Goal: Task Accomplishment & Management: Complete application form

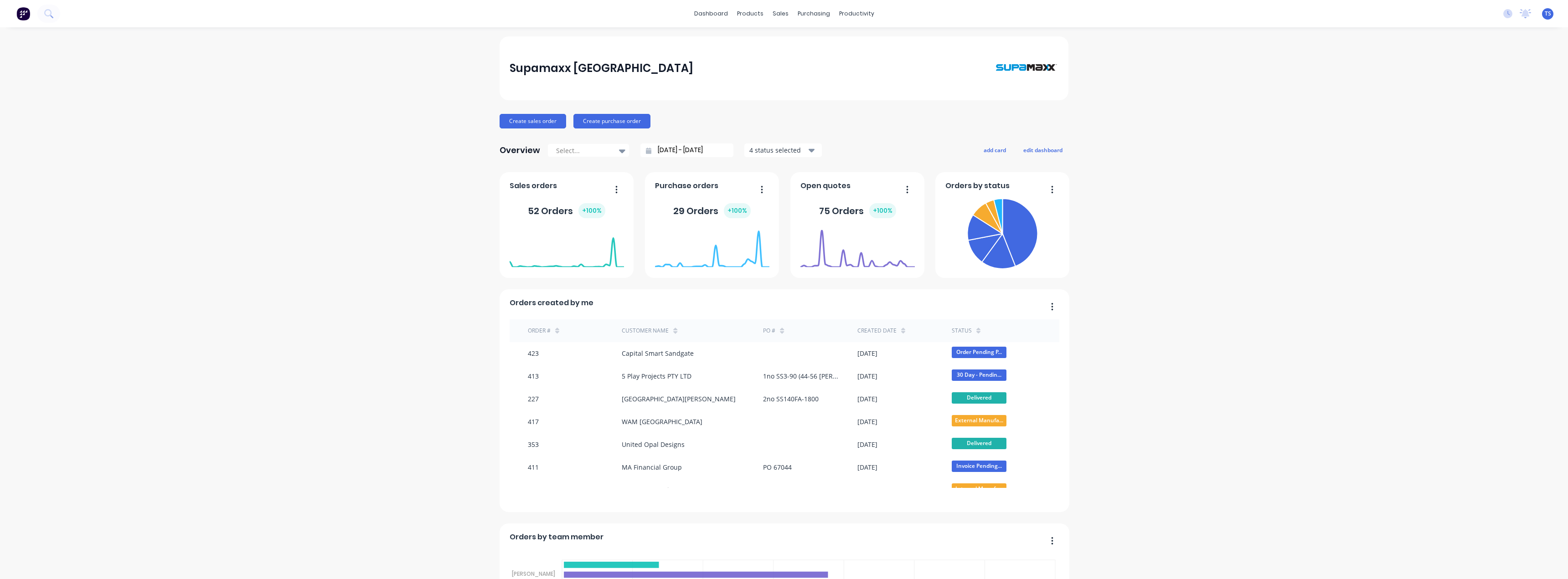
click at [683, 149] on input "05/09/25 - 06/10/25" at bounding box center [691, 151] width 79 height 14
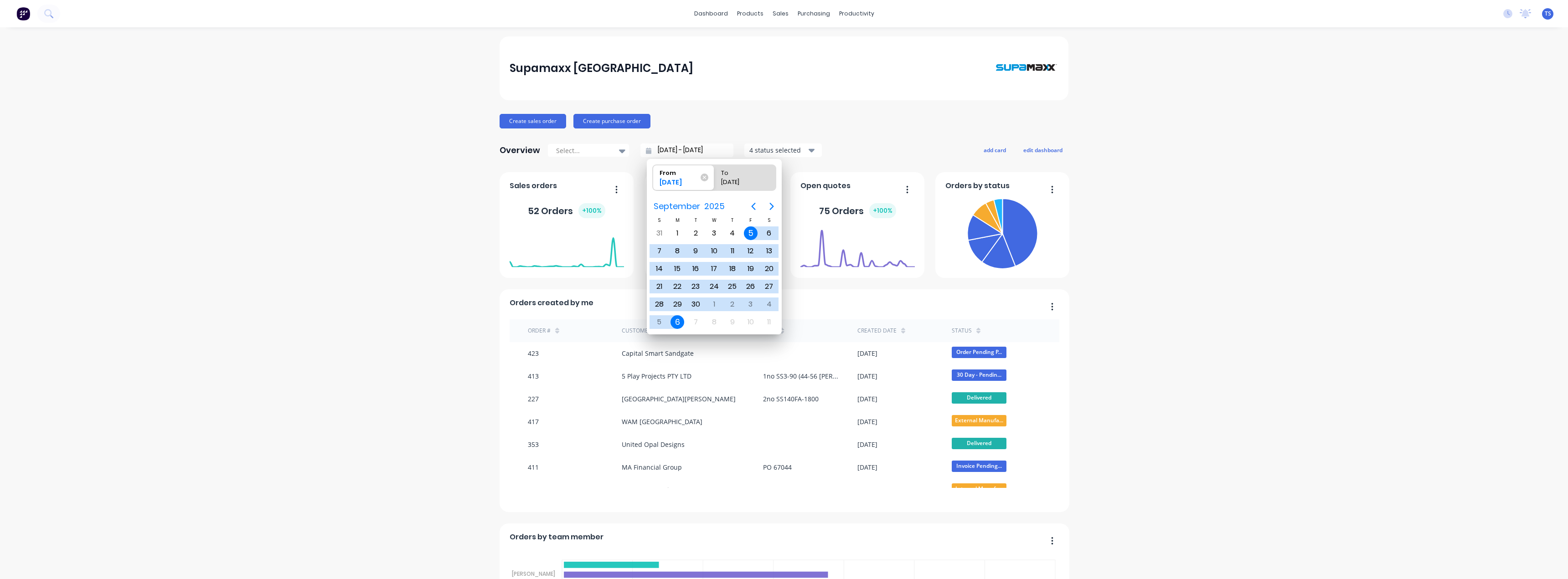
click at [683, 149] on input "05/09/25 - 06/10/25" at bounding box center [691, 151] width 79 height 14
click at [730, 124] on div "Create sales order Create purchase order" at bounding box center [784, 121] width 569 height 15
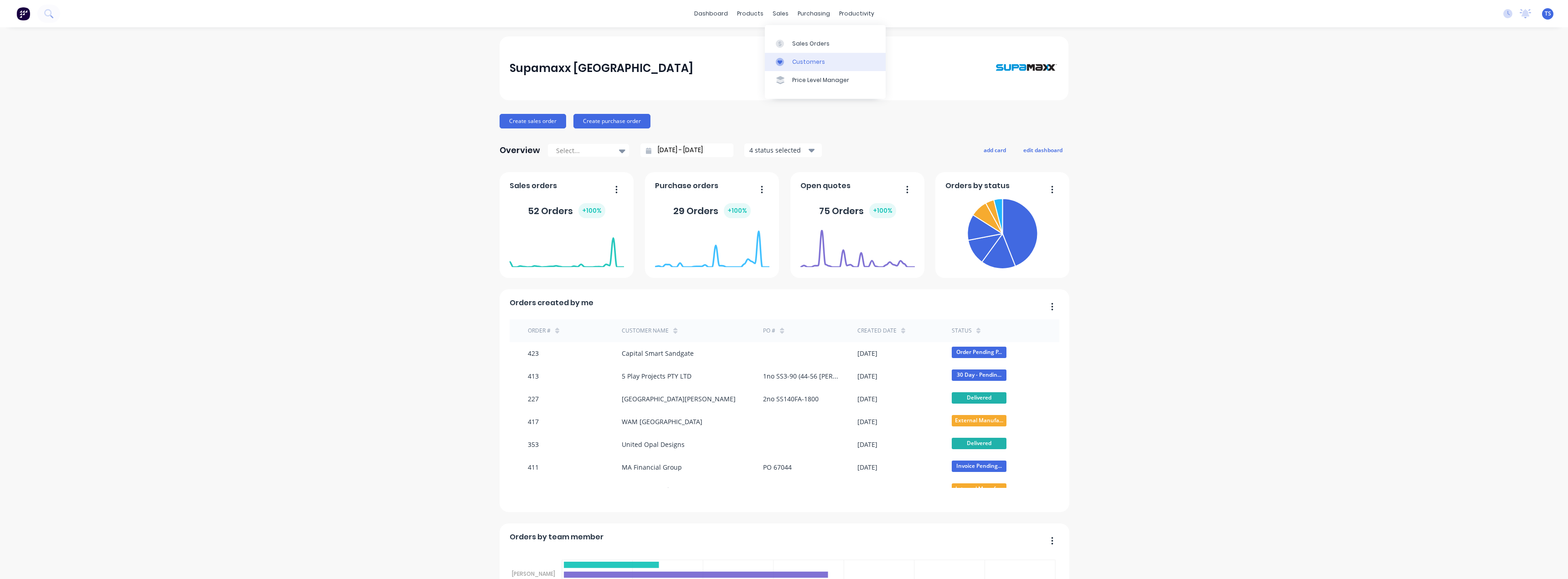
click at [798, 67] on link "Customers" at bounding box center [825, 62] width 121 height 18
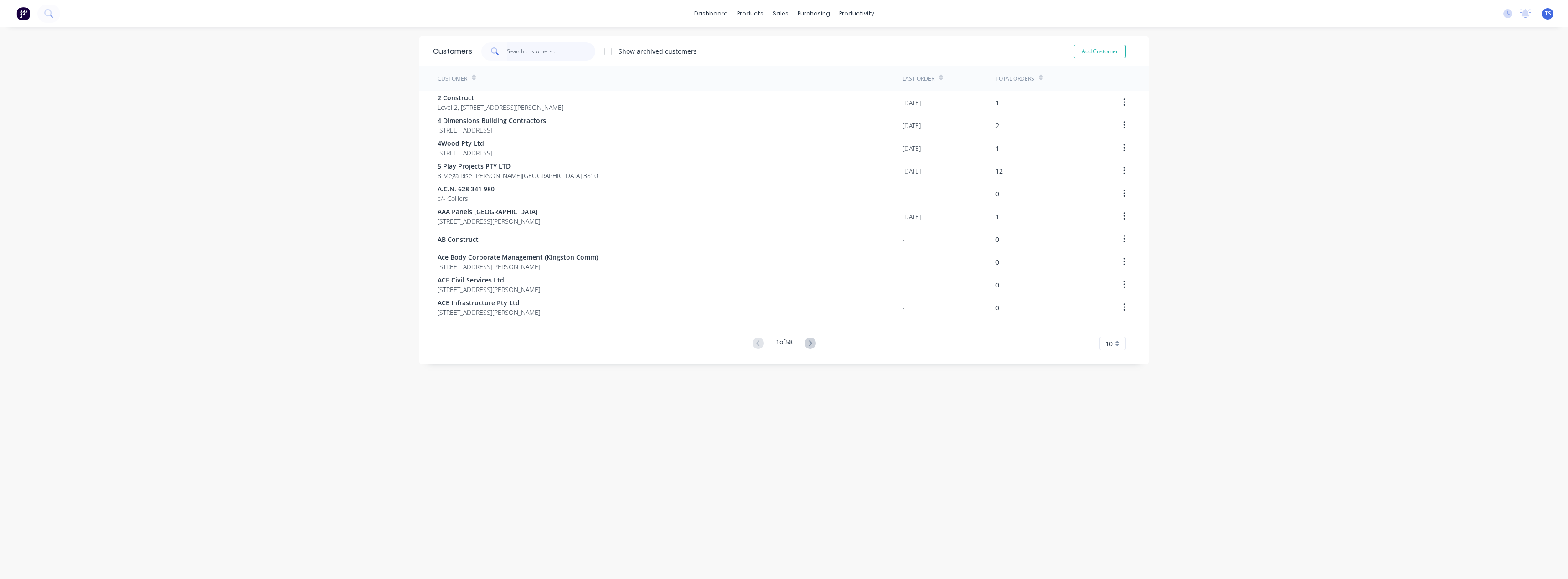
click at [516, 50] on input "text" at bounding box center [551, 51] width 89 height 18
click at [795, 60] on div "Customers" at bounding box center [809, 62] width 33 height 9
click at [513, 51] on input "text" at bounding box center [551, 51] width 89 height 18
type input ","
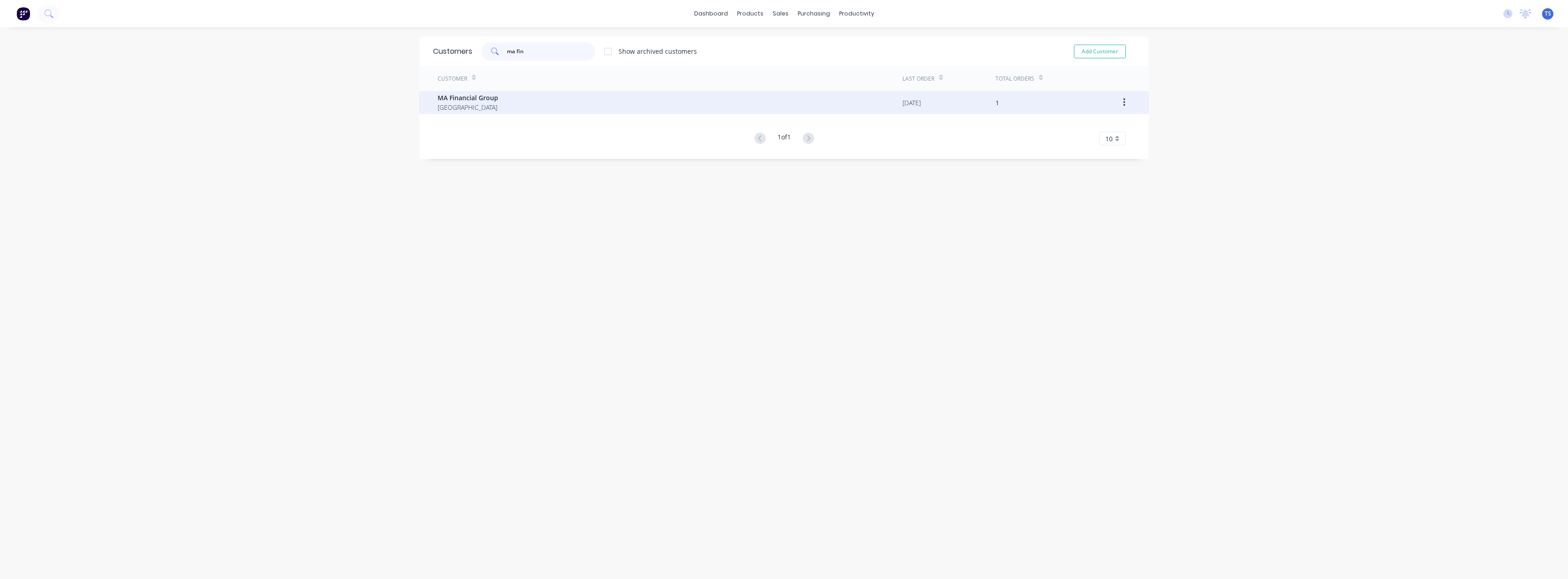
type input "ma fin"
click at [503, 105] on div "MA Financial Group Australia" at bounding box center [669, 103] width 465 height 23
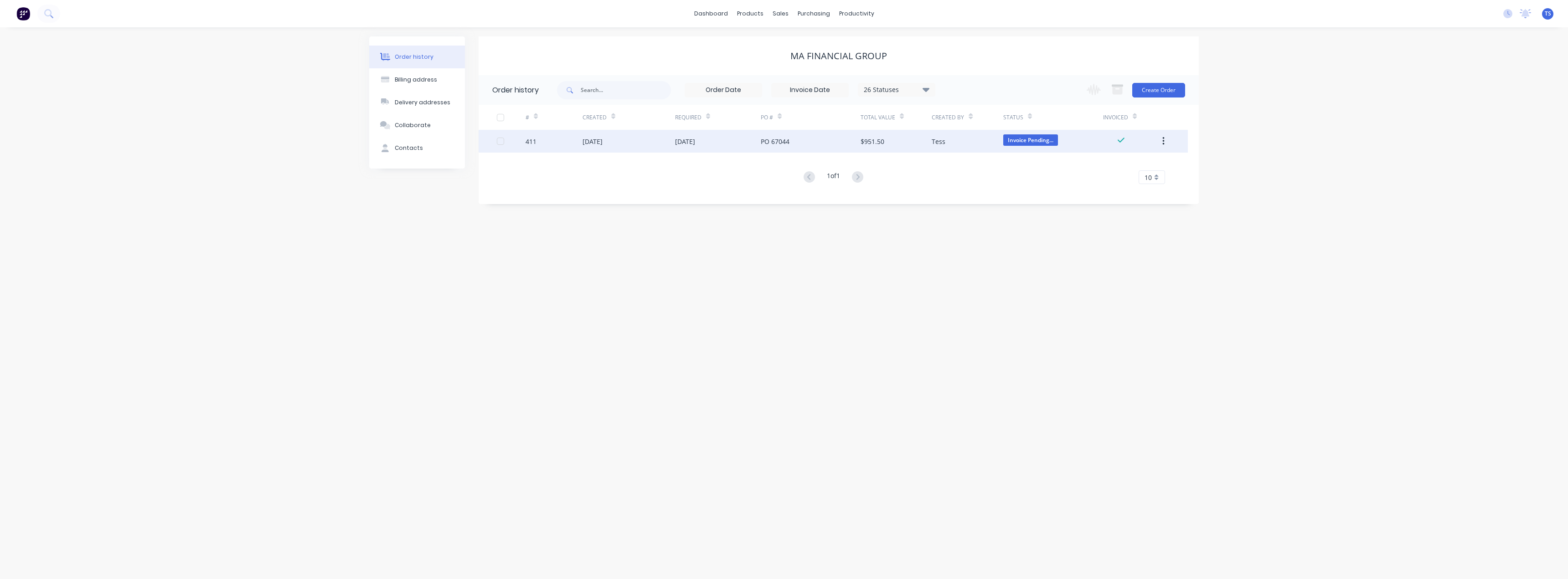
click at [759, 141] on div "23 Sep 2025" at bounding box center [718, 141] width 86 height 23
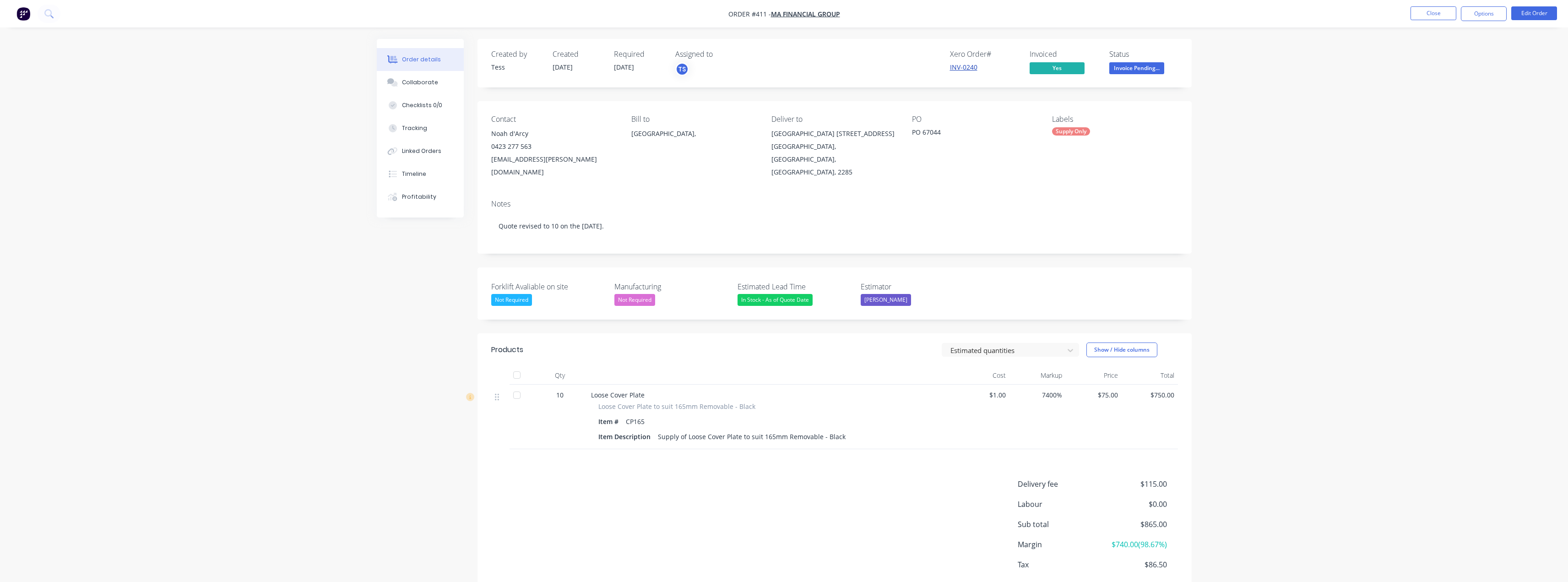
click at [964, 68] on link "INV-0240" at bounding box center [964, 67] width 28 height 9
click at [1430, 18] on button "Close" at bounding box center [1433, 13] width 46 height 14
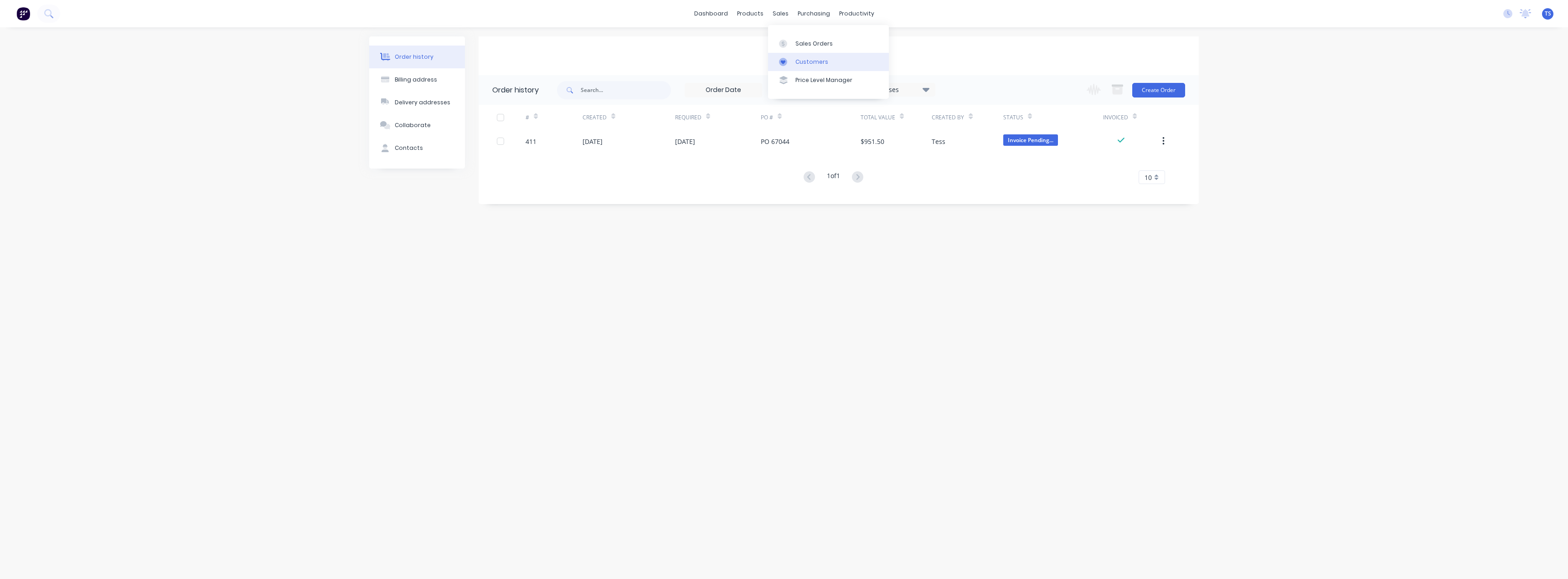
click at [798, 62] on div "Customers" at bounding box center [811, 62] width 33 height 9
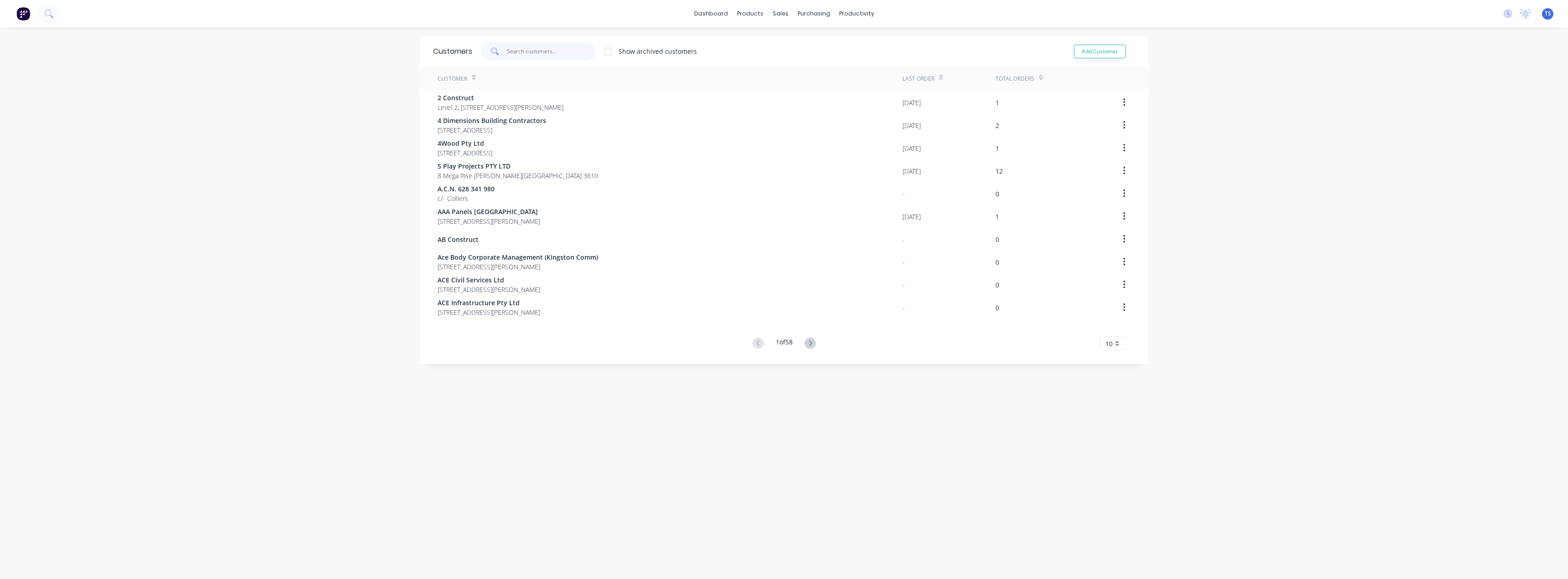
click at [531, 47] on input "text" at bounding box center [551, 51] width 89 height 18
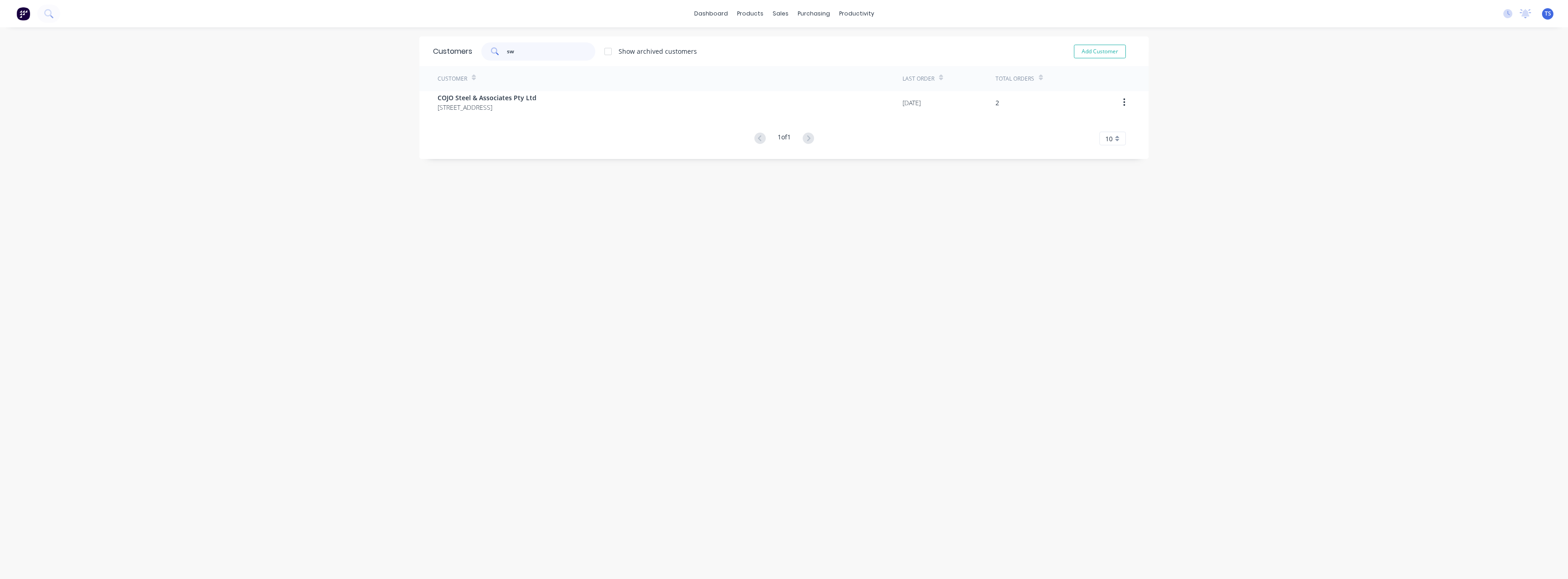
type input "s"
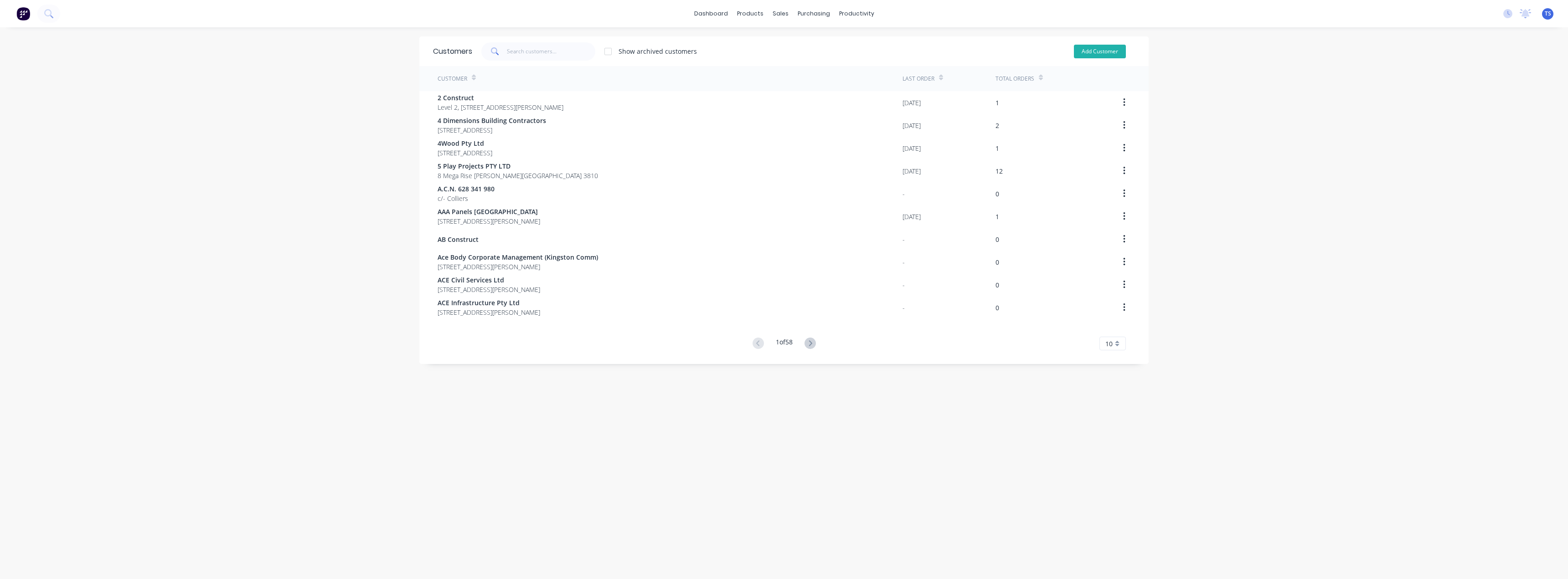
click at [1092, 51] on button "Add Customer" at bounding box center [1100, 51] width 52 height 14
select select "AU"
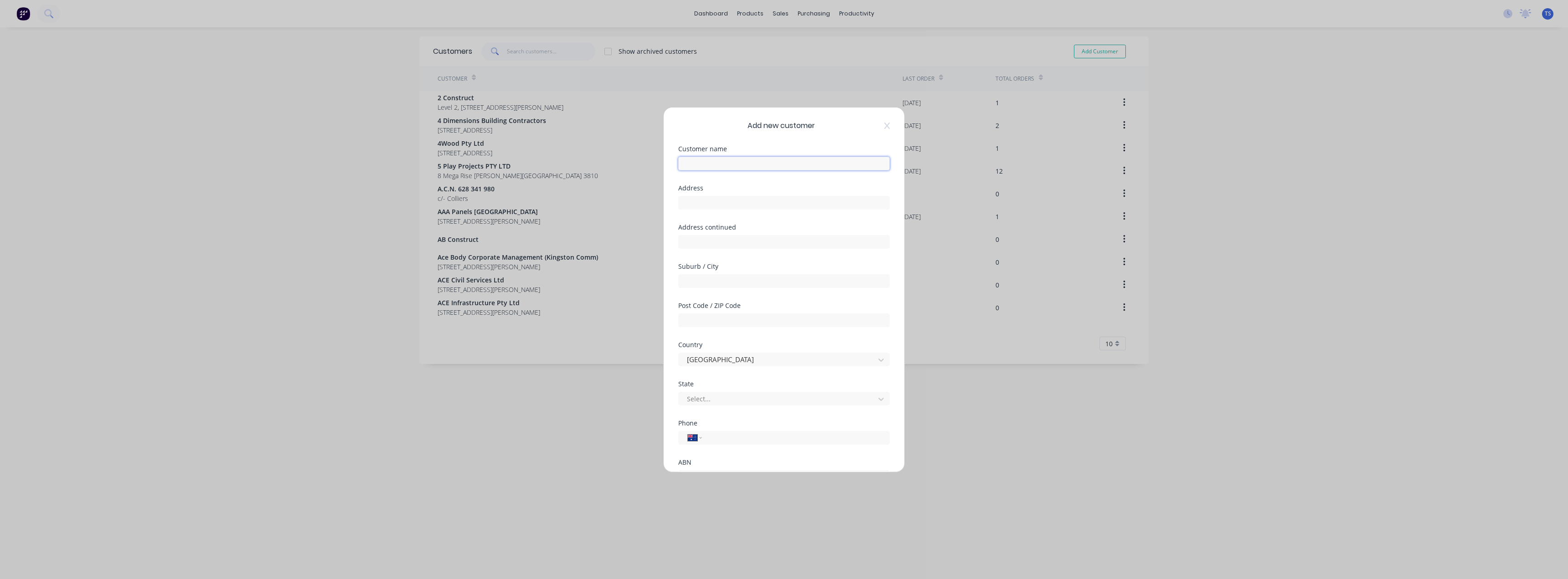
click at [701, 166] on input "text" at bounding box center [783, 163] width 211 height 14
paste input "Swift Automotive Repairs"
type input "Swift Automotive Repairs"
click at [709, 207] on input "text" at bounding box center [783, 203] width 211 height 14
paste input "350 Frankston - Dandenong Rd, Dandenong South VIC 3175"
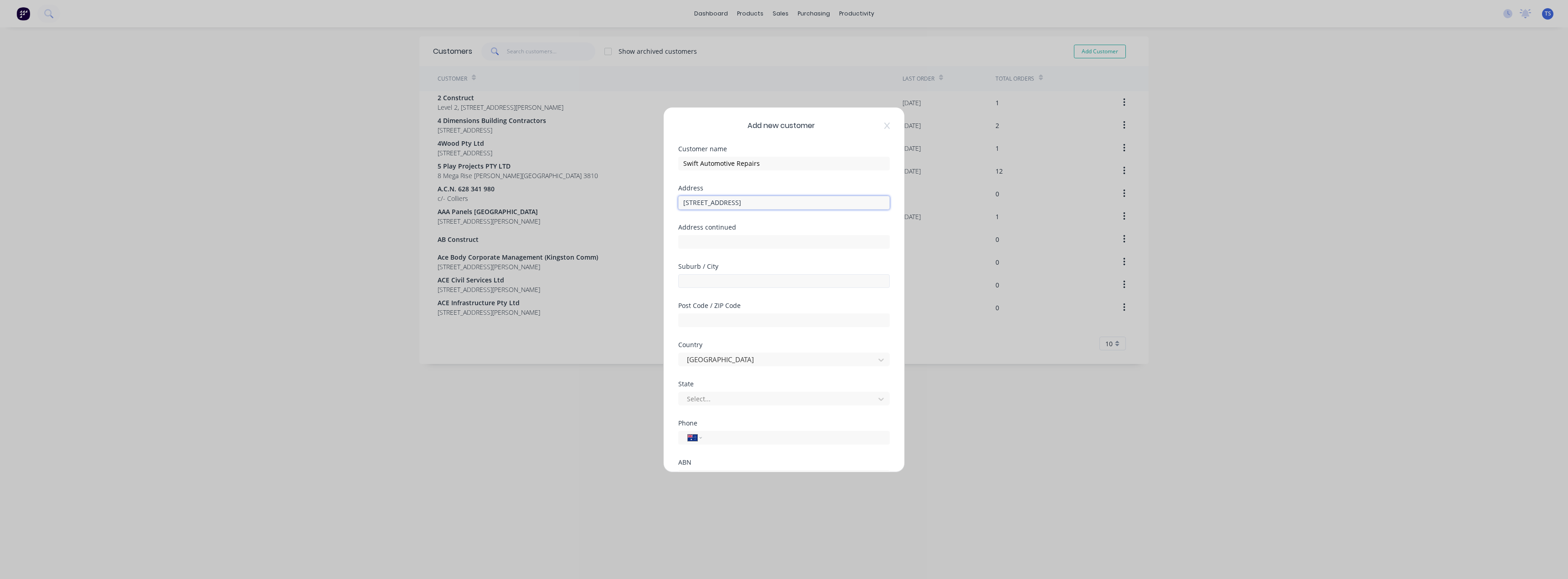
type input "350 Frankston - Dandenong Rd, Dandenong South VIC 3175"
click at [704, 279] on input "text" at bounding box center [783, 281] width 211 height 14
drag, startPoint x: 834, startPoint y: 202, endPoint x: 780, endPoint y: 204, distance: 54.0
click at [780, 204] on input "350 Frankston - Dandenong Rd, Dandenong South VIC 3175" at bounding box center [783, 203] width 211 height 14
click at [689, 281] on input "text" at bounding box center [783, 281] width 211 height 14
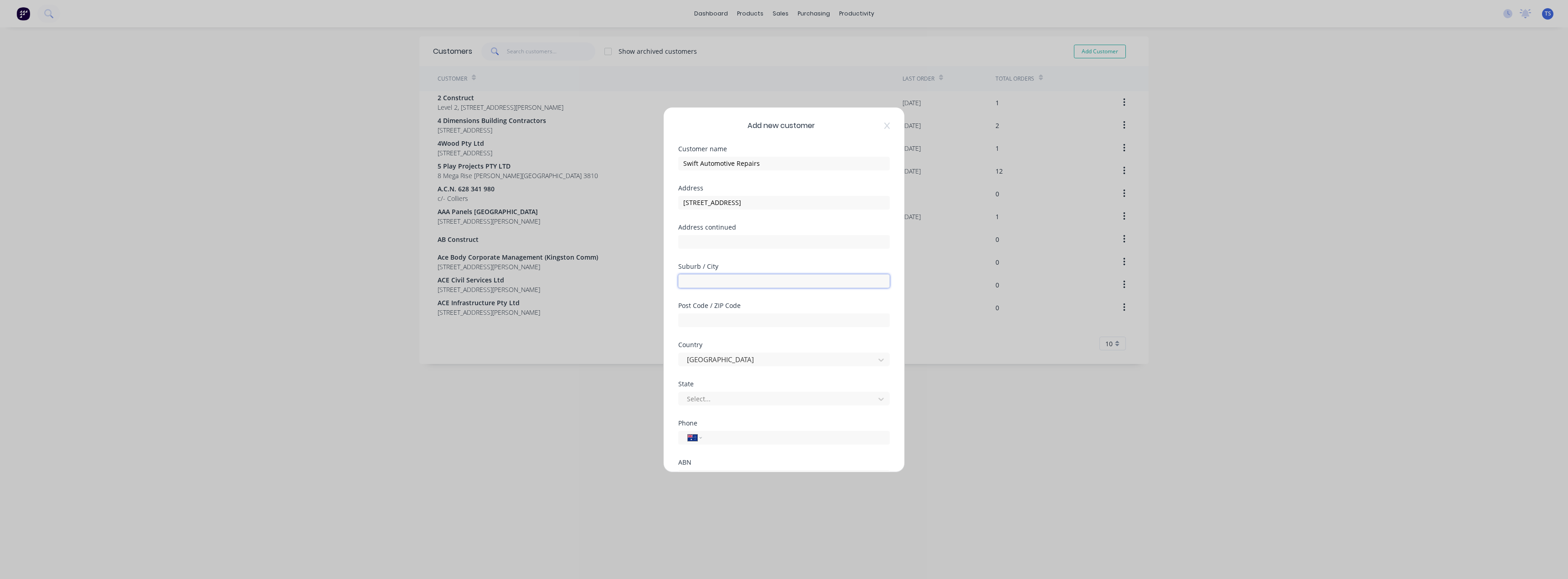
paste input "Dandenong South"
type input "Dandenong South"
click at [708, 400] on div at bounding box center [777, 399] width 184 height 11
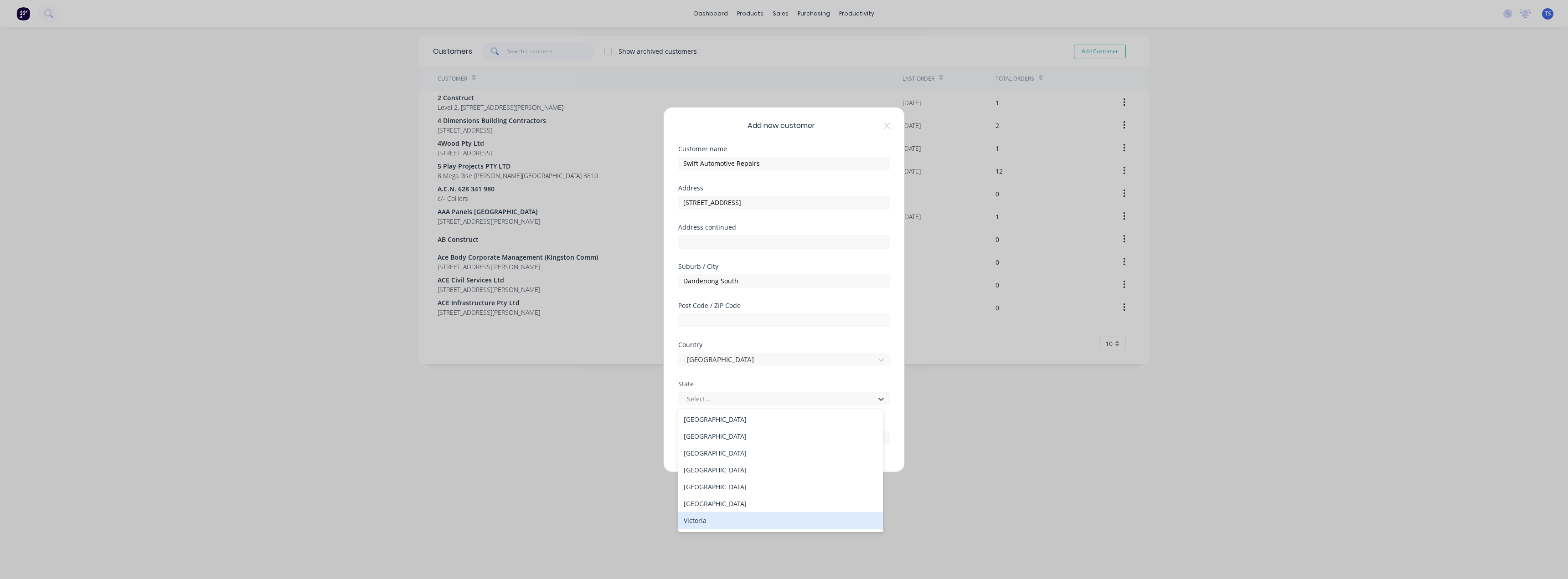
drag, startPoint x: 703, startPoint y: 520, endPoint x: 707, endPoint y: 500, distance: 20.4
click at [703, 520] on div "Victoria" at bounding box center [780, 521] width 205 height 17
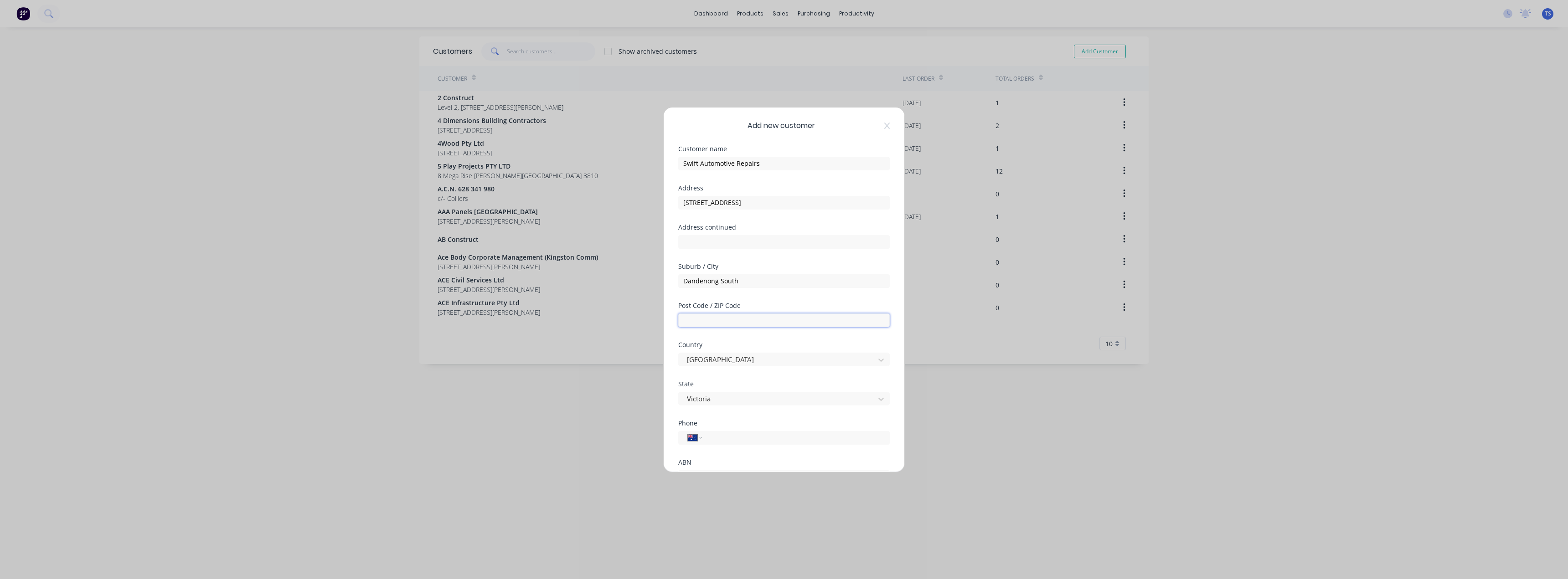
click at [720, 321] on input "text" at bounding box center [783, 320] width 211 height 14
type input "3175"
drag, startPoint x: 864, startPoint y: 204, endPoint x: 781, endPoint y: 206, distance: 83.0
click at [781, 206] on input "350 Frankston - Dandenong Rd, Dandenong South VIC 3175" at bounding box center [783, 203] width 211 height 14
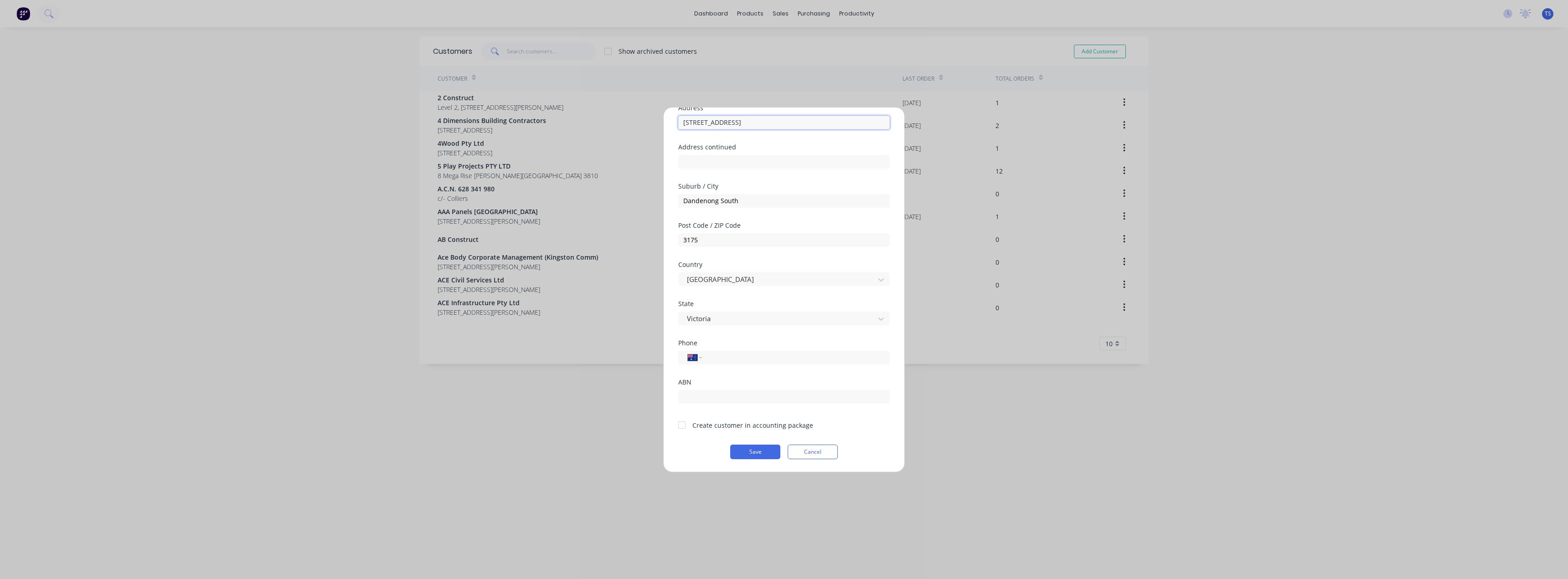
type input "[STREET_ADDRESS]"
click at [684, 426] on div at bounding box center [681, 424] width 18 height 18
click at [714, 358] on input "tel" at bounding box center [794, 357] width 172 height 10
paste input "[PHONE_NUMBER]"
type input "[PHONE_NUMBER]"
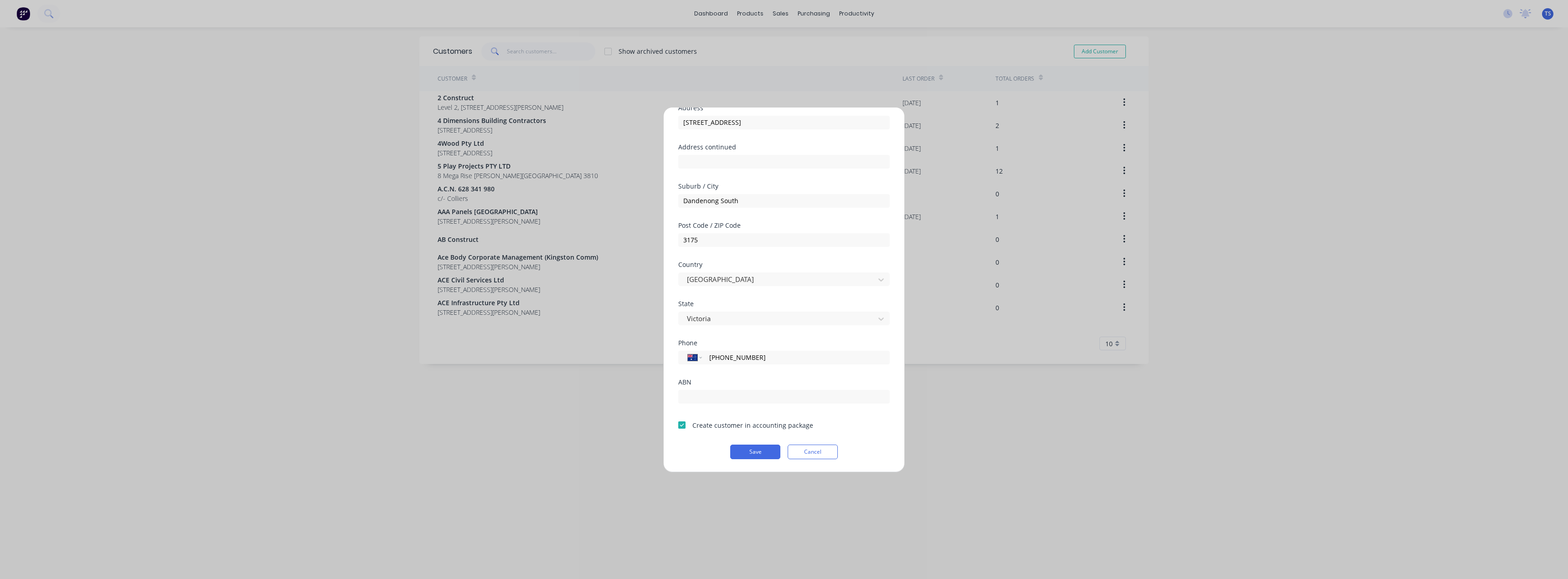
click at [762, 374] on div "Phone International Afghanistan Åland Islands Albania Algeria American Samoa An…" at bounding box center [783, 359] width 211 height 39
click at [762, 454] on button "Save" at bounding box center [755, 452] width 50 height 15
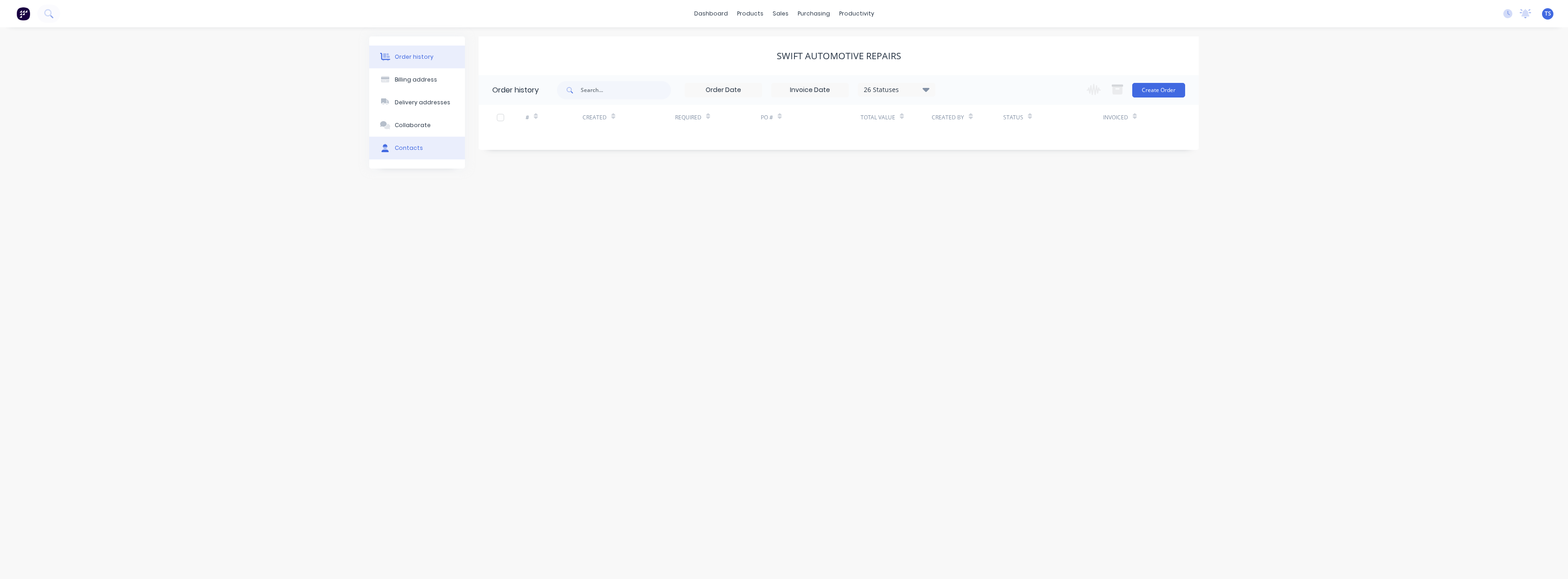
click at [394, 145] on button "Contacts" at bounding box center [417, 148] width 96 height 23
drag, startPoint x: 1169, startPoint y: 87, endPoint x: 1115, endPoint y: 103, distance: 56.3
click at [1166, 88] on button "Add contact" at bounding box center [1170, 90] width 42 height 14
select select "AU"
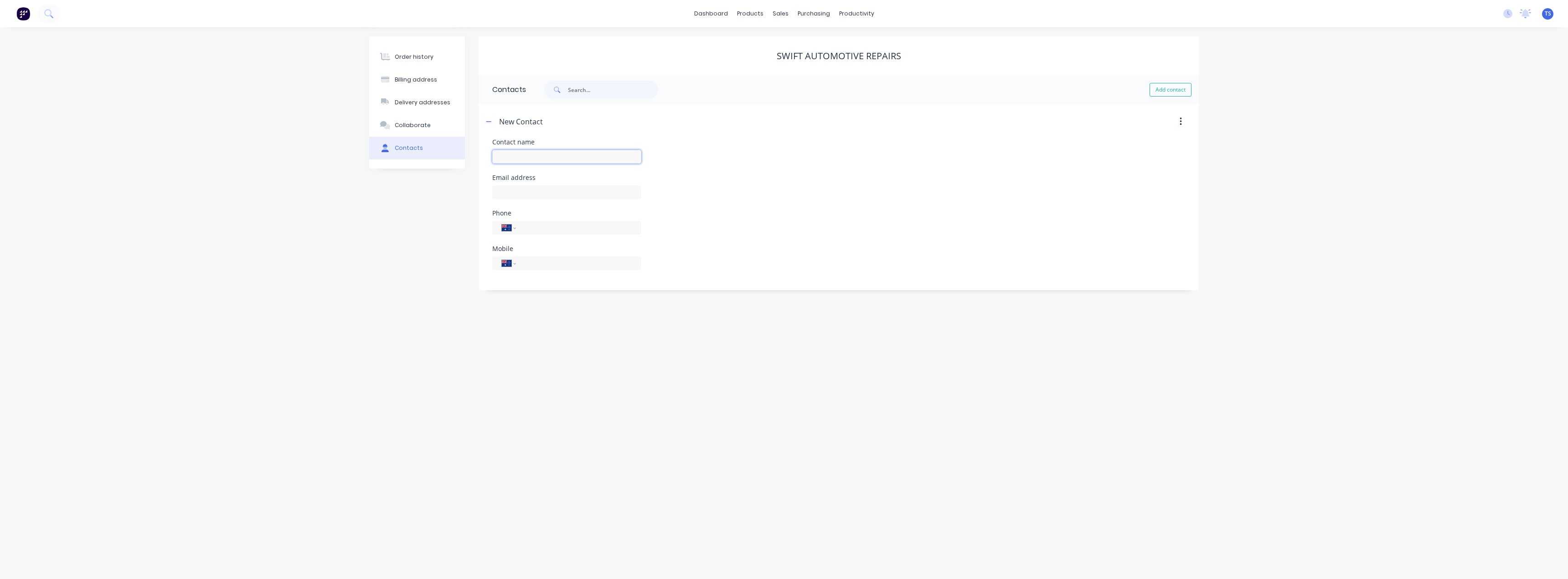
click at [544, 156] on input "text" at bounding box center [567, 157] width 149 height 14
type input "[PERSON_NAME]"
click at [520, 198] on input "text" at bounding box center [567, 192] width 149 height 14
select select "AU"
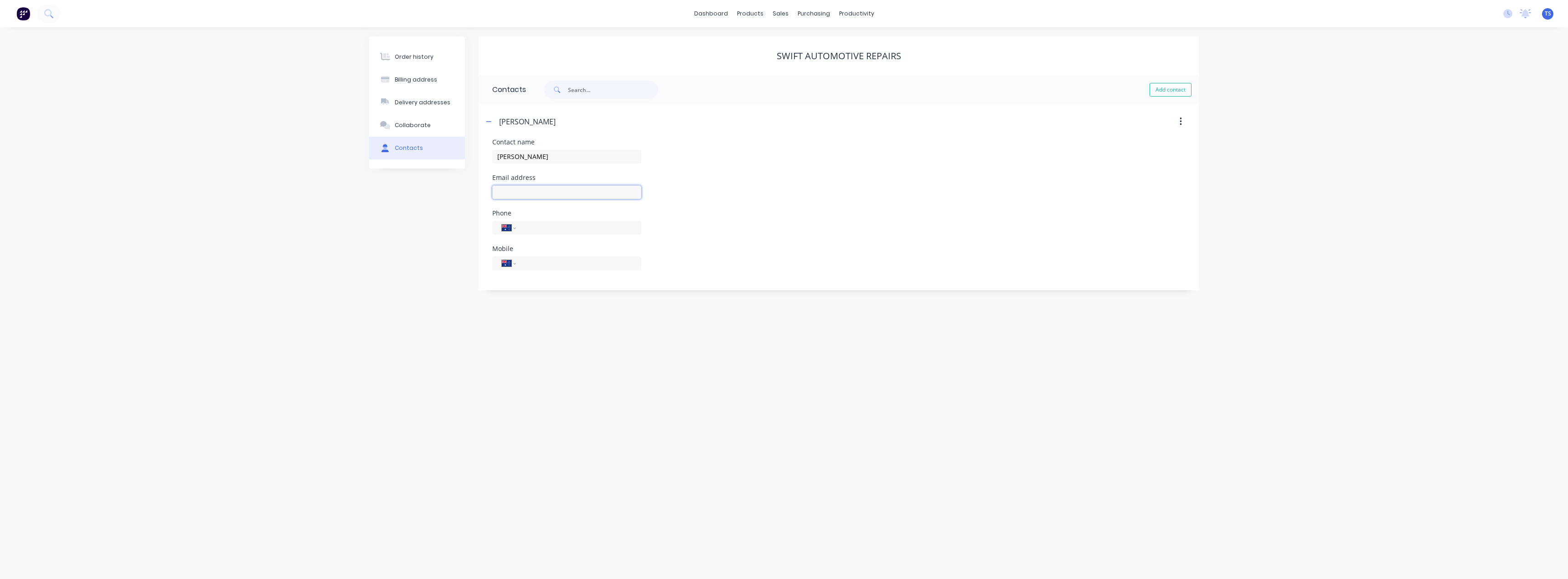
click at [552, 192] on input "text" at bounding box center [567, 192] width 149 height 14
type input "[EMAIL_ADDRESS][DOMAIN_NAME]"
click at [541, 268] on input "tel" at bounding box center [577, 263] width 110 height 10
click at [552, 227] on input "tel" at bounding box center [577, 227] width 110 height 10
type input "[PHONE_NUMBER]"
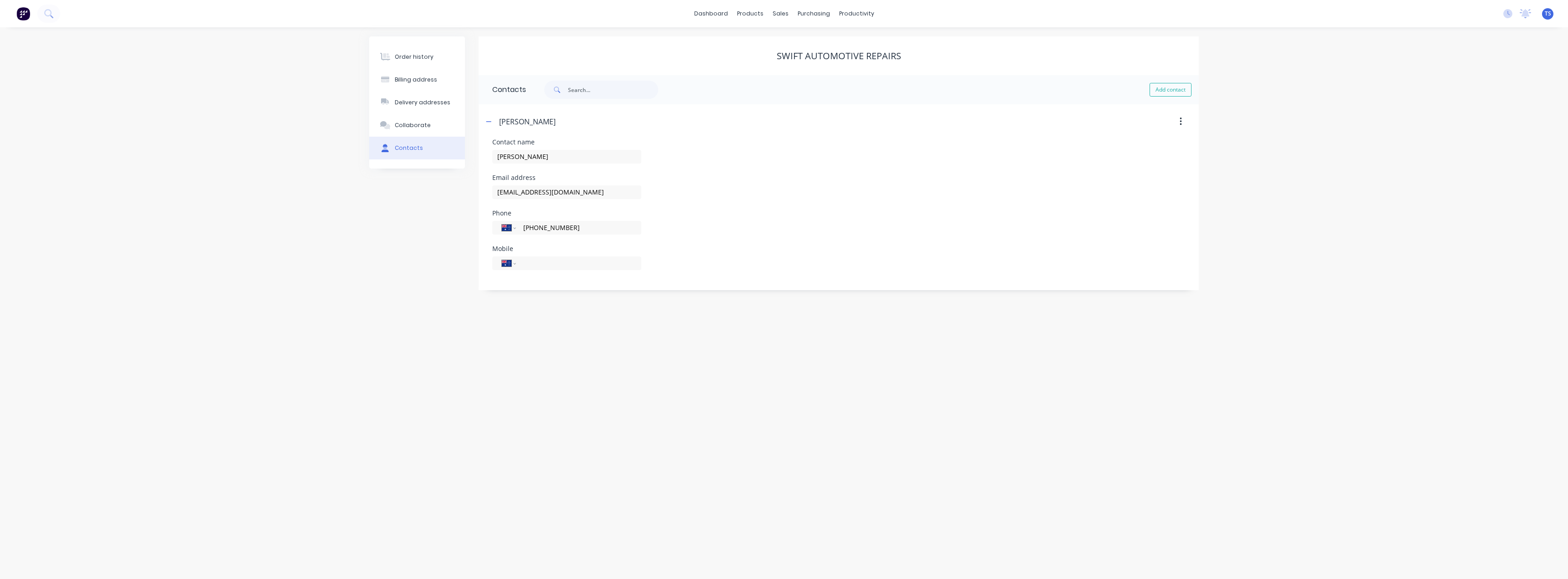
drag, startPoint x: 509, startPoint y: 338, endPoint x: 521, endPoint y: 287, distance: 52.4
click at [509, 337] on div "Order history Billing address Delivery addresses Collaborate Contacts Swift Aut…" at bounding box center [784, 303] width 1568 height 552
click at [481, 123] on header "[PERSON_NAME]" at bounding box center [838, 121] width 720 height 34
click at [492, 117] on button "button" at bounding box center [488, 121] width 11 height 11
click at [1159, 86] on button "Add contact" at bounding box center [1170, 90] width 42 height 14
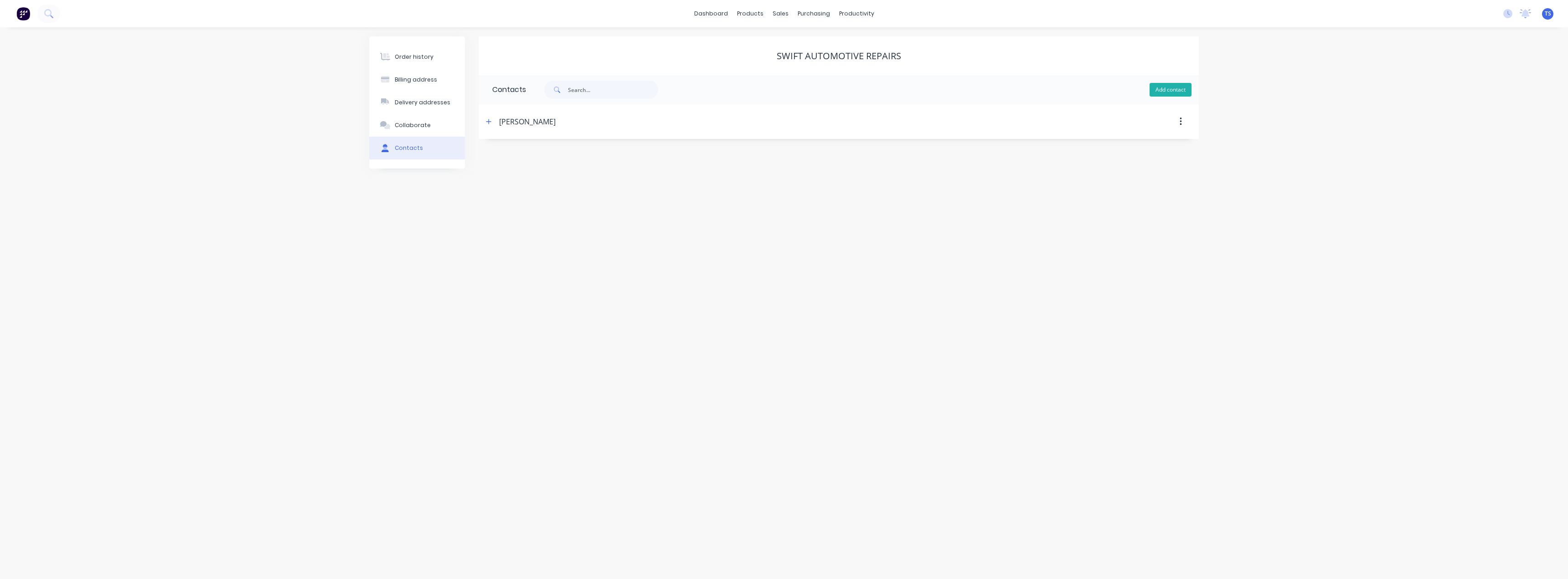
select select "AU"
click at [402, 63] on button "Order history" at bounding box center [417, 56] width 96 height 23
click at [1162, 92] on button "Create Order" at bounding box center [1159, 90] width 53 height 15
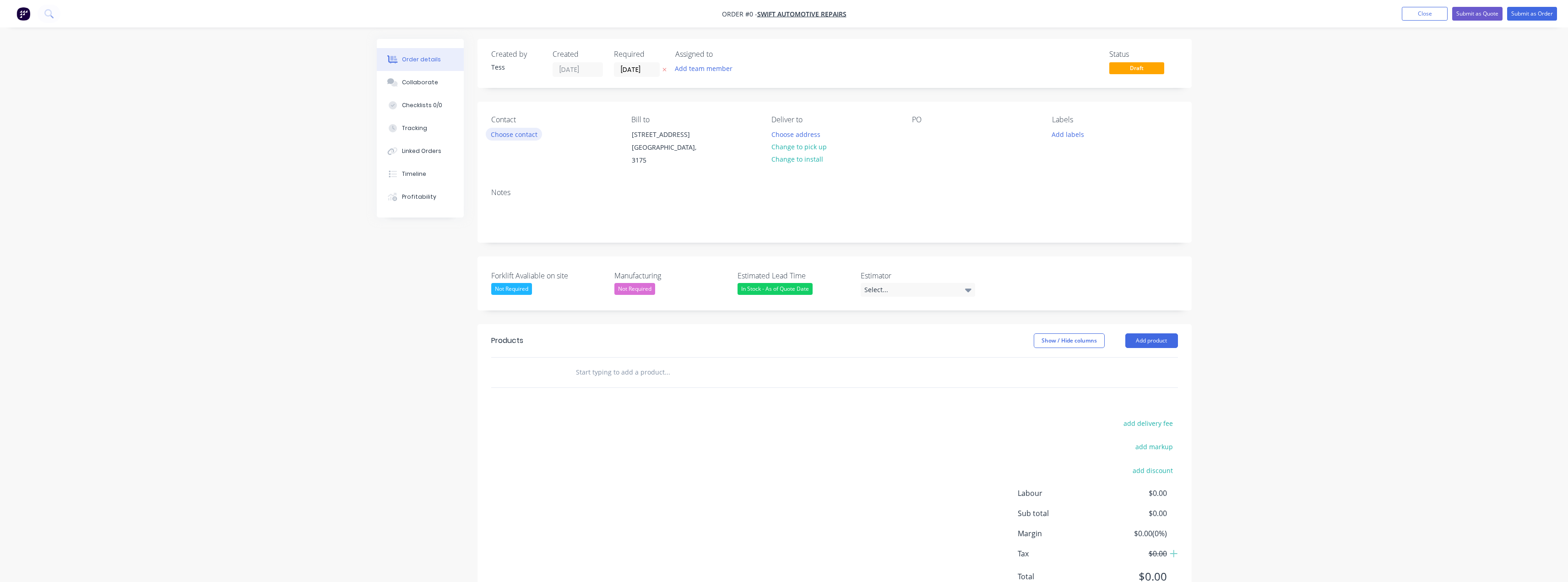
click at [518, 137] on button "Choose contact" at bounding box center [514, 134] width 57 height 12
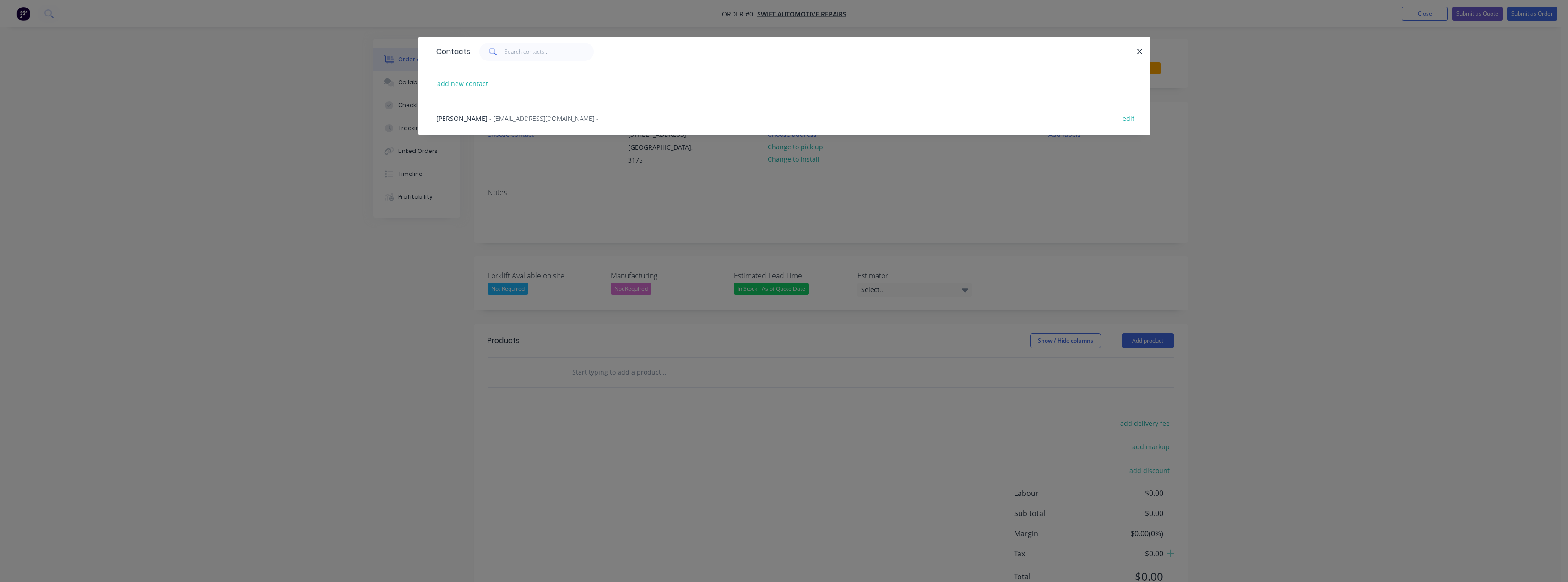
click at [491, 117] on span "- swift@cyberspace.net.au -" at bounding box center [543, 119] width 109 height 9
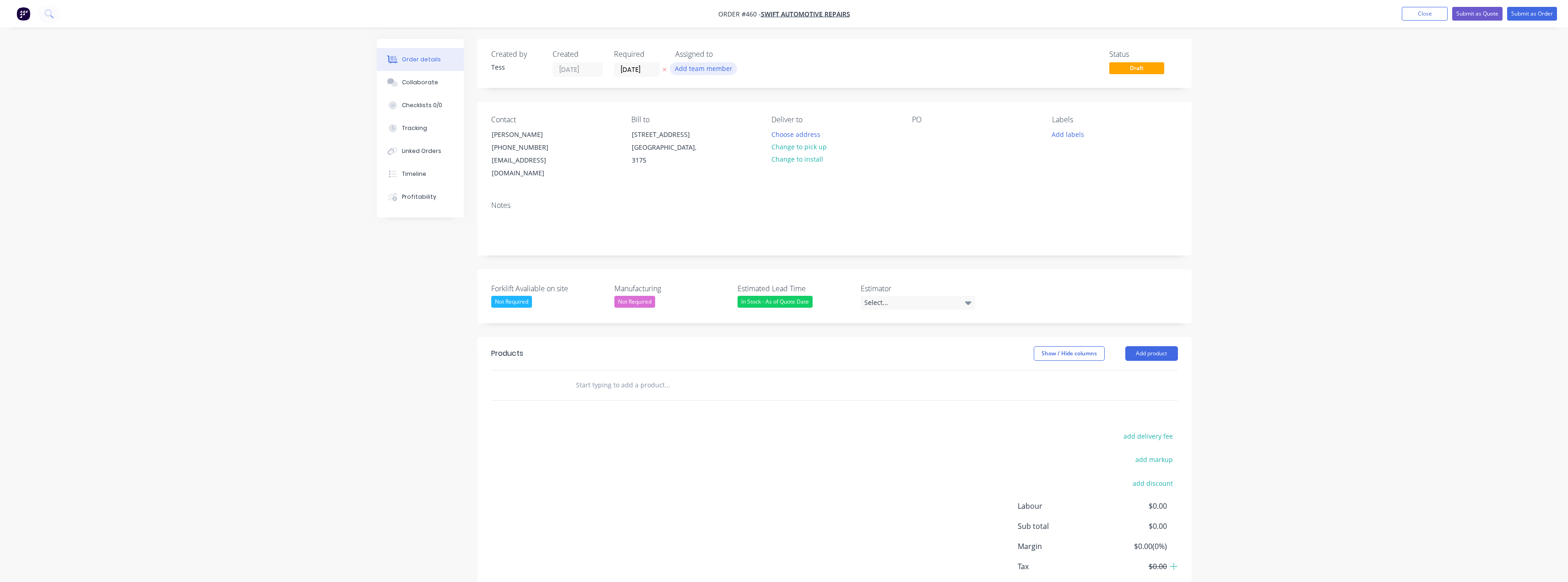
click at [699, 70] on button "Add team member" at bounding box center [703, 68] width 67 height 12
click at [710, 122] on div "[PERSON_NAME] (You)" at bounding box center [756, 119] width 107 height 9
click at [752, 58] on div "Assigned to" at bounding box center [720, 54] width 92 height 9
click at [789, 158] on button "Change to install" at bounding box center [796, 159] width 61 height 12
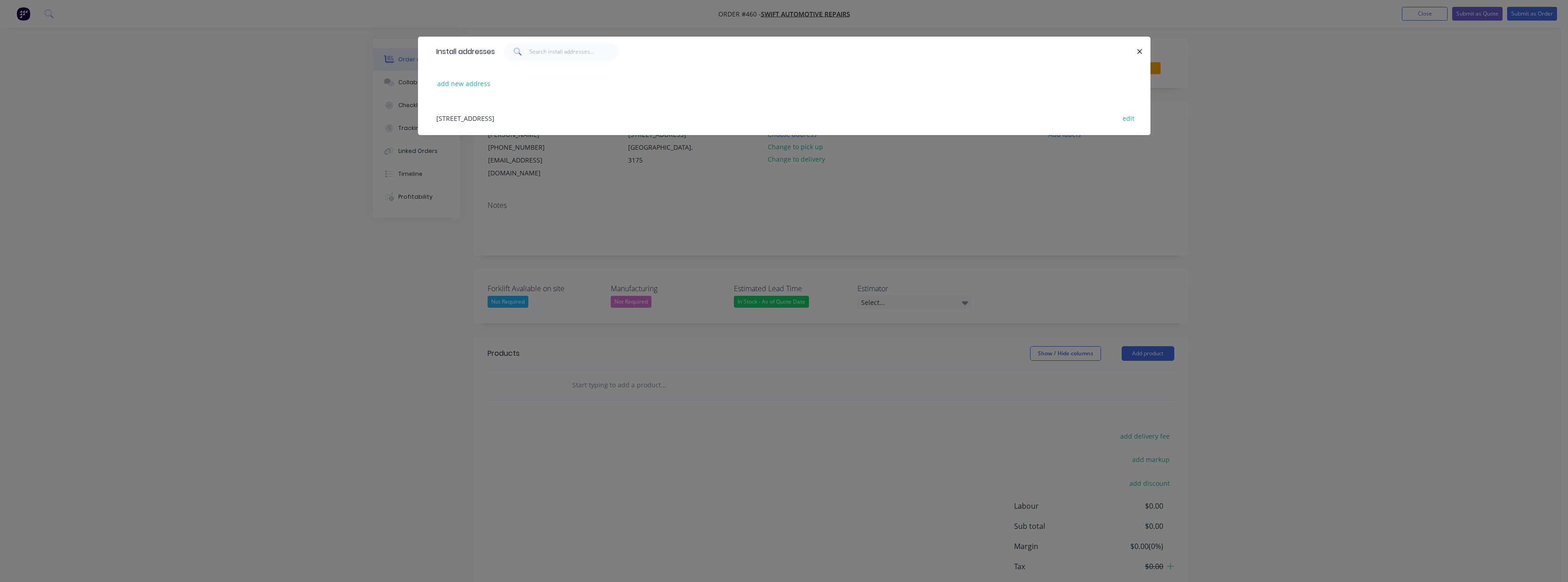
click at [575, 119] on div "350 Frankston - Dandenong Rd, Dandenong South , Victoria, Australia, 3175 edit" at bounding box center [784, 118] width 705 height 34
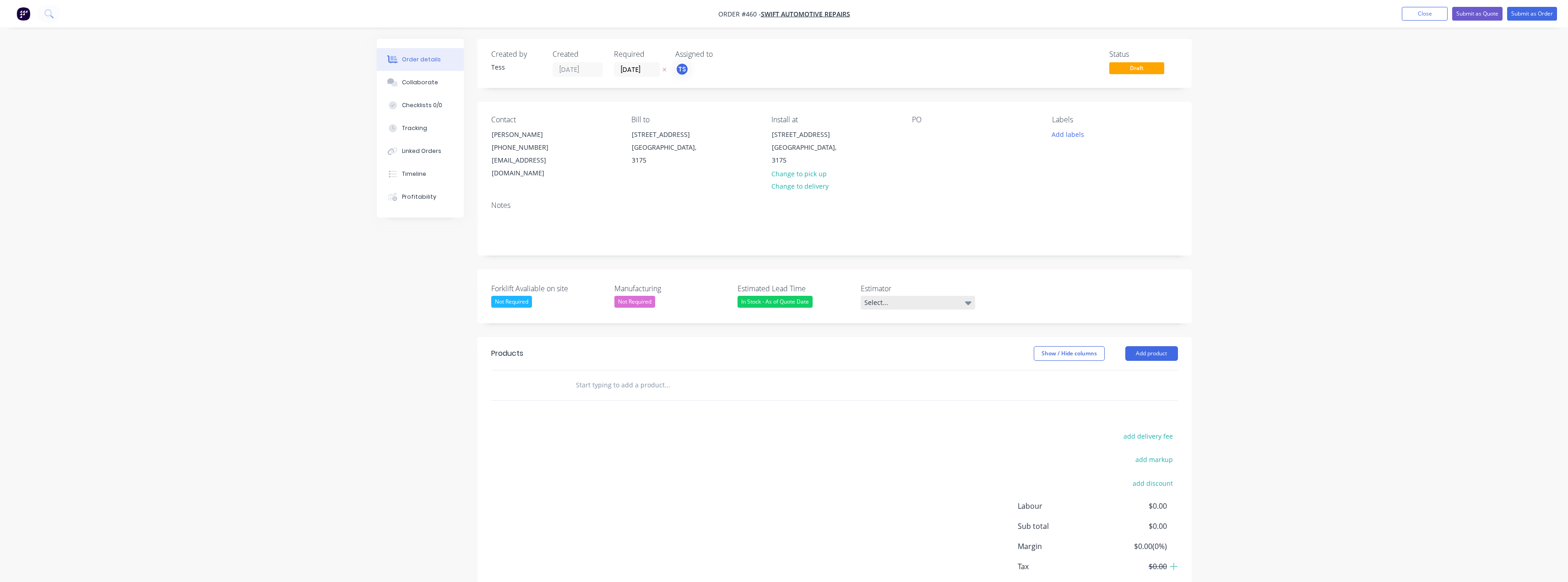
click at [922, 306] on div "Select..." at bounding box center [917, 303] width 114 height 14
click at [885, 365] on button "[PERSON_NAME]" at bounding box center [929, 358] width 138 height 18
click at [607, 382] on input "text" at bounding box center [666, 383] width 183 height 18
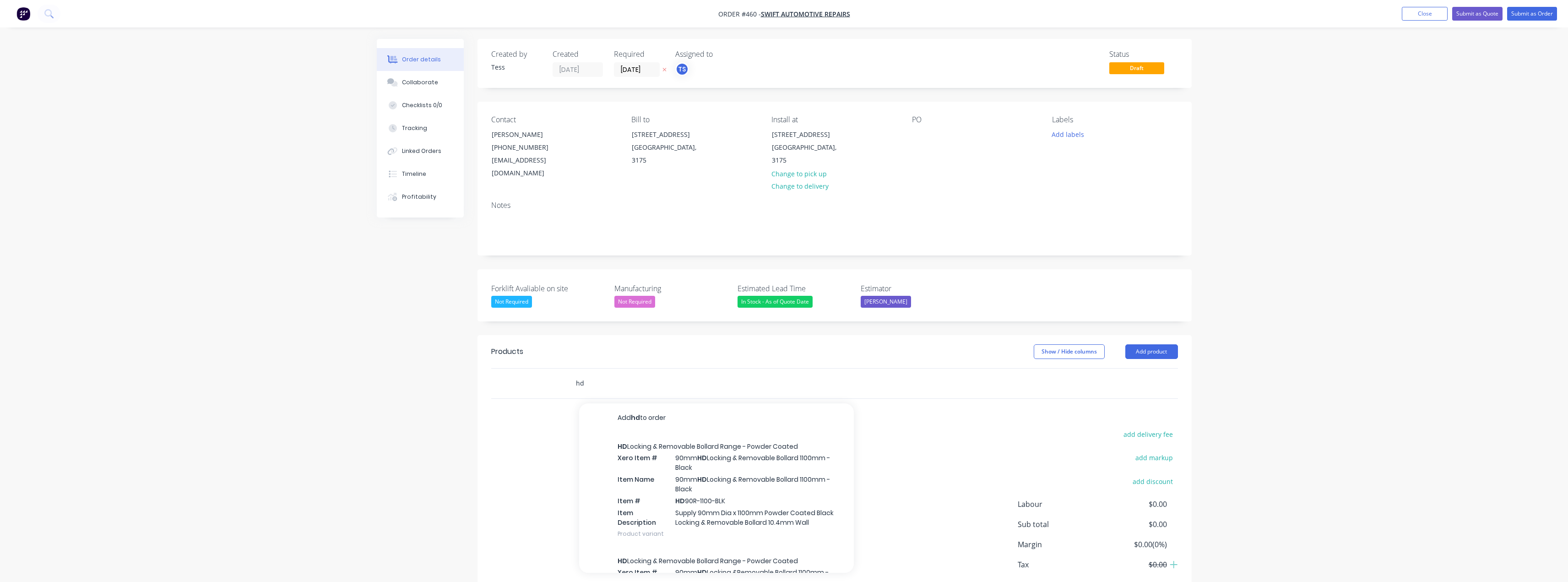
type input "h"
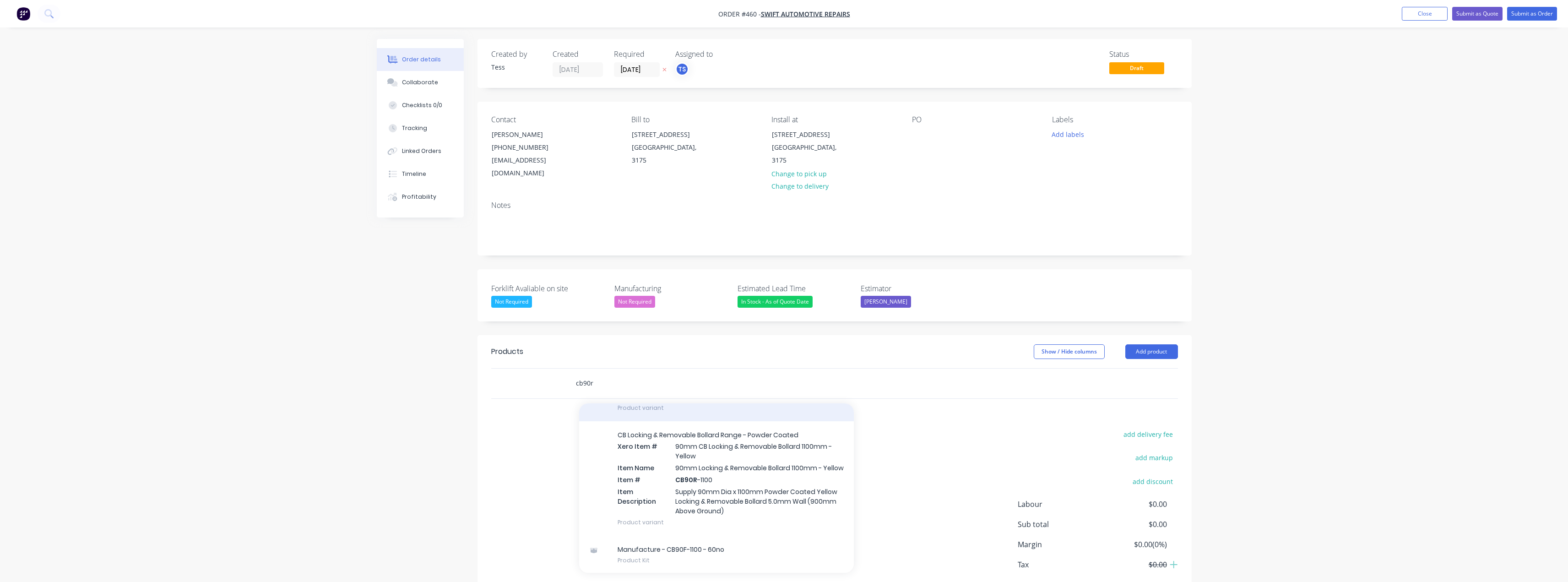
scroll to position [138, 0]
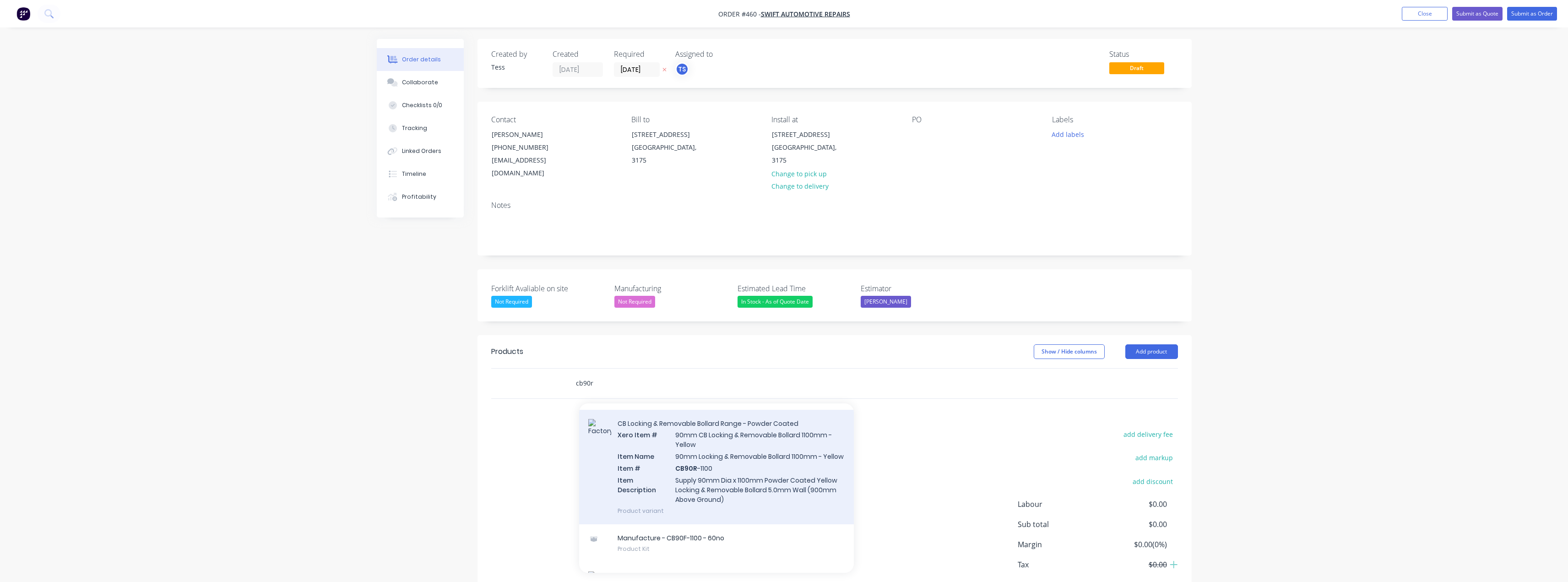
type input "cb90r"
click at [706, 475] on div "CB Locking & Removable Bollard Range - Powder Coated Xero Item # 90mm CB Lockin…" at bounding box center [717, 467] width 275 height 114
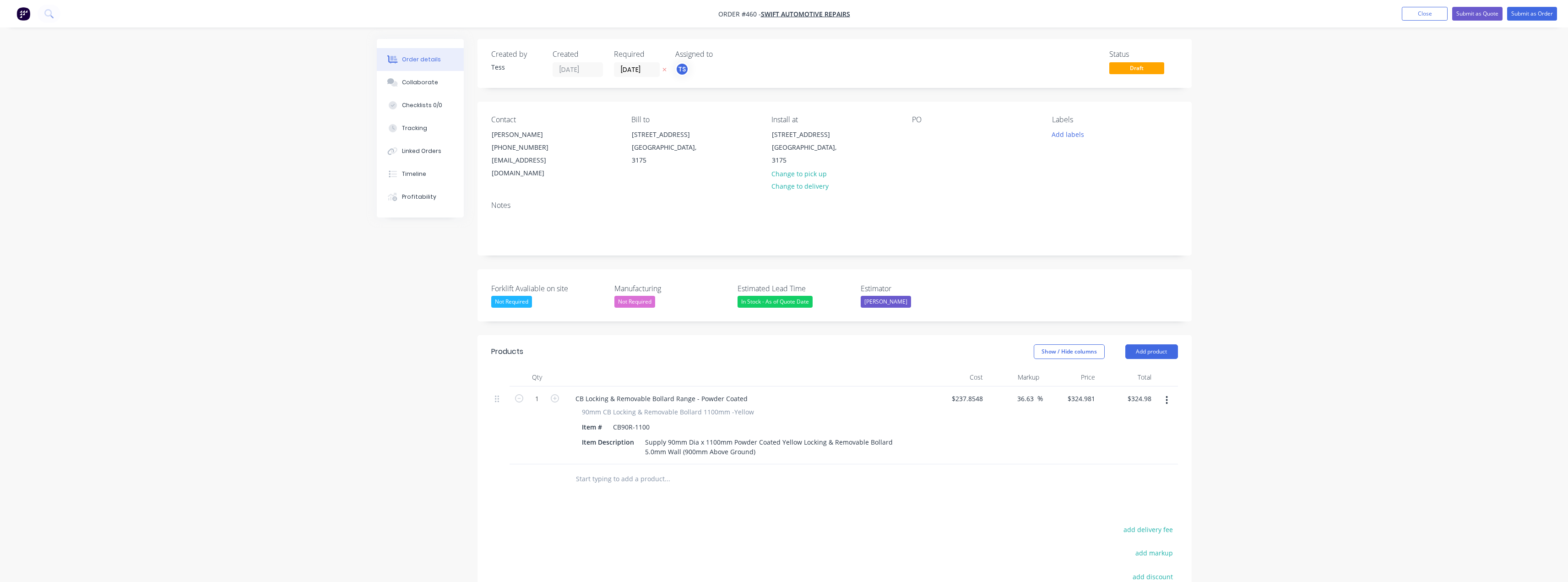
click at [606, 481] on input "text" at bounding box center [666, 478] width 183 height 18
type input "rd90l"
click at [653, 542] on div "Roller Door Lockdown Plates Product" at bounding box center [717, 549] width 275 height 41
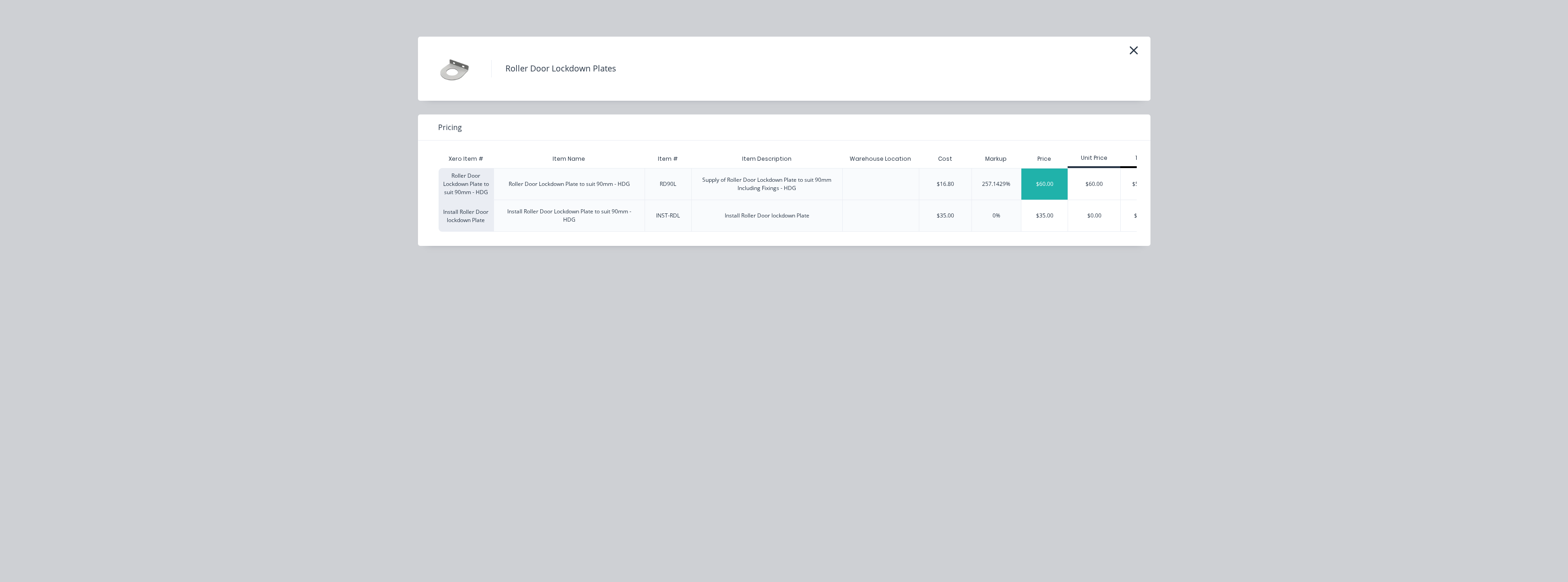
click at [1037, 189] on div "$60.00" at bounding box center [1044, 184] width 46 height 31
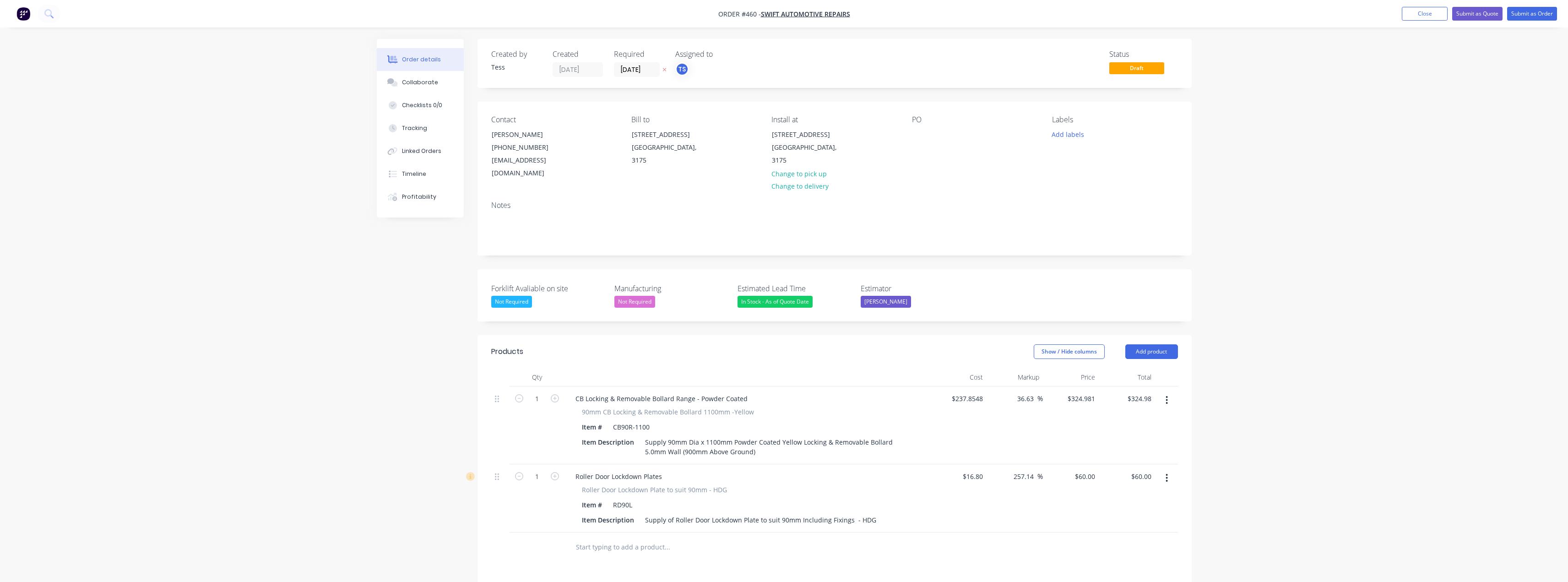
click at [619, 549] on input "text" at bounding box center [666, 547] width 183 height 18
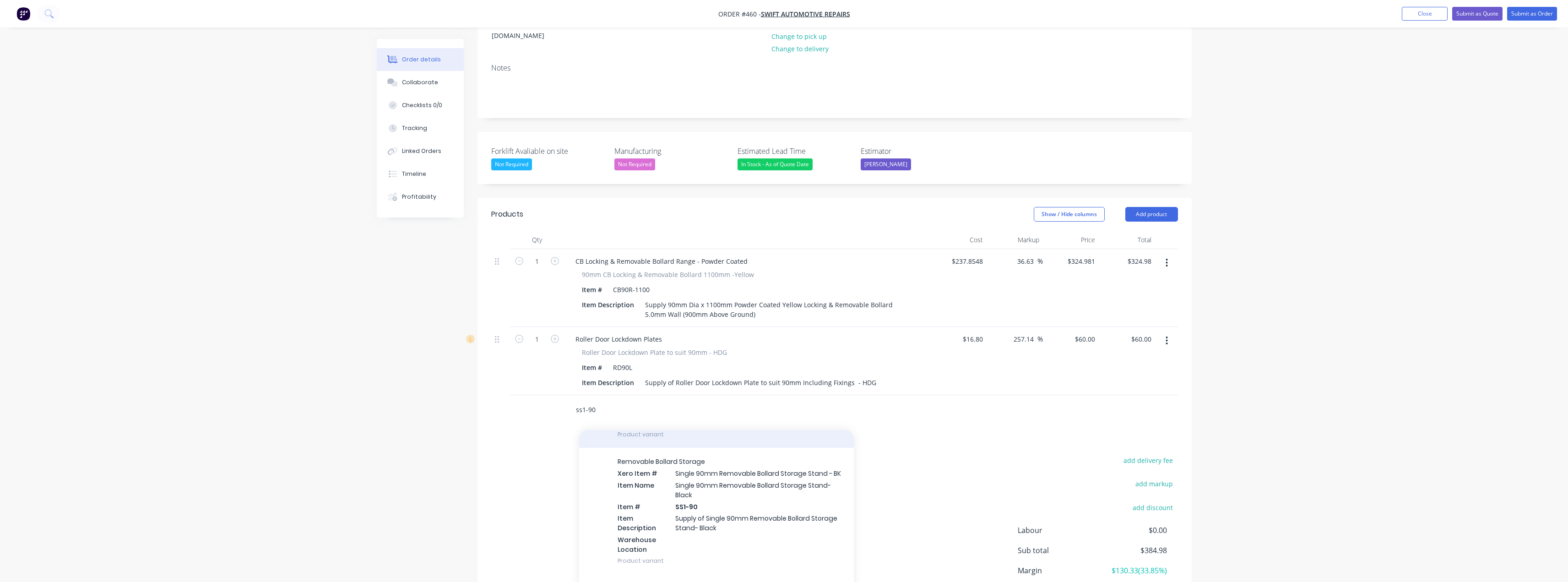
scroll to position [458, 0]
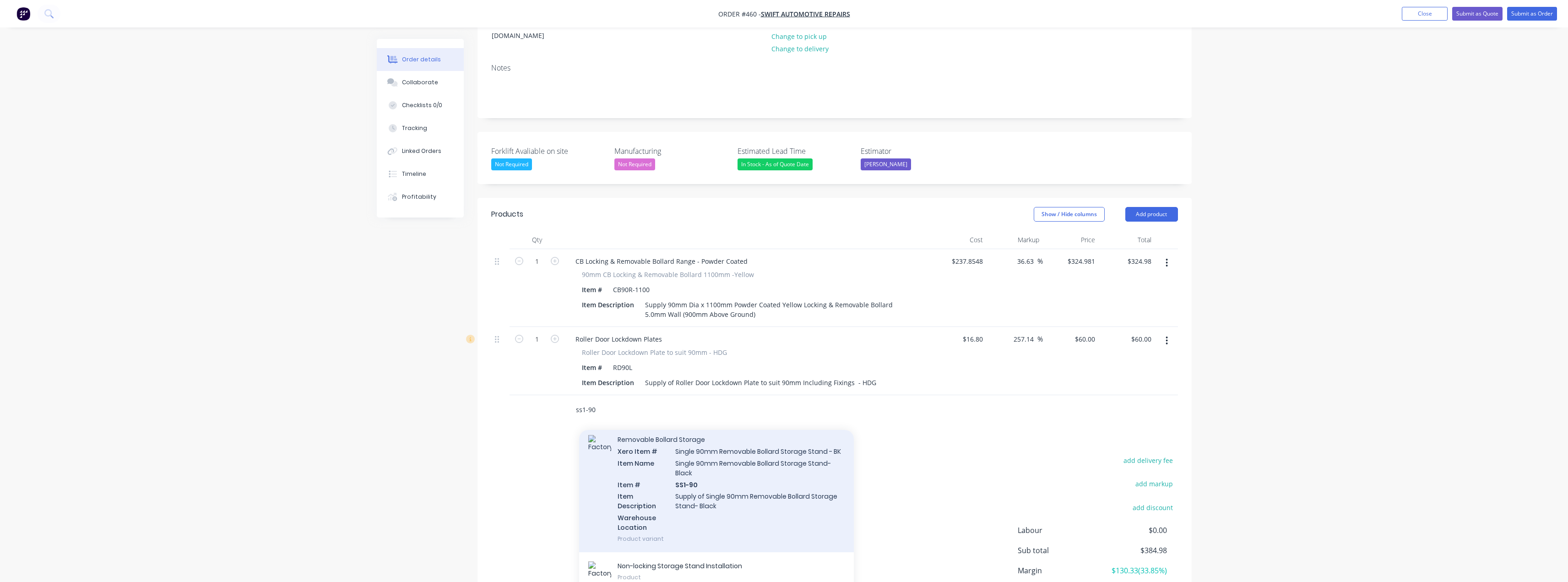
type input "ss1-90"
click at [724, 495] on div "Removable Bollard Storage Xero Item # Single 90mm Removable Bollard Storage Sta…" at bounding box center [717, 488] width 275 height 126
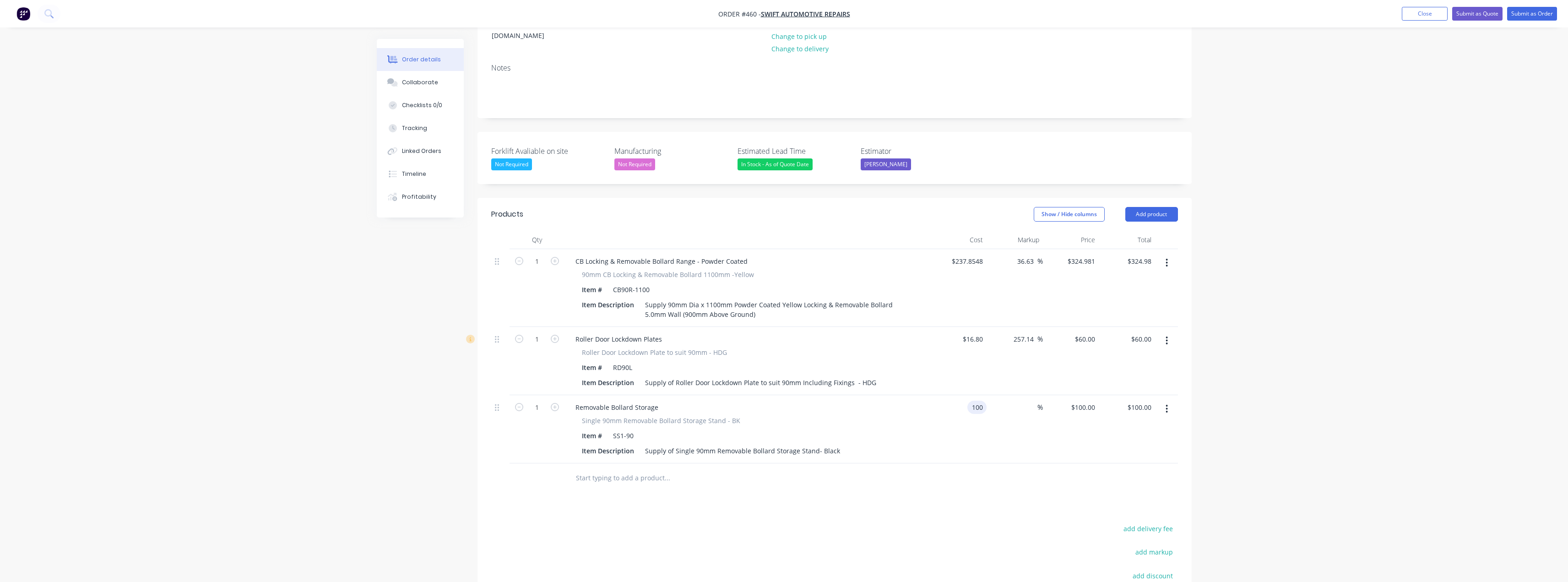
click at [969, 409] on div "100 100" at bounding box center [977, 407] width 19 height 13
type input "$1.00"
type input "1"
type input "$1.00"
click at [1087, 407] on div "1 $100.00" at bounding box center [1082, 407] width 32 height 13
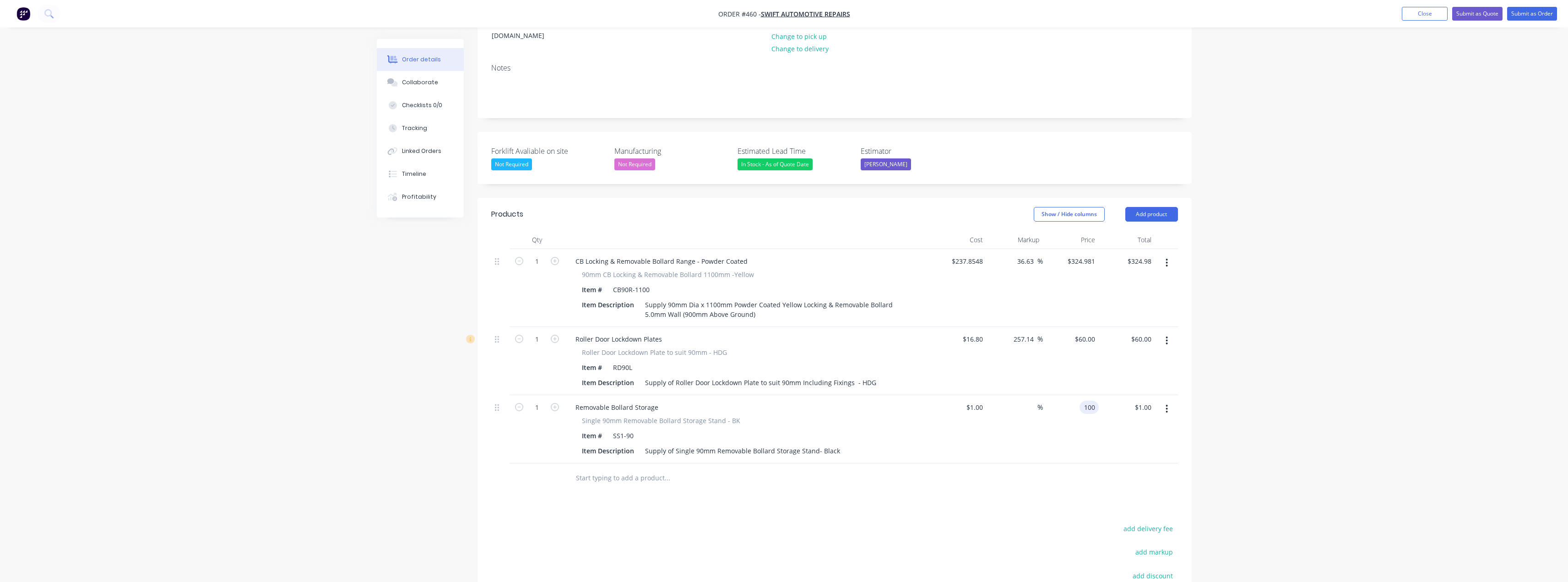
type input "100"
type input "9900"
type input "$100.00"
click at [1036, 475] on div at bounding box center [834, 478] width 687 height 30
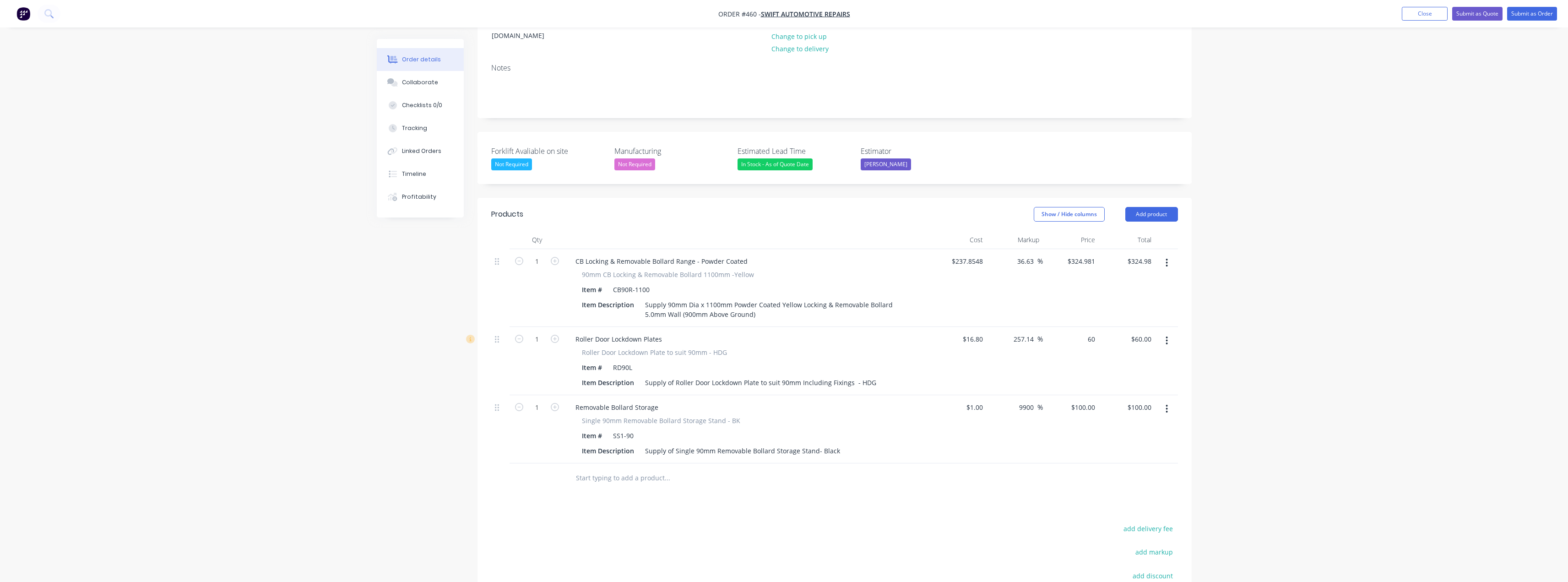
click at [1084, 343] on div "60 $60.00" at bounding box center [1071, 360] width 57 height 68
type input "5560"
type input "32995.24"
type input "$5,560.00"
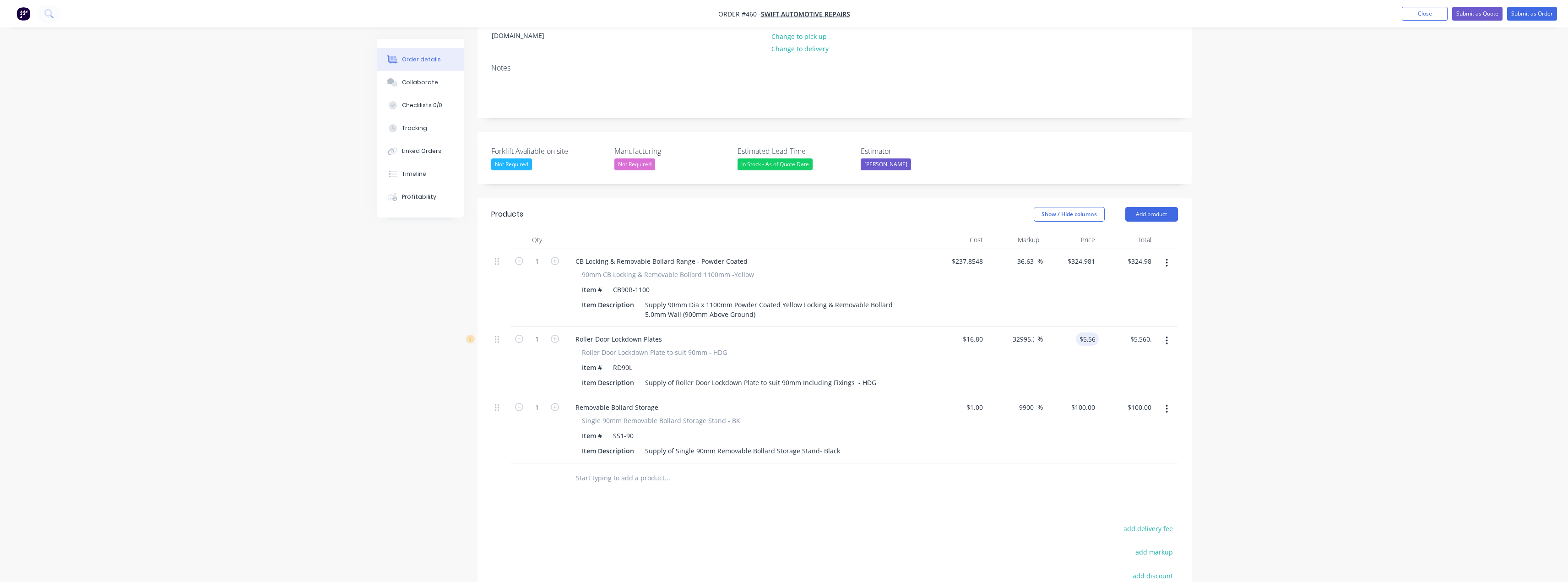
drag, startPoint x: 1325, startPoint y: 345, endPoint x: 1106, endPoint y: 283, distance: 227.6
click at [1322, 343] on div "Order details Collaborate Checklists 0/0 Tracking Linked Orders Timeline Profit…" at bounding box center [784, 294] width 1568 height 864
drag, startPoint x: 1075, startPoint y: 263, endPoint x: 1144, endPoint y: 273, distance: 69.7
click at [1075, 263] on input "324.981" at bounding box center [1082, 260] width 32 height 13
type input "325"
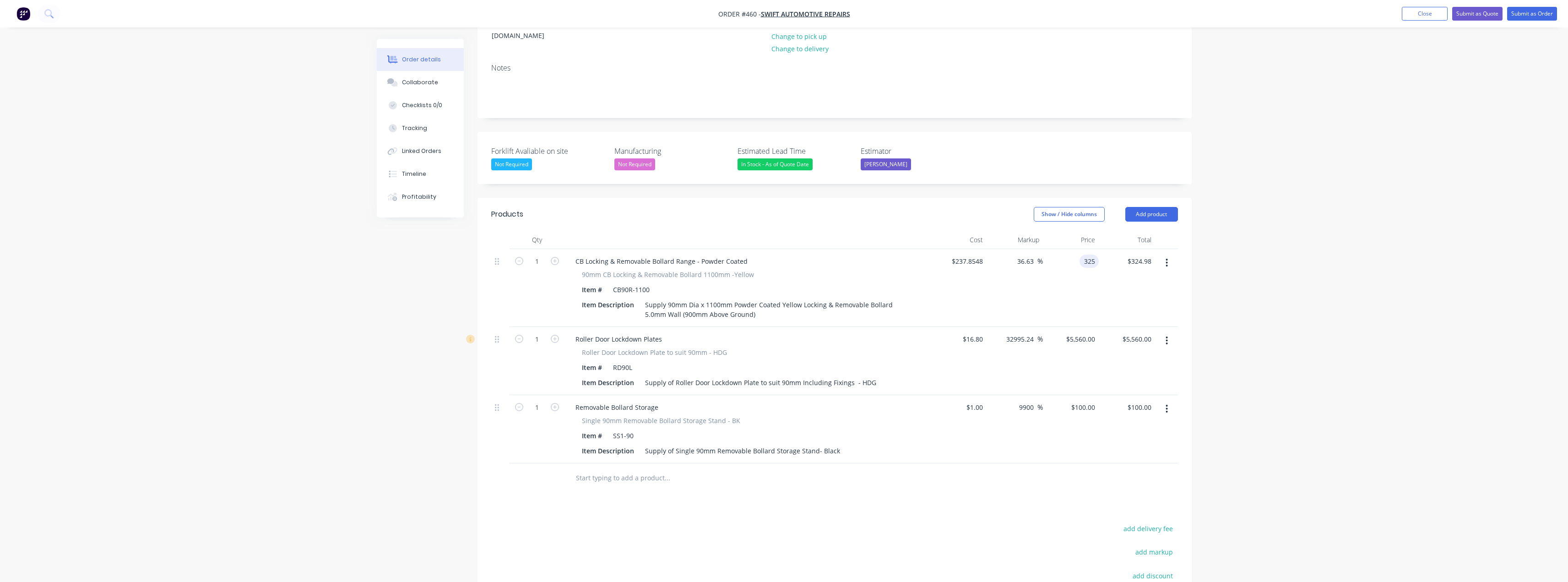
type input "36.64"
type input "$325.00"
click at [1216, 291] on div "Order details Collaborate Checklists 0/0 Tracking Linked Orders Timeline Profit…" at bounding box center [784, 294] width 1568 height 864
click at [1160, 213] on button "Add product" at bounding box center [1151, 214] width 52 height 15
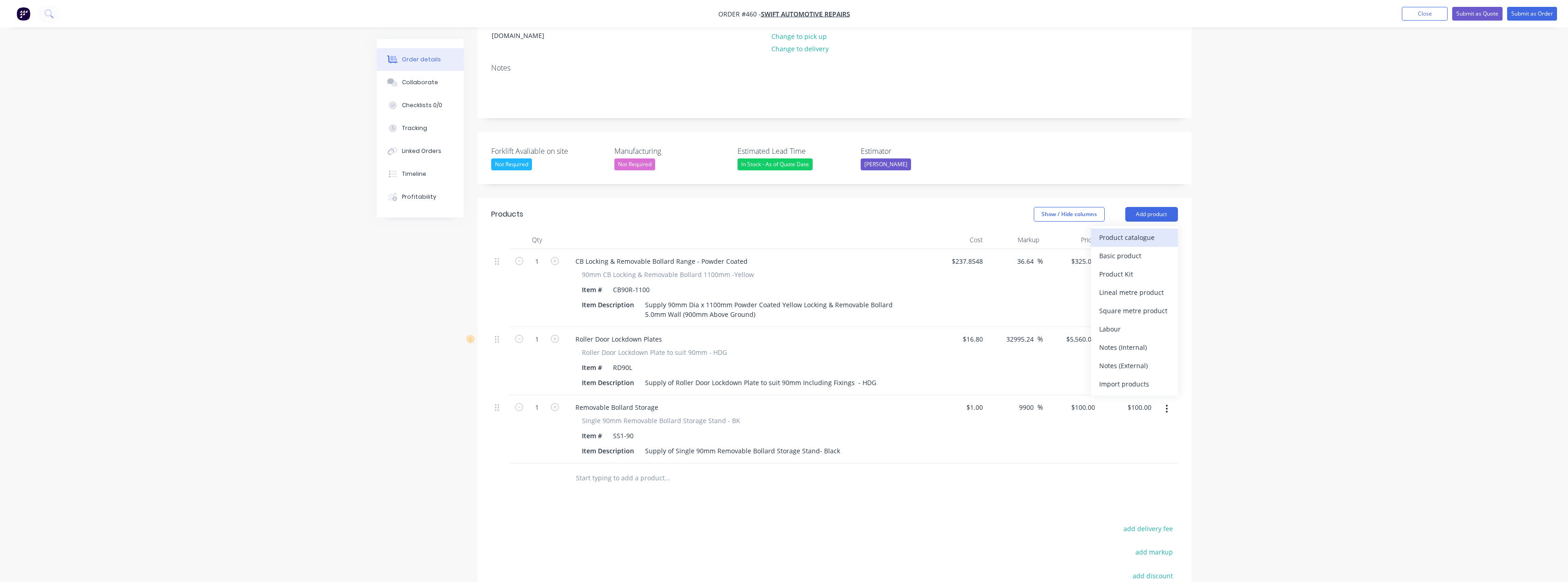
click at [1129, 237] on div "Product catalogue" at bounding box center [1135, 236] width 70 height 13
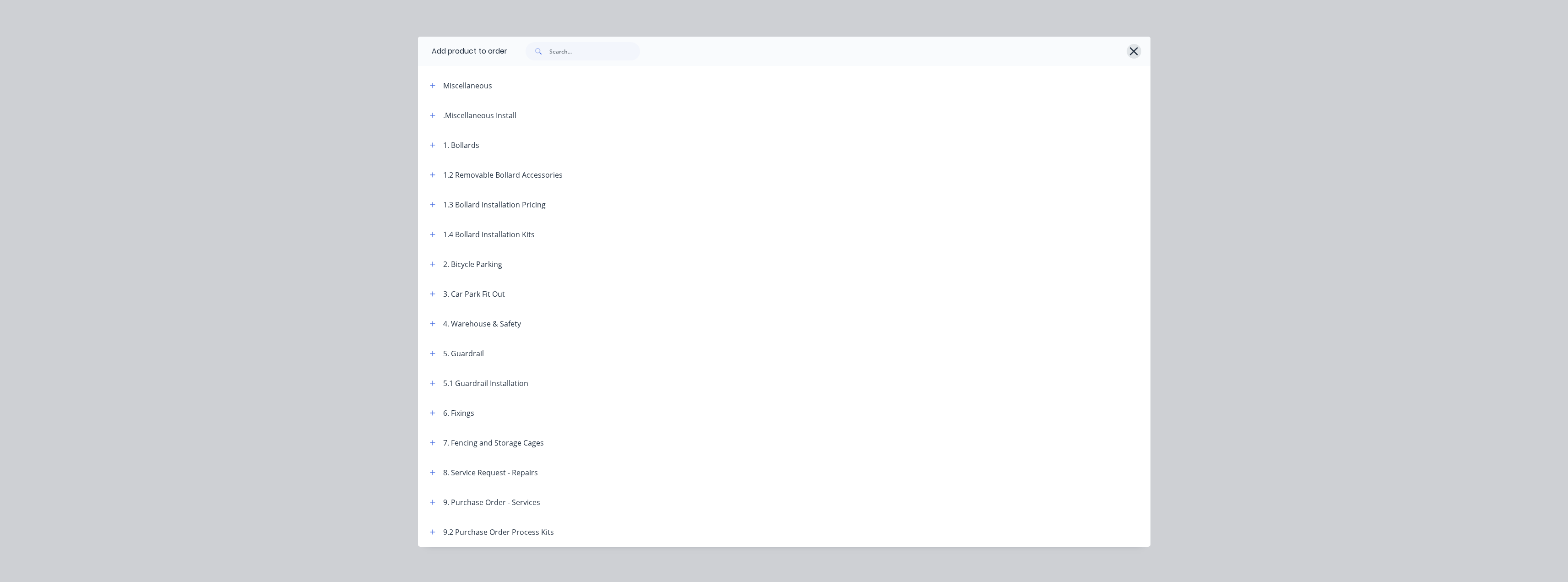
click at [1132, 52] on icon "button" at bounding box center [1133, 51] width 9 height 13
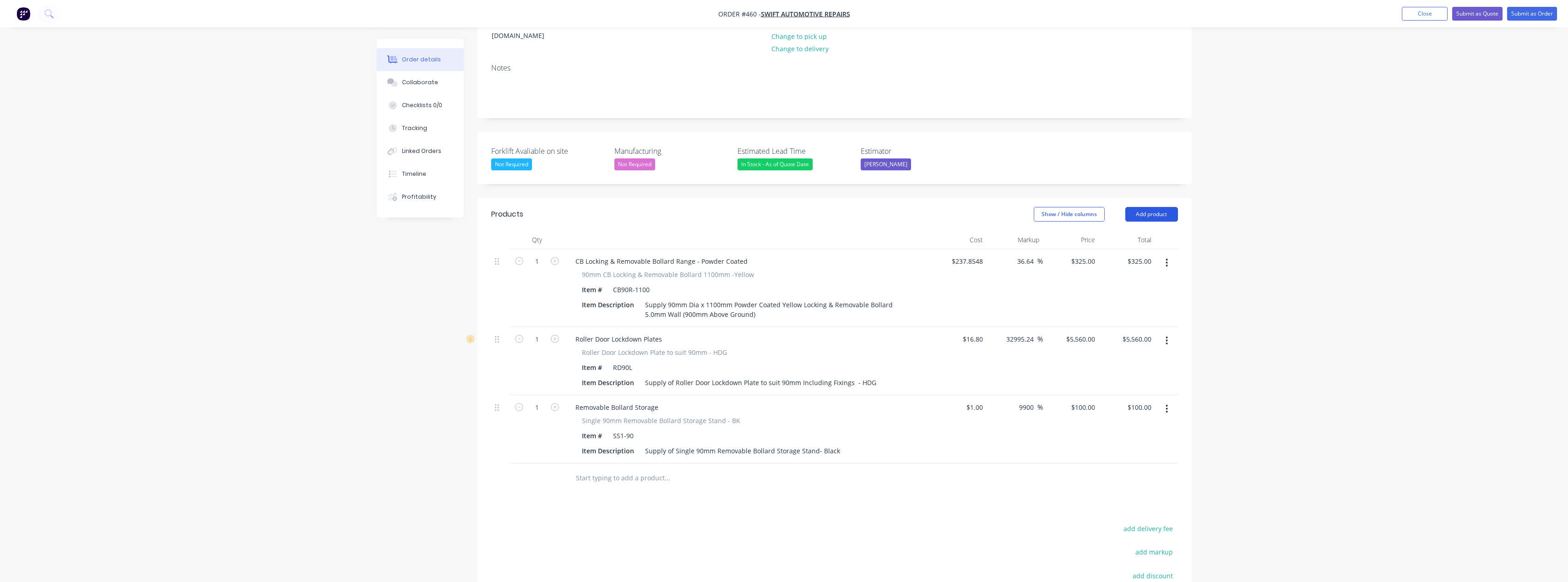
click at [1152, 211] on button "Add product" at bounding box center [1151, 214] width 52 height 15
click at [1142, 237] on div "Product catalogue" at bounding box center [1135, 236] width 70 height 13
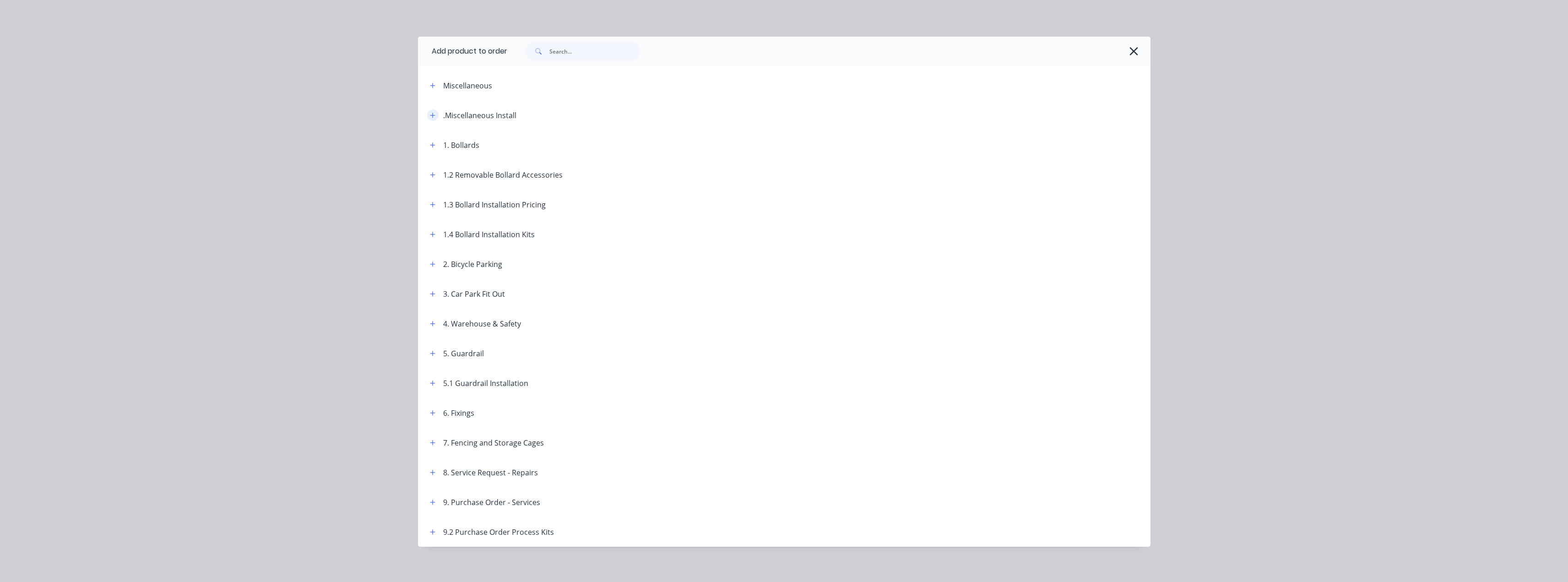
click at [431, 118] on icon "button" at bounding box center [432, 114] width 5 height 6
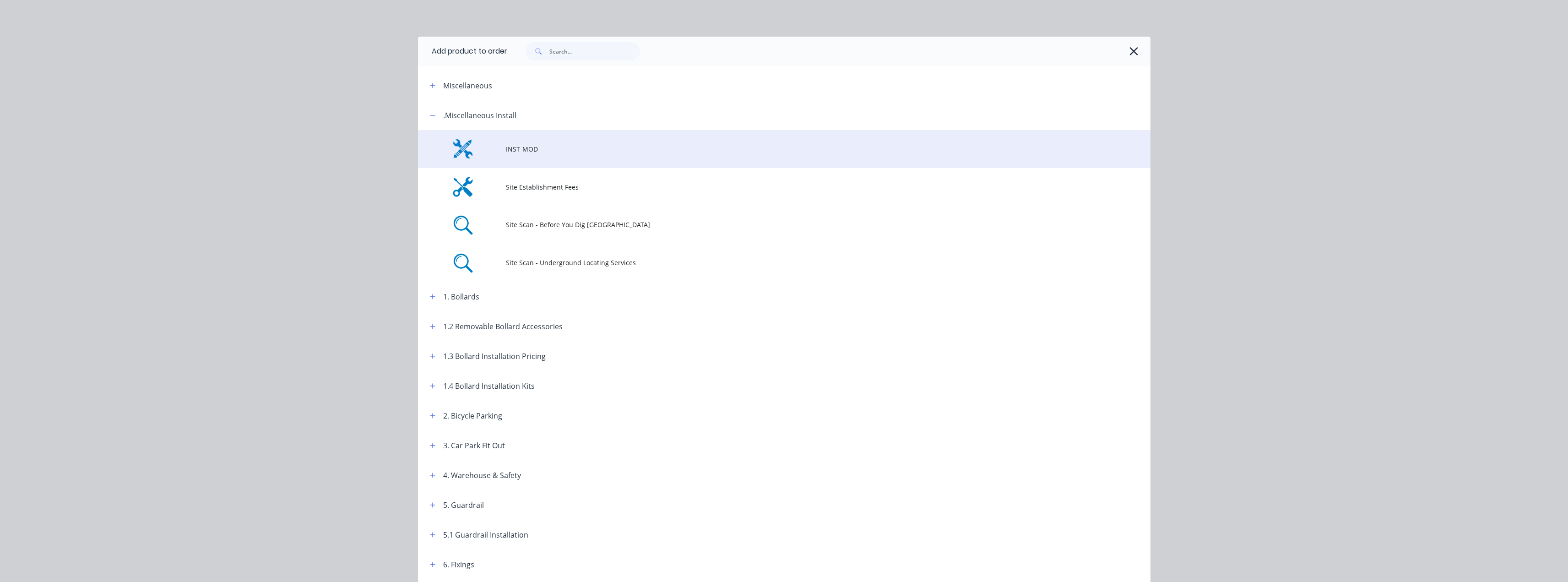
click at [532, 151] on span "INST-MOD" at bounding box center [763, 149] width 516 height 9
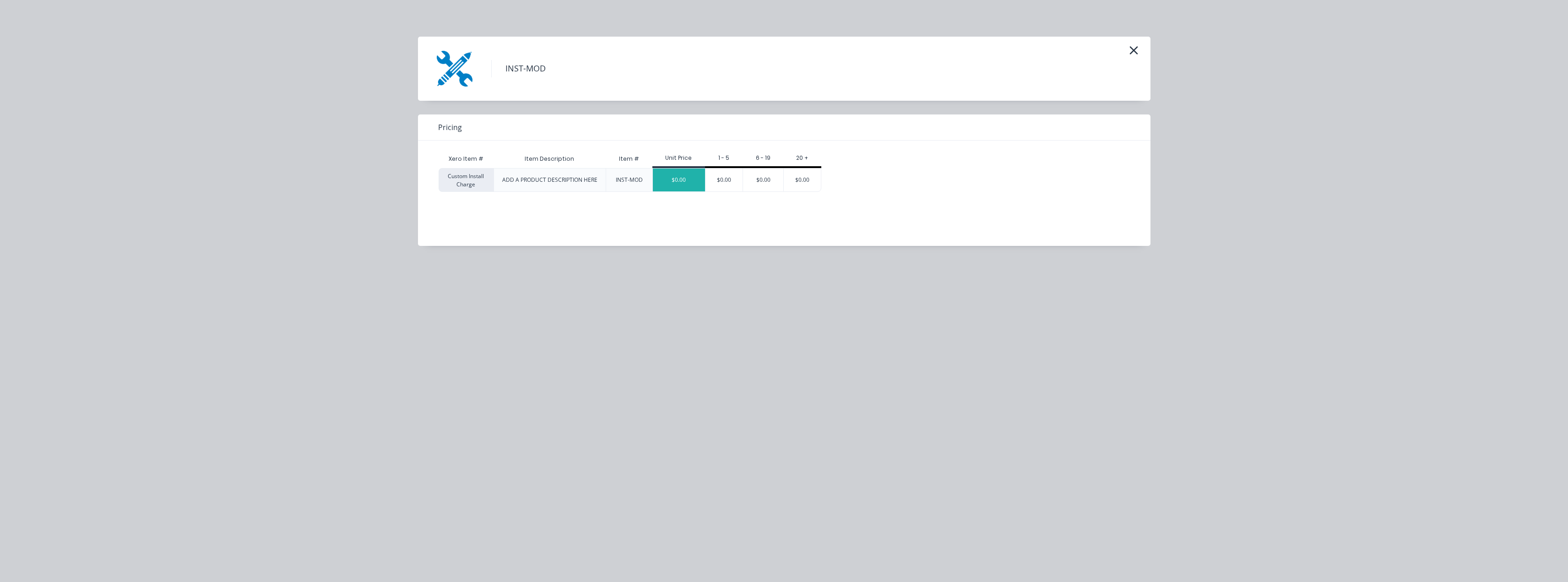
click at [677, 181] on div "$0.00" at bounding box center [678, 180] width 52 height 23
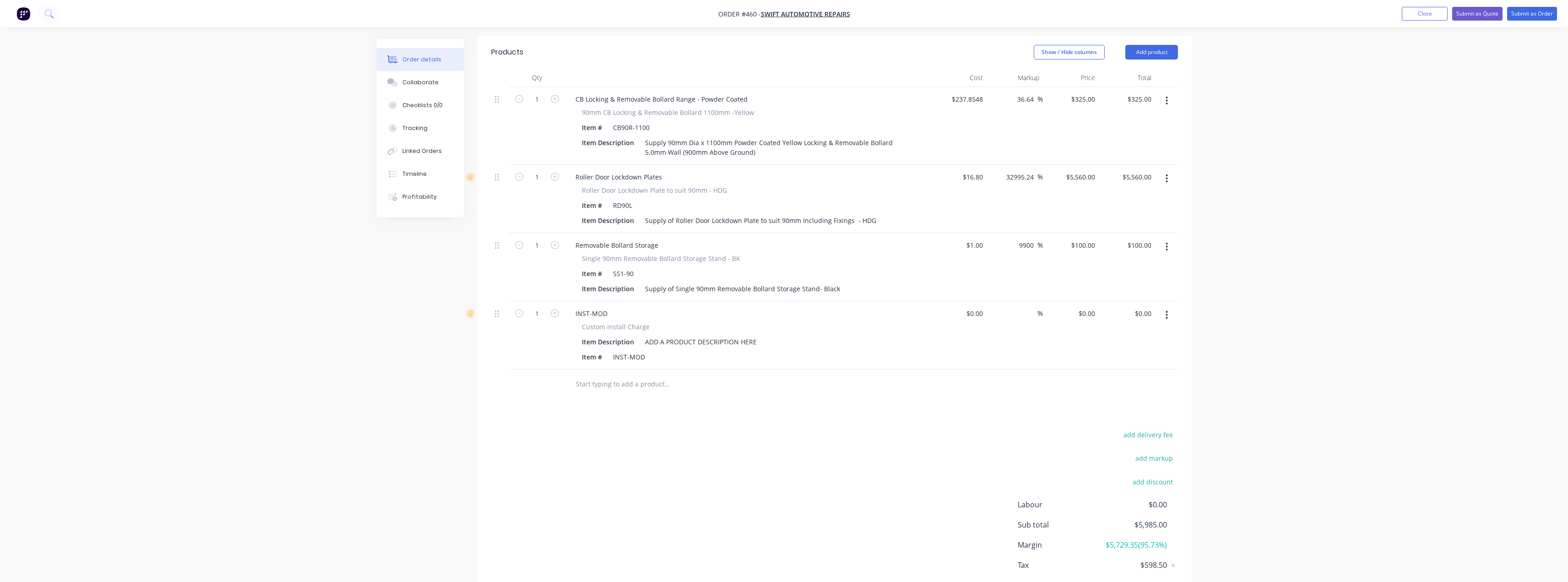
scroll to position [321, 0]
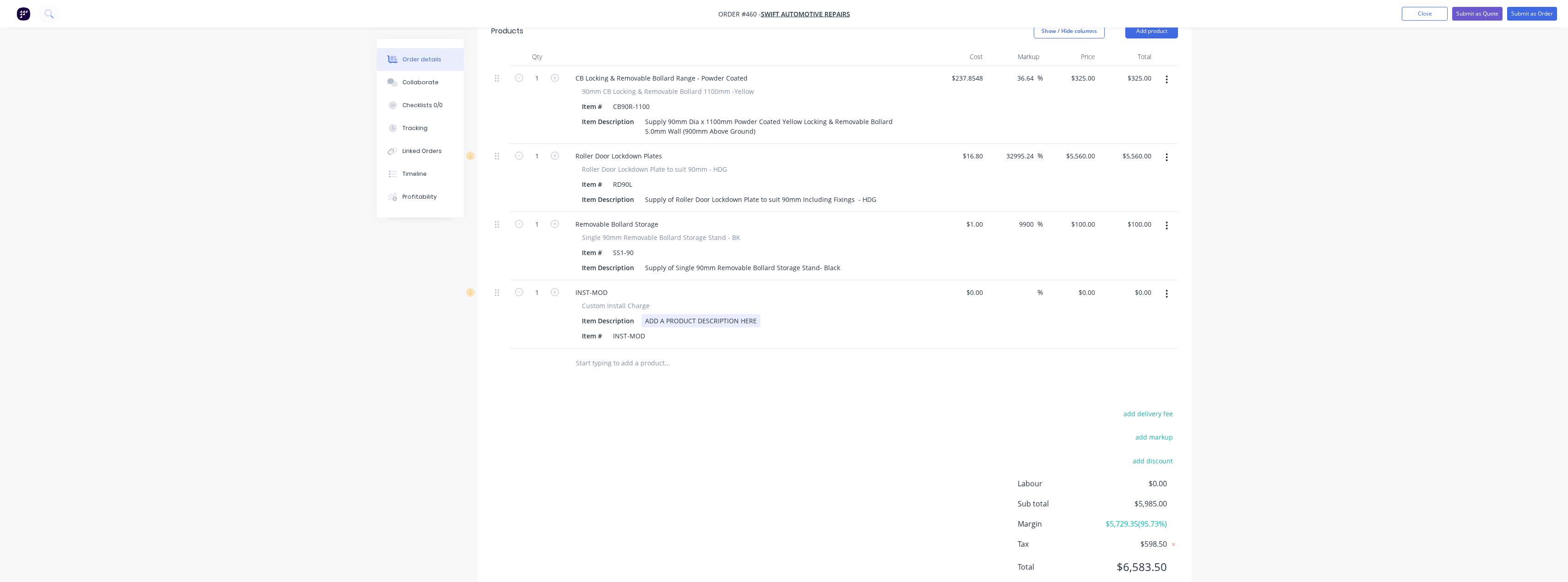
click at [672, 322] on div "ADD A PRODUCT DESCRIPTION HERE" at bounding box center [701, 320] width 119 height 13
drag, startPoint x: 759, startPoint y: 319, endPoint x: 624, endPoint y: 316, distance: 135.0
click at [624, 316] on div "Item Description ADD A PRODUCT DESCRIPTION HERE" at bounding box center [746, 320] width 335 height 13
paste div
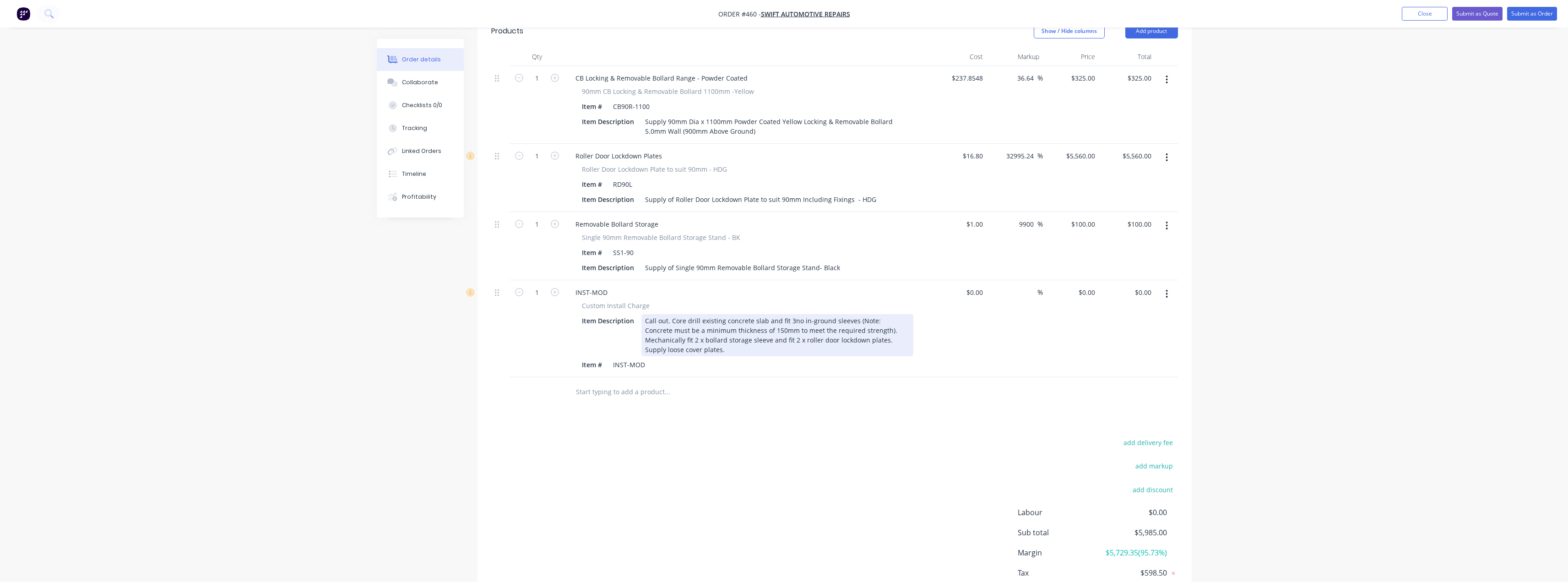
click at [792, 320] on div "Call out. Core drill existing concrete slab and fit 3no in-ground sleeves (Note…" at bounding box center [777, 334] width 272 height 42
click at [658, 341] on div "Call out. Core drill existing concrete slab and fit 1no in-ground sleeves (Note…" at bounding box center [777, 334] width 272 height 42
click at [756, 341] on div "Call out. Core drill existing concrete slab and fit 1no in-ground sleeves (Note…" at bounding box center [777, 334] width 272 height 42
click at [761, 340] on div "Call out. Core drill existing concrete slab and fit 1no in-ground sleeves (Note…" at bounding box center [777, 334] width 272 height 42
click at [658, 339] on div "Call out. Core drill existing concrete slab and fit 1no in-ground sleeves (Note…" at bounding box center [777, 334] width 272 height 42
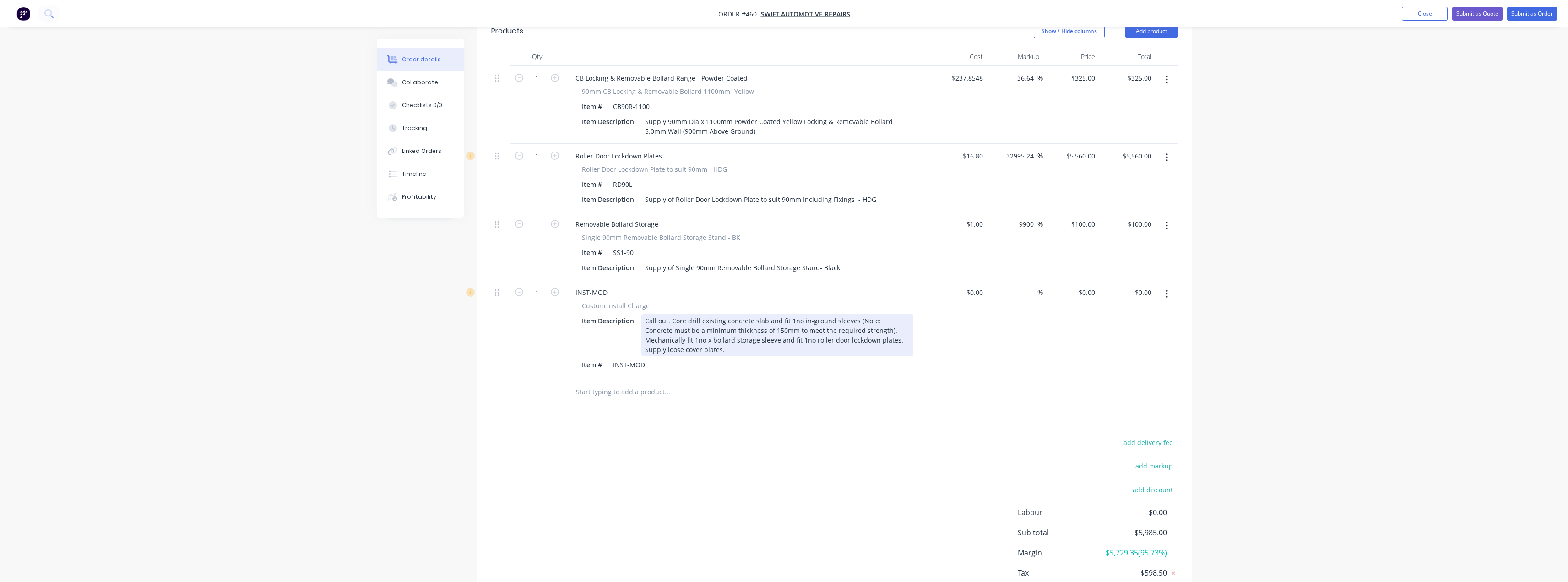
click at [793, 322] on div "Call out. Core drill existing concrete slab and fit 1no in-ground sleeves (Note…" at bounding box center [777, 334] width 272 height 42
click at [733, 349] on div "Call out. Core drill existing concrete slab and fit 2no in-ground sleeves (Note…" at bounding box center [777, 334] width 272 height 42
click at [883, 340] on div "Call out. Core drill existing concrete slab and fit 2no in-ground sleeves (Note…" at bounding box center [777, 334] width 272 height 42
drag, startPoint x: 716, startPoint y: 352, endPoint x: 644, endPoint y: 319, distance: 79.2
click at [644, 319] on div "Call out. Core drill existing concrete slab and fit 2no in-ground sleeves (Note…" at bounding box center [777, 334] width 272 height 42
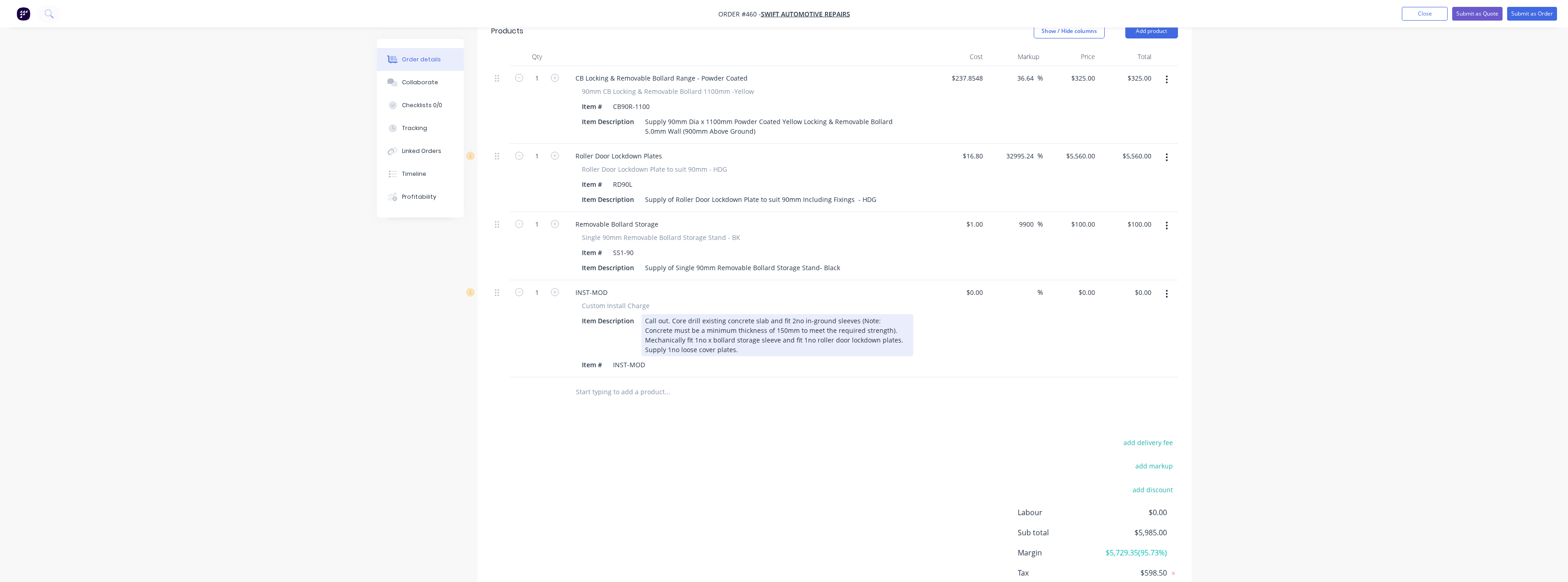
copy div "Call out. Core drill existing concrete slab and fit 2no in-ground sleeves (Note…"
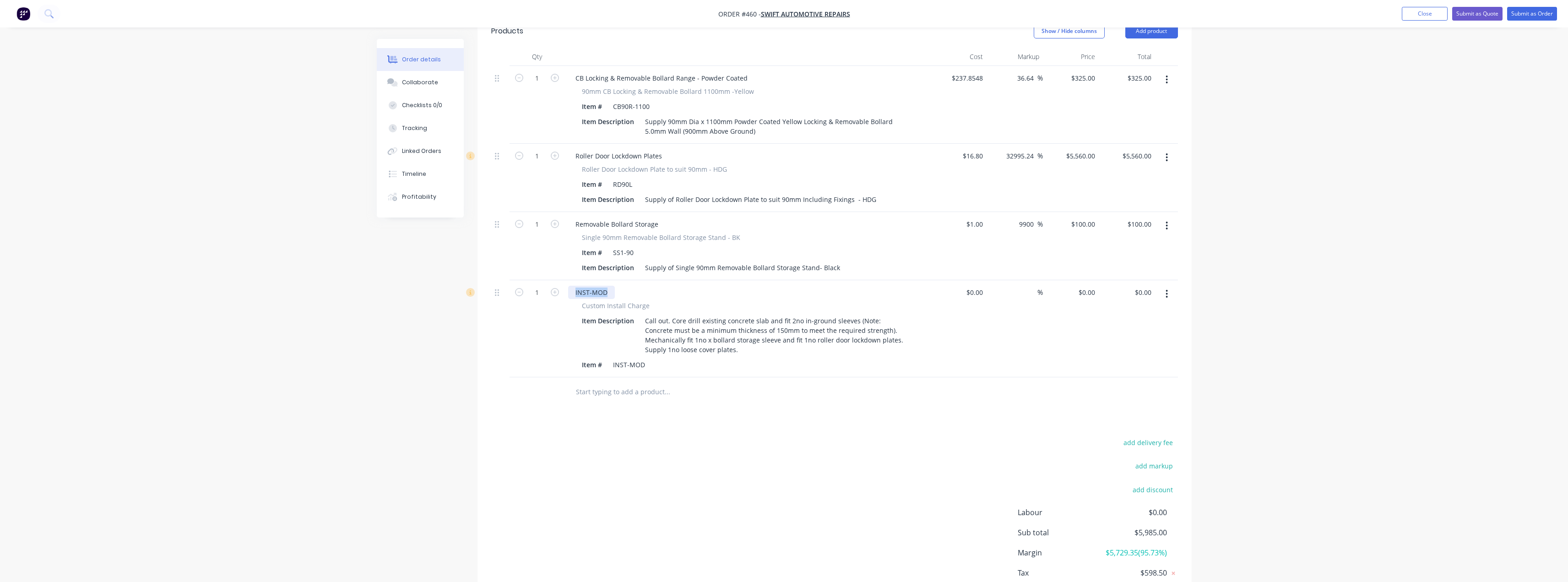
drag, startPoint x: 607, startPoint y: 293, endPoint x: 568, endPoint y: 292, distance: 39.0
click at [568, 292] on div "INST-MOD" at bounding box center [591, 291] width 46 height 13
copy div "INST-MOD"
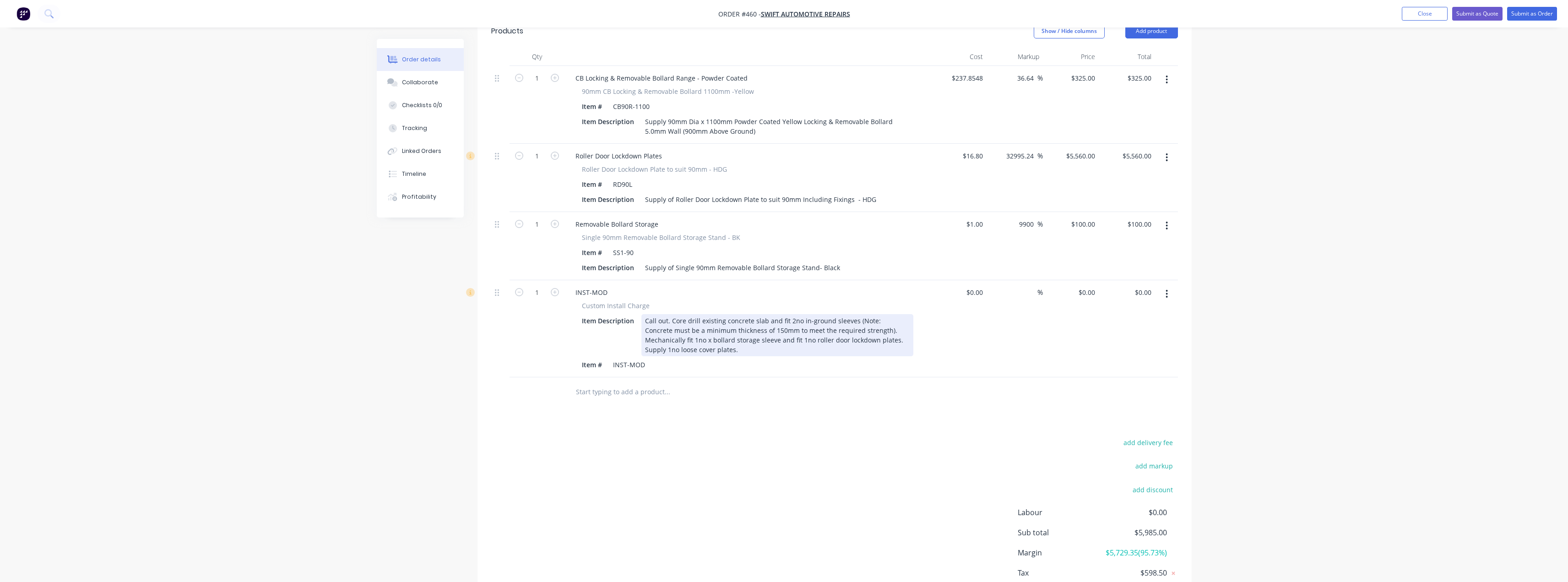
click at [671, 321] on div "Call out. Core drill existing concrete slab and fit 2no in-ground sleeves (Note…" at bounding box center [777, 334] width 272 height 42
click at [810, 351] on div "Call out (split due to location). Core drill existing concrete slab and fit 2no…" at bounding box center [777, 334] width 272 height 42
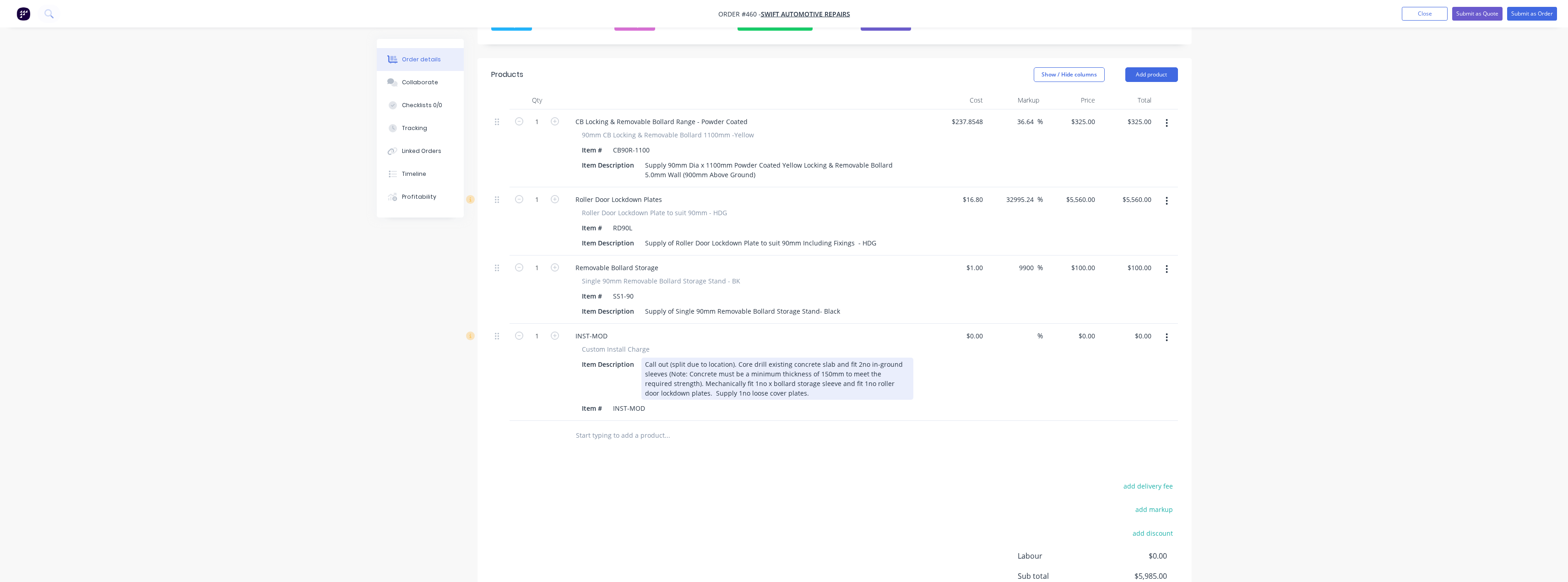
scroll to position [229, 0]
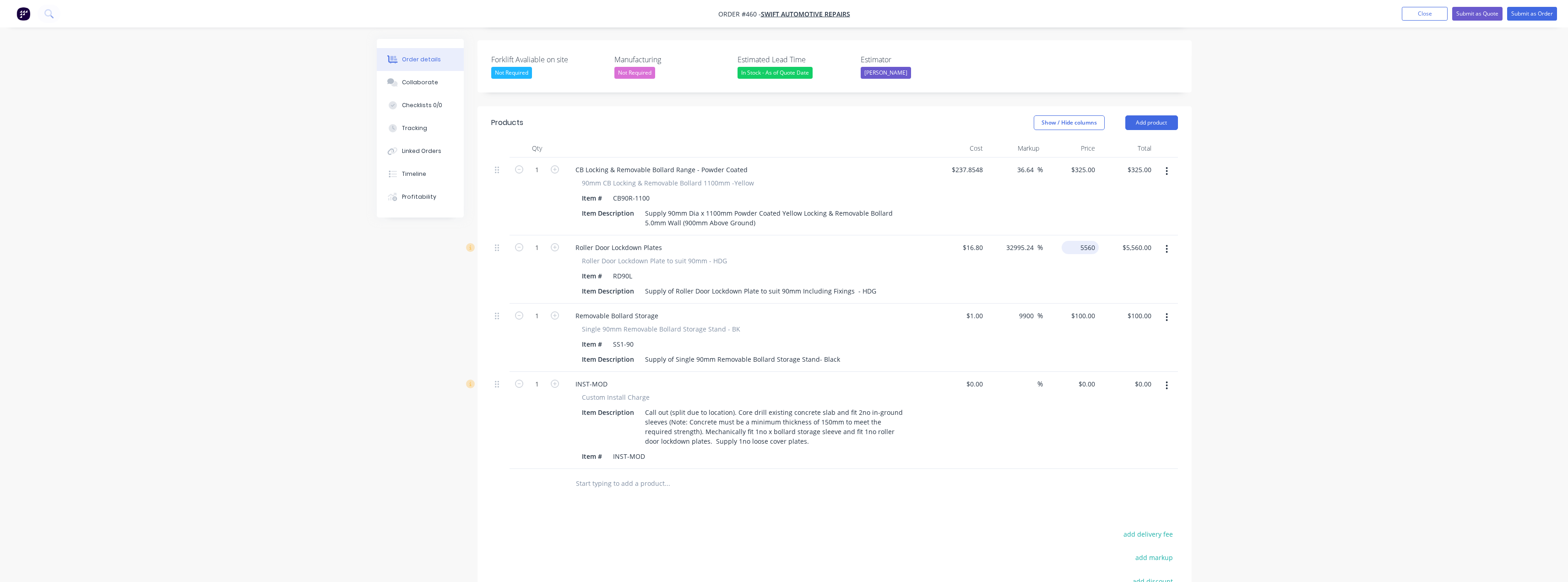
click at [1076, 249] on div "5560 $5,560.00" at bounding box center [1080, 247] width 37 height 13
type input "55"
type input "227.38"
type input "$55.00"
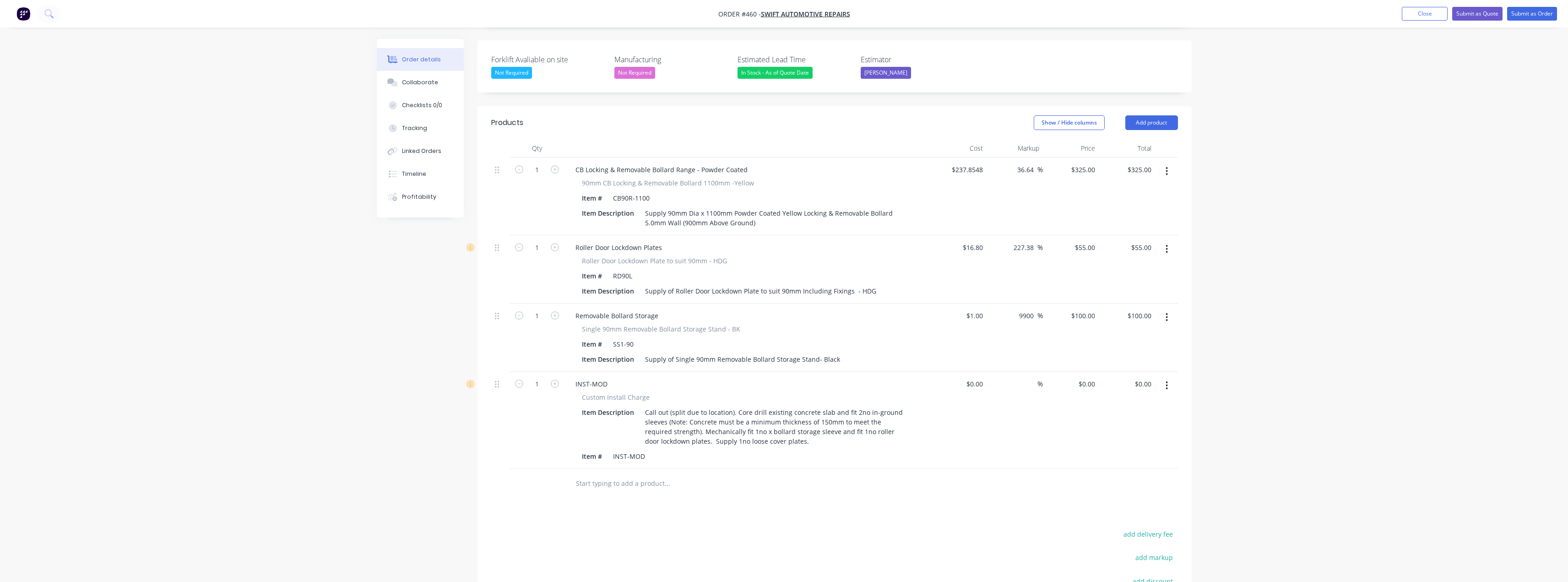
click at [1279, 218] on div "Order details Collaborate Checklists 0/0 Tracking Linked Orders Timeline Profit…" at bounding box center [784, 252] width 1568 height 961
click at [976, 387] on input at bounding box center [976, 383] width 21 height 13
type input "$1.00"
type input "1"
type input "$1.00"
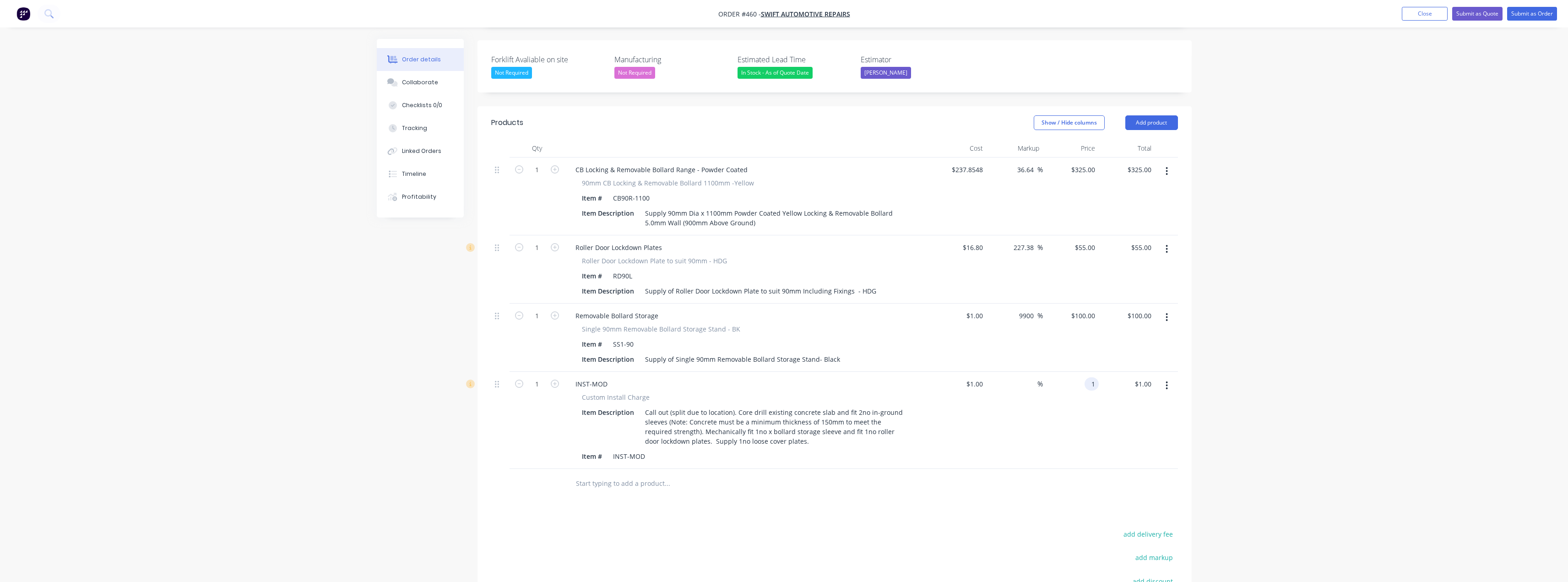
click at [1088, 383] on input "1" at bounding box center [1093, 383] width 10 height 13
type input "290"
type input "28900"
type input "$290.00"
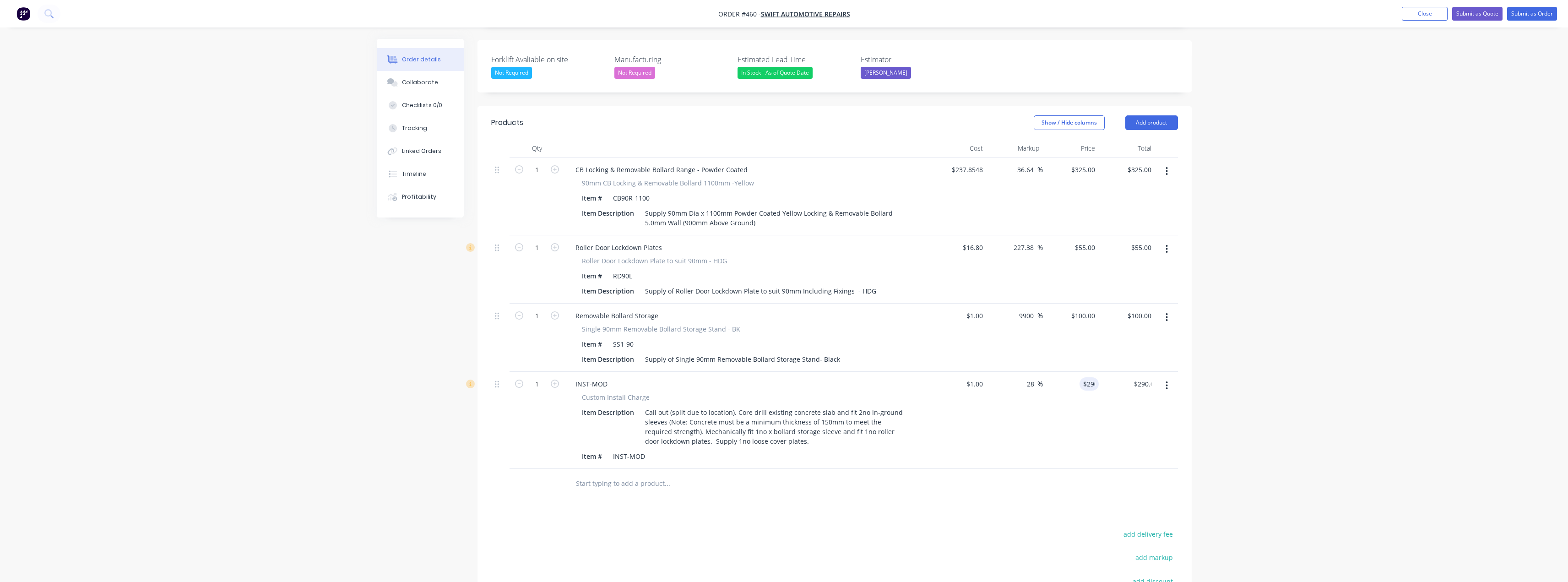
click at [1338, 370] on div "Order details Collaborate Checklists 0/0 Tracking Linked Orders Timeline Profit…" at bounding box center [784, 252] width 1568 height 961
click at [1080, 316] on div "100 $100.00" at bounding box center [1082, 315] width 32 height 13
type input "95"
type input "9400"
type input "$95.00"
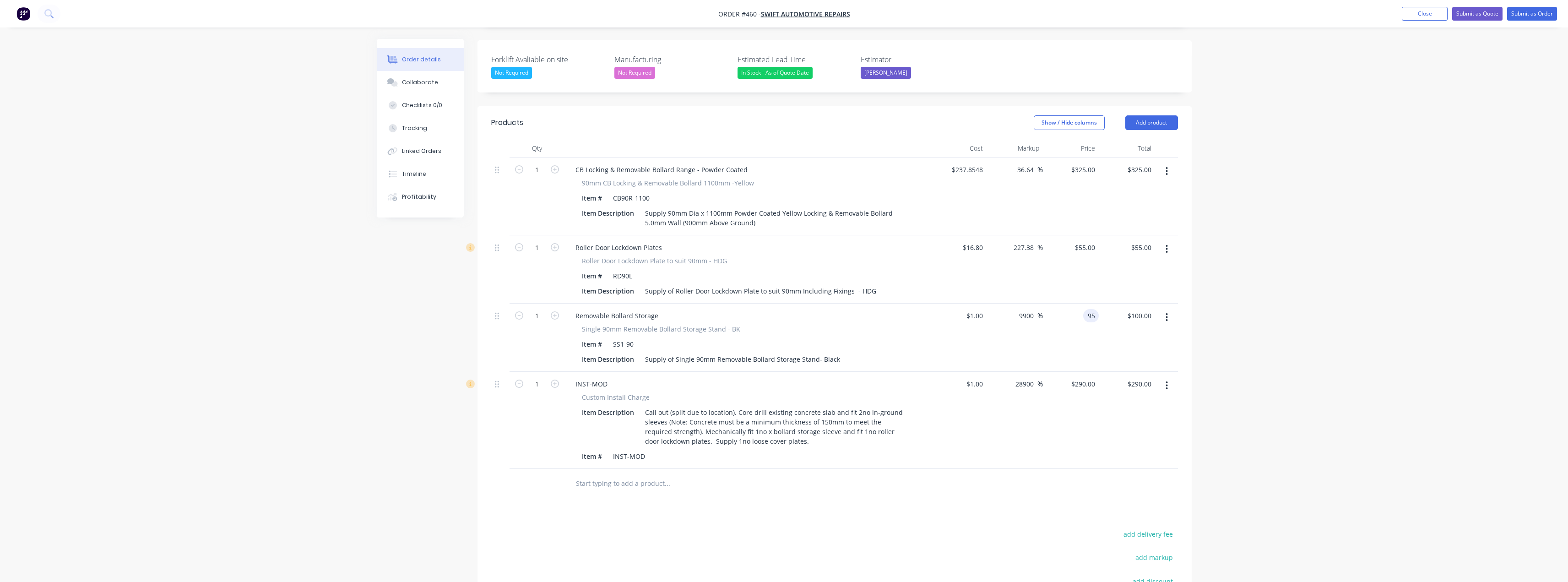
type input "$95.00"
click at [1324, 315] on div "Order details Collaborate Checklists 0/0 Tracking Linked Orders Timeline Profit…" at bounding box center [784, 252] width 1568 height 961
click at [1158, 124] on button "Add product" at bounding box center [1151, 122] width 52 height 15
click at [1131, 272] on div "Notes (External)" at bounding box center [1135, 273] width 70 height 13
click at [590, 479] on div at bounding box center [601, 481] width 66 height 13
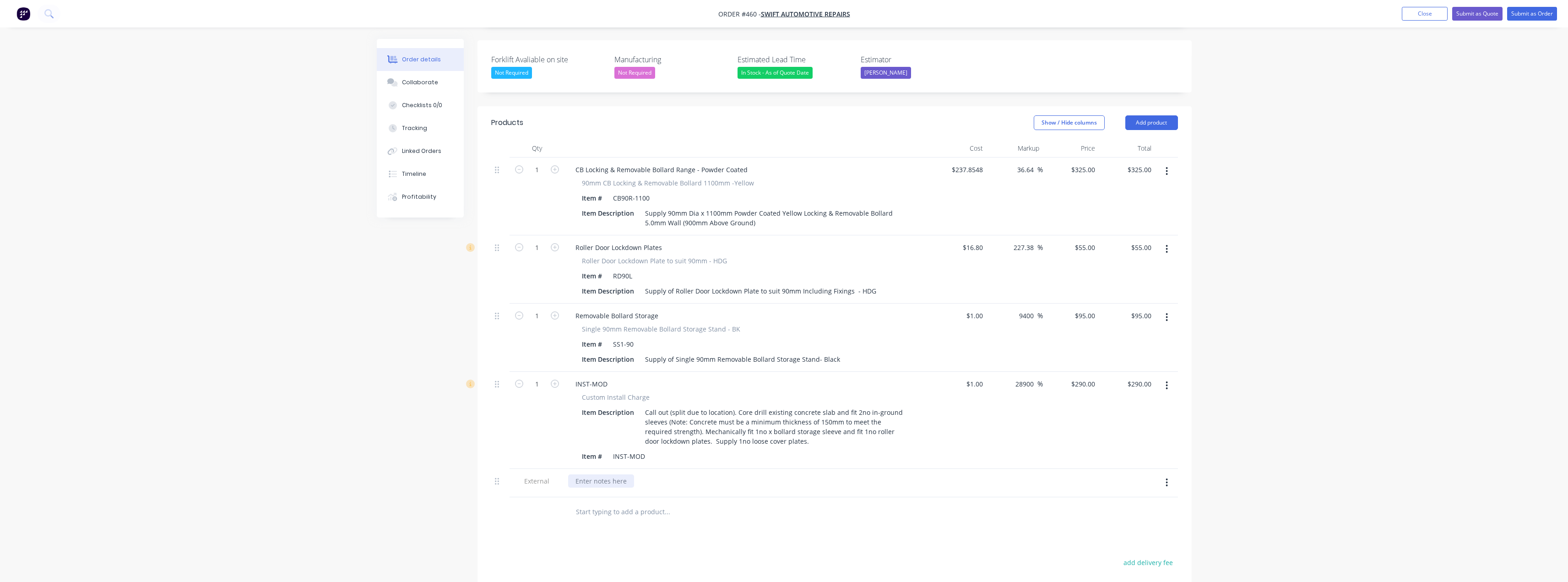
paste div
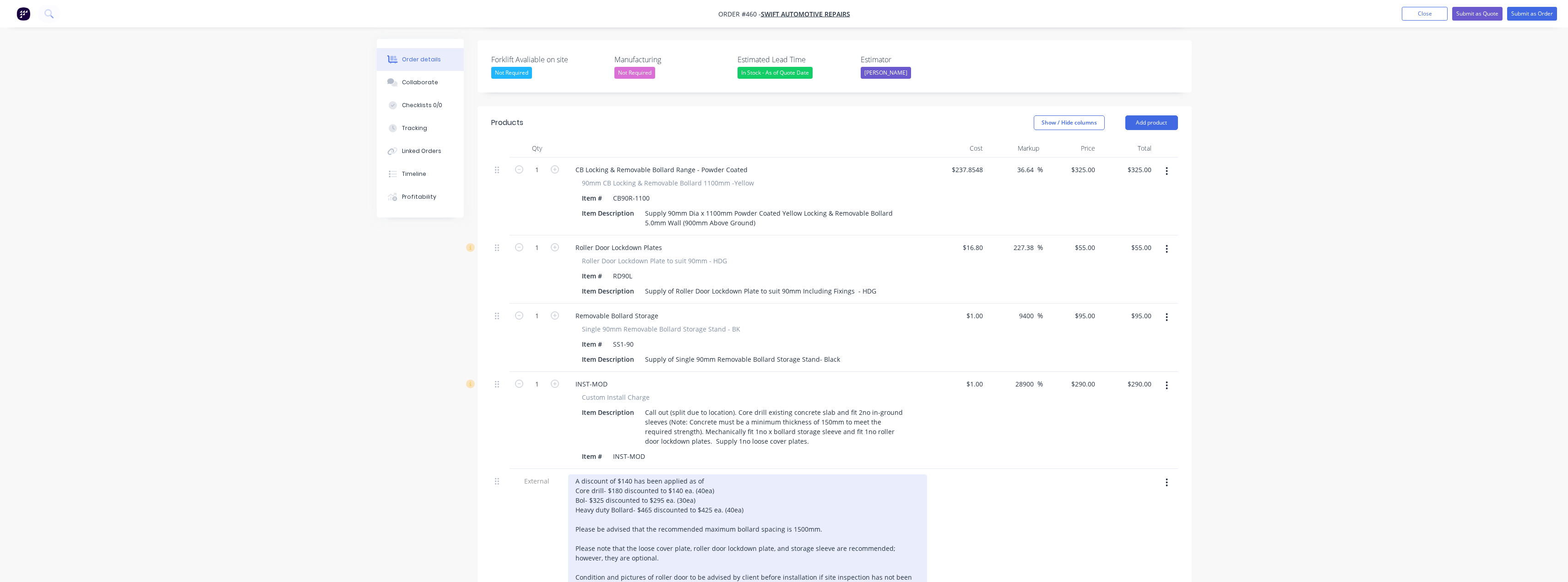
click at [645, 498] on div "A discount of $140 has been applied as of Core drill- $180 discounted to $140 e…" at bounding box center [748, 558] width 359 height 167
click at [620, 492] on div "A discount of $140 has been applied as of Core drill- $180 discounted to $140 e…" at bounding box center [748, 558] width 359 height 167
click at [714, 490] on div "A discount of $140 has been applied as of Core drill- $180 discounted to $140 e…" at bounding box center [748, 558] width 359 height 167
click at [707, 500] on div "A discount of $140 has been applied as of Core drill- $180 discounted to $140 e…" at bounding box center [748, 558] width 359 height 167
click at [678, 508] on div "A discount of $140 has been applied as of Core drill- $180 discounted to $140 e…" at bounding box center [748, 558] width 359 height 167
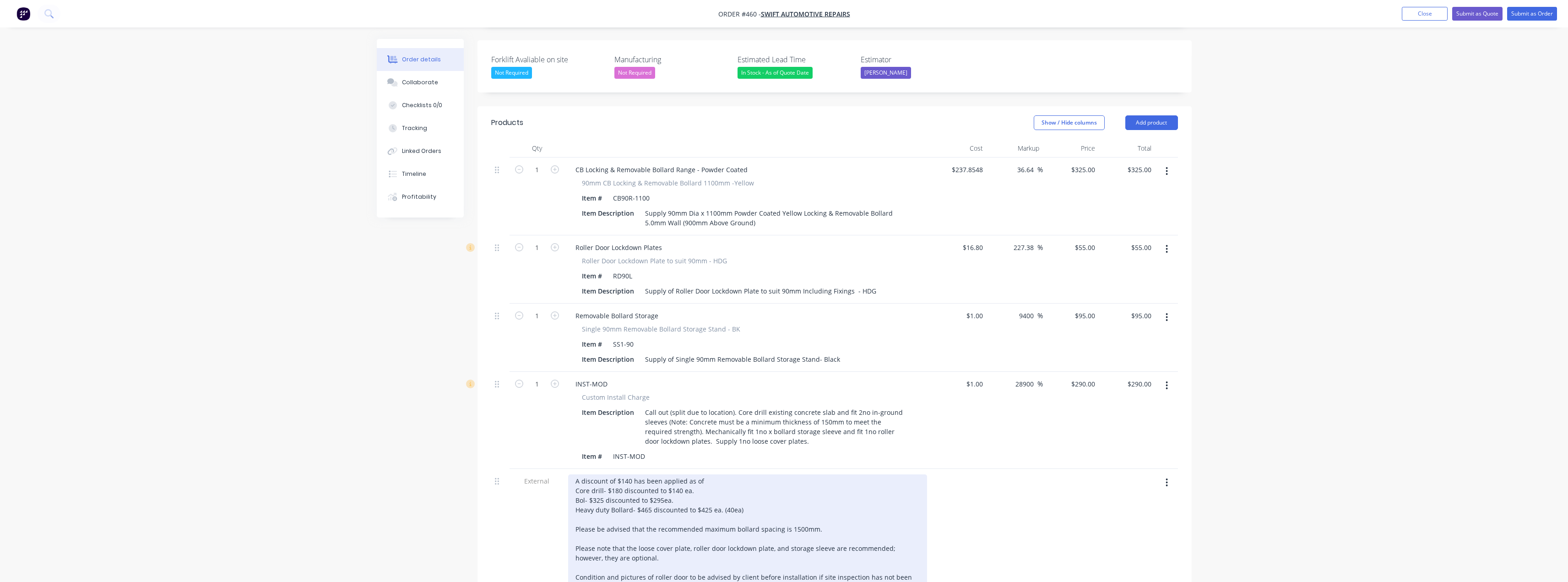
click at [646, 513] on div "A discount of $140 has been applied as of Core drill- $180 discounted to $140 e…" at bounding box center [748, 558] width 359 height 167
drag, startPoint x: 750, startPoint y: 508, endPoint x: 575, endPoint y: 510, distance: 175.0
click at [575, 510] on div "A discount of $140 has been applied as of Core drill- $180 discounted to $140 e…" at bounding box center [748, 558] width 359 height 167
click at [585, 512] on div "A discount of $140 has been applied as of Core drill- $180 discounted to $140 e…" at bounding box center [748, 558] width 359 height 167
click at [581, 514] on div "A discount of $140 has been applied as of Core drill- $180 discounted to $140 e…" at bounding box center [748, 558] width 359 height 167
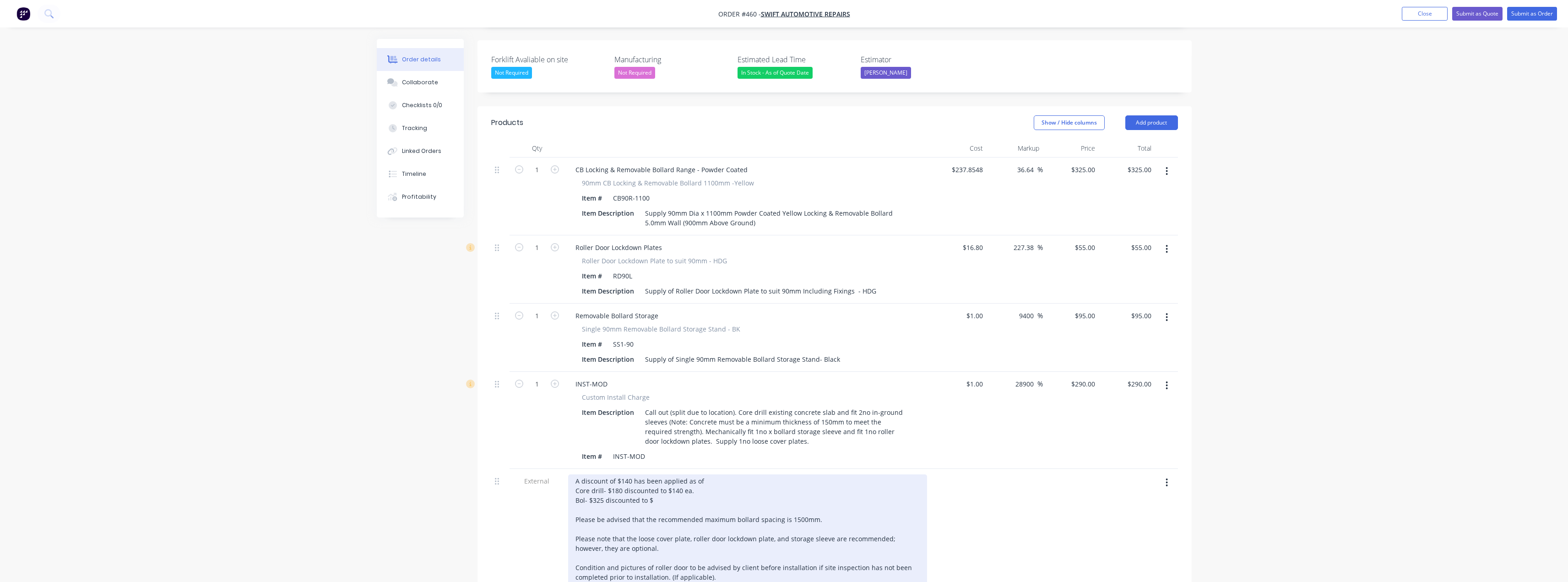
click at [710, 481] on div "A discount of $140 has been applied as of Core drill- $180 discounted to $140 e…" at bounding box center [748, 553] width 359 height 157
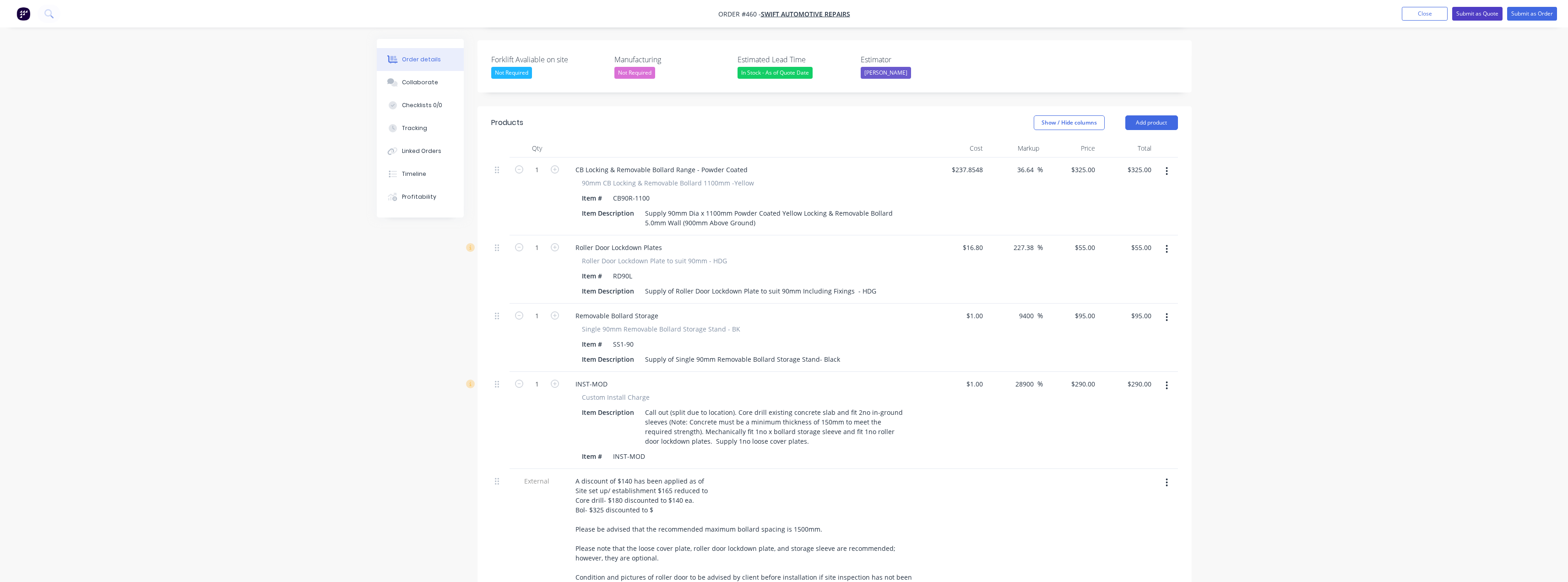
click at [1473, 15] on button "Submit as Quote" at bounding box center [1477, 14] width 51 height 14
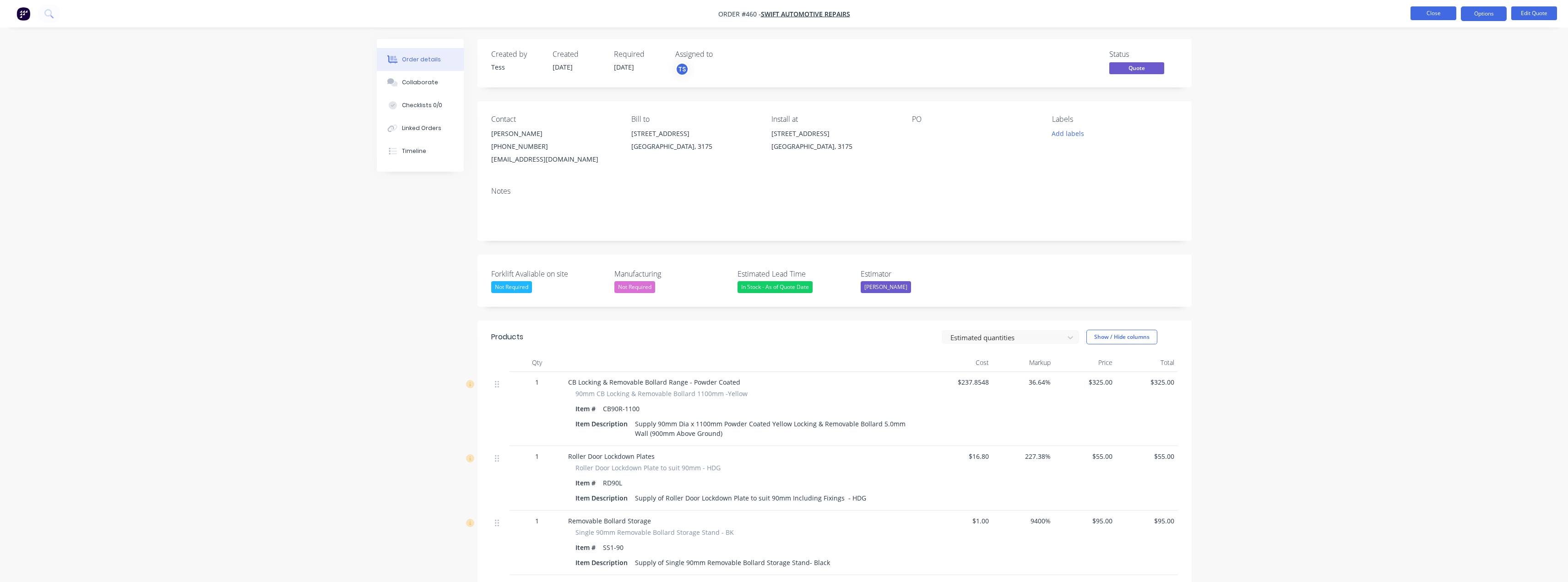
click at [1436, 12] on button "Close" at bounding box center [1433, 13] width 46 height 14
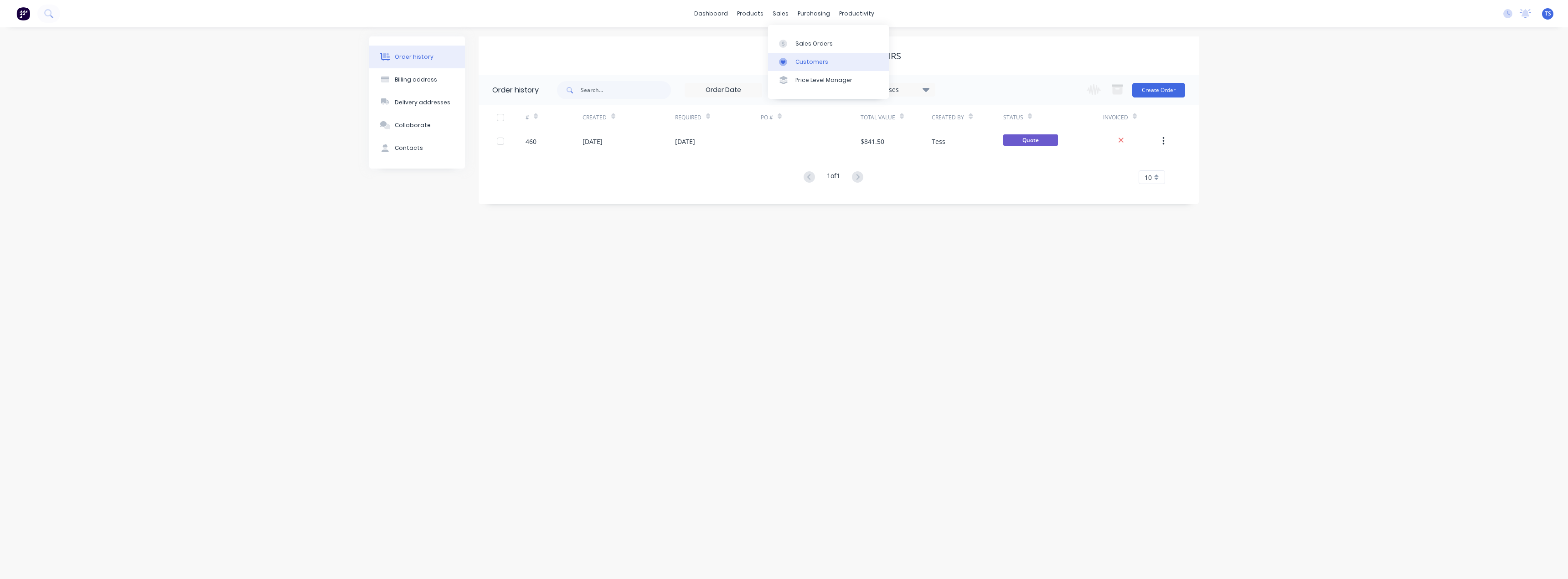
click at [800, 62] on div "Customers" at bounding box center [811, 62] width 33 height 9
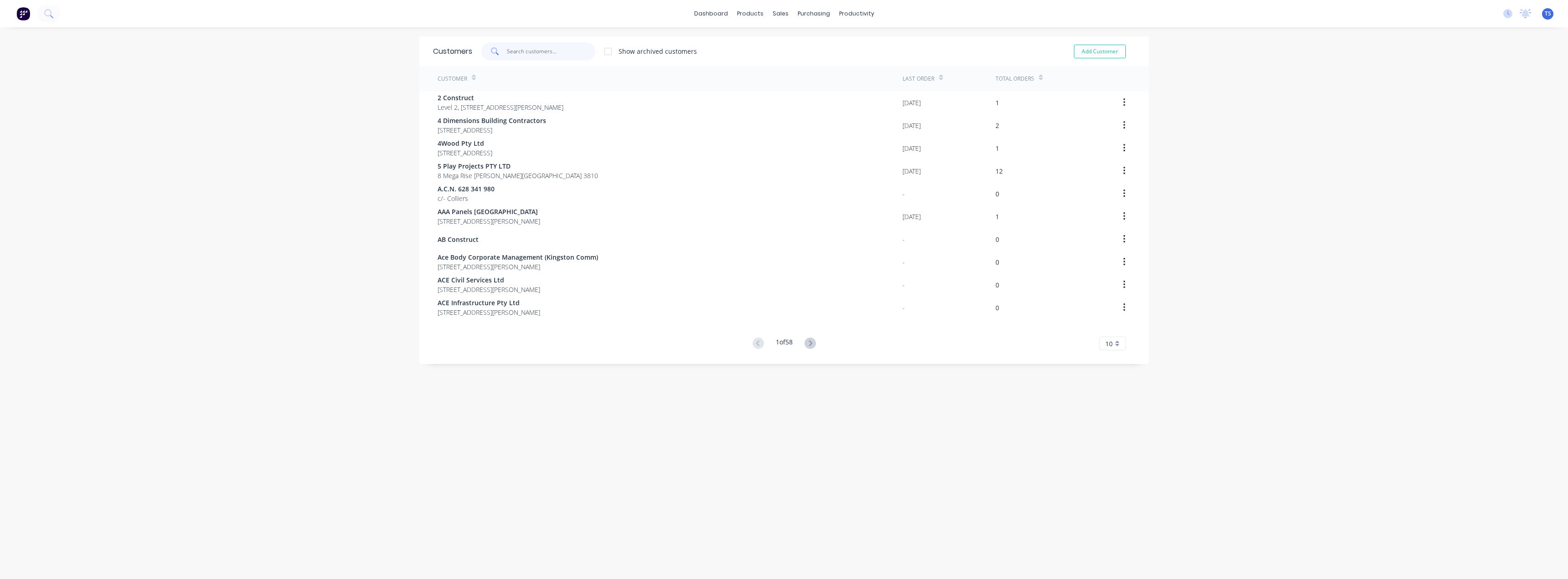
click at [541, 51] on input "text" at bounding box center [551, 51] width 89 height 18
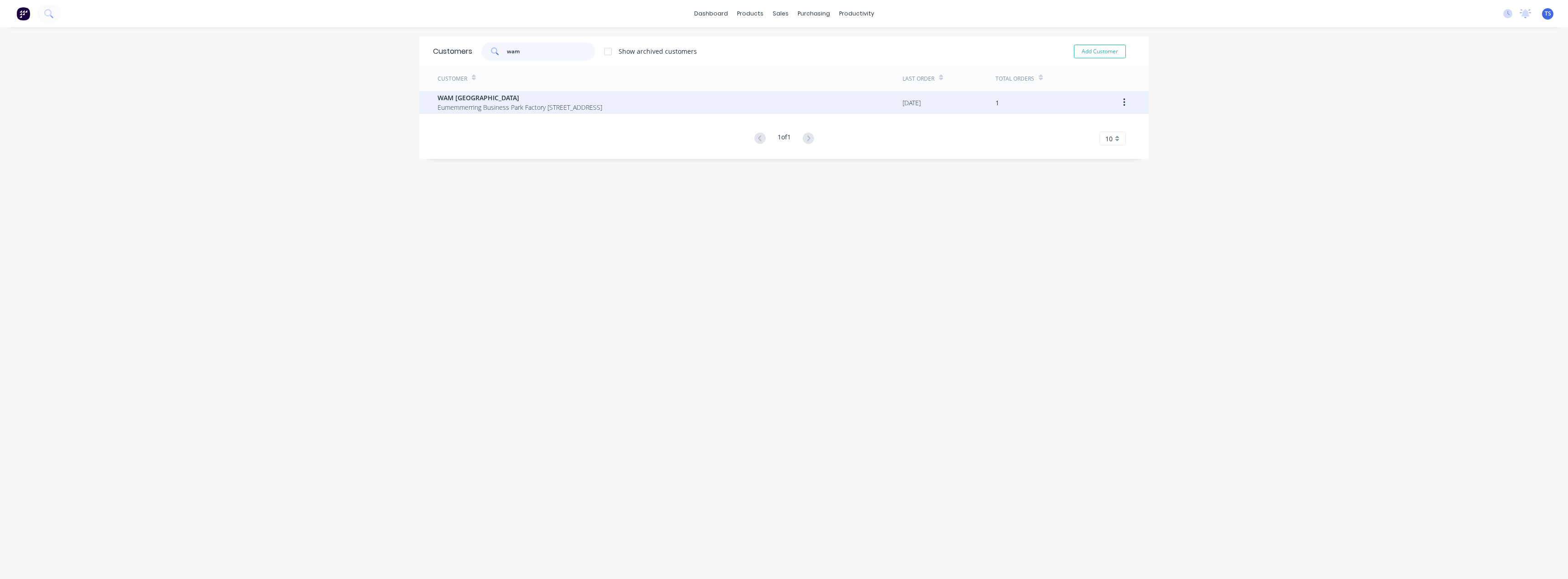
type input "wam"
click at [490, 97] on span "WAM [GEOGRAPHIC_DATA]" at bounding box center [520, 97] width 164 height 9
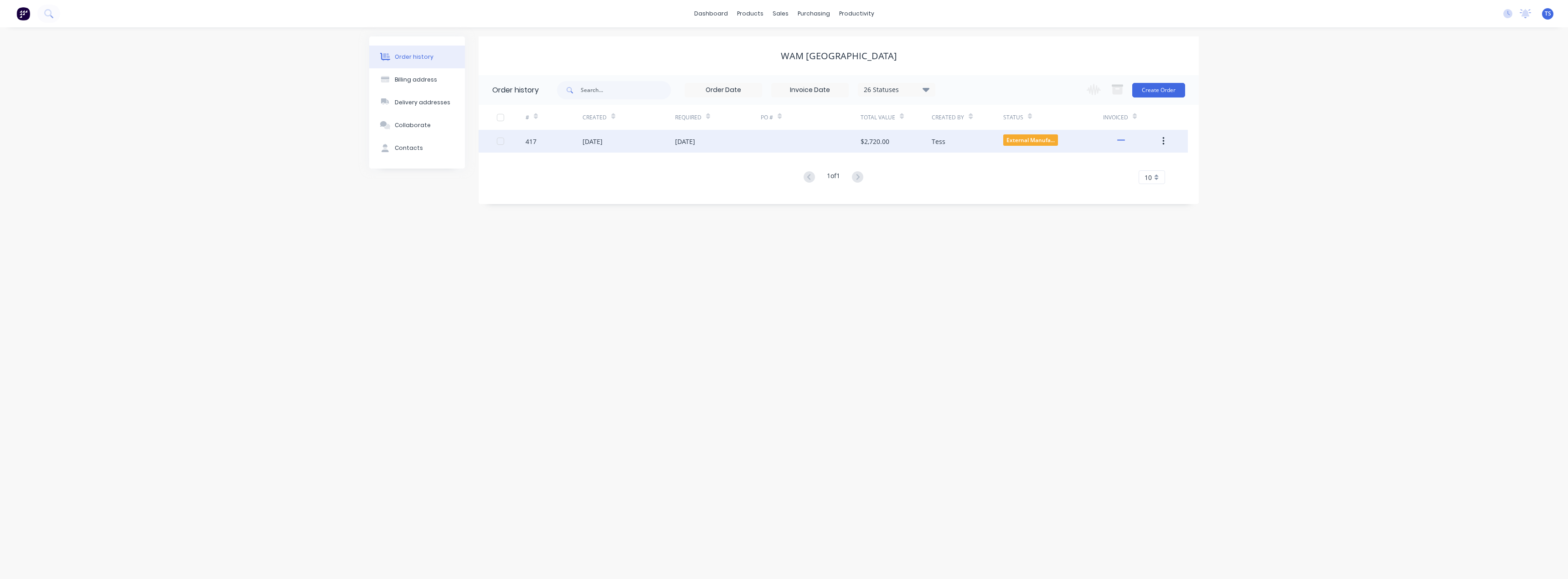
click at [681, 141] on div "24 Sep 2025" at bounding box center [685, 141] width 20 height 9
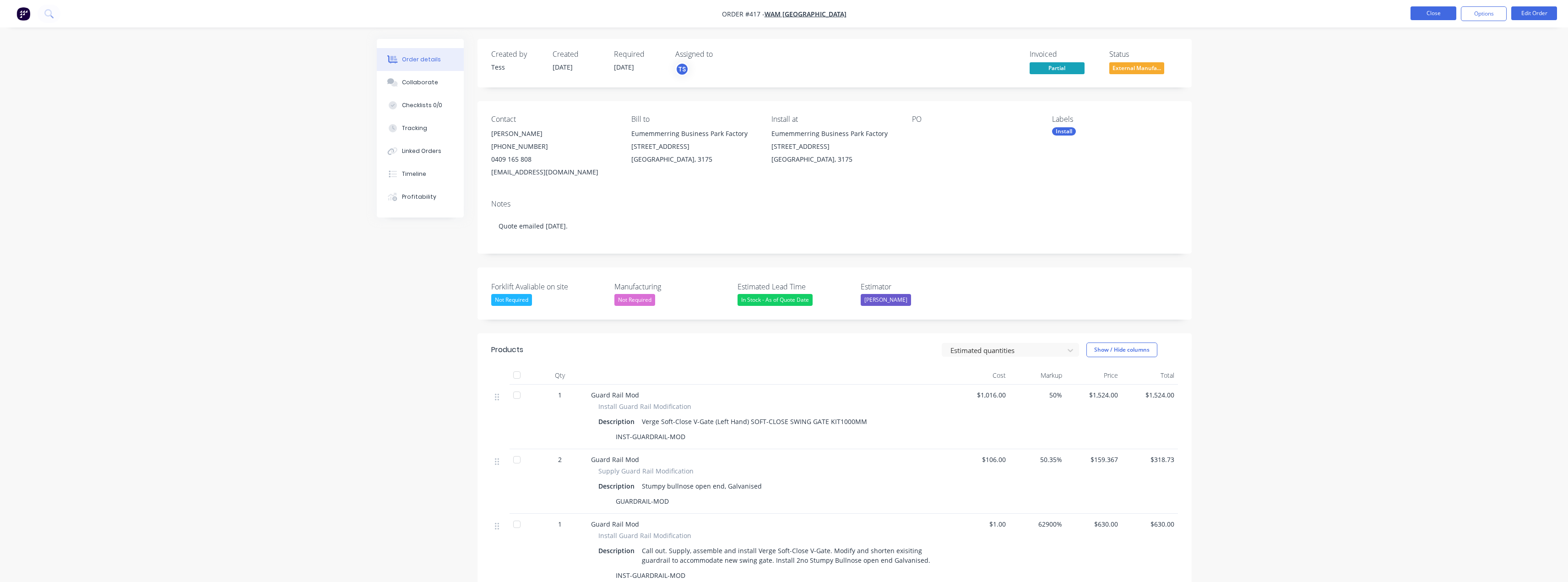
click at [1433, 10] on button "Close" at bounding box center [1433, 13] width 46 height 14
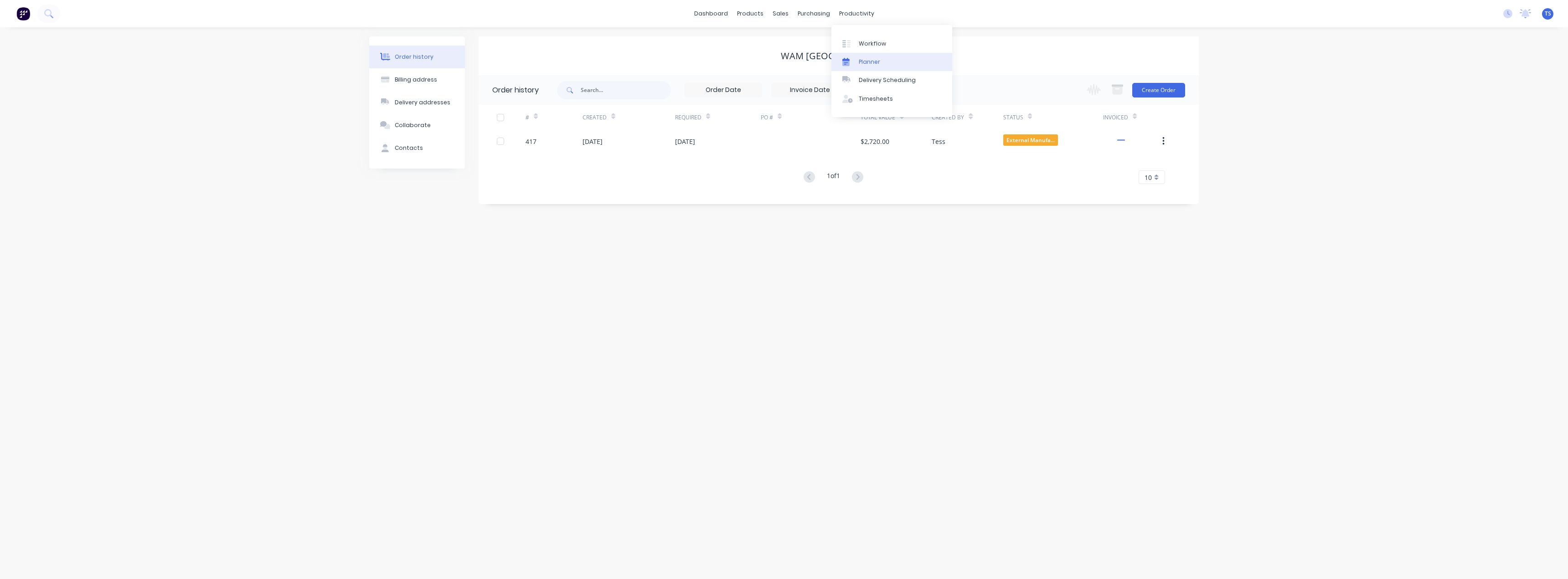
click at [863, 59] on div "Planner" at bounding box center [869, 62] width 21 height 9
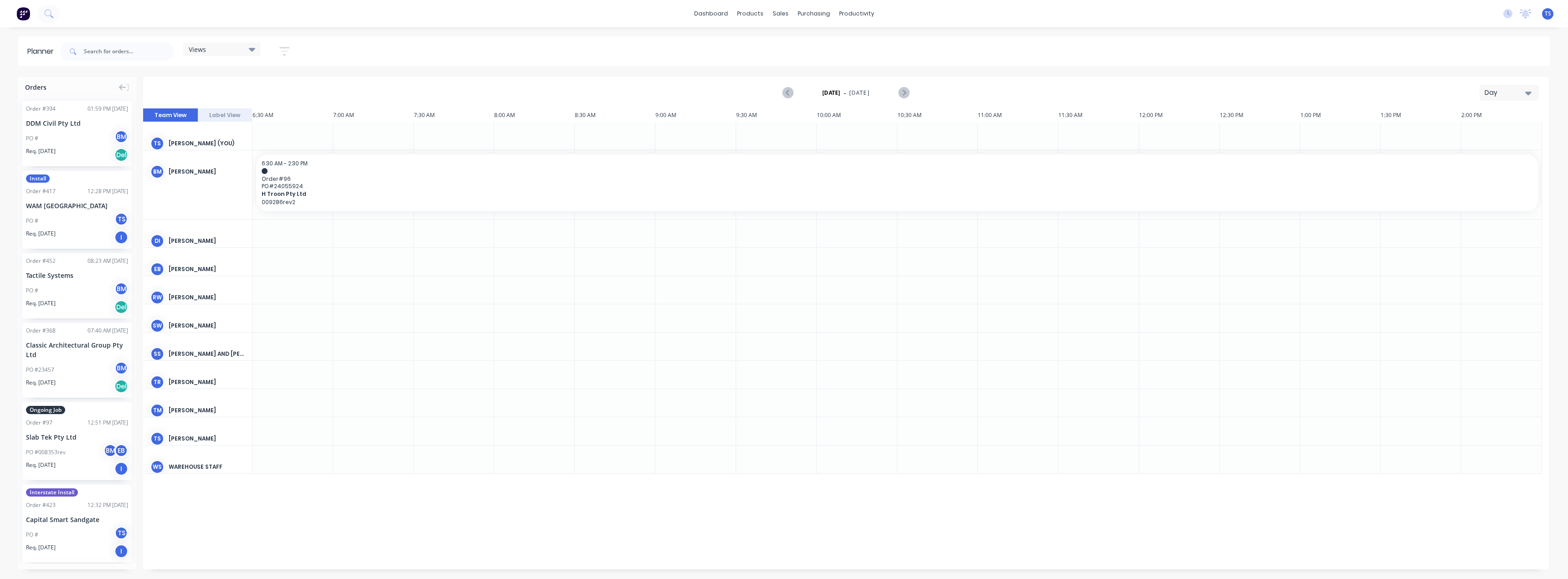
click at [1518, 87] on button "Day" at bounding box center [1509, 92] width 59 height 16
click at [1462, 162] on div "Day Week Month" at bounding box center [1493, 135] width 92 height 65
click at [1470, 155] on div "Month" at bounding box center [1492, 153] width 90 height 18
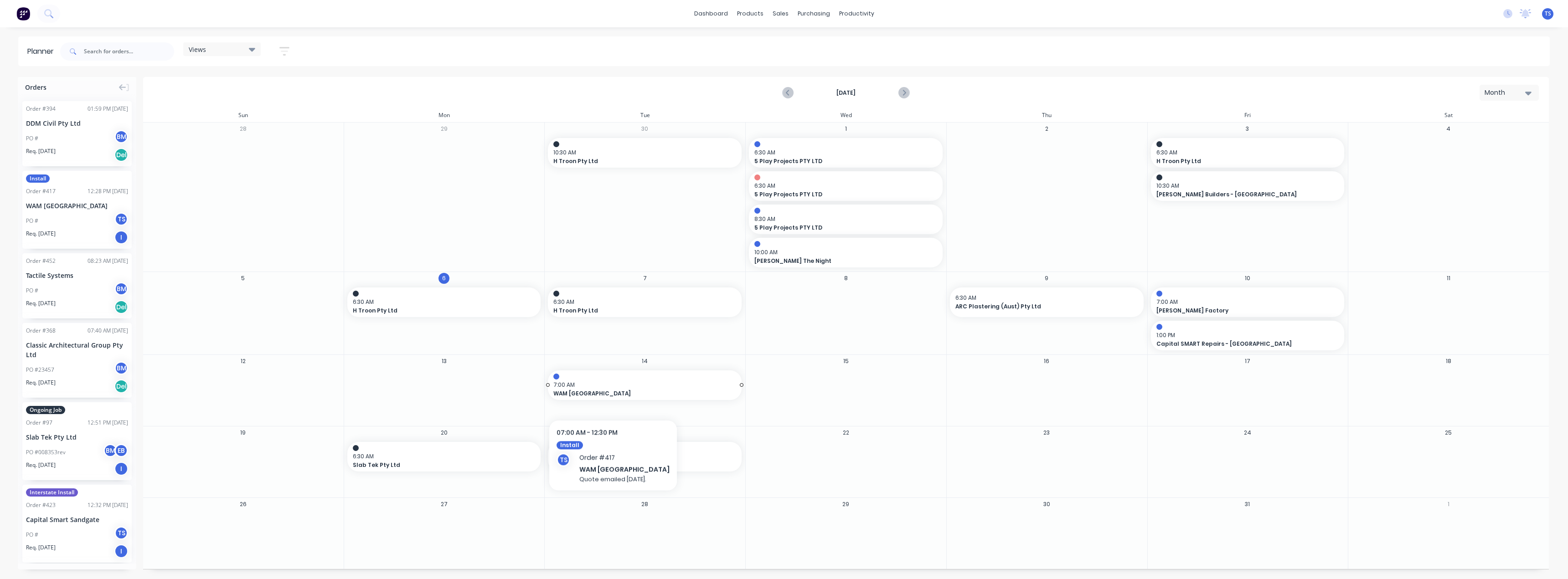
click at [609, 393] on span "WAM [GEOGRAPHIC_DATA]" at bounding box center [635, 393] width 164 height 9
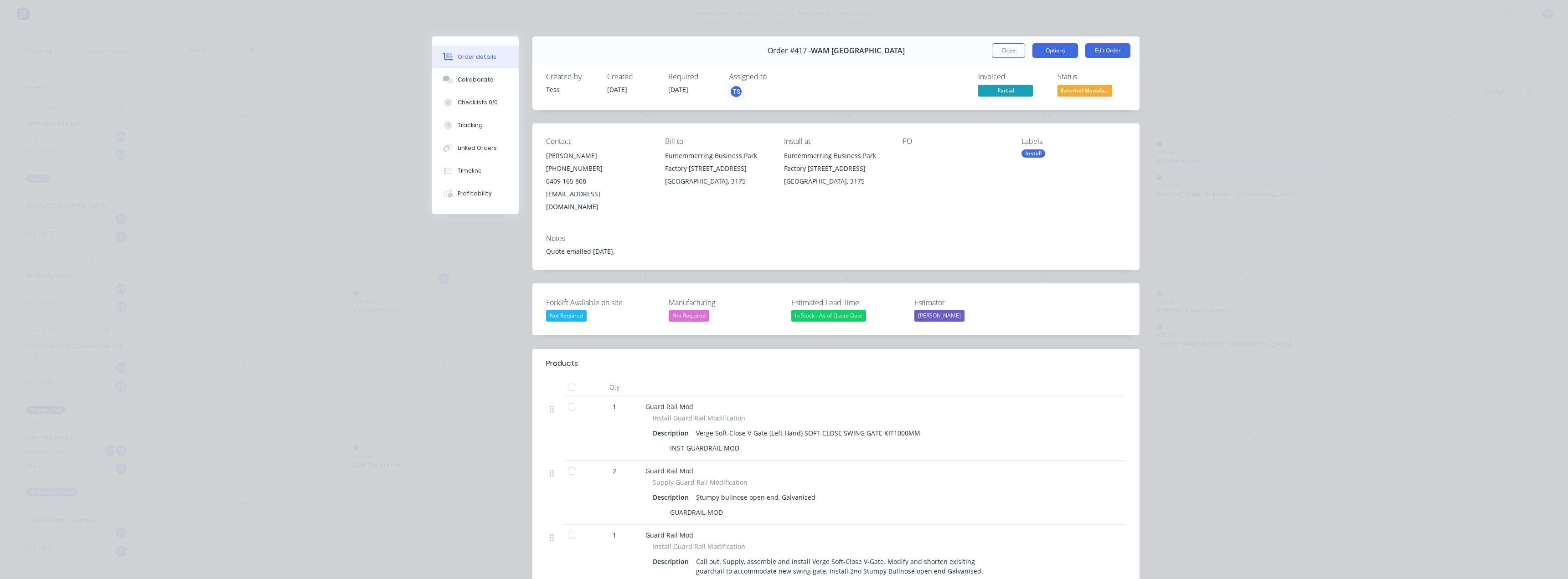
click at [1054, 51] on button "Options" at bounding box center [1054, 50] width 45 height 15
click at [1013, 111] on div "Delivery Docket" at bounding box center [1030, 109] width 80 height 13
click at [997, 111] on div "Standard" at bounding box center [1030, 109] width 80 height 13
click at [618, 246] on div "Quote emailed 24th August." at bounding box center [835, 251] width 579 height 9
click at [617, 246] on div "Quote emailed 24th August." at bounding box center [835, 251] width 579 height 9
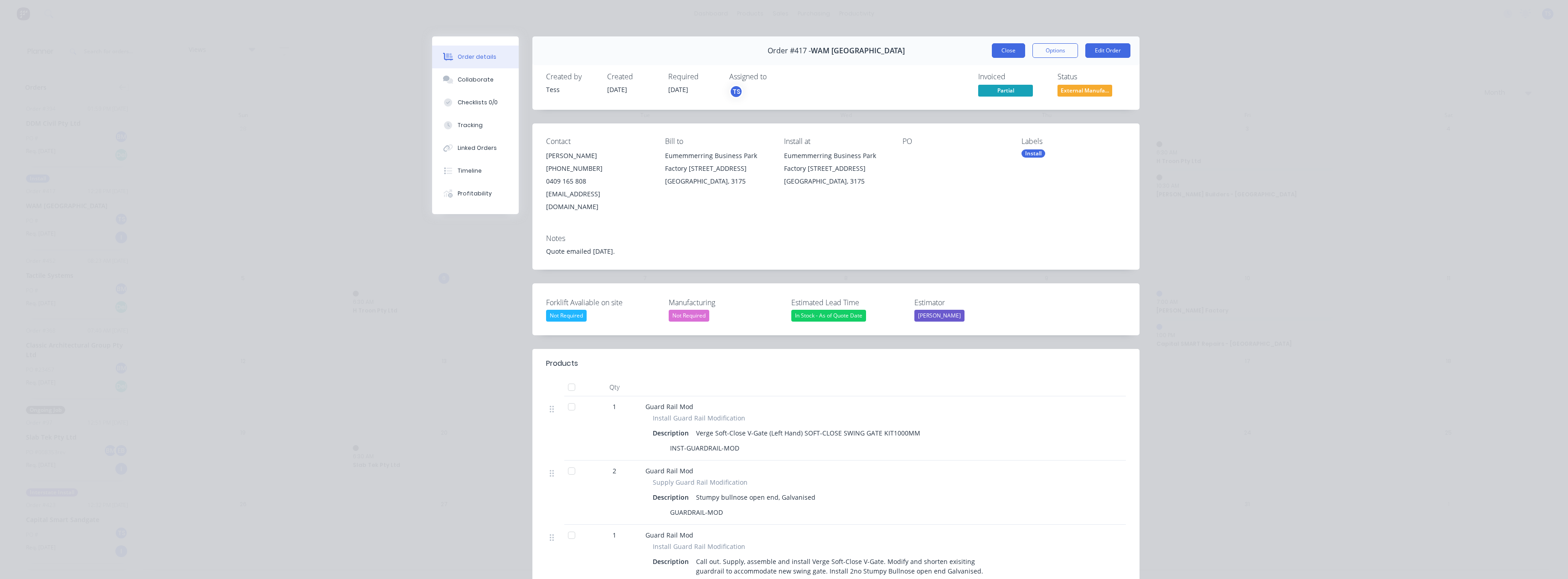
click at [1004, 51] on button "Close" at bounding box center [1008, 50] width 33 height 15
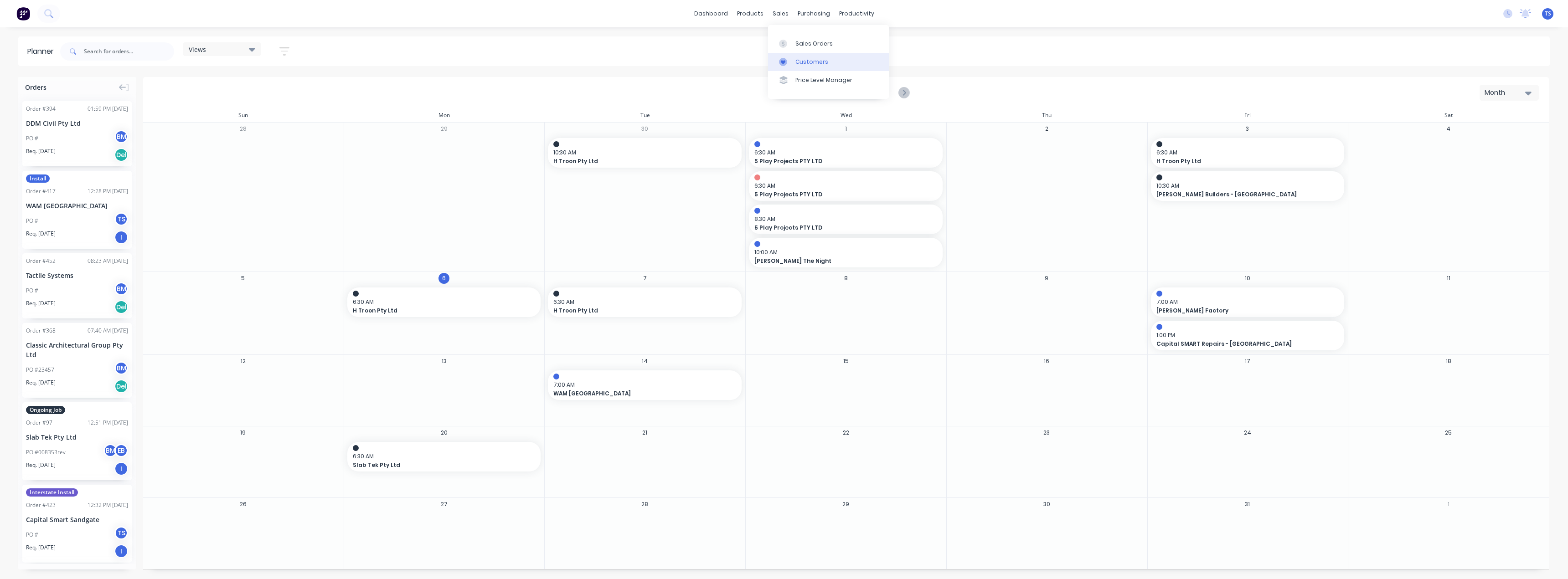
click at [795, 64] on div "Customers" at bounding box center [811, 62] width 33 height 9
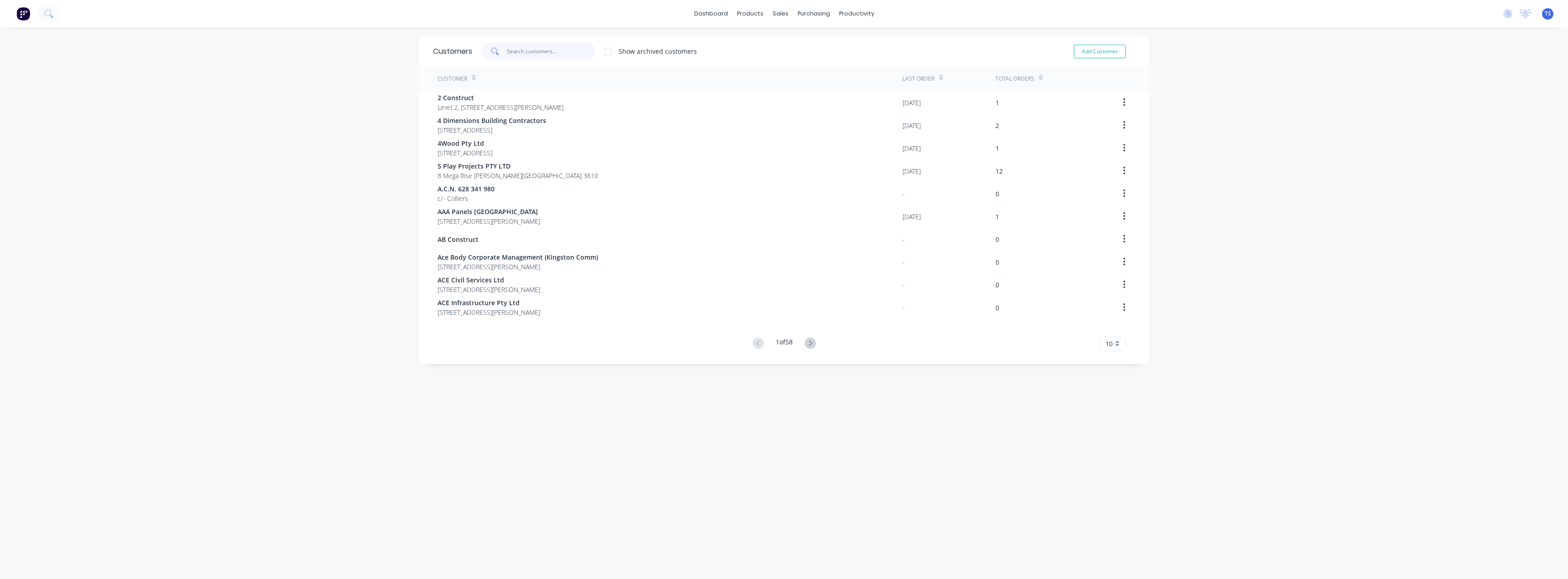
click at [561, 51] on input "text" at bounding box center [551, 51] width 89 height 18
type input "swift"
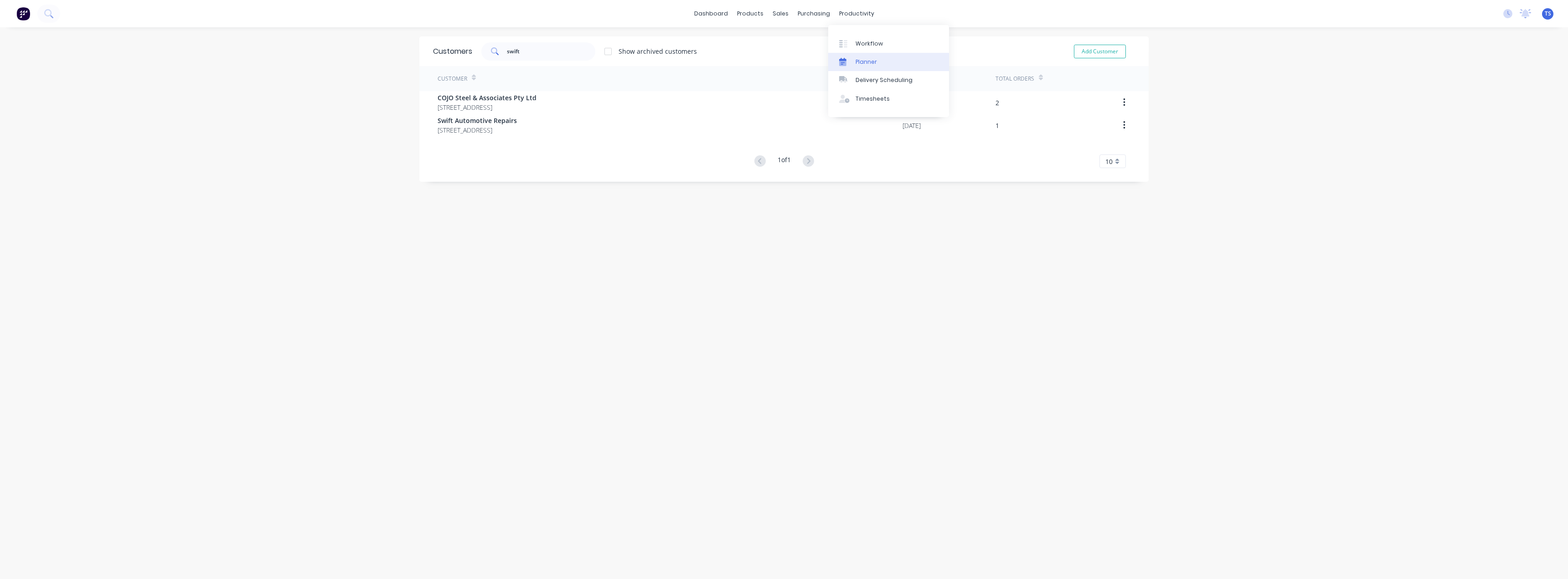
click at [857, 64] on div "Planner" at bounding box center [866, 62] width 21 height 9
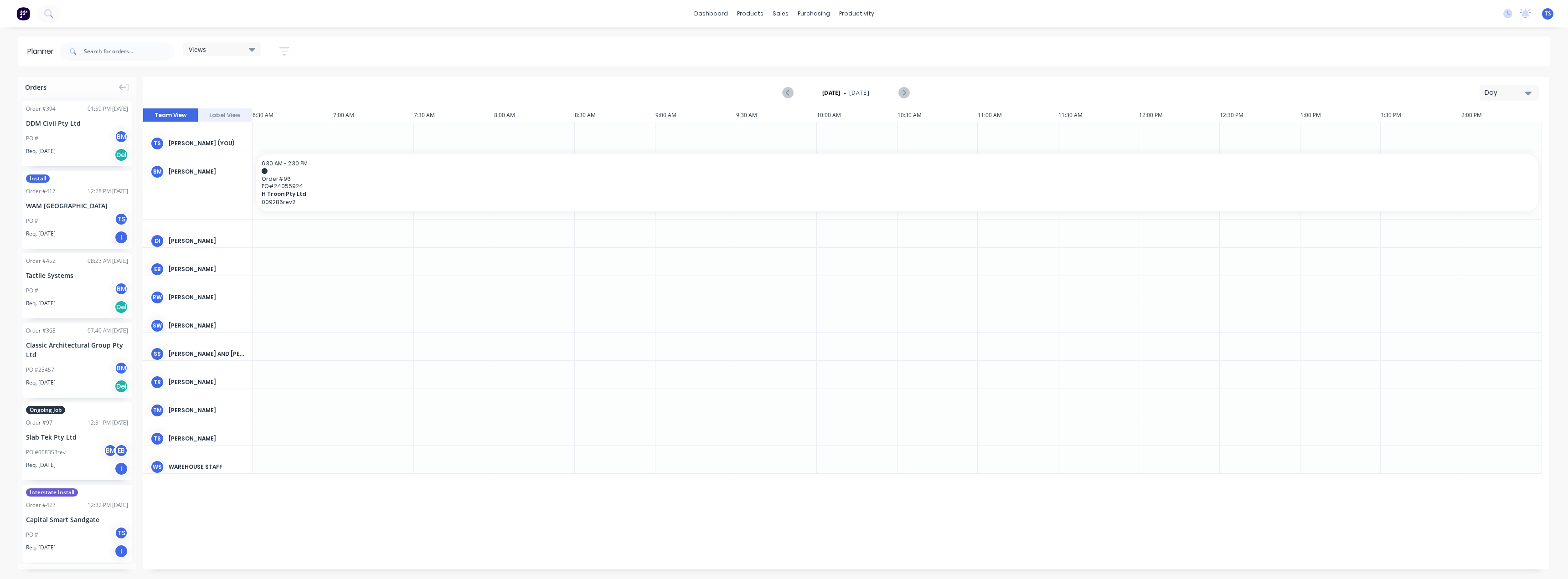
click at [1507, 94] on div "Day" at bounding box center [1505, 92] width 42 height 9
click at [1483, 158] on div "Month" at bounding box center [1492, 153] width 90 height 18
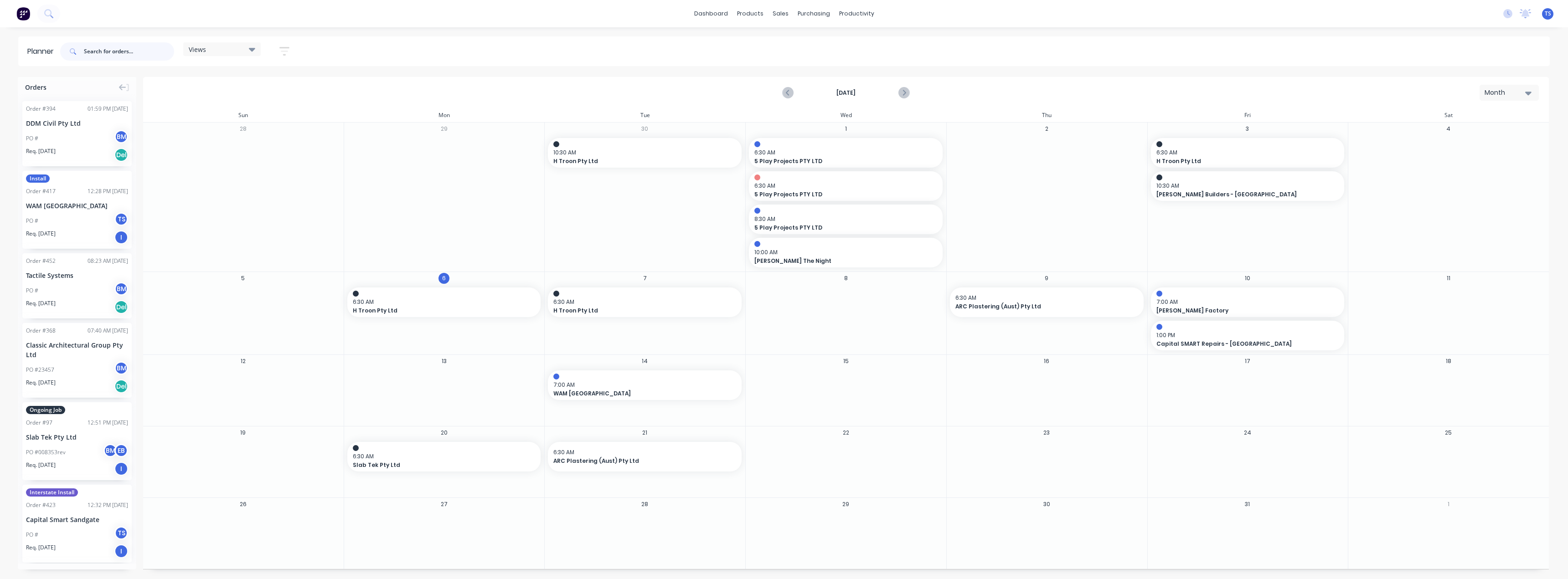
click at [140, 58] on input "text" at bounding box center [128, 51] width 90 height 18
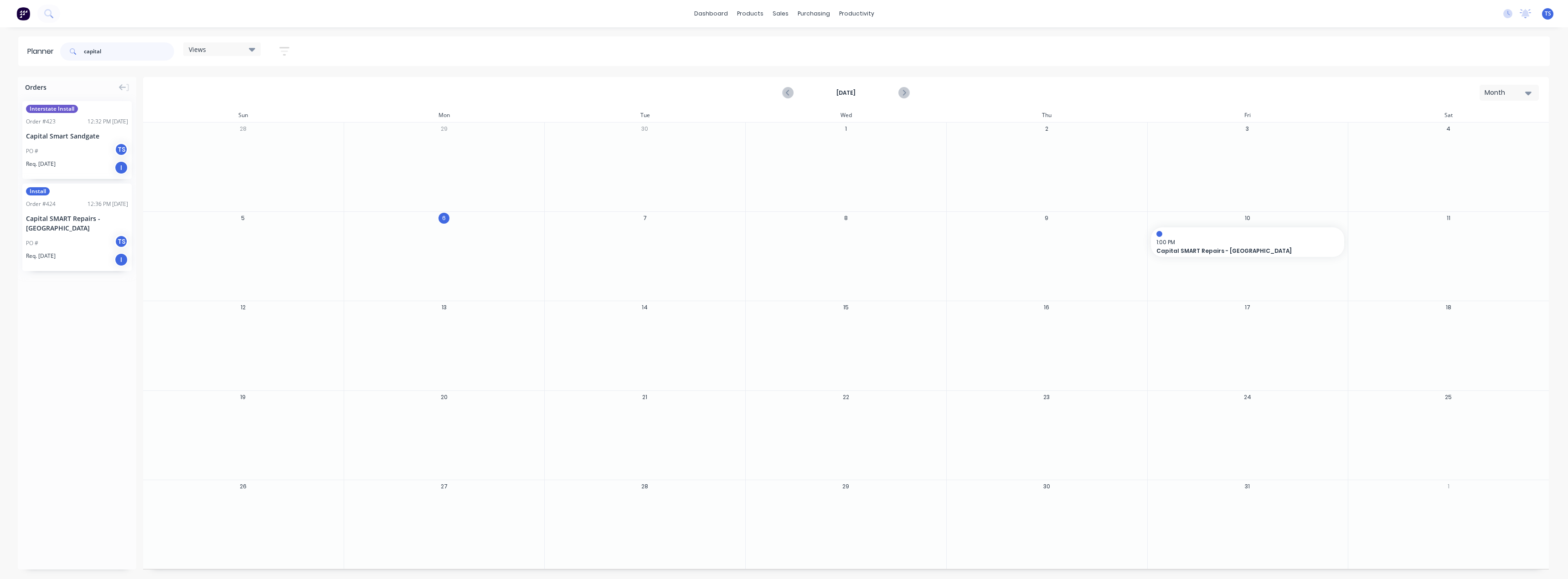
type input "capital"
click at [799, 67] on link "Customers" at bounding box center [828, 62] width 121 height 18
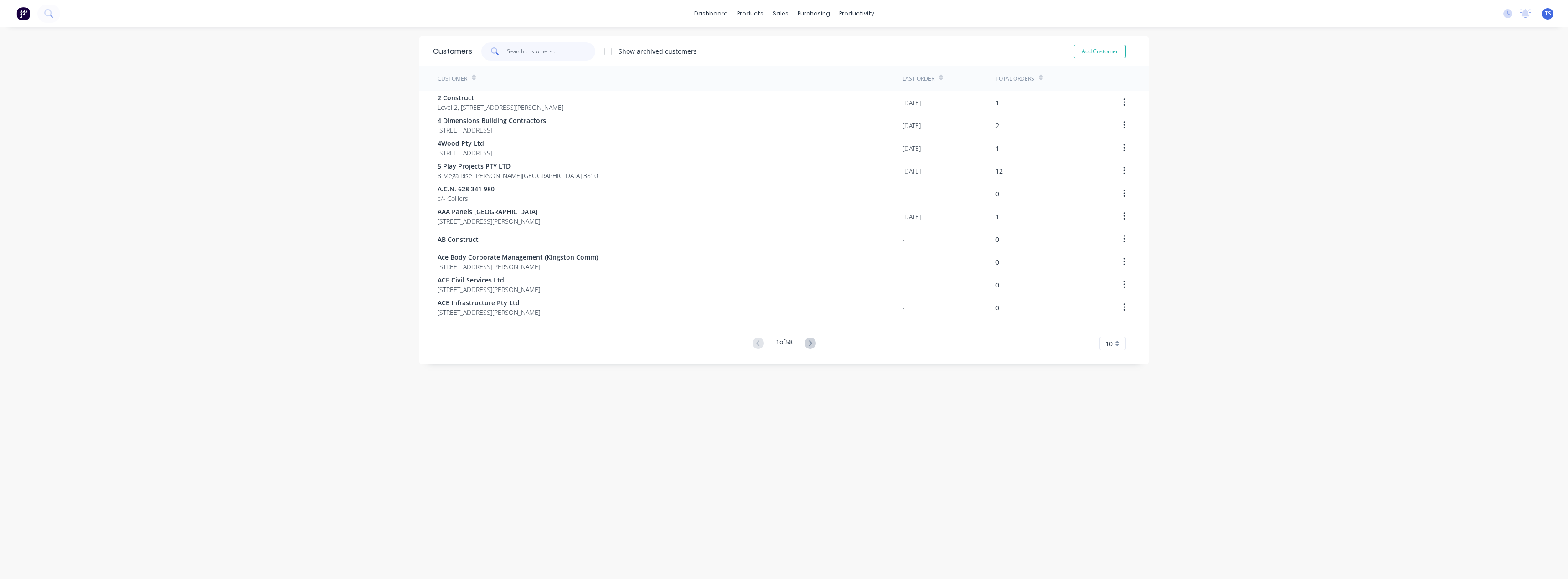
click at [514, 50] on input "text" at bounding box center [551, 51] width 89 height 18
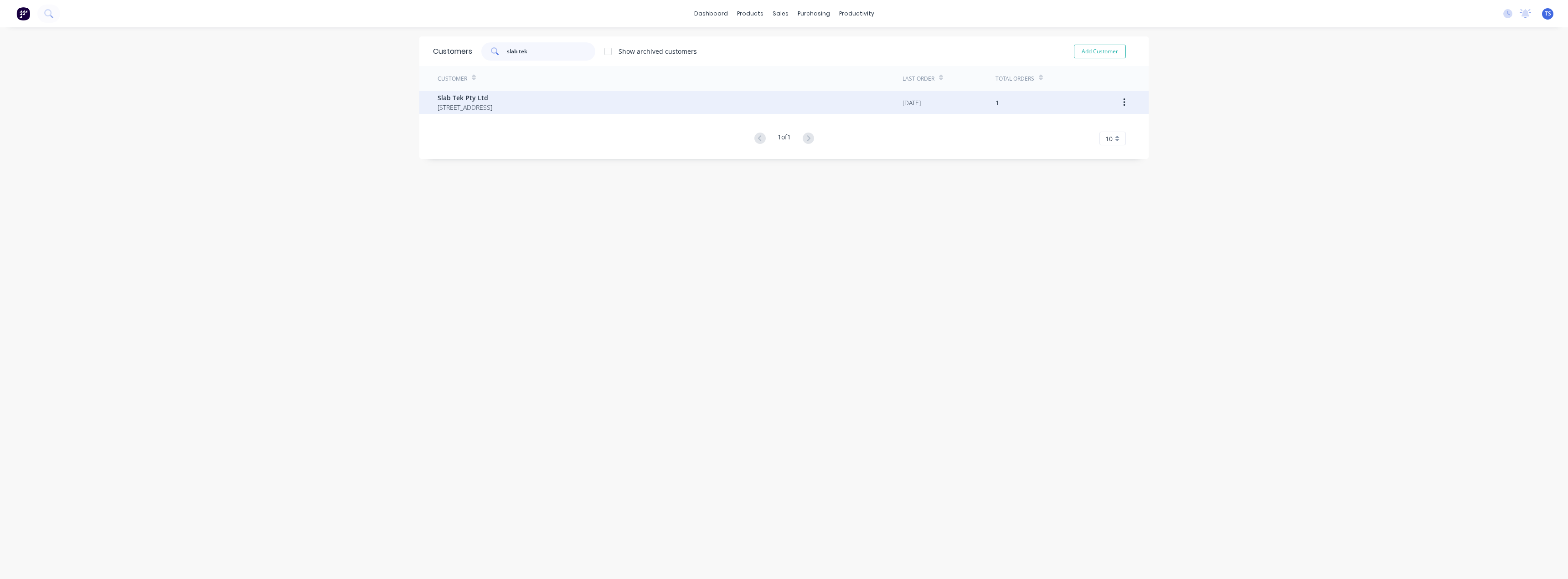
type input "slab tek"
click at [530, 92] on div "Slab Tek Pty Ltd 22 / 31 Went Worth Street GREENACRE 2190" at bounding box center [669, 103] width 465 height 23
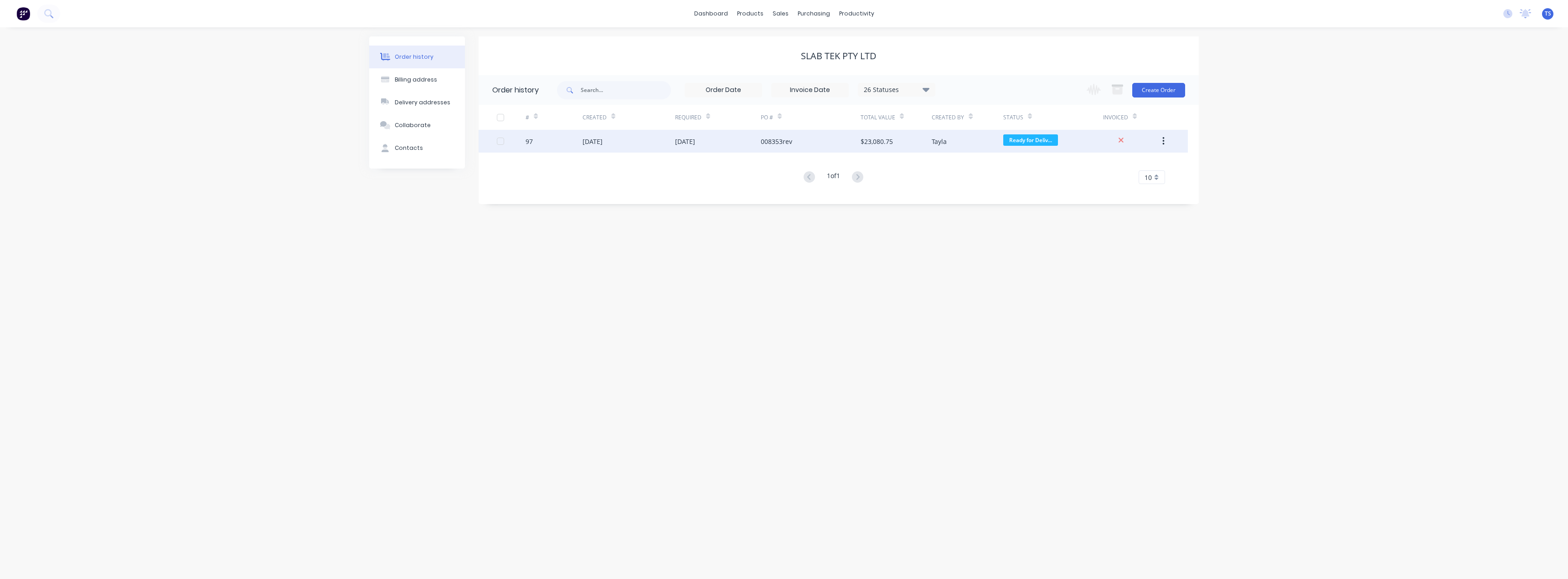
click at [603, 141] on div "[DATE]" at bounding box center [592, 141] width 20 height 9
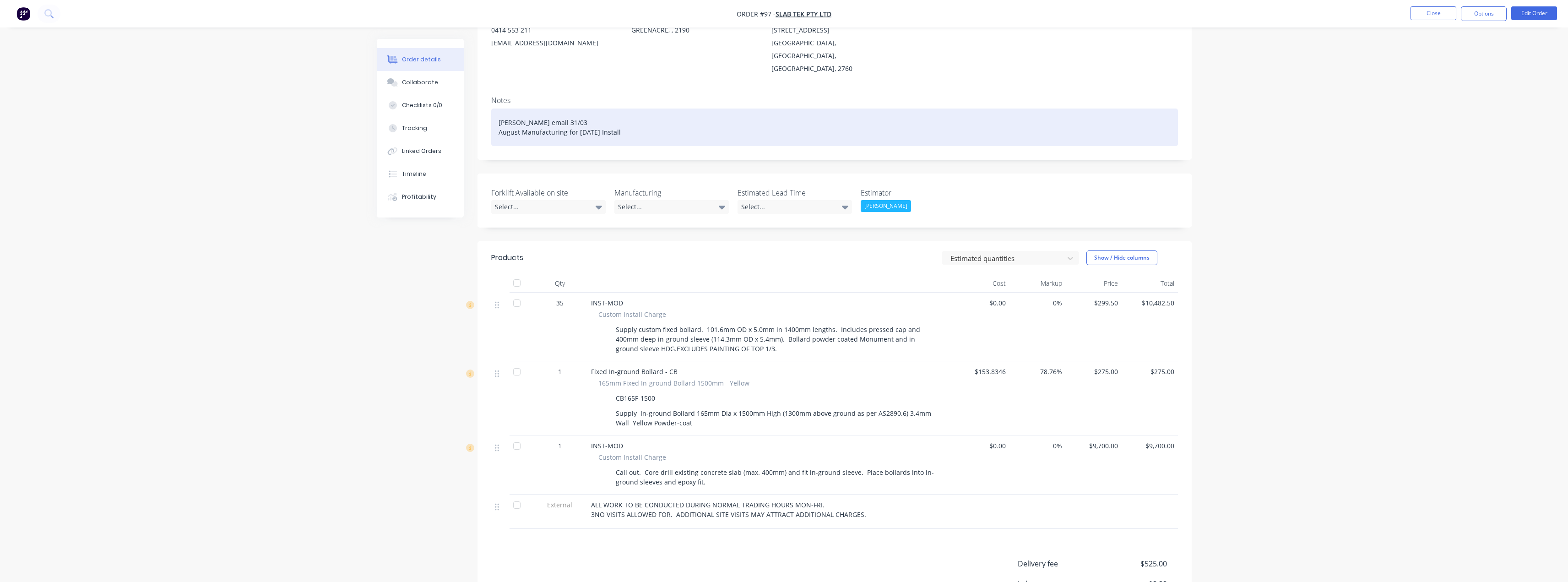
scroll to position [138, 0]
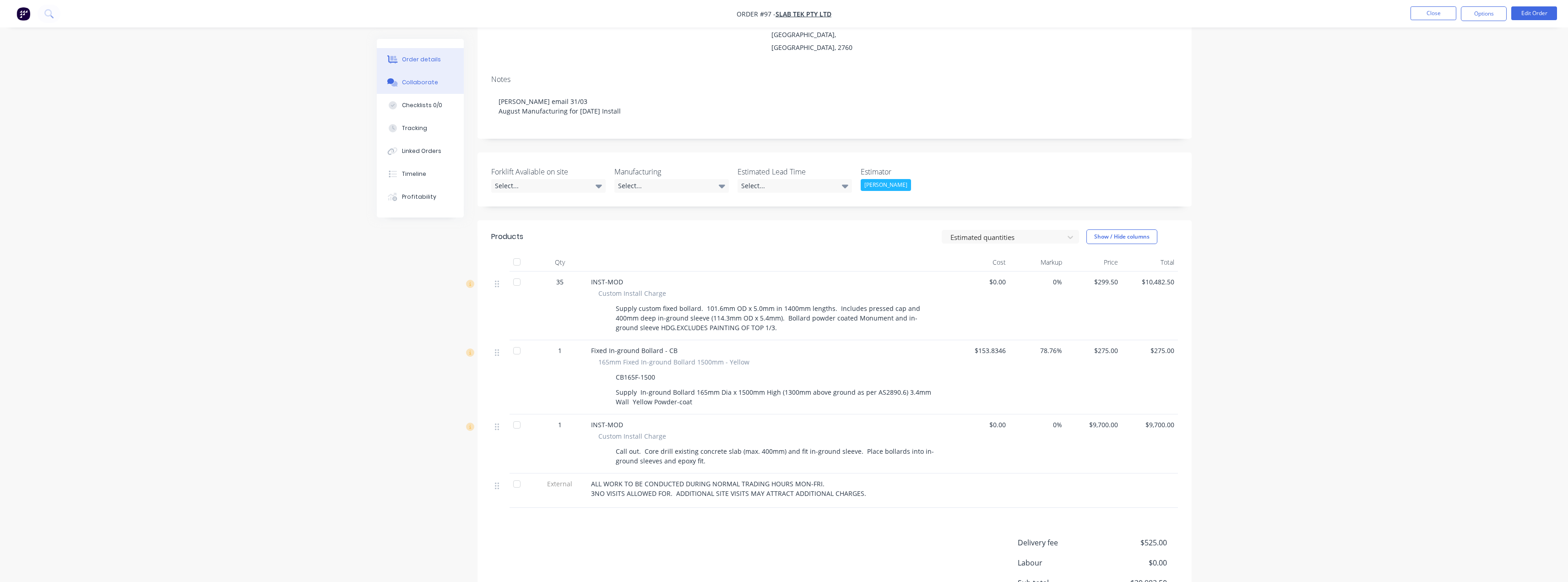
click at [414, 80] on div "Collaborate" at bounding box center [420, 83] width 36 height 9
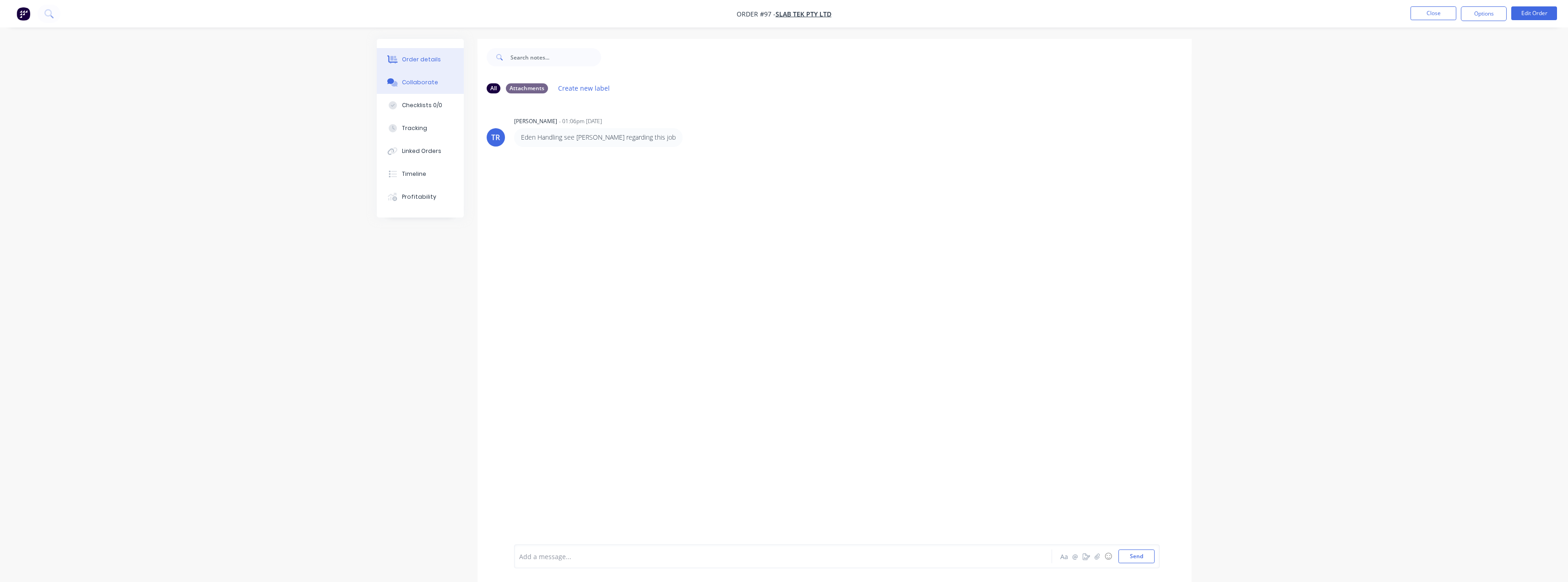
click at [420, 60] on div "Order details" at bounding box center [421, 59] width 39 height 9
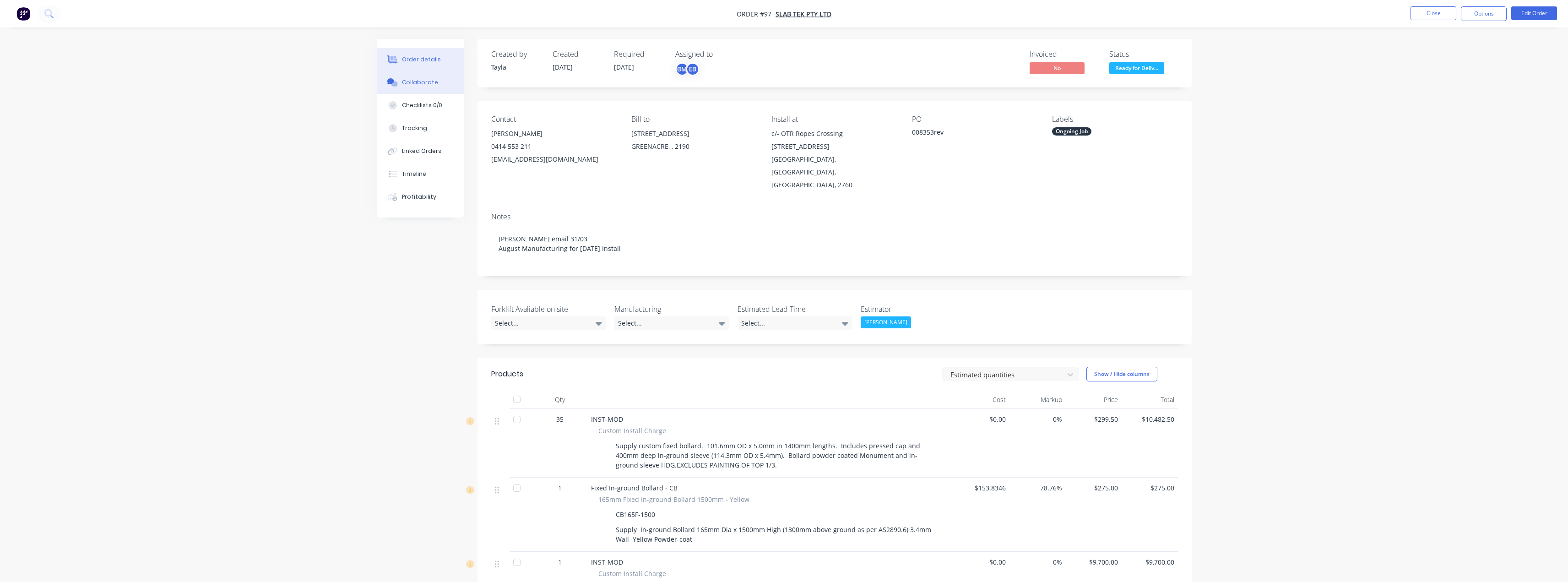
click at [420, 84] on div "Collaborate" at bounding box center [420, 83] width 36 height 9
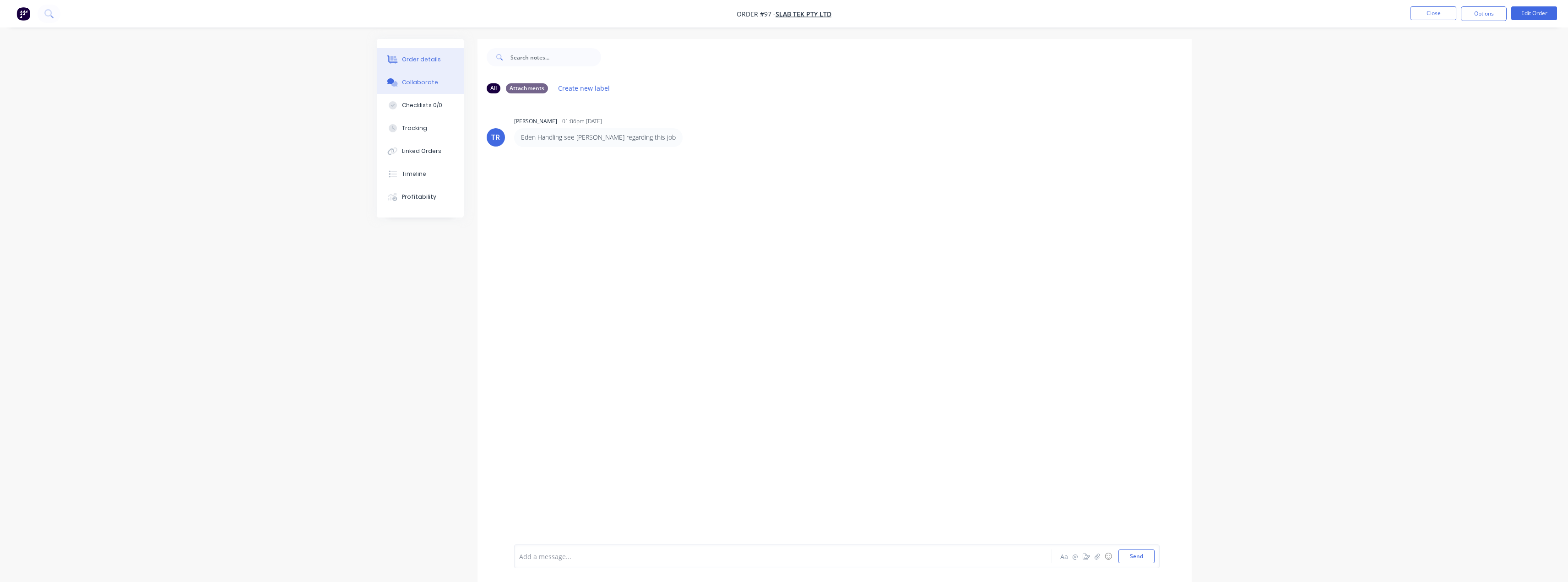
click at [428, 62] on div "Order details" at bounding box center [421, 59] width 39 height 9
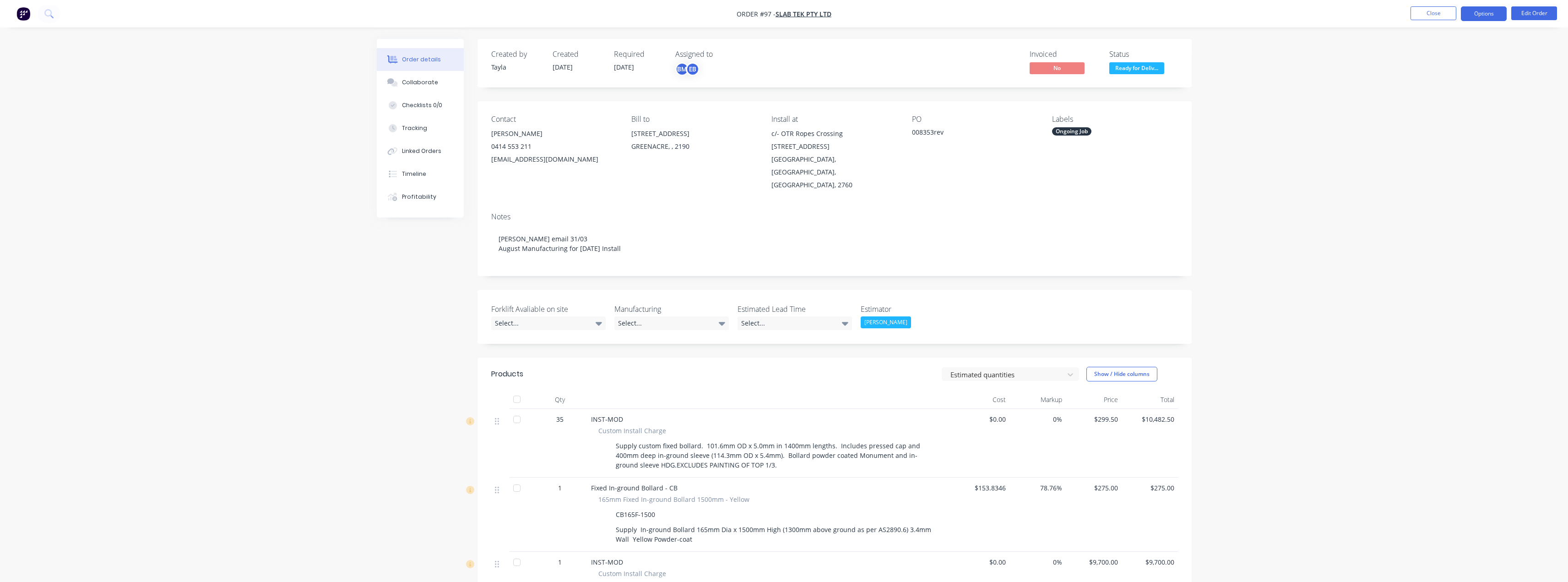
click at [1488, 17] on button "Options" at bounding box center [1483, 13] width 46 height 15
click at [1431, 15] on button "Close" at bounding box center [1433, 13] width 46 height 14
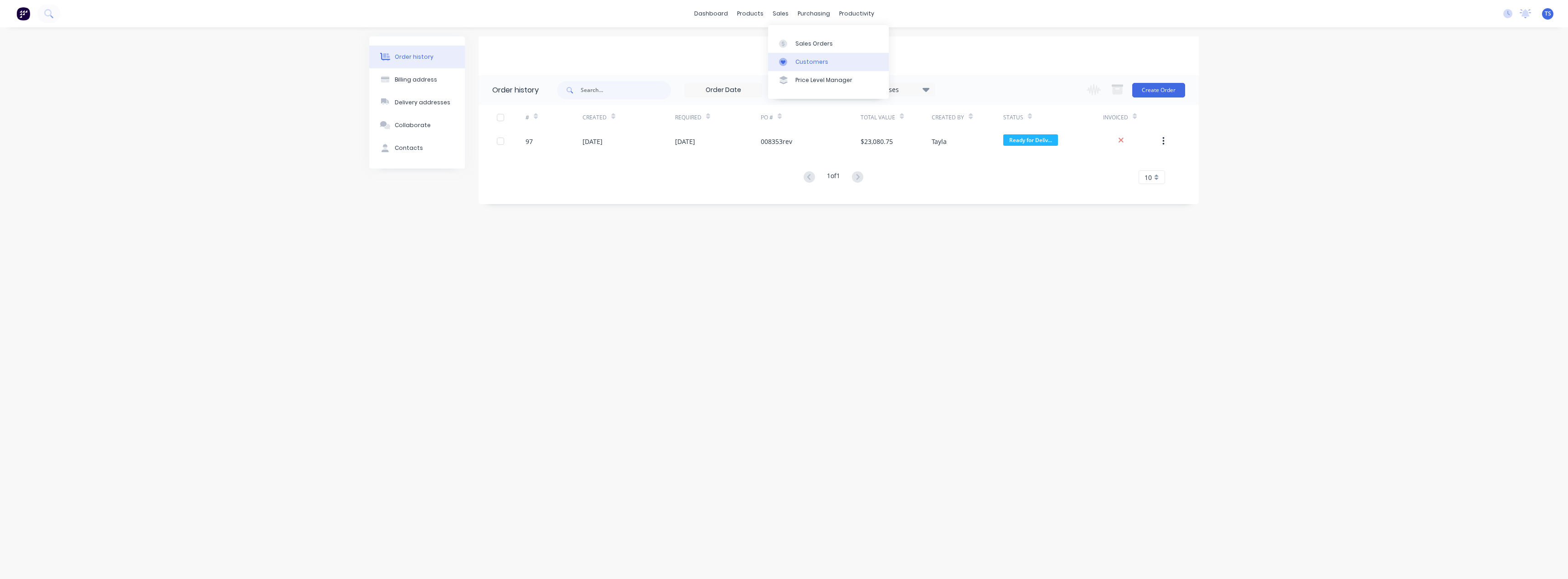
click at [794, 62] on link "Customers" at bounding box center [828, 62] width 121 height 18
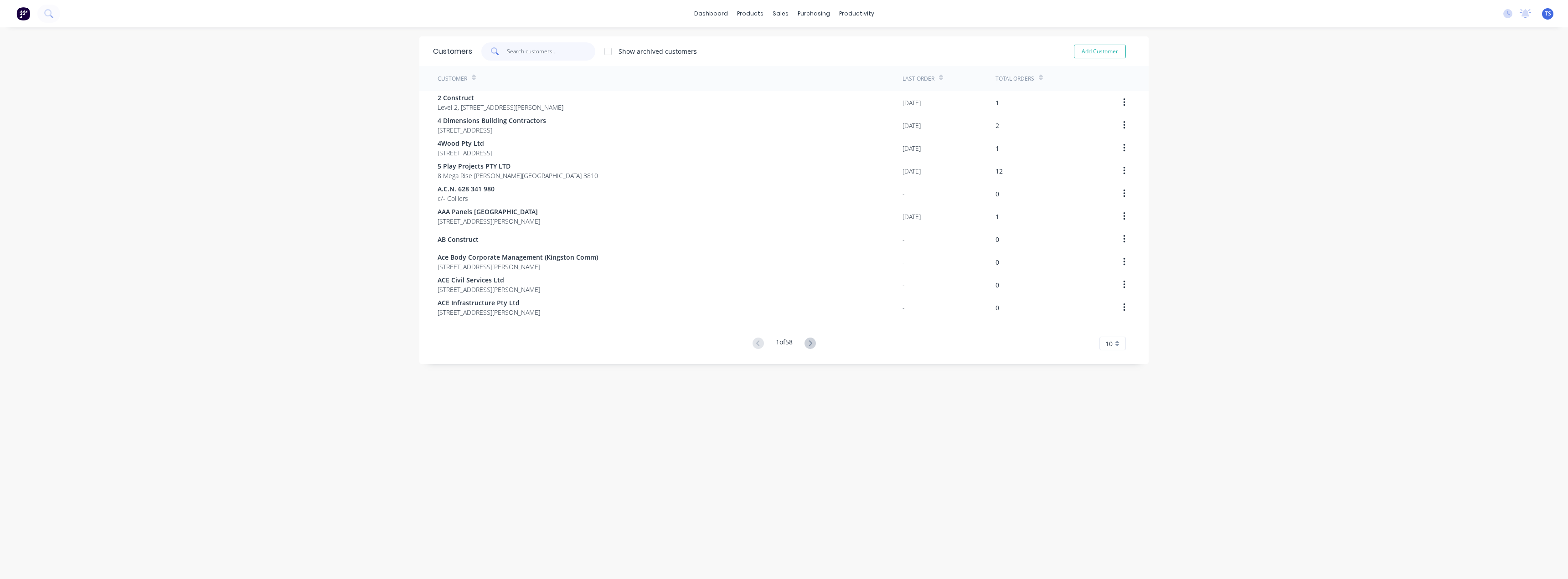
click at [518, 55] on input "text" at bounding box center [551, 51] width 89 height 18
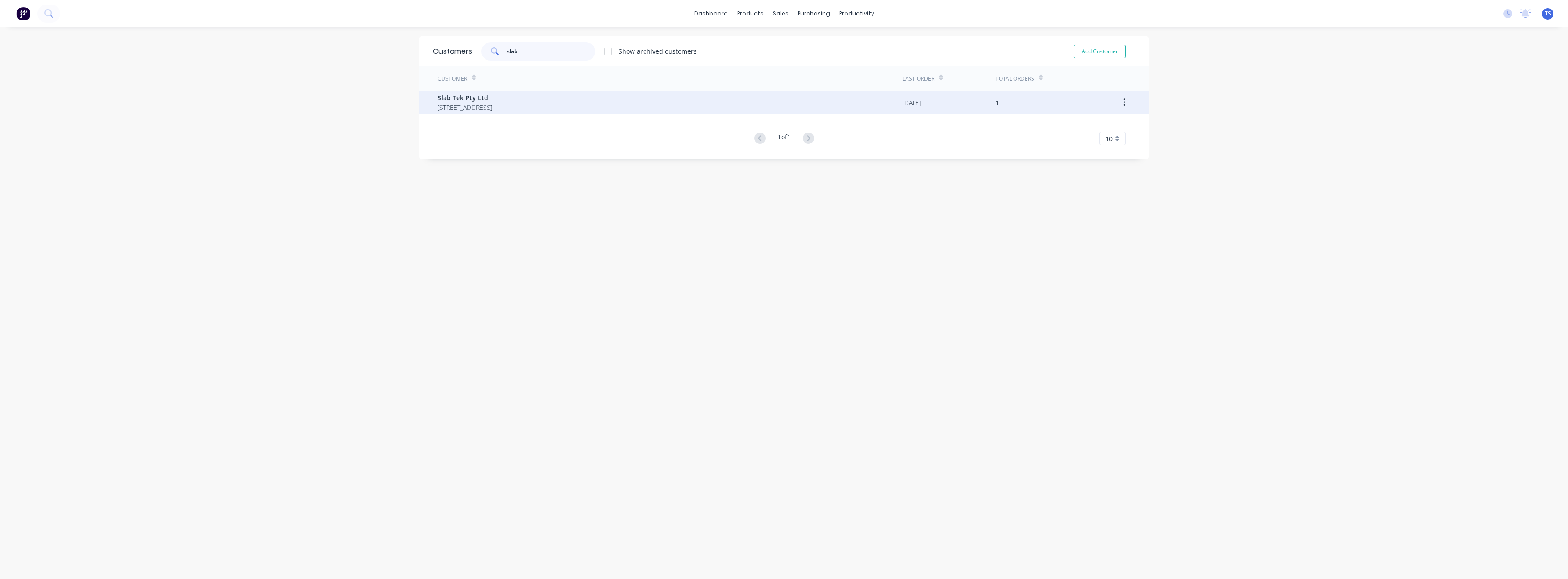
type input "slab"
click at [492, 98] on span "Slab Tek Pty Ltd" at bounding box center [465, 97] width 55 height 9
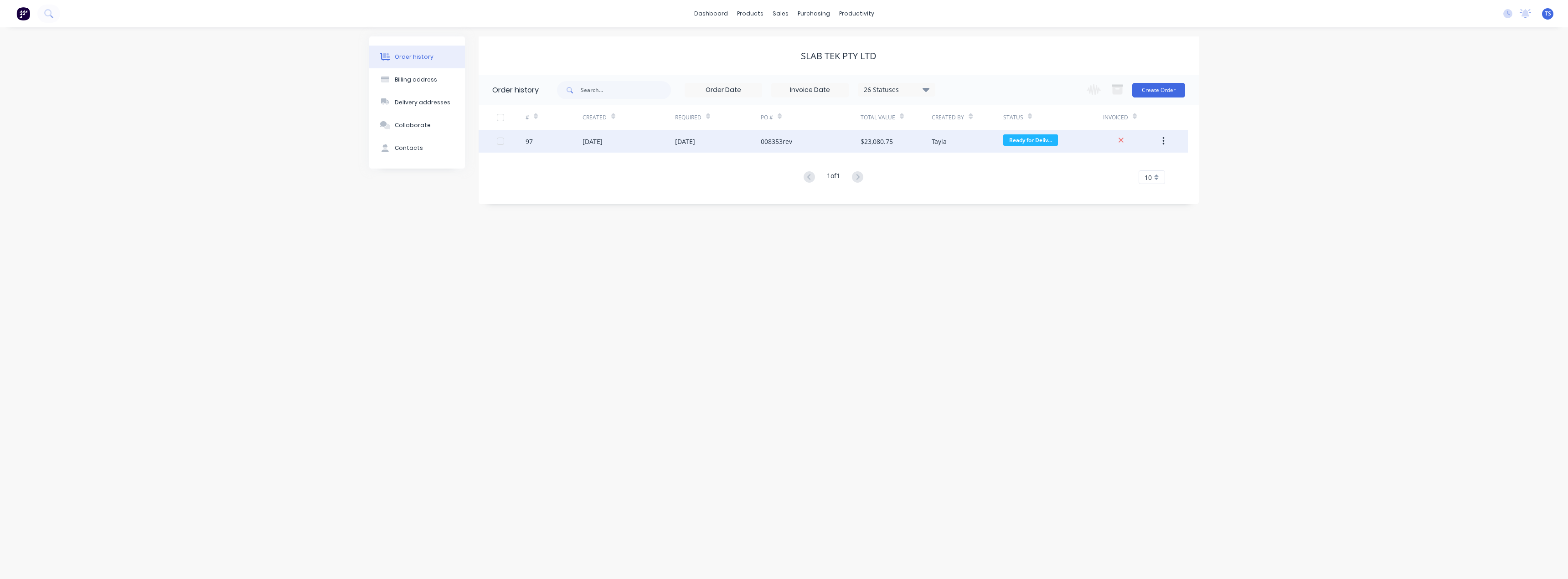
click at [1162, 142] on icon "button" at bounding box center [1163, 141] width 3 height 10
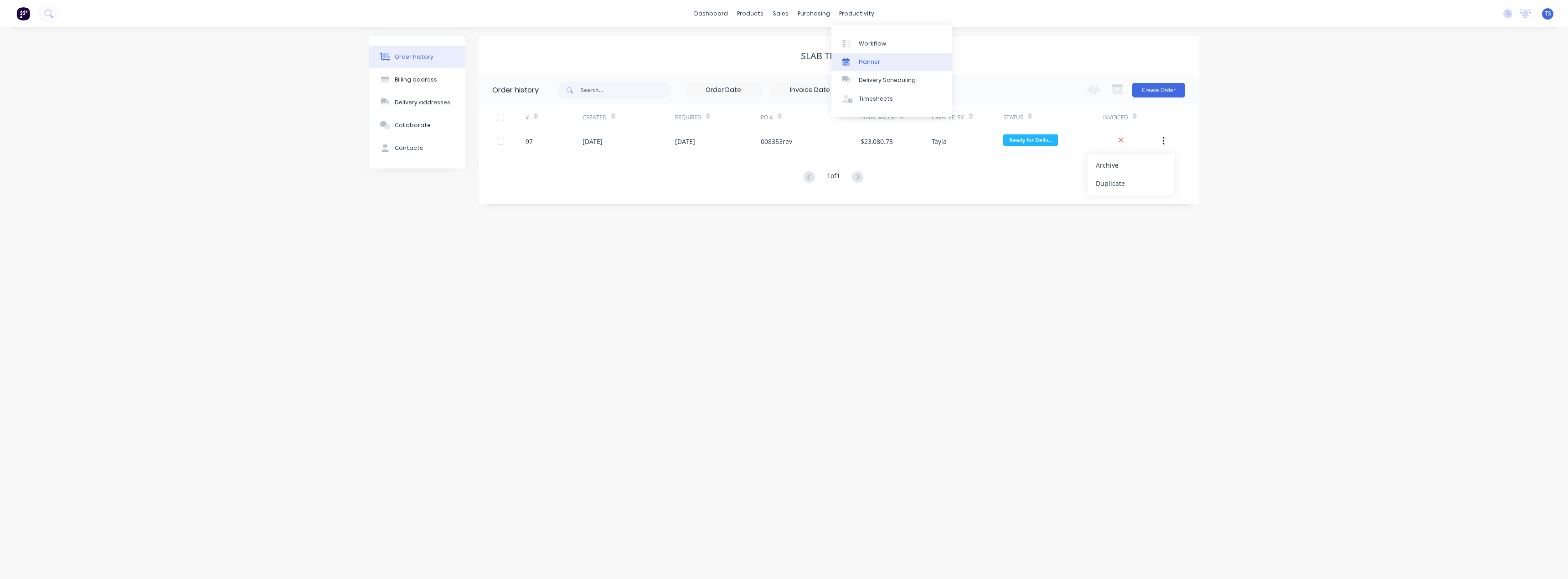
click at [862, 62] on div "Planner" at bounding box center [869, 62] width 21 height 9
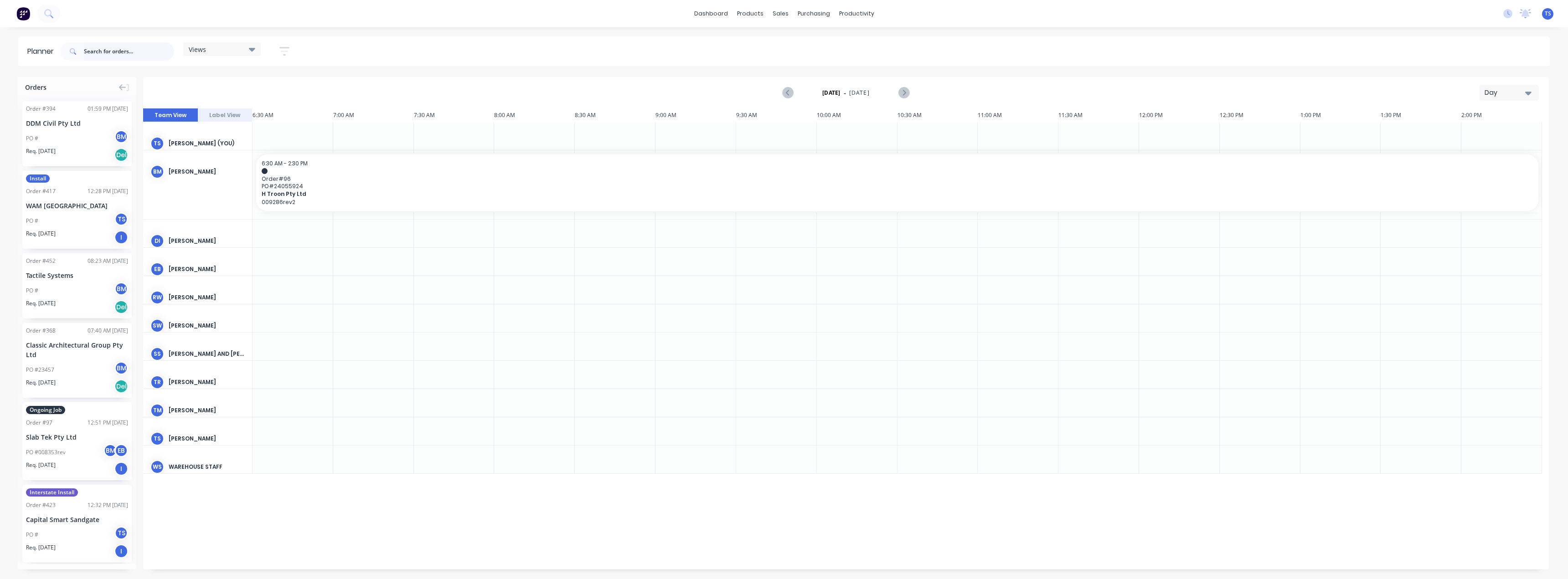
click at [100, 49] on input "text" at bounding box center [128, 51] width 90 height 18
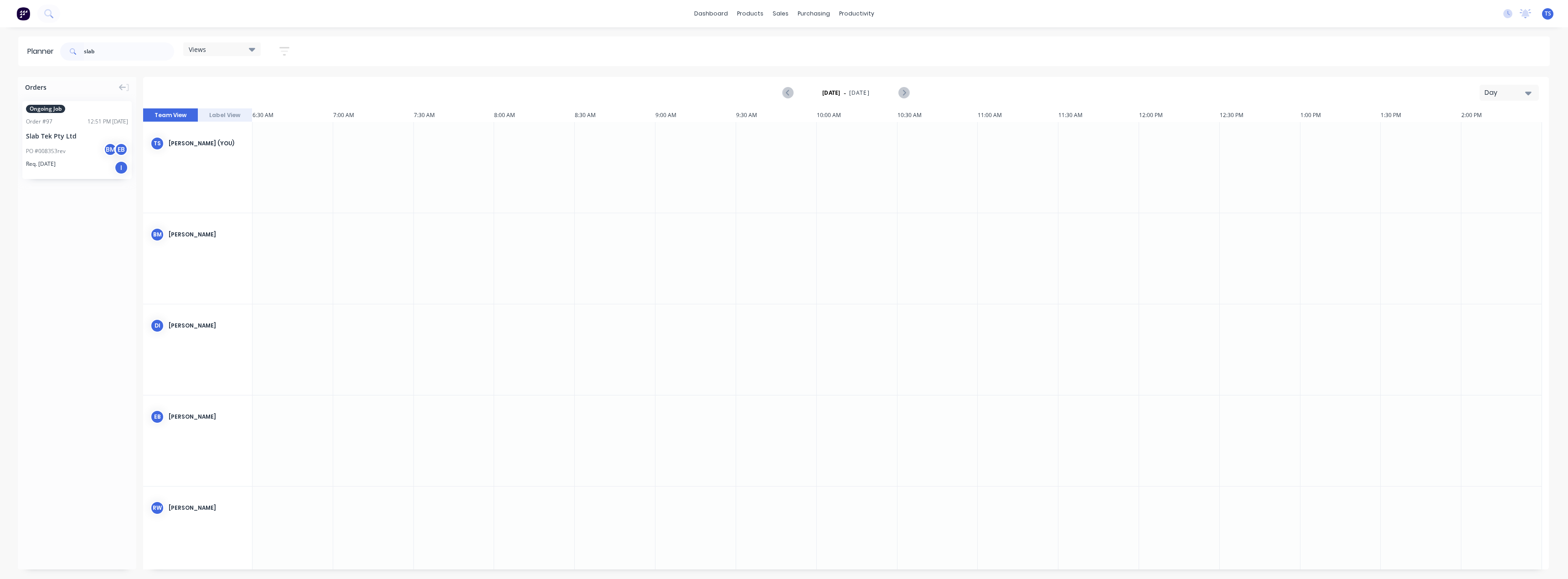
click at [1512, 89] on div "Day" at bounding box center [1505, 92] width 42 height 9
click at [1476, 157] on div "Month" at bounding box center [1492, 153] width 90 height 18
drag, startPoint x: 540, startPoint y: 421, endPoint x: 851, endPoint y: 417, distance: 311.0
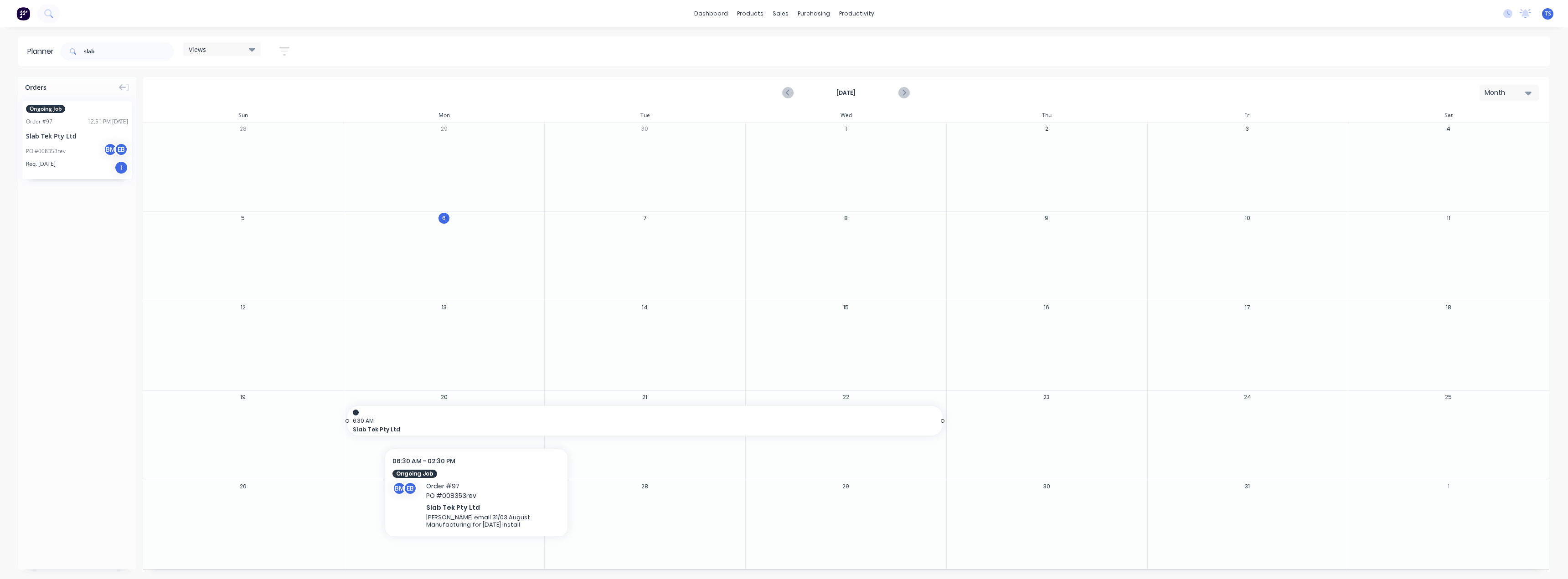
click at [476, 416] on div "6:30 AM Slab Tek Pty Ltd" at bounding box center [644, 421] width 595 height 37
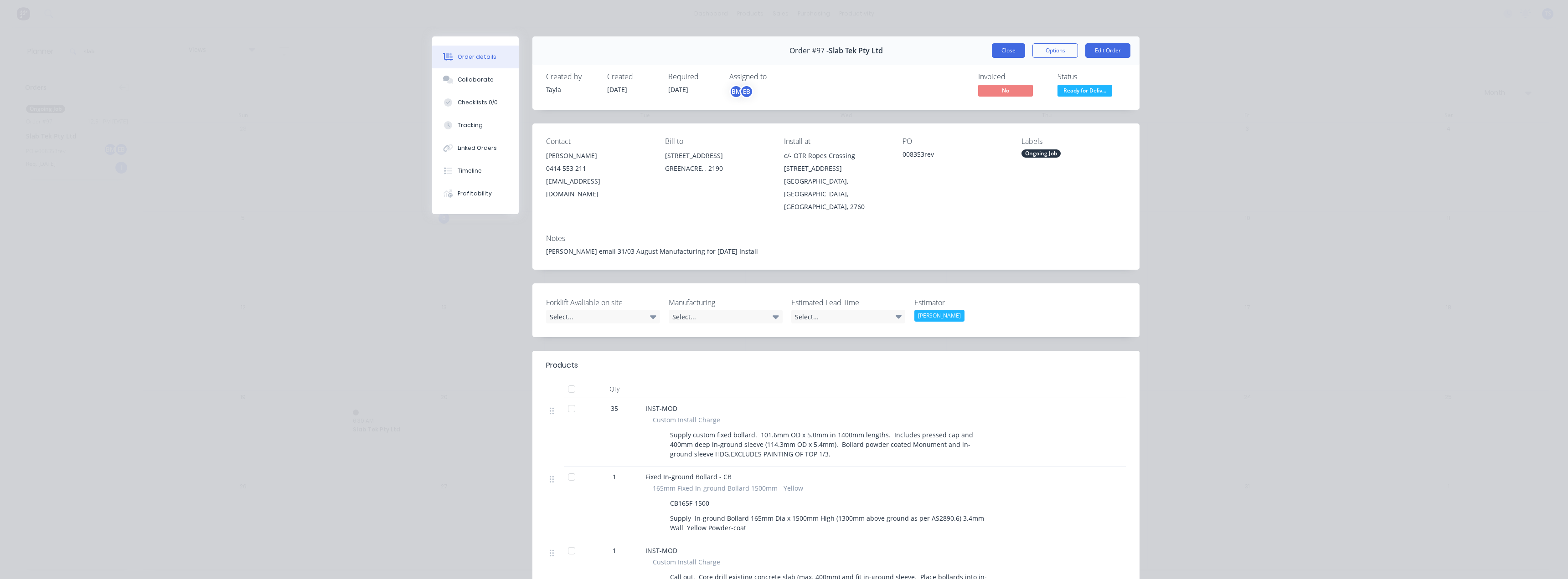
click at [1013, 49] on button "Close" at bounding box center [1008, 50] width 33 height 15
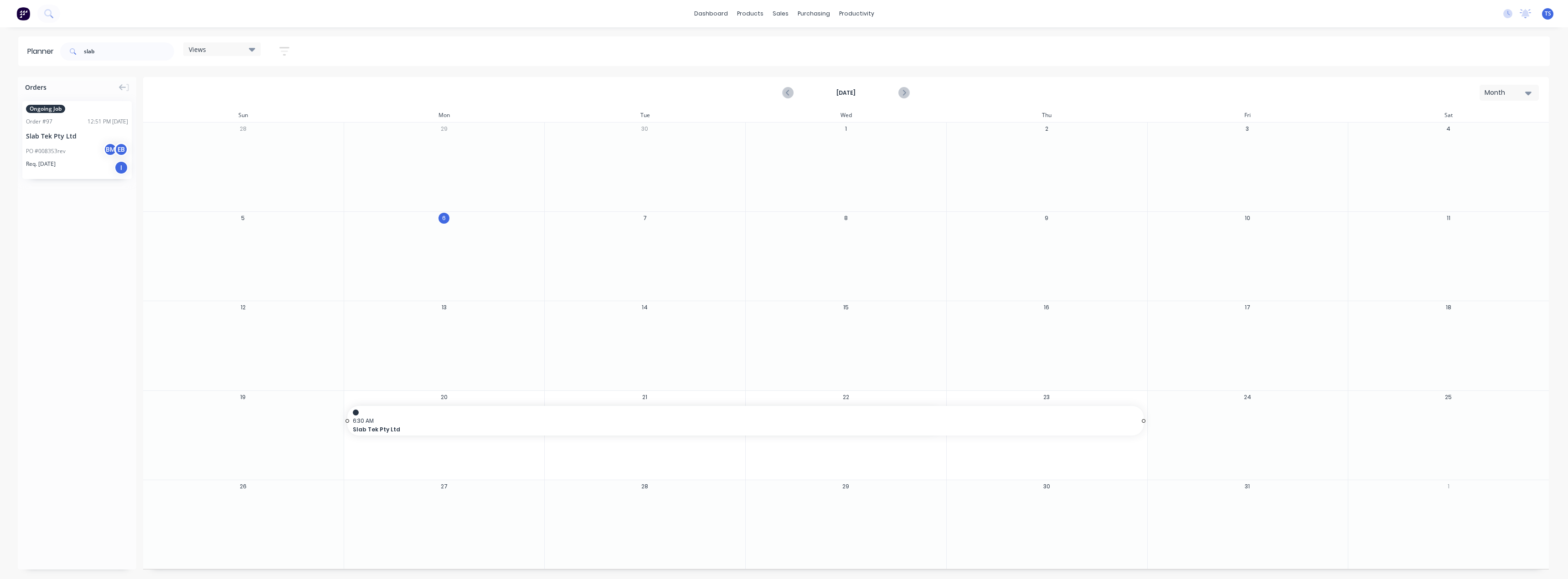
drag, startPoint x: 942, startPoint y: 422, endPoint x: 1019, endPoint y: 419, distance: 77.1
drag, startPoint x: 104, startPoint y: 50, endPoint x: 55, endPoint y: 56, distance: 49.4
click at [55, 56] on header "Planner slab Views Save new view None (Default) edit Monthly edit Show/Hide use…" at bounding box center [783, 51] width 1531 height 30
type input "capita"
drag, startPoint x: 53, startPoint y: 138, endPoint x: 1203, endPoint y: 428, distance: 1186.0
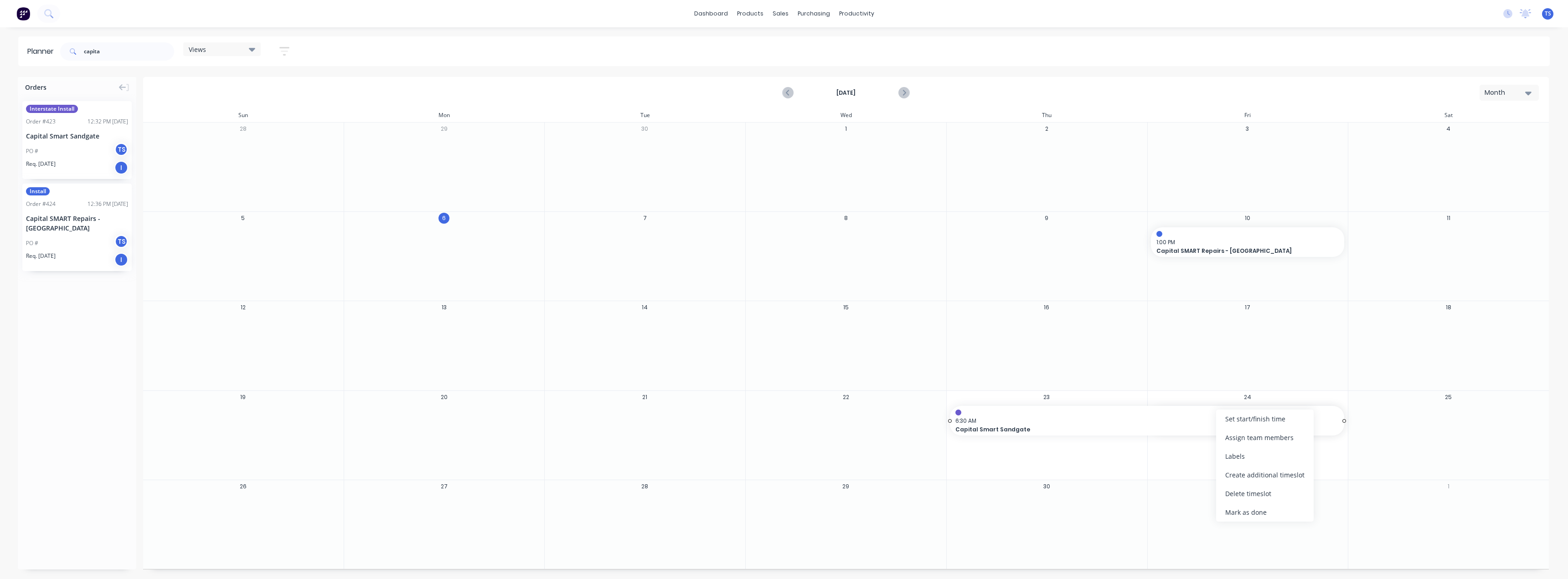
drag, startPoint x: 1152, startPoint y: 421, endPoint x: 1096, endPoint y: 419, distance: 56.0
click at [1148, 421] on span "6:30 AM" at bounding box center [1144, 421] width 379 height 9
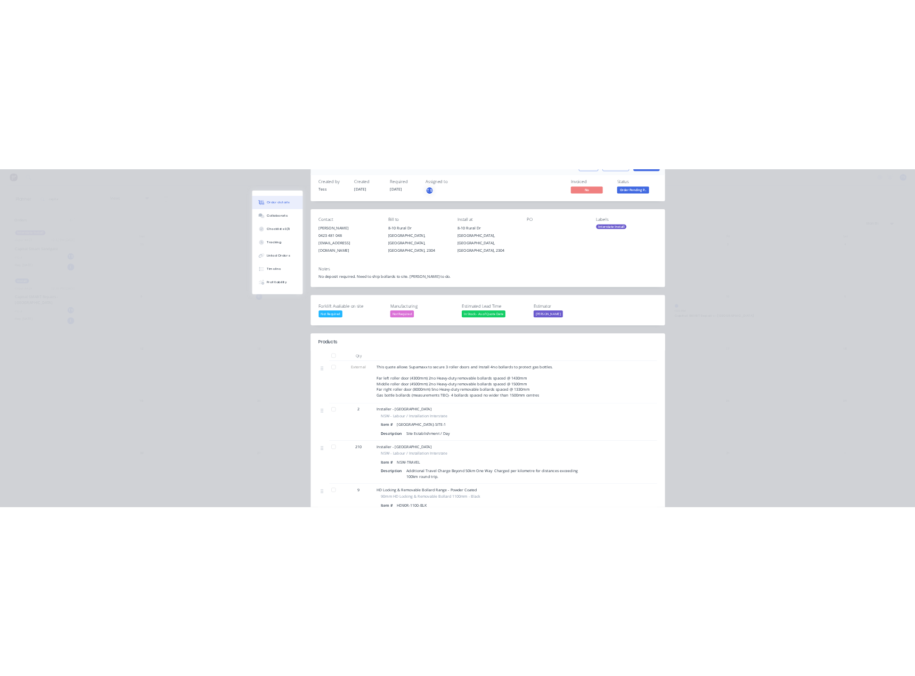
scroll to position [53, 0]
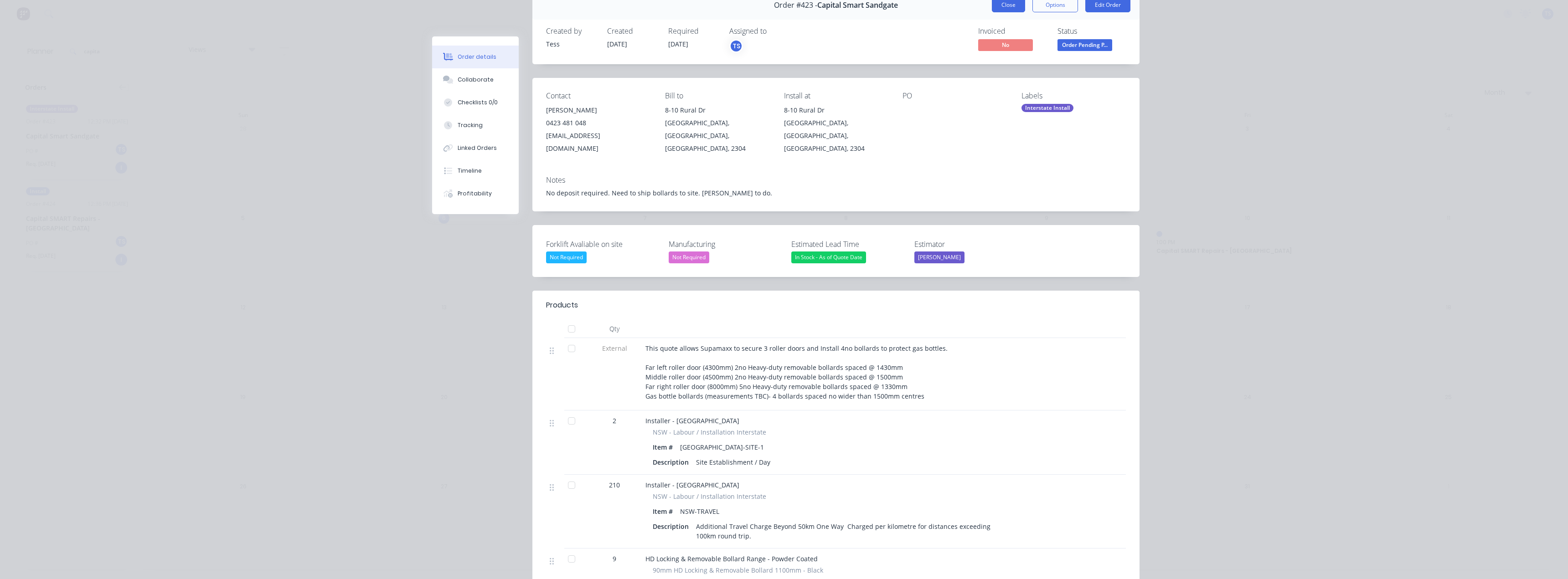
click at [1011, 5] on button "Close" at bounding box center [1008, 4] width 33 height 15
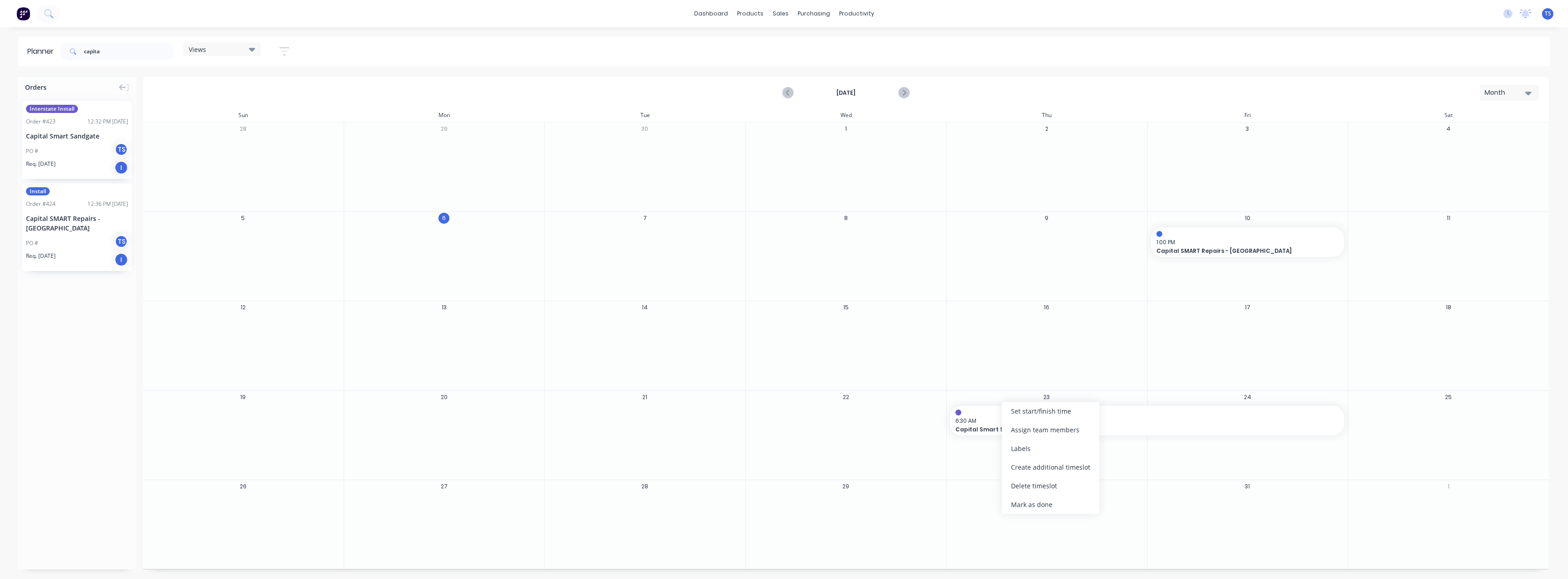
click at [1054, 86] on div "October 2025 Month" at bounding box center [846, 92] width 1404 height 30
drag, startPoint x: 120, startPoint y: 51, endPoint x: 16, endPoint y: 65, distance: 104.9
click at [16, 65] on div "Planner capita Views Save new view None (Default) edit Monthly edit Show/Hide u…" at bounding box center [784, 51] width 1568 height 30
click at [444, 50] on div "Views Save new view None (Default) edit Monthly edit Show/Hide users Show/Hide …" at bounding box center [804, 51] width 1491 height 27
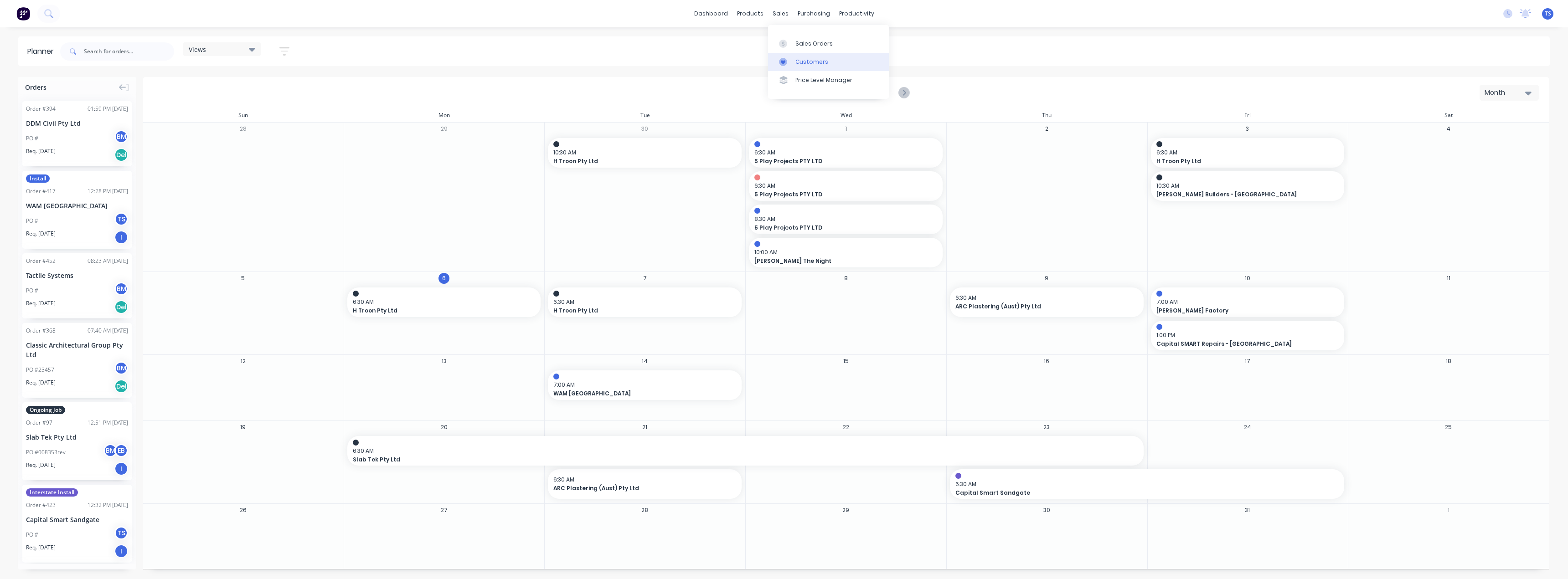
click at [806, 57] on link "Customers" at bounding box center [828, 62] width 121 height 18
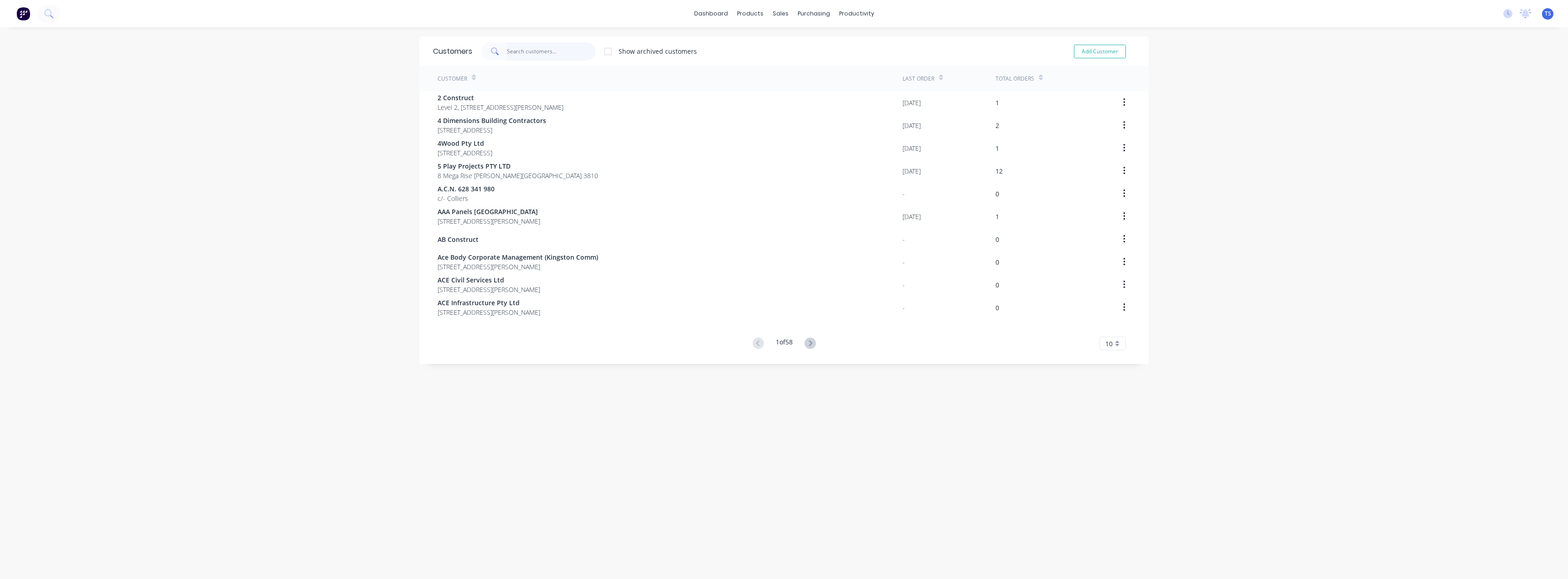
click at [508, 54] on input "text" at bounding box center [551, 51] width 89 height 18
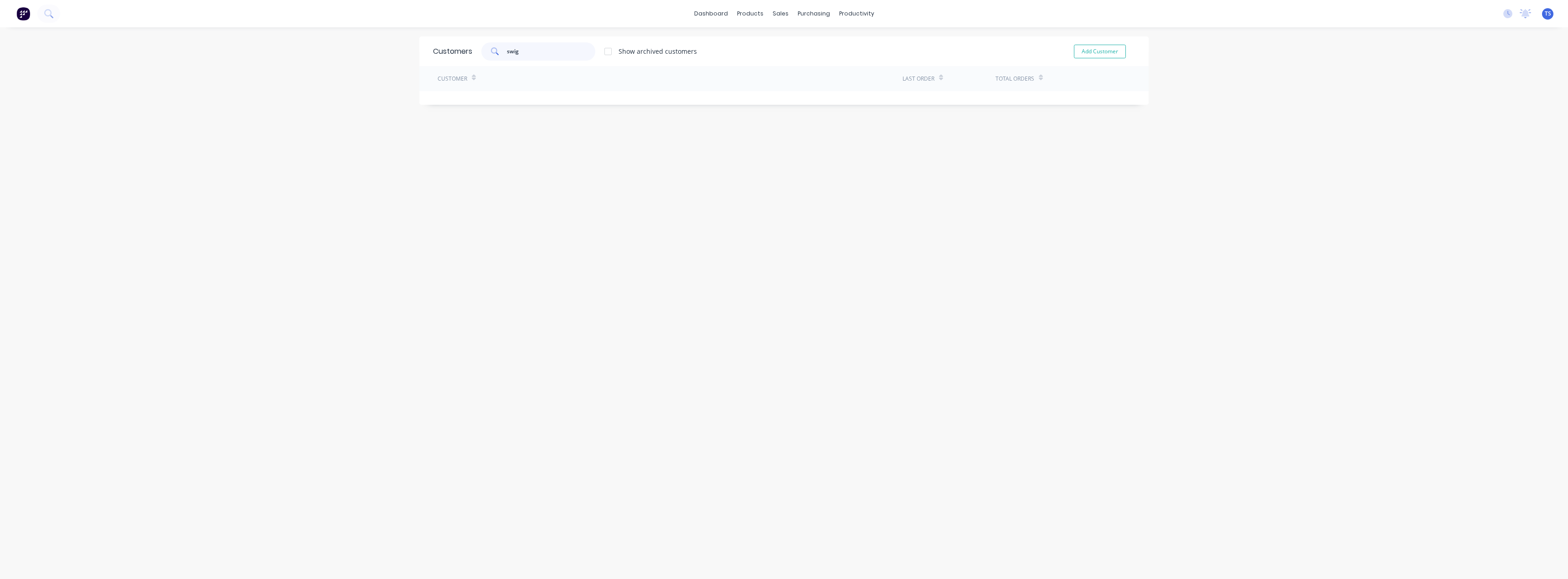
type input "swig"
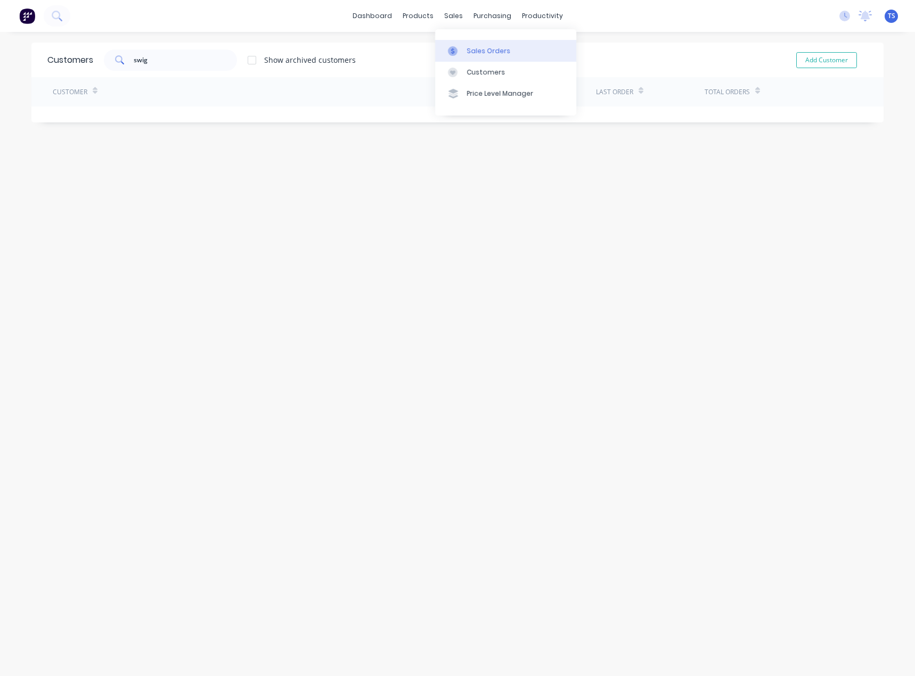
drag, startPoint x: 469, startPoint y: 54, endPoint x: 466, endPoint y: 48, distance: 6.2
click at [469, 54] on div "Sales Orders" at bounding box center [489, 51] width 44 height 10
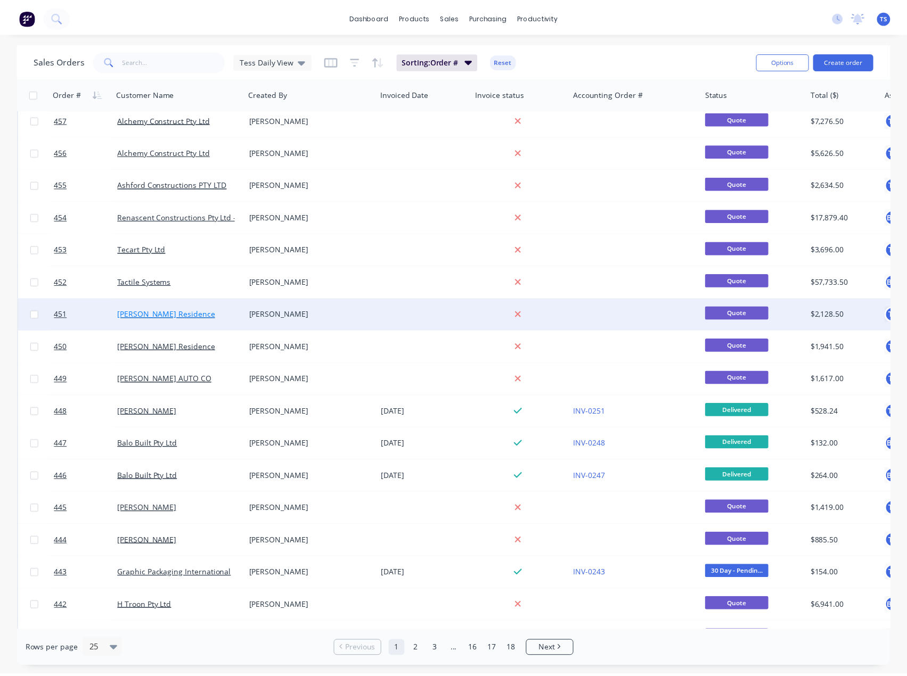
scroll to position [107, 0]
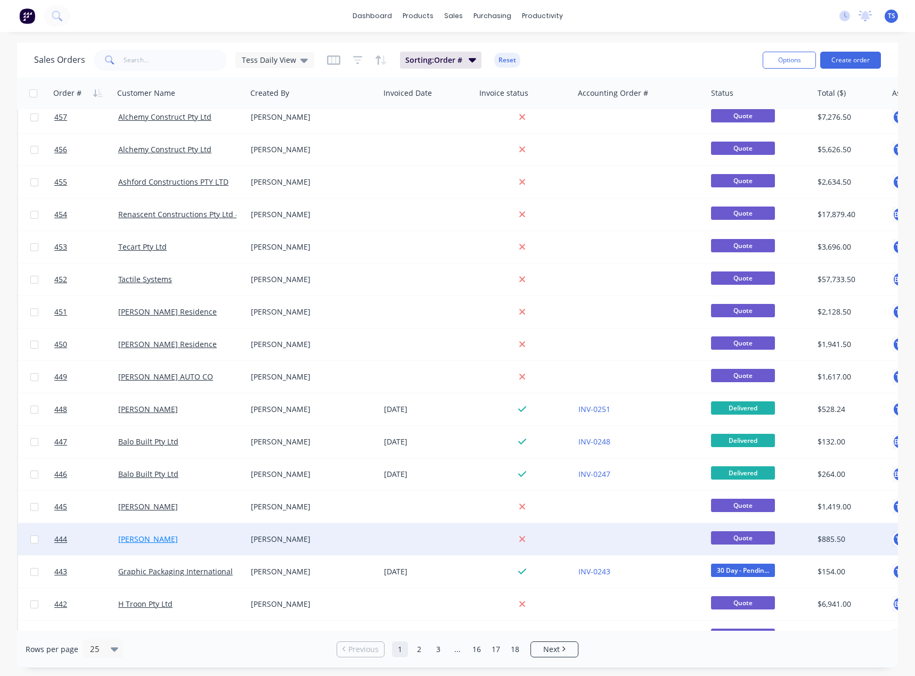
click at [139, 540] on link "[PERSON_NAME]" at bounding box center [148, 539] width 60 height 10
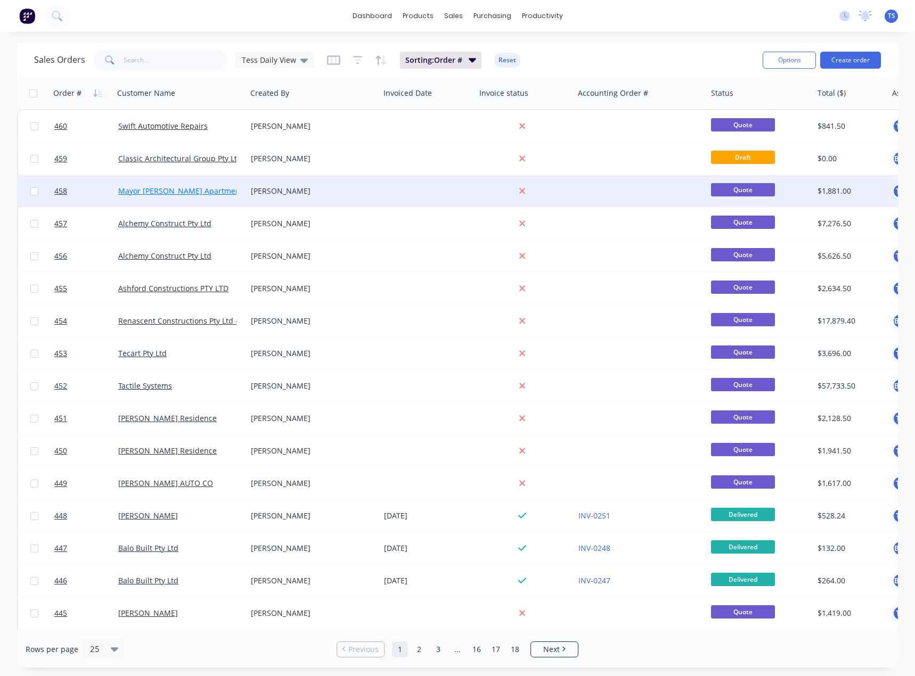
click at [151, 191] on link "Mayor [PERSON_NAME] Apartments" at bounding box center [182, 191] width 128 height 10
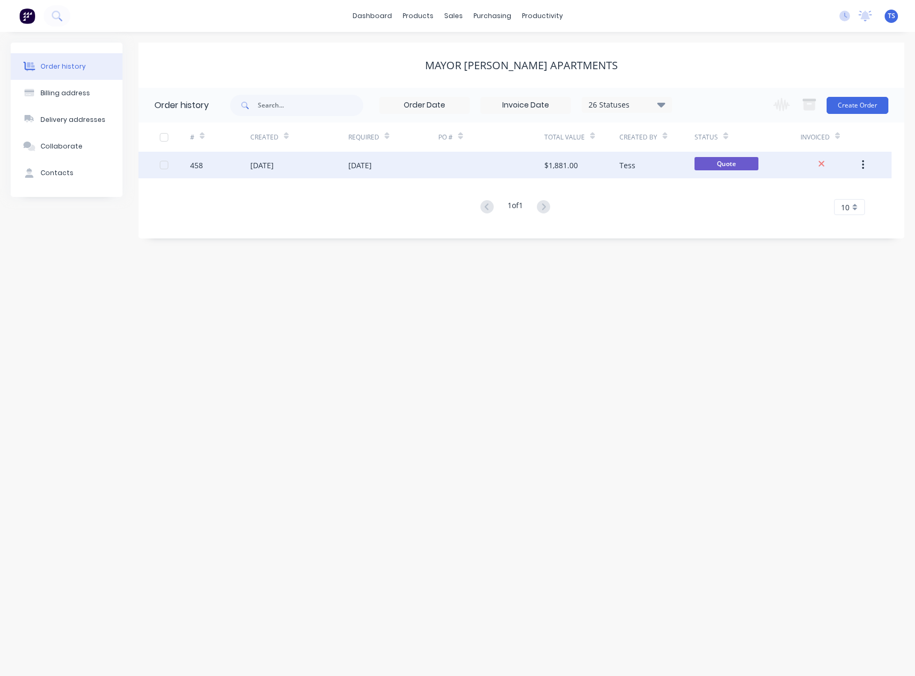
click at [336, 162] on div "03 Oct 2025" at bounding box center [299, 165] width 98 height 27
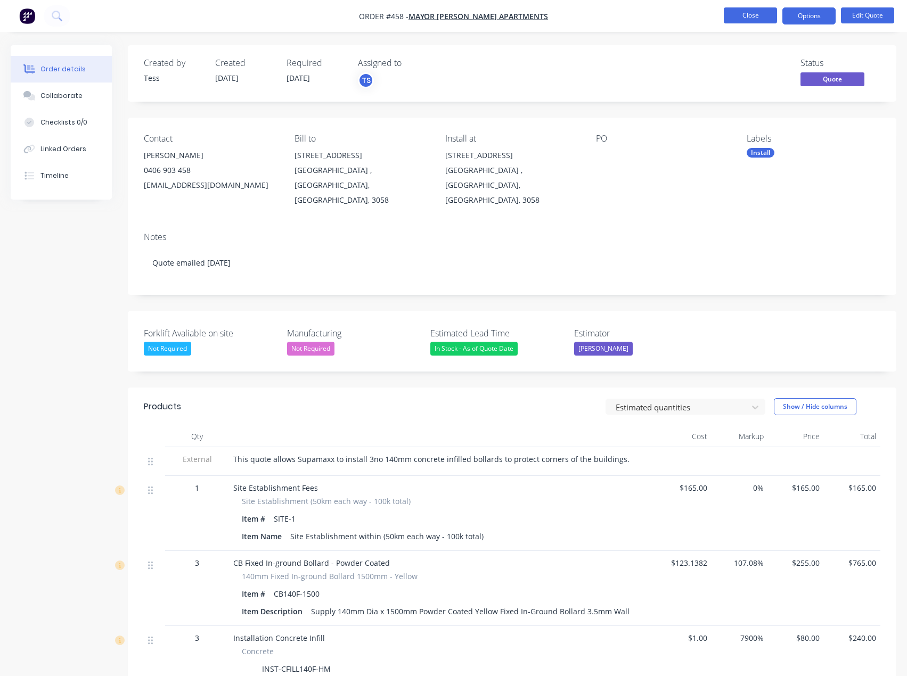
click at [746, 14] on button "Close" at bounding box center [750, 15] width 53 height 16
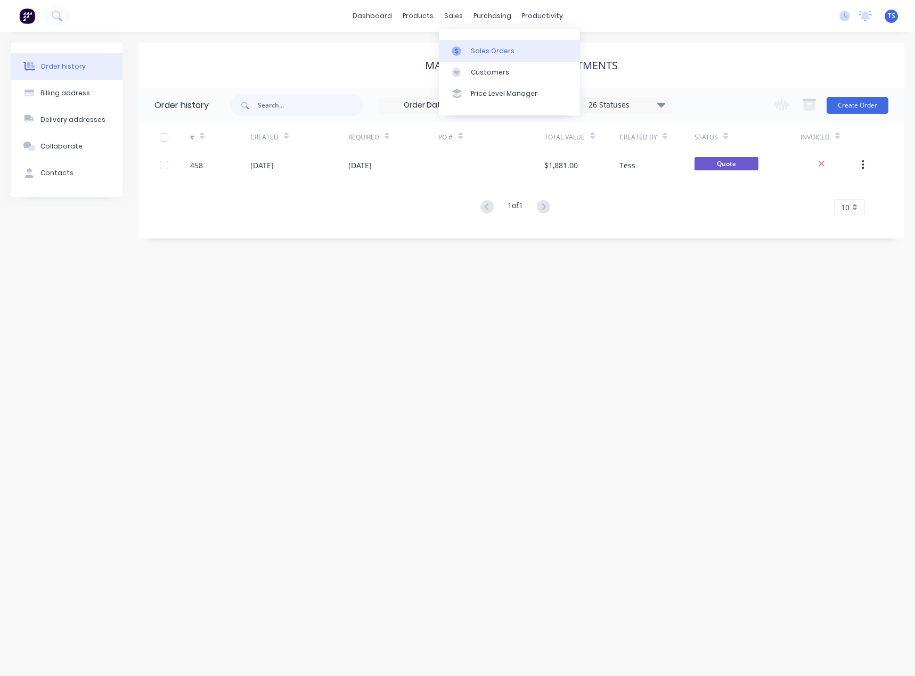
click at [467, 51] on div at bounding box center [460, 51] width 16 height 10
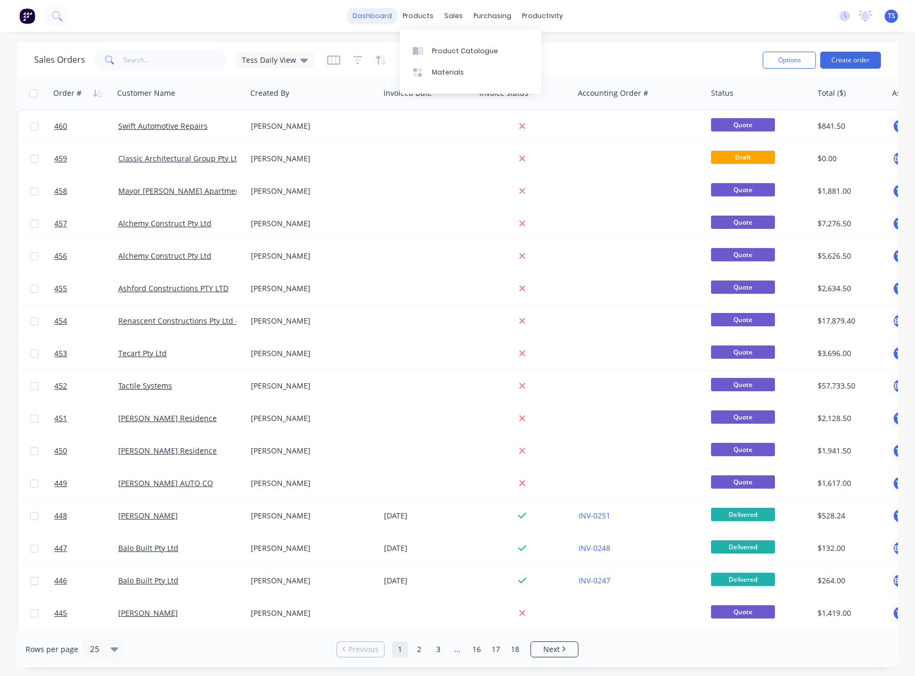
click at [387, 17] on link "dashboard" at bounding box center [372, 16] width 50 height 16
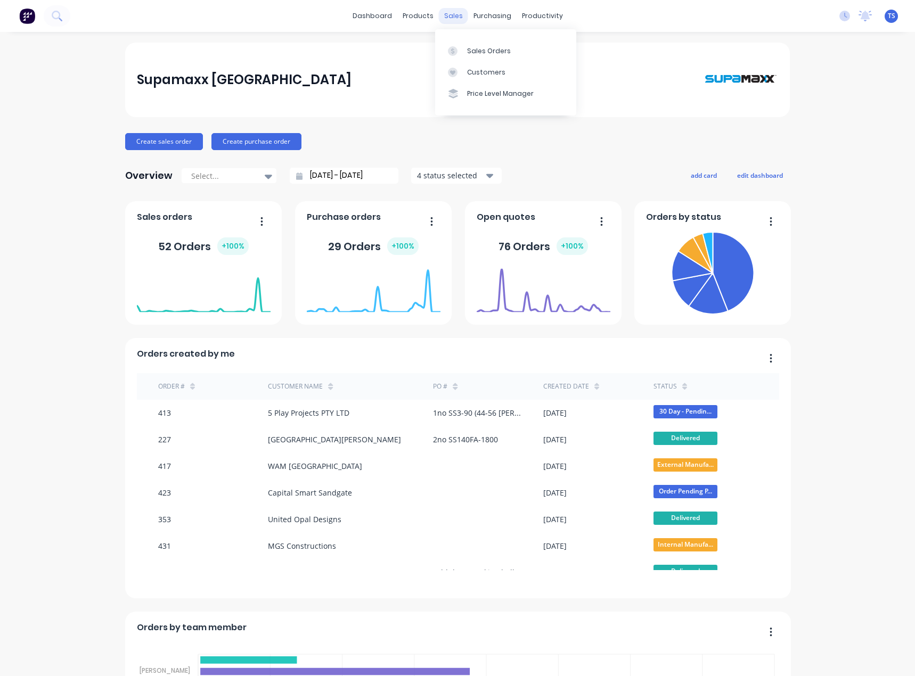
click at [447, 13] on div "sales" at bounding box center [453, 16] width 29 height 16
click at [471, 53] on div "Sales Orders" at bounding box center [489, 51] width 44 height 10
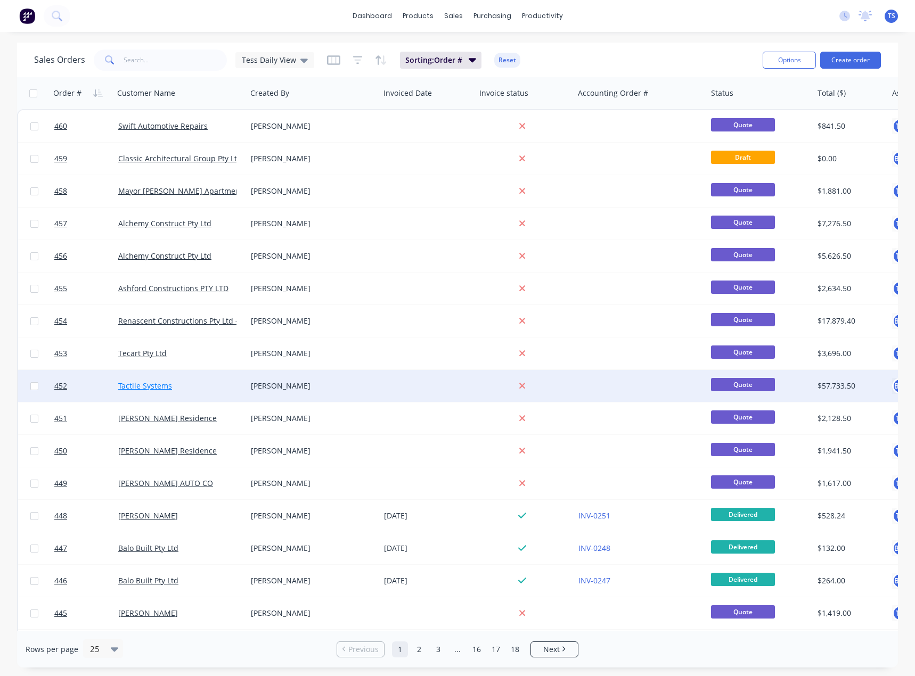
click at [141, 387] on link "Tactile Systems" at bounding box center [145, 386] width 54 height 10
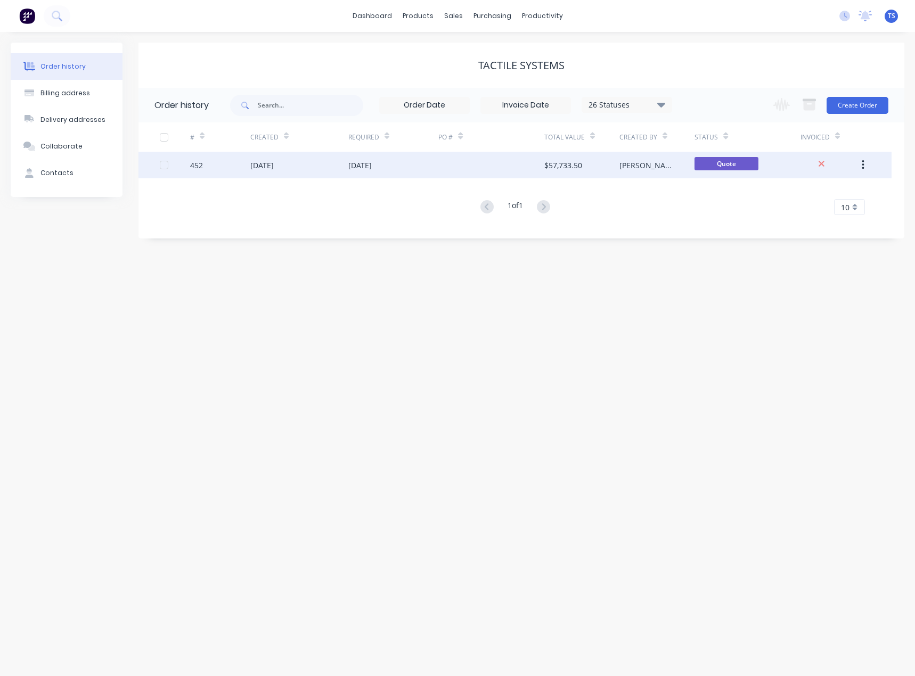
click at [367, 169] on div "[DATE]" at bounding box center [359, 165] width 23 height 11
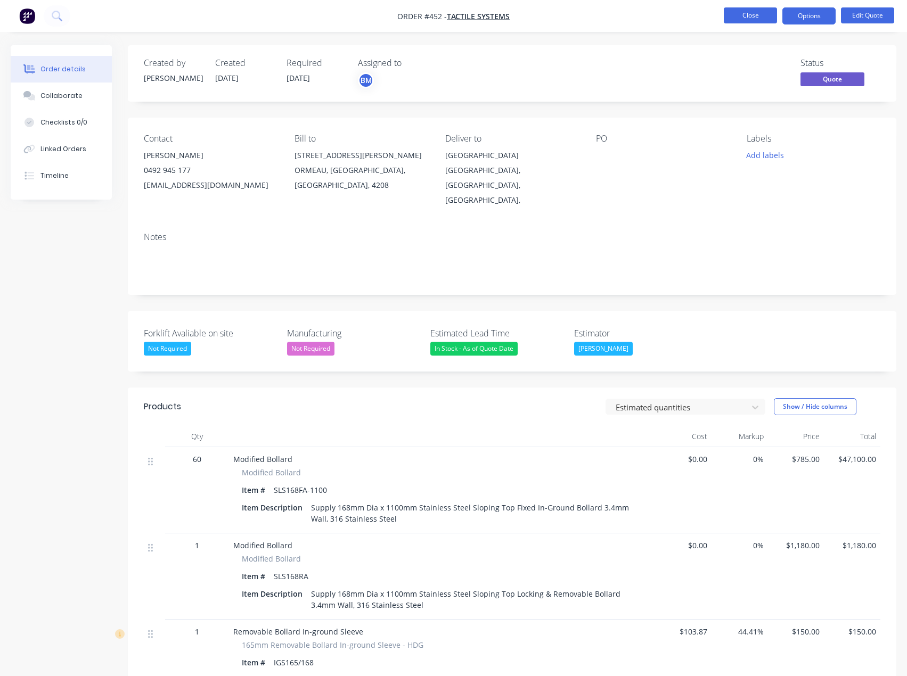
click at [757, 19] on button "Close" at bounding box center [750, 15] width 53 height 16
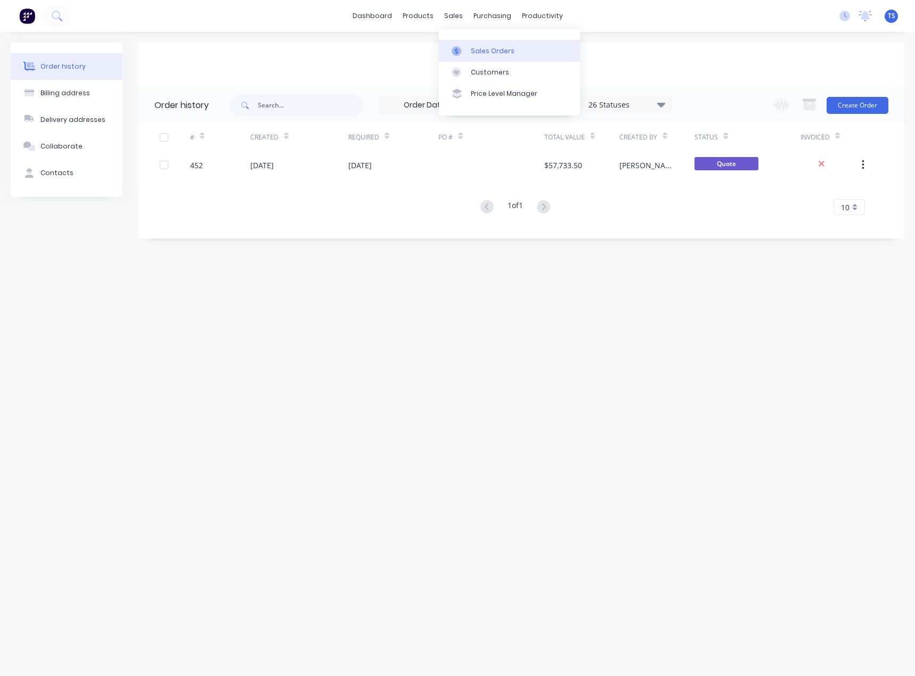
click at [476, 48] on div "Sales Orders" at bounding box center [493, 51] width 44 height 10
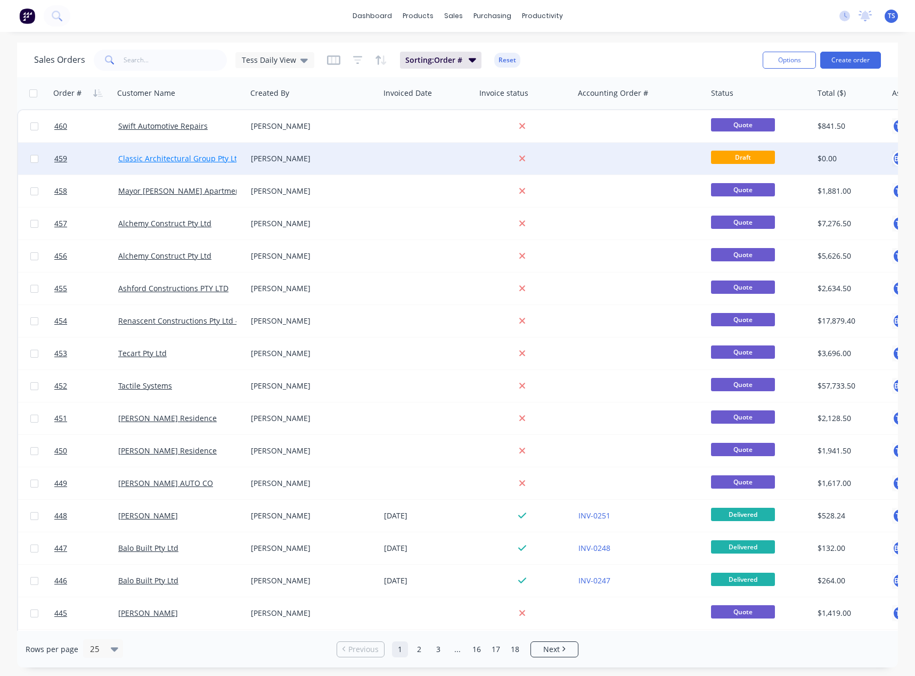
click at [145, 157] on link "Classic Architectural Group Pty Ltd" at bounding box center [180, 158] width 124 height 10
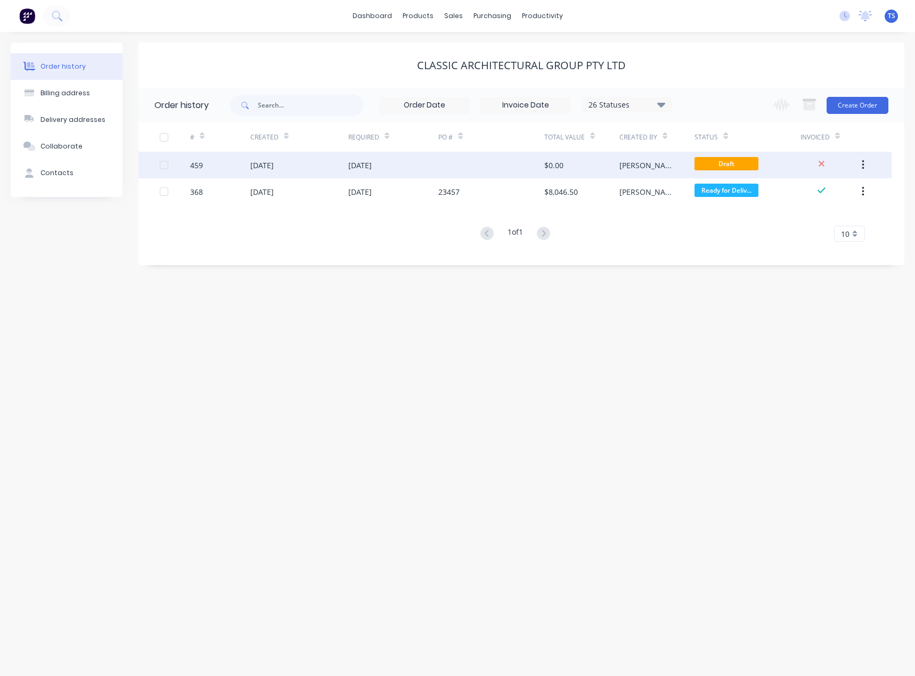
click at [258, 163] on div "[DATE]" at bounding box center [261, 165] width 23 height 11
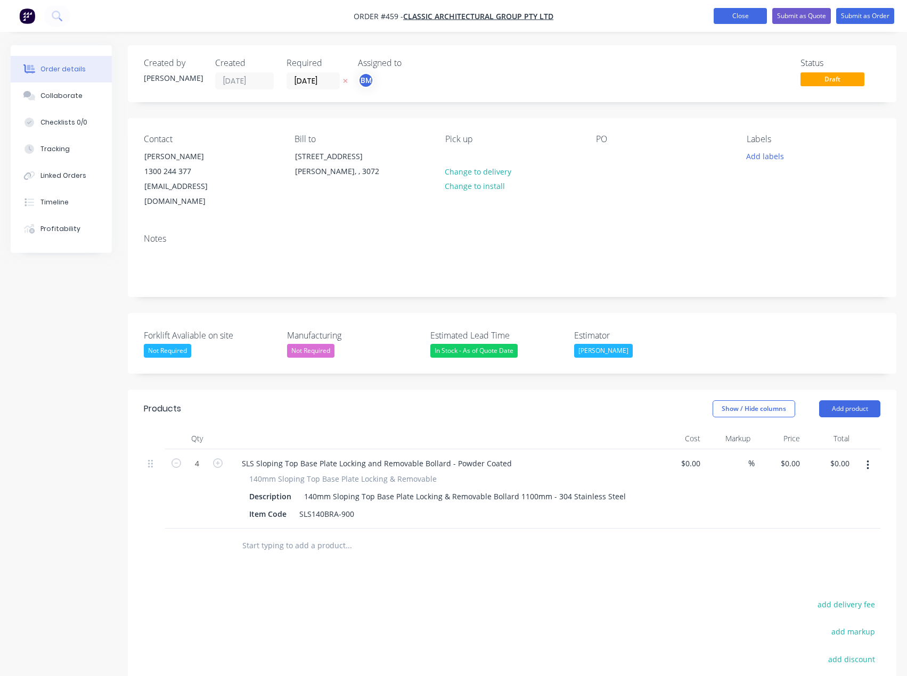
click at [744, 14] on button "Close" at bounding box center [740, 16] width 53 height 16
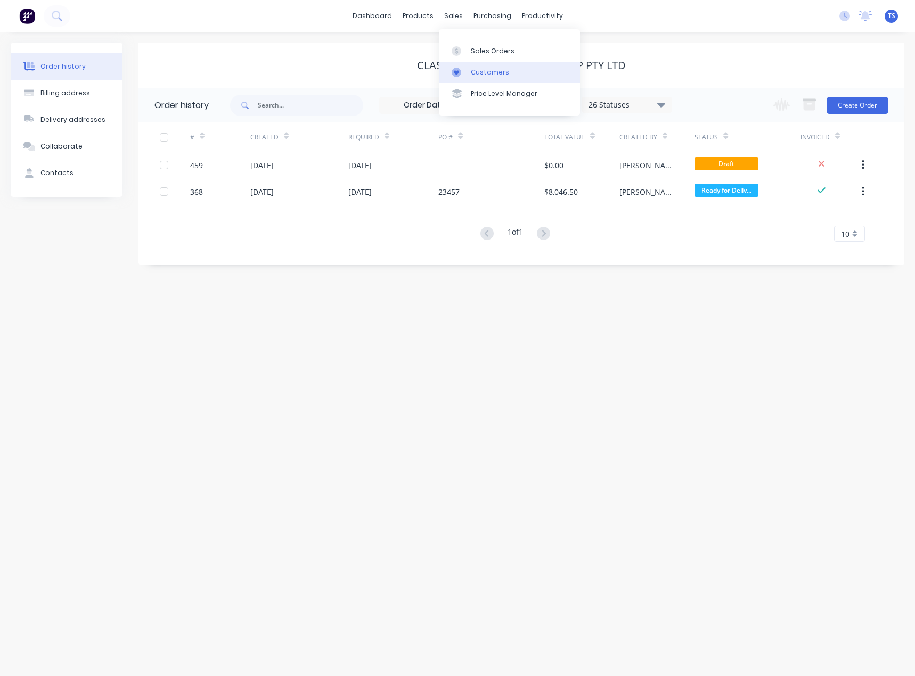
click at [478, 72] on div "Customers" at bounding box center [490, 73] width 38 height 10
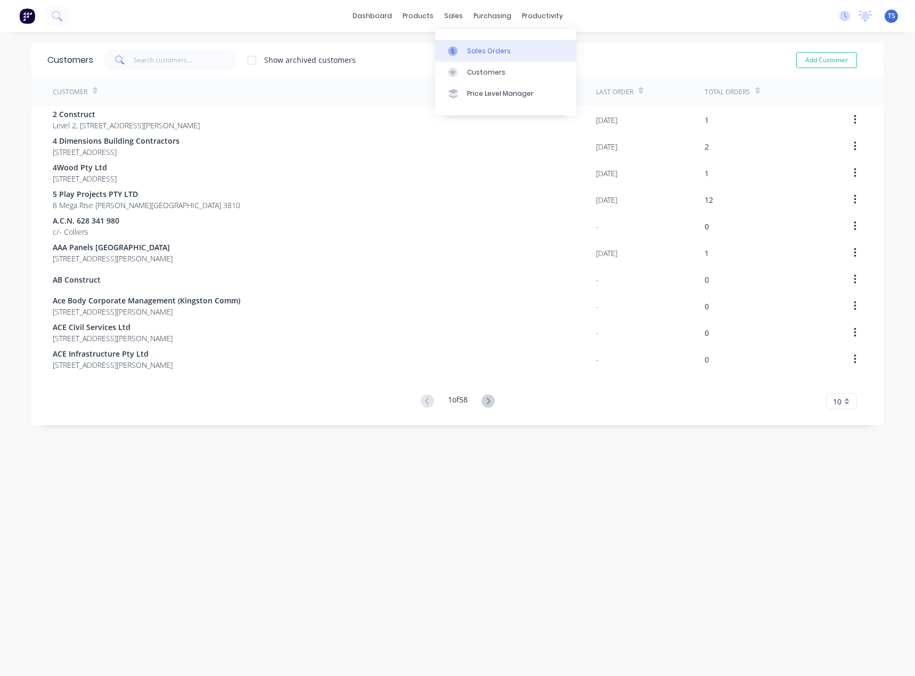
click at [477, 49] on div "Sales Orders" at bounding box center [489, 51] width 44 height 10
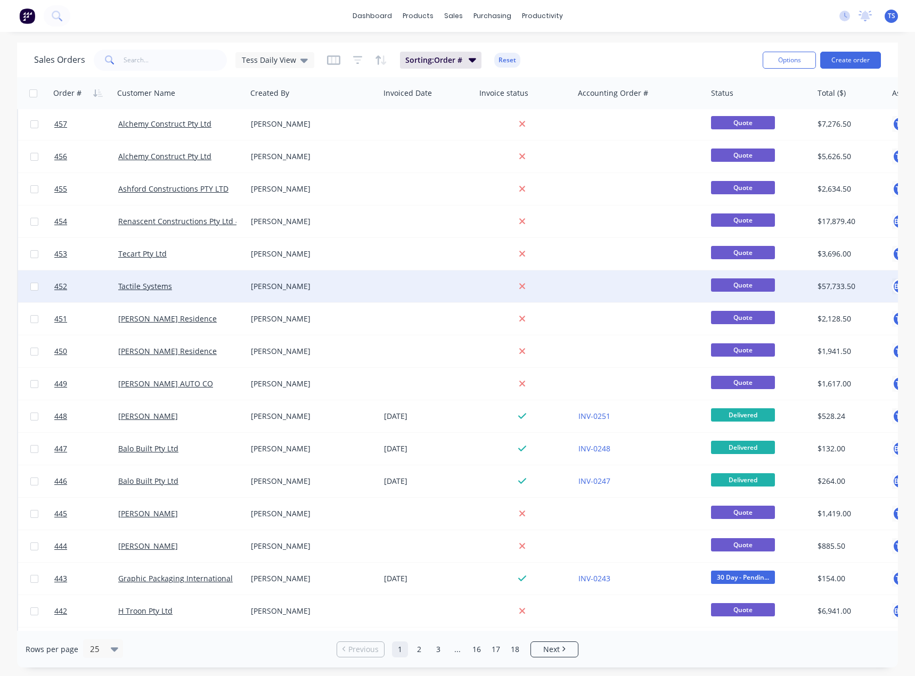
scroll to position [107, 0]
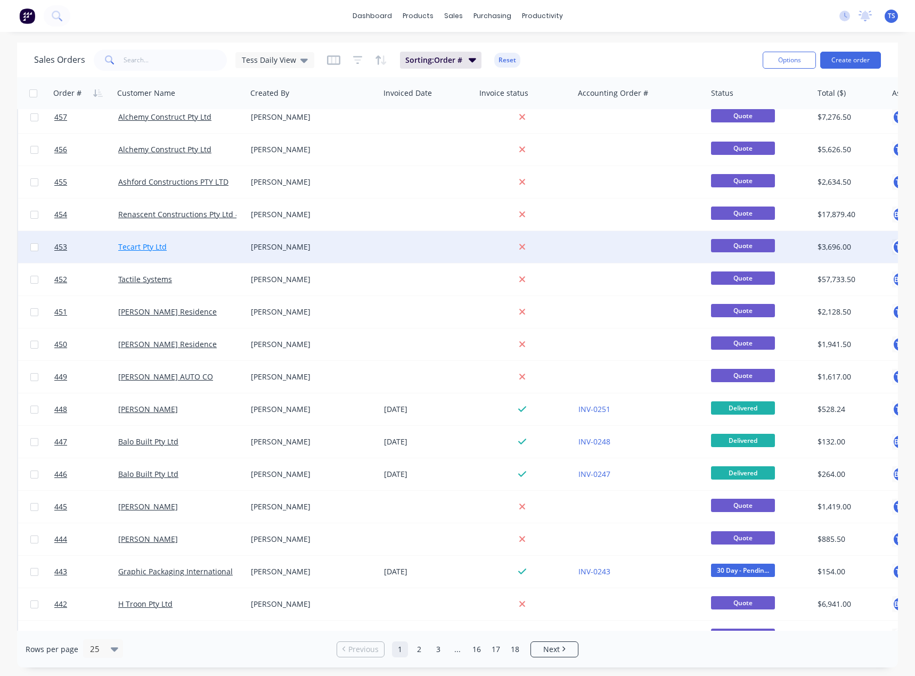
click at [142, 250] on link "Tecart Pty Ltd" at bounding box center [142, 247] width 48 height 10
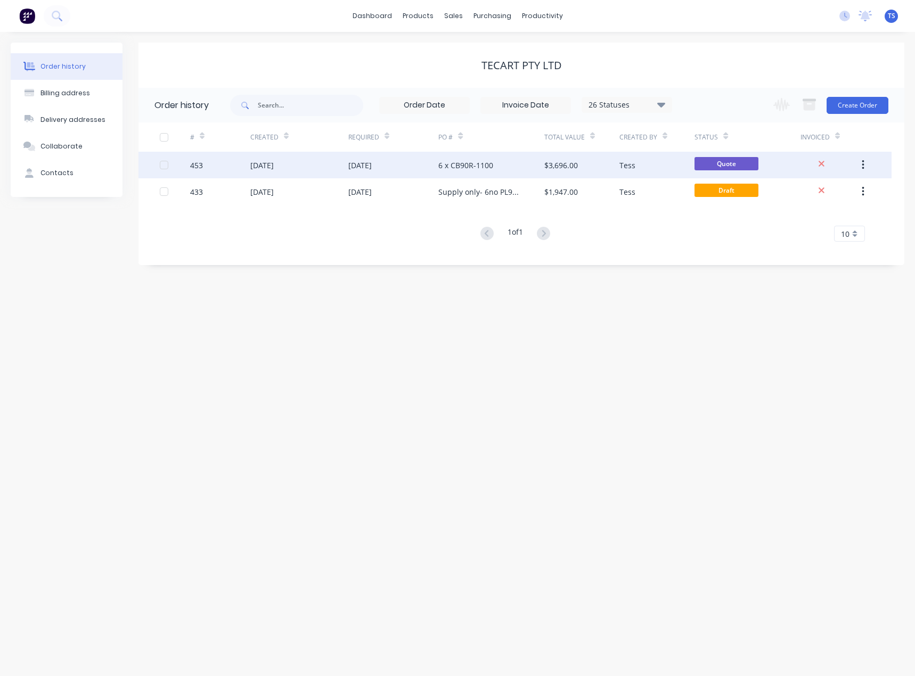
click at [347, 165] on div "[DATE]" at bounding box center [299, 165] width 98 height 27
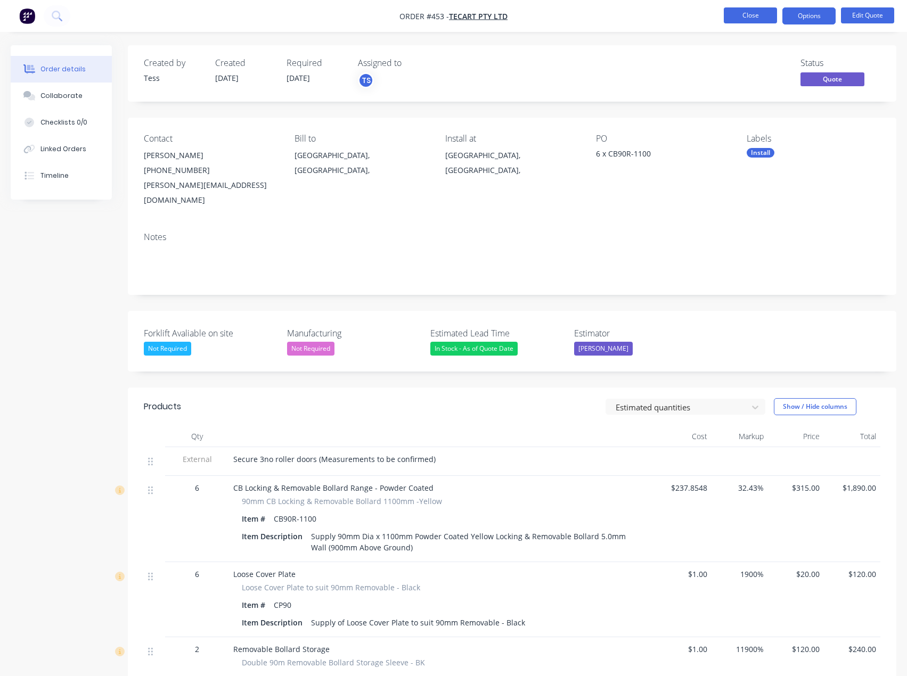
click at [751, 13] on button "Close" at bounding box center [750, 15] width 53 height 16
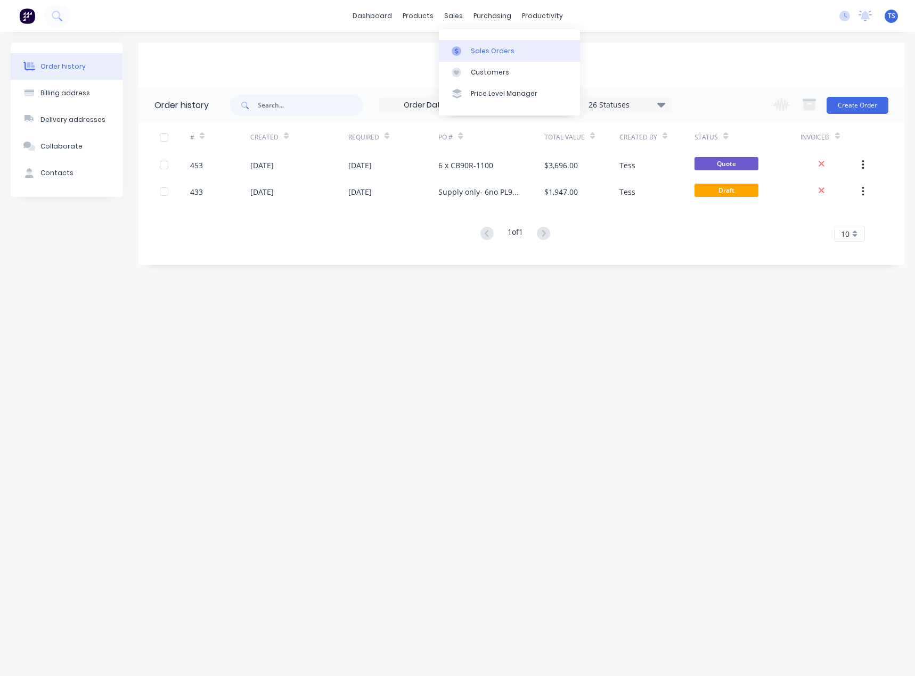
click at [467, 50] on div at bounding box center [460, 51] width 16 height 10
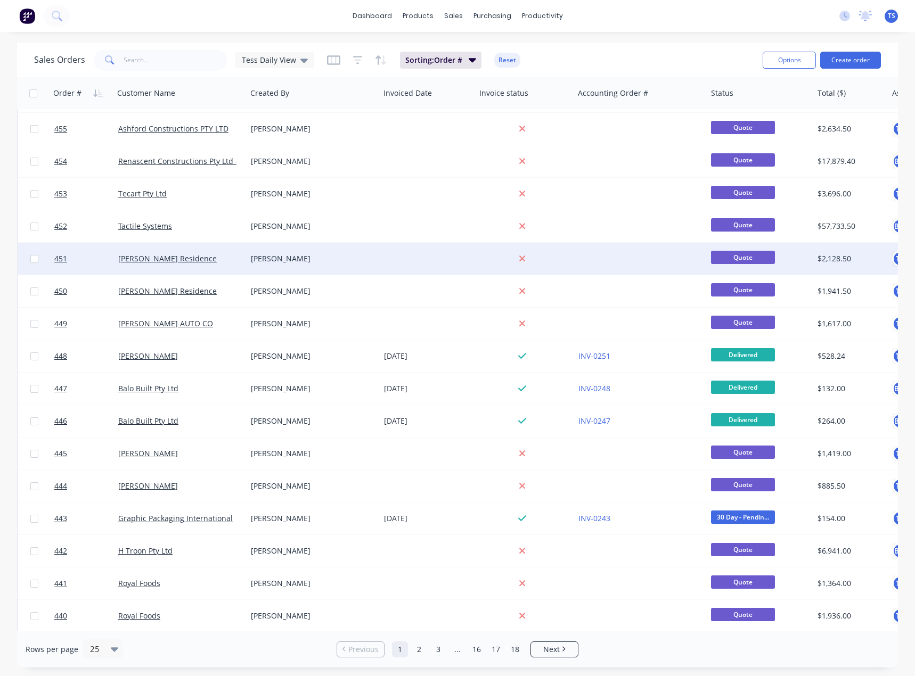
scroll to position [213, 0]
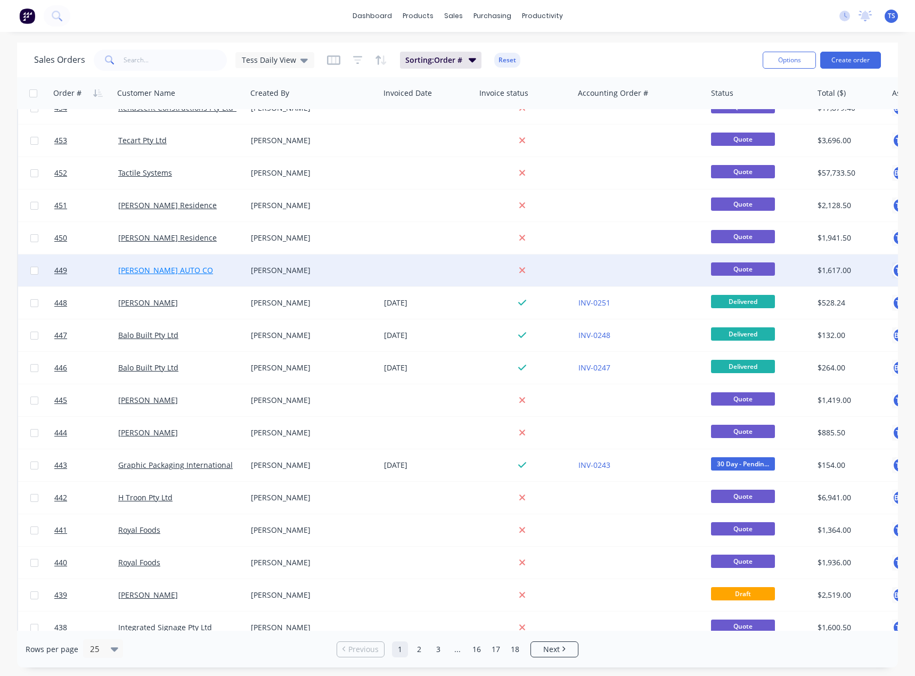
click at [159, 270] on link "[PERSON_NAME] AUTO CO" at bounding box center [165, 270] width 95 height 10
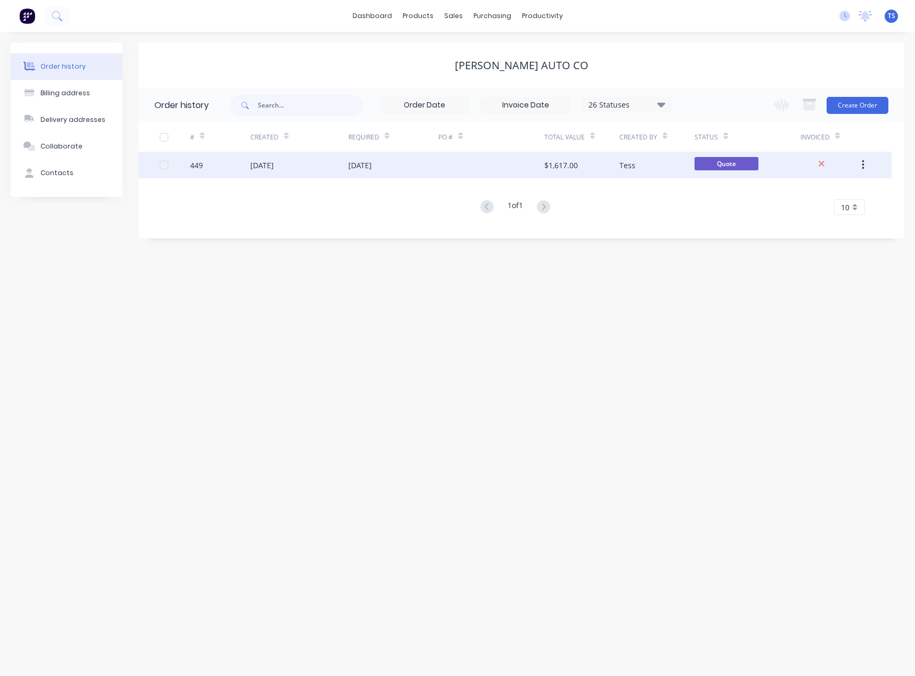
click at [370, 162] on div "[DATE]" at bounding box center [359, 165] width 23 height 11
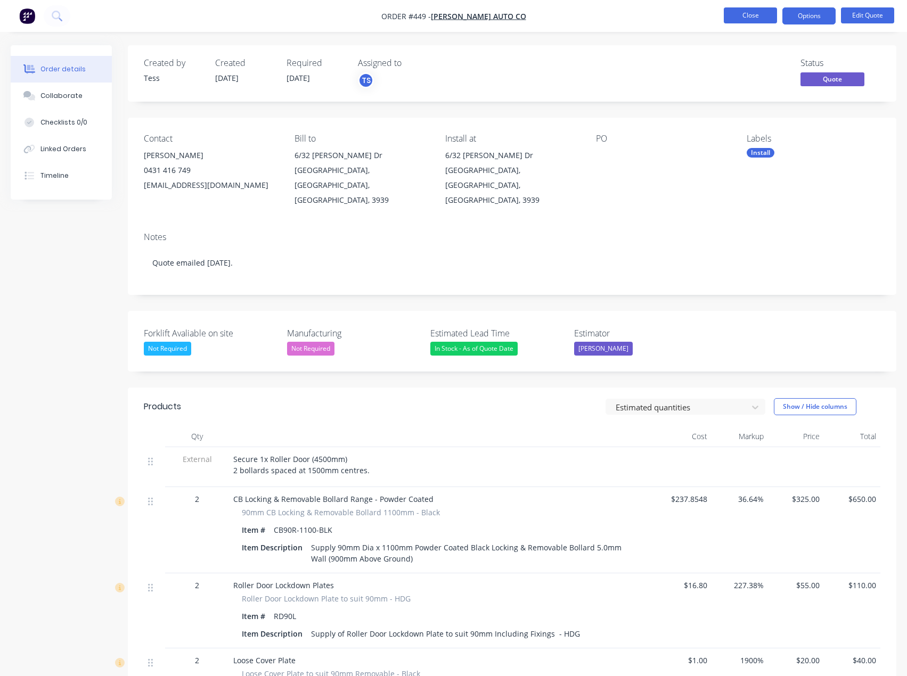
click at [768, 12] on button "Close" at bounding box center [750, 15] width 53 height 16
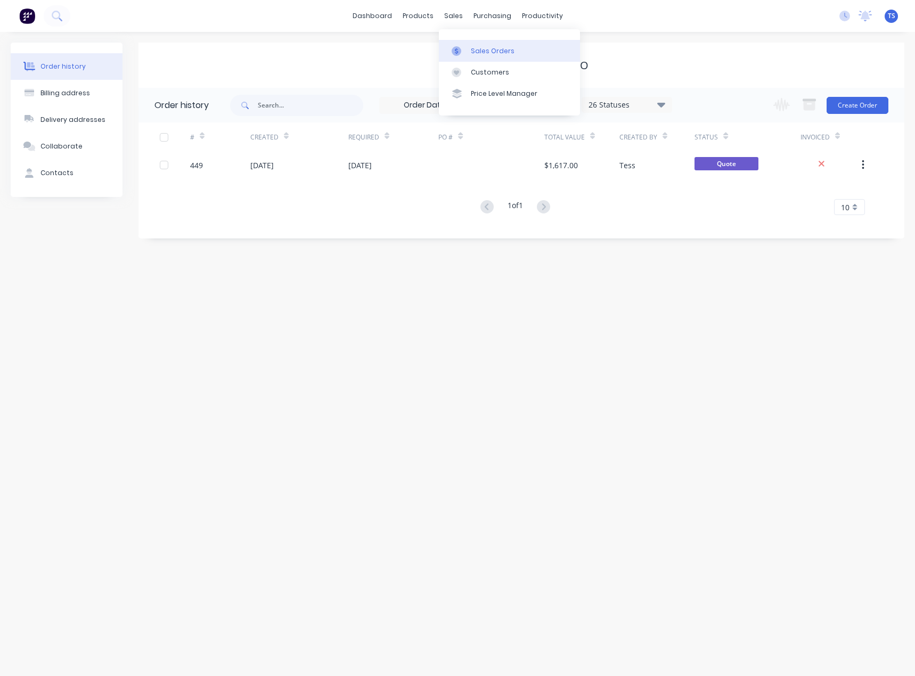
click at [473, 51] on div "Sales Orders" at bounding box center [493, 51] width 44 height 10
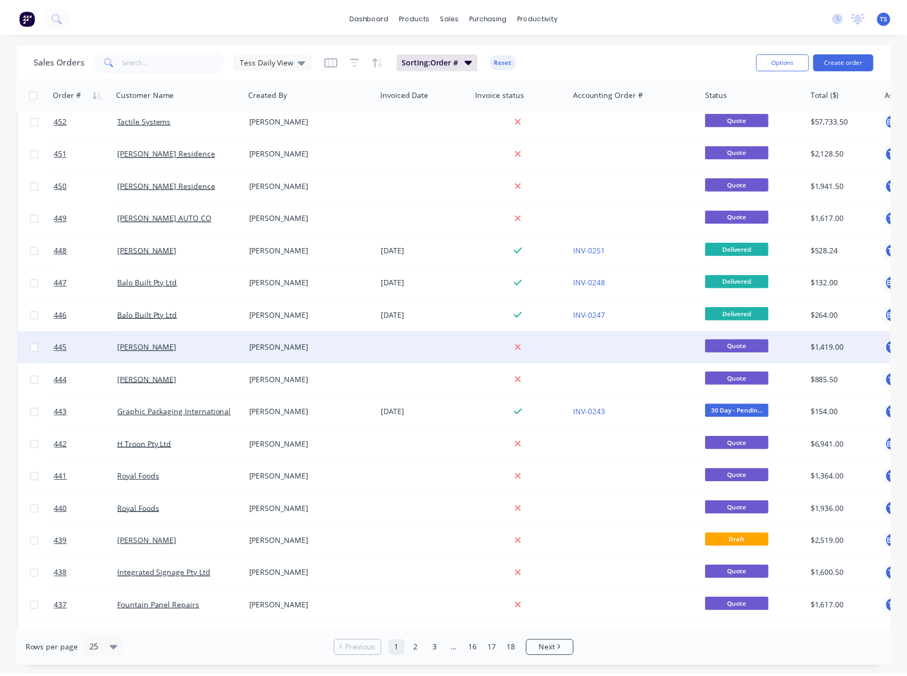
scroll to position [296, 0]
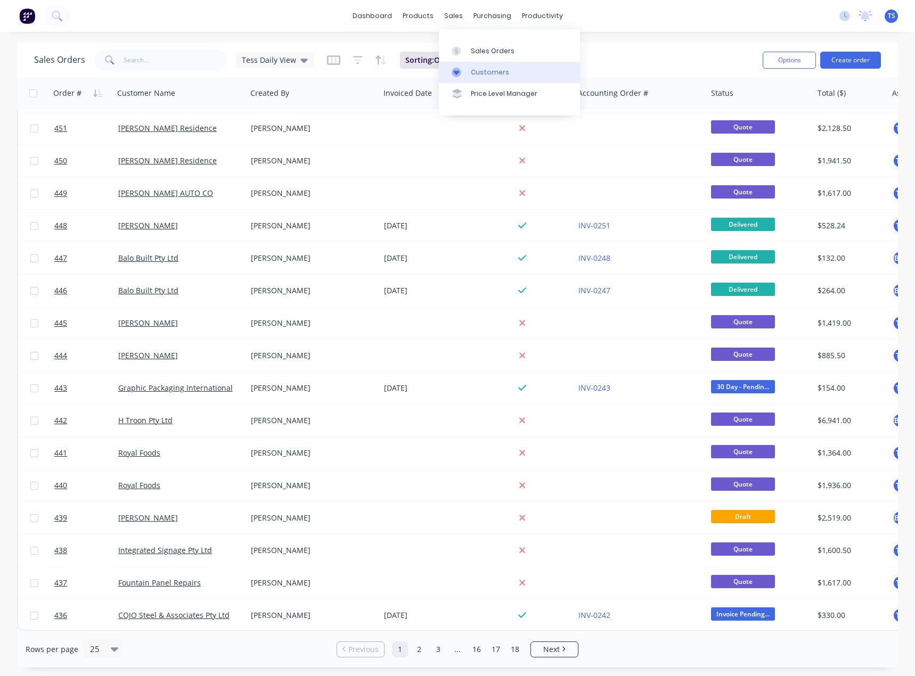
click at [480, 75] on div "Customers" at bounding box center [490, 73] width 38 height 10
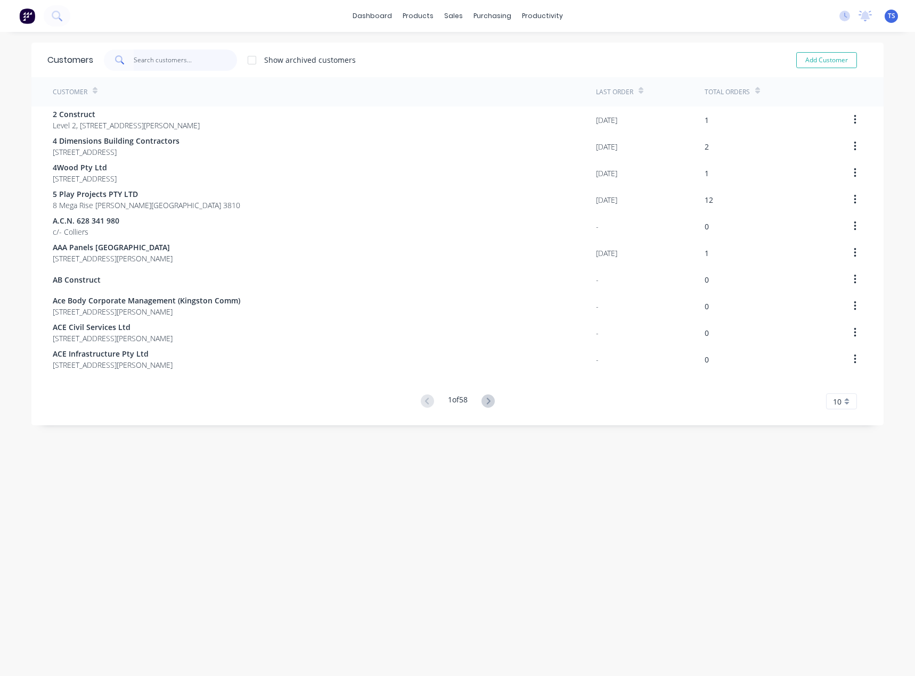
click at [157, 60] on input "text" at bounding box center [186, 60] width 104 height 21
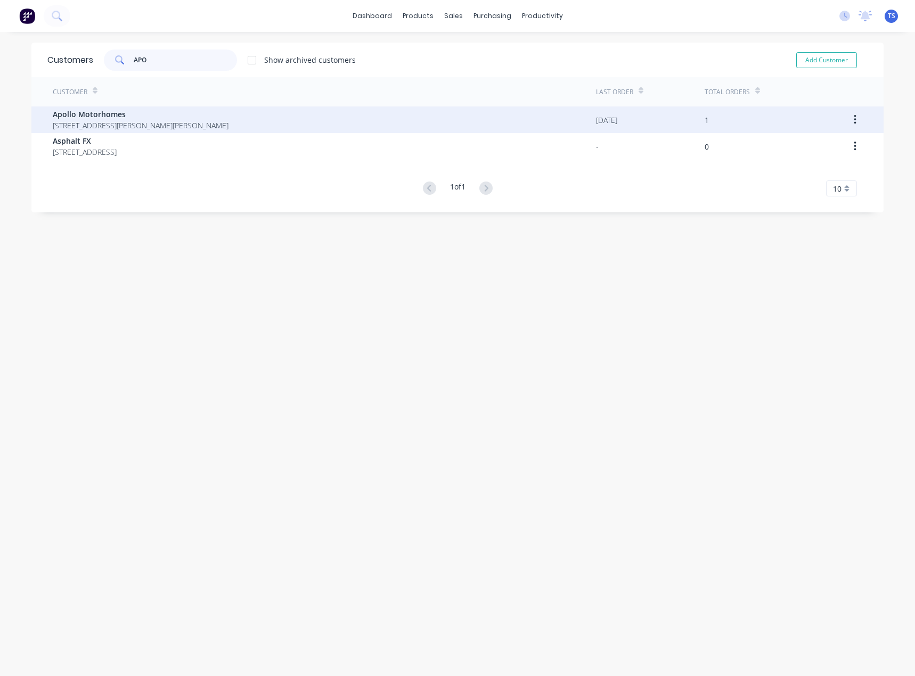
type input "APO"
click at [127, 115] on span "Apollo Motorhomes" at bounding box center [141, 114] width 176 height 11
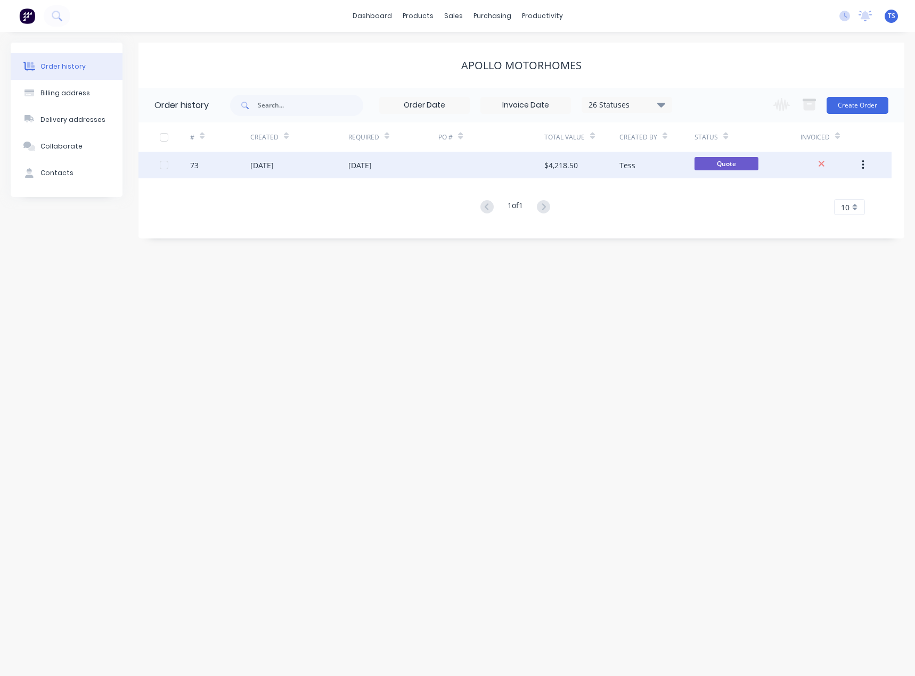
click at [364, 169] on div "09 Jul 2025" at bounding box center [359, 165] width 23 height 11
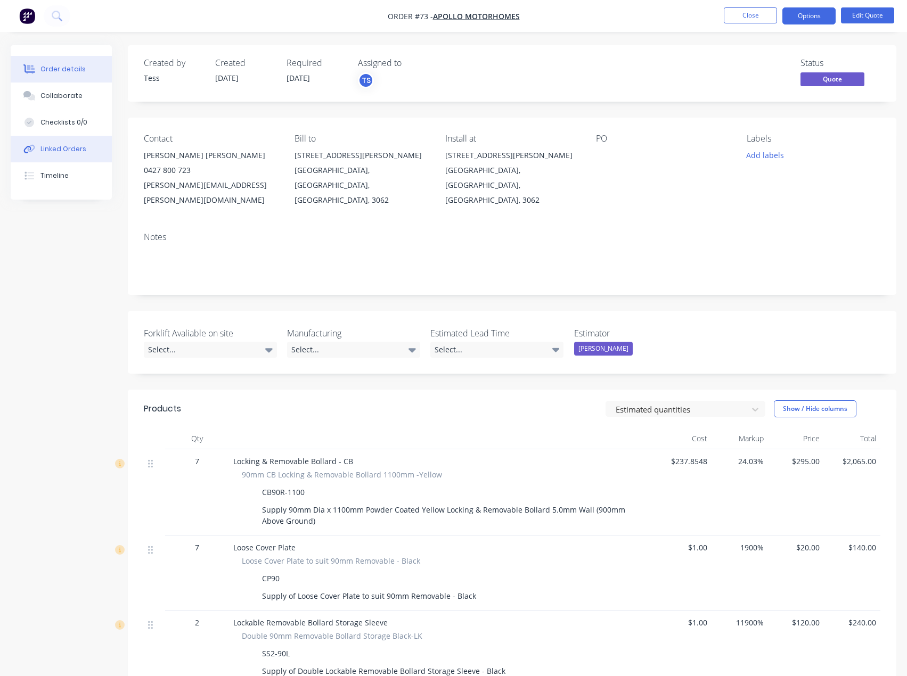
click at [60, 153] on div "Linked Orders" at bounding box center [63, 149] width 46 height 10
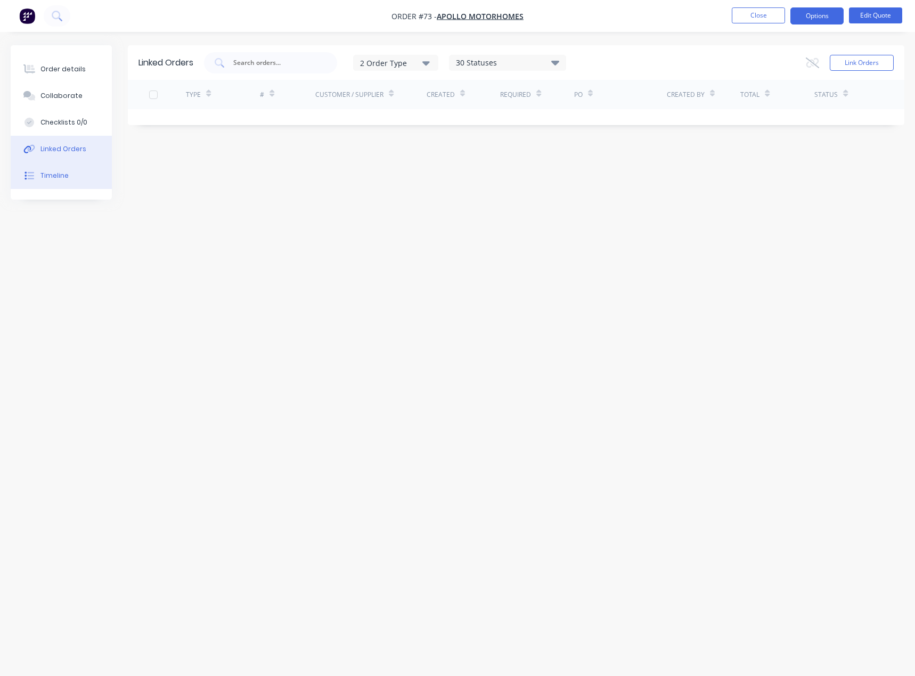
click at [49, 175] on div "Timeline" at bounding box center [54, 176] width 28 height 10
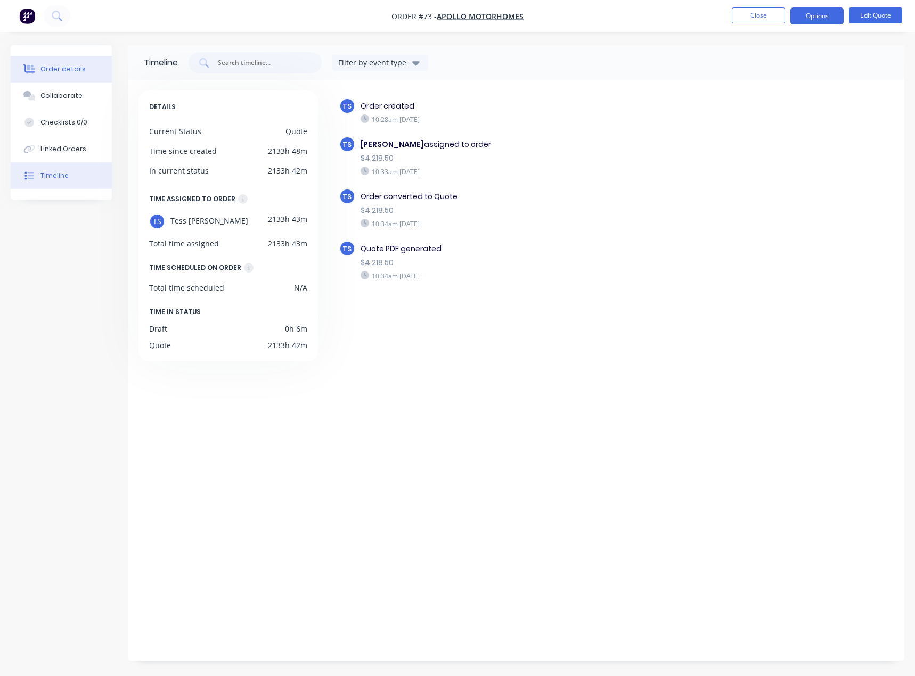
click at [68, 71] on div "Order details" at bounding box center [62, 69] width 45 height 10
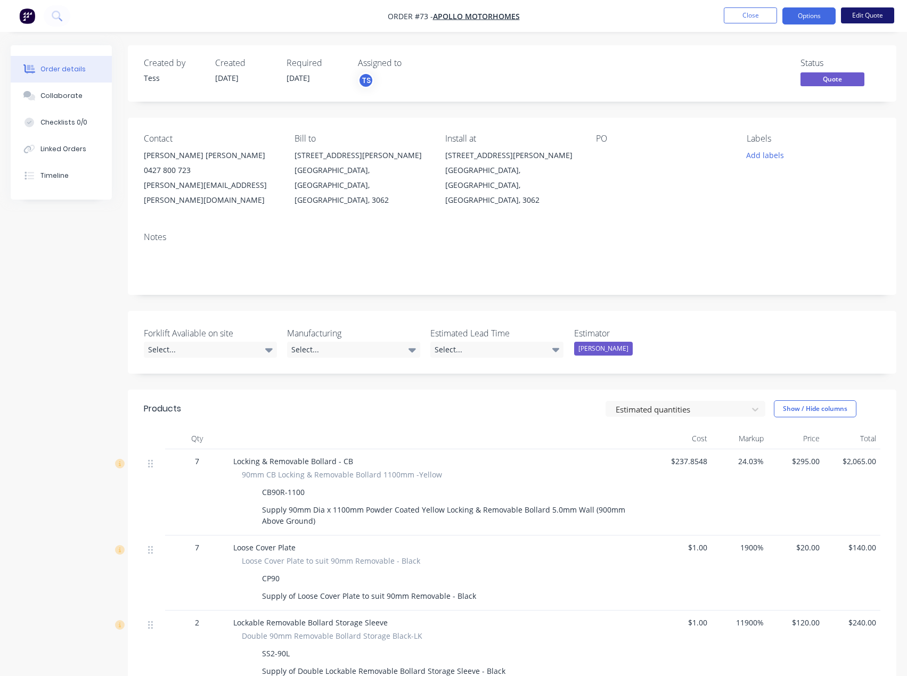
click at [869, 13] on button "Edit Quote" at bounding box center [867, 15] width 53 height 16
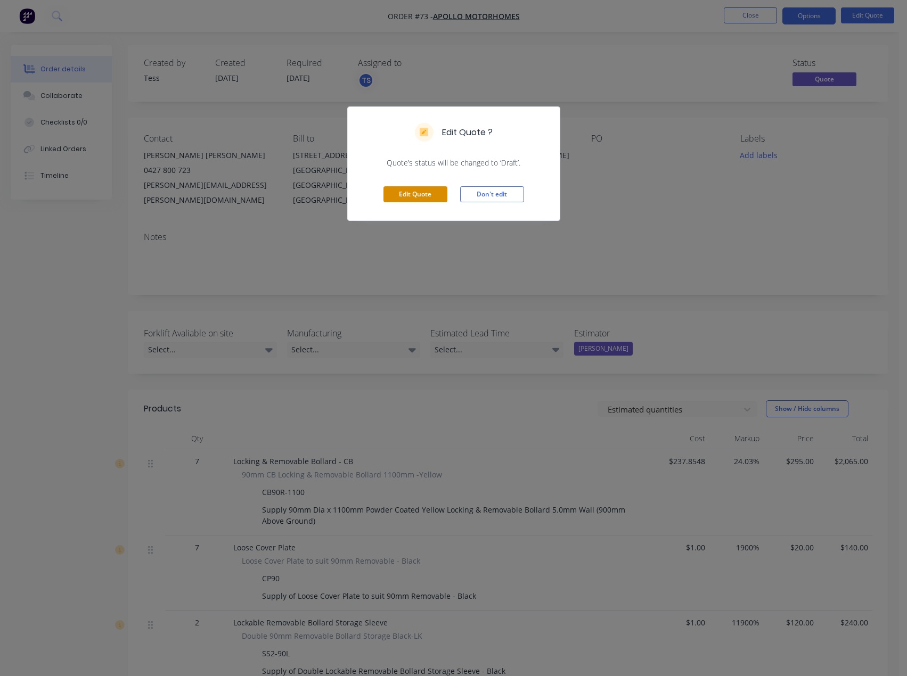
click at [428, 194] on button "Edit Quote" at bounding box center [415, 194] width 64 height 16
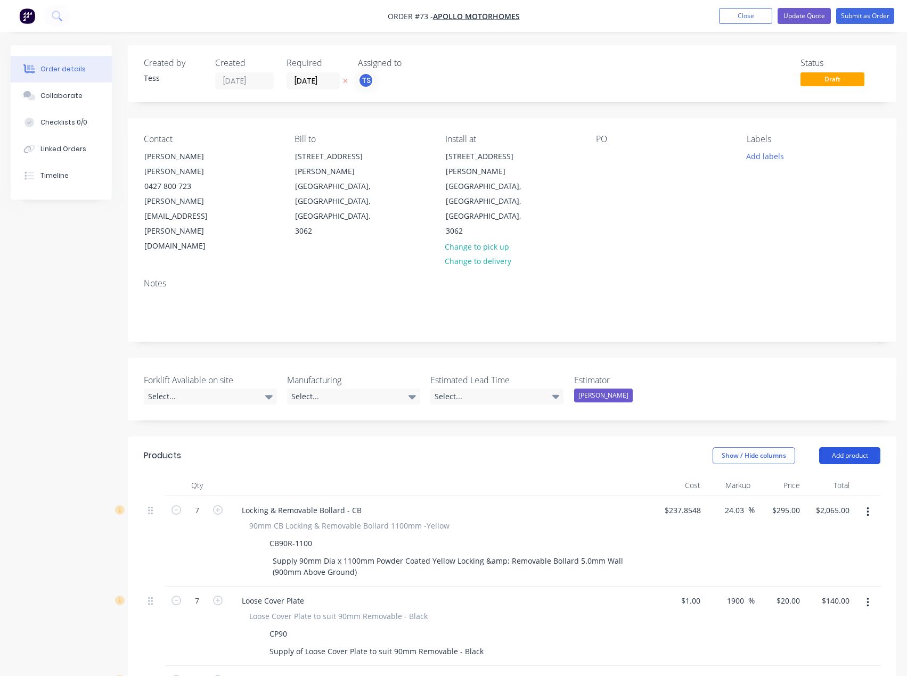
click at [849, 447] on button "Add product" at bounding box center [849, 455] width 61 height 17
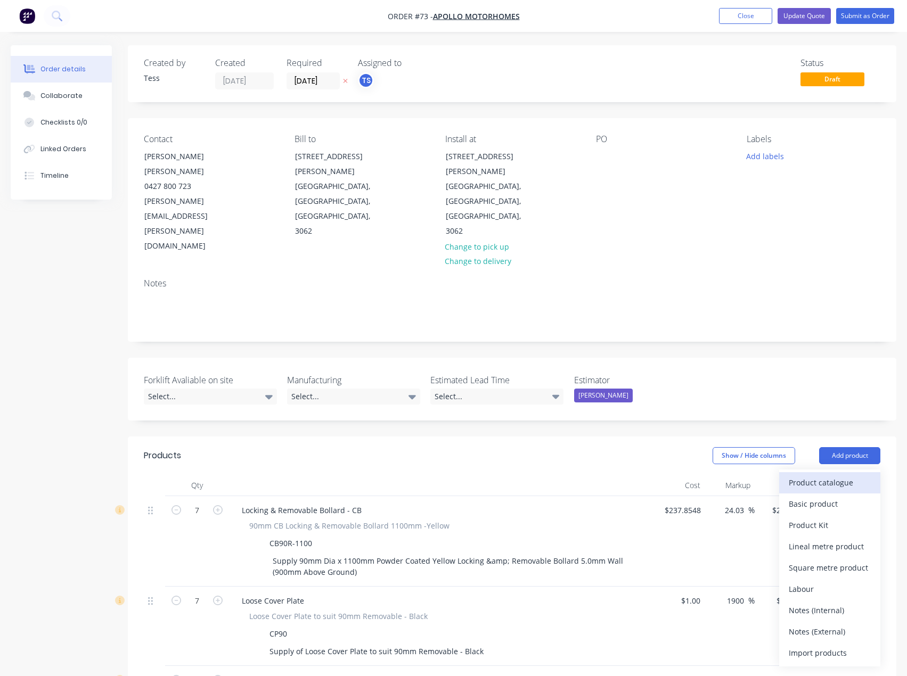
click at [825, 475] on div "Product catalogue" at bounding box center [830, 482] width 82 height 15
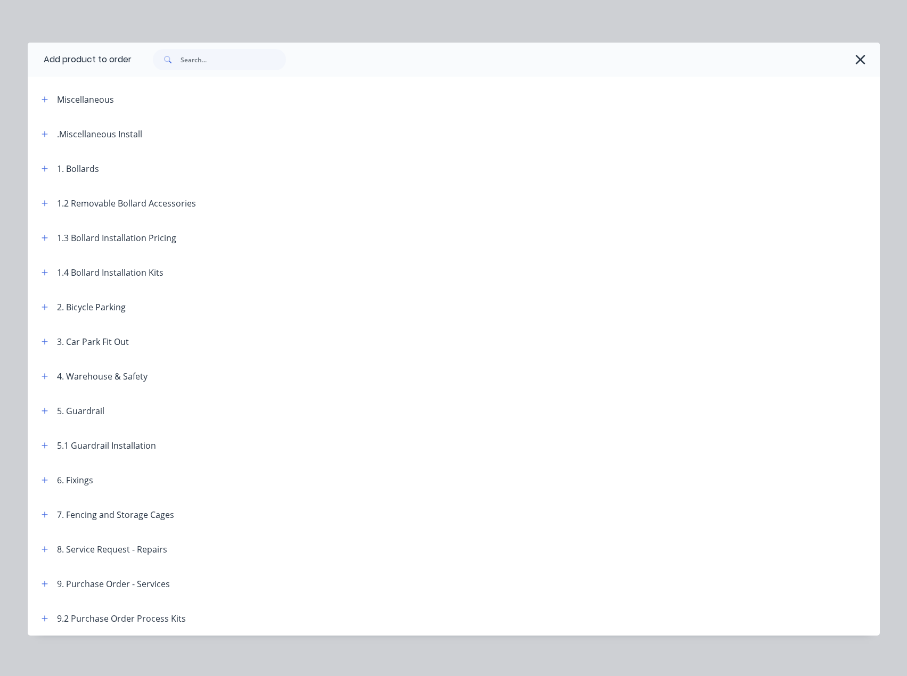
click at [859, 61] on icon "button" at bounding box center [860, 59] width 11 height 15
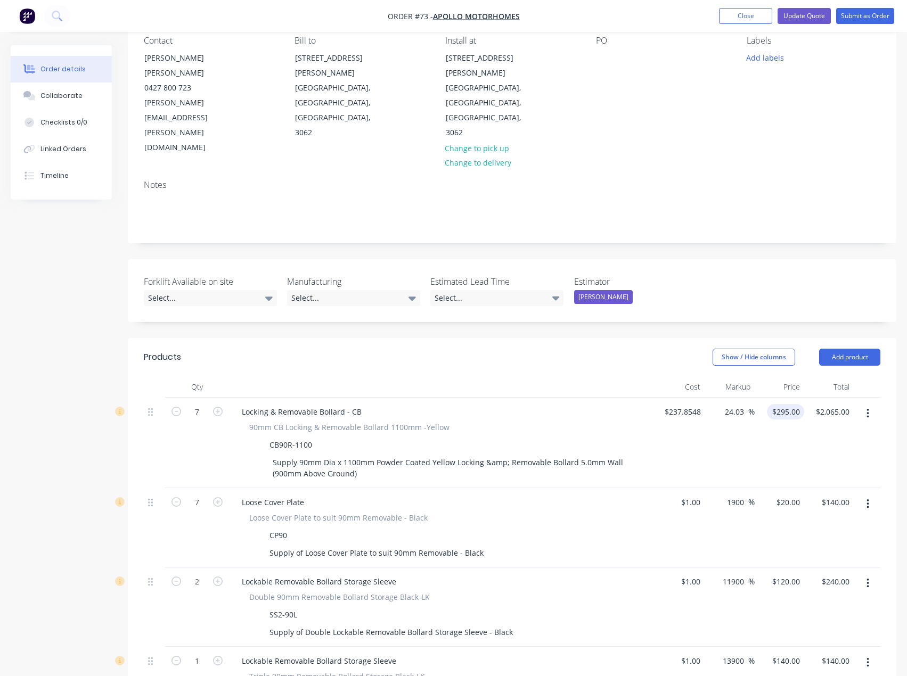
scroll to position [107, 0]
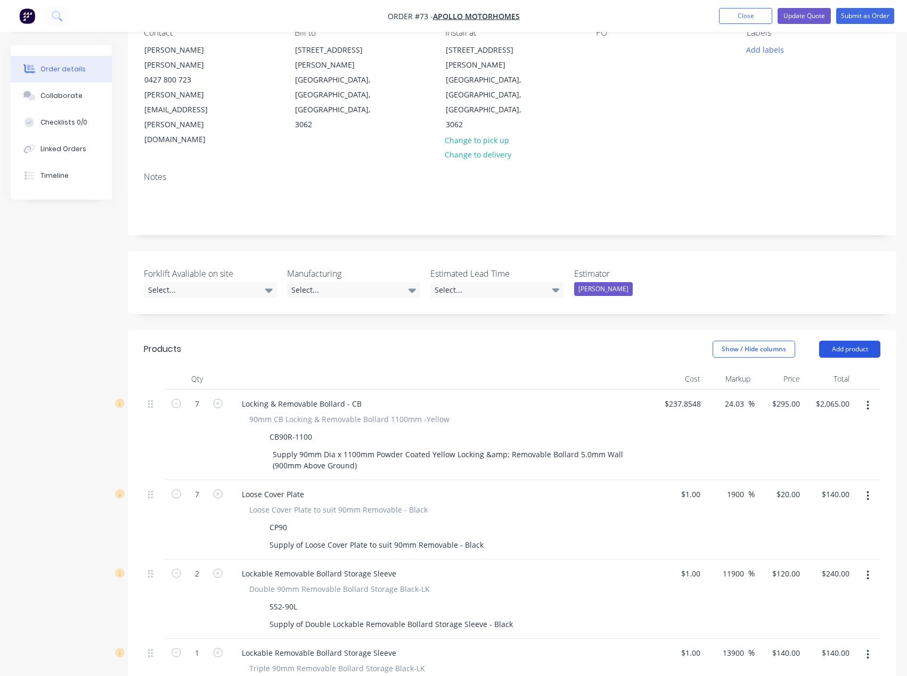
click at [842, 341] on button "Add product" at bounding box center [849, 349] width 61 height 17
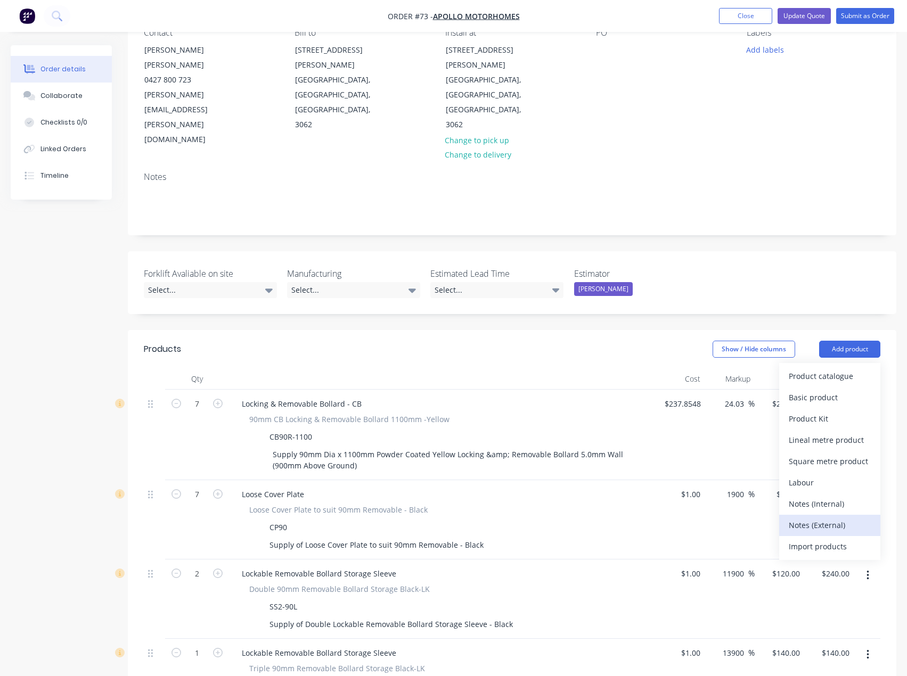
click at [816, 518] on div "Notes (External)" at bounding box center [830, 525] width 82 height 15
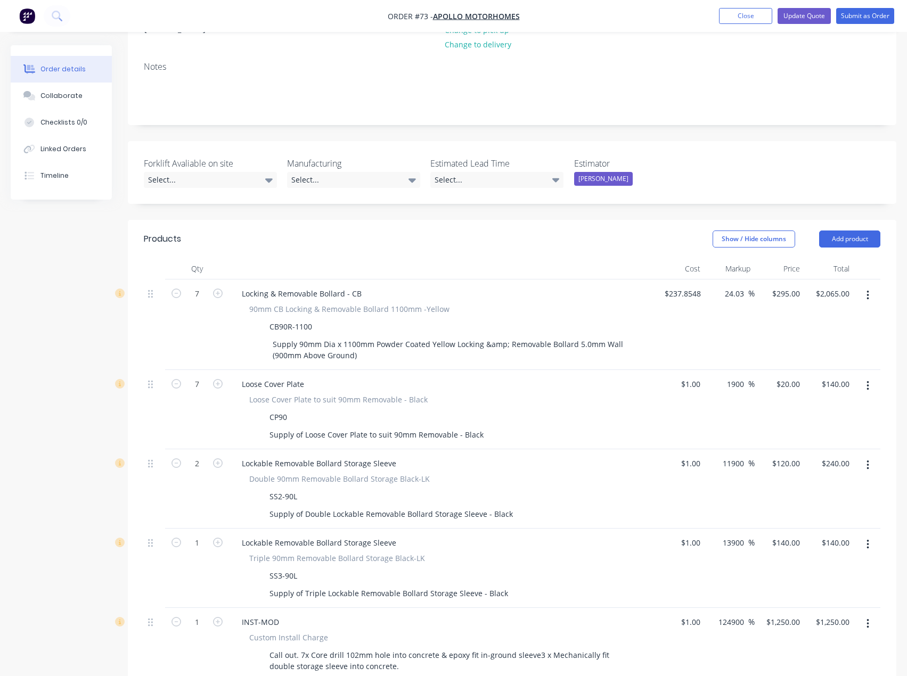
scroll to position [320, 0]
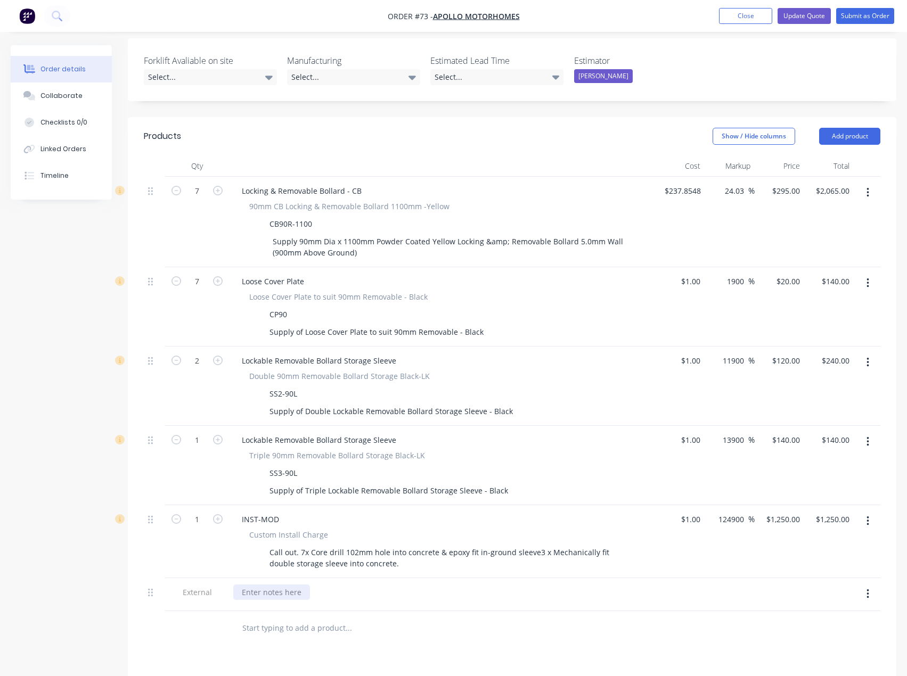
click at [269, 585] on div at bounding box center [271, 592] width 77 height 15
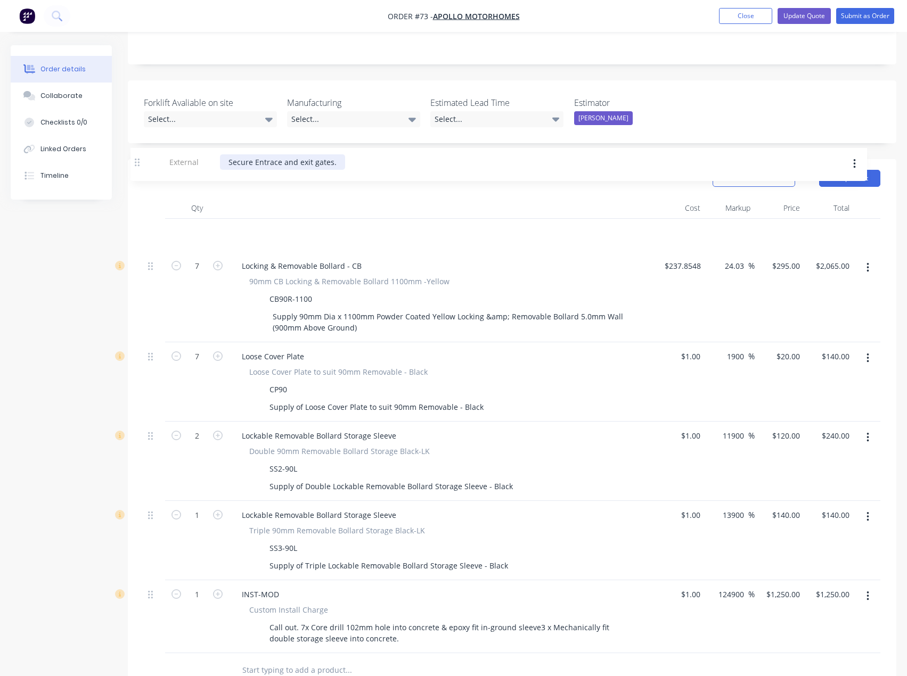
scroll to position [272, 0]
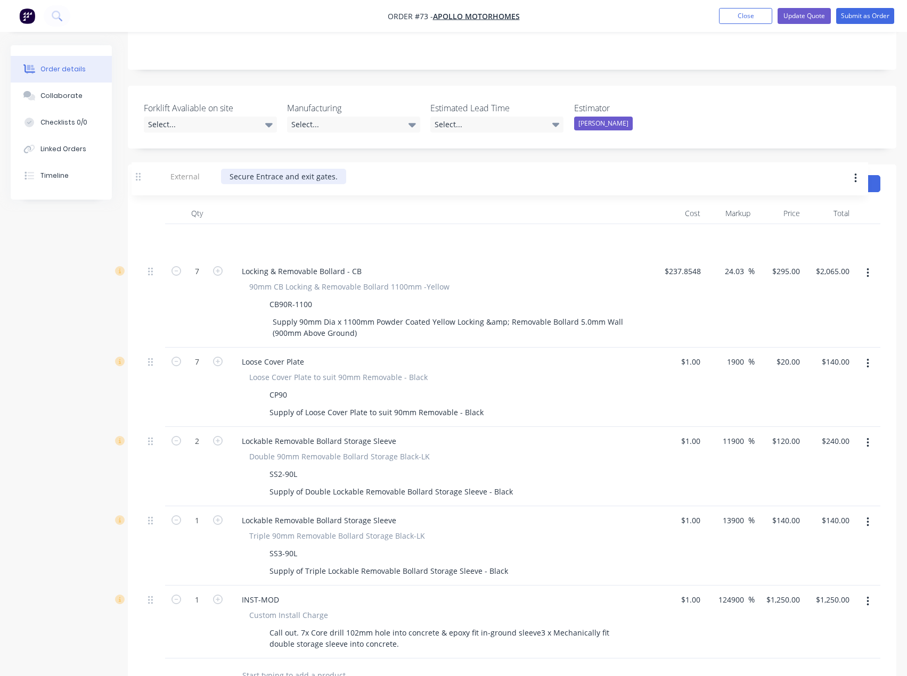
drag, startPoint x: 152, startPoint y: 535, endPoint x: 138, endPoint y: 183, distance: 352.8
click at [138, 203] on div "Qty Cost Markup Price Total 7 Locking & Removable Bollard - CB 90mm CB Locking …" at bounding box center [512, 448] width 768 height 490
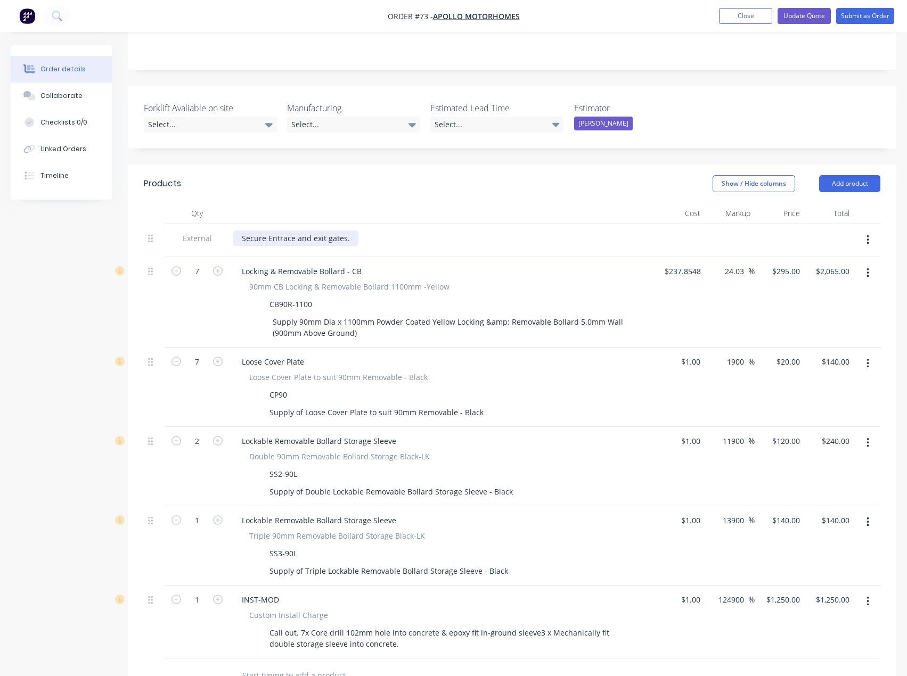
click at [347, 231] on div "Secure Entrace and exit gates." at bounding box center [295, 238] width 125 height 15
click at [464, 203] on div at bounding box center [442, 213] width 426 height 21
click at [796, 14] on button "Update Quote" at bounding box center [803, 16] width 53 height 16
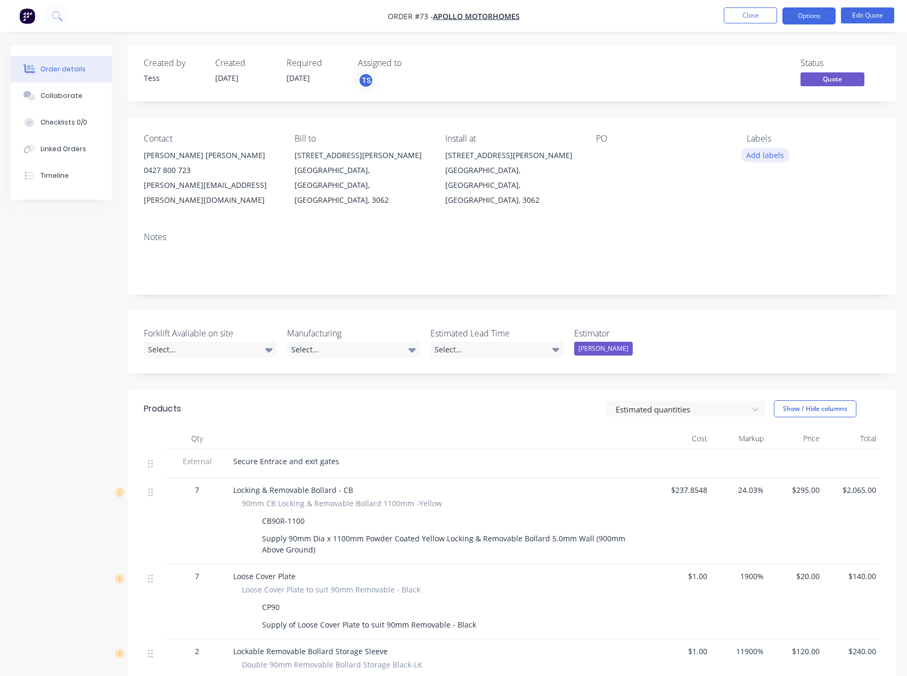
click at [770, 152] on button "Add labels" at bounding box center [765, 155] width 49 height 14
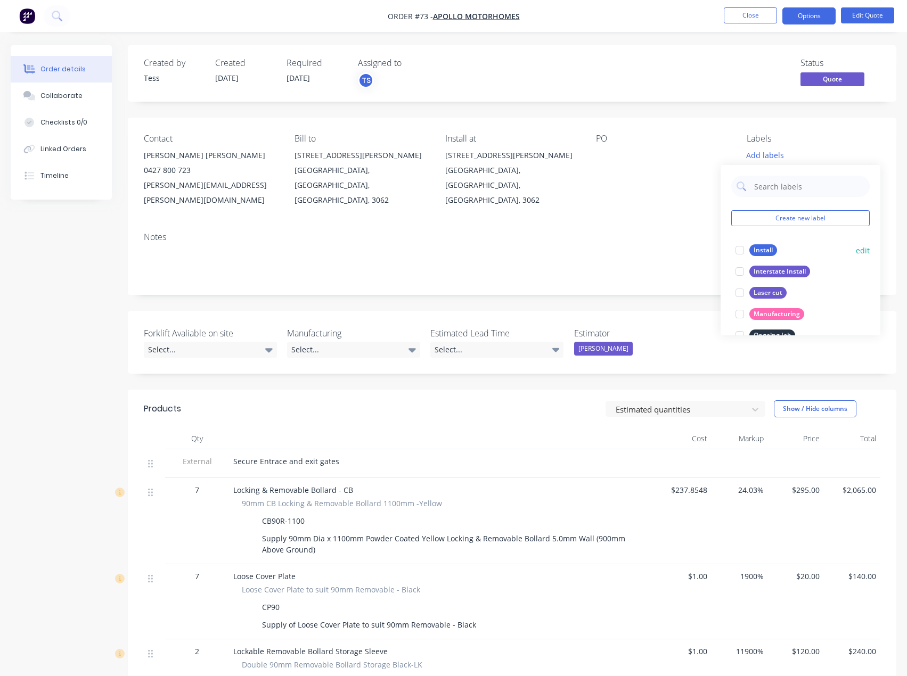
click at [767, 250] on div "Install" at bounding box center [763, 250] width 28 height 12
click at [675, 142] on div "PO" at bounding box center [663, 139] width 134 height 10
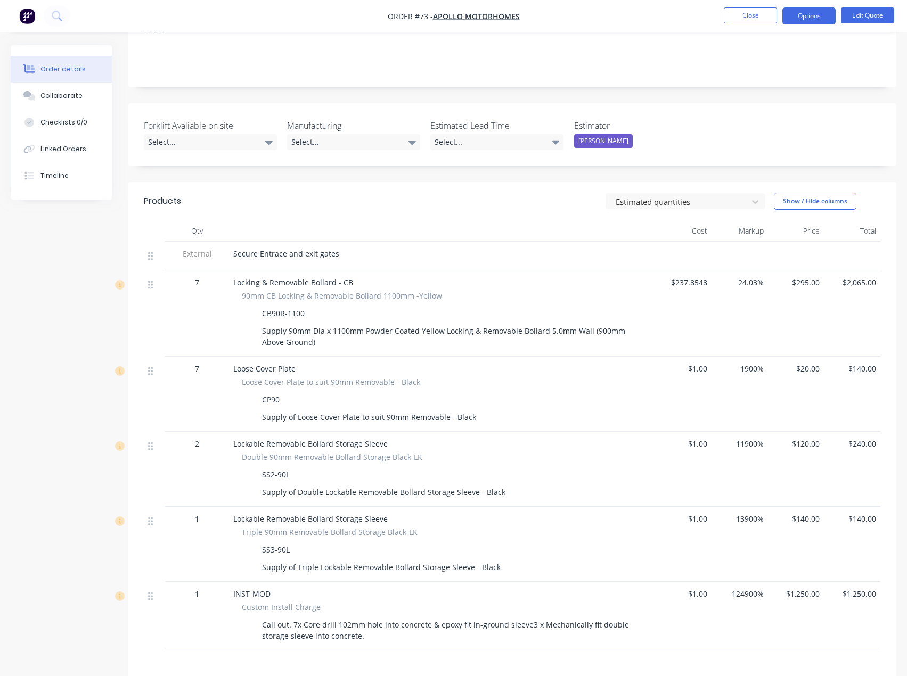
scroll to position [213, 0]
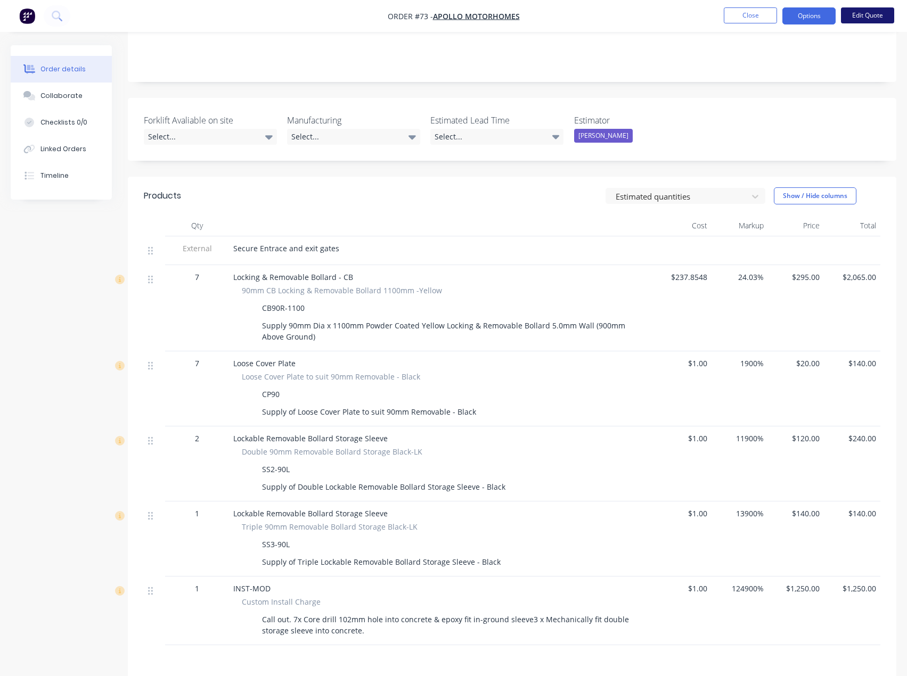
click at [857, 18] on button "Edit Quote" at bounding box center [867, 15] width 53 height 16
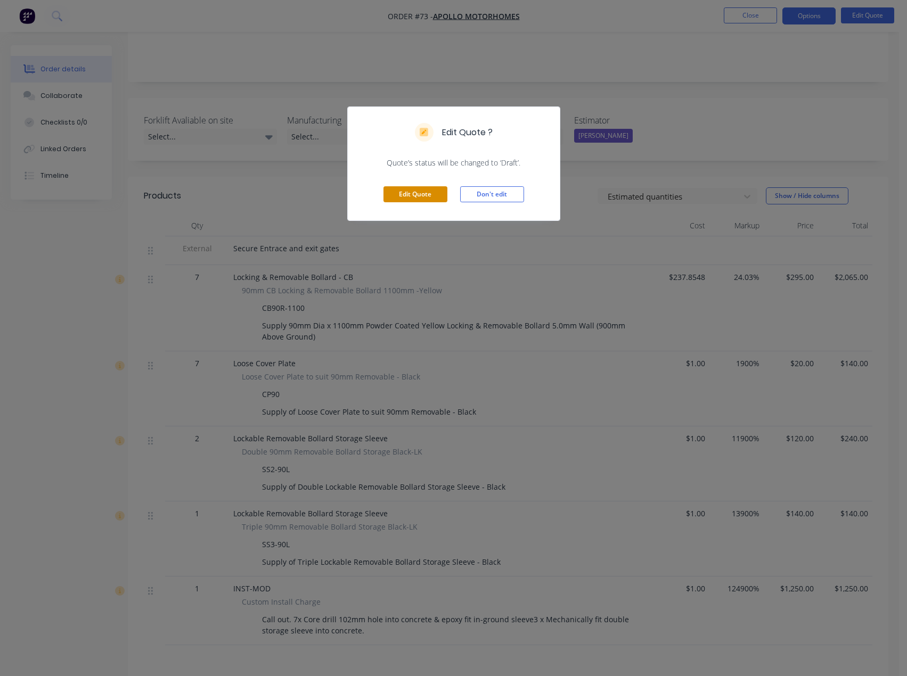
click at [412, 193] on button "Edit Quote" at bounding box center [415, 194] width 64 height 16
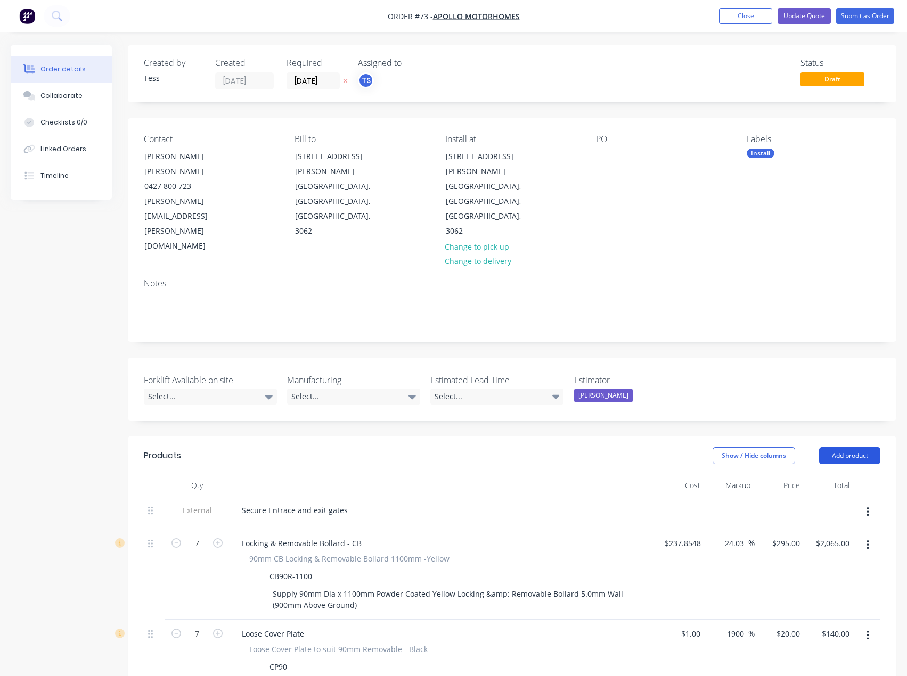
click at [867, 447] on button "Add product" at bounding box center [849, 455] width 61 height 17
drag, startPoint x: 816, startPoint y: 571, endPoint x: 816, endPoint y: 562, distance: 9.1
click at [817, 624] on div "Notes (External)" at bounding box center [830, 631] width 82 height 15
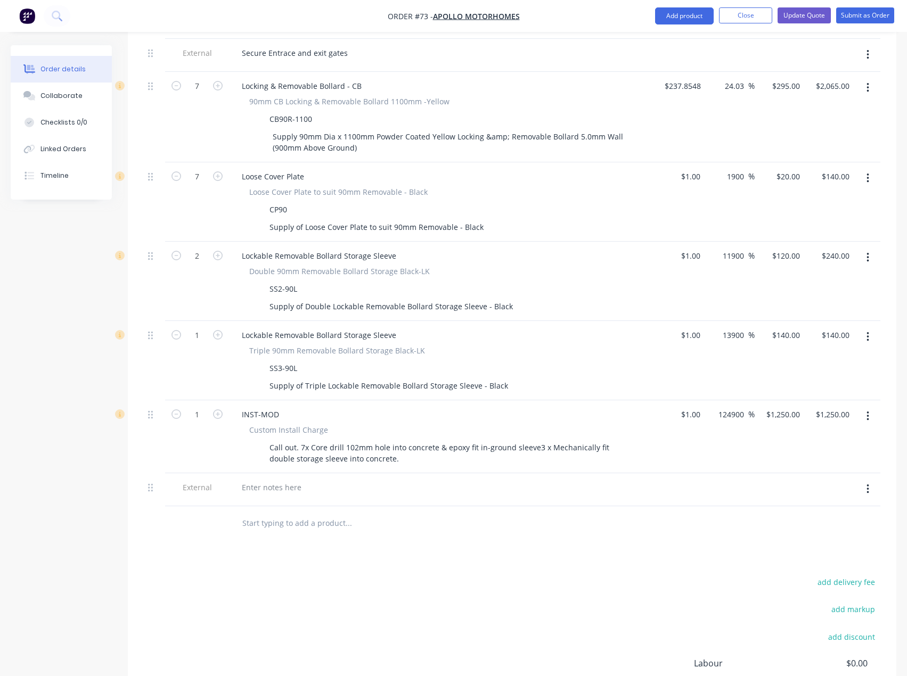
scroll to position [534, 0]
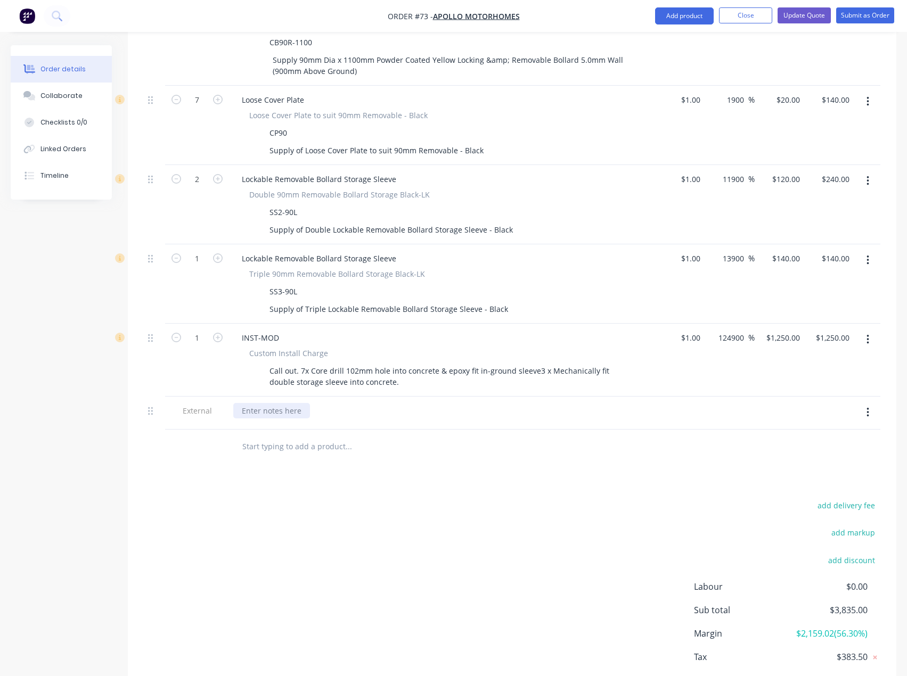
click at [274, 403] on div at bounding box center [271, 410] width 77 height 15
paste div
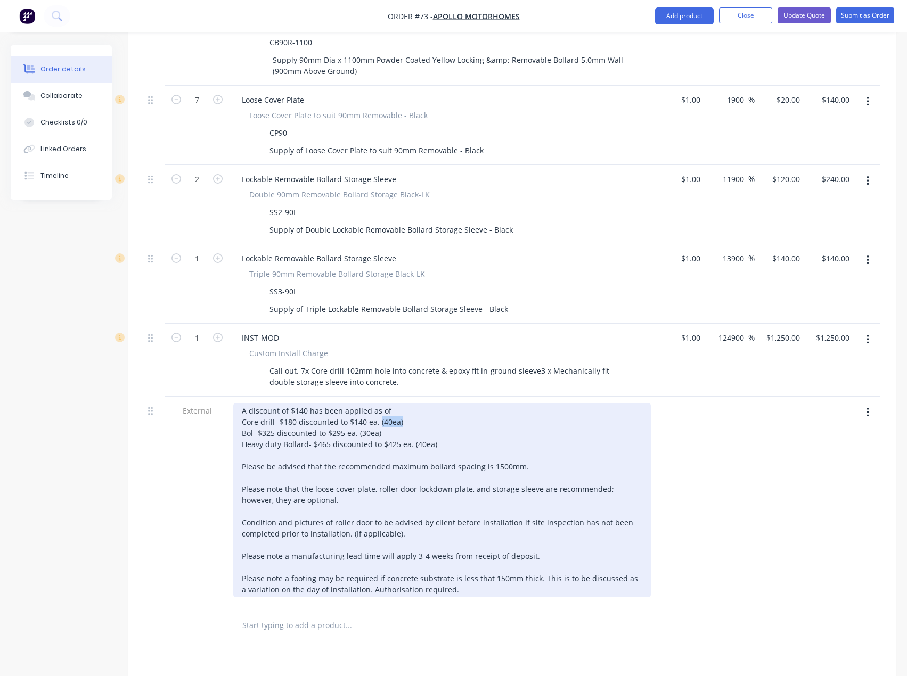
drag, startPoint x: 427, startPoint y: 361, endPoint x: 378, endPoint y: 364, distance: 49.1
click at [378, 403] on div "A discount of $140 has been applied as of Core drill- $180 discounted to $140 e…" at bounding box center [442, 500] width 418 height 194
click at [305, 403] on div "A discount of $140 has been applied as of Core drill- $180 discounted to $140 e…" at bounding box center [442, 500] width 418 height 194
click at [410, 403] on div "A discount of $280 has been applied as of Core drill- $180 discounted to $140 e…" at bounding box center [442, 500] width 418 height 194
click at [304, 403] on div "A discount of $280 has been applied as of Core drill- $180 discounted to $140 e…" at bounding box center [442, 500] width 418 height 194
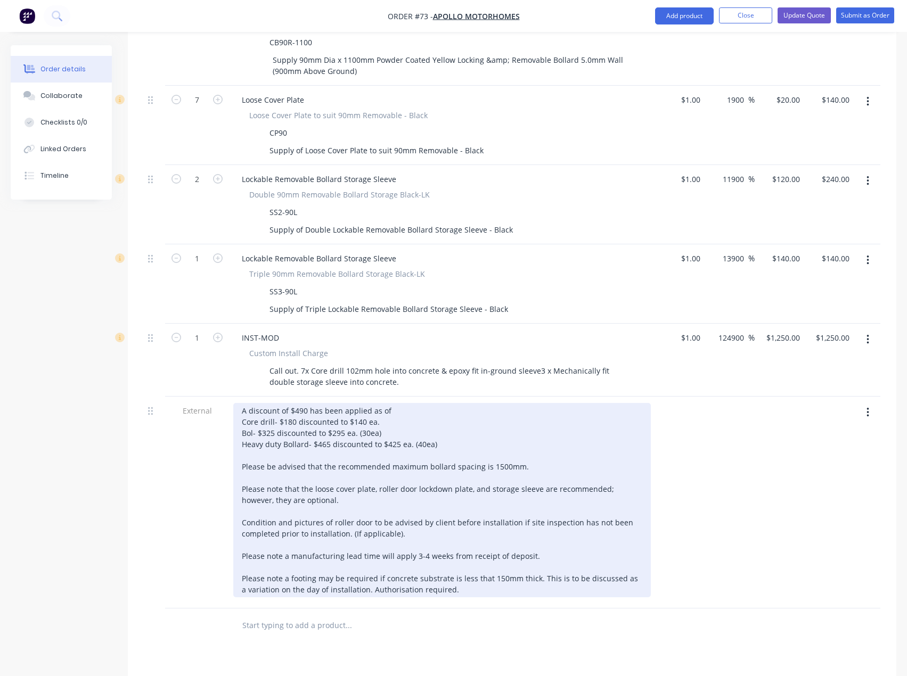
click at [403, 403] on div "A discount of $490 has been applied as of Core drill- $180 discounted to $140 e…" at bounding box center [442, 500] width 418 height 194
click at [394, 403] on div "A discount of $490 has been applied as of Core drill- $180 discounted to $140 e…" at bounding box center [442, 500] width 418 height 194
drag, startPoint x: 443, startPoint y: 386, endPoint x: 242, endPoint y: 387, distance: 200.8
click at [242, 403] on div "A discount of $490 has been applied as of 9/7/2025. Core drill- $180 discounted…" at bounding box center [442, 500] width 418 height 194
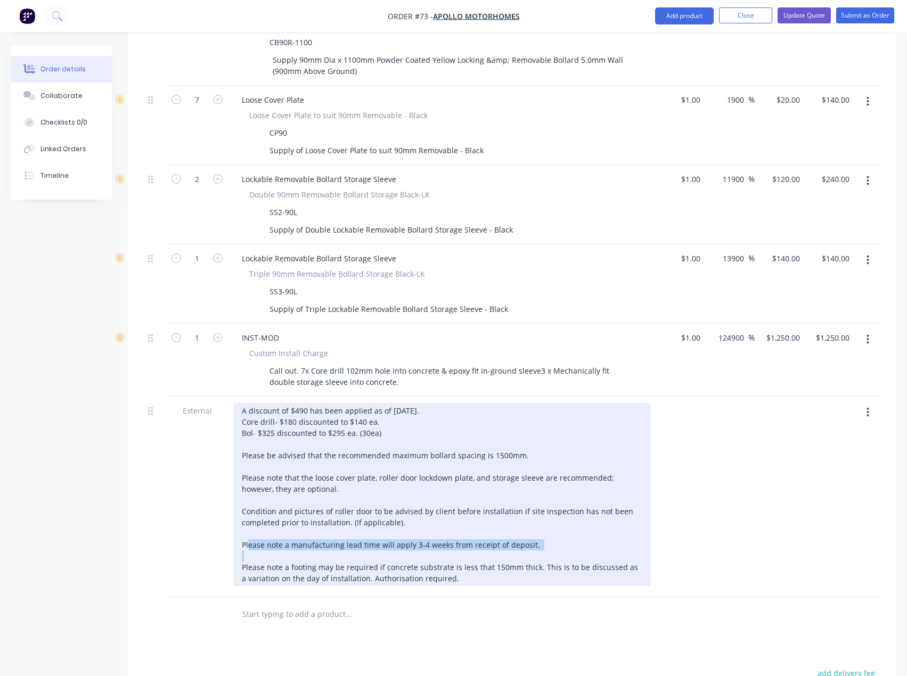
drag, startPoint x: 537, startPoint y: 486, endPoint x: 203, endPoint y: 482, distance: 334.5
click at [203, 482] on div "External A discount of $490 has been applied as of 9/7/2025. Core drill- $180 d…" at bounding box center [512, 497] width 736 height 201
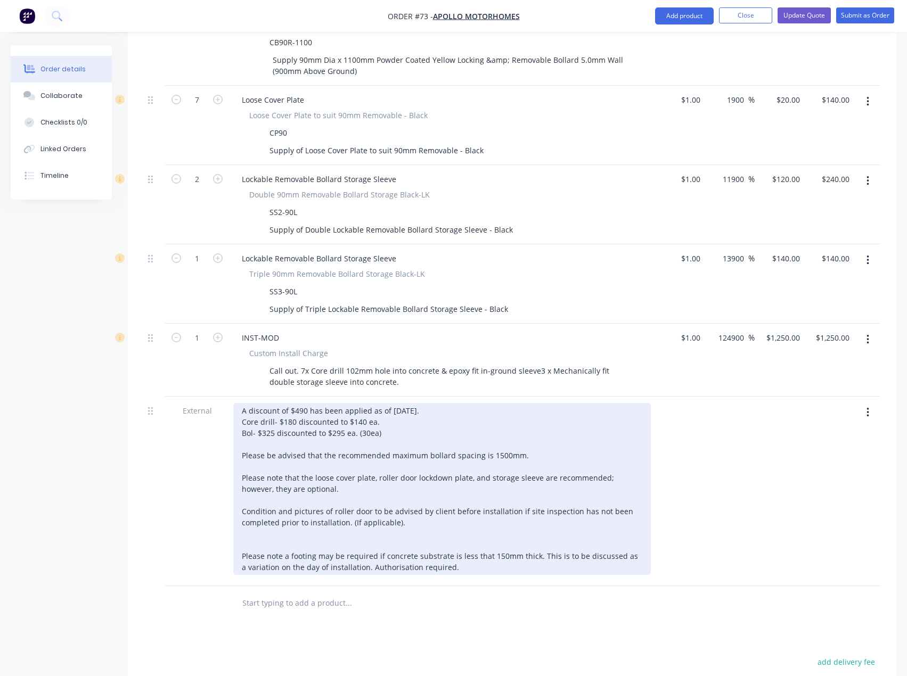
click at [248, 479] on div "A discount of $490 has been applied as of 9/7/2025. Core drill- $180 discounted…" at bounding box center [442, 489] width 418 height 172
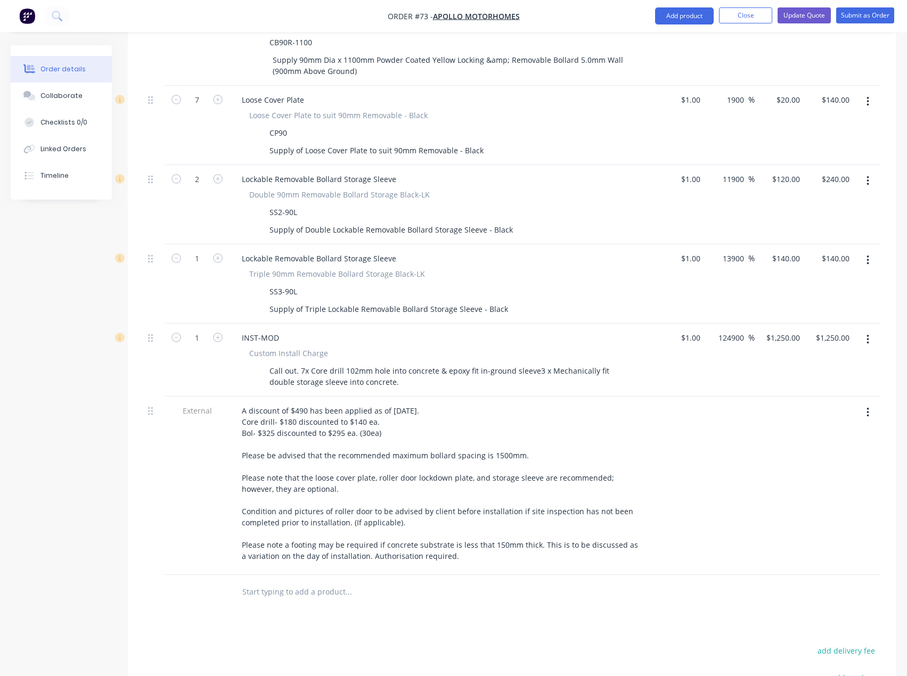
click at [485, 563] on div "Products Show / Hide columns Add product Qty Cost Markup Price Total External S…" at bounding box center [512, 384] width 768 height 963
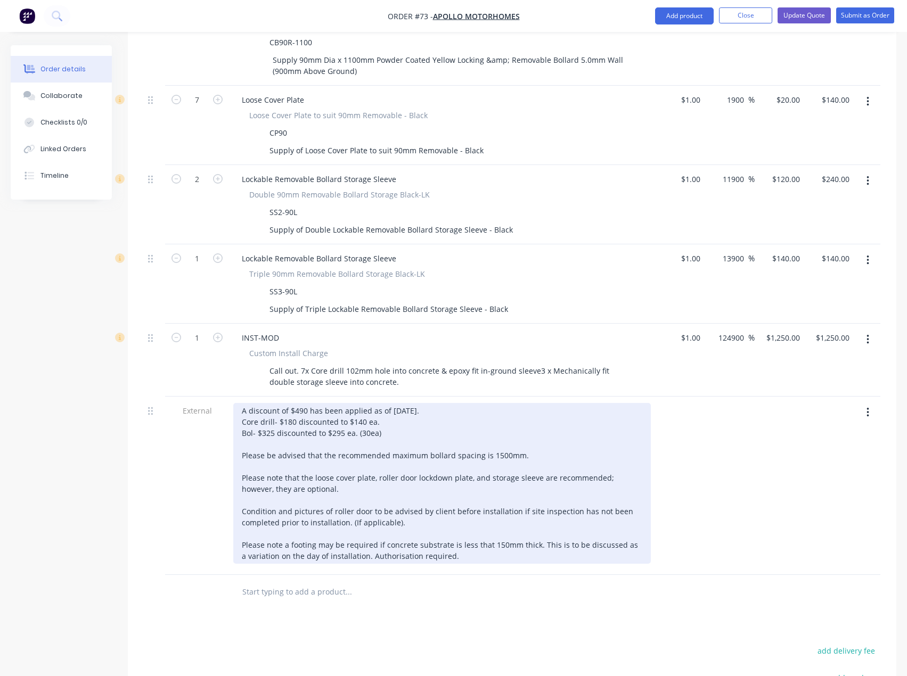
click at [384, 403] on div "A discount of $490 has been applied as of 9/7/2025. Core drill- $180 discounted…" at bounding box center [442, 483] width 418 height 161
click at [410, 403] on div "A discount of $490 has been applied as of 9/7/2025. Core drill- $180 discounted…" at bounding box center [442, 483] width 418 height 161
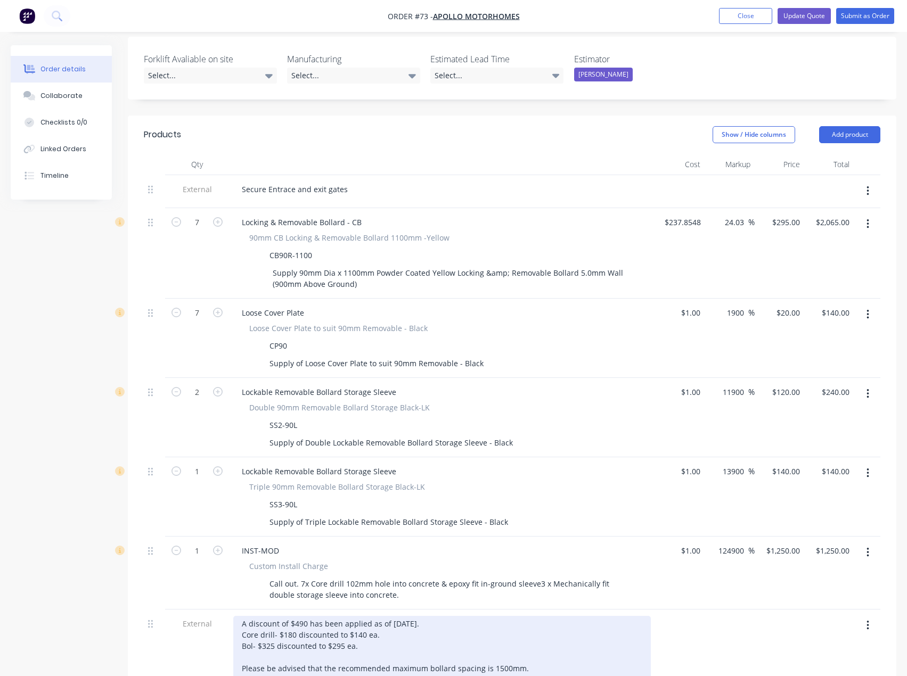
scroll to position [268, 0]
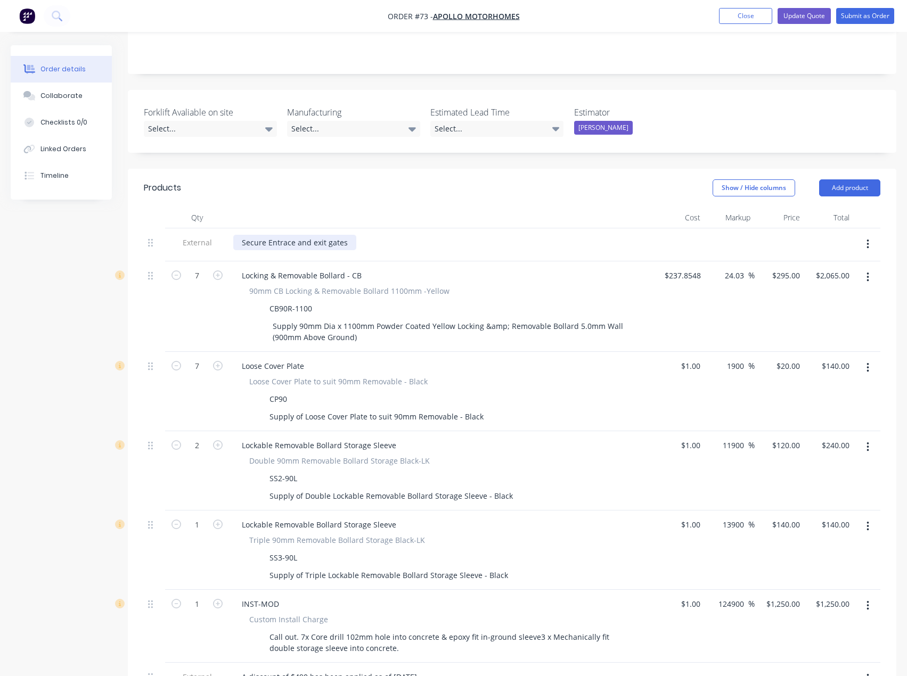
click at [348, 235] on div "Secure Entrace and exit gates" at bounding box center [294, 242] width 123 height 15
click at [799, 14] on button "Update Quote" at bounding box center [803, 16] width 53 height 16
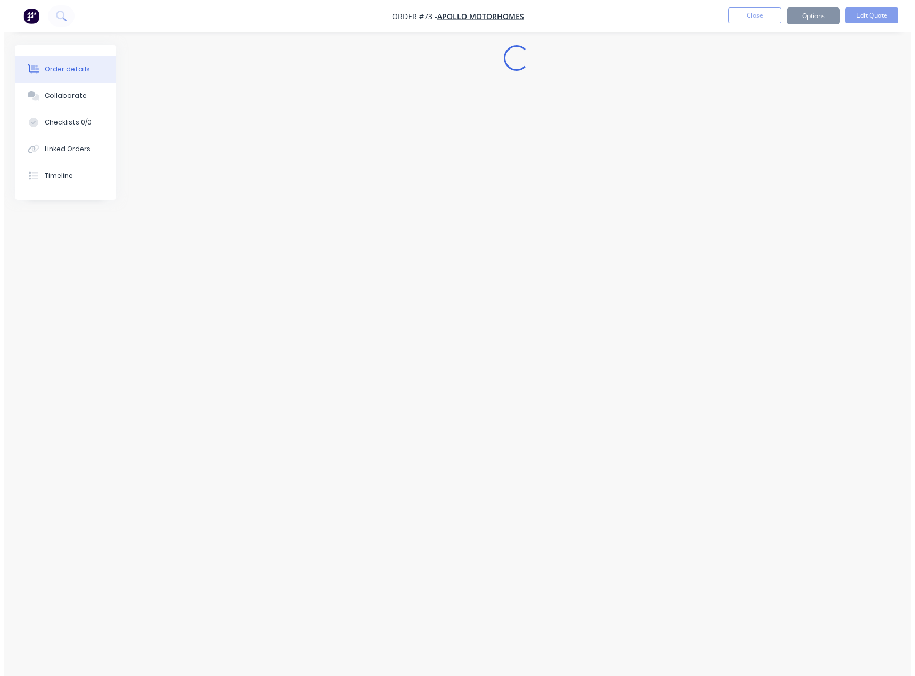
scroll to position [0, 0]
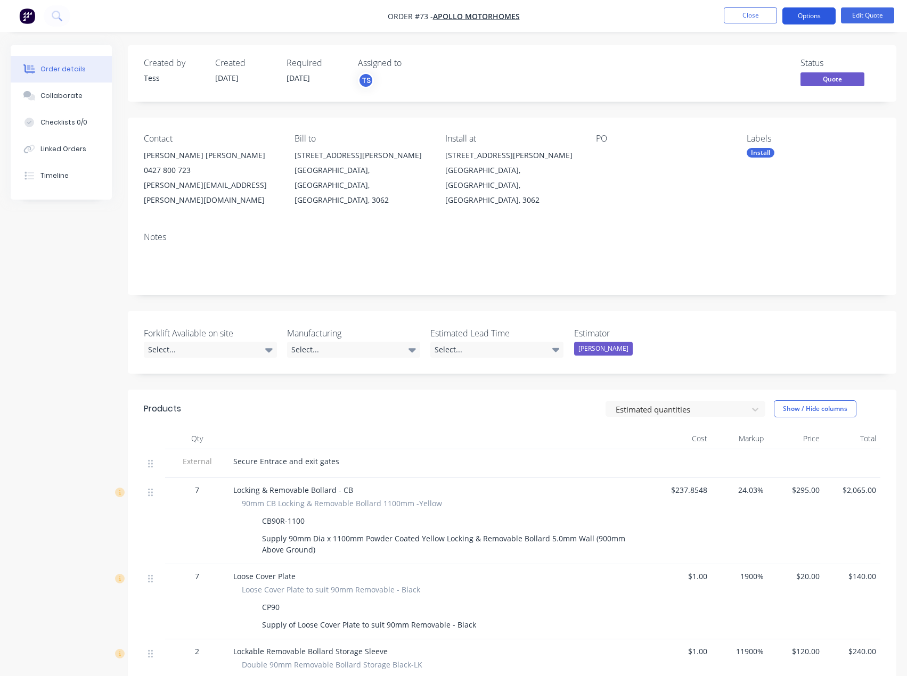
click at [808, 18] on button "Options" at bounding box center [808, 15] width 53 height 17
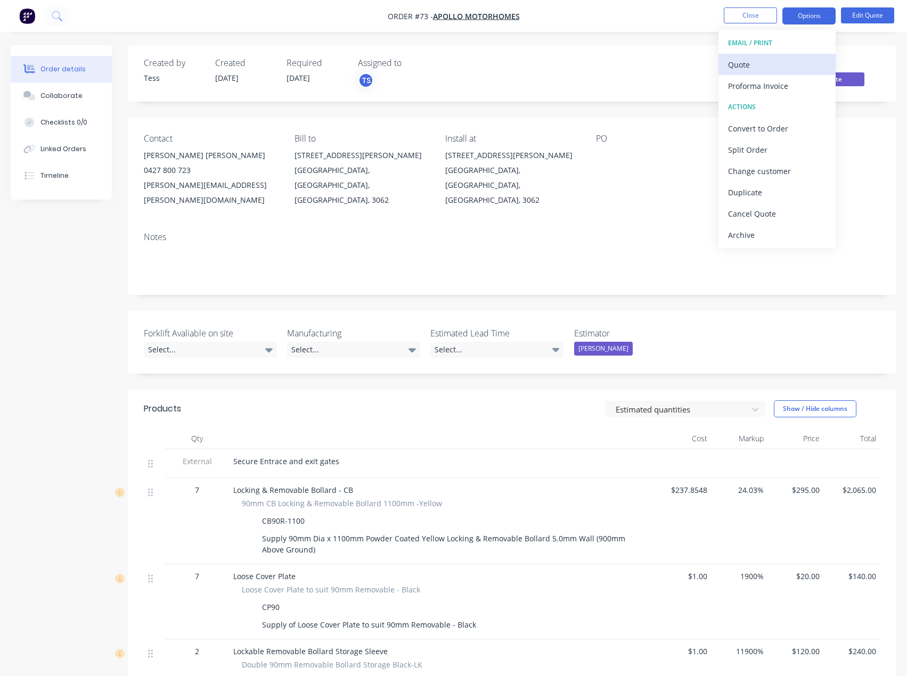
click at [758, 59] on div "Quote" at bounding box center [777, 64] width 98 height 15
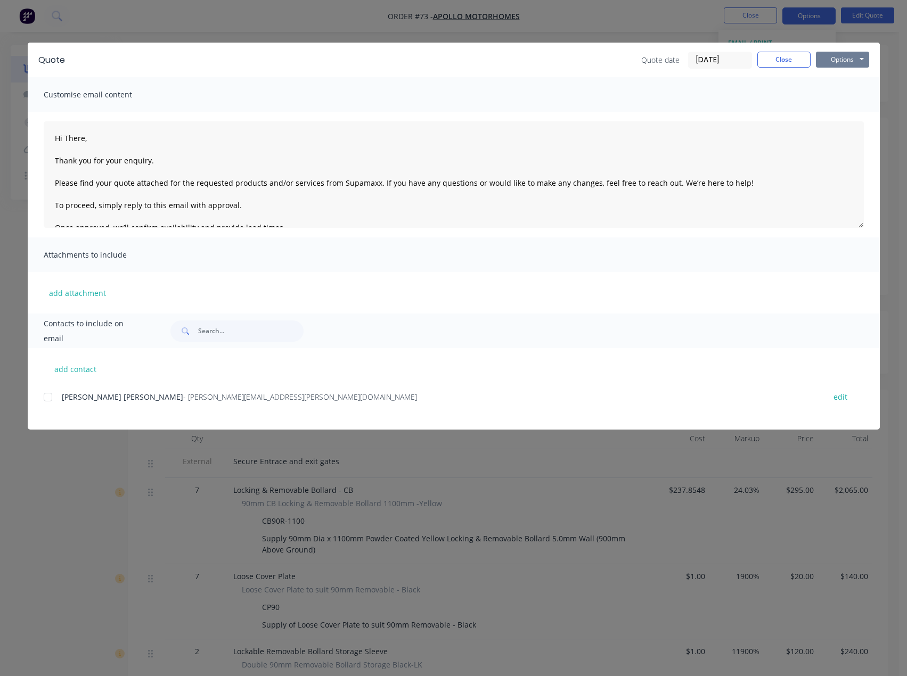
click at [850, 59] on button "Options" at bounding box center [842, 60] width 53 height 16
click at [845, 76] on button "Preview" at bounding box center [850, 79] width 68 height 18
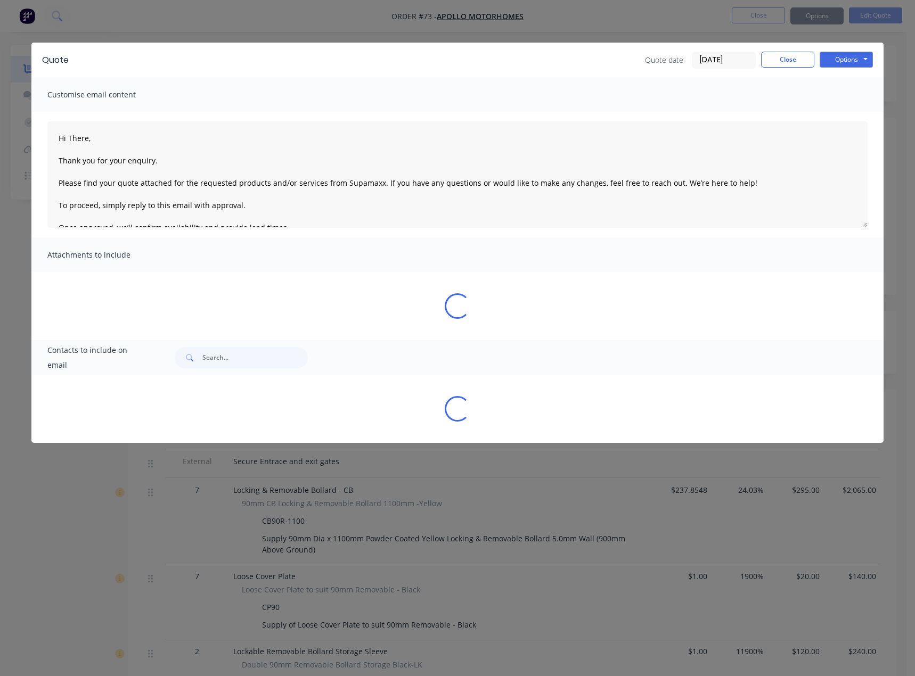
type textarea "Hi There, Thank you for your enquiry. Please find your quote attached for the r…"
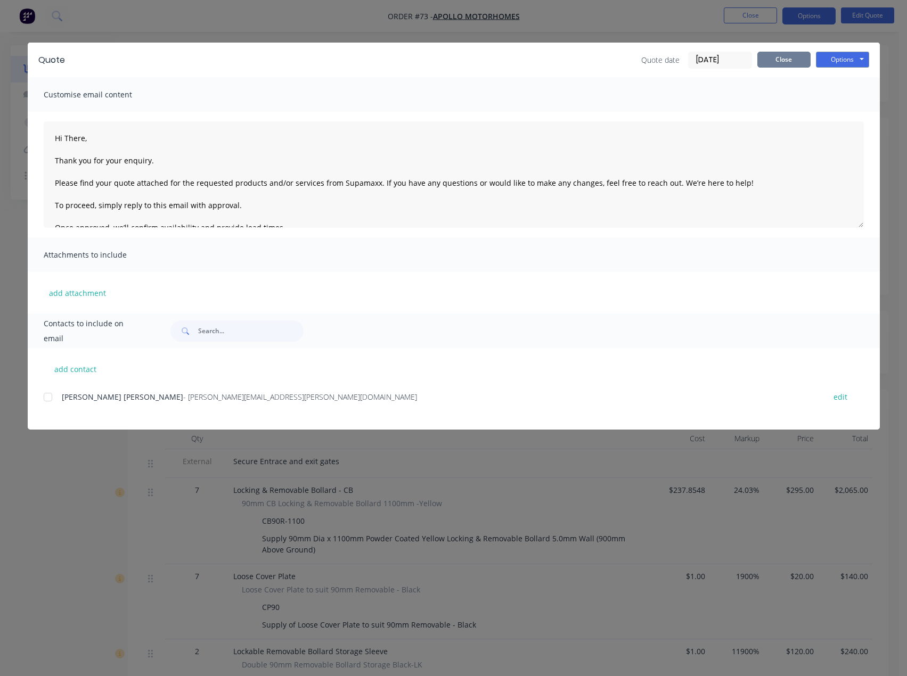
click at [768, 60] on button "Close" at bounding box center [783, 60] width 53 height 16
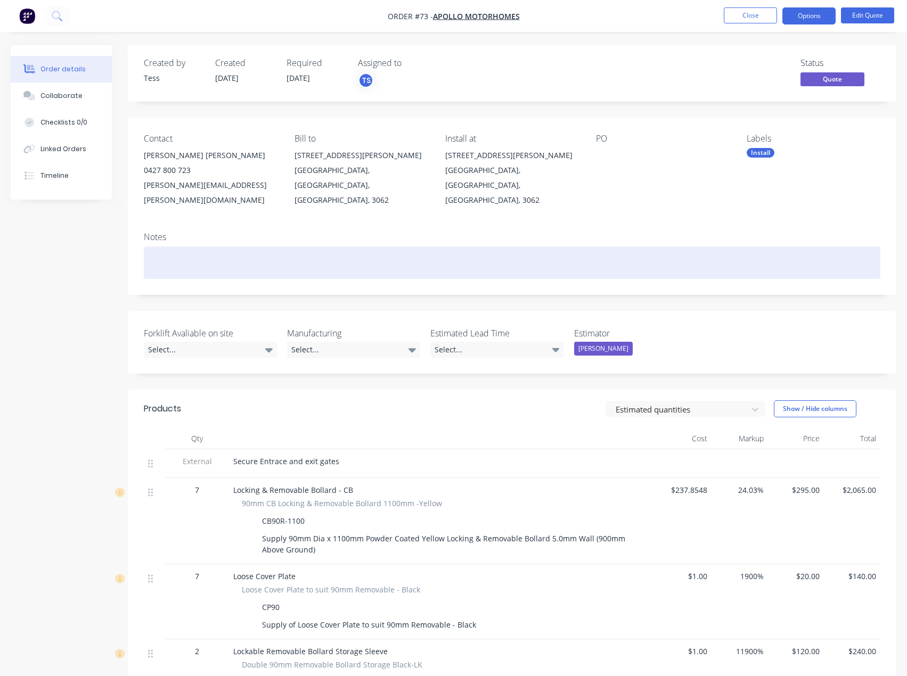
click at [164, 247] on div at bounding box center [512, 263] width 736 height 32
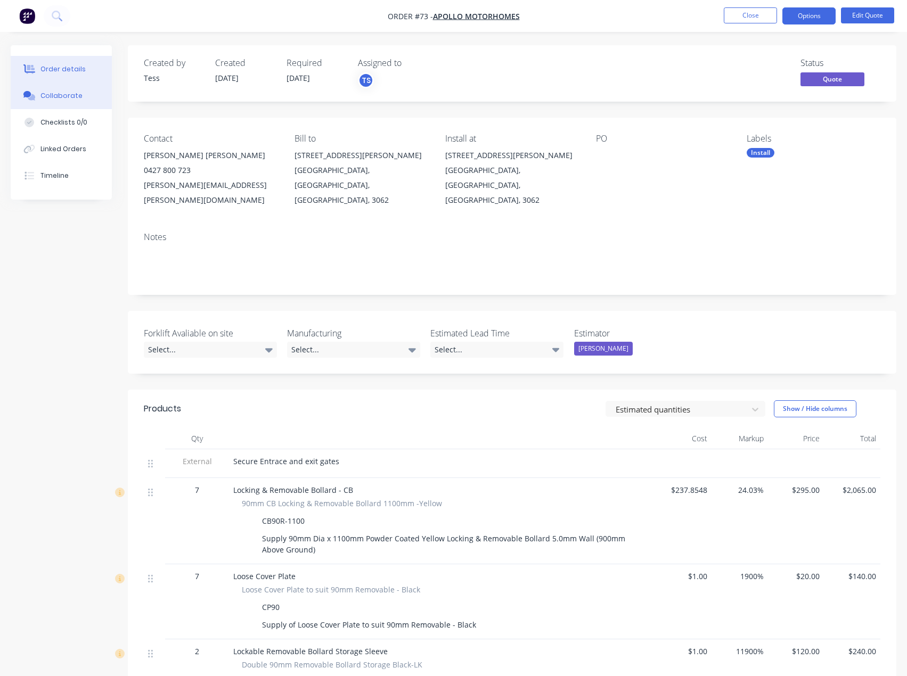
click at [69, 91] on button "Collaborate" at bounding box center [61, 96] width 101 height 27
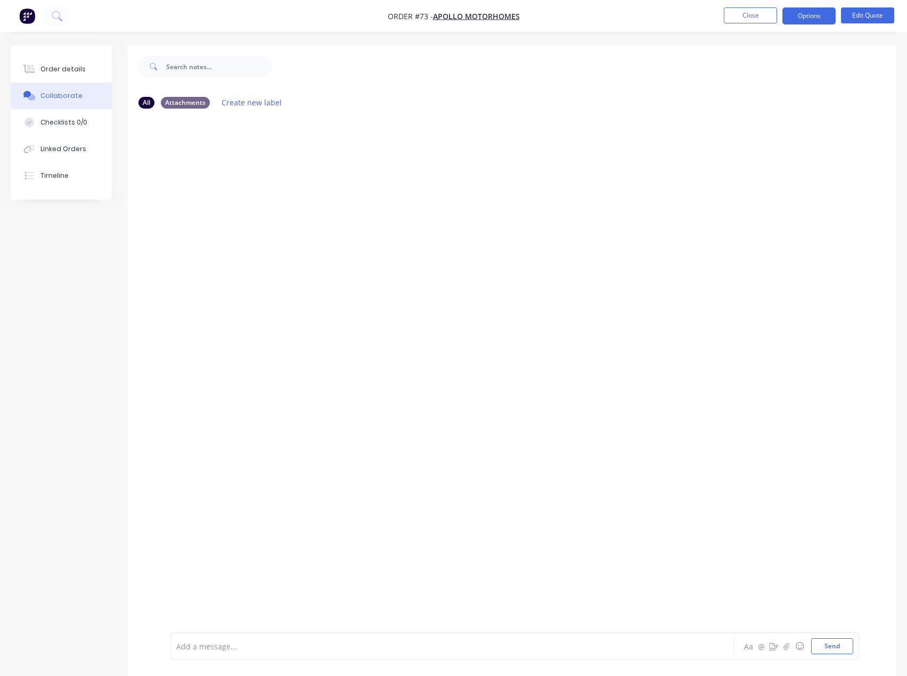
click at [251, 642] on div at bounding box center [430, 646] width 507 height 11
click at [309, 645] on span "Checking in and resending quote to p[rompt response." at bounding box center [275, 647] width 197 height 10
click at [387, 651] on div "Checking in and resending quote to prompt response." at bounding box center [430, 646] width 507 height 11
drag, startPoint x: 838, startPoint y: 646, endPoint x: 844, endPoint y: 641, distance: 8.0
click at [837, 646] on button "Send" at bounding box center [832, 647] width 42 height 16
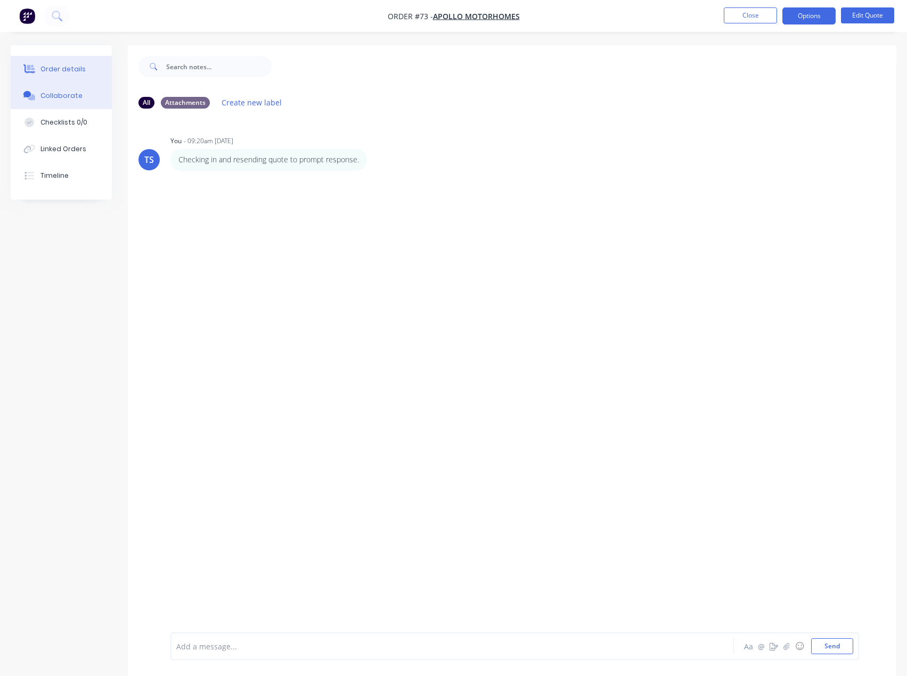
click at [43, 73] on div "Order details" at bounding box center [62, 69] width 45 height 10
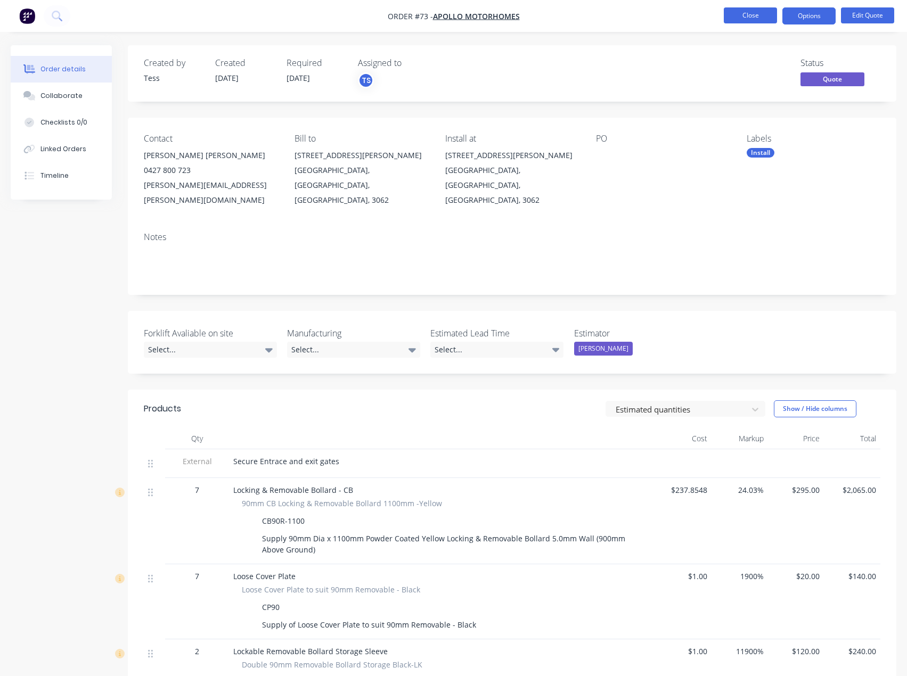
click at [750, 14] on button "Close" at bounding box center [750, 15] width 53 height 16
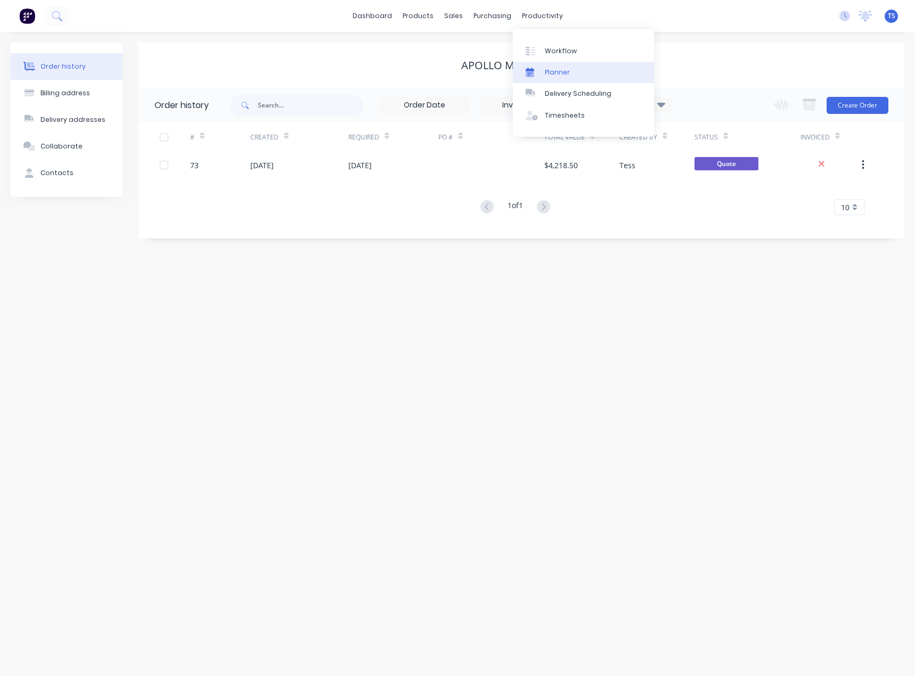
click at [550, 71] on div "Planner" at bounding box center [557, 73] width 25 height 10
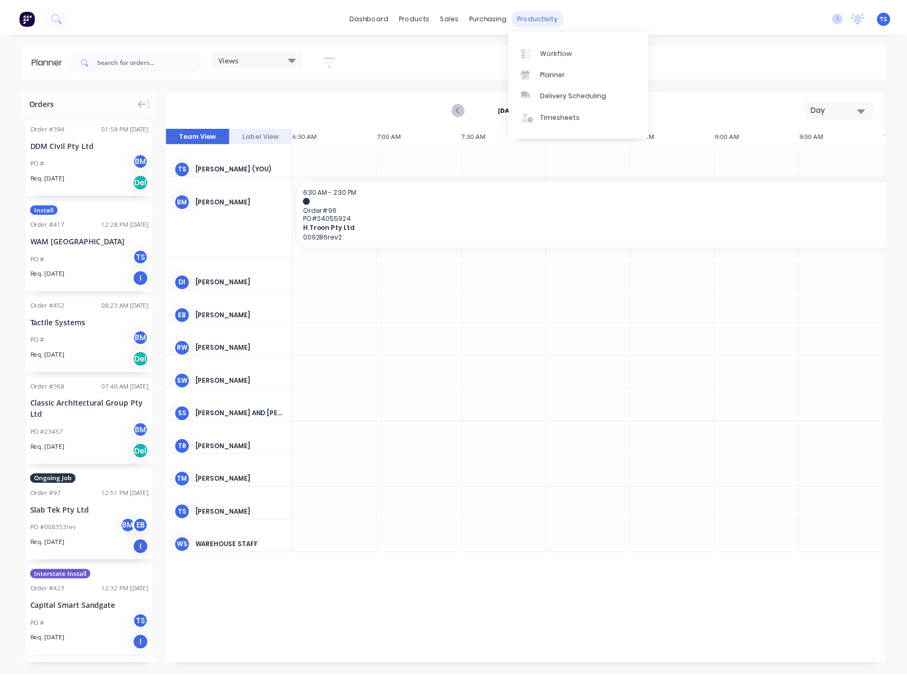
scroll to position [0, 427]
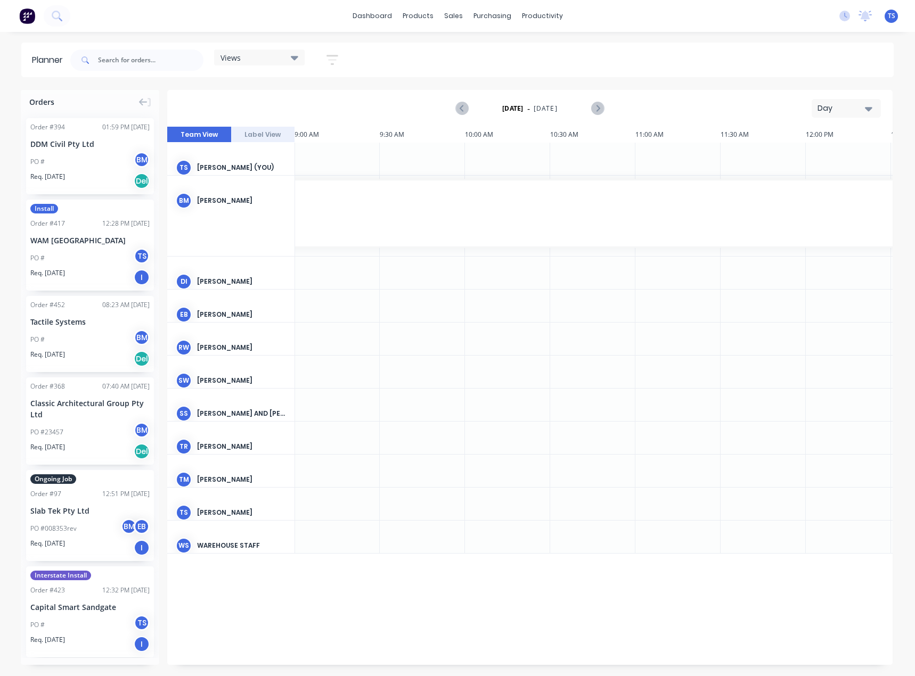
click at [834, 110] on div "Day" at bounding box center [841, 108] width 49 height 11
click at [812, 175] on div "Month" at bounding box center [826, 179] width 105 height 21
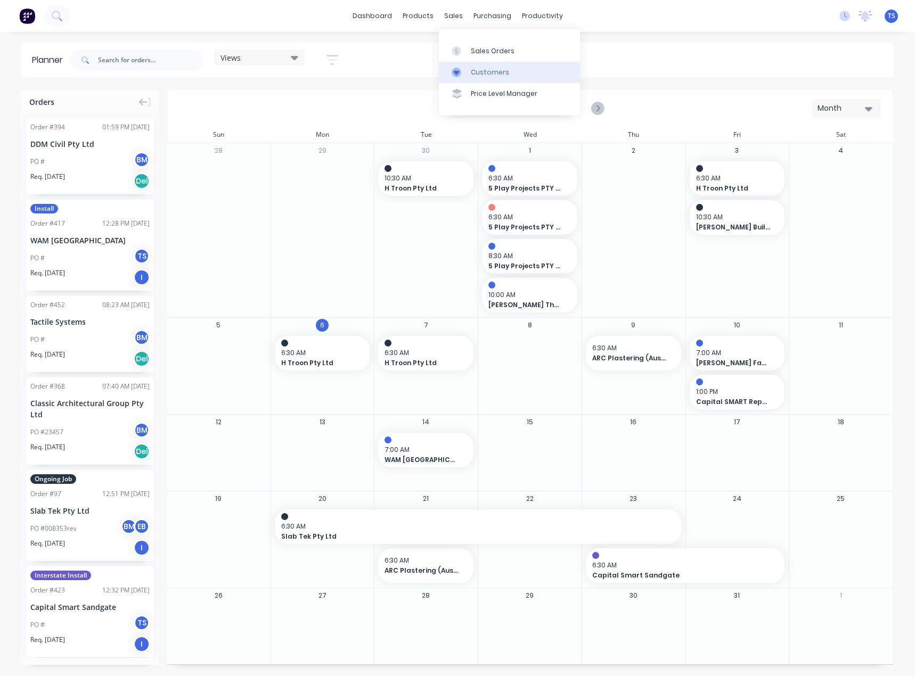
click at [477, 70] on div "Customers" at bounding box center [490, 73] width 38 height 10
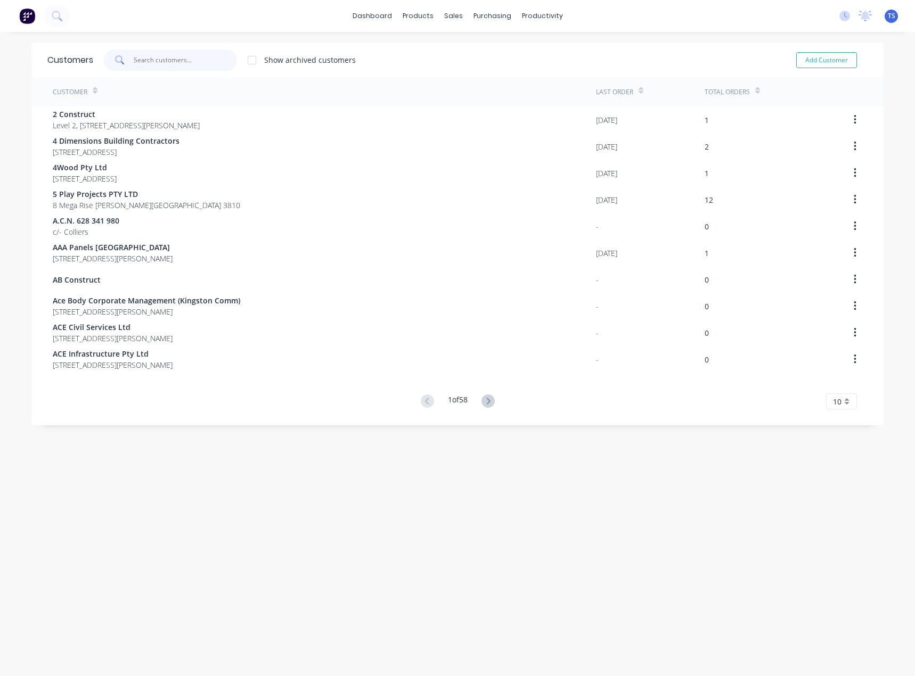
click at [170, 53] on input "text" at bounding box center [186, 60] width 104 height 21
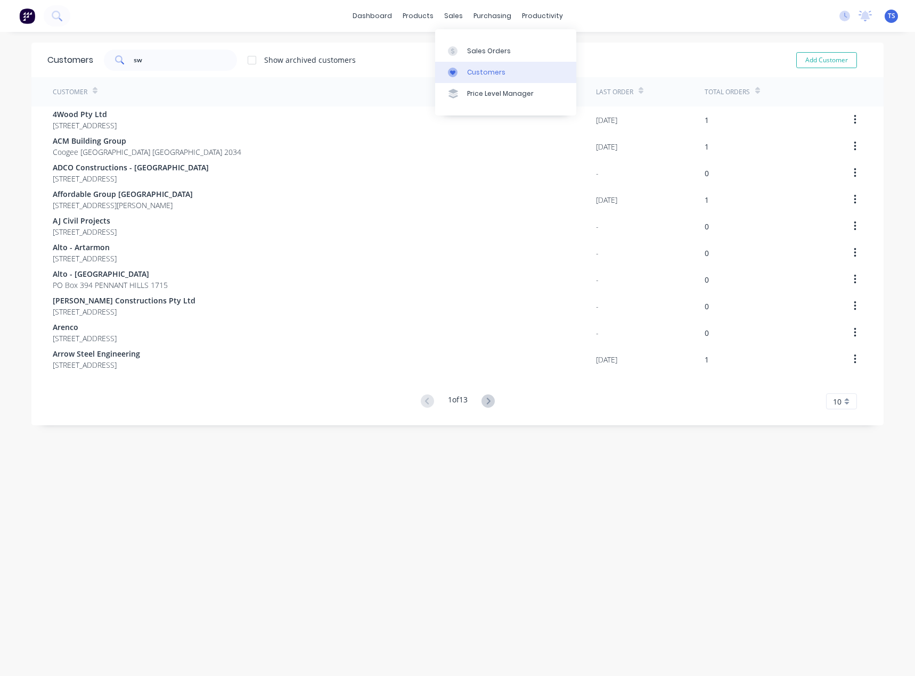
click at [463, 71] on div at bounding box center [456, 73] width 16 height 10
drag, startPoint x: 160, startPoint y: 57, endPoint x: 78, endPoint y: 76, distance: 84.2
click at [78, 76] on div "Customers sw Show archived customers Add Customer" at bounding box center [457, 60] width 852 height 35
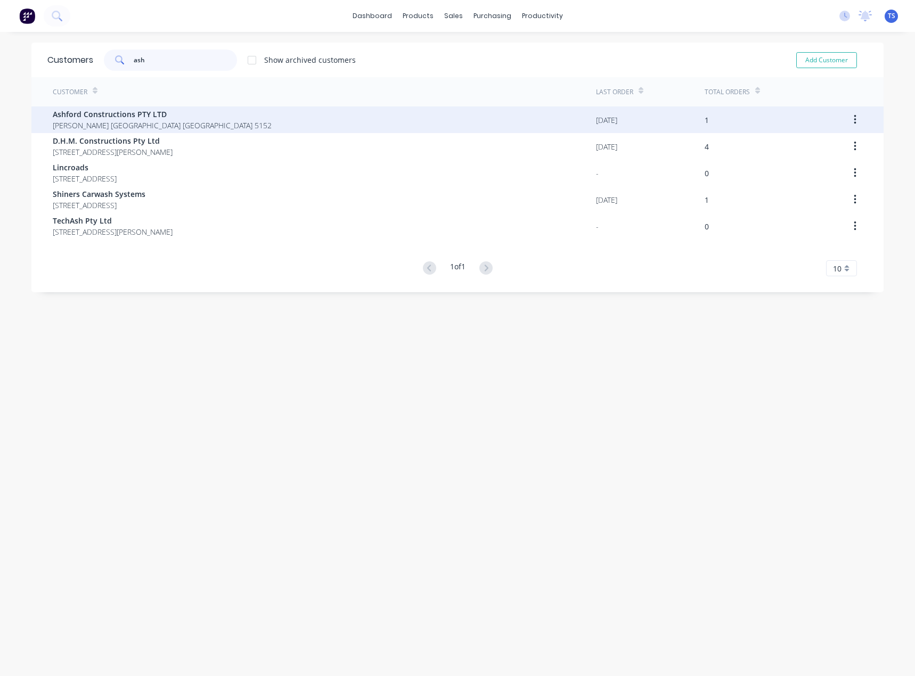
type input "ash"
click at [101, 125] on span "CLELAND South Australia Australia 5152" at bounding box center [162, 125] width 219 height 11
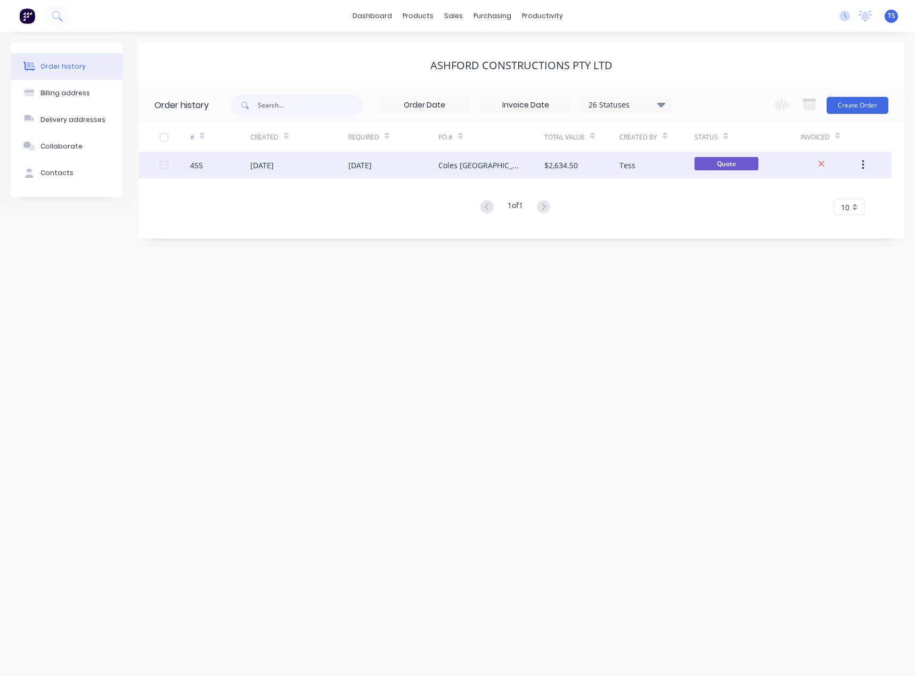
click at [372, 162] on div "03 Oct 2025" at bounding box center [359, 165] width 23 height 11
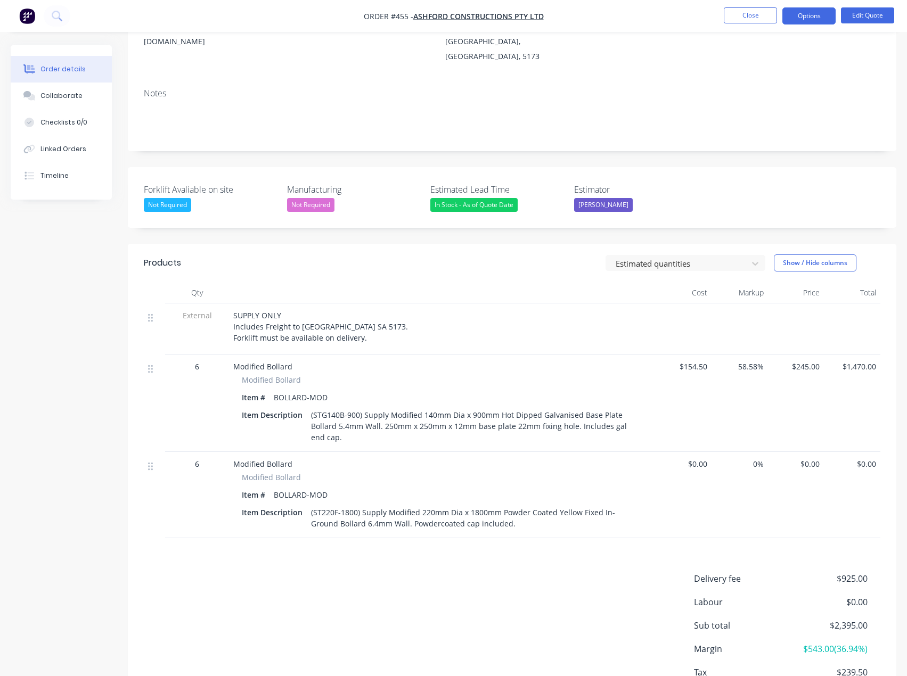
scroll to position [160, 0]
click at [693, 457] on span "$0.00" at bounding box center [683, 462] width 48 height 11
click at [702, 457] on span "$0.00" at bounding box center [683, 462] width 48 height 11
click at [871, 2] on nav "Order #455 - Ashford Constructions PTY LTD Close Options Edit Quote" at bounding box center [453, 16] width 907 height 32
click at [868, 19] on button "Edit Quote" at bounding box center [867, 15] width 53 height 16
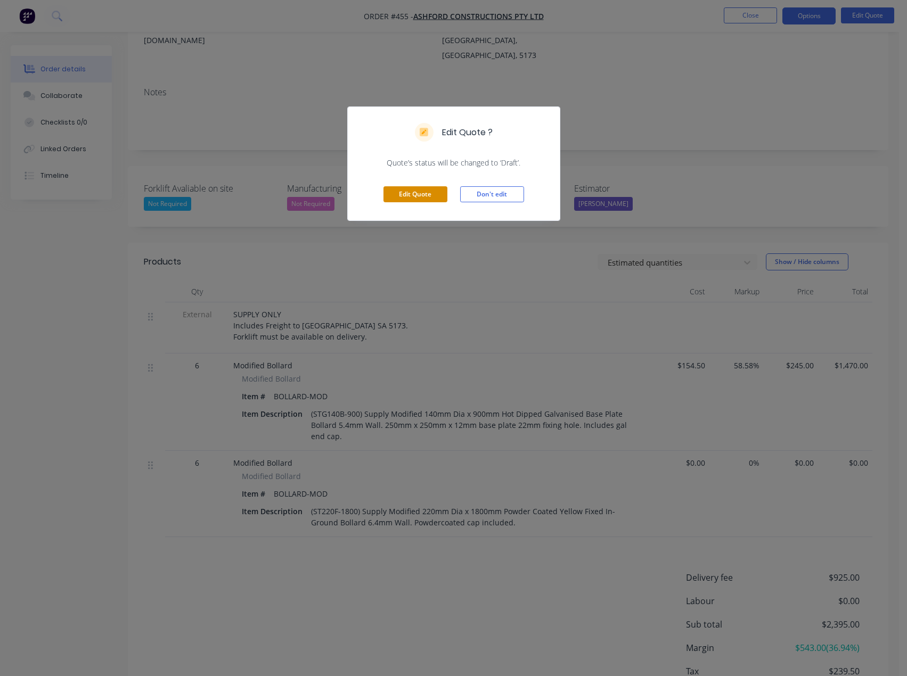
click at [411, 195] on button "Edit Quote" at bounding box center [415, 194] width 64 height 16
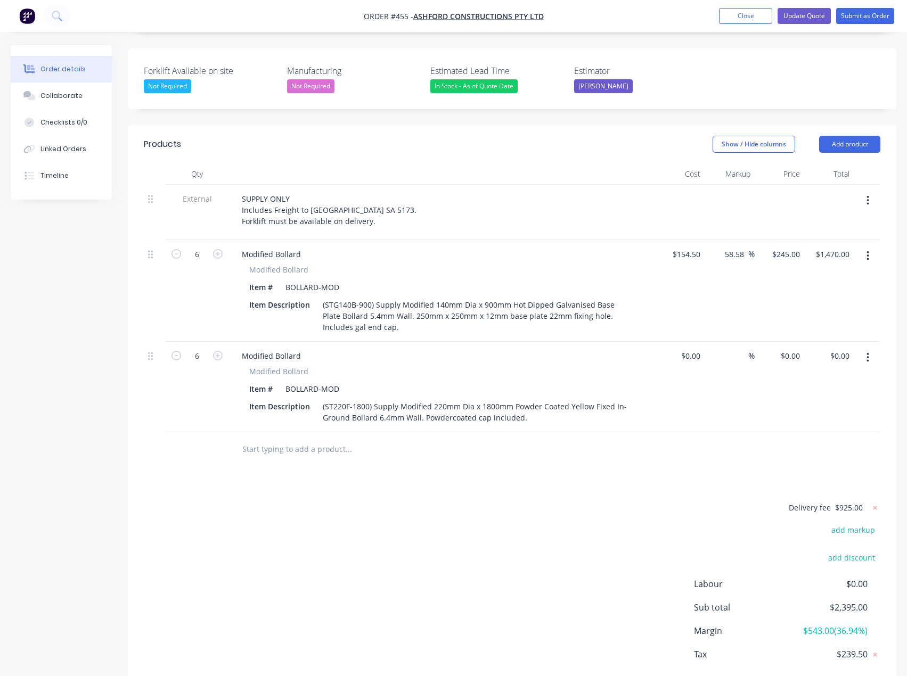
scroll to position [322, 0]
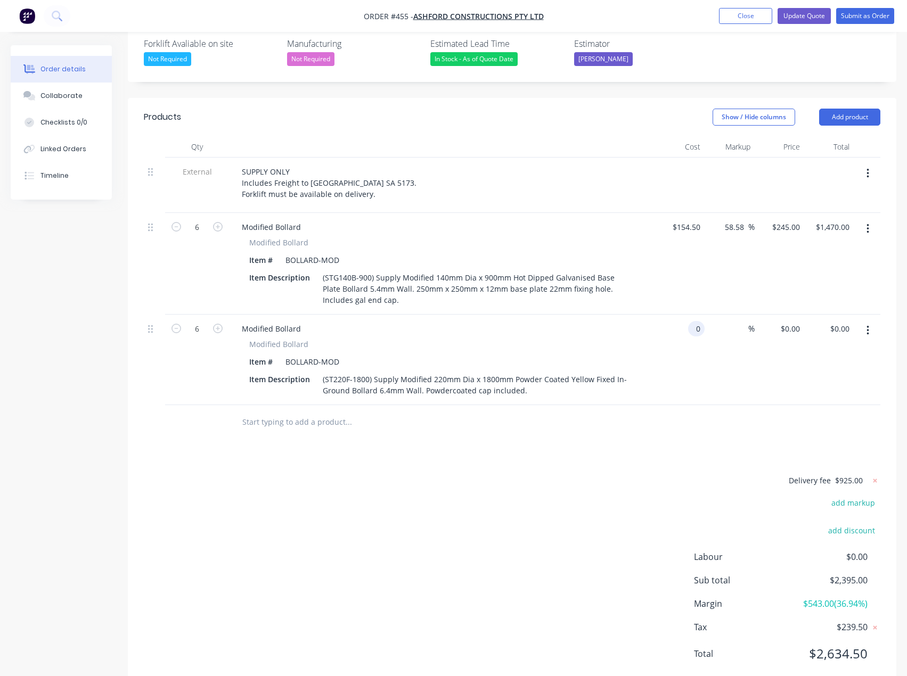
click at [692, 321] on div "0 0" at bounding box center [696, 328] width 17 height 15
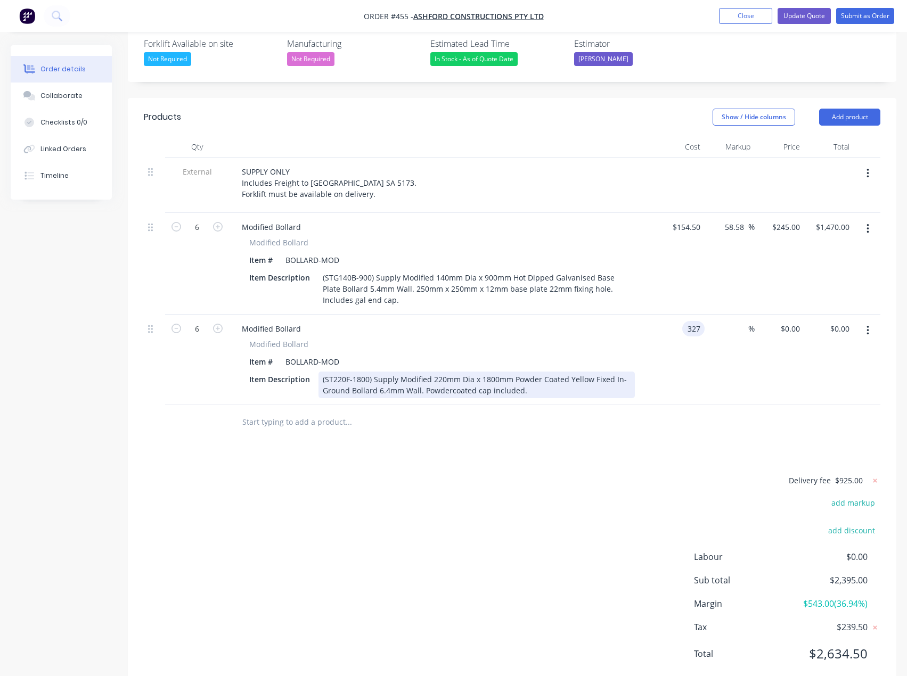
type input "$327.00"
type input "$1,962.00"
click at [527, 372] on div "(ST220F-1800) Supply Modified 220mm Dia x 1800mm Powder Coated Yellow Fixed In-…" at bounding box center [476, 385] width 316 height 27
click at [523, 372] on div "(ST220F-1800) Supply Modified 220mm Dia x 1800mm Powder Coated Yellow Fixed In-…" at bounding box center [476, 385] width 316 height 27
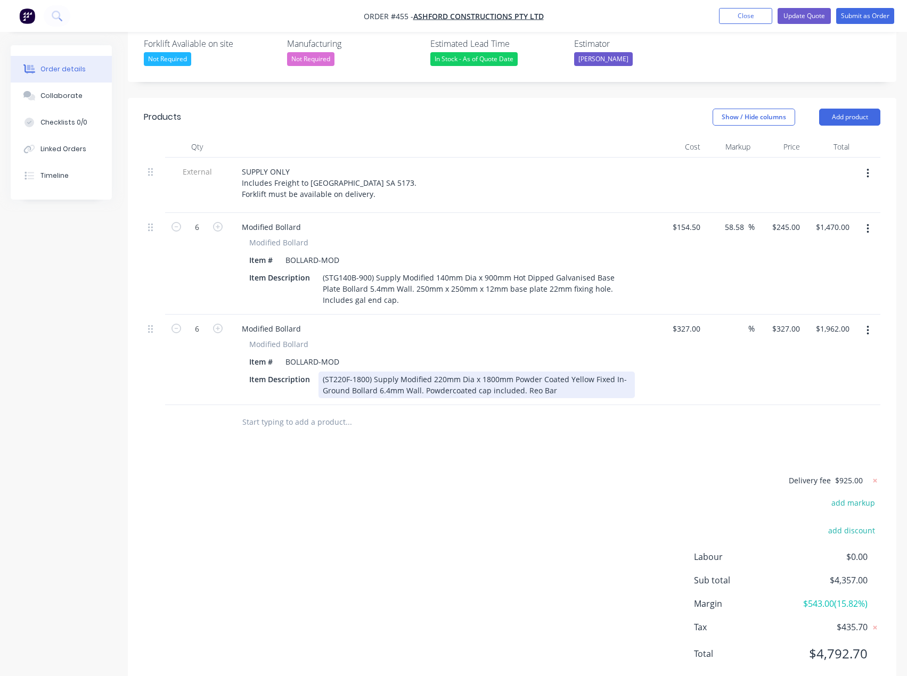
drag, startPoint x: 541, startPoint y: 362, endPoint x: 522, endPoint y: 363, distance: 18.7
click at [522, 372] on div "(ST220F-1800) Supply Modified 220mm Dia x 1800mm Powder Coated Yellow Fixed In-…" at bounding box center [476, 385] width 316 height 27
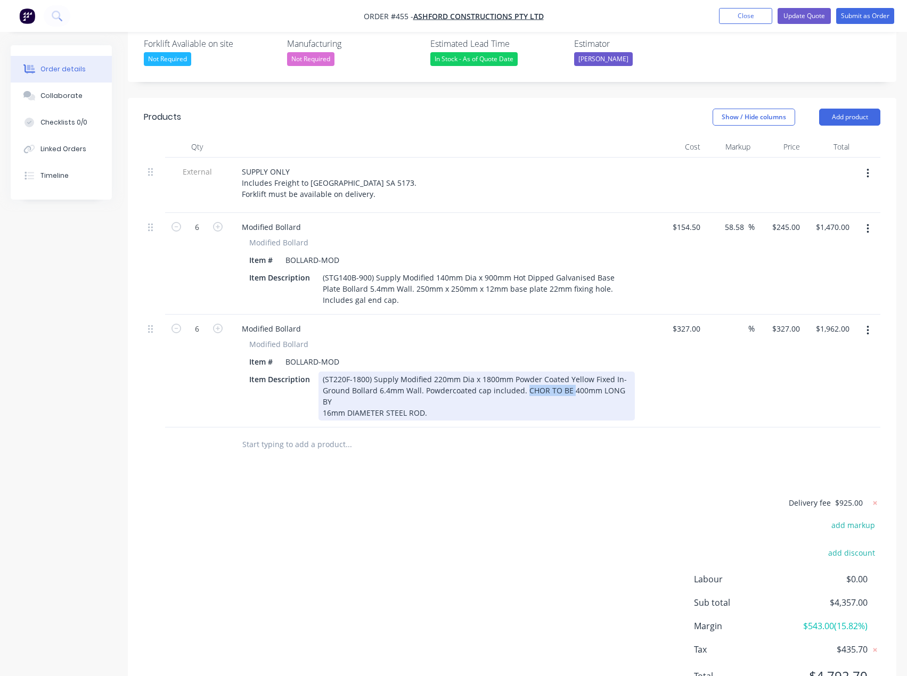
drag, startPoint x: 566, startPoint y: 364, endPoint x: 521, endPoint y: 362, distance: 45.3
click at [521, 372] on div "(ST220F-1800) Supply Modified 220mm Dia x 1800mm Powder Coated Yellow Fixed In-…" at bounding box center [476, 396] width 316 height 49
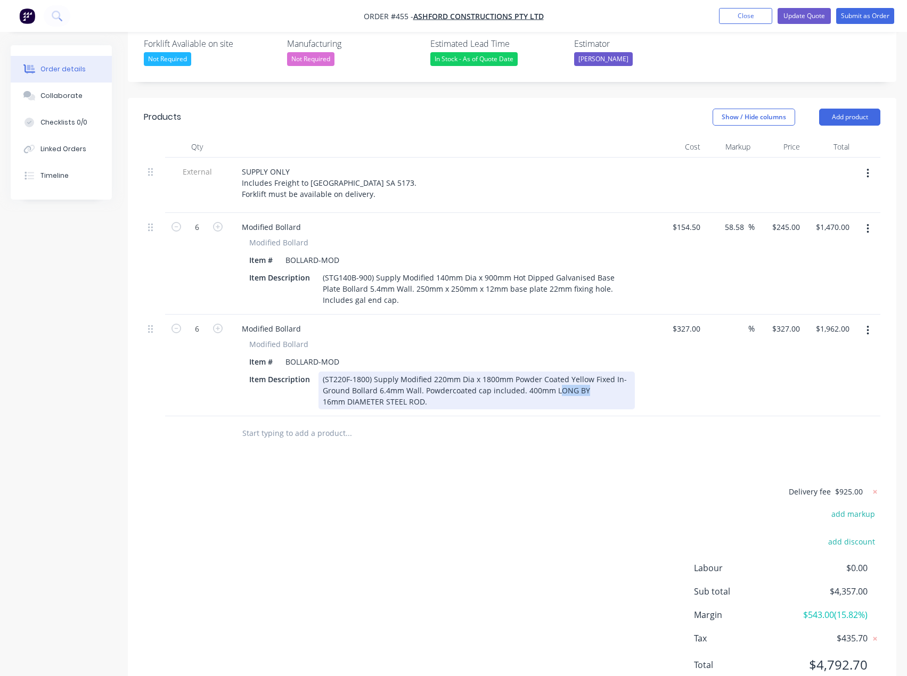
drag, startPoint x: 589, startPoint y: 361, endPoint x: 554, endPoint y: 363, distance: 35.2
click at [554, 372] on div "(ST220F-1800) Supply Modified 220mm Dia x 1800mm Powder Coated Yellow Fixed In-…" at bounding box center [476, 391] width 316 height 38
click at [434, 396] on div "16mm DIAMETER STEEL ROD." at bounding box center [477, 401] width 308 height 11
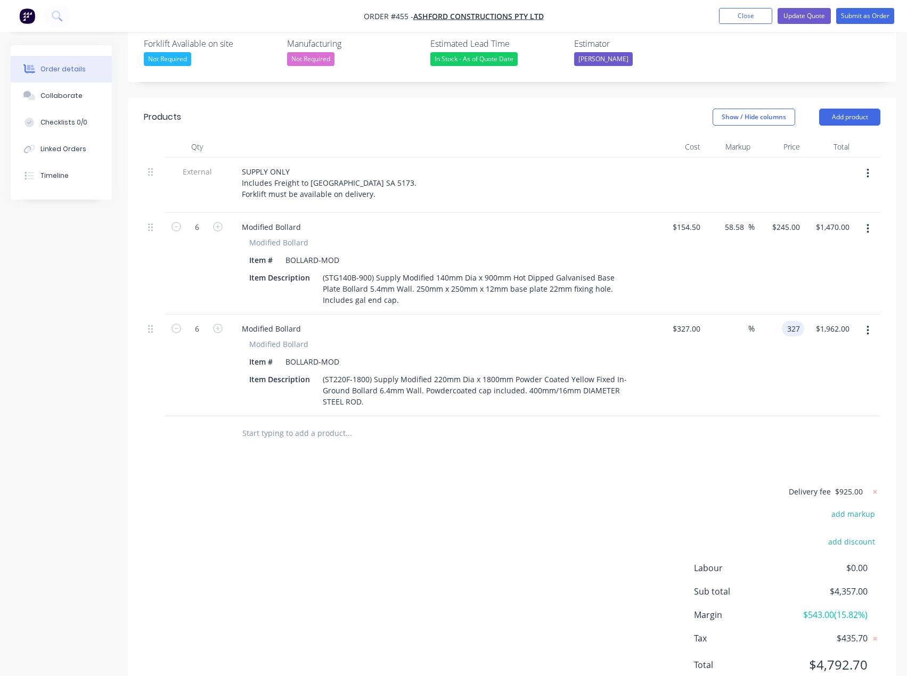
click at [780, 315] on div "327 327" at bounding box center [780, 366] width 50 height 102
type input "$327.00"
click at [736, 321] on input at bounding box center [742, 328] width 12 height 15
type input "50"
type input "$490.50"
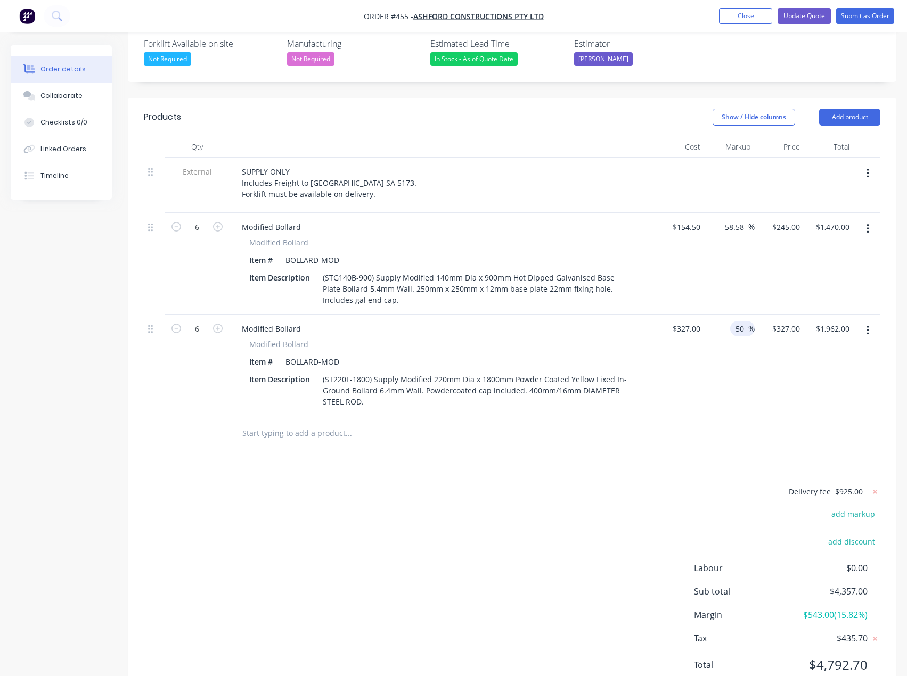
type input "$2,943.00"
click at [667, 416] on div at bounding box center [512, 433] width 736 height 35
click at [742, 321] on input "50" at bounding box center [741, 328] width 14 height 15
click at [726, 362] on div "50 50 %" at bounding box center [730, 366] width 50 height 102
click at [738, 321] on input "50" at bounding box center [741, 328] width 14 height 15
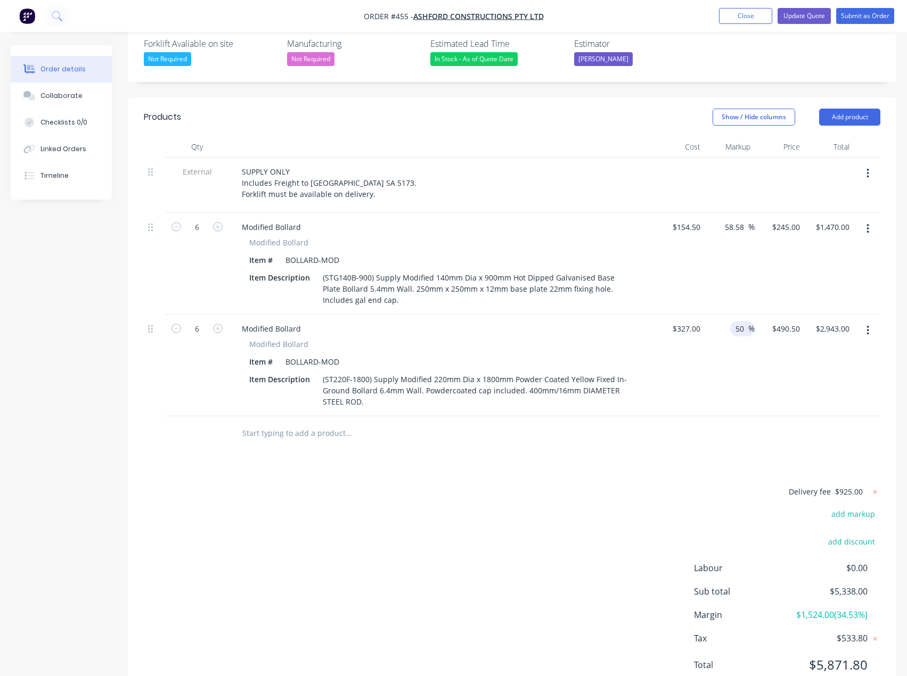
click at [743, 321] on input "50" at bounding box center [741, 328] width 14 height 15
type input "58"
type input "$516.66"
type input "$3,099.96"
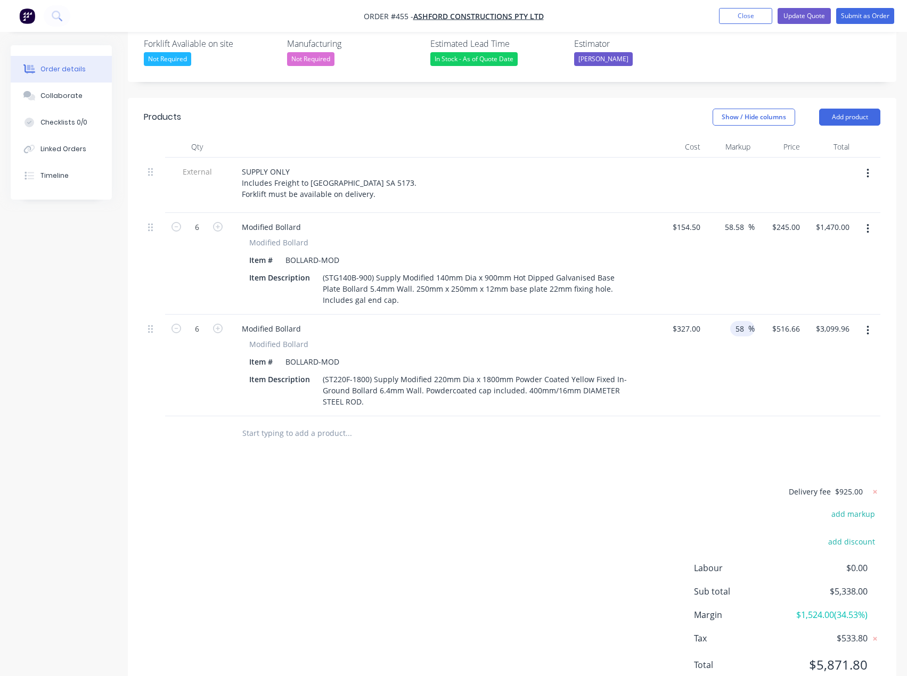
click at [665, 443] on div "Products Show / Hide columns Add product Qty Cost Markup Price Total External S…" at bounding box center [512, 399] width 768 height 603
click at [743, 321] on input "58" at bounding box center [741, 328] width 14 height 15
type input "80"
type input "$588.60"
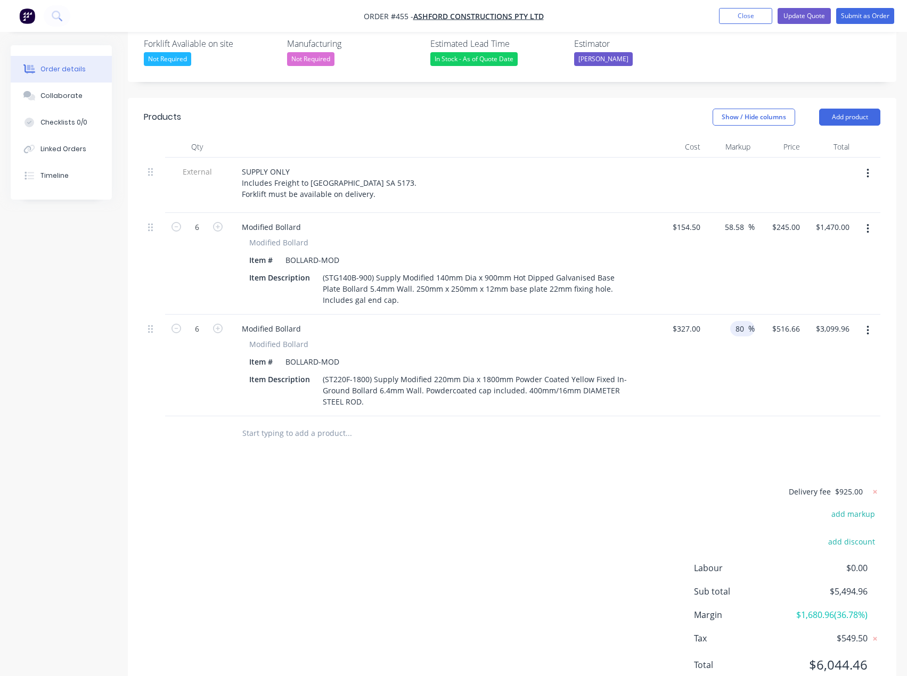
type input "$3,531.60"
click at [507, 485] on div "Delivery fee $925.00 add markup add discount Labour $0.00 Sub total $5,494.96 M…" at bounding box center [512, 585] width 736 height 200
click at [740, 321] on input "80" at bounding box center [741, 328] width 14 height 15
click at [803, 15] on button "Update Quote" at bounding box center [803, 16] width 53 height 16
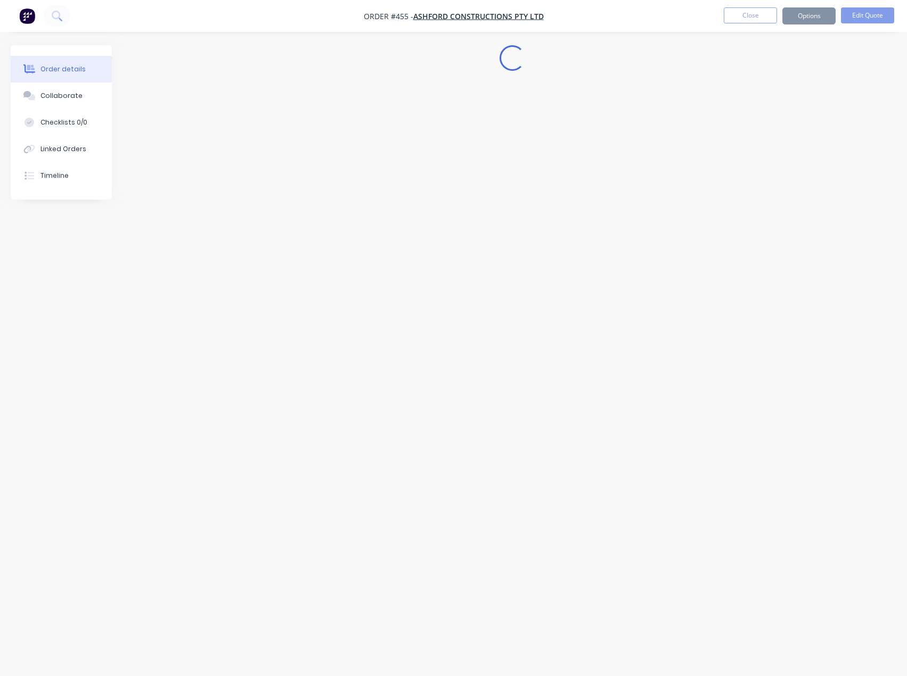
scroll to position [0, 0]
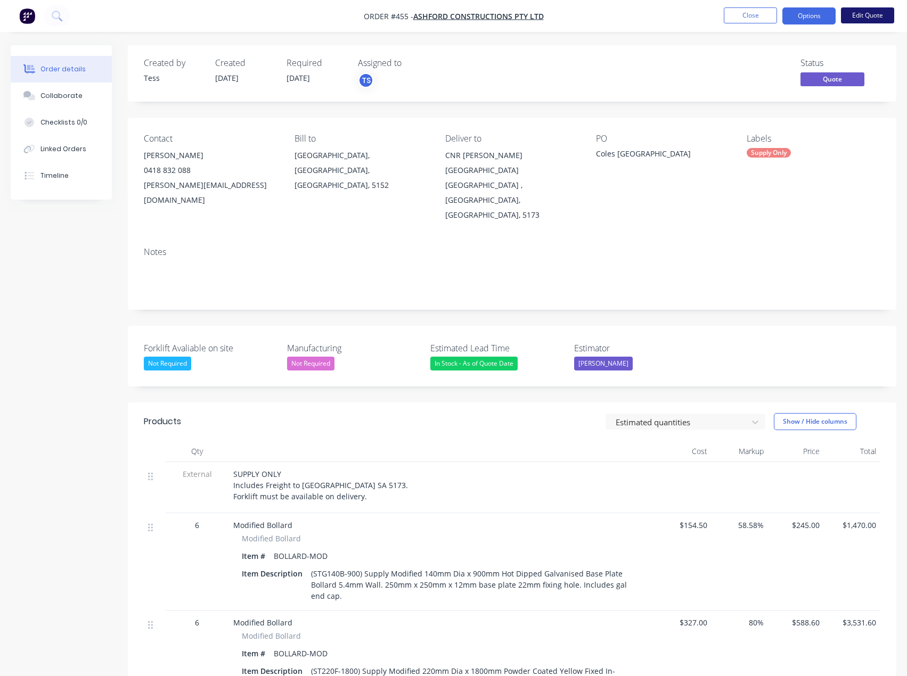
click at [854, 14] on button "Edit Quote" at bounding box center [867, 15] width 53 height 16
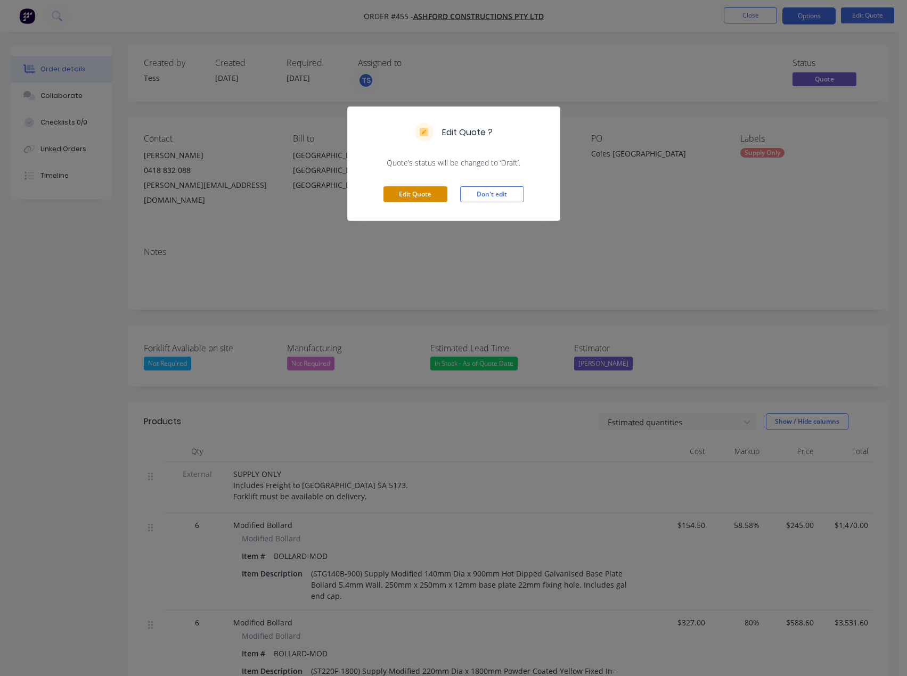
click at [412, 197] on button "Edit Quote" at bounding box center [415, 194] width 64 height 16
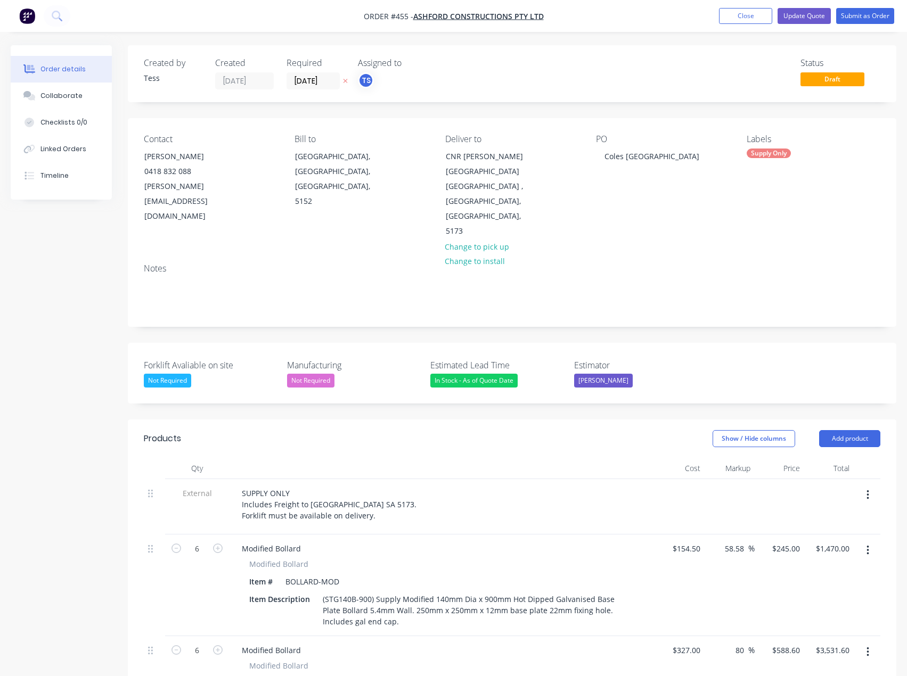
scroll to position [266, 0]
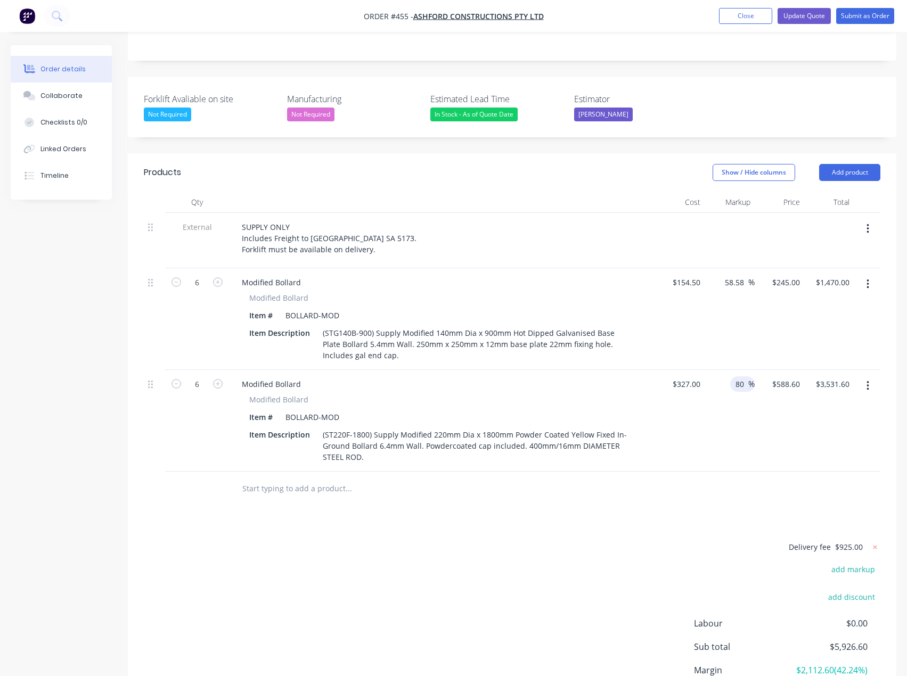
click at [738, 376] on input "80" at bounding box center [741, 383] width 14 height 15
click at [744, 376] on input "80" at bounding box center [741, 383] width 14 height 15
click at [743, 376] on input "80" at bounding box center [741, 383] width 14 height 15
type input "20"
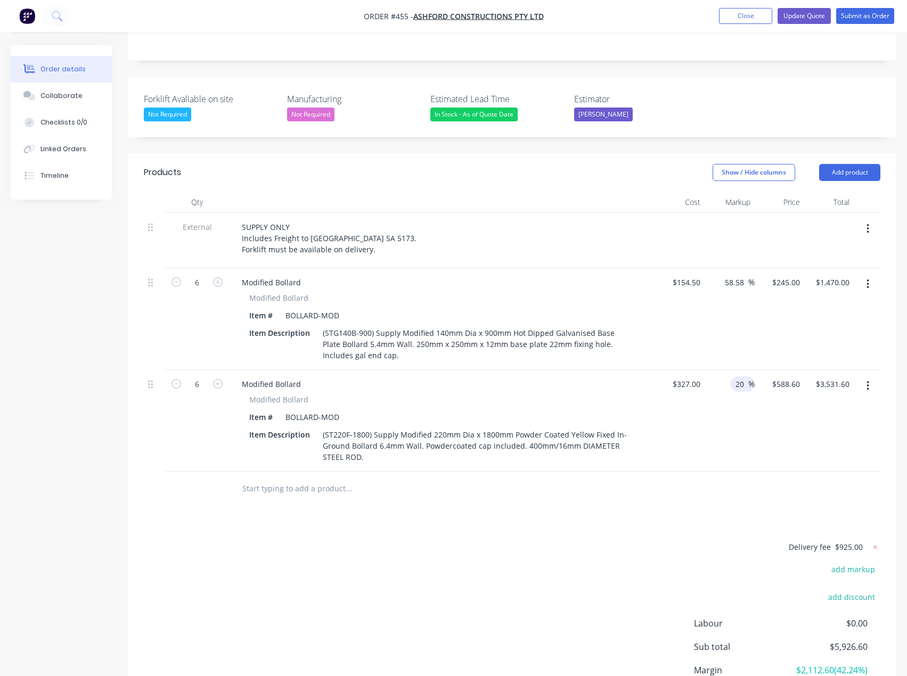
type input "$392.40"
type input "$2,354.40"
click at [647, 550] on div "Delivery fee $925.00 add markup add discount Labour $0.00 Sub total $5,926.60 M…" at bounding box center [512, 641] width 736 height 200
click at [742, 376] on input "20" at bounding box center [741, 383] width 14 height 15
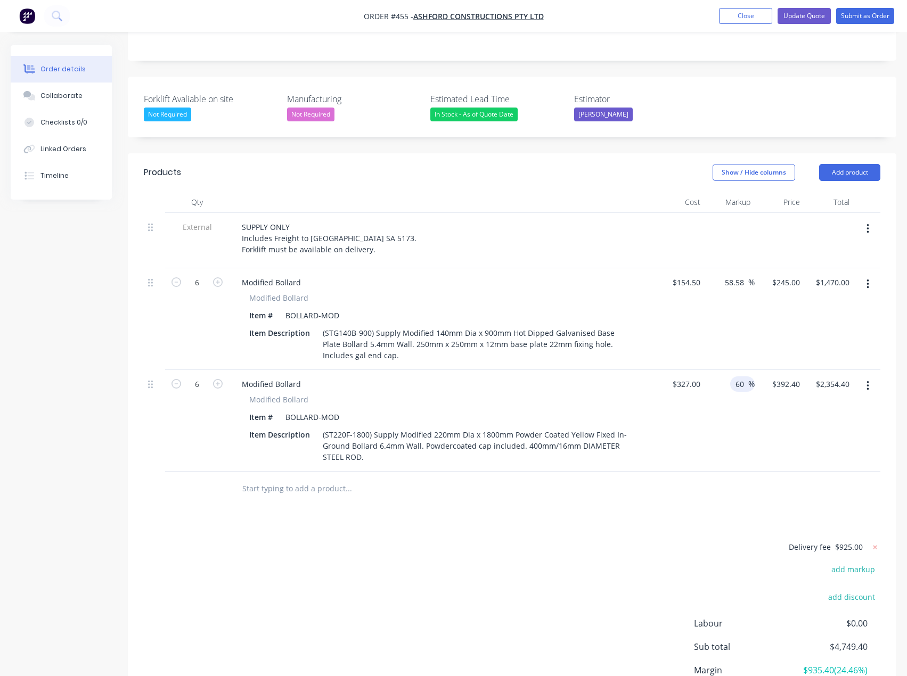
type input "60"
type input "$523.20"
type input "$3,139.20"
click at [622, 603] on div "Delivery fee $925.00 add markup add discount Labour $0.00 Sub total $4,749.40 M…" at bounding box center [512, 641] width 736 height 200
click at [678, 370] on div "327 327" at bounding box center [680, 421] width 50 height 102
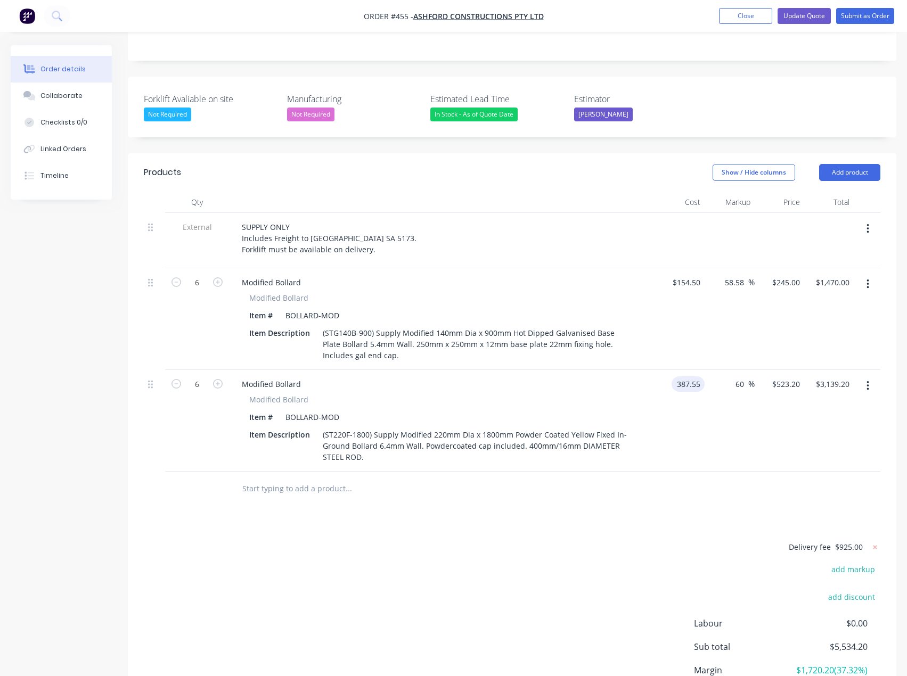
type input "$387.55"
type input "$620.08"
type input "$3,720.48"
click at [613, 472] on div at bounding box center [512, 489] width 736 height 35
click at [736, 376] on input "60" at bounding box center [741, 383] width 14 height 15
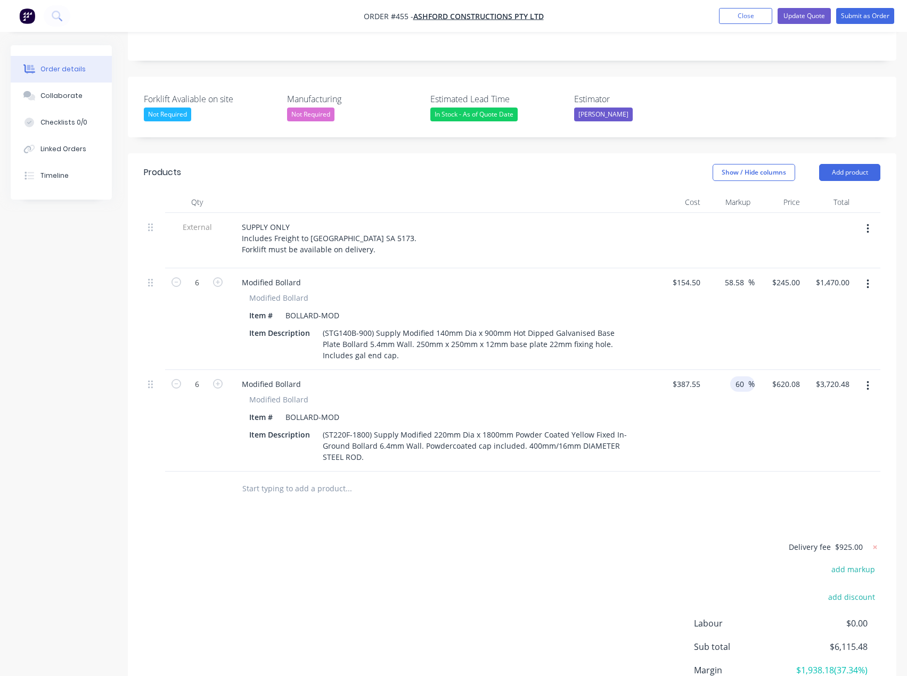
click at [736, 376] on input "60" at bounding box center [741, 383] width 14 height 15
type input "50"
type input "$581.325"
type input "$3,487.95"
click at [656, 546] on div "Delivery fee $925.00 add markup add discount Labour $0.00 Sub total $6,115.48 M…" at bounding box center [512, 641] width 736 height 200
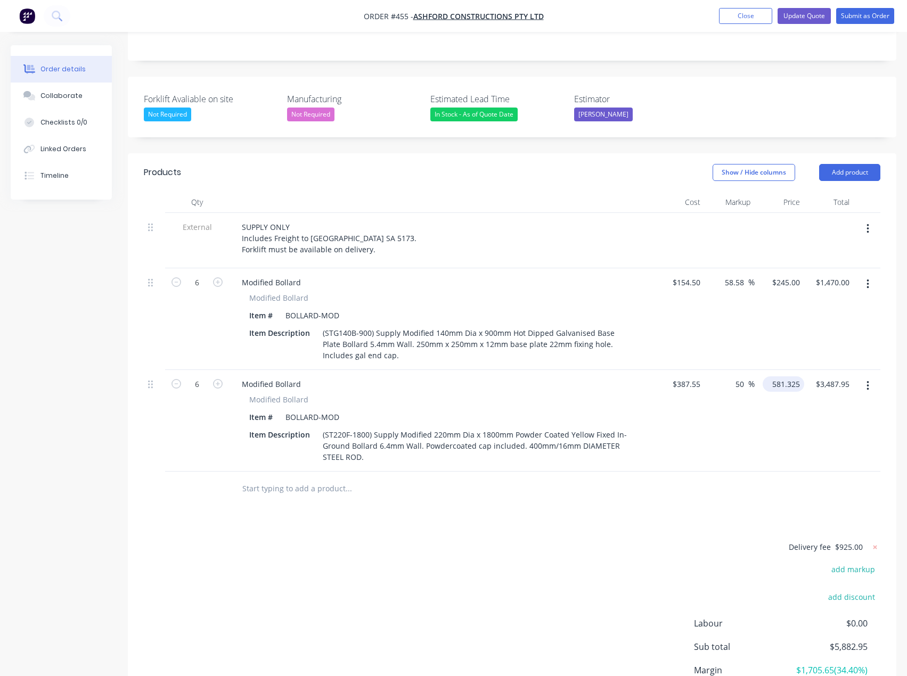
click at [779, 376] on input "581.325" at bounding box center [785, 383] width 37 height 15
type input "580"
type input "49.66"
type input "$580.00"
type input "$3,480.00"
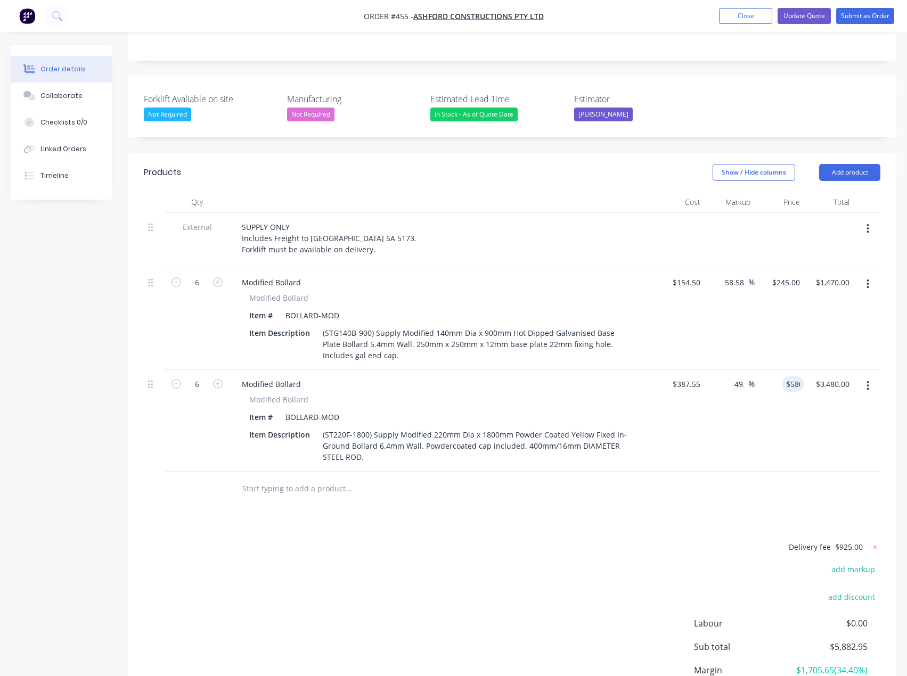
drag, startPoint x: 488, startPoint y: 613, endPoint x: 498, endPoint y: 522, distance: 91.7
click at [488, 612] on div "Delivery fee $925.00 add markup add discount Labour $0.00 Sub total $5,882.95 M…" at bounding box center [512, 641] width 736 height 200
click at [486, 108] on div "In Stock - As of Quote Date" at bounding box center [473, 115] width 87 height 14
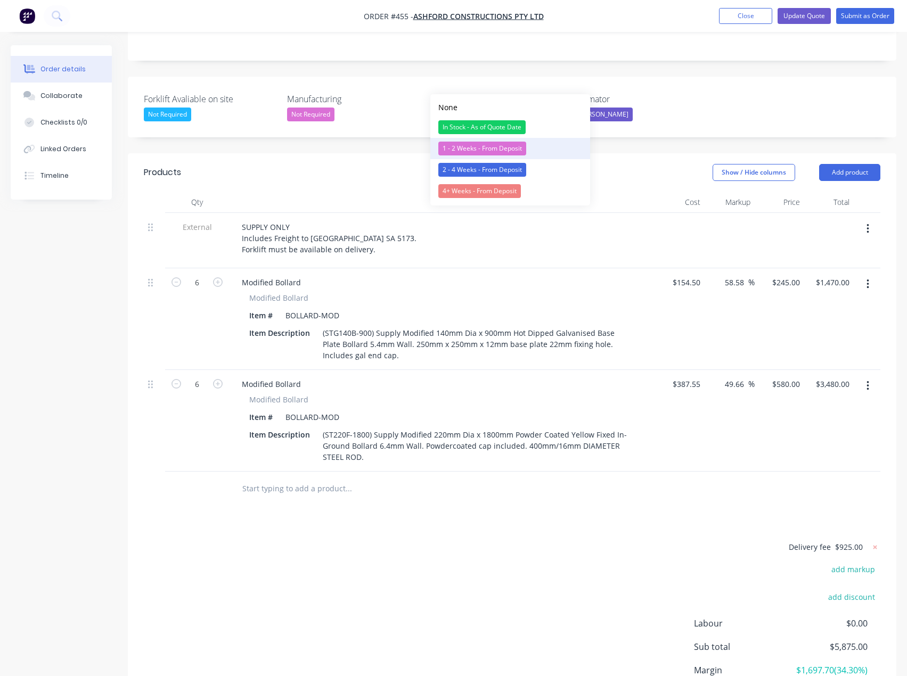
click at [464, 148] on div "1 - 2 Weeks - From Deposit" at bounding box center [482, 149] width 88 height 14
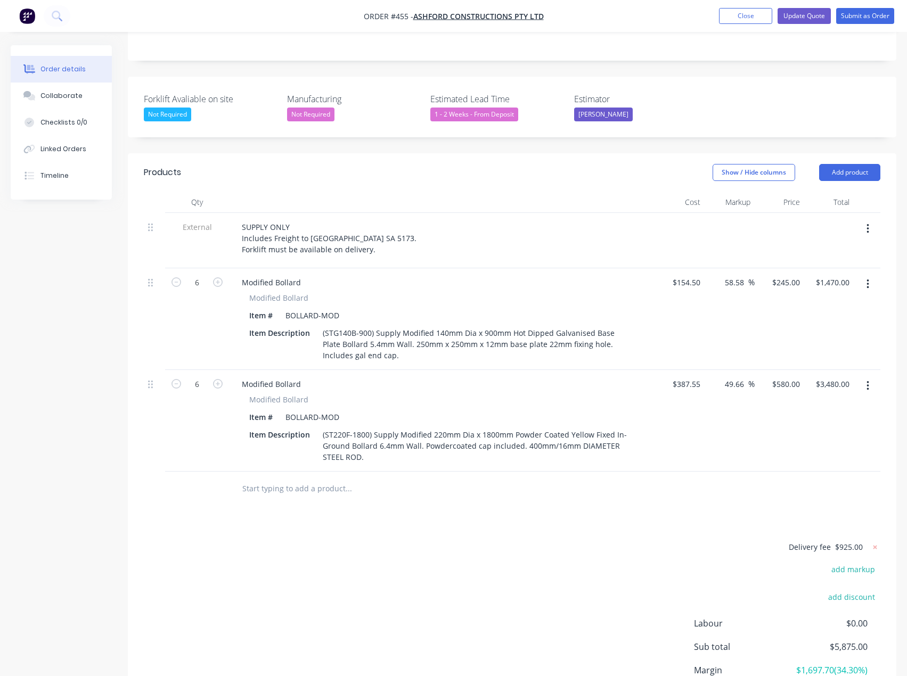
click at [500, 108] on div "1 - 2 Weeks - From Deposit" at bounding box center [474, 115] width 88 height 14
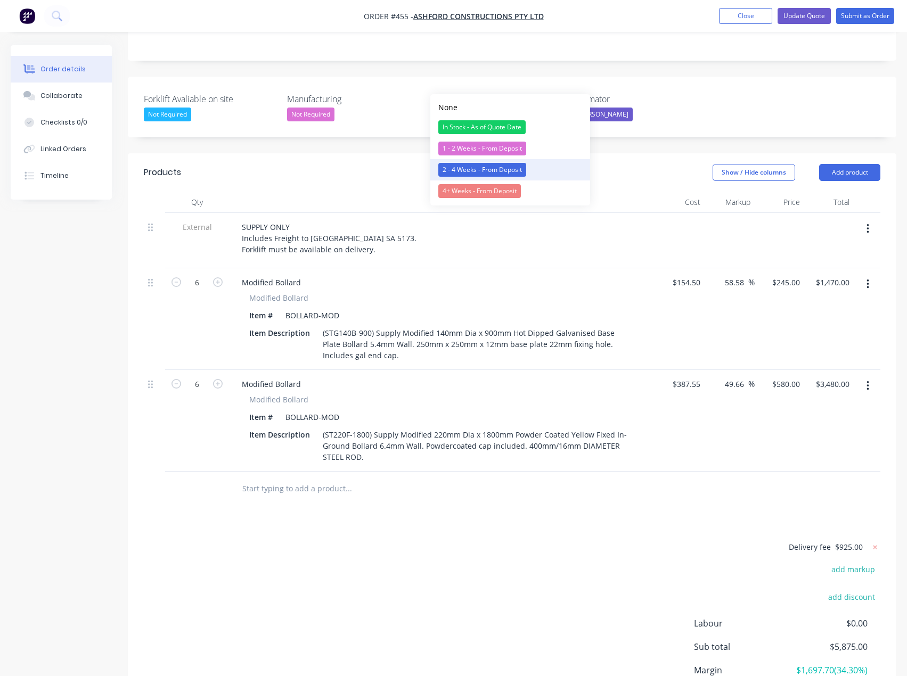
click at [468, 169] on div "2 - 4 Weeks - From Deposit" at bounding box center [482, 170] width 88 height 14
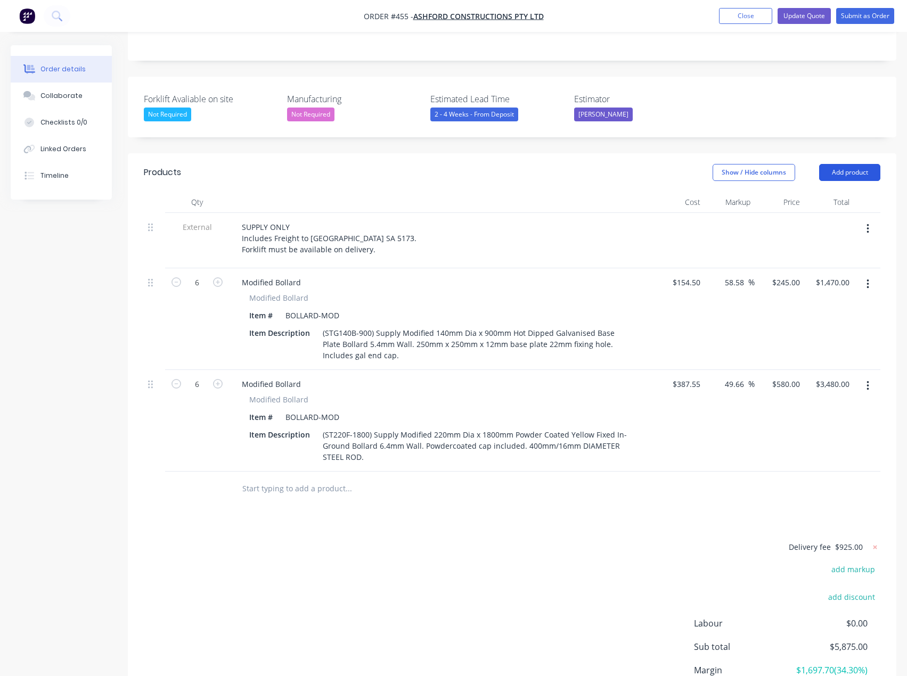
click at [860, 164] on button "Add product" at bounding box center [849, 172] width 61 height 17
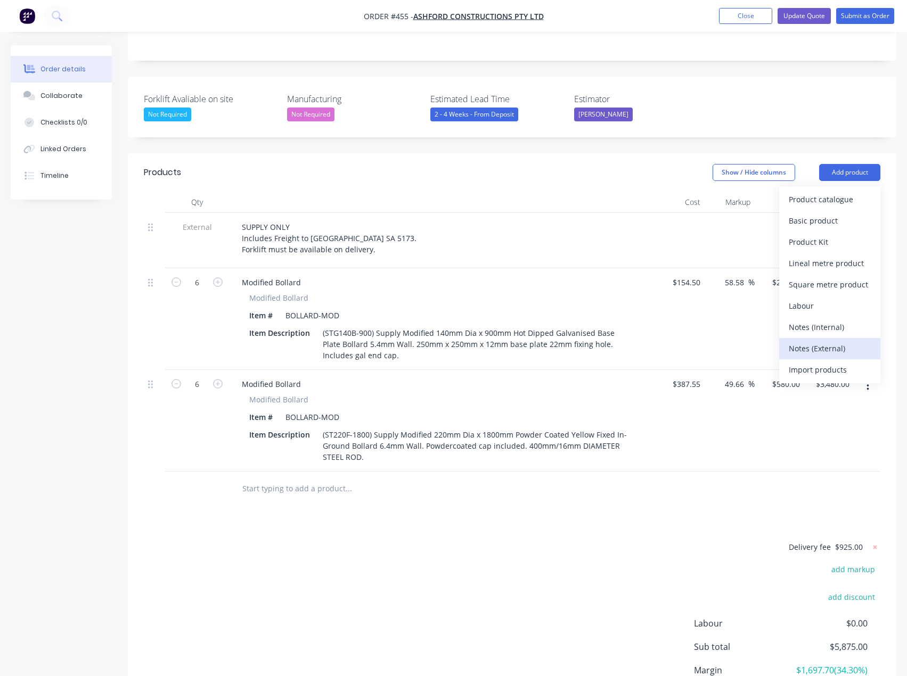
click at [813, 341] on div "Notes (External)" at bounding box center [830, 348] width 82 height 15
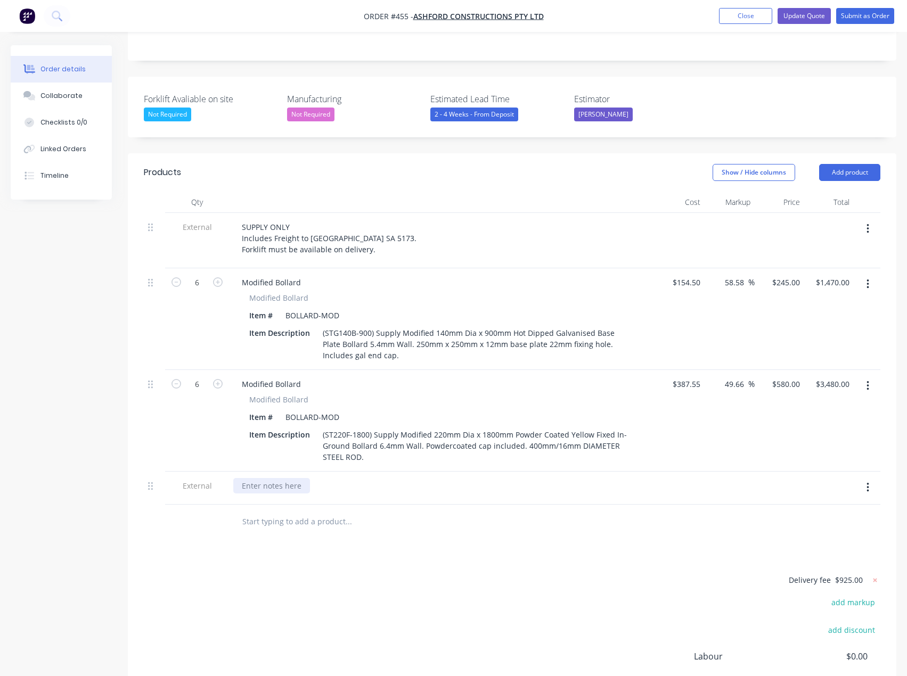
click at [286, 478] on div at bounding box center [271, 485] width 77 height 15
click at [452, 478] on div "Please note a lead time of 2.5 weeks applies from receipt ofg deposit." at bounding box center [365, 485] width 265 height 15
click at [484, 478] on div "Please note a lead time of 2.5 weeks applies from receipt of deposit." at bounding box center [363, 485] width 260 height 15
click at [441, 511] on input "text" at bounding box center [348, 521] width 213 height 21
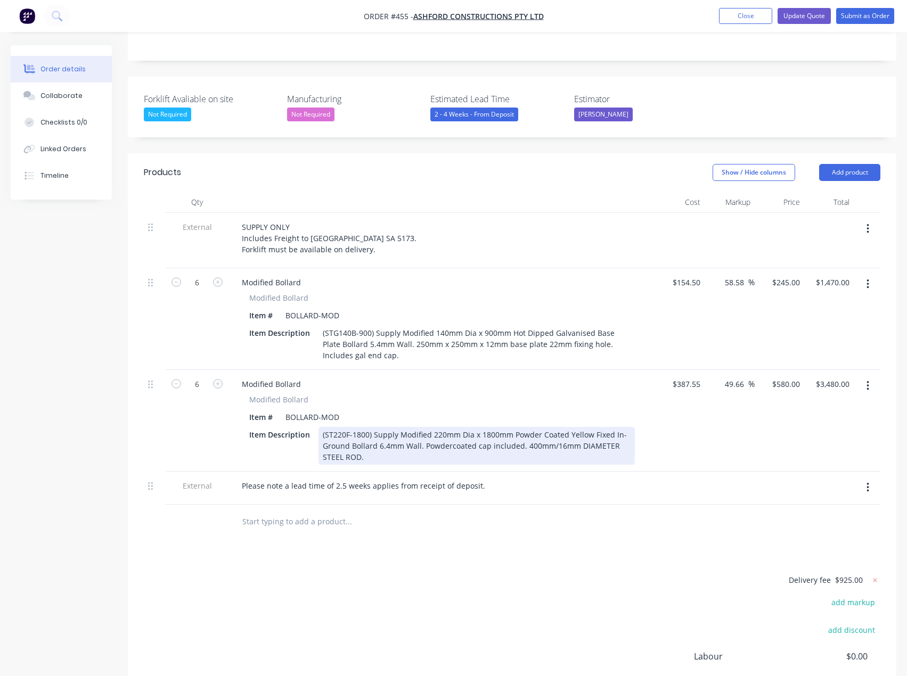
click at [369, 427] on div "(ST220F-1800) Supply Modified 220mm Dia x 1800mm Powder Coated Yellow Fixed In-…" at bounding box center [476, 446] width 316 height 38
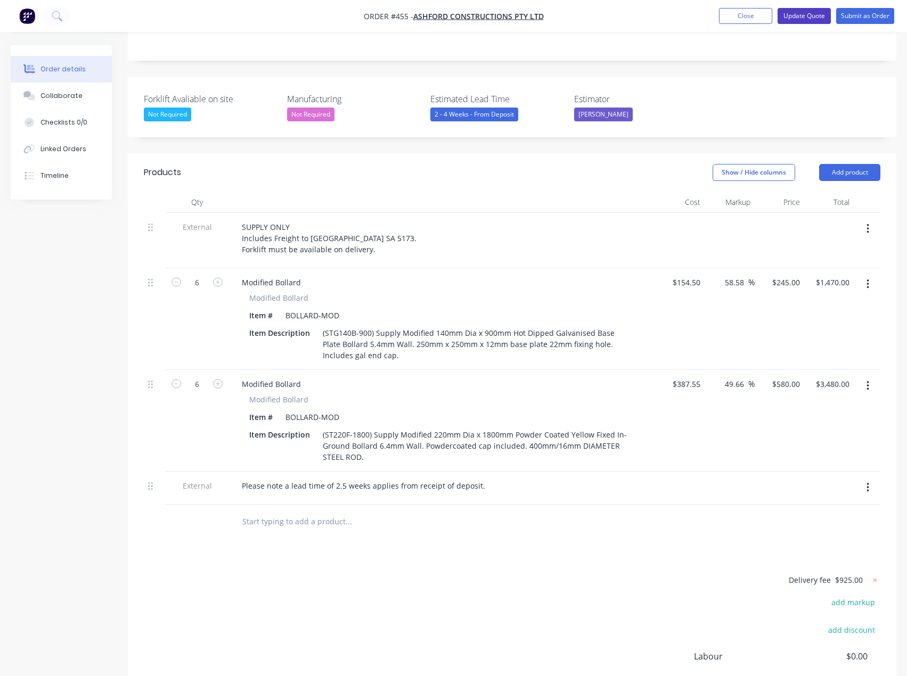
click at [813, 15] on button "Update Quote" at bounding box center [803, 16] width 53 height 16
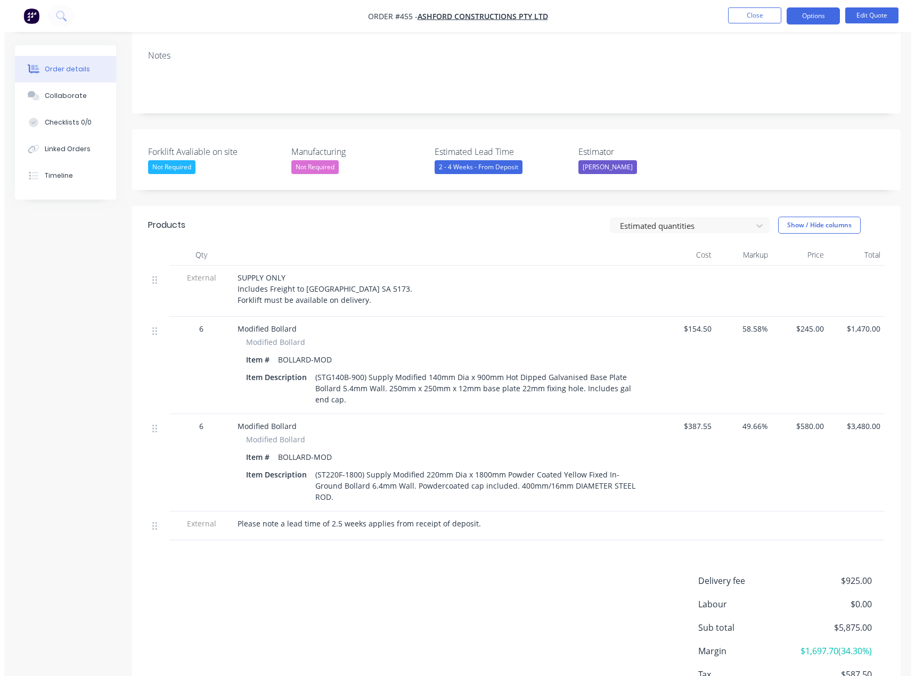
scroll to position [213, 0]
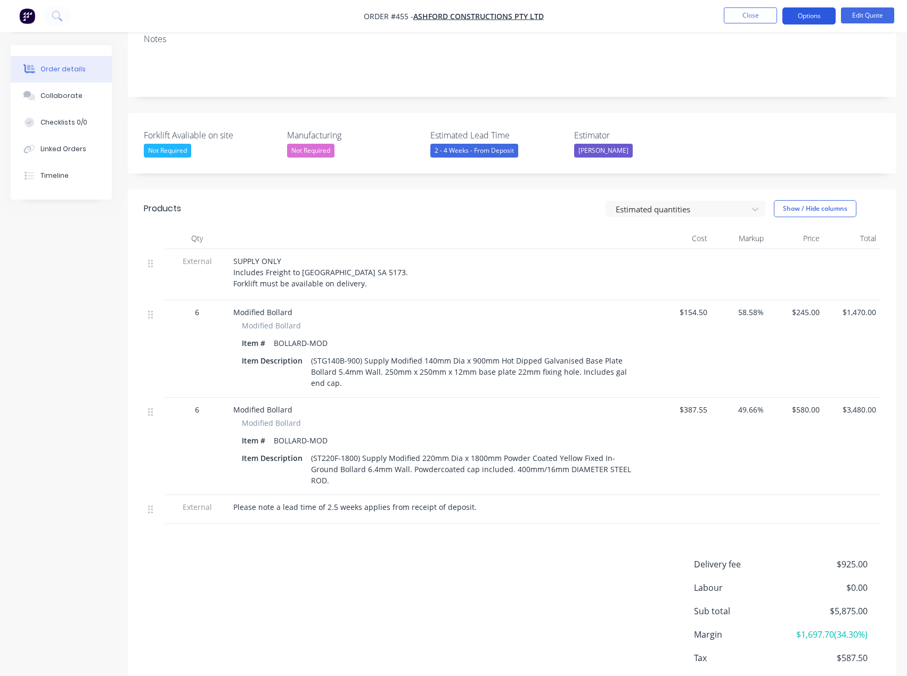
click at [803, 18] on button "Options" at bounding box center [808, 15] width 53 height 17
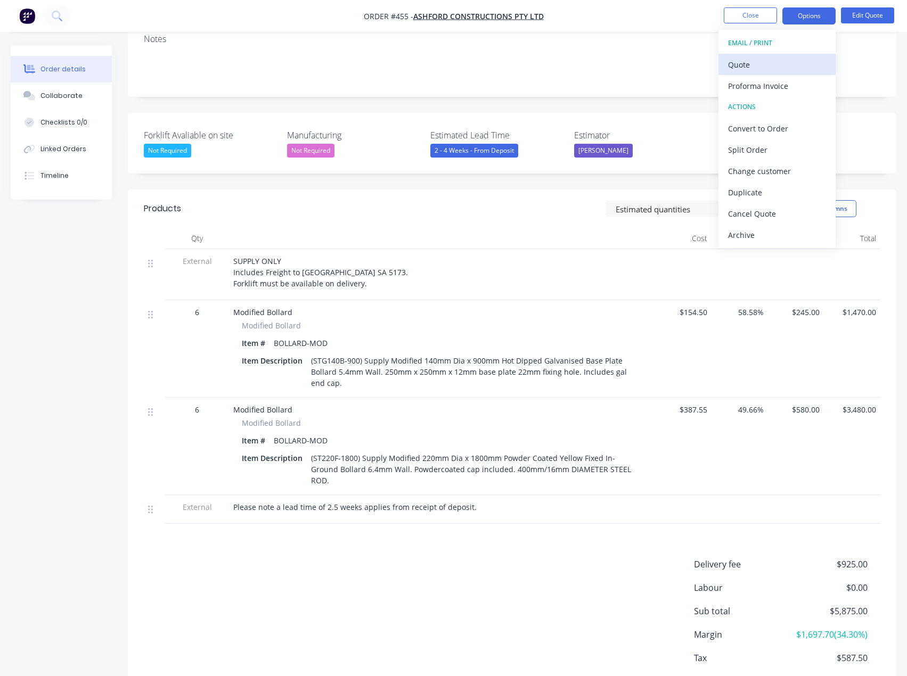
click at [744, 67] on div "Quote" at bounding box center [777, 64] width 98 height 15
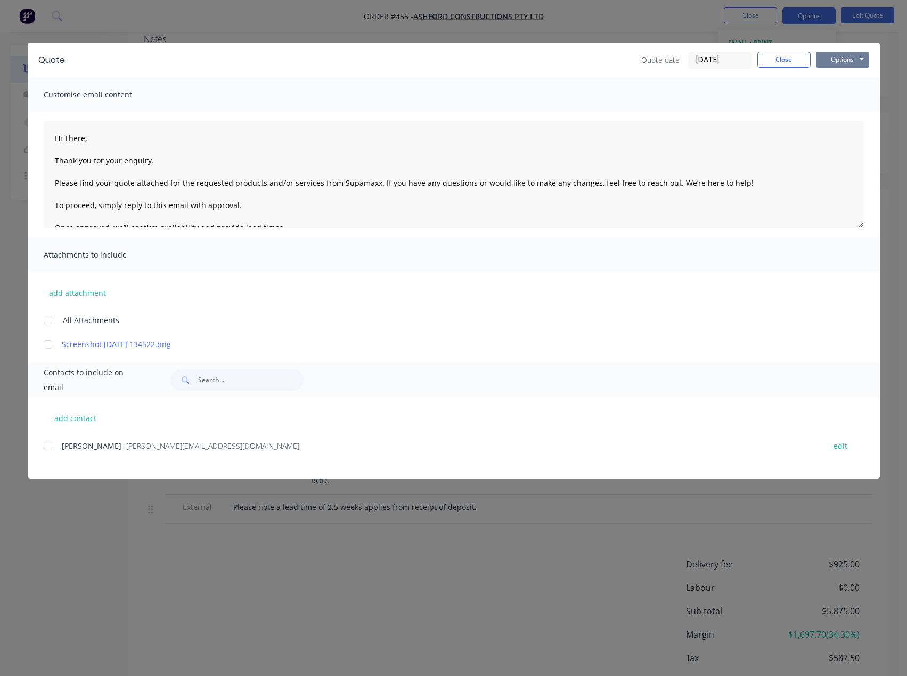
click at [865, 59] on button "Options" at bounding box center [842, 60] width 53 height 16
click at [842, 77] on button "Preview" at bounding box center [850, 79] width 68 height 18
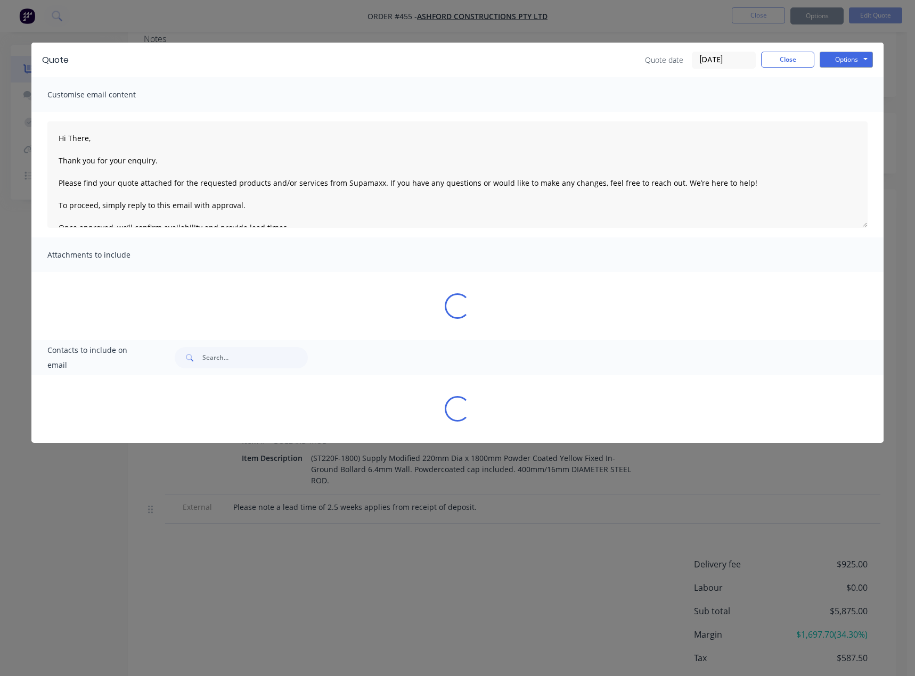
type textarea "Hi There, Thank you for your enquiry. Please find your quote attached for the r…"
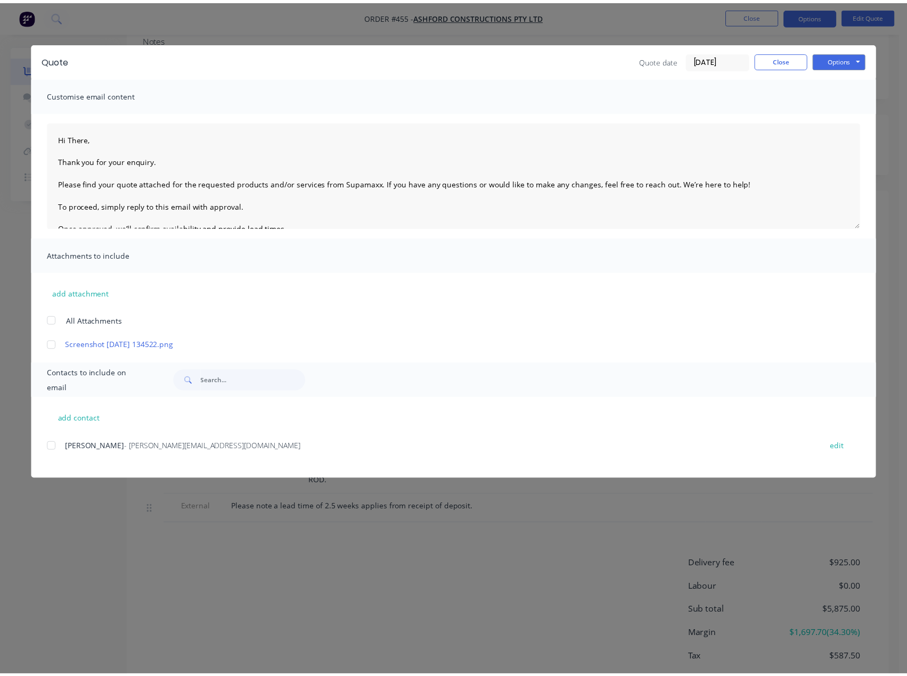
scroll to position [228, 0]
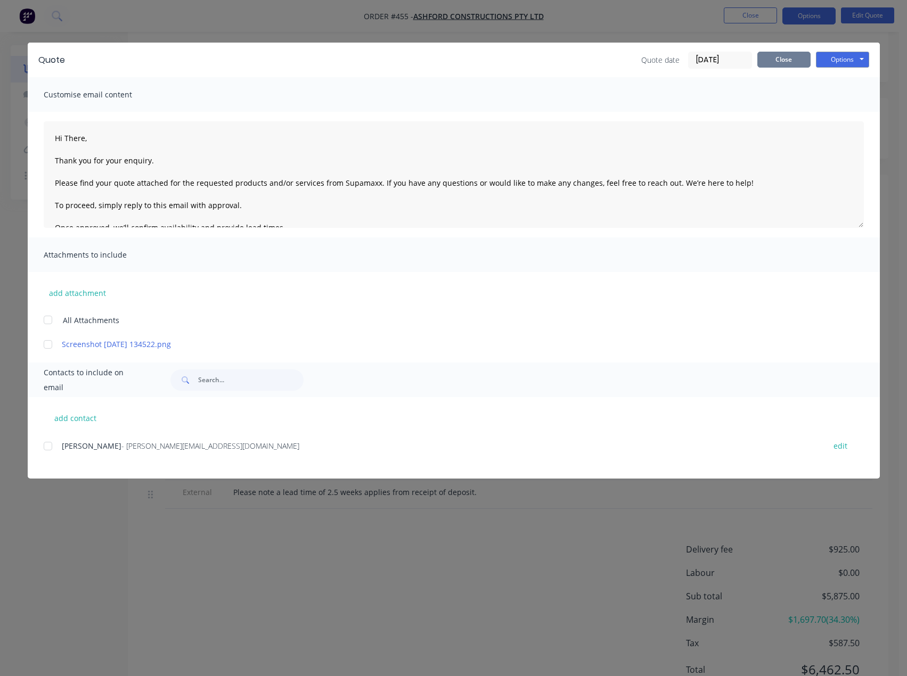
click at [776, 58] on button "Close" at bounding box center [783, 60] width 53 height 16
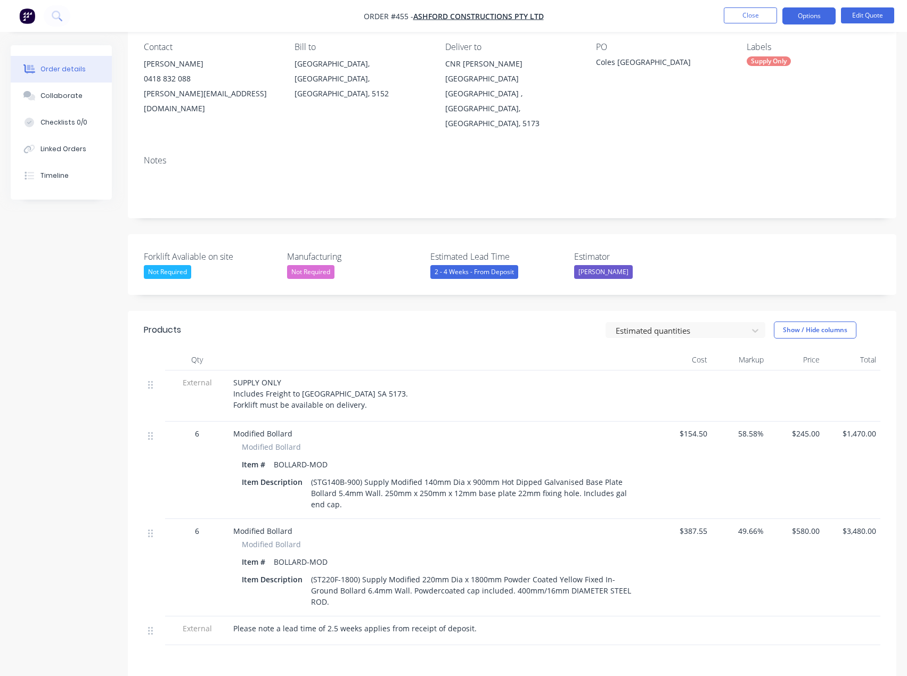
scroll to position [68, 0]
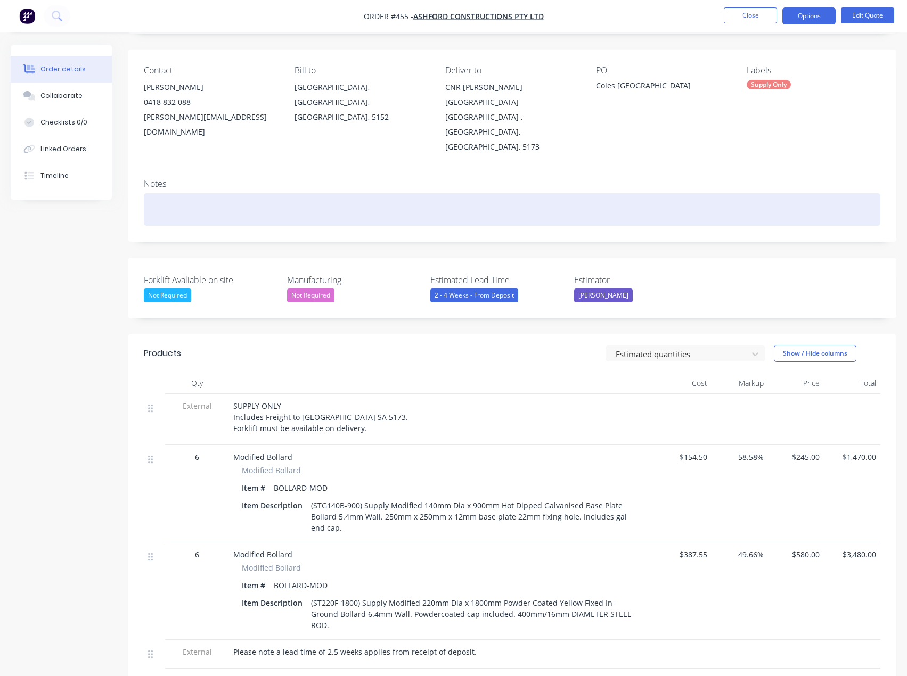
click at [163, 193] on div at bounding box center [512, 209] width 736 height 32
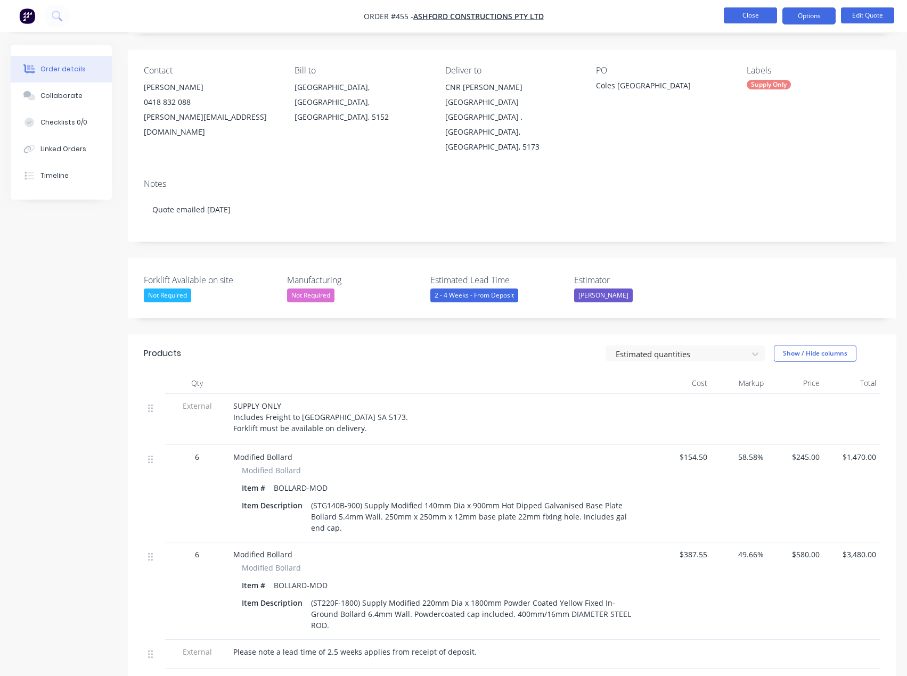
click at [739, 18] on button "Close" at bounding box center [750, 15] width 53 height 16
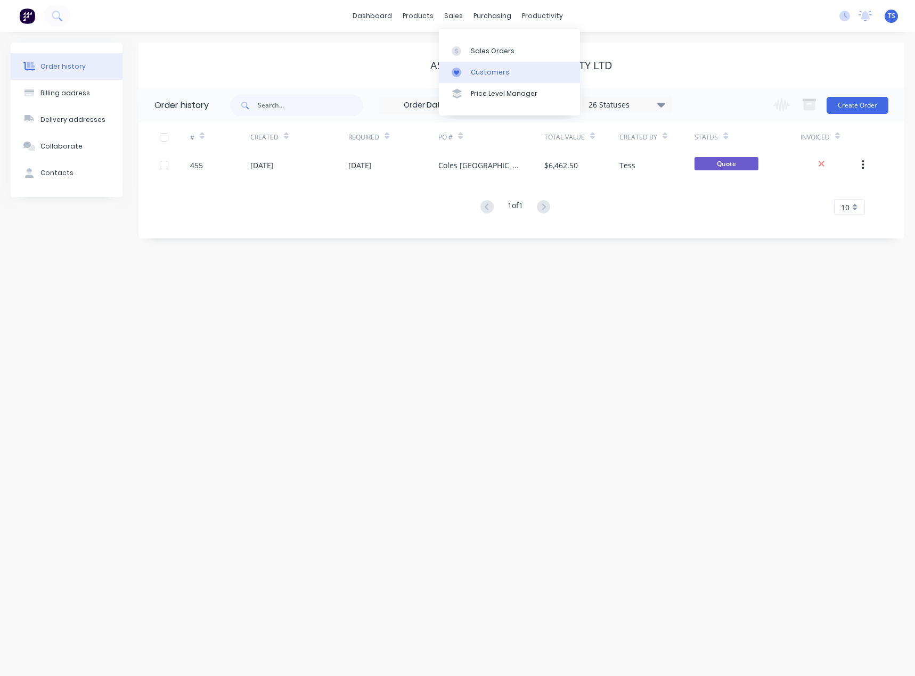
click at [460, 77] on icon at bounding box center [457, 73] width 10 height 10
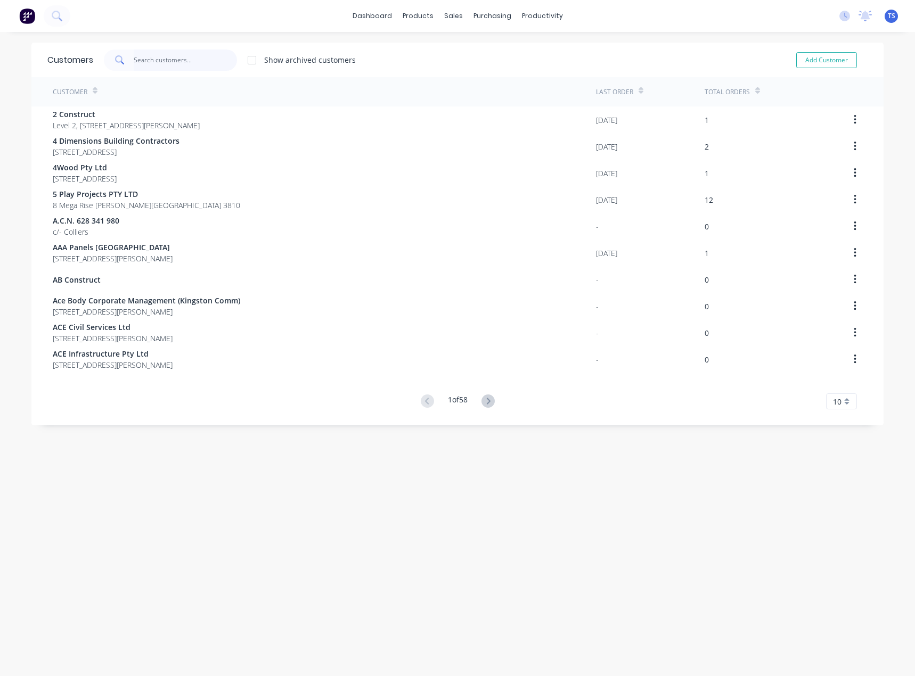
click at [206, 64] on input "text" at bounding box center [186, 60] width 104 height 21
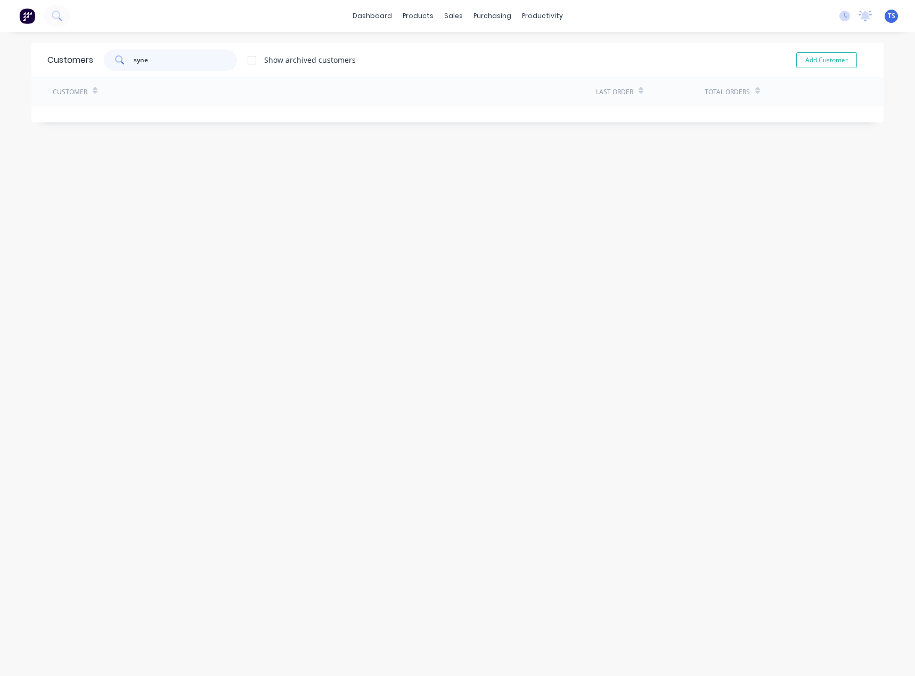
drag, startPoint x: 165, startPoint y: 60, endPoint x: 113, endPoint y: 63, distance: 52.3
click at [113, 63] on div "syne" at bounding box center [170, 60] width 133 height 21
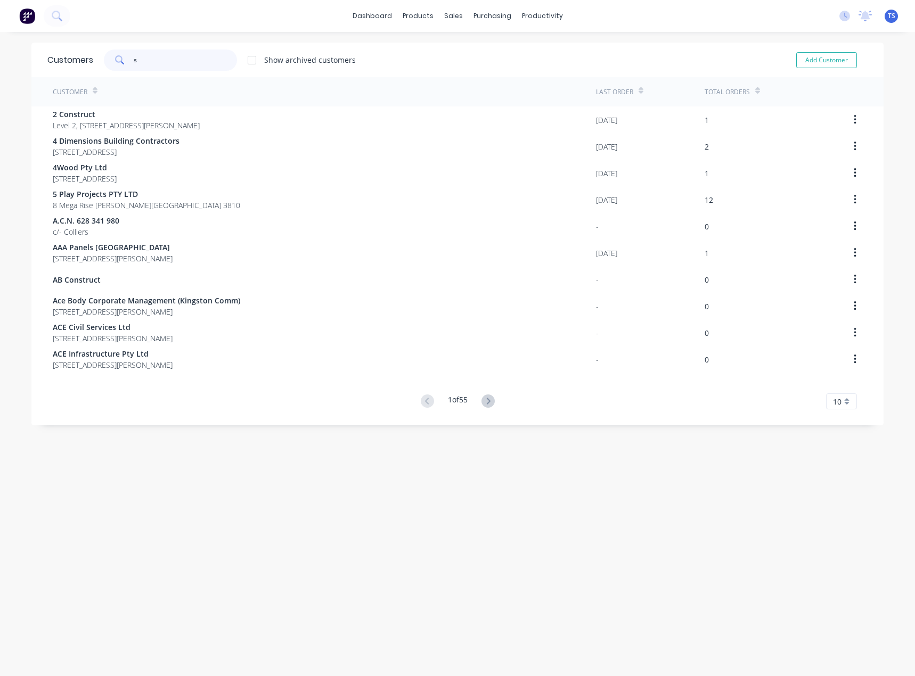
type input "s"
drag, startPoint x: 145, startPoint y: 54, endPoint x: 129, endPoint y: 61, distance: 17.4
click at [129, 60] on div "s" at bounding box center [170, 60] width 133 height 21
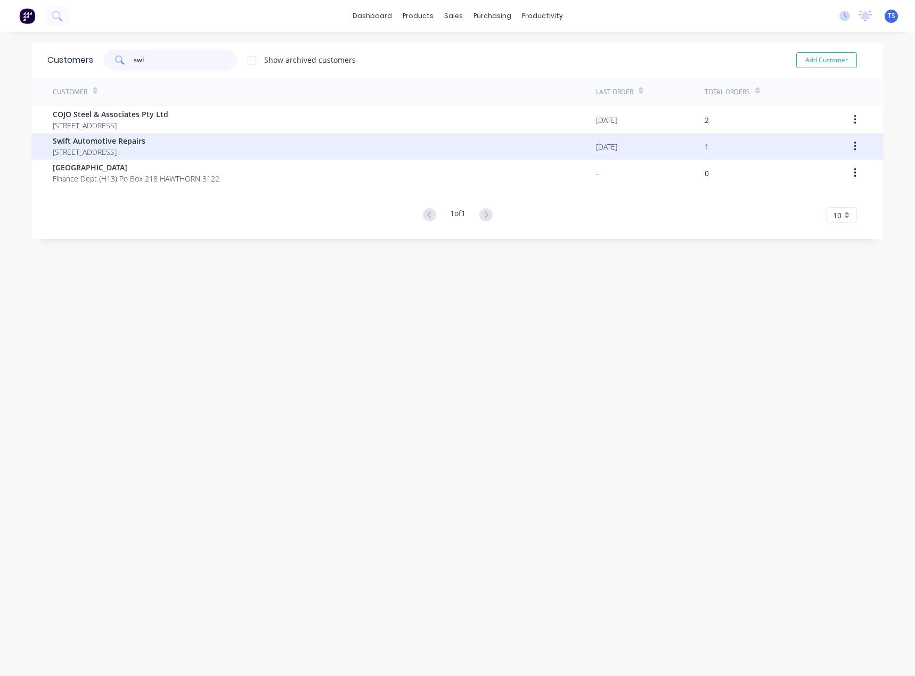
type input "swi"
click at [111, 146] on span "Swift Automotive Repairs" at bounding box center [99, 140] width 93 height 11
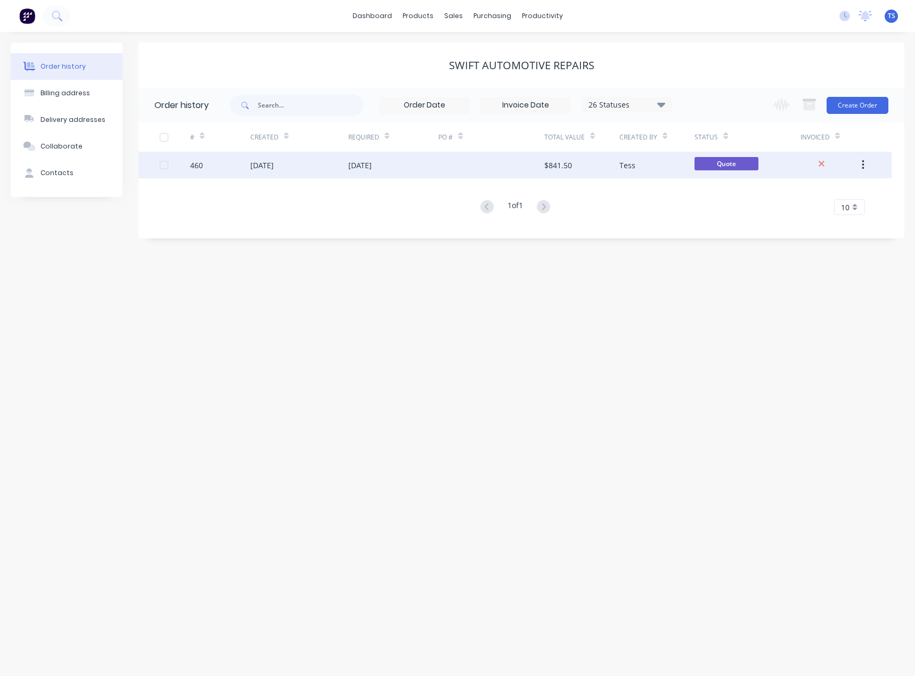
click at [372, 169] on div "[DATE]" at bounding box center [359, 165] width 23 height 11
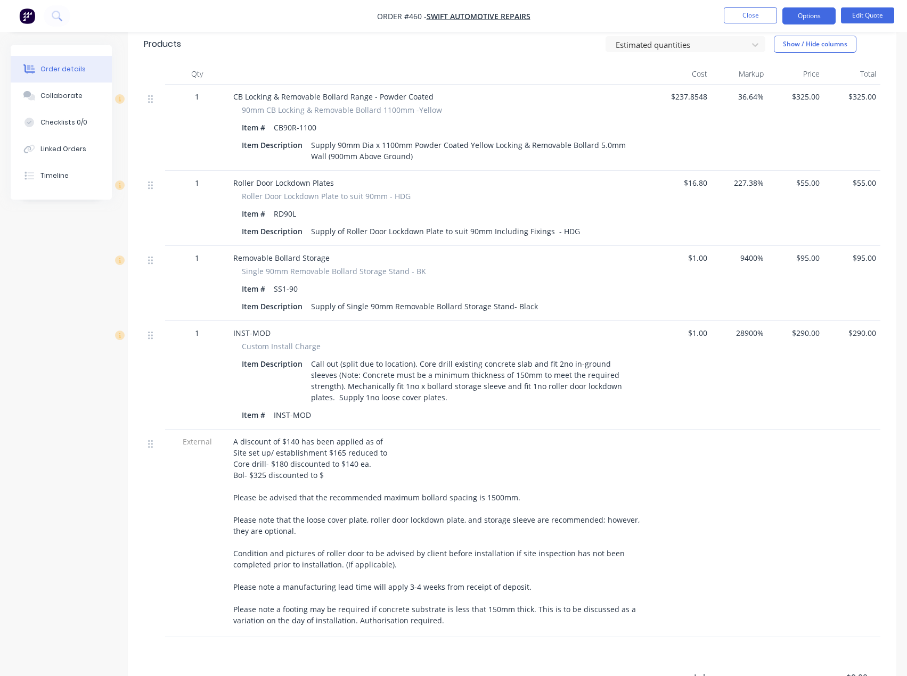
scroll to position [426, 0]
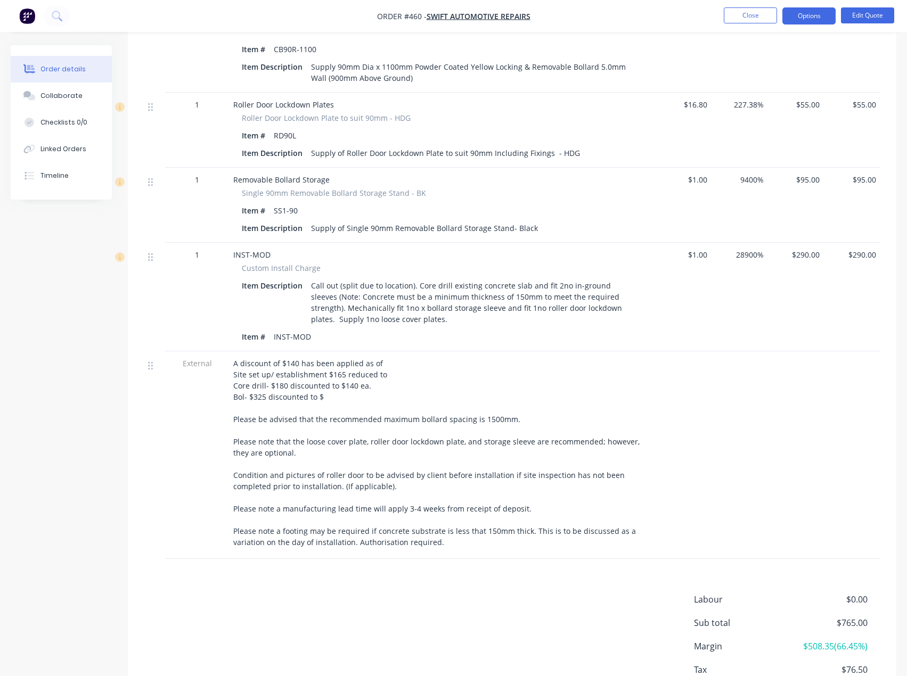
click at [389, 374] on div "A discount of $140 has been applied as of Site set up/ establishment $165 reduc…" at bounding box center [442, 453] width 418 height 190
click at [381, 374] on span "A discount of $140 has been applied as of Site set up/ establishment $165 reduc…" at bounding box center [437, 452] width 408 height 189
click at [864, 11] on button "Edit Quote" at bounding box center [867, 15] width 53 height 16
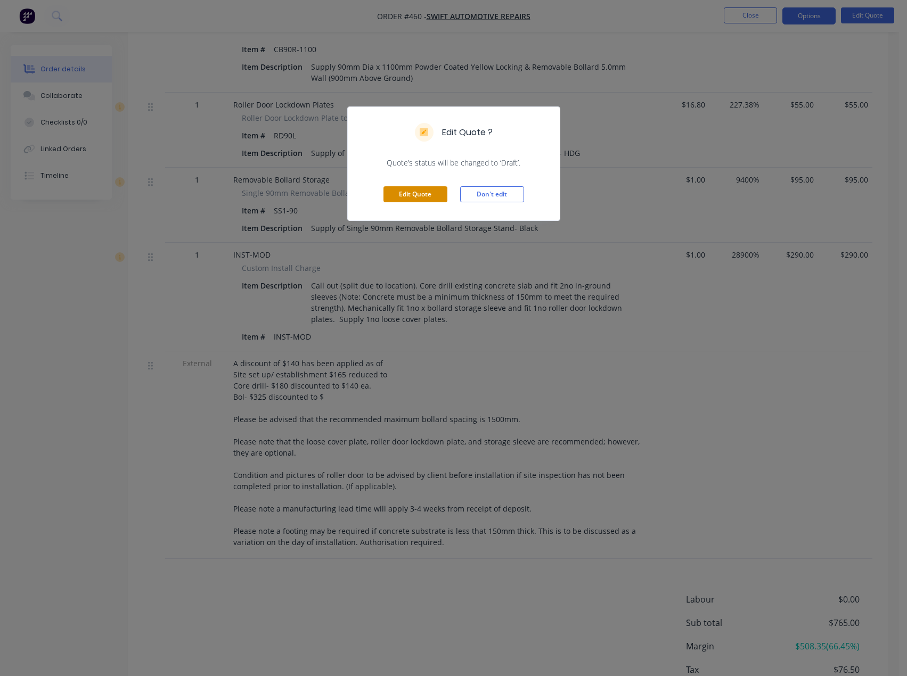
click at [417, 193] on button "Edit Quote" at bounding box center [415, 194] width 64 height 16
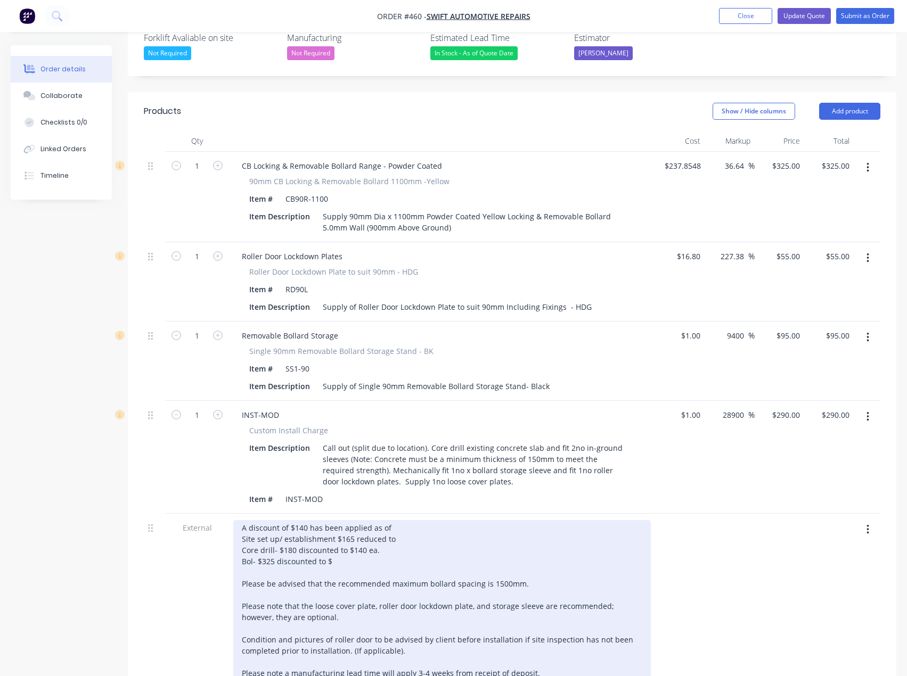
scroll to position [320, 0]
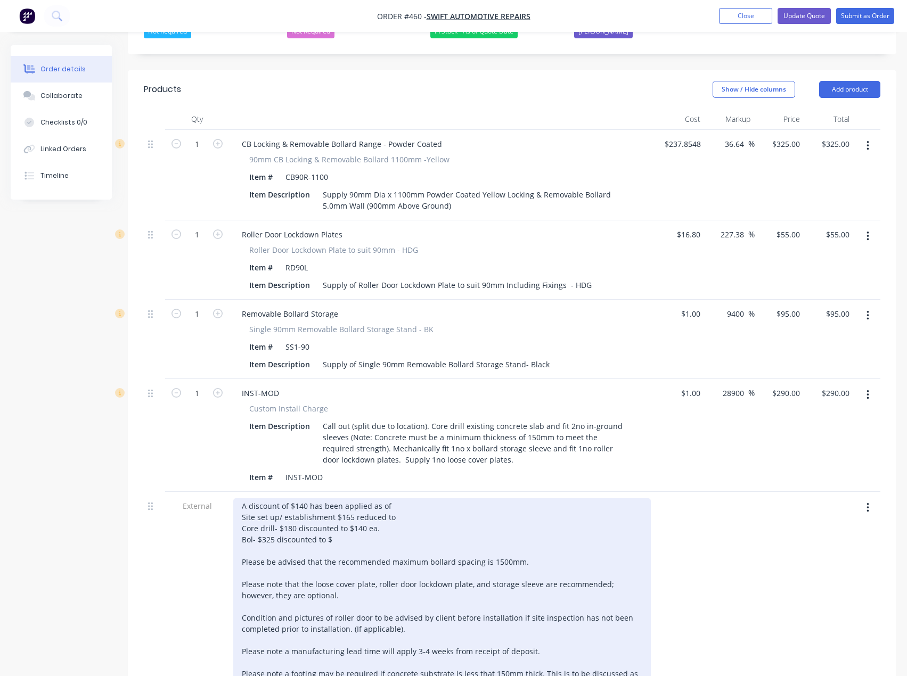
click at [395, 518] on div "A discount of $140 has been applied as of Site set up/ establishment $165 reduc…" at bounding box center [442, 595] width 418 height 194
click at [386, 526] on div "A discount of $140 has been applied as of Site set up/ establishment $165 reduc…" at bounding box center [442, 595] width 418 height 194
click at [341, 541] on div "A discount of $140 has been applied as of Site set up/ establishment $165 reduc…" at bounding box center [442, 595] width 418 height 194
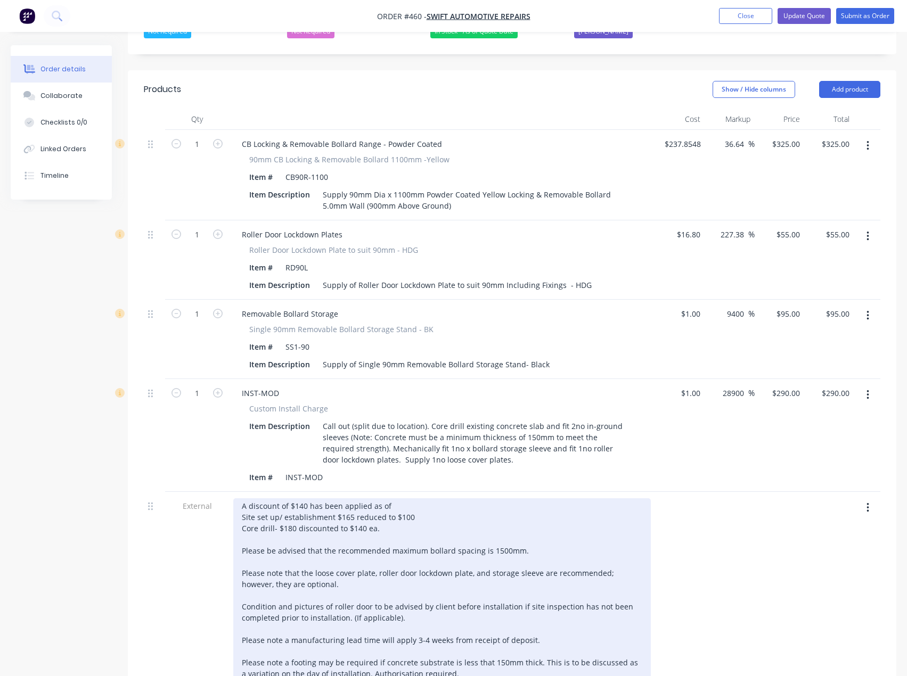
click at [392, 505] on div "A discount of $140 has been applied as of Site set up/ establishment $165 reduc…" at bounding box center [442, 589] width 418 height 183
click at [304, 509] on div "A discount of $140 has been applied as of Site set up/ establishment $165 reduc…" at bounding box center [442, 589] width 418 height 183
click at [398, 505] on div "A discount of $105 has been applied as of Site set up/ establishment $165 reduc…" at bounding box center [442, 589] width 418 height 183
click at [572, 531] on div "A discount of $105 has been applied as of [DATE]. Site set up/ establishment $1…" at bounding box center [442, 589] width 418 height 183
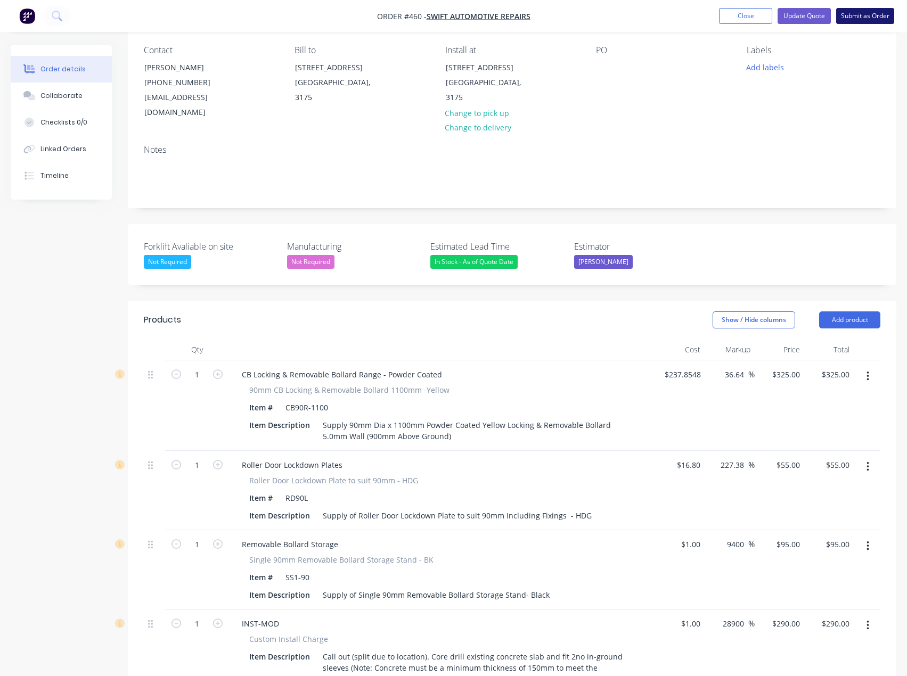
scroll to position [53, 0]
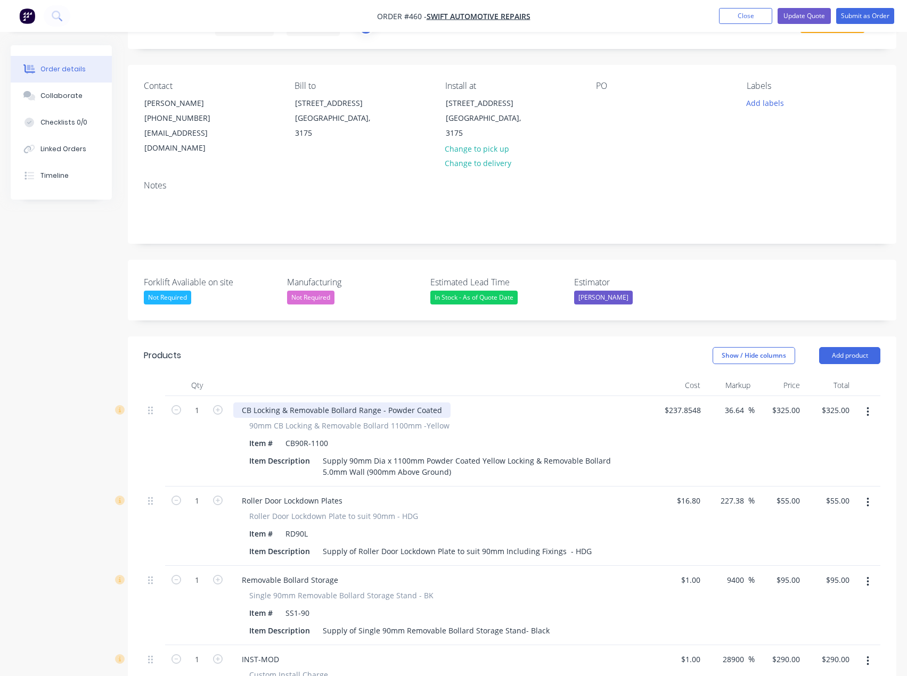
click at [280, 414] on div "CB Locking & Removable Bollard Range - Powder Coated" at bounding box center [341, 410] width 217 height 15
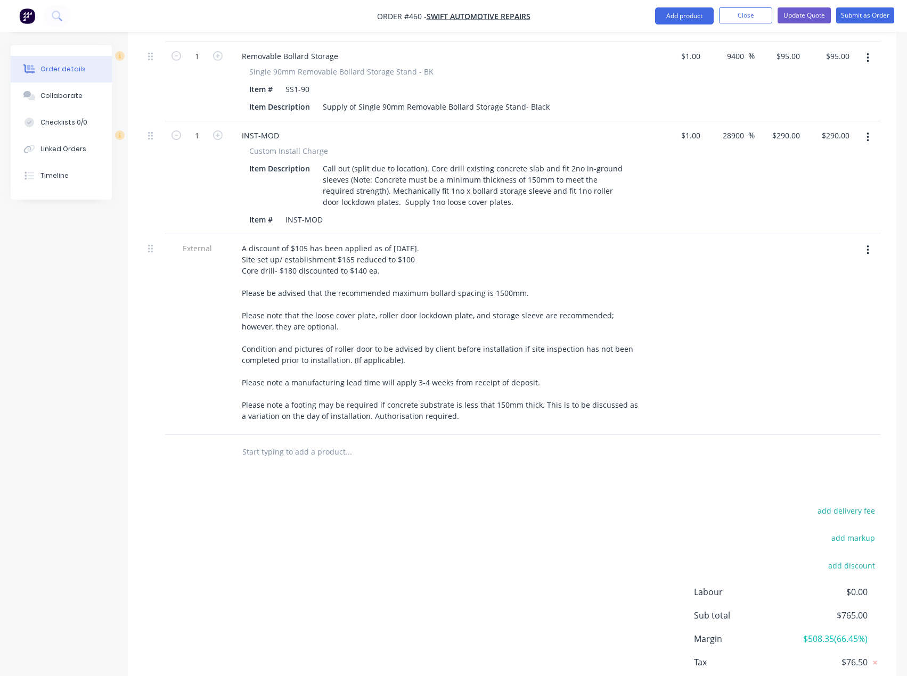
scroll to position [586, 0]
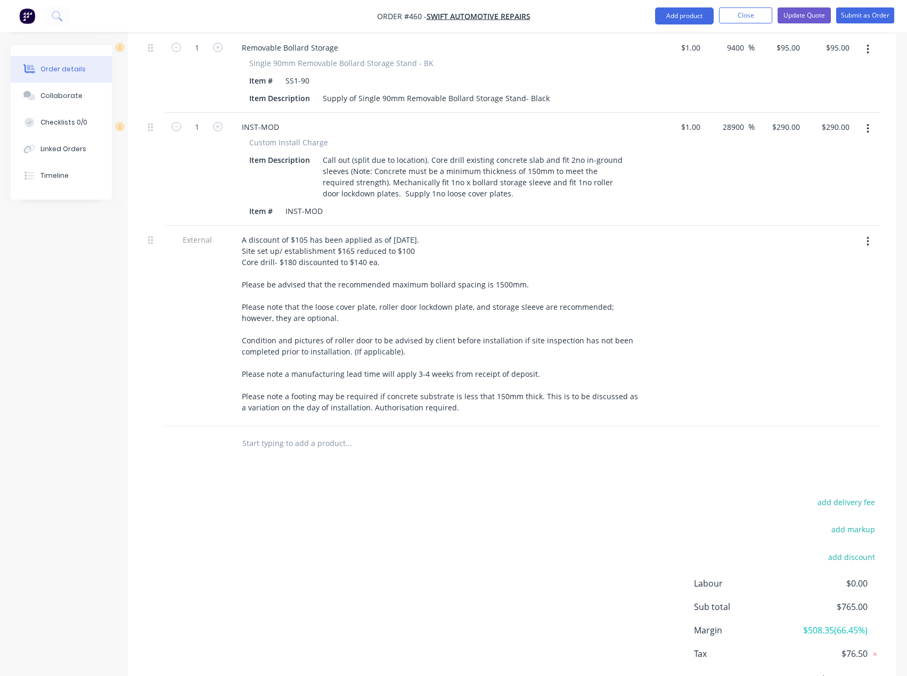
click at [291, 447] on input "text" at bounding box center [348, 443] width 213 height 21
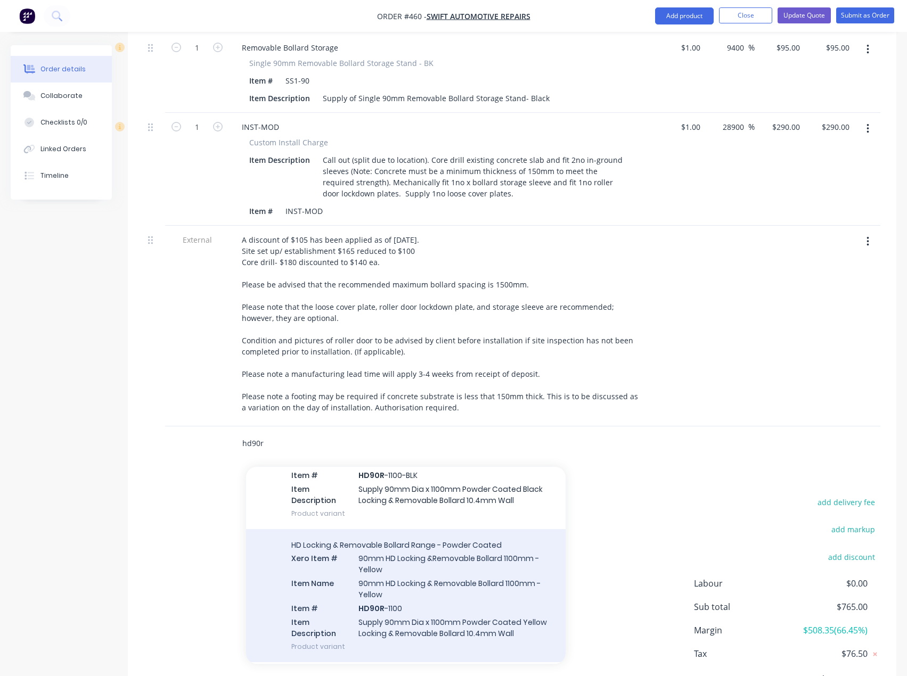
scroll to position [107, 0]
type input "hd90r"
click at [392, 571] on div "HD Locking & Removable Bollard Range - Powder Coated Xero Item # 90mm HD Lockin…" at bounding box center [406, 594] width 320 height 133
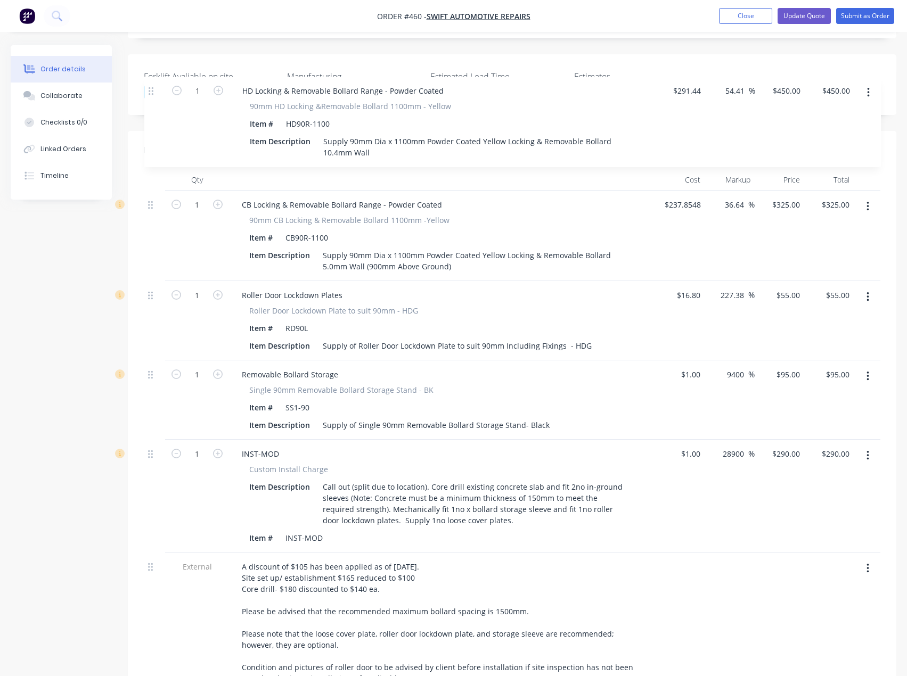
scroll to position [258, 0]
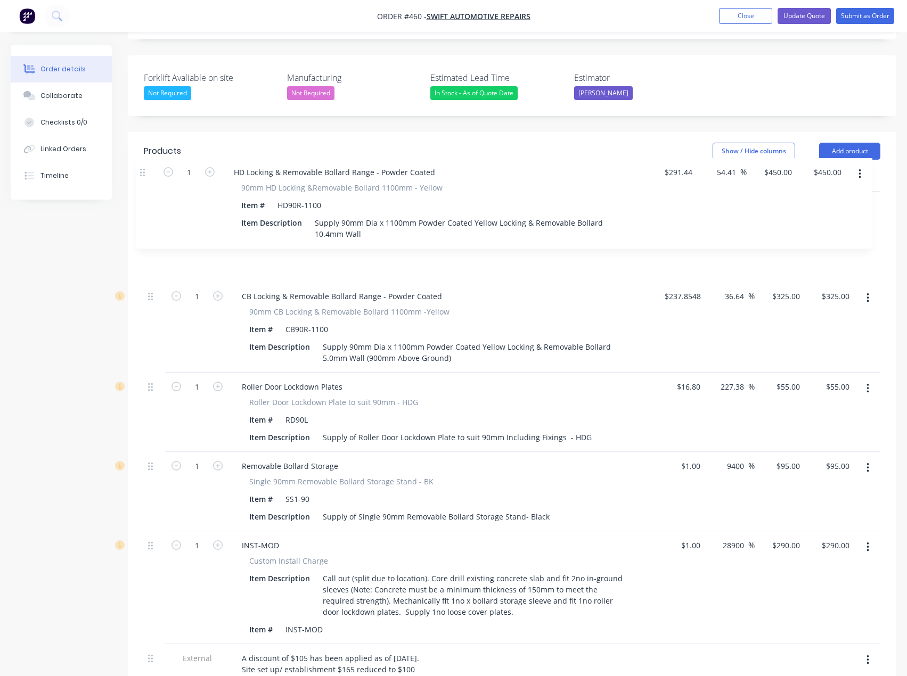
drag, startPoint x: 153, startPoint y: 445, endPoint x: 145, endPoint y: 171, distance: 273.8
click at [145, 171] on div "Qty Cost Markup Price Total 1 CB Locking & Removable Bollard Range - Powder Coa…" at bounding box center [512, 507] width 736 height 675
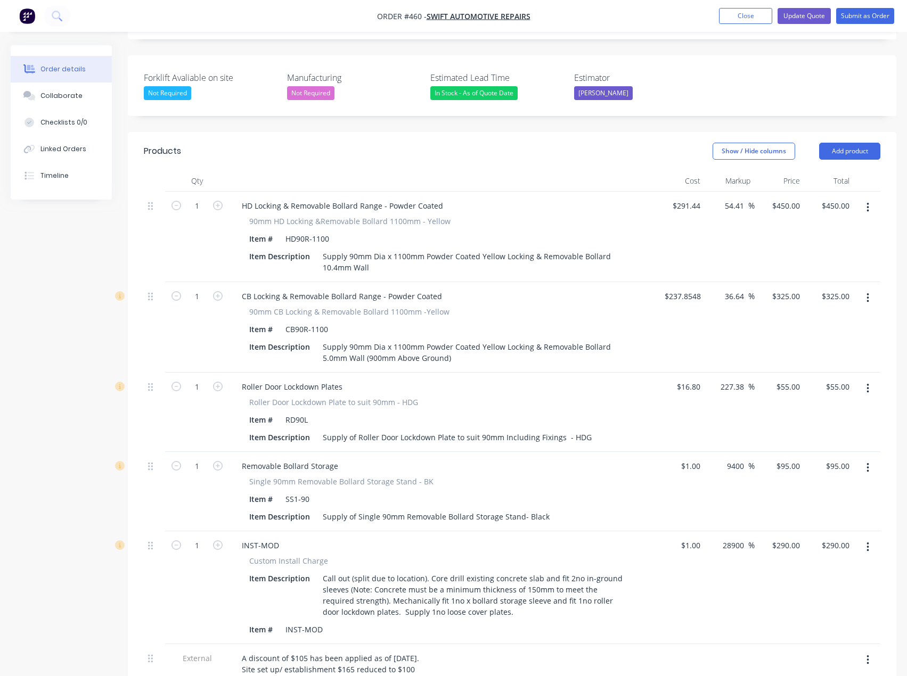
click at [866, 296] on icon "button" at bounding box center [867, 298] width 3 height 12
click at [806, 389] on div "Delete" at bounding box center [830, 389] width 82 height 15
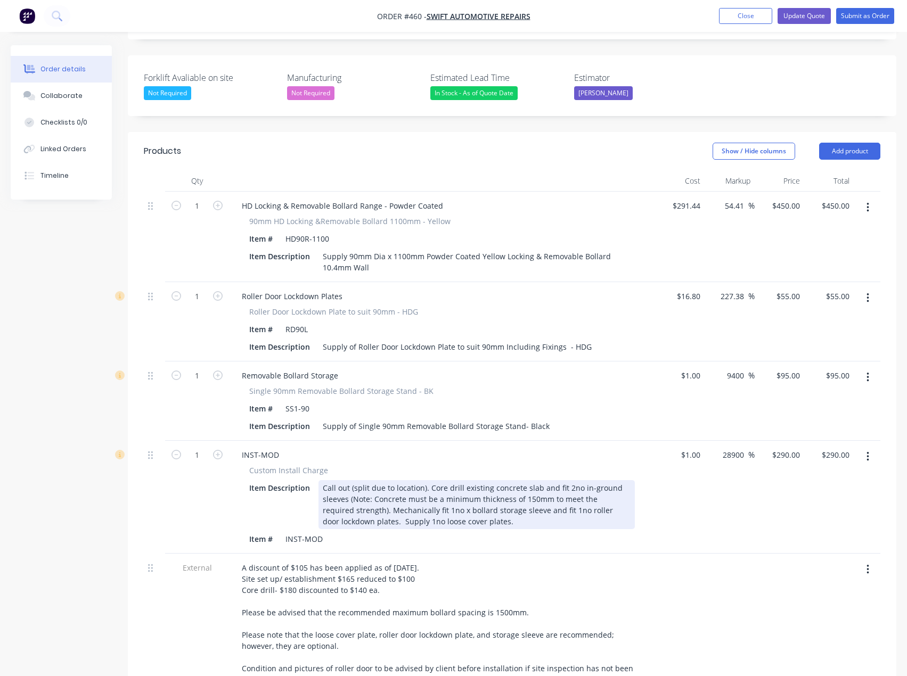
click at [425, 488] on div "Call out (split due to location). Core drill existing concrete slab and fit 2no…" at bounding box center [476, 504] width 316 height 49
drag, startPoint x: 424, startPoint y: 488, endPoint x: 357, endPoint y: 493, distance: 67.8
click at [357, 493] on div "Call out (split due to location). Core drill existing concrete slab and fit 2no…" at bounding box center [476, 504] width 316 height 49
click at [567, 488] on div "Call out (reduced as per Tess). Core drill existing concrete slab and fit 2no i…" at bounding box center [476, 504] width 316 height 49
click at [350, 498] on div "Call out (reduced as per Tess). Core drill existing concrete slab and fit 1no i…" at bounding box center [476, 504] width 316 height 49
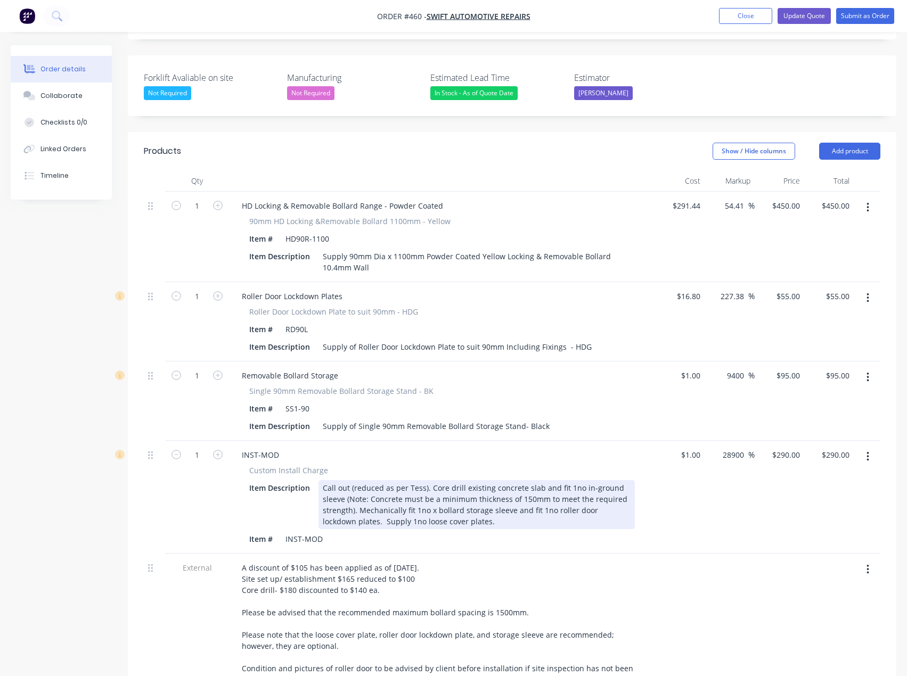
click at [485, 523] on div "Call out (reduced as per Tess). Core drill existing concrete slab and fit 1no i…" at bounding box center [476, 504] width 316 height 49
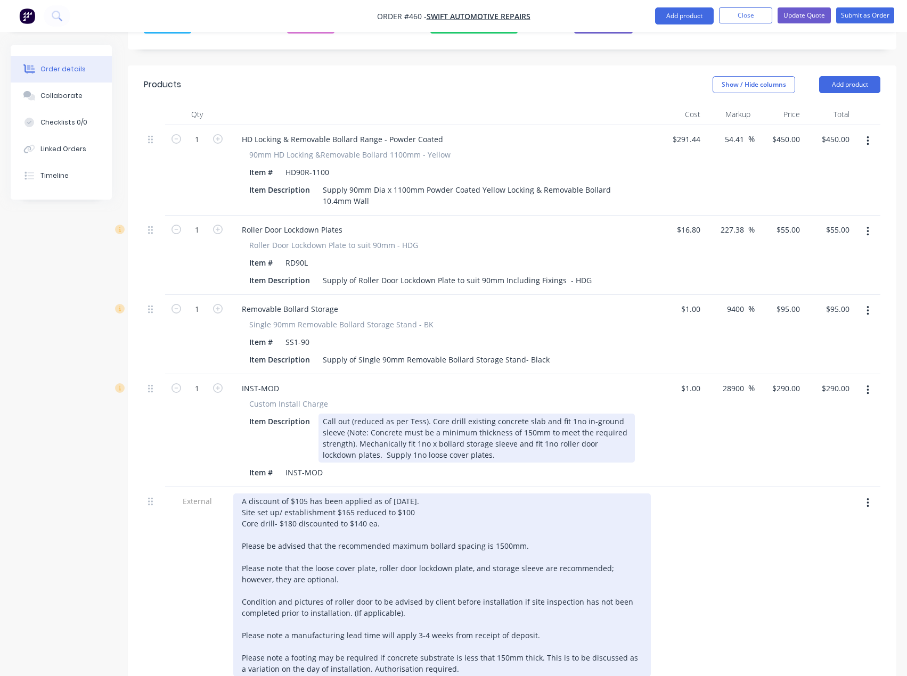
scroll to position [471, 0]
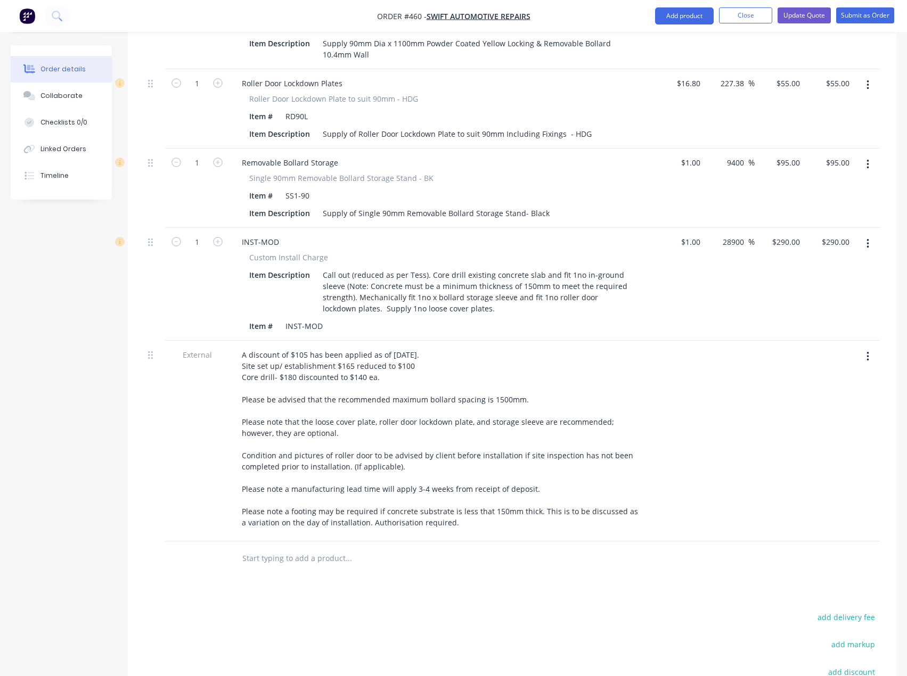
click at [305, 560] on input "text" at bounding box center [348, 558] width 213 height 21
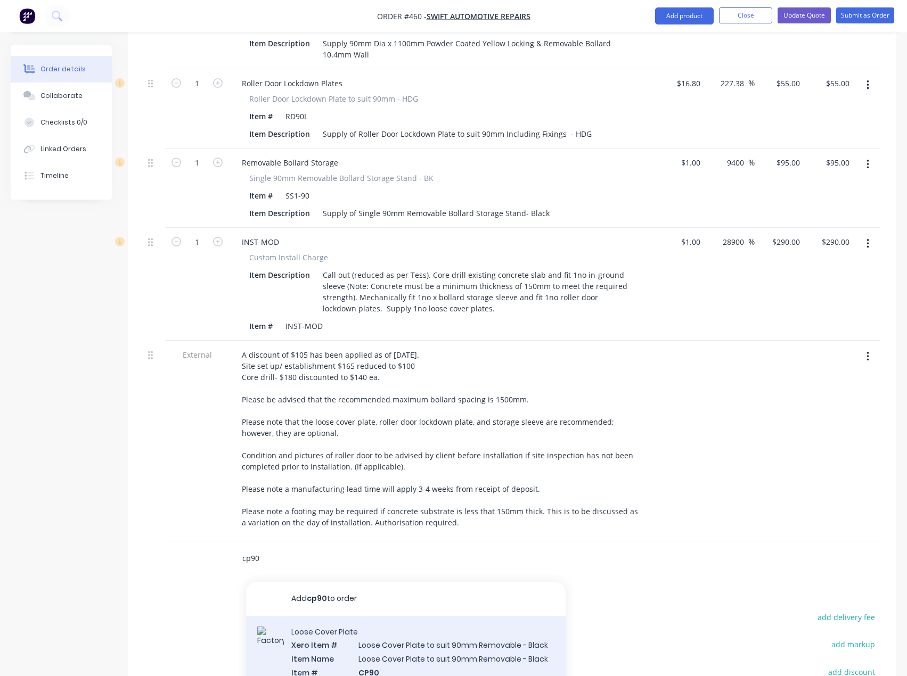
type input "cp90"
click at [389, 657] on div "Loose Cover Plate Xero Item # Loose Cover Plate to suit 90mm Removable - Black …" at bounding box center [406, 684] width 320 height 136
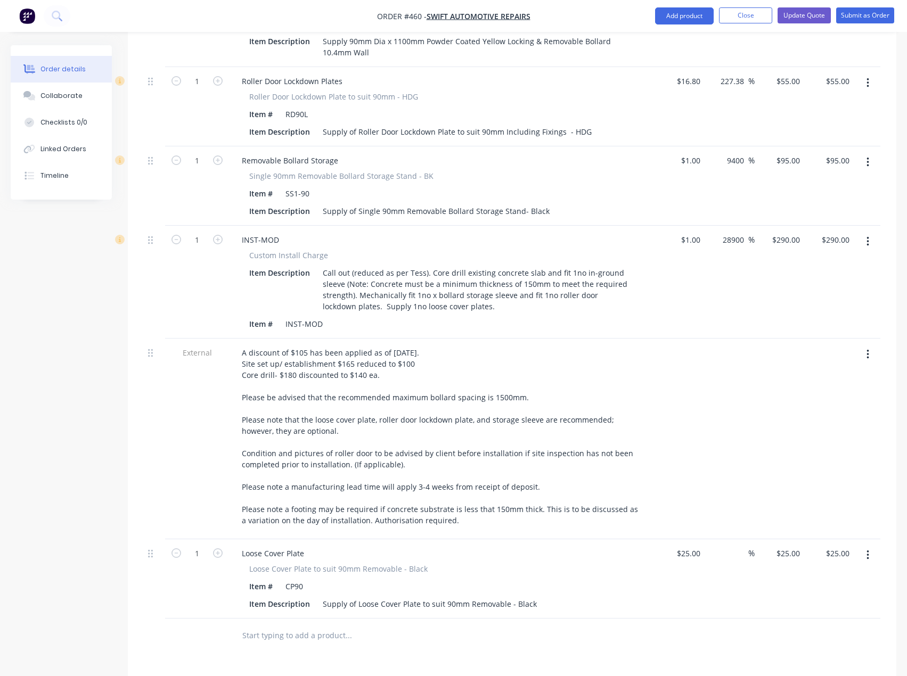
scroll to position [482, 0]
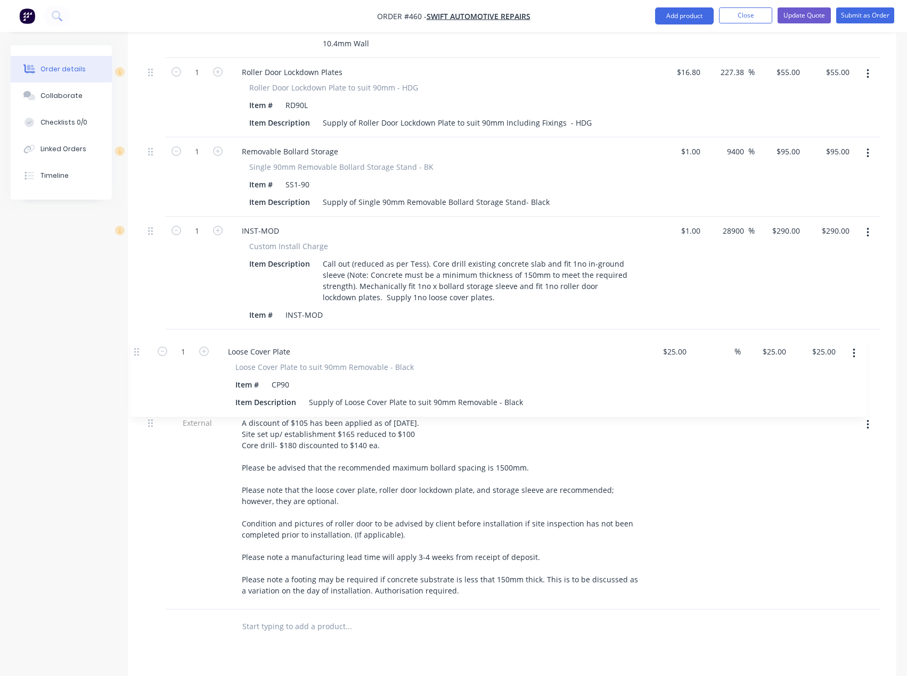
drag, startPoint x: 150, startPoint y: 555, endPoint x: 136, endPoint y: 347, distance: 208.7
click at [136, 347] on div "Qty Cost Markup Price Total 1 HD Locking & Removable Bollard Range - Powder Coa…" at bounding box center [512, 295] width 768 height 698
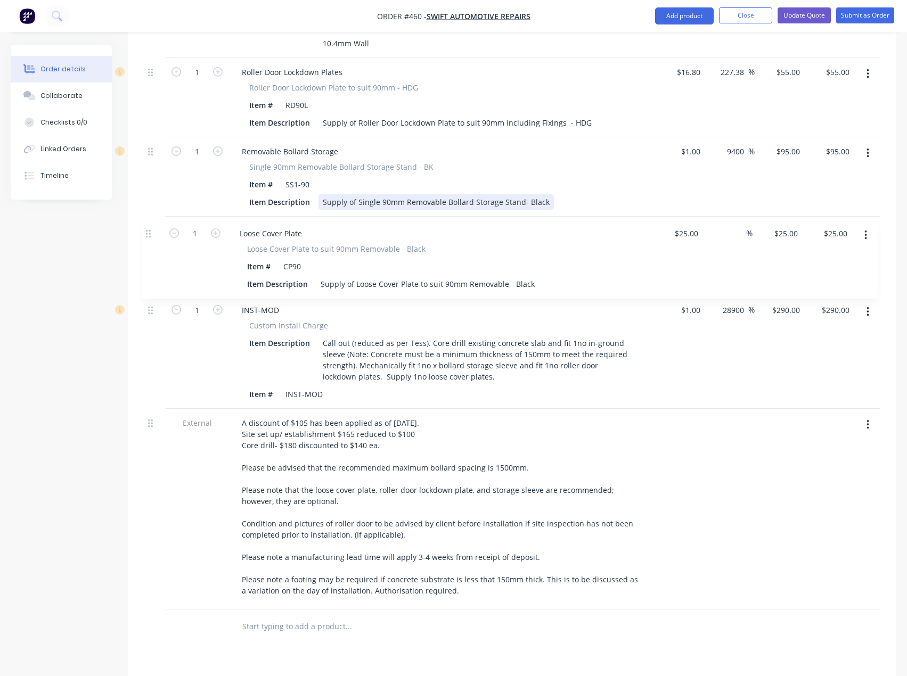
drag, startPoint x: 153, startPoint y: 345, endPoint x: 379, endPoint y: 206, distance: 265.1
click at [151, 231] on div "1 HD Locking & Removable Bollard Range - Powder Coated 90mm HD Locking &Removab…" at bounding box center [512, 289] width 736 height 642
click at [695, 227] on input "25" at bounding box center [698, 230] width 14 height 15
type input "$1.00"
type input "1"
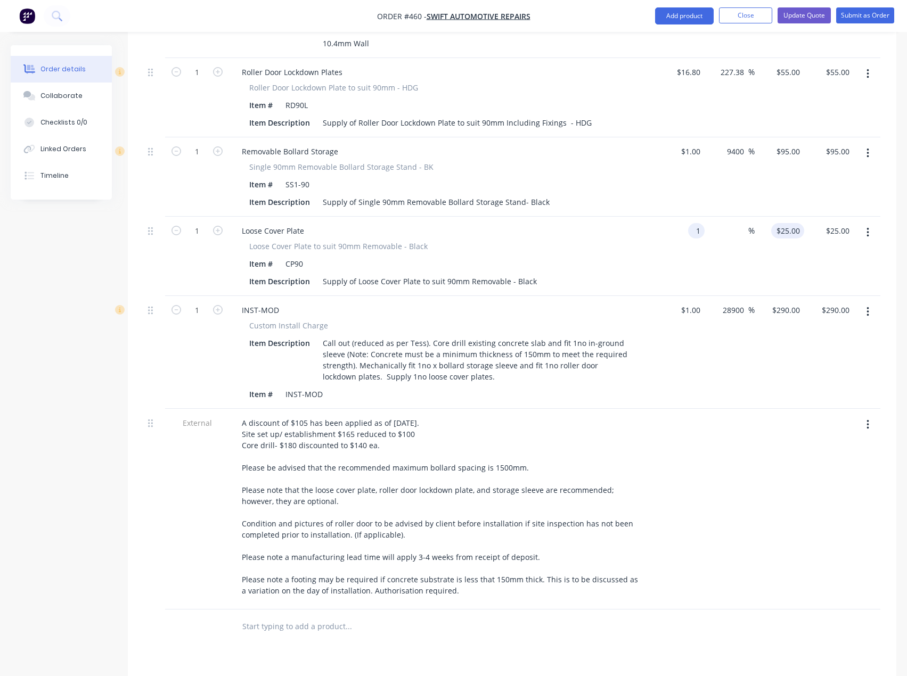
type input "$1.00"
click at [796, 231] on input "1" at bounding box center [789, 230] width 29 height 15
type input "20"
type input "1900"
type input "$20.00"
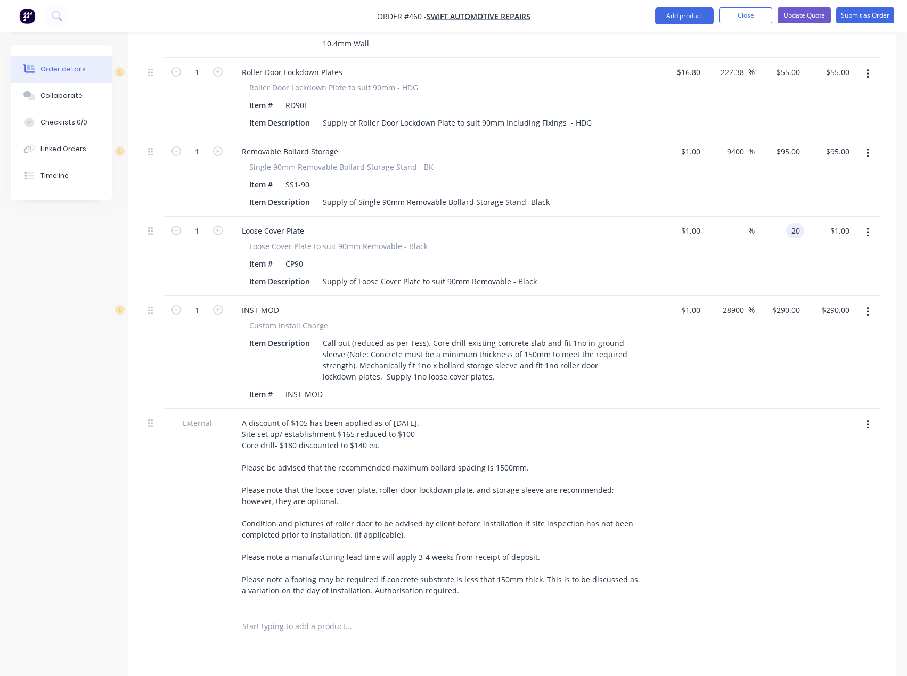
type input "$20.00"
click at [791, 500] on div at bounding box center [780, 509] width 50 height 201
click at [806, 12] on button "Update Quote" at bounding box center [803, 15] width 53 height 16
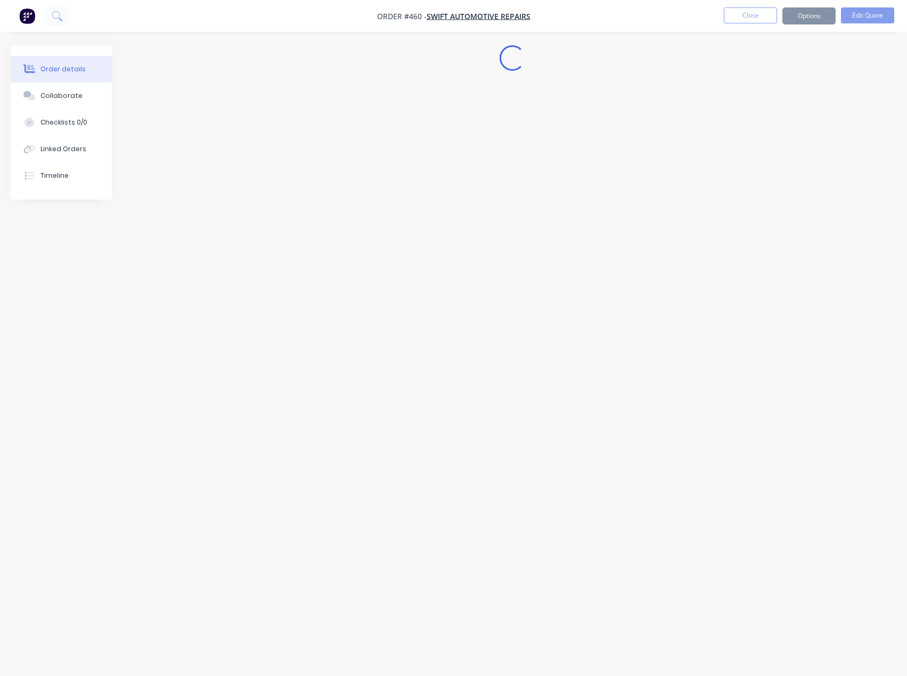
scroll to position [0, 0]
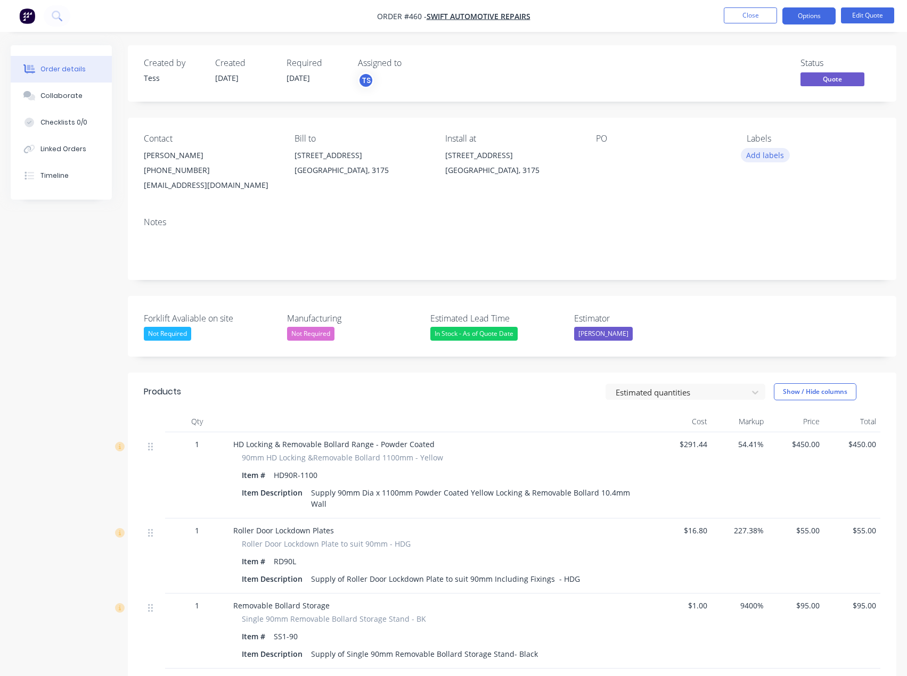
click at [763, 157] on button "Add labels" at bounding box center [765, 155] width 49 height 14
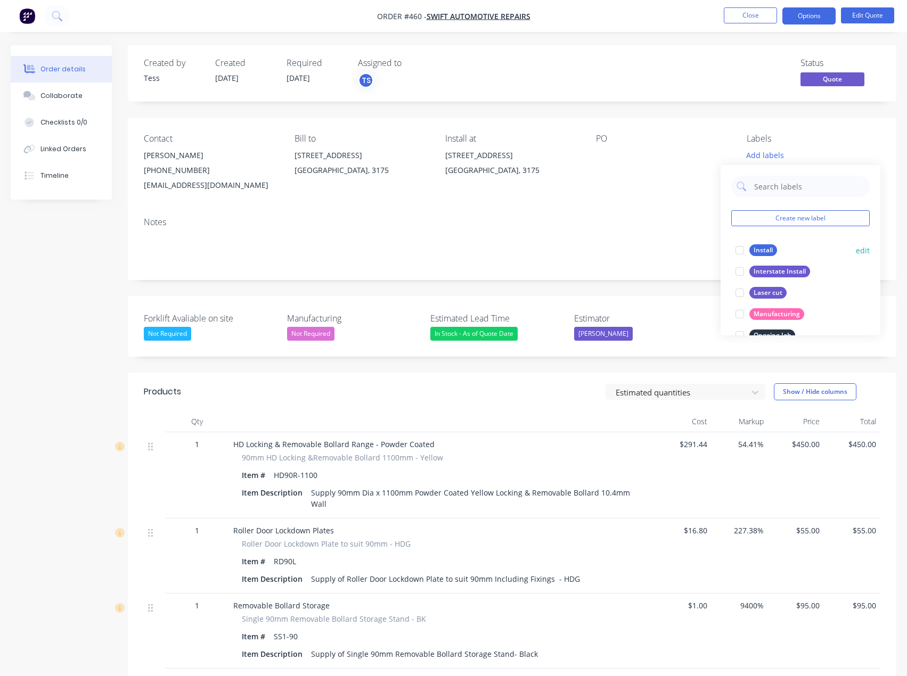
click at [764, 245] on div "Install" at bounding box center [763, 250] width 28 height 12
click at [731, 137] on div "Contact Peter (03) 9706 6322 swift@cyberspace.net.au Bill to 350 Frankston - Da…" at bounding box center [512, 163] width 768 height 91
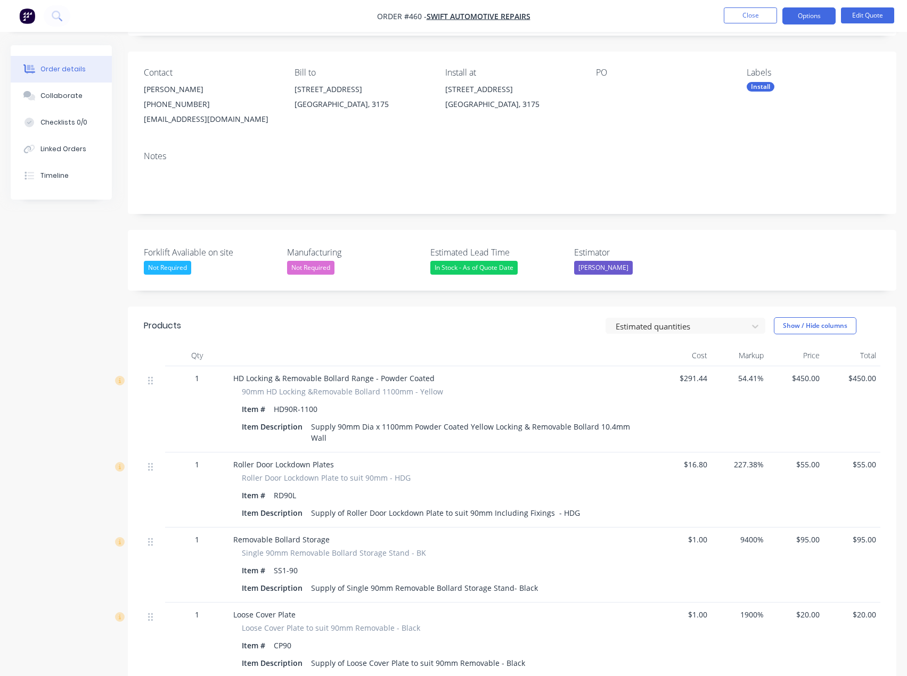
scroll to position [53, 0]
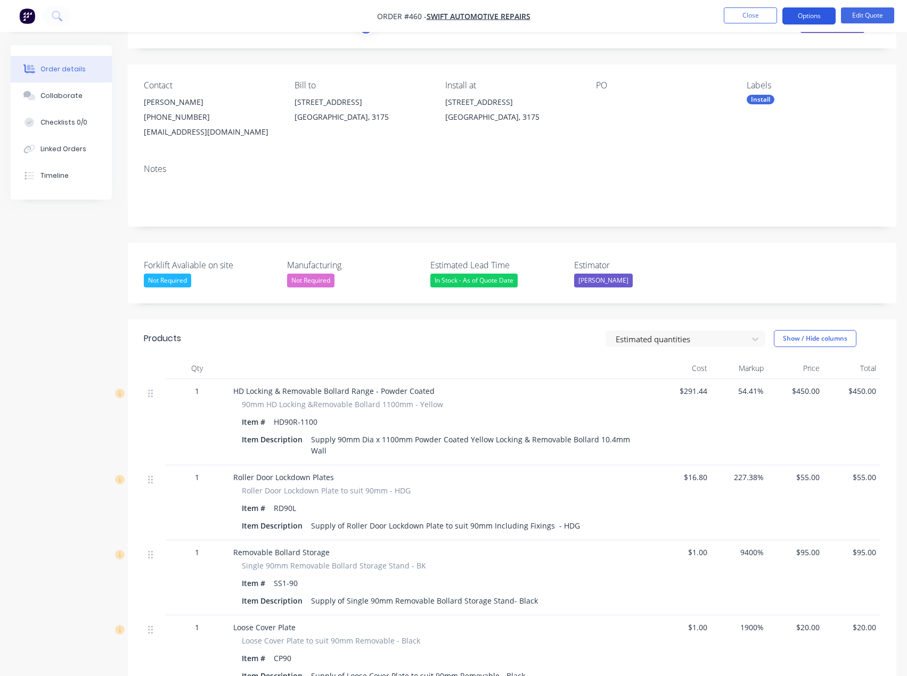
click at [814, 10] on button "Options" at bounding box center [808, 15] width 53 height 17
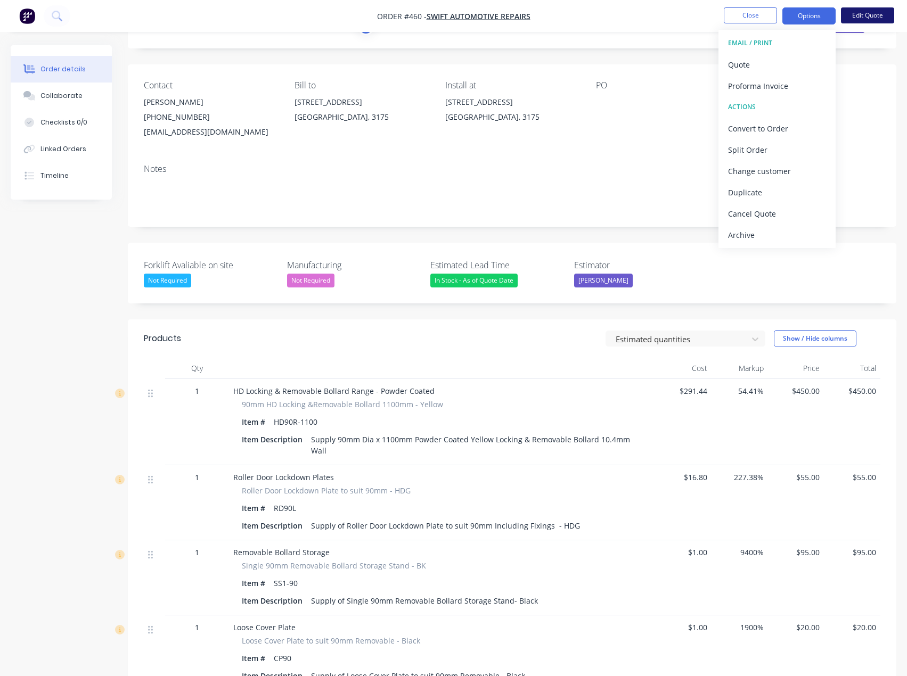
click at [875, 14] on button "Edit Quote" at bounding box center [867, 15] width 53 height 16
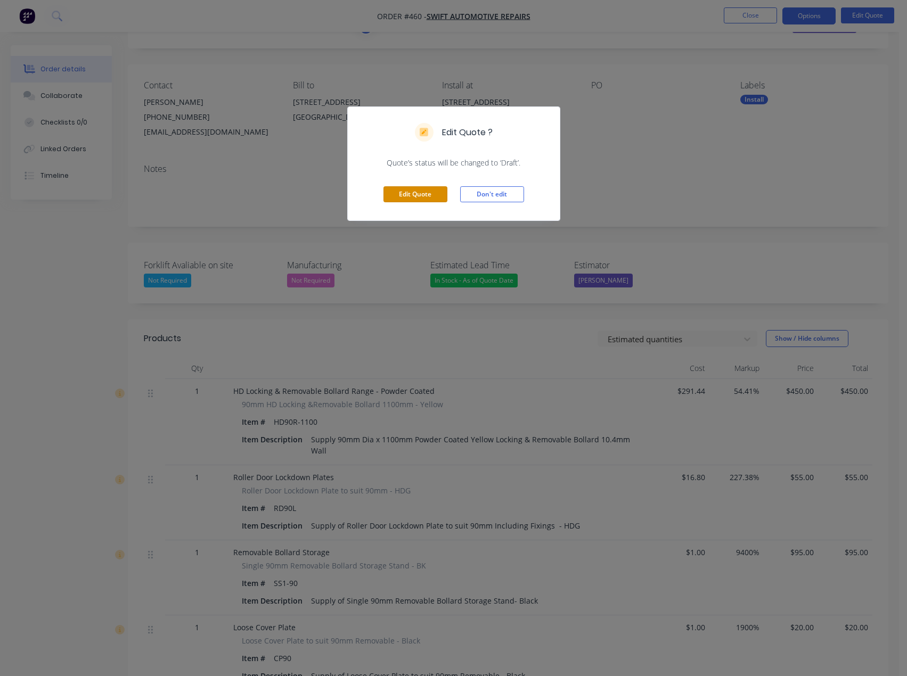
drag, startPoint x: 420, startPoint y: 194, endPoint x: 644, endPoint y: 154, distance: 228.2
click at [420, 194] on button "Edit Quote" at bounding box center [415, 194] width 64 height 16
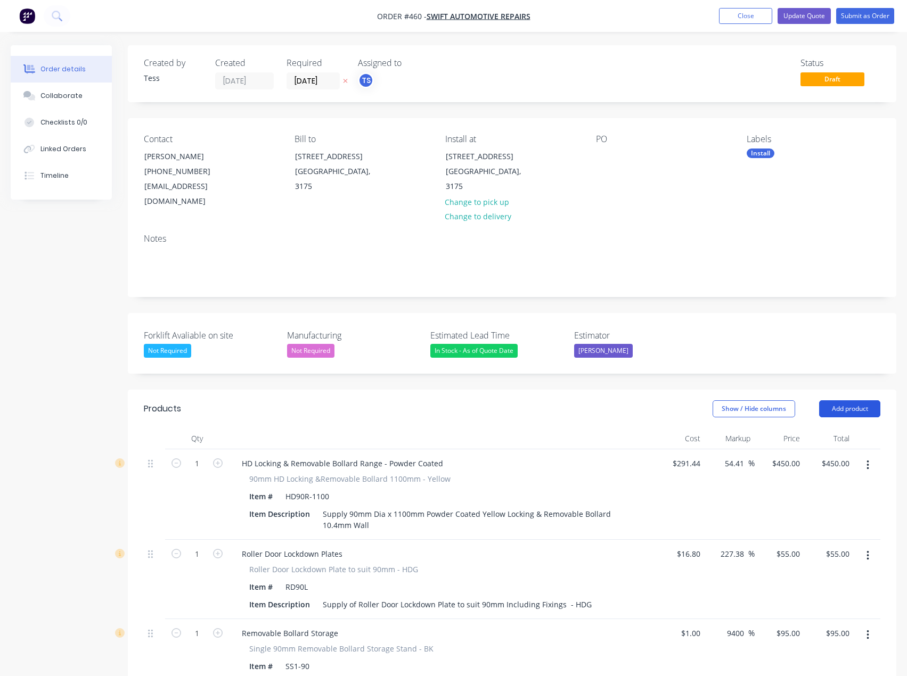
click at [861, 412] on button "Add product" at bounding box center [849, 408] width 61 height 17
click at [824, 582] on div "Notes (External)" at bounding box center [830, 584] width 82 height 15
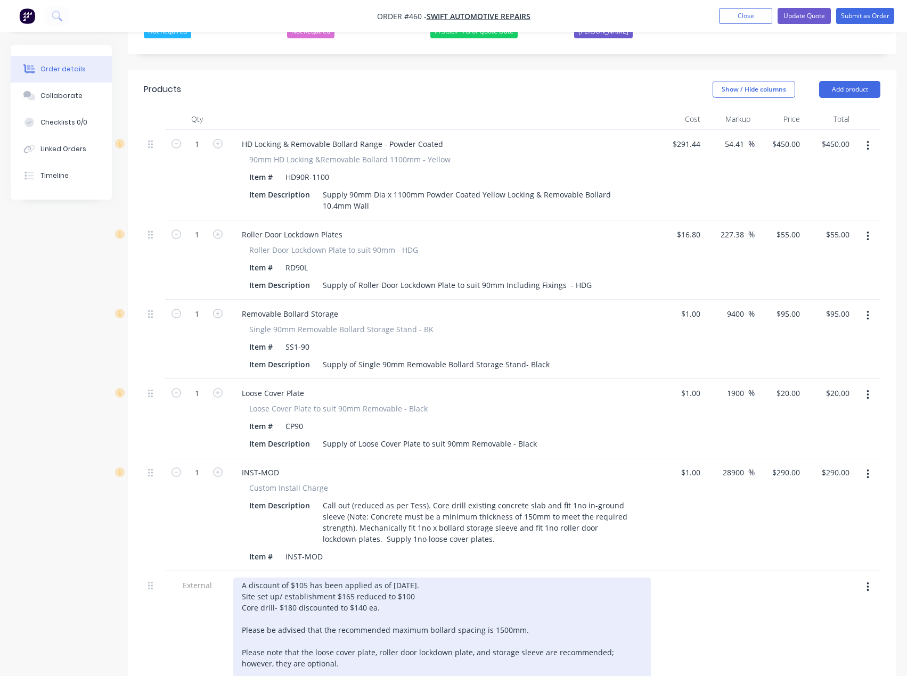
scroll to position [533, 0]
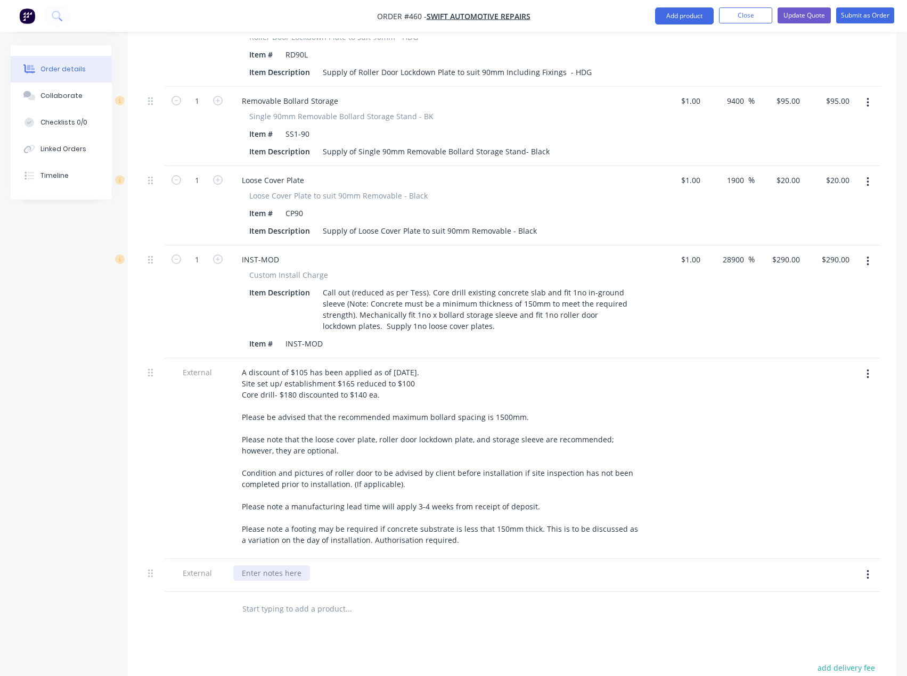
click at [270, 578] on div at bounding box center [271, 573] width 77 height 15
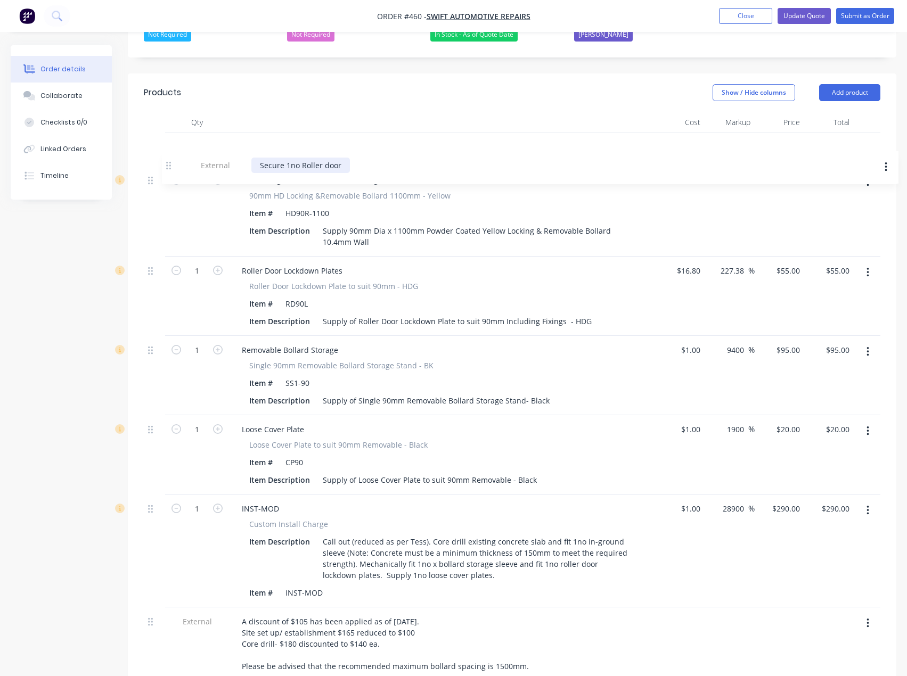
drag, startPoint x: 149, startPoint y: 577, endPoint x: 168, endPoint y: 155, distance: 422.2
click at [168, 155] on div "1 HD Locking & Removable Bollard Range - Powder Coated 90mm HD Locking &Removab…" at bounding box center [512, 470] width 736 height 675
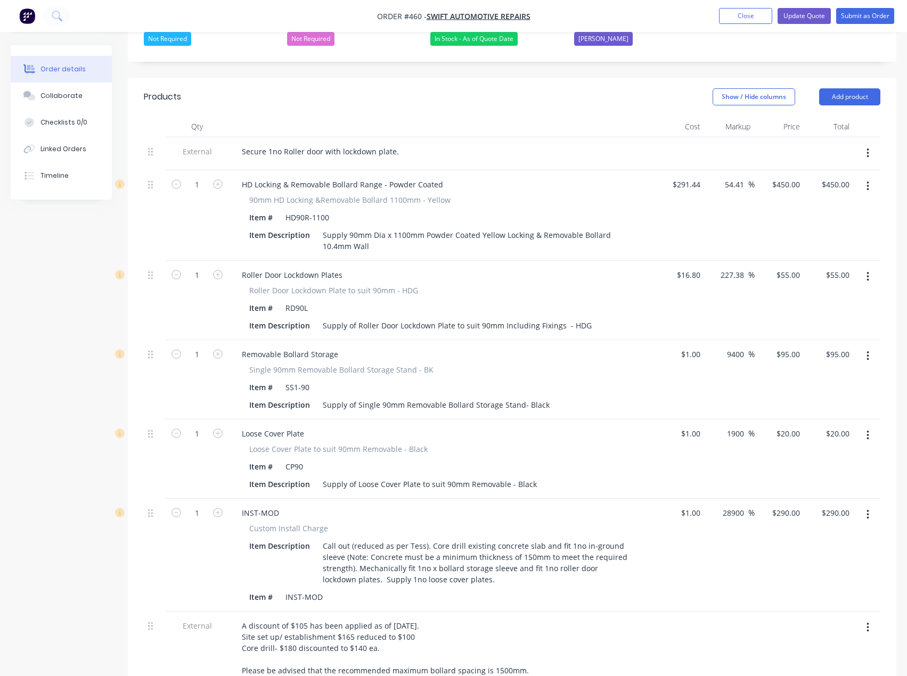
click at [567, 133] on div at bounding box center [442, 126] width 426 height 21
click at [800, 15] on button "Update Quote" at bounding box center [803, 16] width 53 height 16
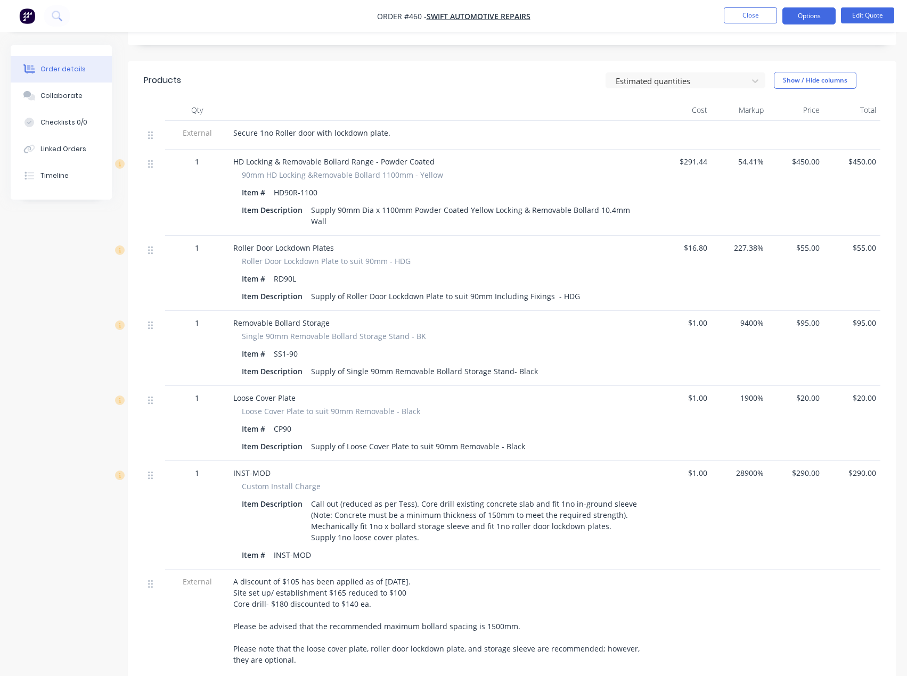
scroll to position [320, 0]
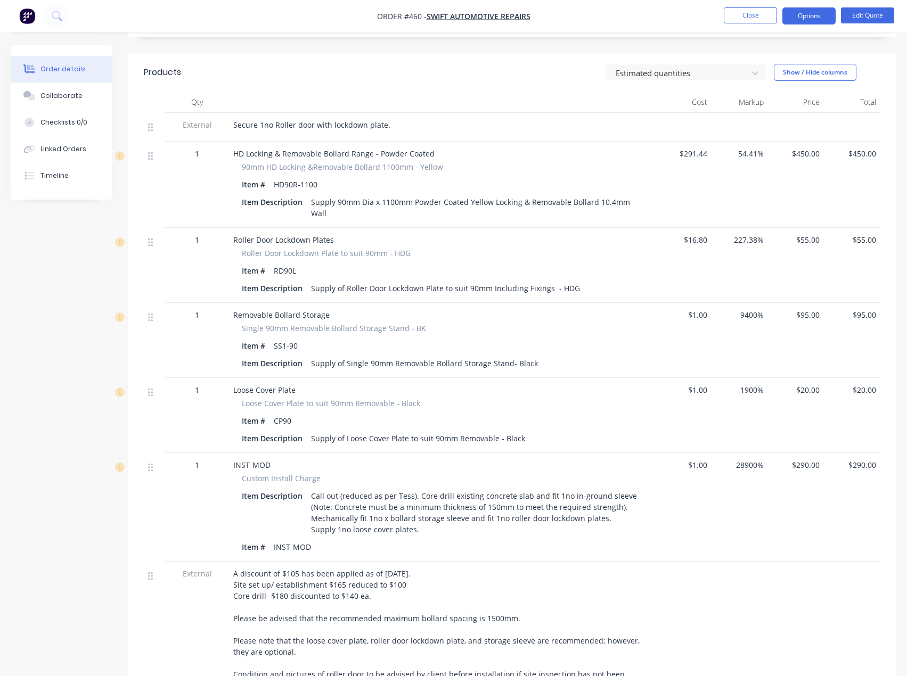
click at [402, 585] on div "A discount of $105 has been applied as of [DATE]. Site set up/ establishment $1…" at bounding box center [442, 657] width 418 height 179
click at [812, 15] on button "Options" at bounding box center [808, 15] width 53 height 17
click at [749, 63] on div "Quote" at bounding box center [777, 64] width 98 height 15
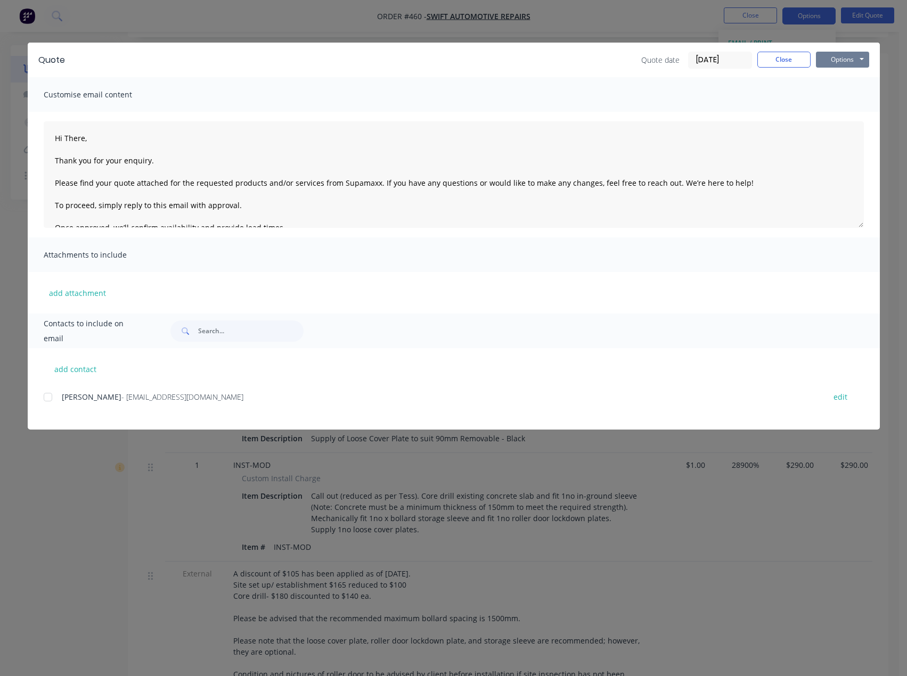
click at [844, 62] on button "Options" at bounding box center [842, 60] width 53 height 16
click at [842, 76] on button "Preview" at bounding box center [850, 79] width 68 height 18
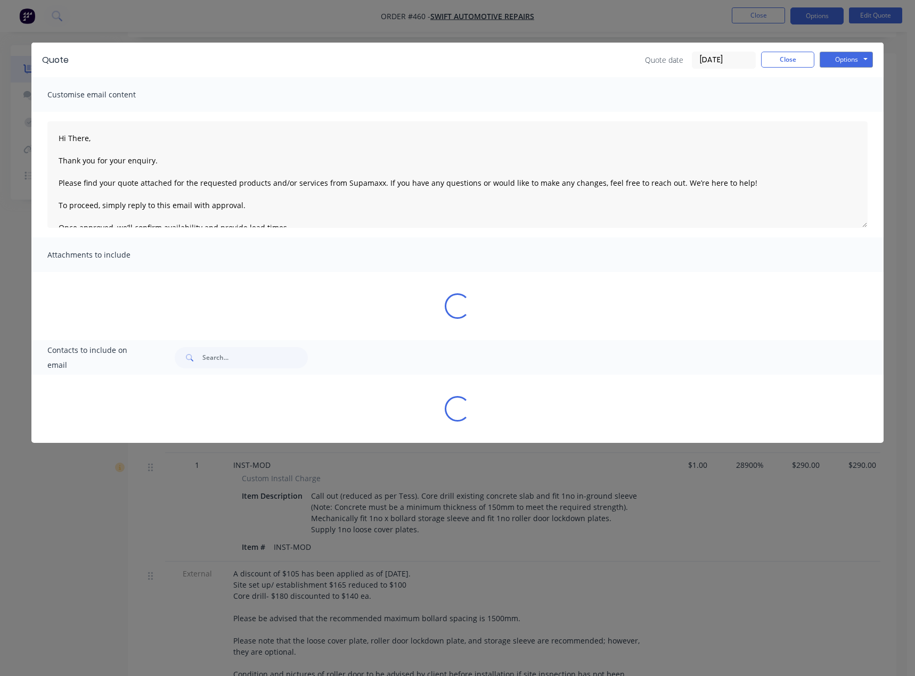
type textarea "Hi There, Thank you for your enquiry. Please find your quote attached for the r…"
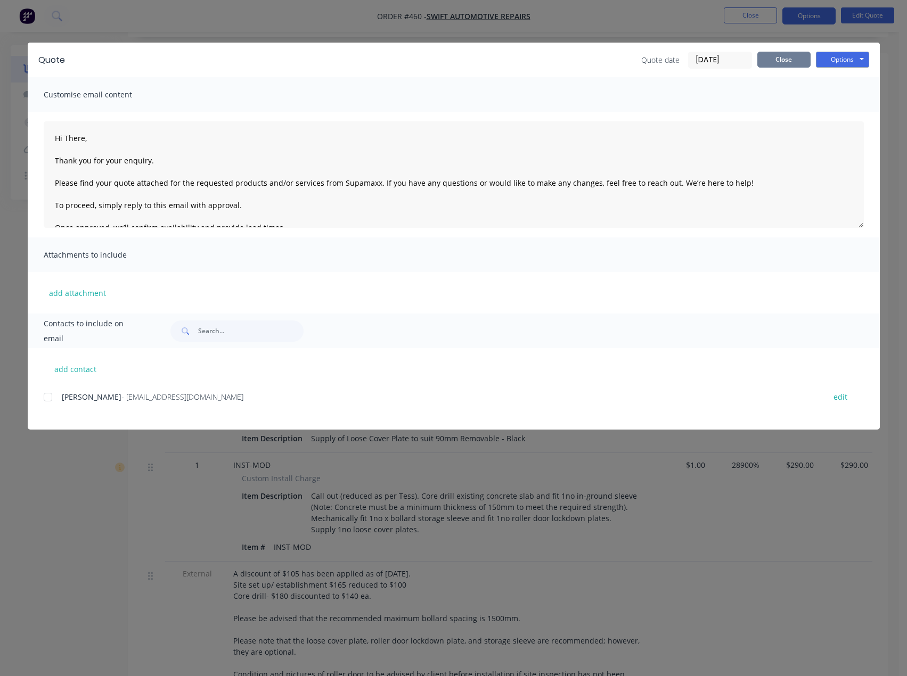
click at [778, 61] on button "Close" at bounding box center [783, 60] width 53 height 16
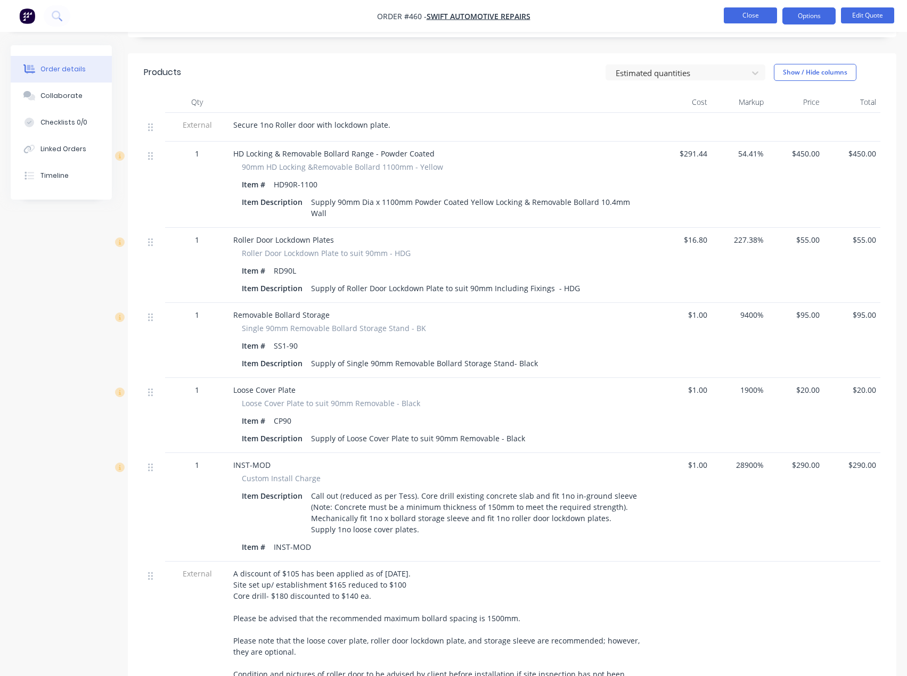
click at [759, 14] on button "Close" at bounding box center [750, 15] width 53 height 16
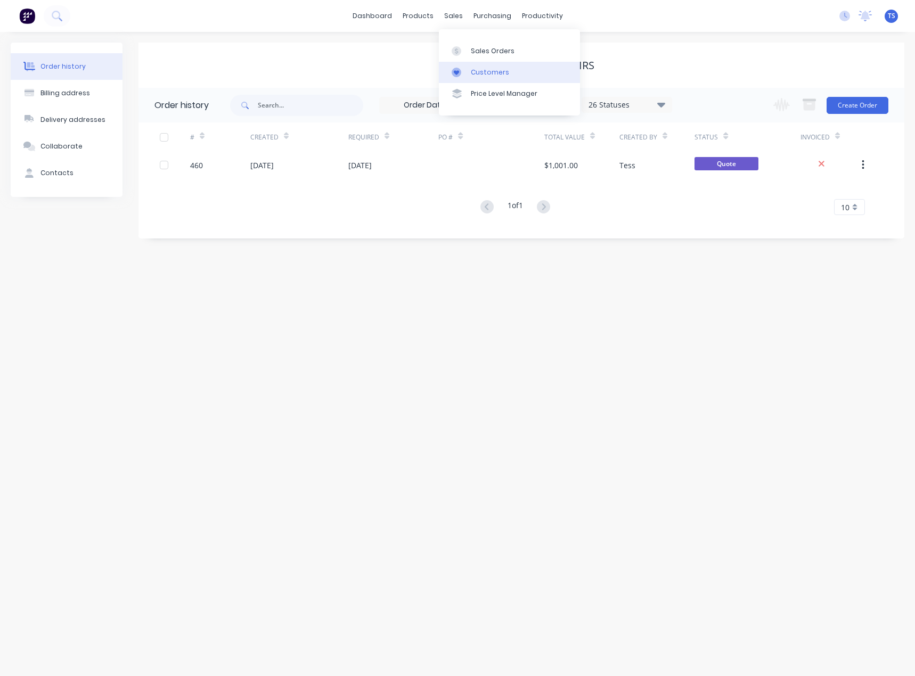
click at [486, 73] on div "Customers" at bounding box center [490, 73] width 38 height 10
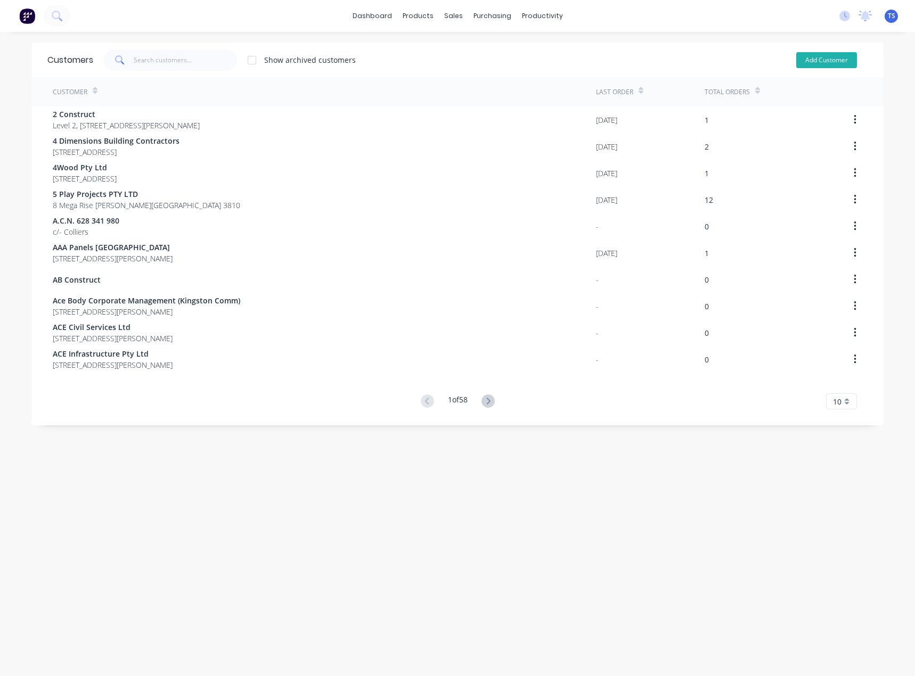
click at [806, 57] on button "Add Customer" at bounding box center [826, 60] width 61 height 16
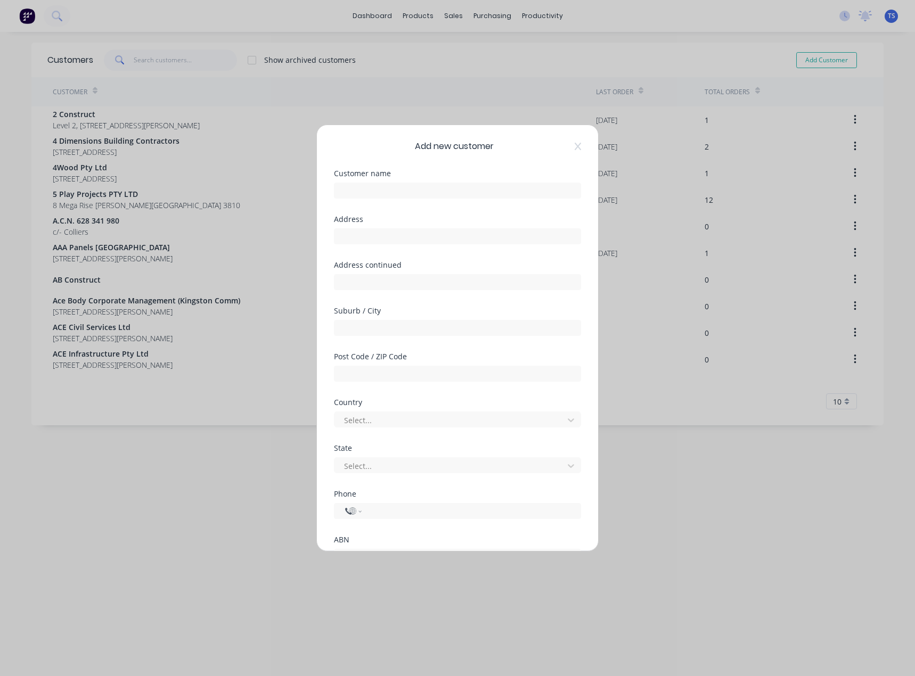
select select "AU"
click at [361, 190] on input "text" at bounding box center [457, 191] width 247 height 16
paste input "JPS Automotive"
type input "JPS Automotive"
click at [345, 235] on input "text" at bounding box center [457, 236] width 247 height 16
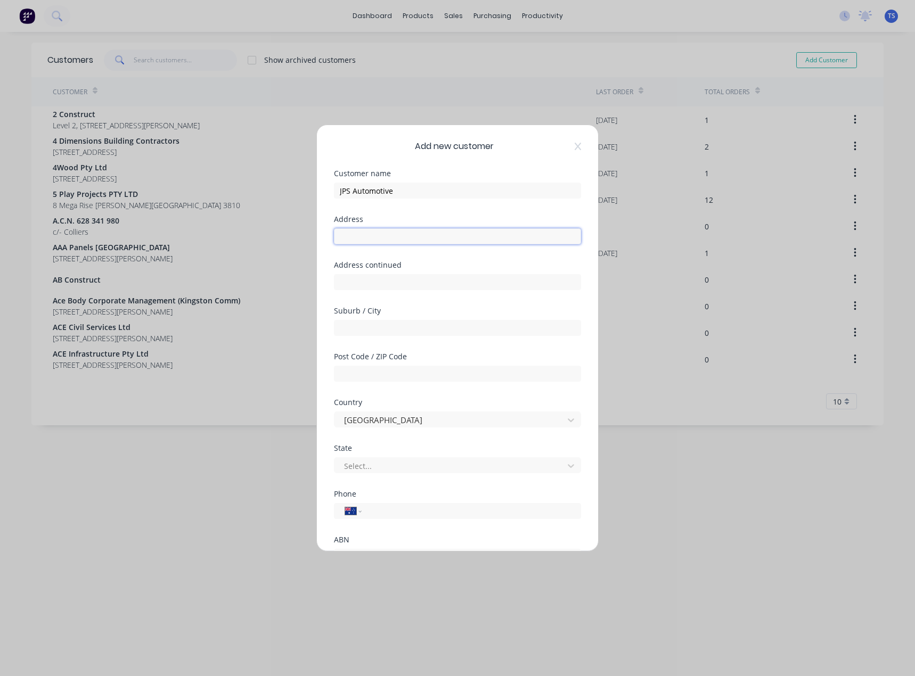
paste input "6 Luisa Ave, Dandenong South VIC 3175"
click at [365, 329] on input "text" at bounding box center [457, 328] width 247 height 16
drag, startPoint x: 445, startPoint y: 236, endPoint x: 382, endPoint y: 235, distance: 62.3
click at [382, 235] on input "6 Luisa Ave, Dandenong South VIC 3175" at bounding box center [457, 236] width 247 height 16
type input "6 Luisa Ave, VIC 3175"
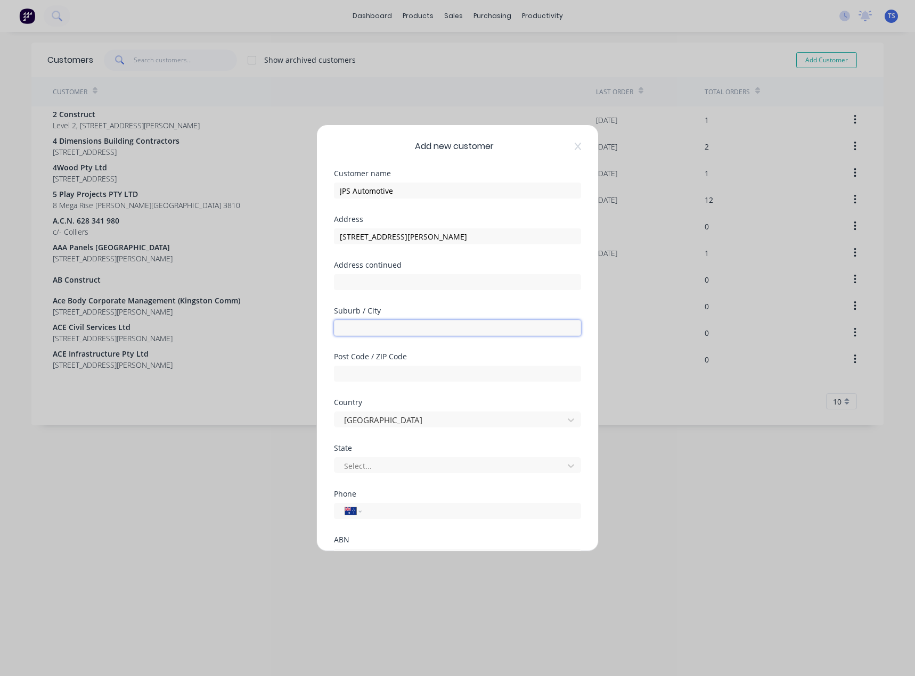
click at [361, 323] on input "text" at bounding box center [457, 328] width 247 height 16
paste input "Dandenong South"
type input "Dandenong South"
click at [365, 369] on input "text" at bounding box center [457, 374] width 247 height 16
type input "3175"
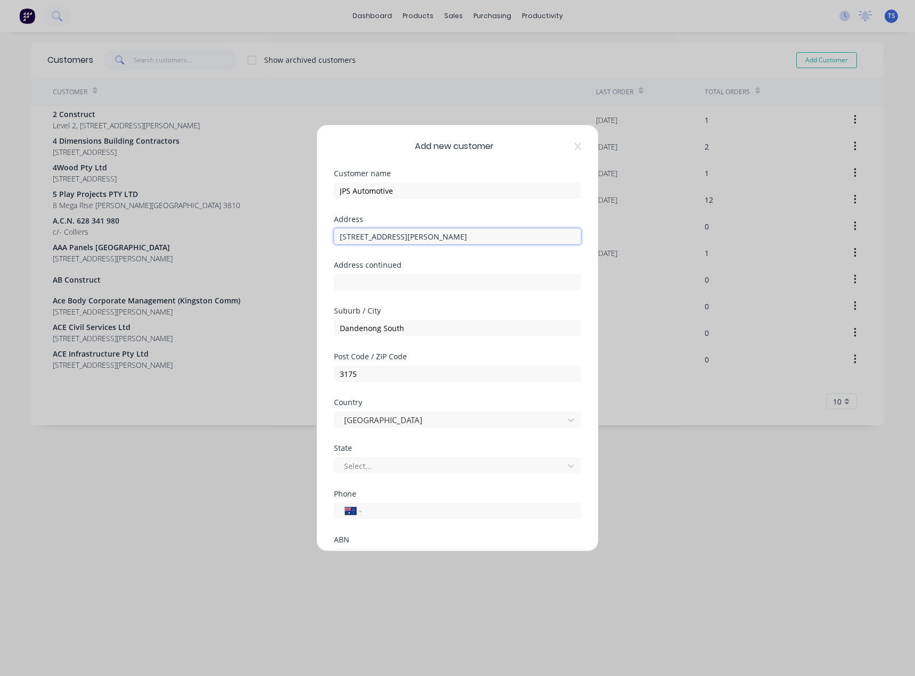
drag, startPoint x: 427, startPoint y: 236, endPoint x: 385, endPoint y: 237, distance: 41.6
click at [385, 237] on input "6 Luisa Ave, VIC 3175" at bounding box center [457, 236] width 247 height 16
type input "[STREET_ADDRESS][PERSON_NAME]"
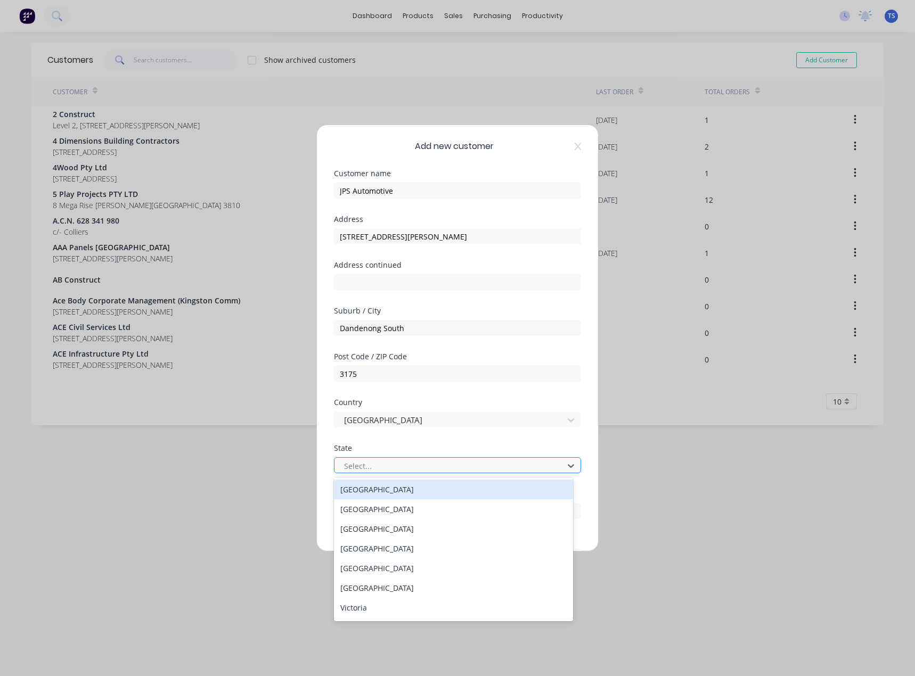
click at [369, 470] on div at bounding box center [450, 466] width 215 height 13
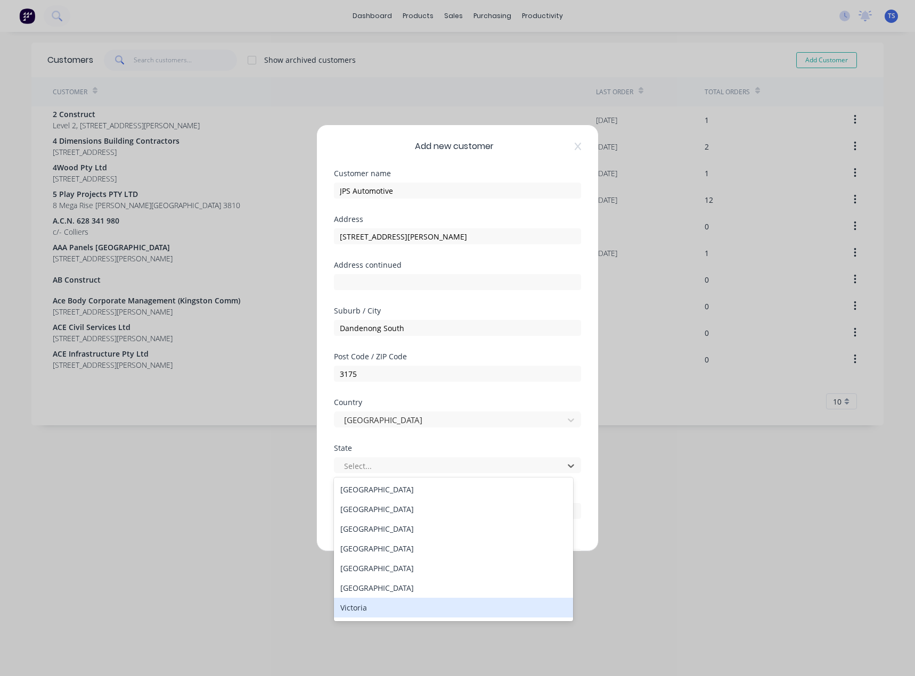
click at [364, 607] on div "Victoria" at bounding box center [453, 608] width 239 height 20
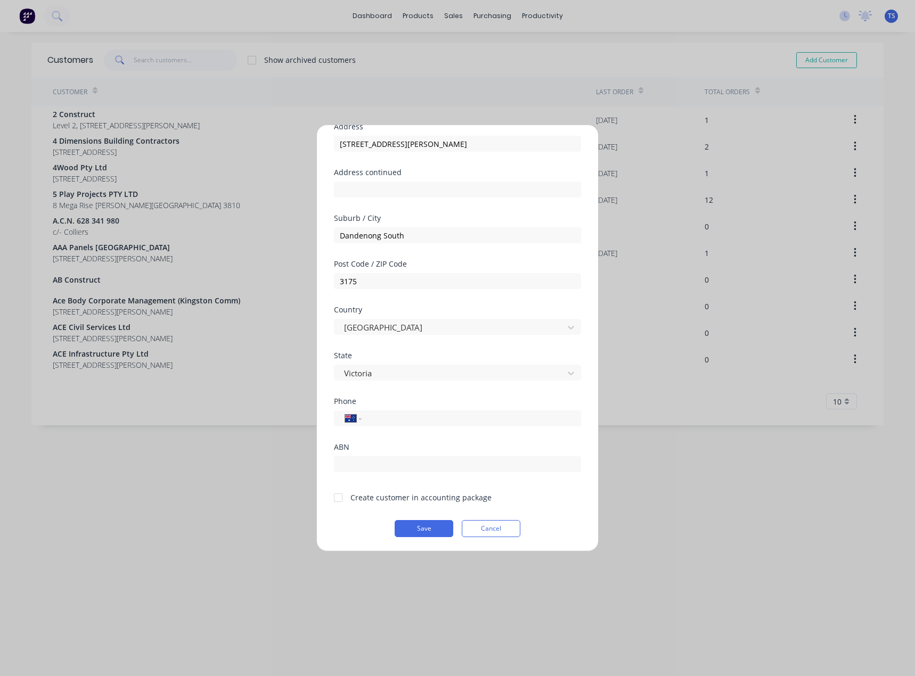
scroll to position [94, 0]
click at [392, 419] on input "tel" at bounding box center [469, 418] width 201 height 12
paste input "(03) 9768 3247"
type input "(03) 9768 3247"
click at [335, 498] on div at bounding box center [338, 496] width 21 height 21
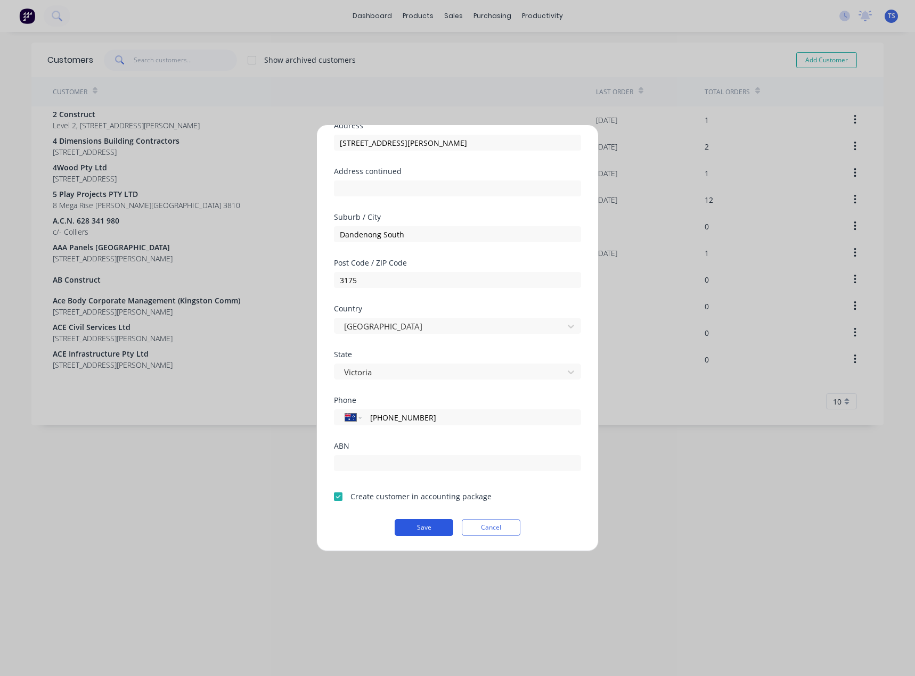
click at [418, 531] on button "Save" at bounding box center [424, 527] width 59 height 17
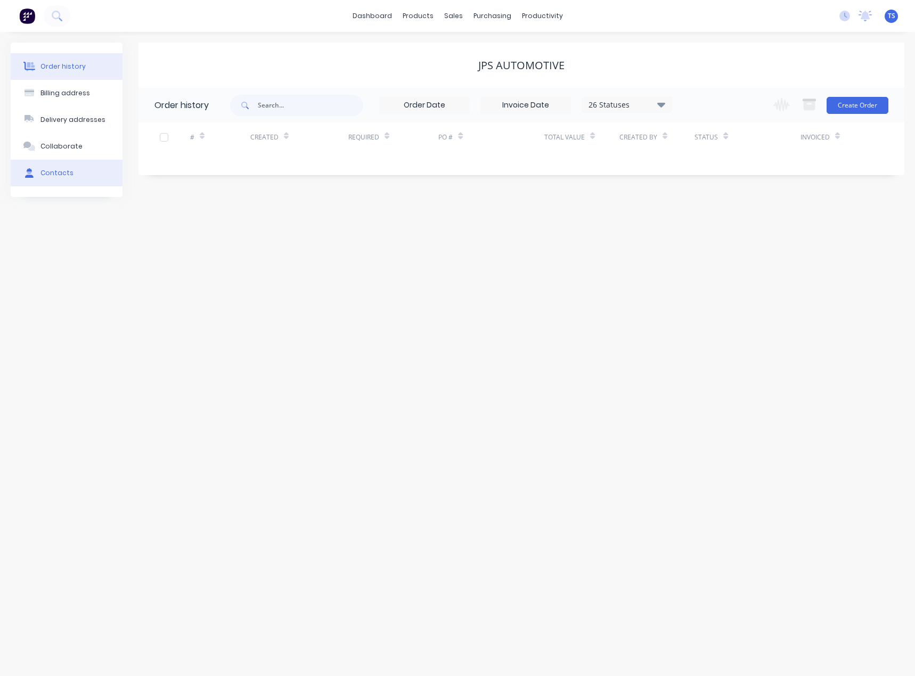
click at [47, 177] on div "Contacts" at bounding box center [56, 173] width 33 height 10
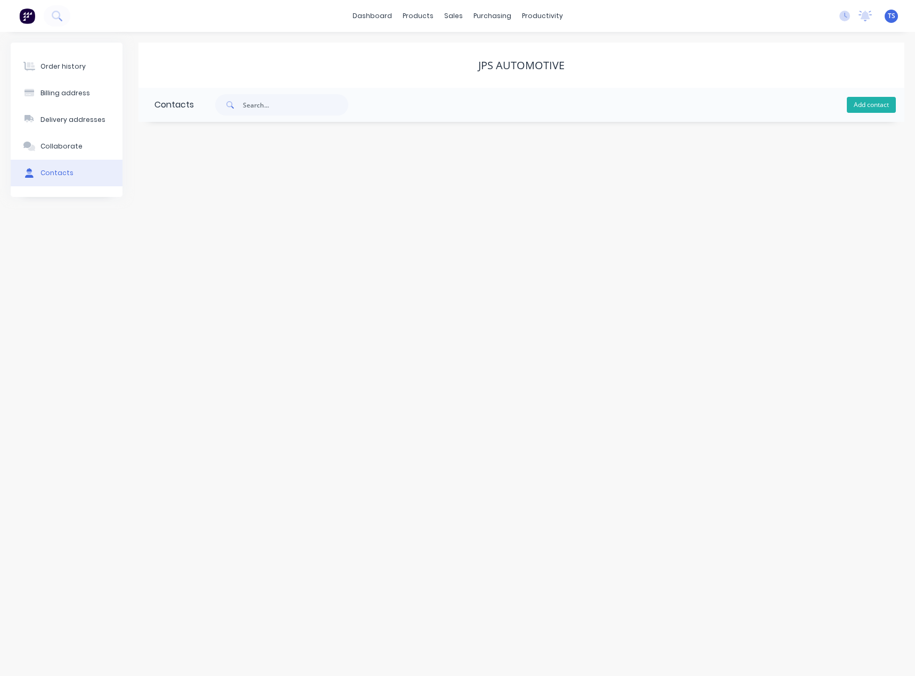
click at [865, 105] on button "Add contact" at bounding box center [871, 105] width 49 height 16
select select "AU"
click at [209, 184] on input "text" at bounding box center [241, 183] width 174 height 16
type input "[PERSON_NAME]"
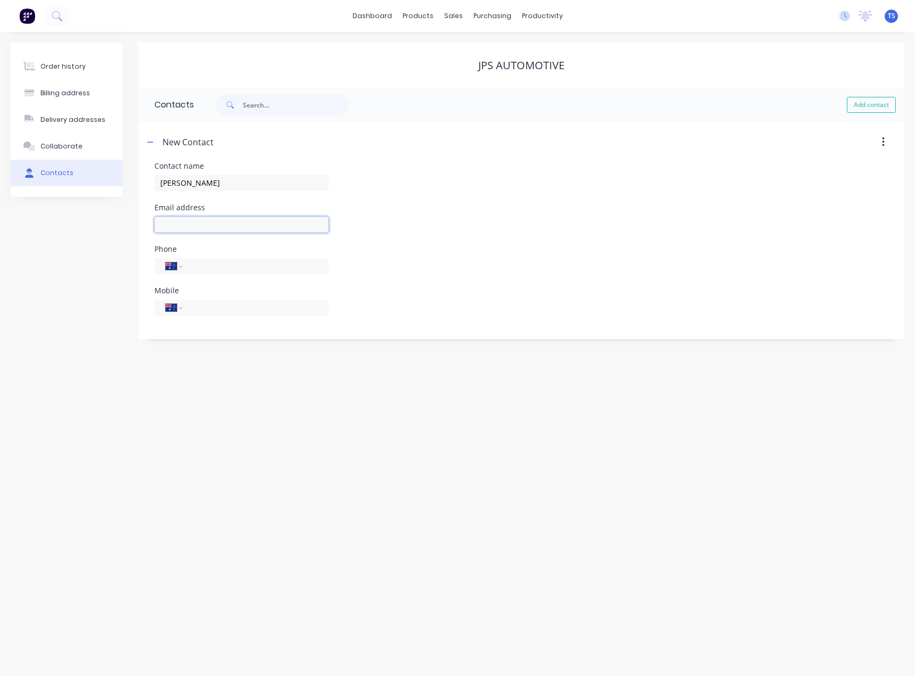
click at [187, 222] on input "text" at bounding box center [241, 225] width 174 height 16
select select "AU"
click at [187, 222] on input "text" at bounding box center [241, 225] width 174 height 16
type input "[PERSON_NAME][EMAIL_ADDRESS][DOMAIN_NAME]"
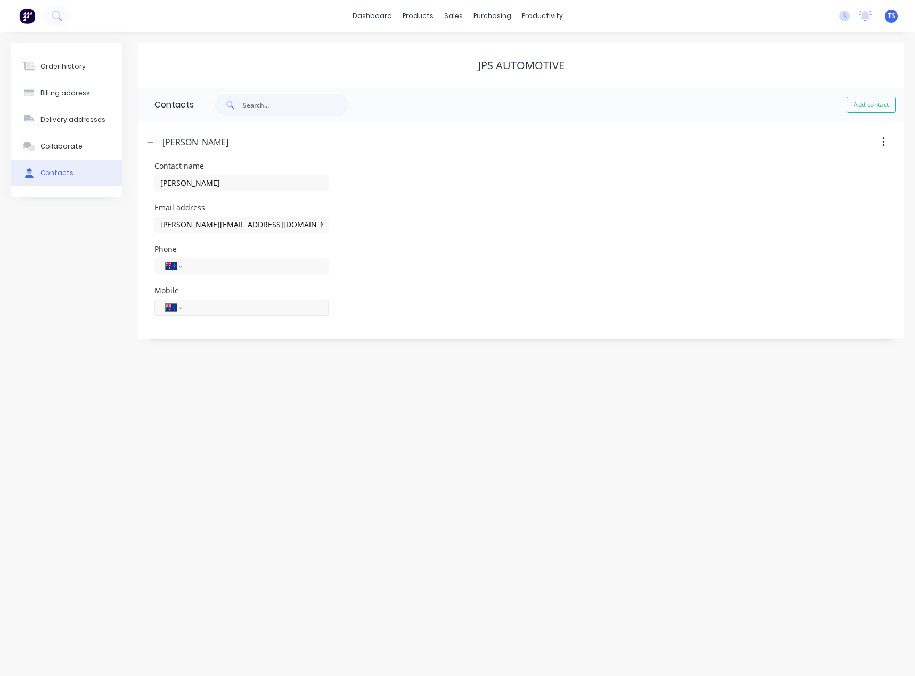
click at [209, 311] on input "tel" at bounding box center [254, 307] width 128 height 12
type input "0414 284 565"
click at [233, 363] on div "Order history Billing address Delivery addresses Collaborate Contacts JPS Autom…" at bounding box center [457, 354] width 915 height 644
click at [150, 144] on icon "button" at bounding box center [150, 141] width 6 height 7
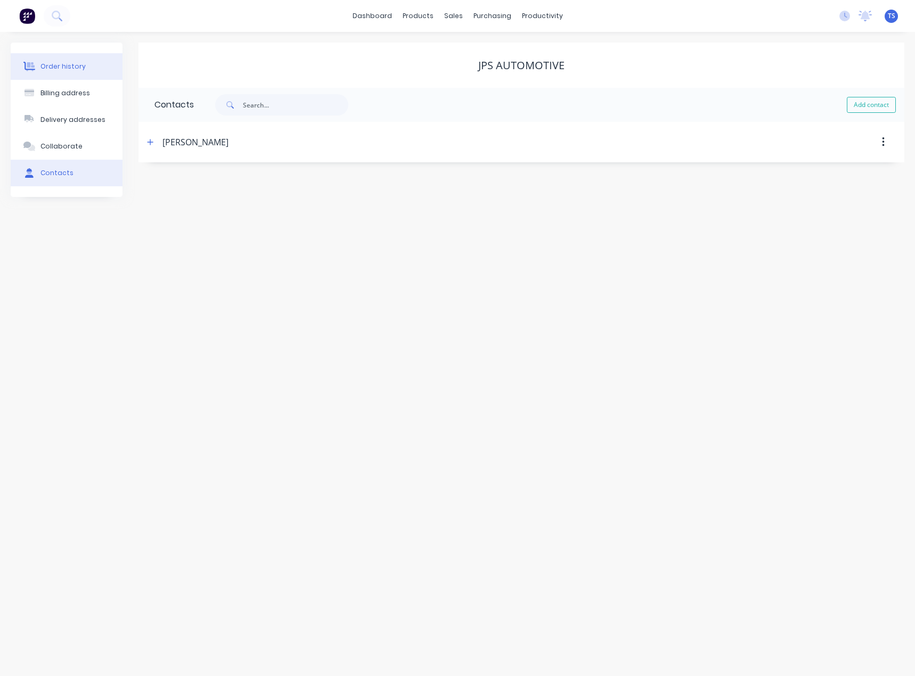
click at [63, 68] on div "Order history" at bounding box center [62, 67] width 45 height 10
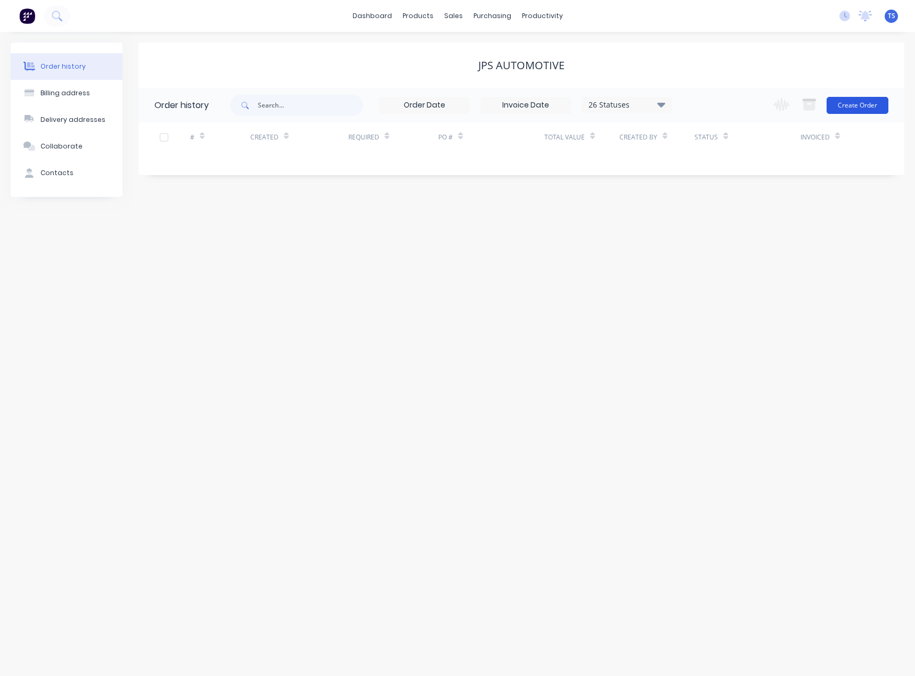
click at [860, 105] on button "Create Order" at bounding box center [857, 105] width 62 height 17
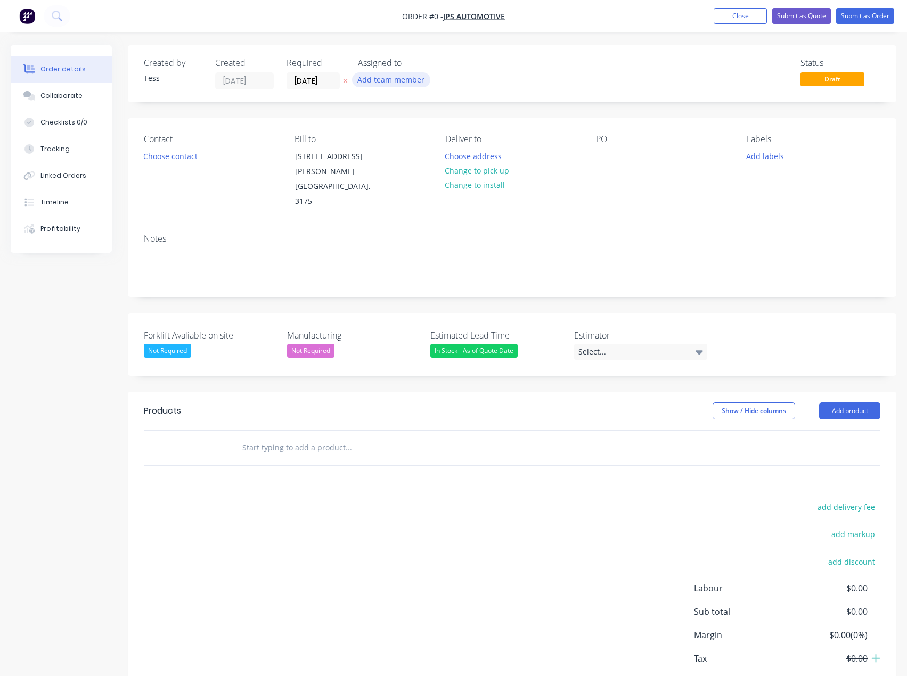
click at [396, 81] on button "Add team member" at bounding box center [391, 79] width 78 height 14
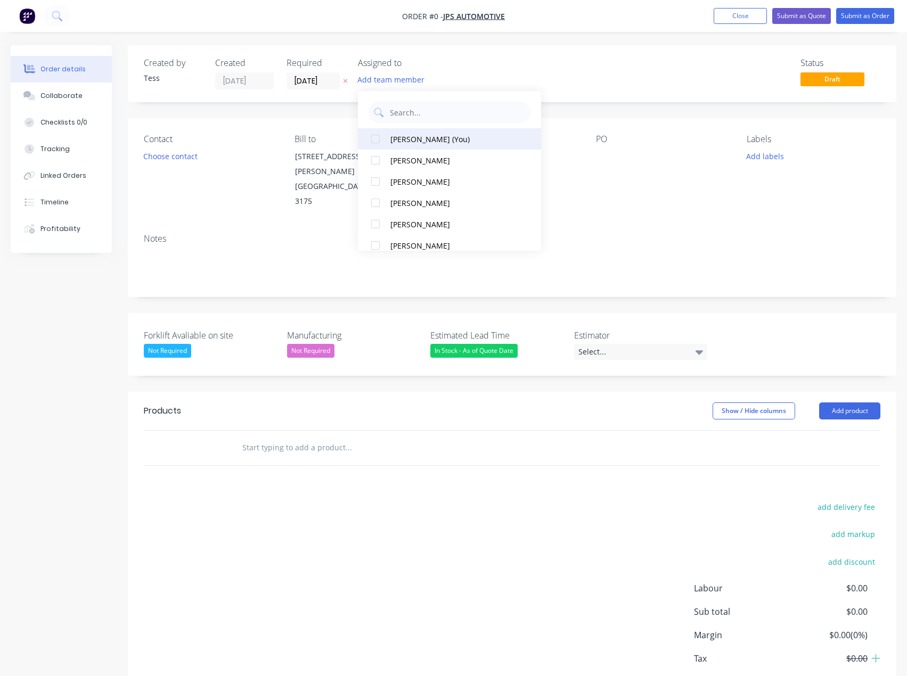
drag, startPoint x: 399, startPoint y: 140, endPoint x: 439, endPoint y: 143, distance: 40.1
click at [399, 141] on div "[PERSON_NAME] (You)" at bounding box center [452, 139] width 125 height 11
click at [565, 87] on div "Order details Collaborate Checklists 0/0 Tracking Linked Orders Timeline Profit…" at bounding box center [453, 391] width 907 height 692
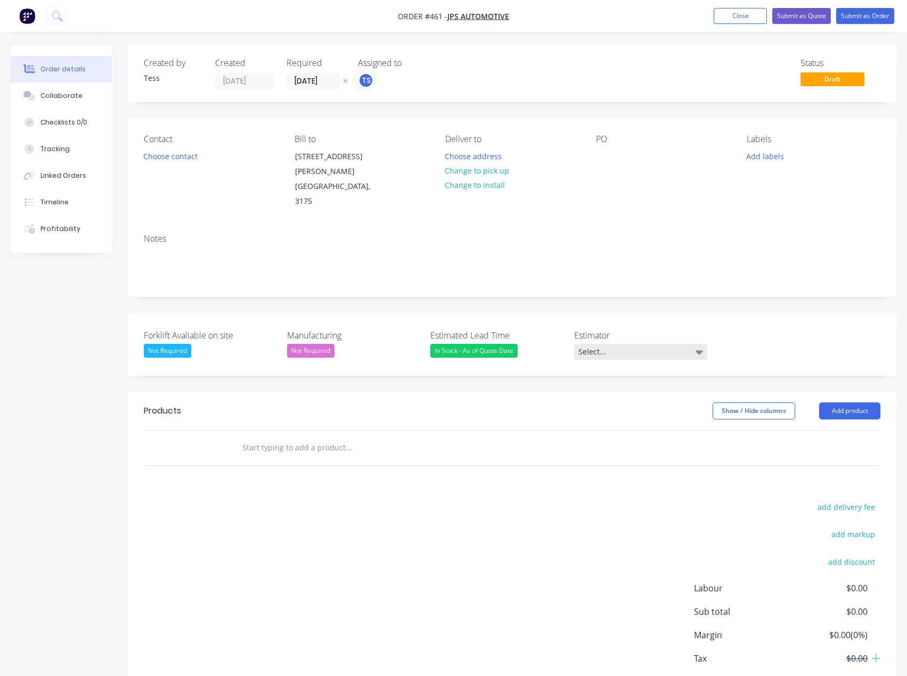
click at [604, 344] on div "Select..." at bounding box center [640, 352] width 133 height 16
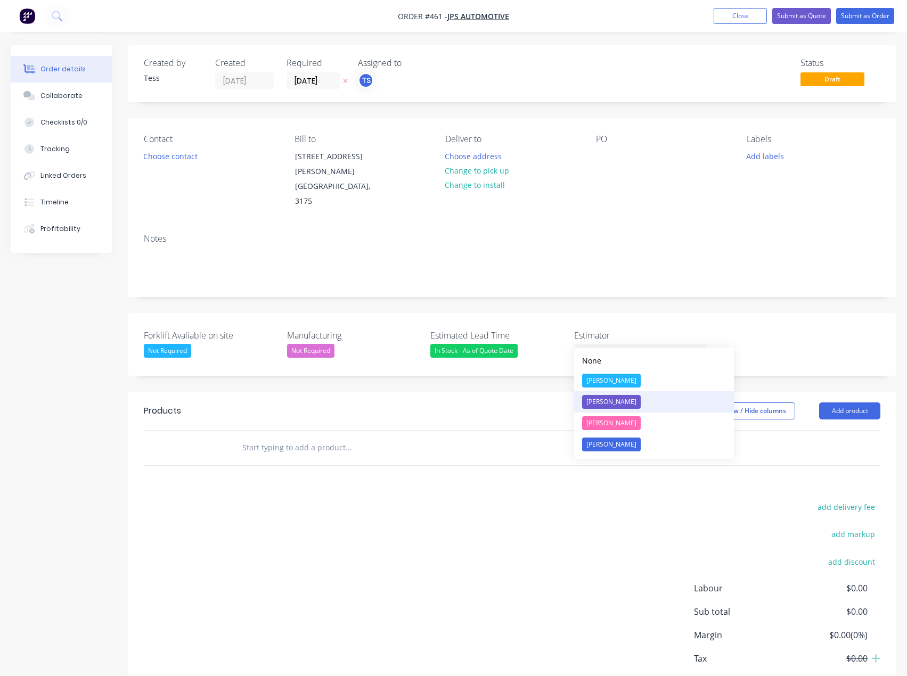
click at [609, 399] on div "[PERSON_NAME]" at bounding box center [611, 402] width 59 height 14
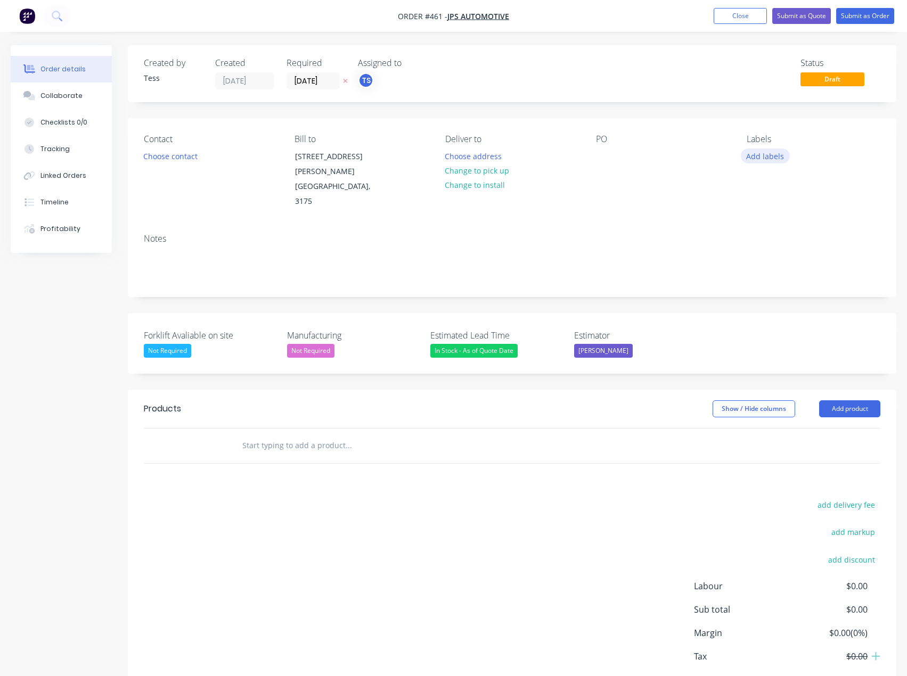
click at [774, 157] on button "Add labels" at bounding box center [765, 156] width 49 height 14
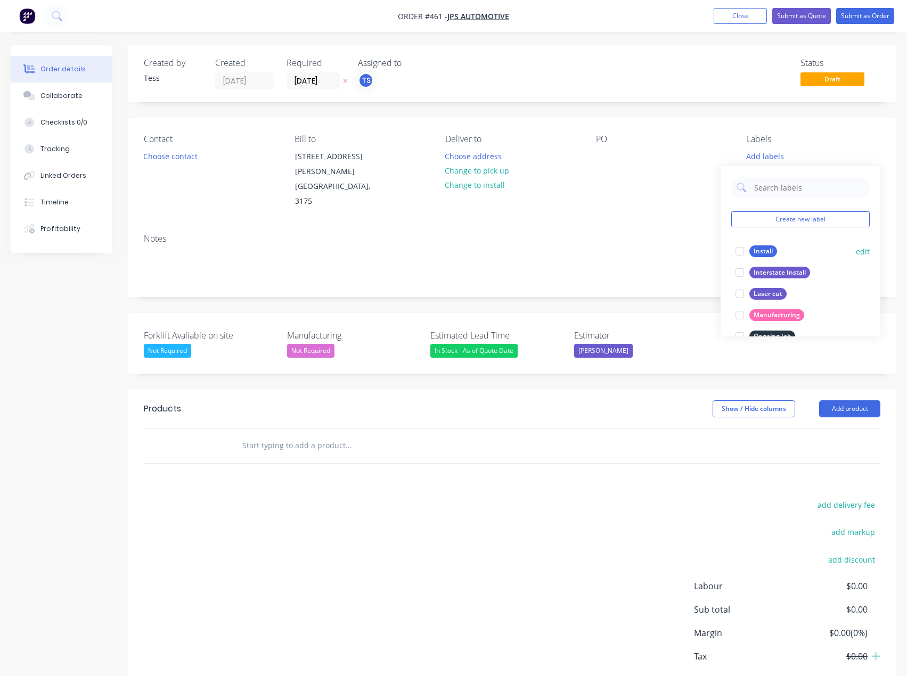
click at [764, 251] on div "Install" at bounding box center [763, 251] width 28 height 12
click at [735, 121] on div "Contact Choose contact Bill to 6 Luisa Ave Dandenong South, Victoria, Australia…" at bounding box center [512, 171] width 768 height 107
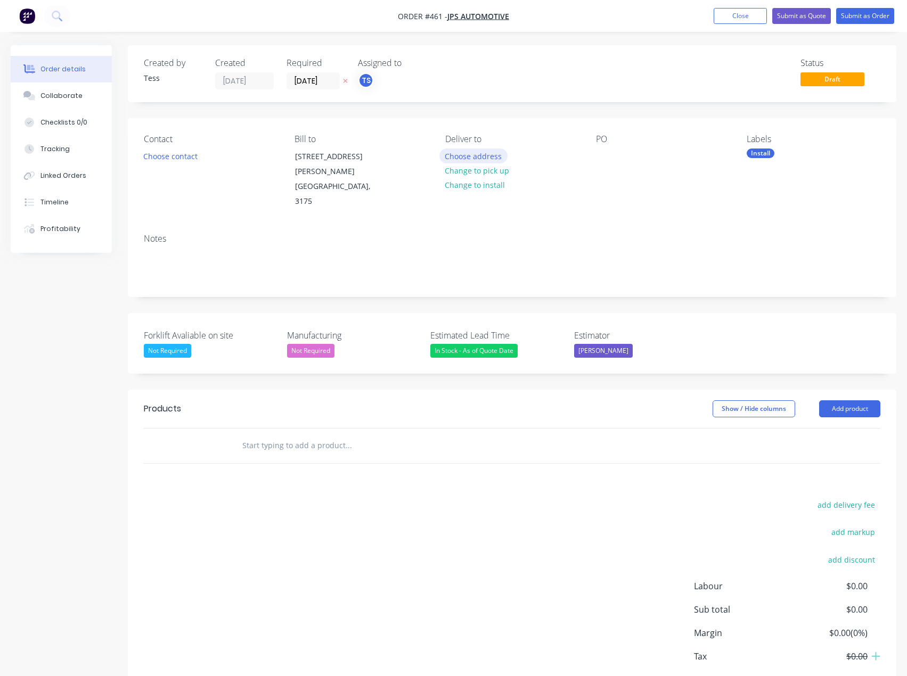
click at [463, 155] on button "Choose address" at bounding box center [473, 156] width 68 height 14
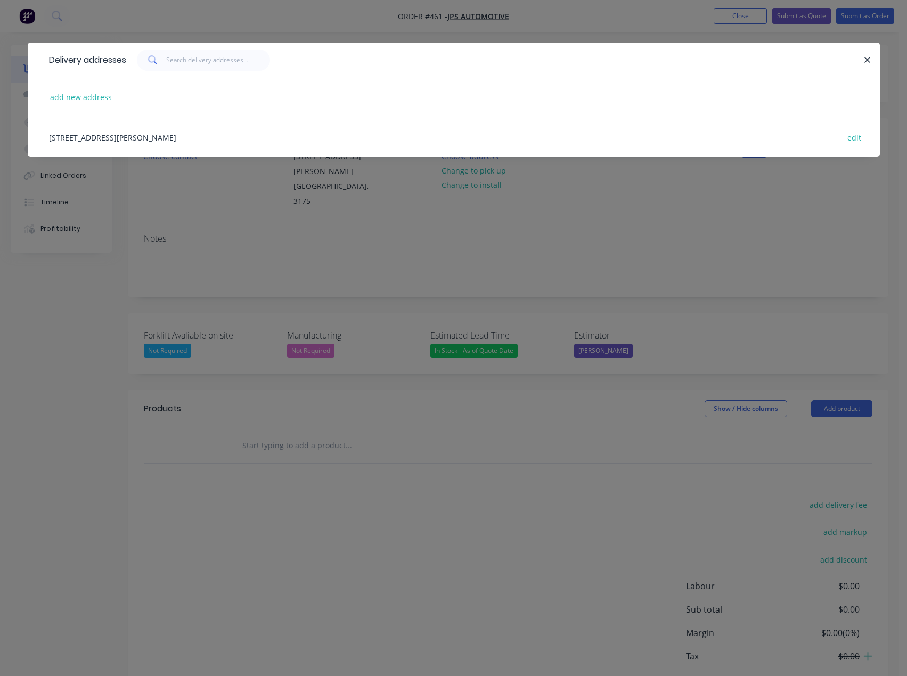
click at [127, 140] on div "6 Luisa Ave, Dandenong South, Victoria, Australia, 3175 edit" at bounding box center [454, 137] width 820 height 40
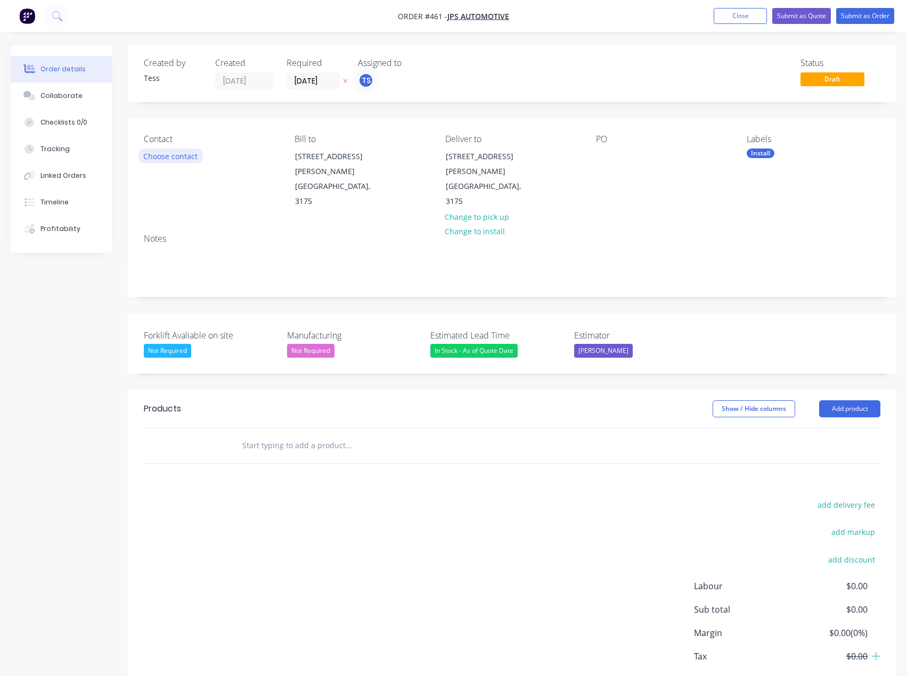
click at [150, 158] on button "Choose contact" at bounding box center [171, 156] width 66 height 14
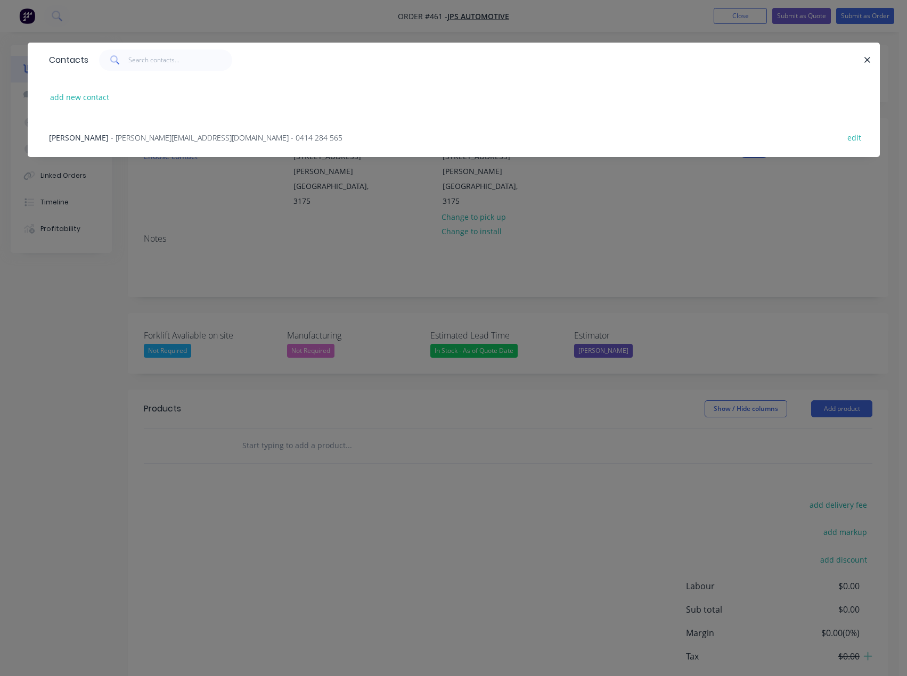
click at [139, 137] on span "- paul@jpsautomotive.com - 0414 284 565" at bounding box center [227, 138] width 232 height 10
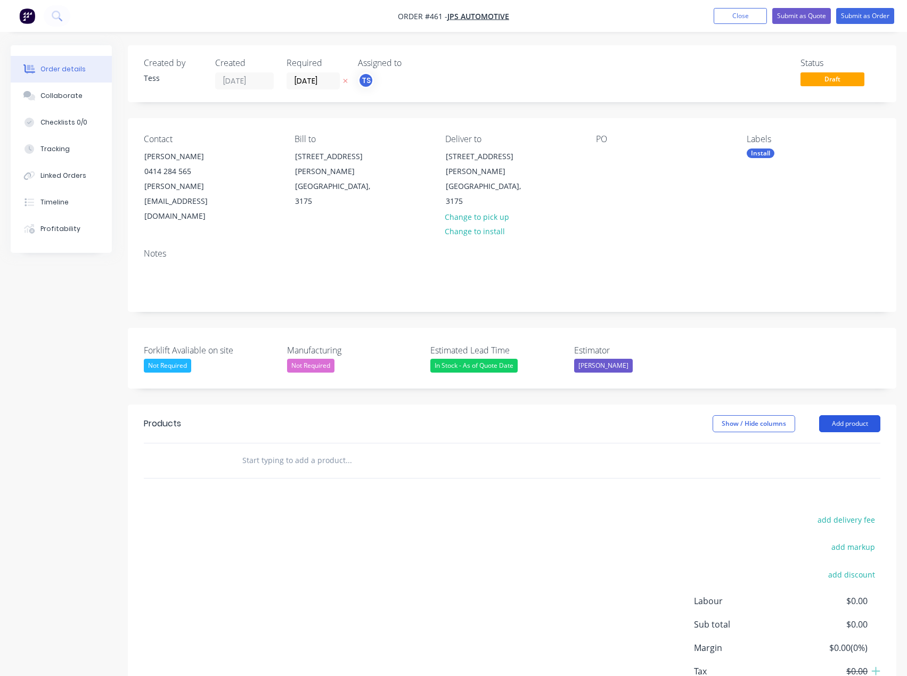
click at [842, 415] on button "Add product" at bounding box center [849, 423] width 61 height 17
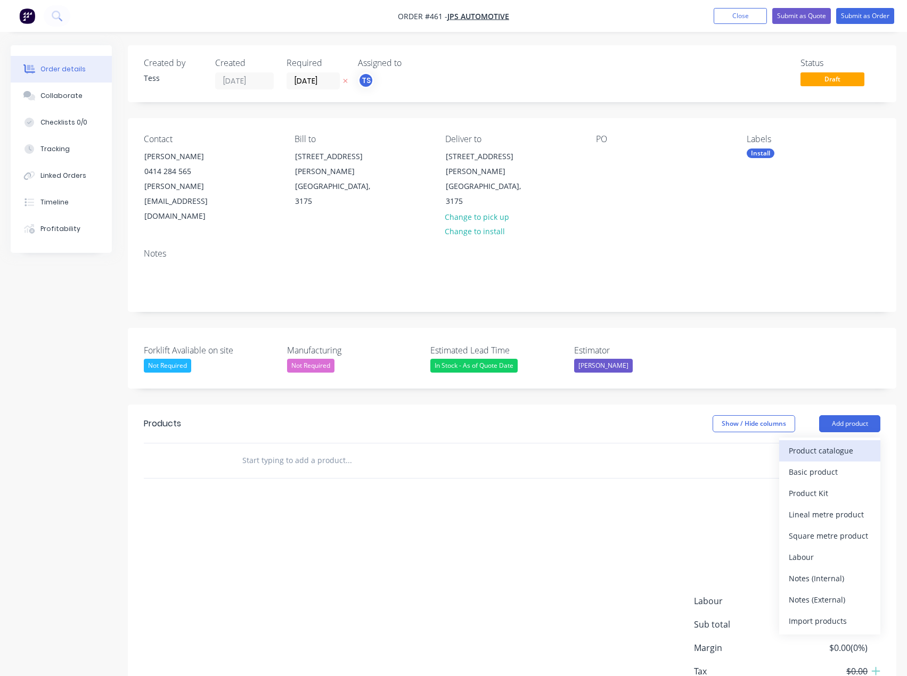
click at [816, 443] on div "Product catalogue" at bounding box center [830, 450] width 82 height 15
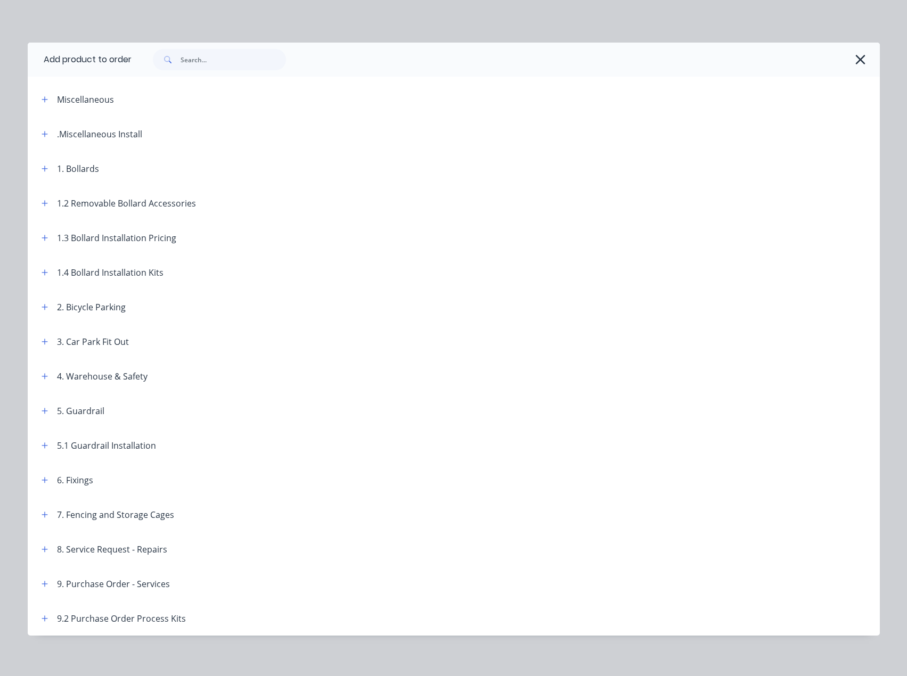
click at [855, 56] on icon "button" at bounding box center [860, 59] width 11 height 15
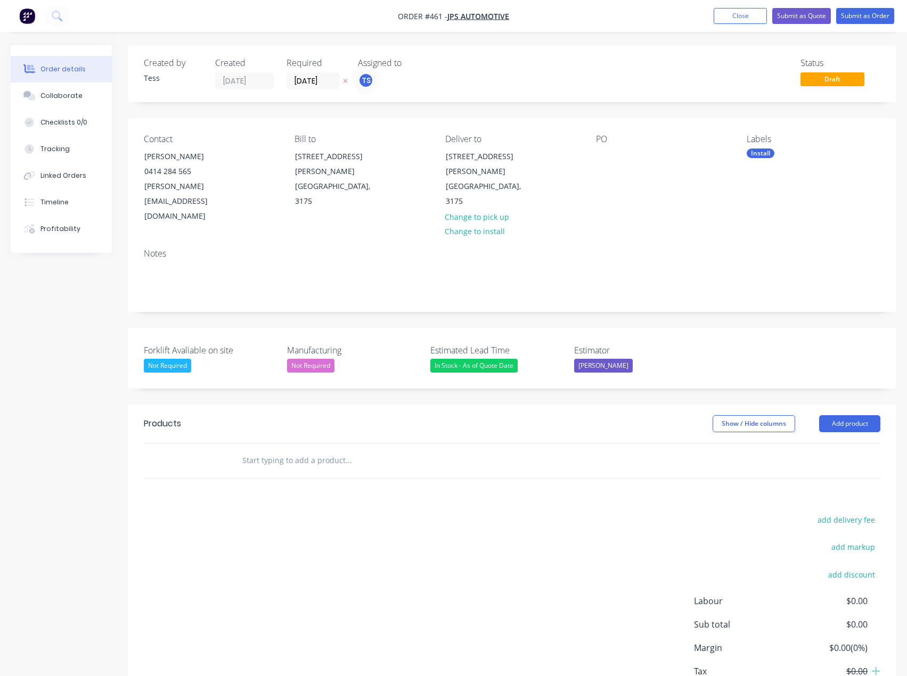
click at [298, 450] on input "text" at bounding box center [348, 460] width 213 height 21
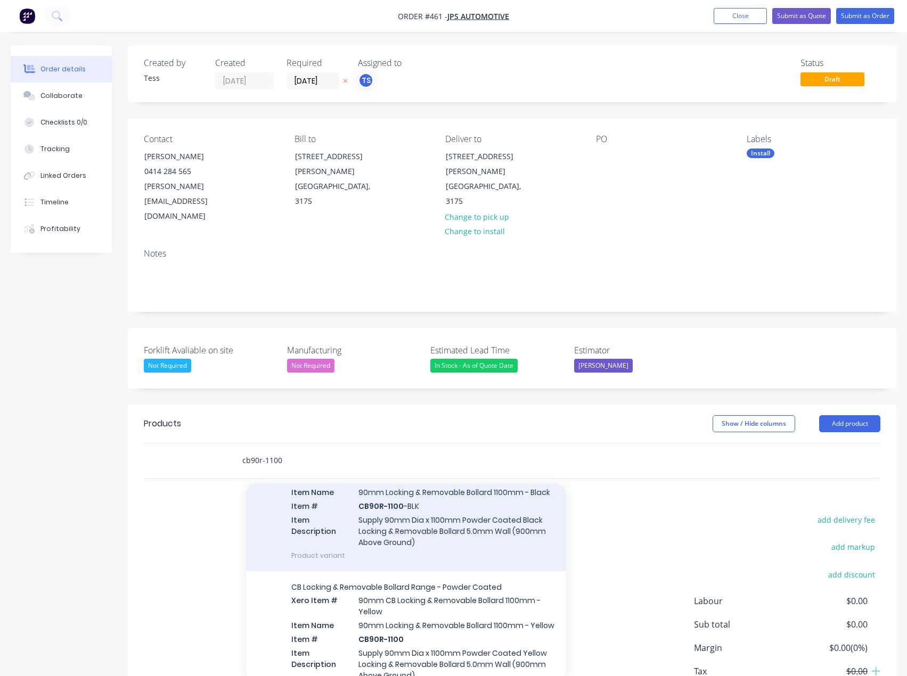
scroll to position [107, 0]
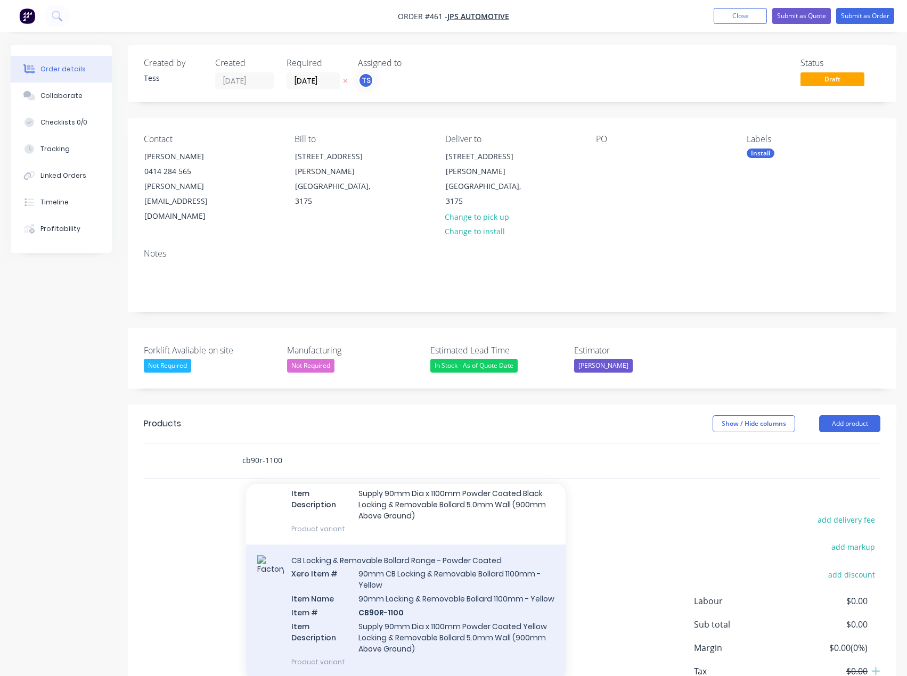
type input "cb90r-1100"
click at [394, 580] on div "CB Locking & Removable Bollard Range - Powder Coated Xero Item # 90mm CB Lockin…" at bounding box center [406, 611] width 320 height 133
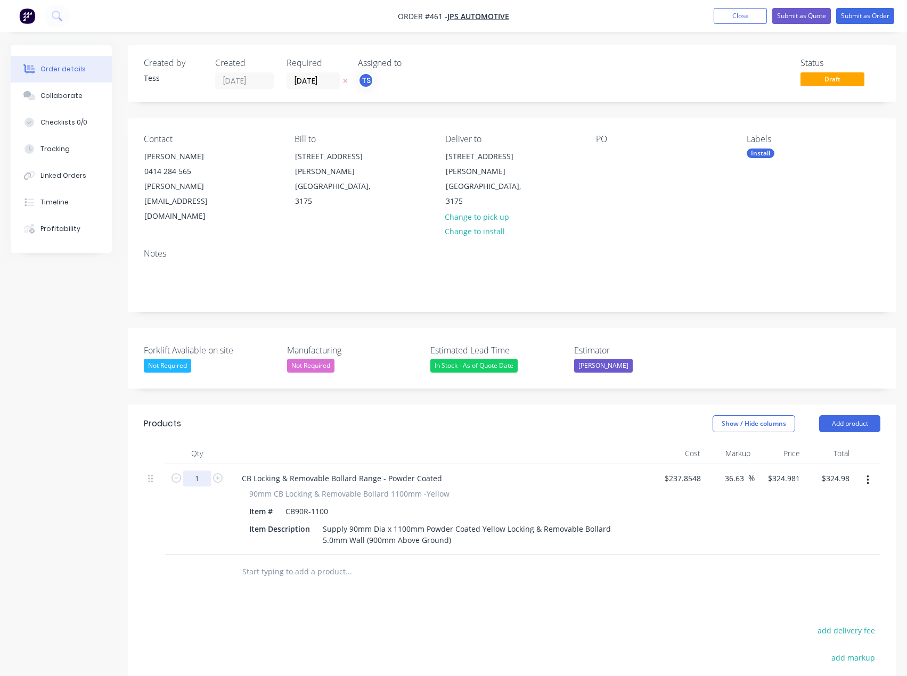
click at [203, 471] on input "1" at bounding box center [197, 479] width 28 height 16
type input "5"
type input "$1,624.91"
click at [261, 561] on input "text" at bounding box center [348, 571] width 213 height 21
click at [872, 415] on button "Add product" at bounding box center [849, 423] width 61 height 17
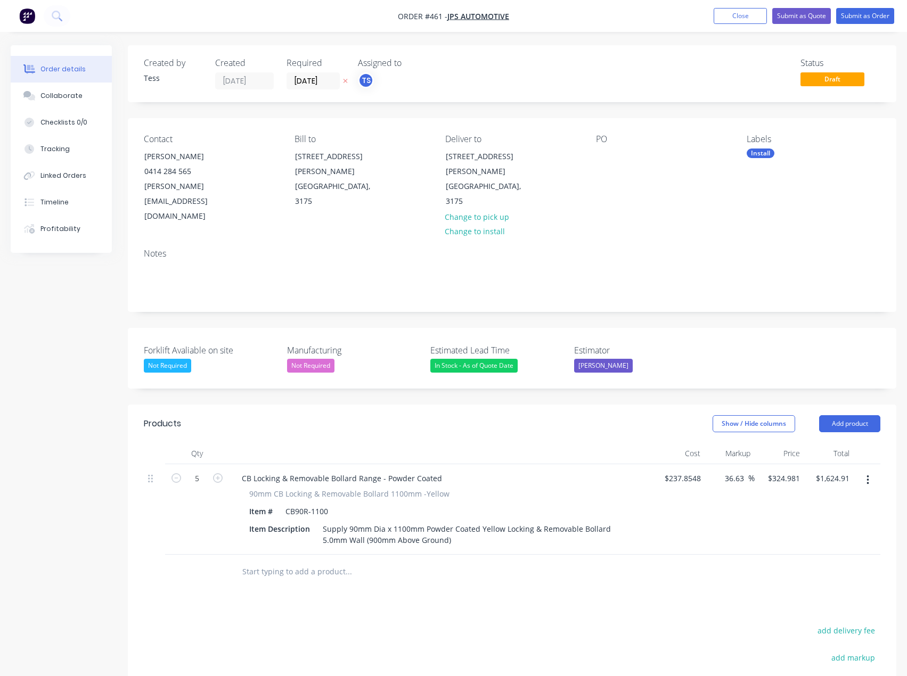
click at [318, 561] on input "text" at bounding box center [348, 571] width 213 height 21
click at [852, 415] on button "Add product" at bounding box center [849, 423] width 61 height 17
click at [256, 561] on input "text" at bounding box center [348, 571] width 213 height 21
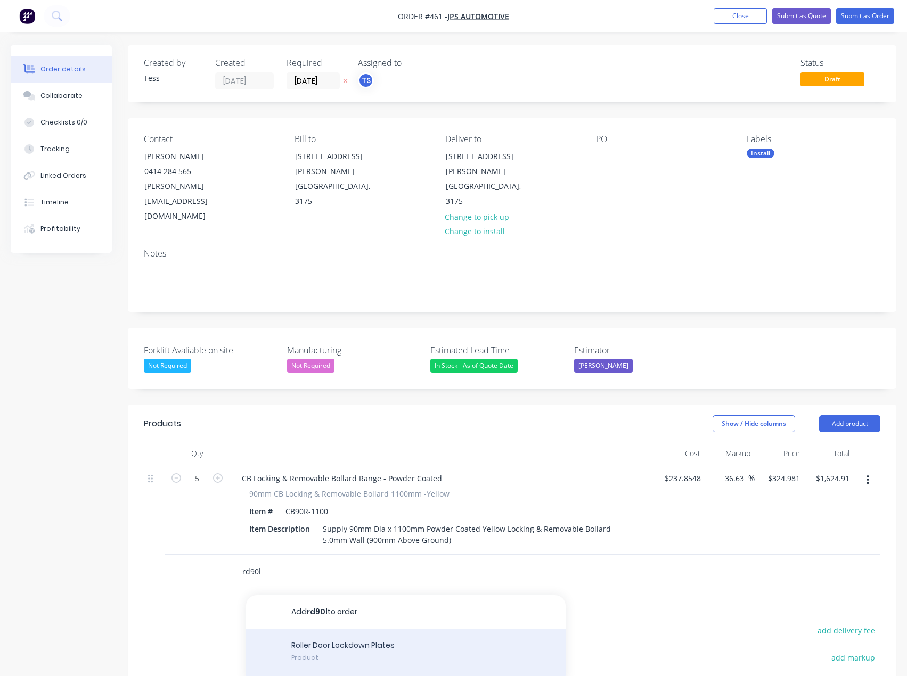
type input "rd90l"
click at [343, 629] on div "Roller Door Lockdown Plates Product" at bounding box center [406, 653] width 320 height 48
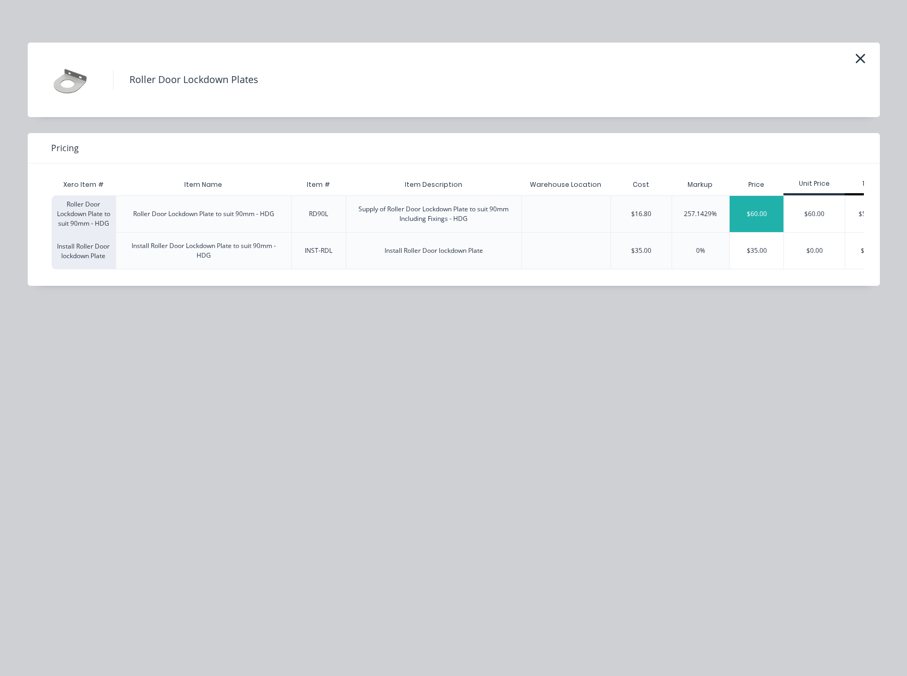
click at [759, 216] on div "$60.00" at bounding box center [757, 214] width 54 height 36
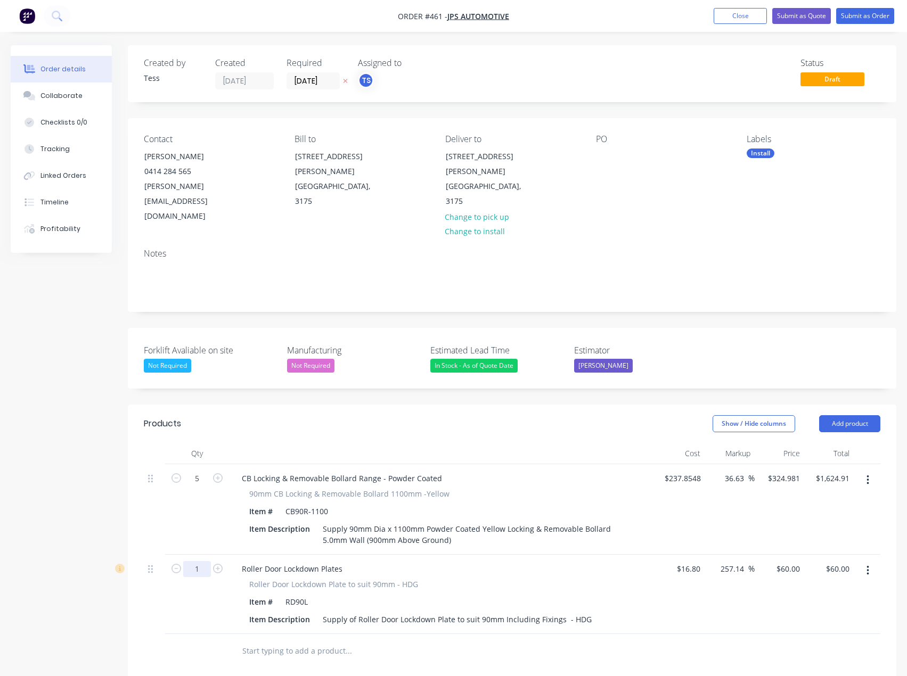
click at [204, 561] on input "1" at bounding box center [197, 569] width 28 height 16
type input "5"
type input "60"
type input "$300.00"
click at [784, 555] on div "60 $60.00" at bounding box center [780, 594] width 50 height 79
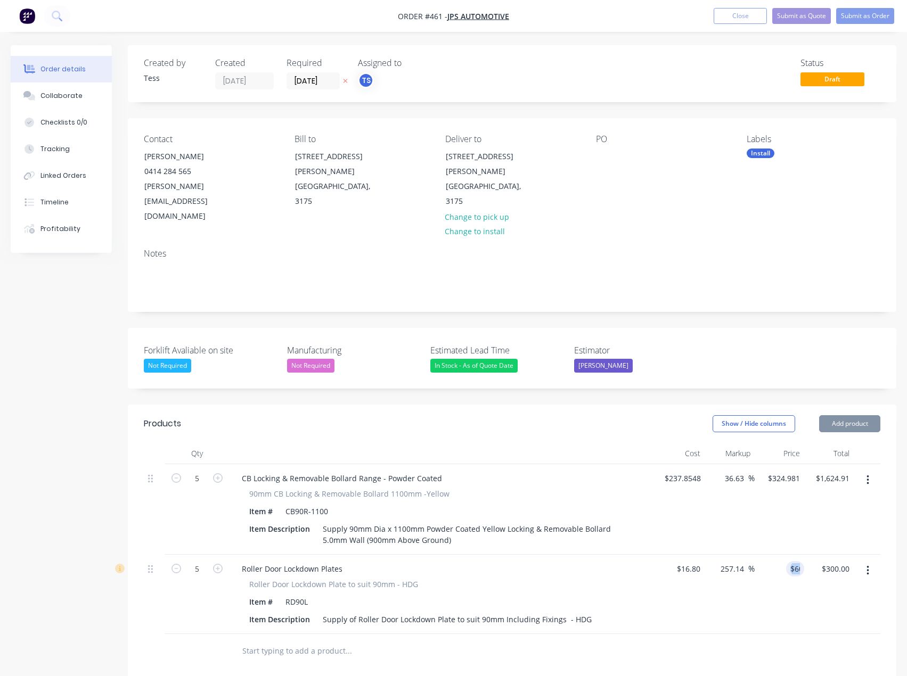
click at [784, 555] on div "$60.00 60" at bounding box center [780, 594] width 50 height 79
click at [671, 634] on div at bounding box center [512, 651] width 736 height 35
click at [789, 561] on div "60 60" at bounding box center [795, 568] width 18 height 15
type input "55"
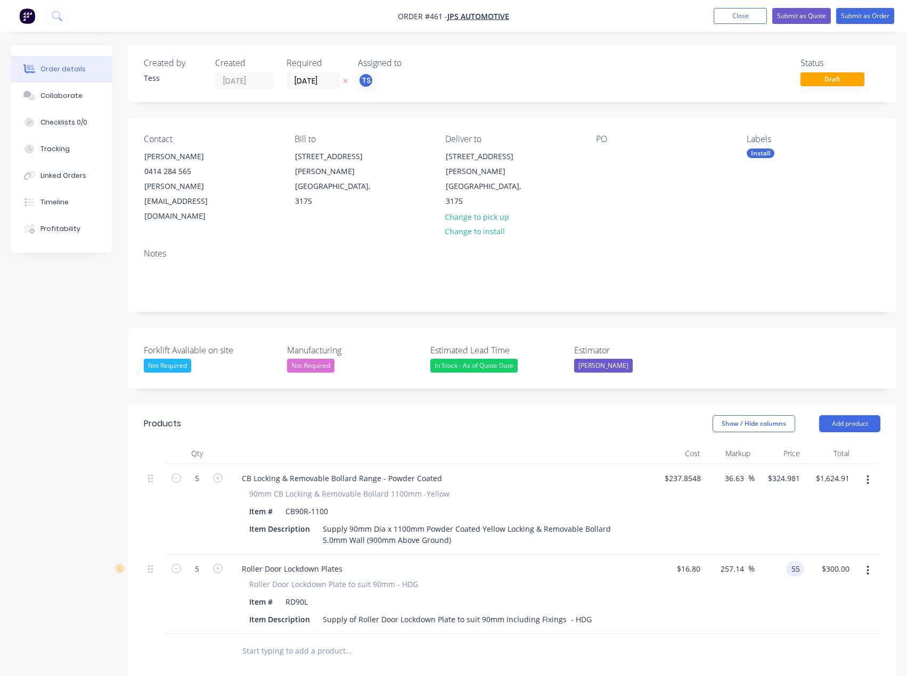
type input "227.38"
type input "$55.00"
type input "$275.00"
click at [731, 652] on div "Products Show / Hide columns Add product Qty Cost Markup Price Total 5 CB Locki…" at bounding box center [512, 665] width 768 height 520
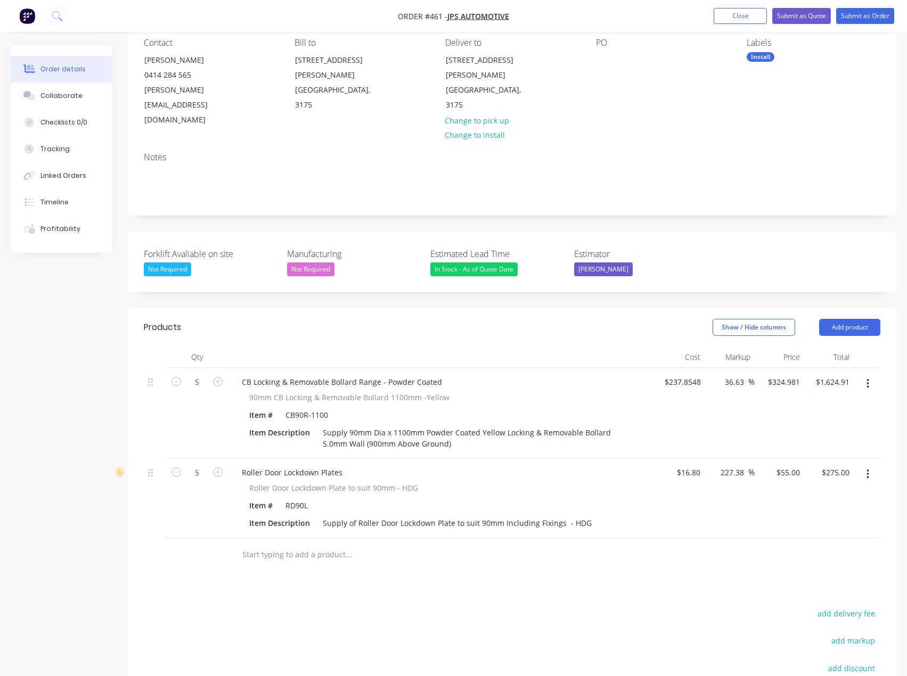
scroll to position [160, 0]
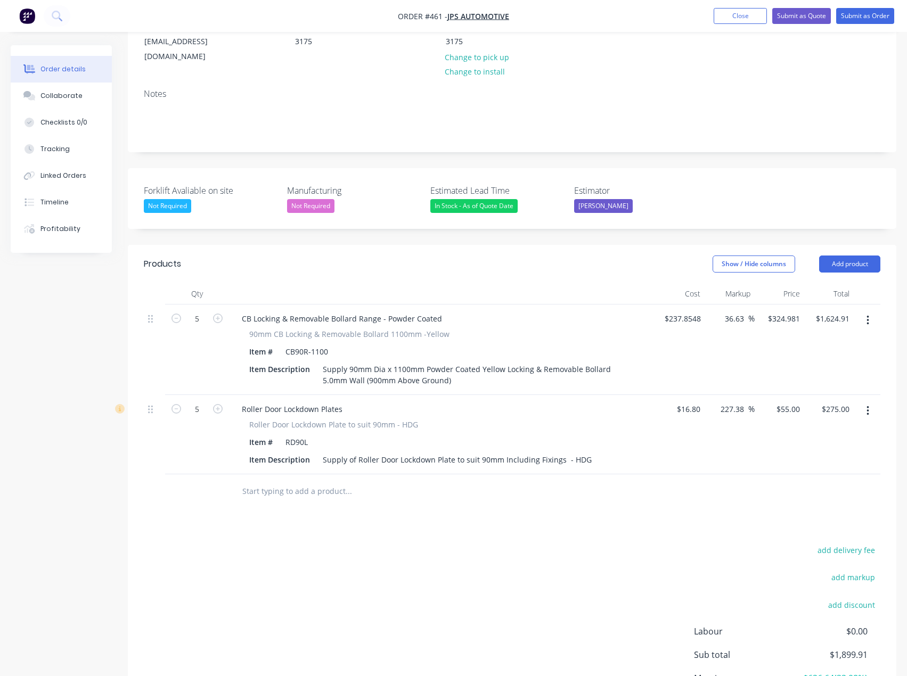
click at [285, 481] on input "text" at bounding box center [348, 491] width 213 height 21
click at [840, 256] on button "Add product" at bounding box center [849, 264] width 61 height 17
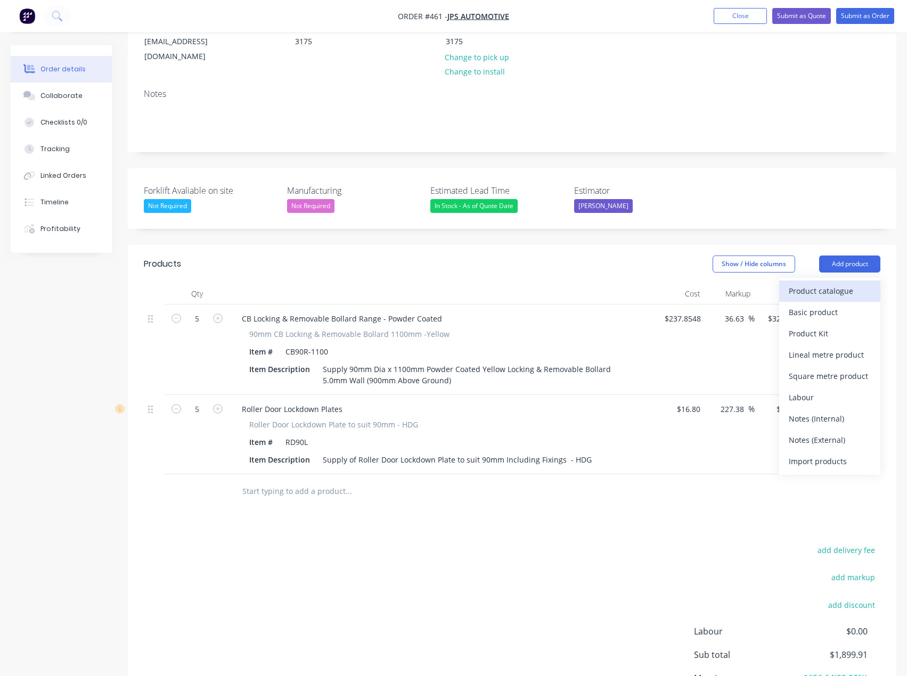
click at [822, 283] on div "Product catalogue" at bounding box center [830, 290] width 82 height 15
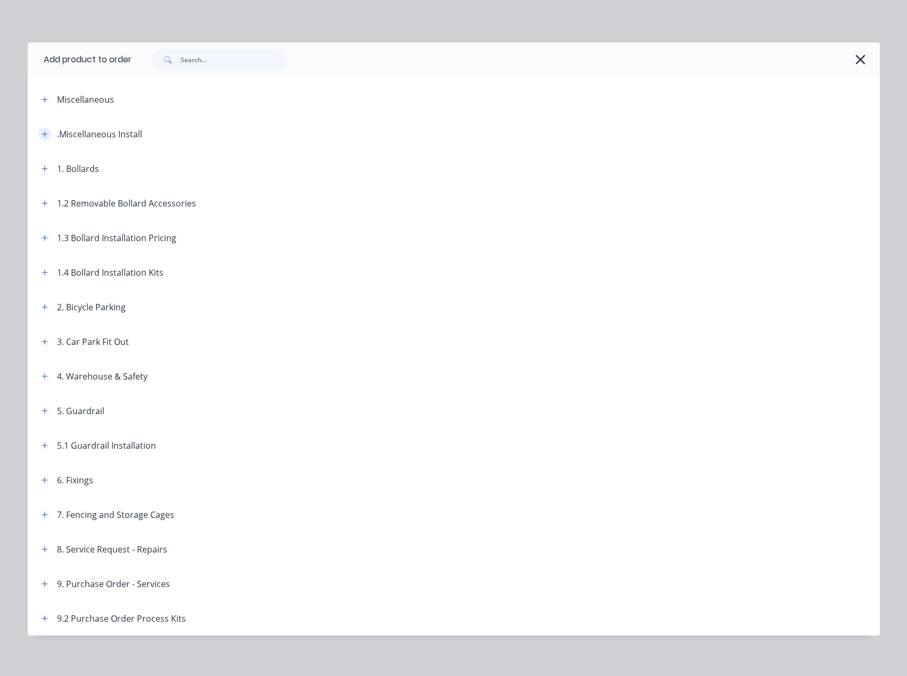
click at [42, 130] on icon "button" at bounding box center [45, 133] width 6 height 7
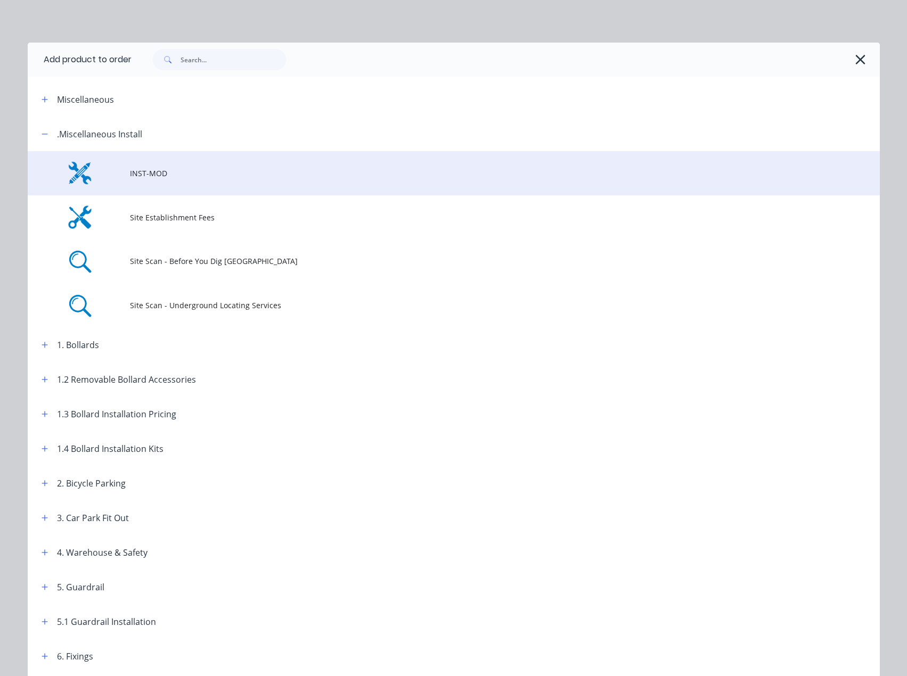
click at [140, 170] on span "INST-MOD" at bounding box center [430, 173] width 600 height 11
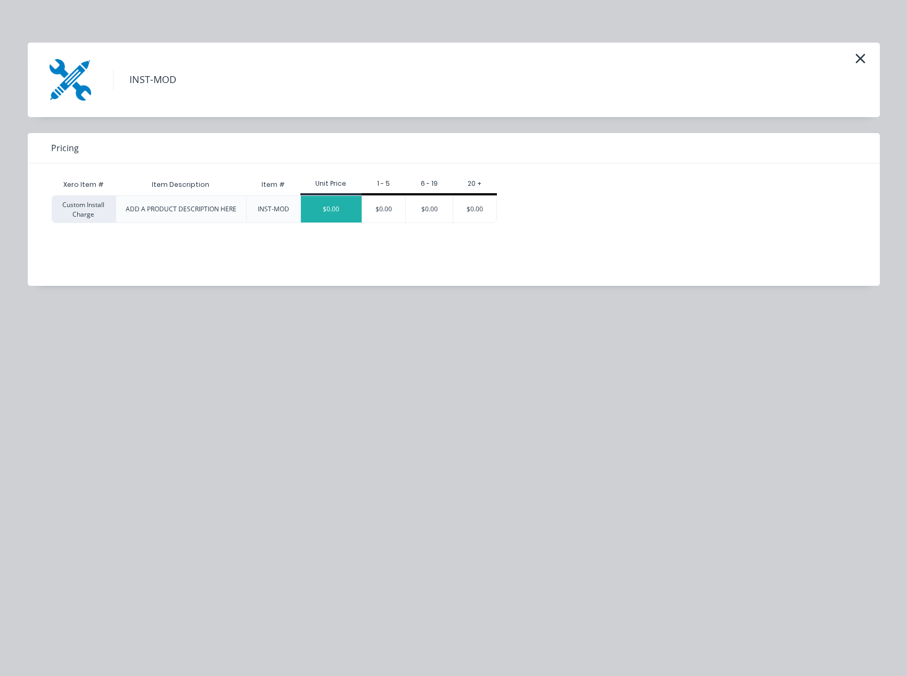
click at [335, 213] on div "$0.00" at bounding box center [331, 209] width 61 height 27
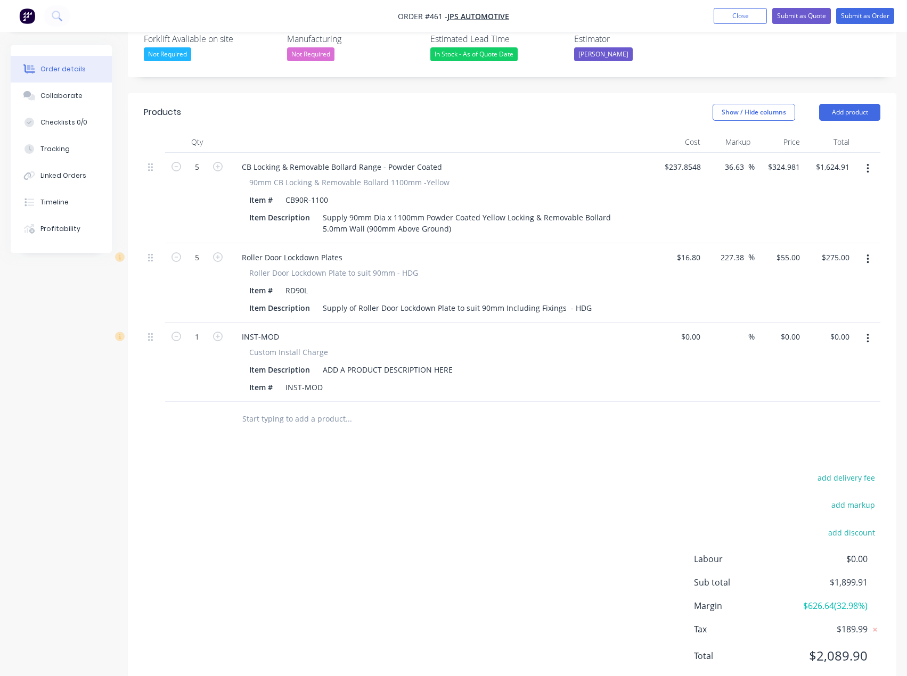
scroll to position [314, 0]
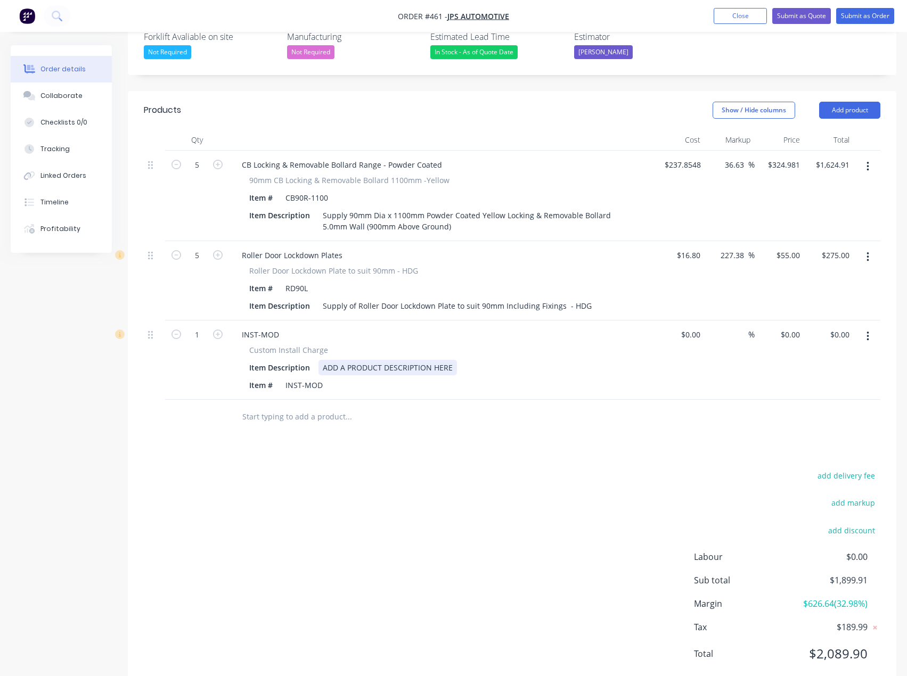
click at [374, 360] on div "ADD A PRODUCT DESCRIPTION HERE" at bounding box center [387, 367] width 138 height 15
drag, startPoint x: 455, startPoint y: 337, endPoint x: 325, endPoint y: 339, distance: 129.4
click at [325, 360] on div "ADD A PRODUCT DESCRIPTION HERE" at bounding box center [387, 367] width 138 height 15
paste div
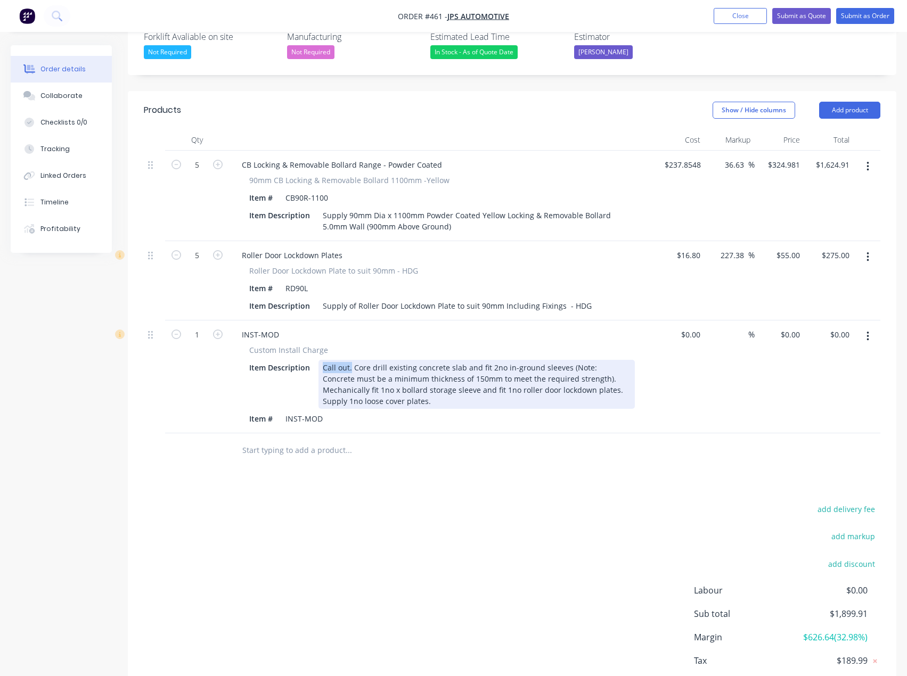
drag, startPoint x: 355, startPoint y: 337, endPoint x: 325, endPoint y: 338, distance: 29.8
click at [325, 360] on div "Call out. Core drill existing concrete slab and fit 2no in-ground sleeves (Note…" at bounding box center [476, 384] width 316 height 49
click at [353, 360] on div "Call out. Core drill existing concrete slab and fit 2no in-ground sleeves (Note…" at bounding box center [476, 384] width 316 height 49
click at [340, 360] on div "Site set up. Core drill existing concrete slab and fit 2no in-ground sleeves (N…" at bounding box center [476, 384] width 316 height 49
click at [521, 360] on div "Site est/ set up. Core drill existing concrete slab and fit 2no in-ground sleev…" at bounding box center [476, 384] width 316 height 49
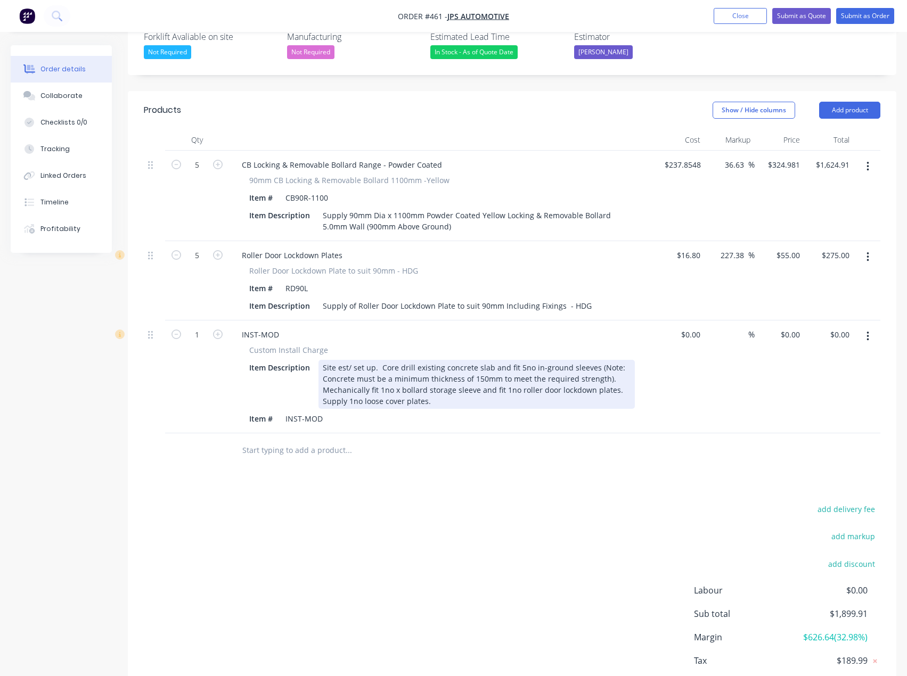
click at [385, 361] on div "Site est/ set up. Core drill existing concrete slab and fit 5no in-ground sleev…" at bounding box center [476, 384] width 316 height 49
click at [445, 372] on div "Site est/ set up. Core drill existing concrete slab and fit 5no in-ground sleev…" at bounding box center [476, 384] width 316 height 49
drag, startPoint x: 493, startPoint y: 361, endPoint x: 383, endPoint y: 358, distance: 110.3
click at [383, 360] on div "Site est/ set up. Core drill existing concrete slab and fit 5no in-ground sleev…" at bounding box center [476, 384] width 316 height 49
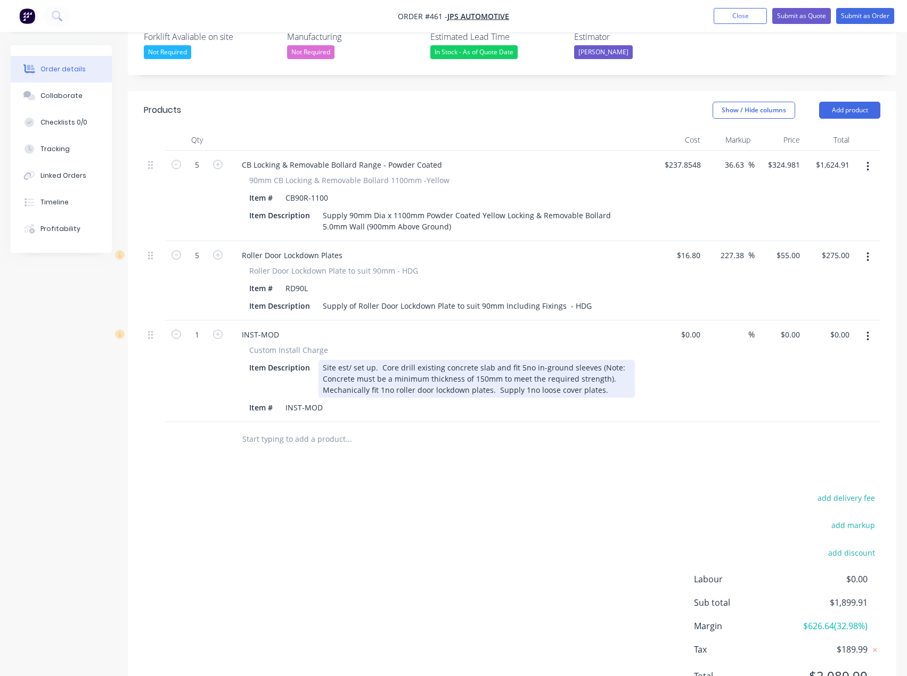
click at [386, 361] on div "Site est/ set up. Core drill existing concrete slab and fit 5no in-ground sleev…" at bounding box center [476, 379] width 316 height 38
drag, startPoint x: 610, startPoint y: 361, endPoint x: 500, endPoint y: 361, distance: 110.8
click at [500, 361] on div "Site est/ set up. Core drill existing concrete slab and fit 5no in-ground sleev…" at bounding box center [476, 379] width 316 height 38
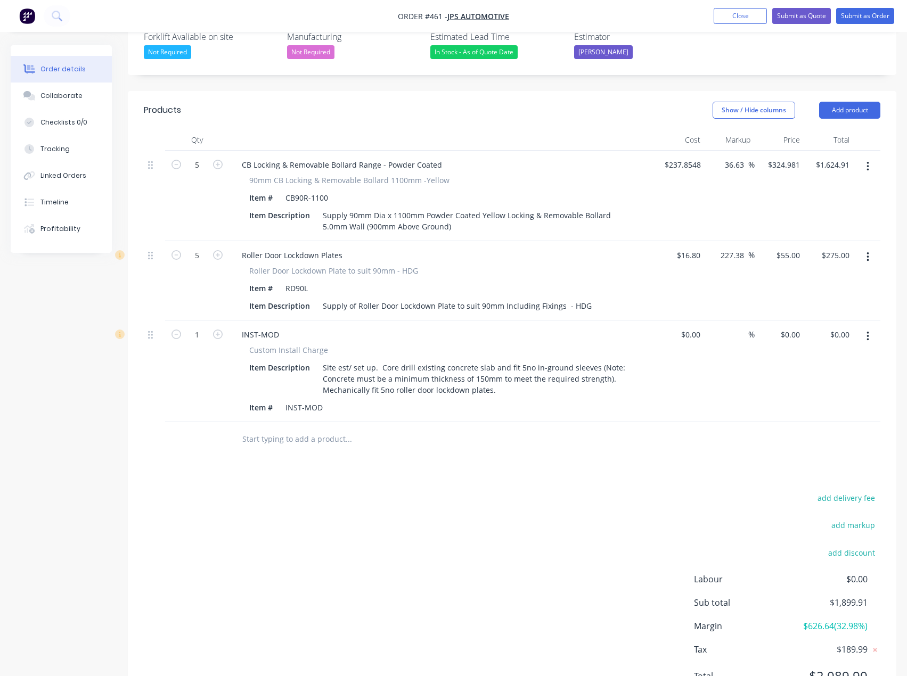
click at [436, 429] on input "text" at bounding box center [348, 439] width 213 height 21
click at [797, 16] on button "Submit as Quote" at bounding box center [801, 16] width 59 height 16
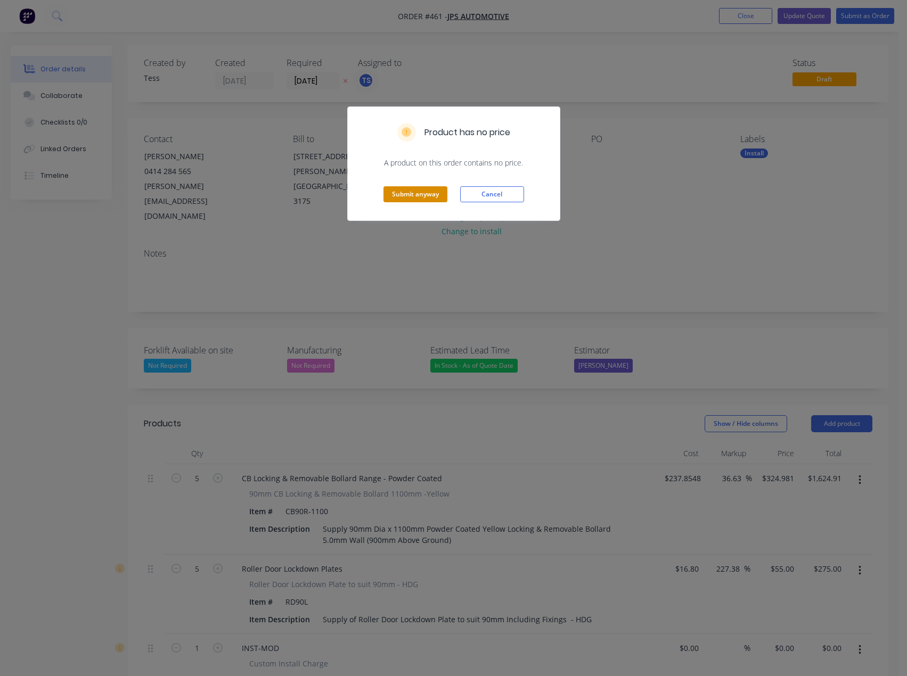
click at [416, 193] on button "Submit anyway" at bounding box center [415, 194] width 64 height 16
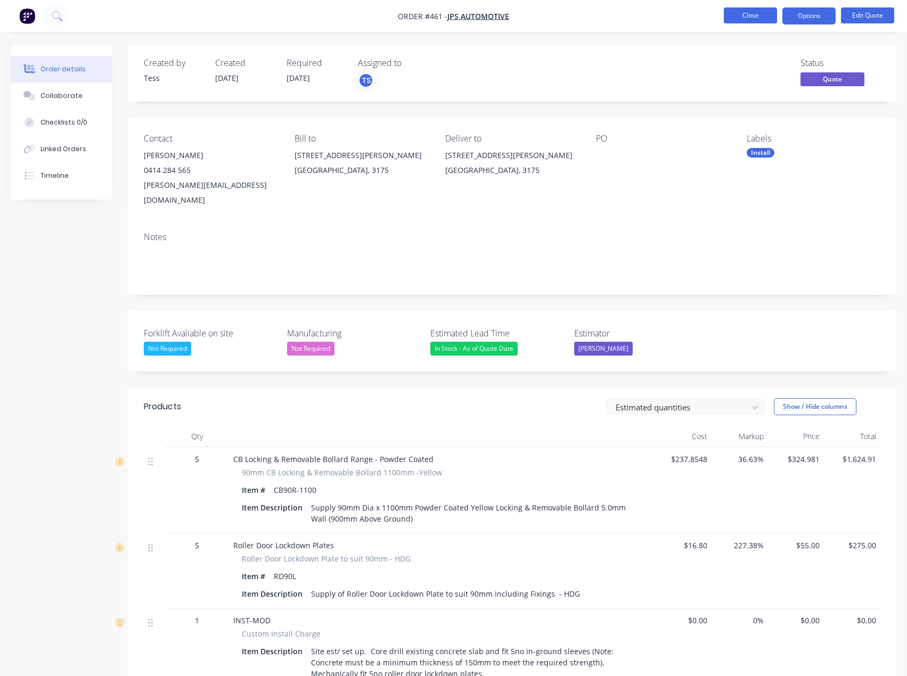
click at [741, 18] on button "Close" at bounding box center [750, 15] width 53 height 16
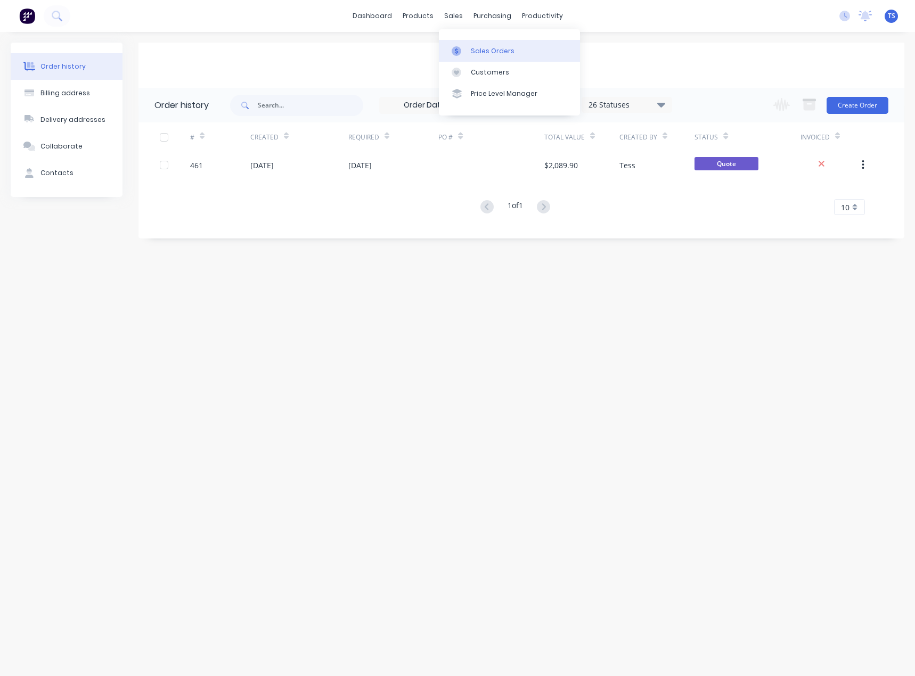
click at [469, 51] on link "Sales Orders" at bounding box center [509, 50] width 141 height 21
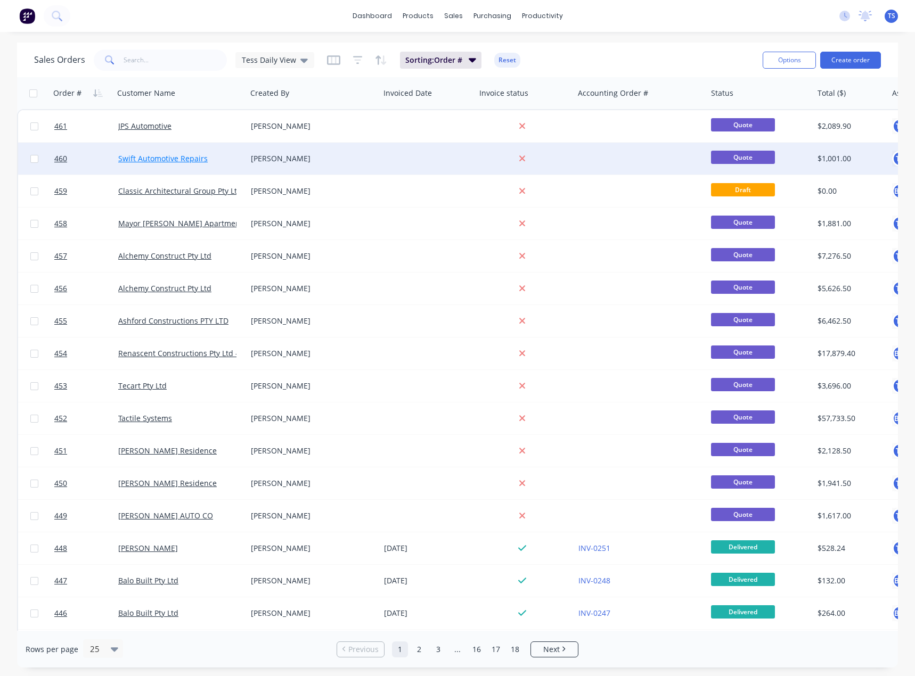
click at [149, 158] on link "Swift Automotive Repairs" at bounding box center [162, 158] width 89 height 10
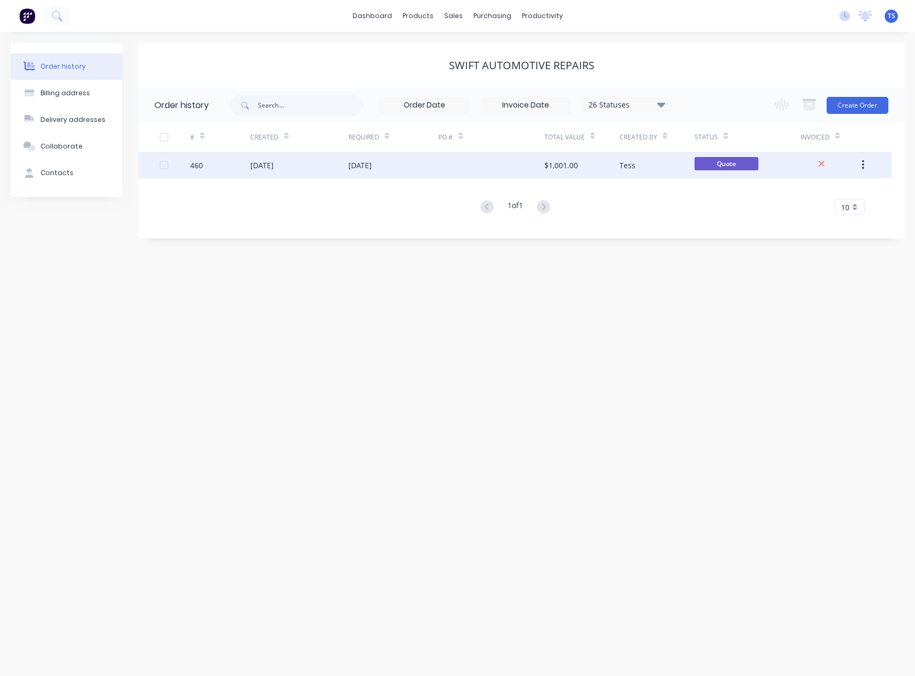
click at [372, 165] on div "[DATE]" at bounding box center [359, 165] width 23 height 11
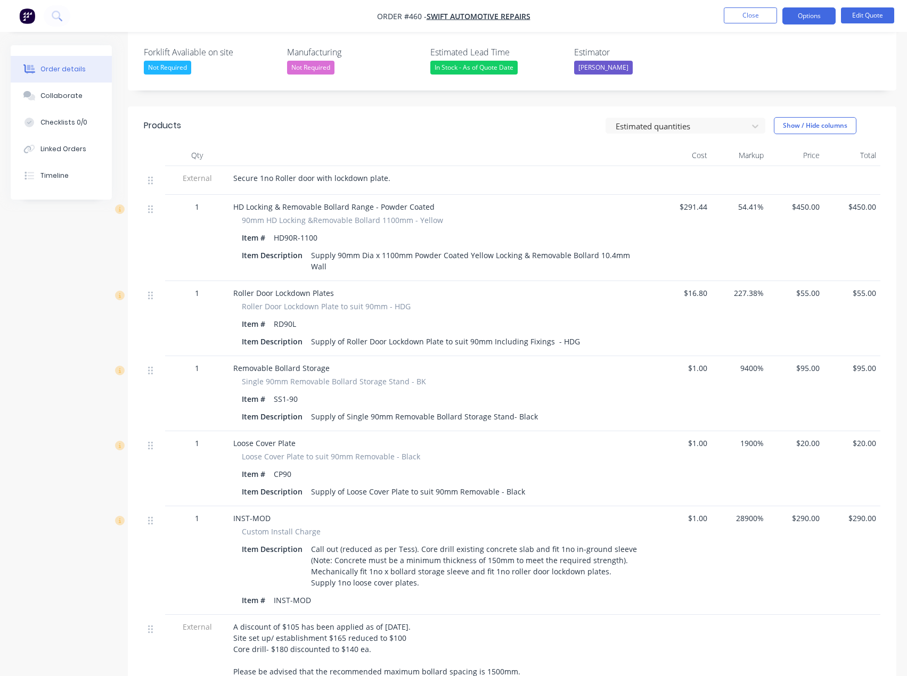
scroll to position [320, 0]
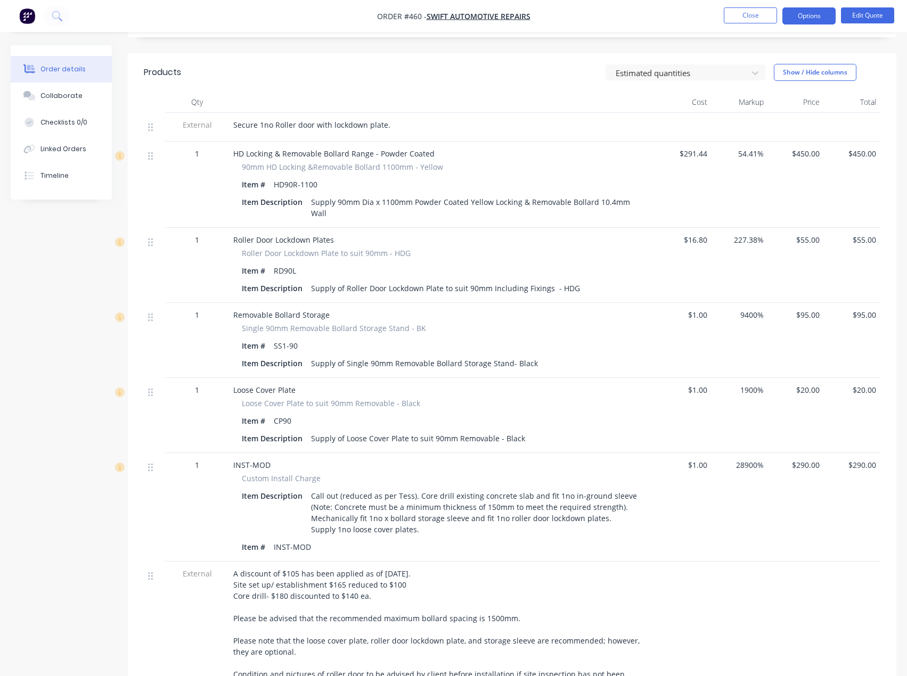
drag, startPoint x: 403, startPoint y: 530, endPoint x: 316, endPoint y: 498, distance: 92.5
click at [316, 498] on div "Call out (reduced as per Tess). Core drill existing concrete slab and fit 1no i…" at bounding box center [474, 512] width 335 height 49
copy div "Call out (reduced as per Tess). Core drill existing concrete slab and fit 1no i…"
click at [759, 13] on button "Close" at bounding box center [750, 15] width 53 height 16
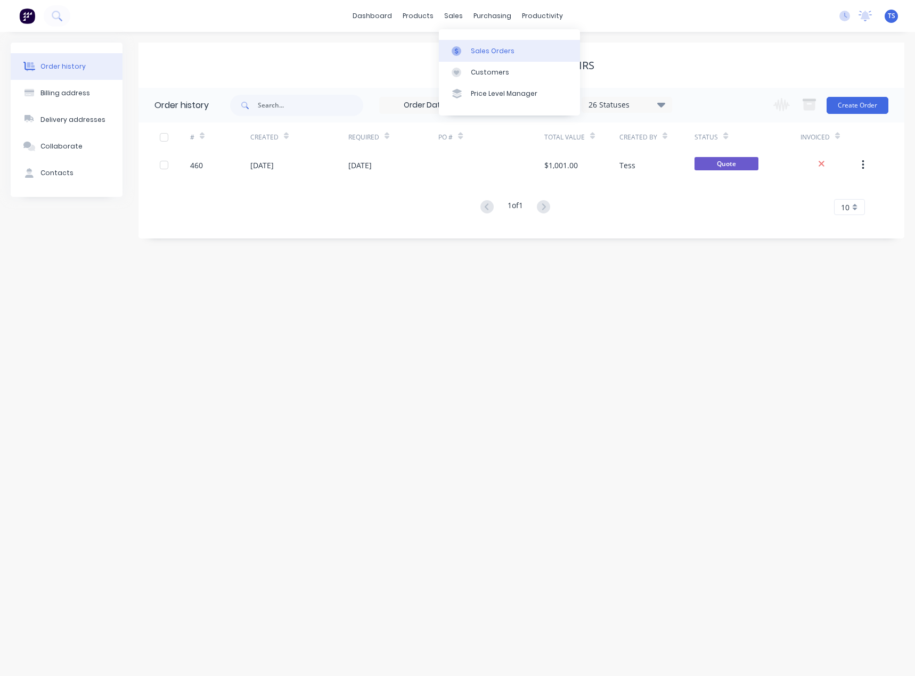
click at [478, 47] on div "Sales Orders" at bounding box center [493, 51] width 44 height 10
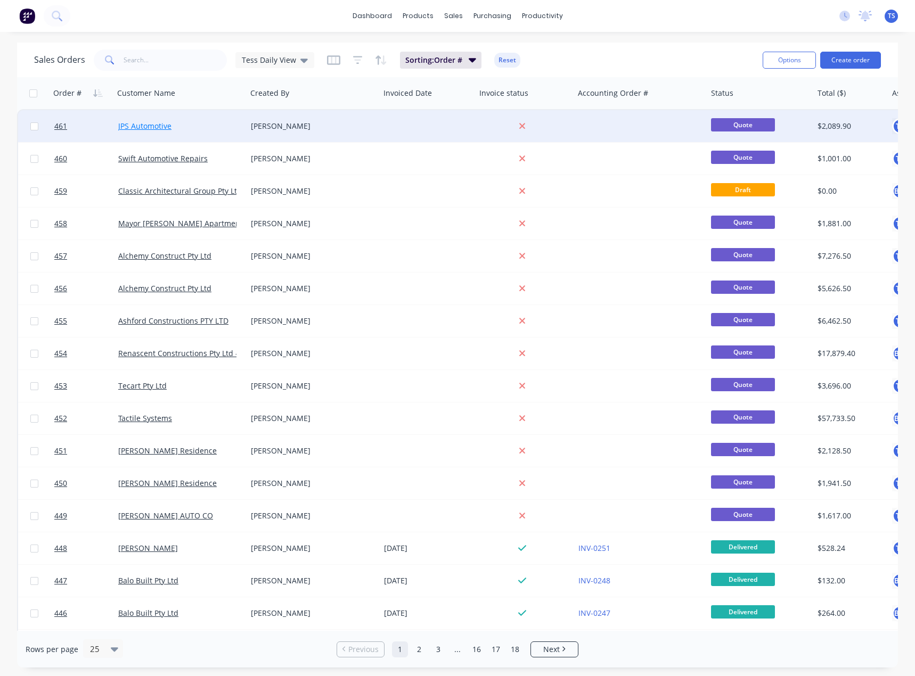
click at [154, 126] on link "JPS Automotive" at bounding box center [144, 126] width 53 height 10
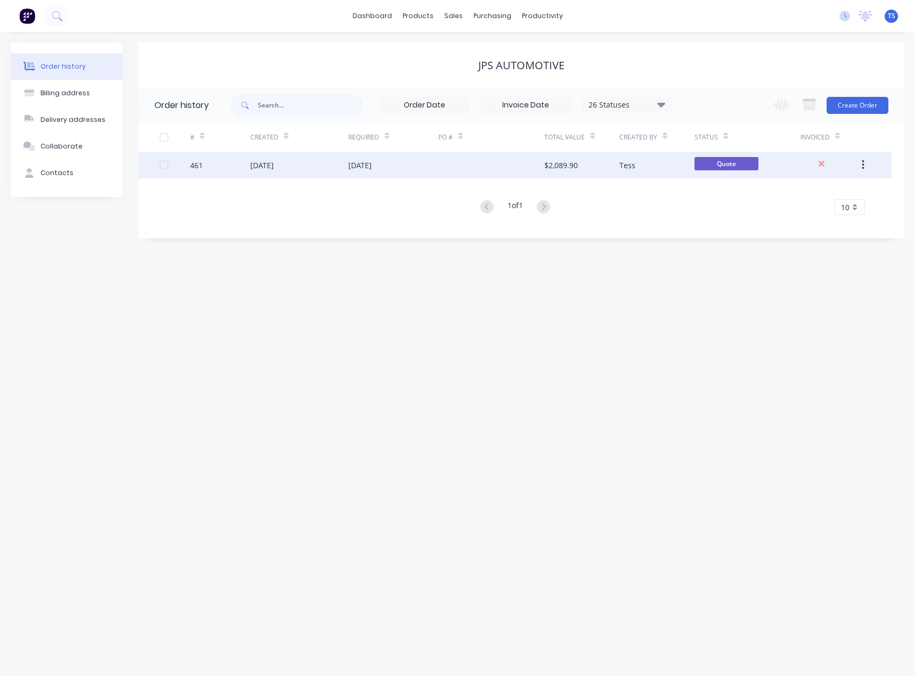
click at [600, 167] on div "$2,089.90" at bounding box center [581, 165] width 75 height 27
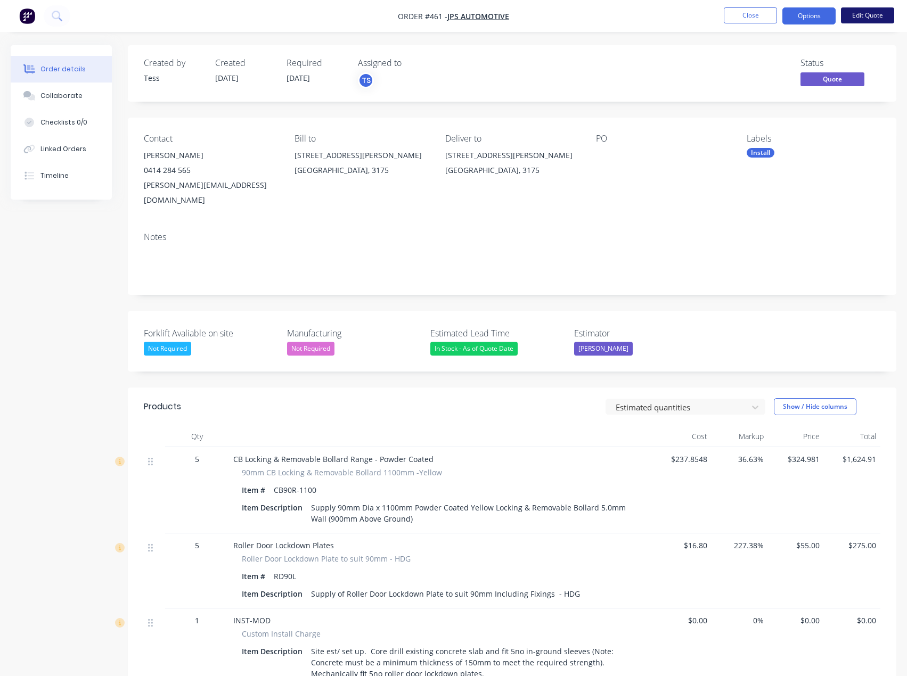
click at [879, 15] on button "Edit Quote" at bounding box center [867, 15] width 53 height 16
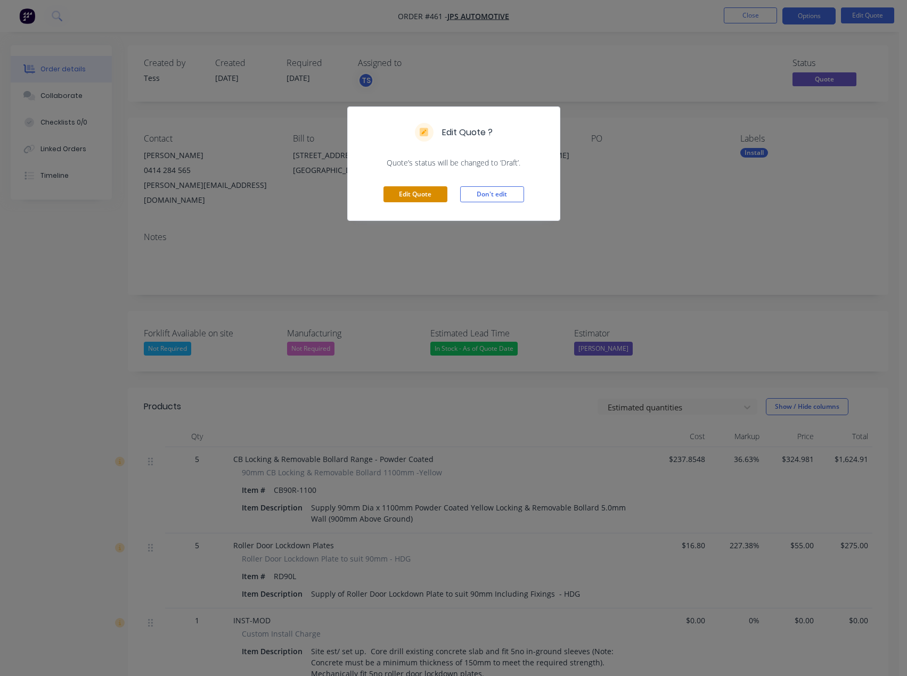
click at [402, 195] on button "Edit Quote" at bounding box center [415, 194] width 64 height 16
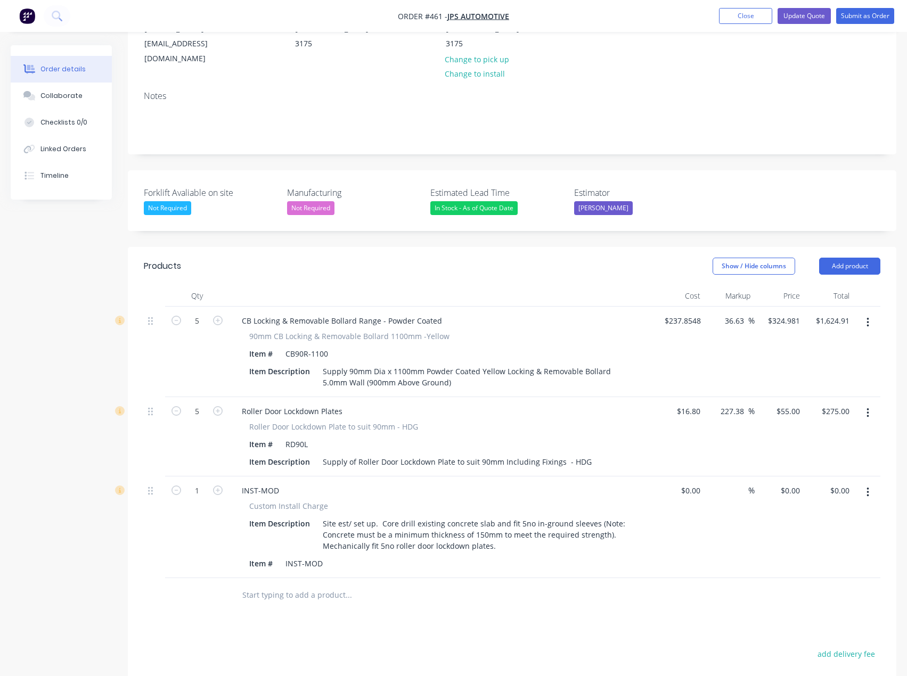
scroll to position [160, 0]
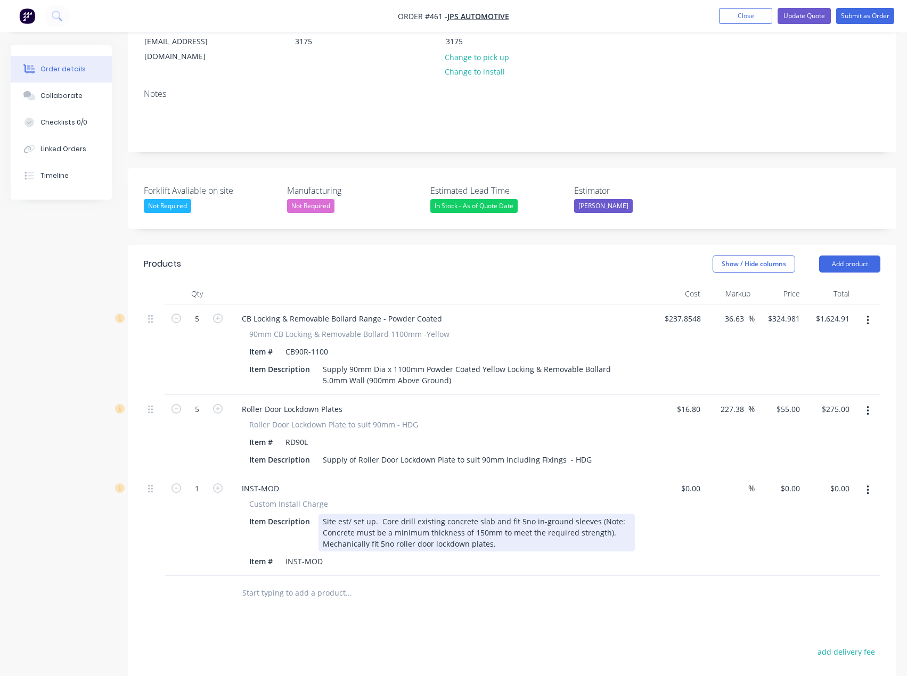
click at [362, 514] on div "Site est/ set up. Core drill existing concrete slab and fit 5no in-ground sleev…" at bounding box center [476, 533] width 316 height 38
click at [518, 517] on div "Site est/ set up. Core drill existing concrete slab and fit 5no in-ground sleev…" at bounding box center [476, 533] width 316 height 38
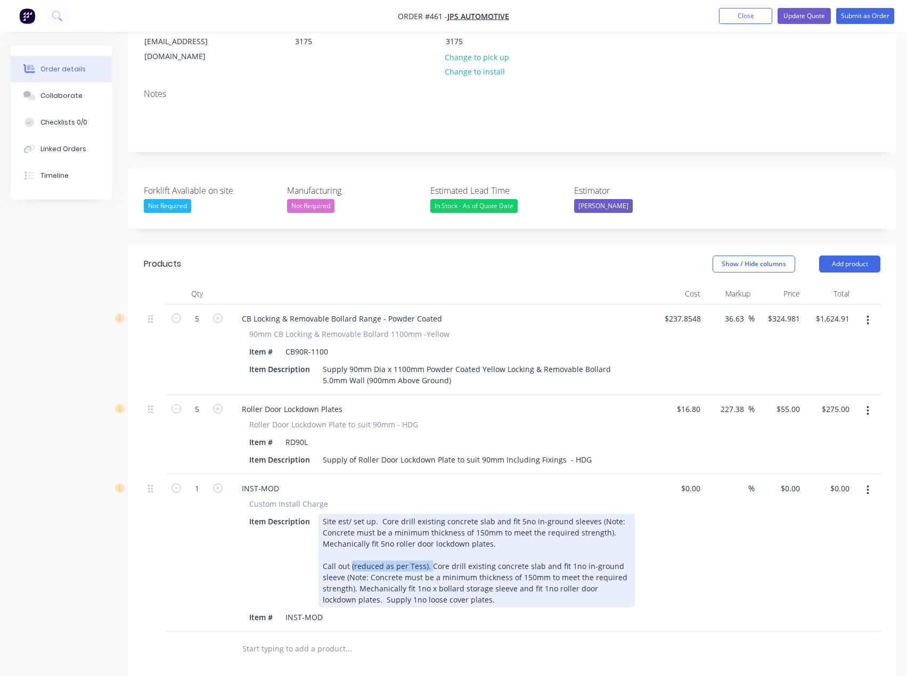
drag, startPoint x: 424, startPoint y: 536, endPoint x: 354, endPoint y: 535, distance: 70.8
click at [354, 535] on div "Site est/ set up. Core drill existing concrete slab and fit 5no in-ground sleev…" at bounding box center [476, 561] width 316 height 94
copy div "(reduced as per Tess)."
click at [380, 514] on div "Site est/ set up. Core drill existing concrete slab and fit 5no in-ground sleev…" at bounding box center [476, 561] width 316 height 94
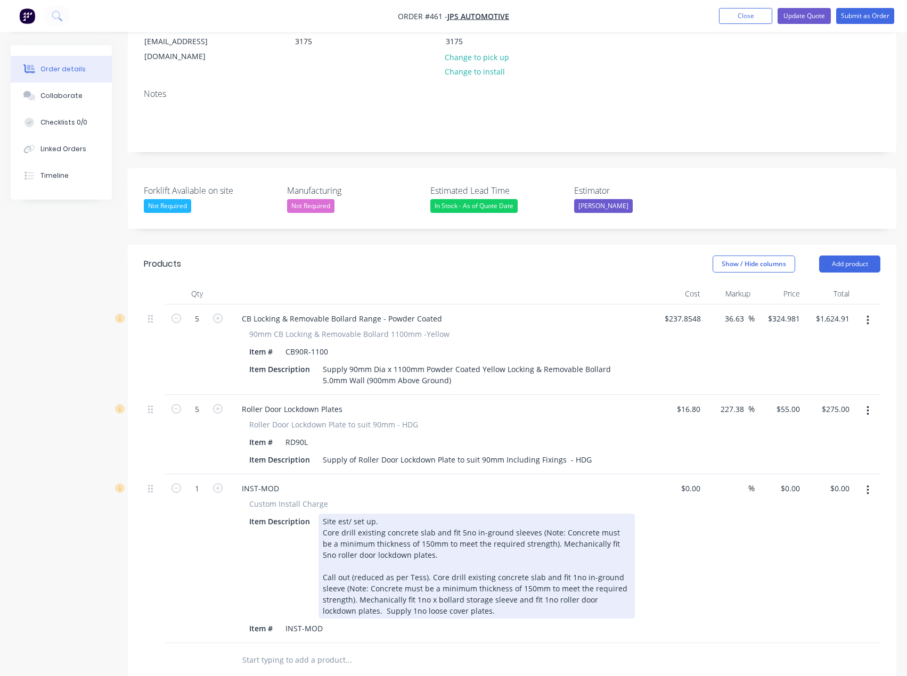
click at [380, 514] on div "Site est/ set up. Core drill existing concrete slab and fit 5no in-ground sleev…" at bounding box center [476, 566] width 316 height 105
click at [332, 514] on div "Site est/ set up (reduced as per Tess). Core drill existing concrete slab and f…" at bounding box center [476, 566] width 316 height 105
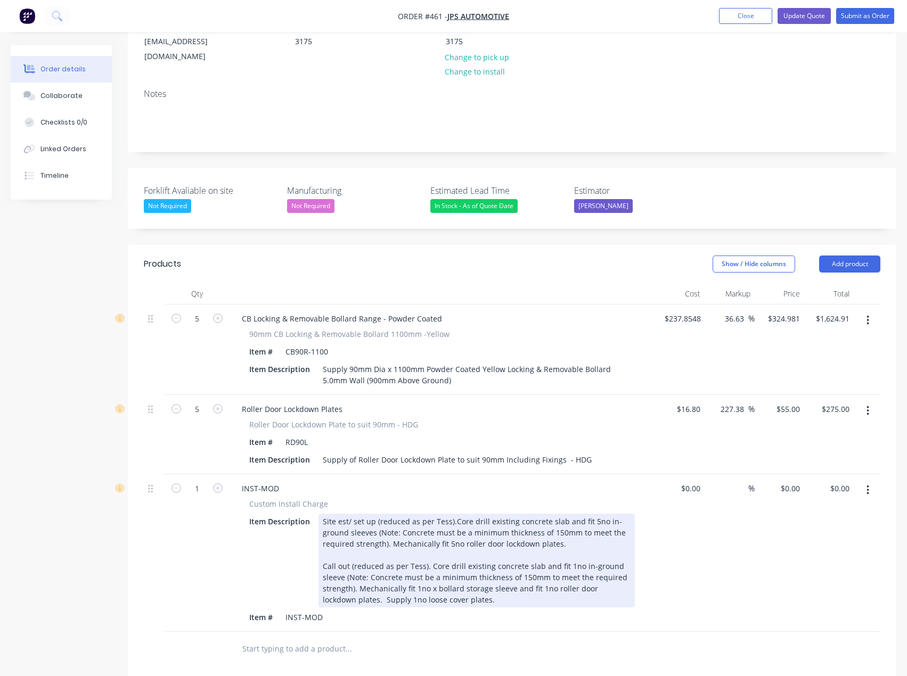
drag, startPoint x: 423, startPoint y: 564, endPoint x: 312, endPoint y: 539, distance: 114.1
click at [312, 539] on div "Item Description Site est/ set up (reduced as per Tess). Core drill existing co…" at bounding box center [440, 561] width 390 height 94
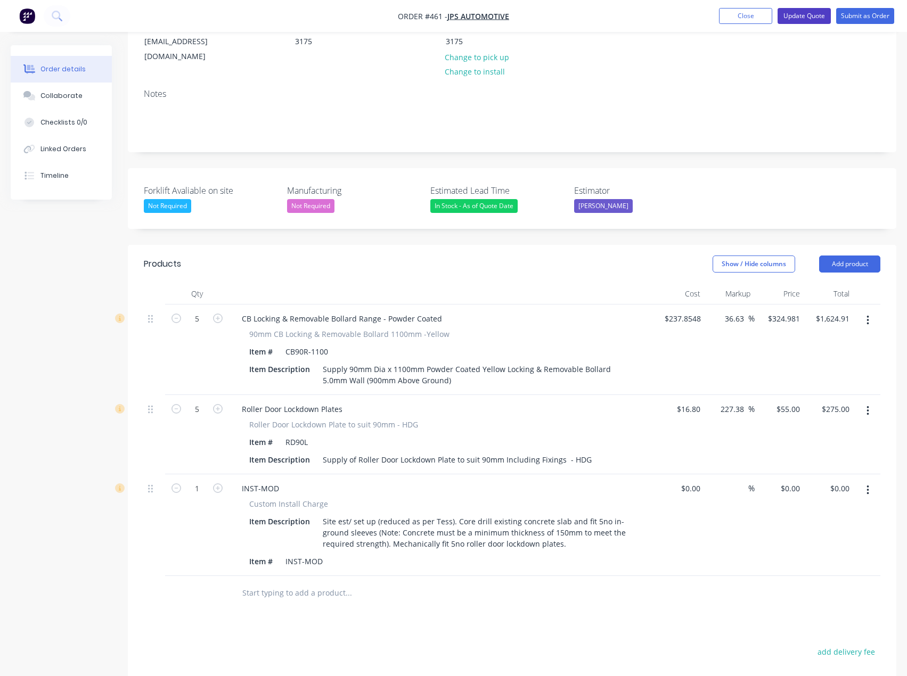
click at [792, 15] on button "Update Quote" at bounding box center [803, 16] width 53 height 16
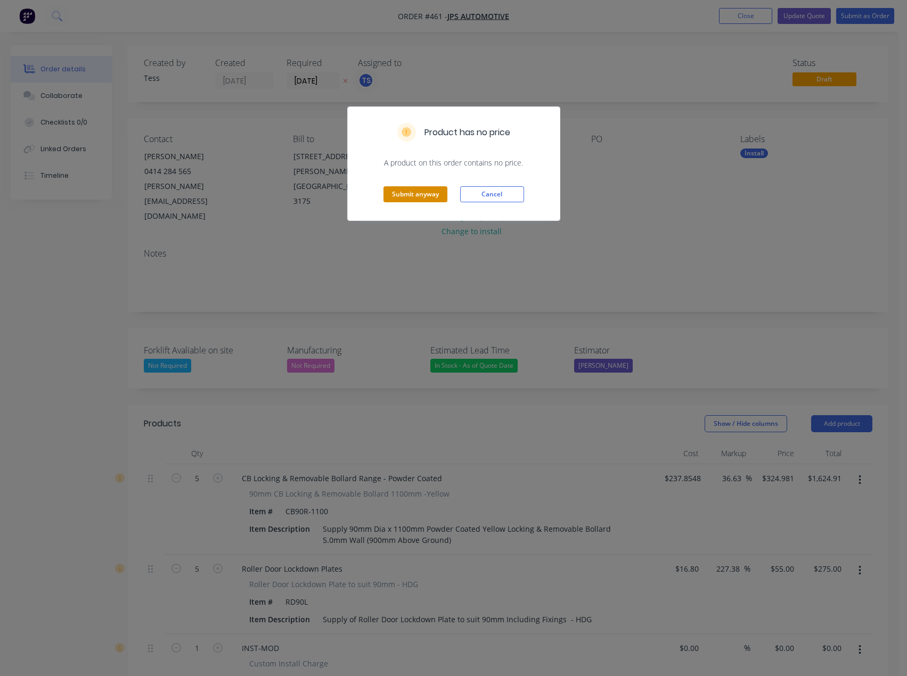
click at [421, 199] on button "Submit anyway" at bounding box center [415, 194] width 64 height 16
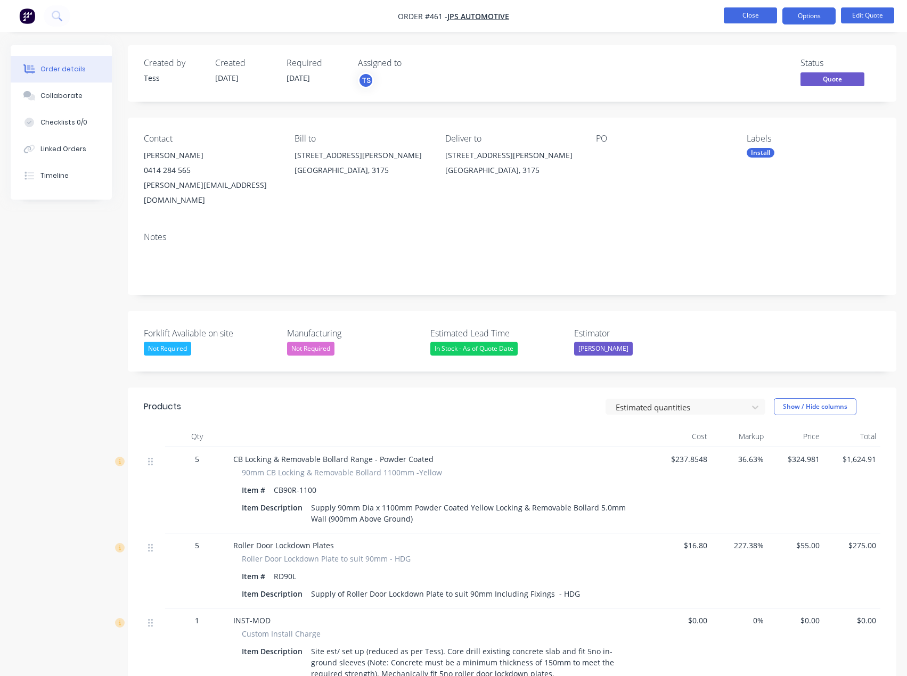
click at [750, 17] on button "Close" at bounding box center [750, 15] width 53 height 16
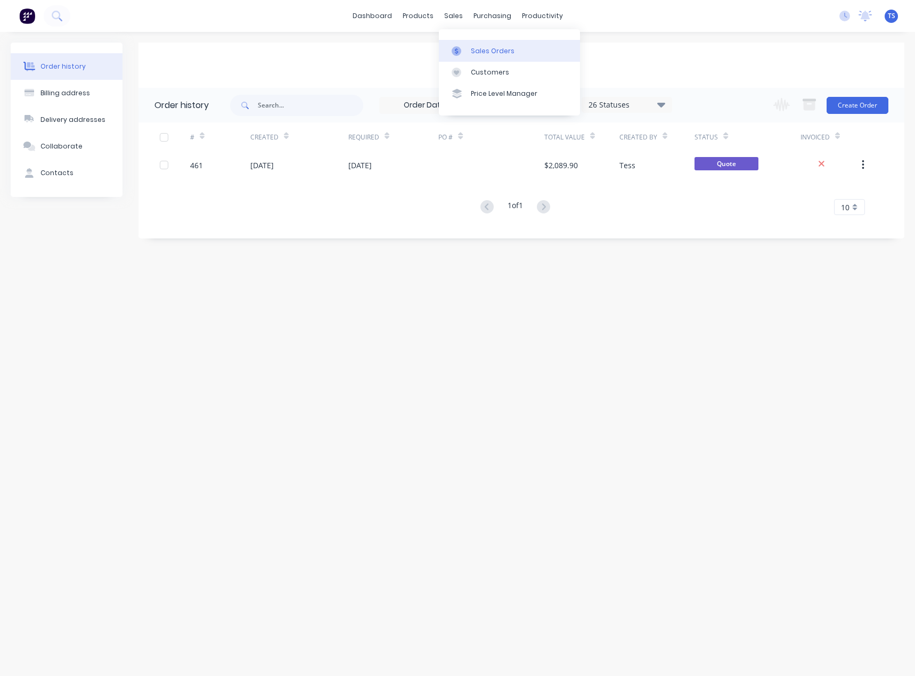
click at [486, 45] on link "Sales Orders" at bounding box center [509, 50] width 141 height 21
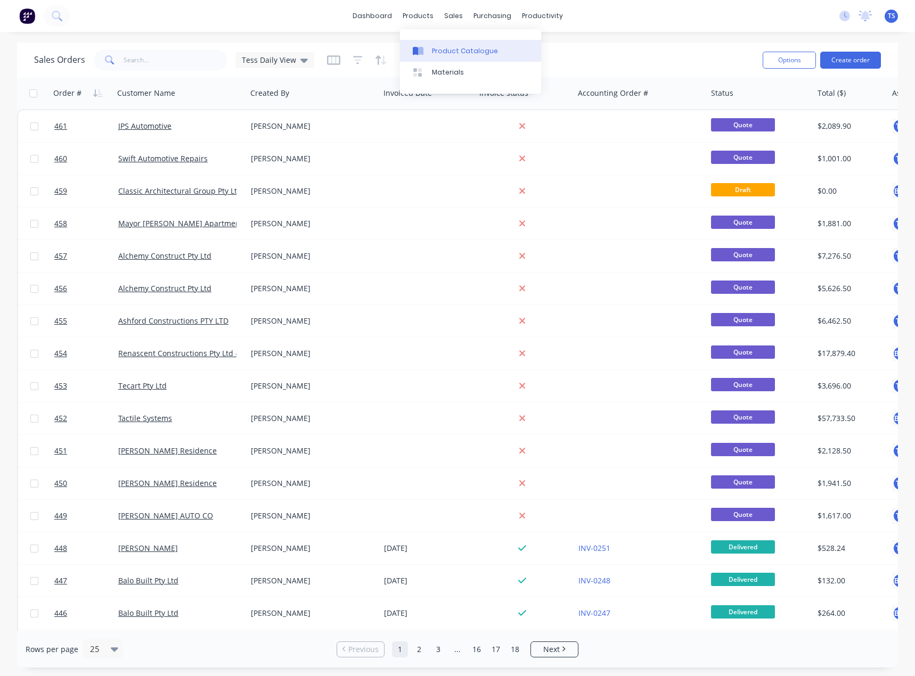
click at [437, 50] on div "Product Catalogue" at bounding box center [465, 51] width 66 height 10
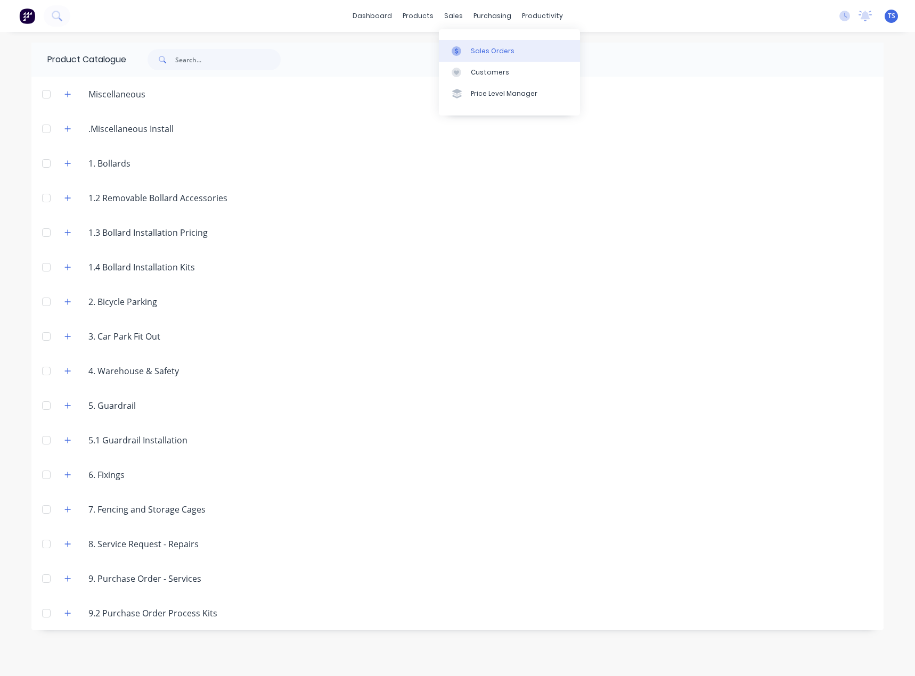
click at [468, 47] on link "Sales Orders" at bounding box center [509, 50] width 141 height 21
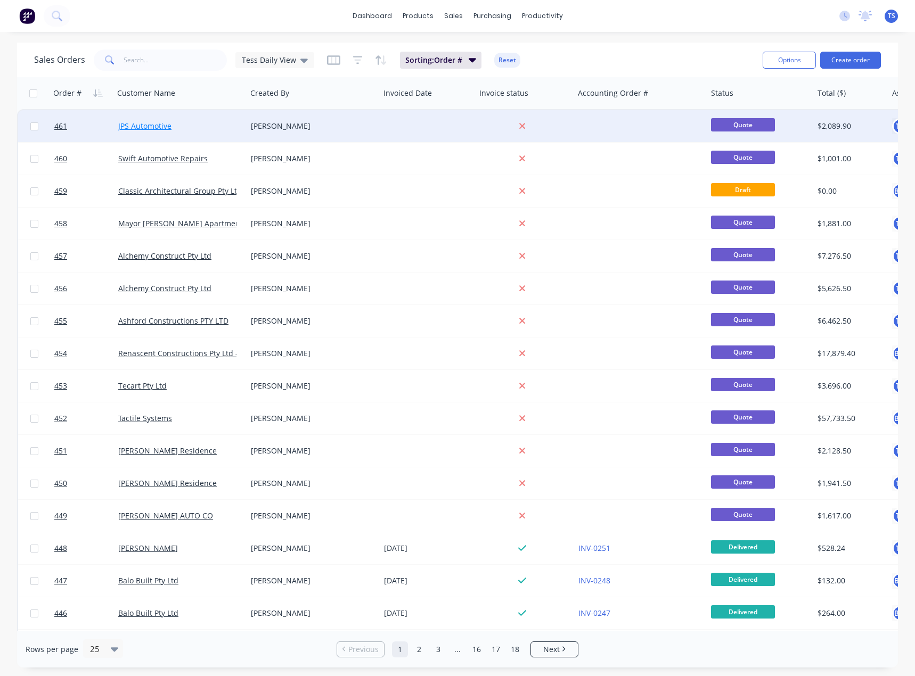
click at [148, 128] on link "JPS Automotive" at bounding box center [144, 126] width 53 height 10
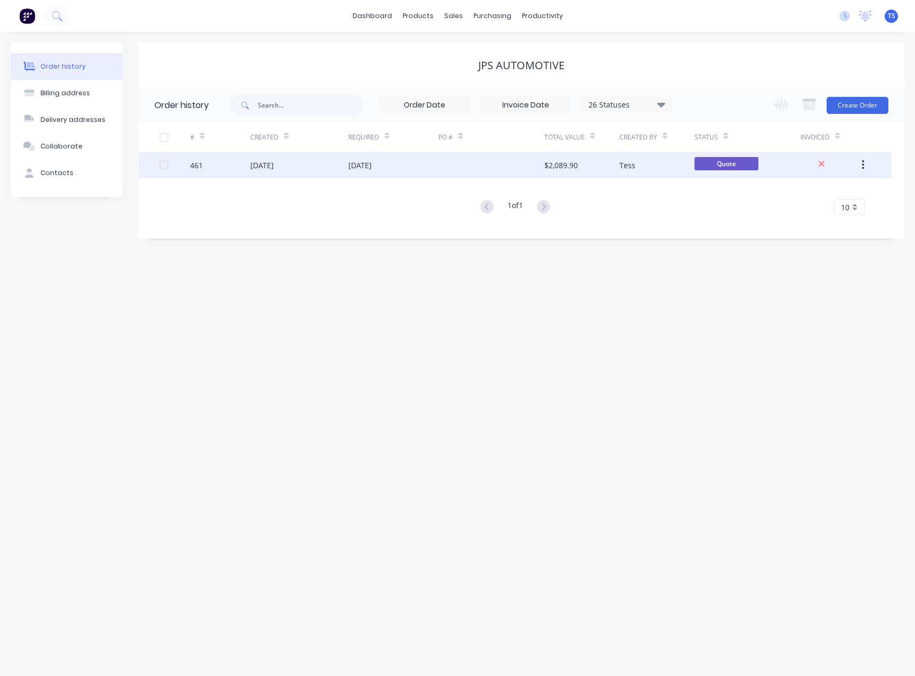
click at [392, 169] on div "[DATE]" at bounding box center [393, 165] width 91 height 27
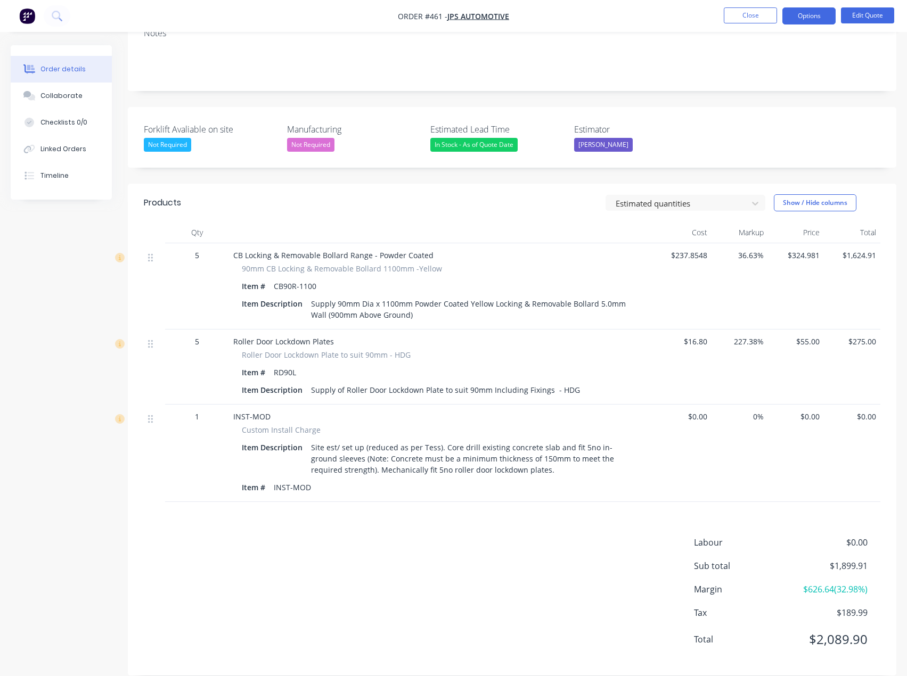
scroll to position [204, 0]
click at [812, 249] on span "$324.981" at bounding box center [796, 254] width 48 height 11
click at [854, 14] on button "Edit Quote" at bounding box center [867, 15] width 53 height 16
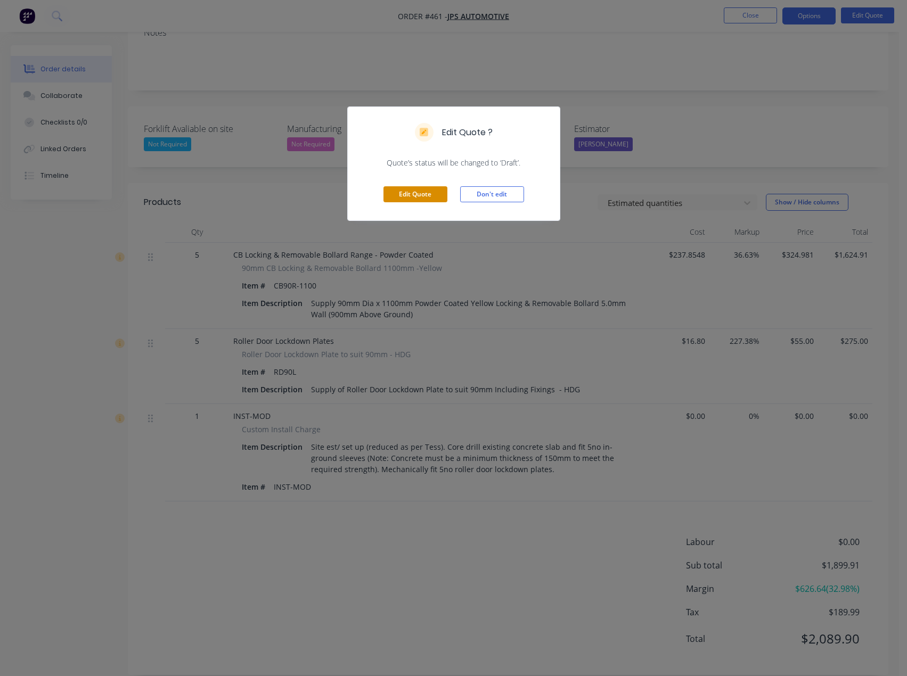
click at [406, 195] on button "Edit Quote" at bounding box center [415, 194] width 64 height 16
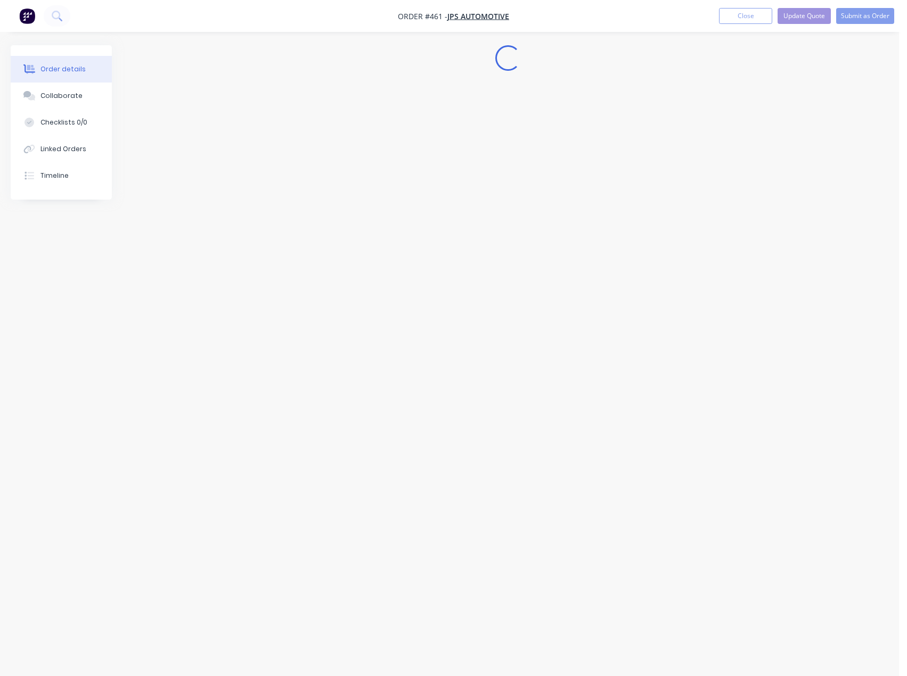
scroll to position [0, 0]
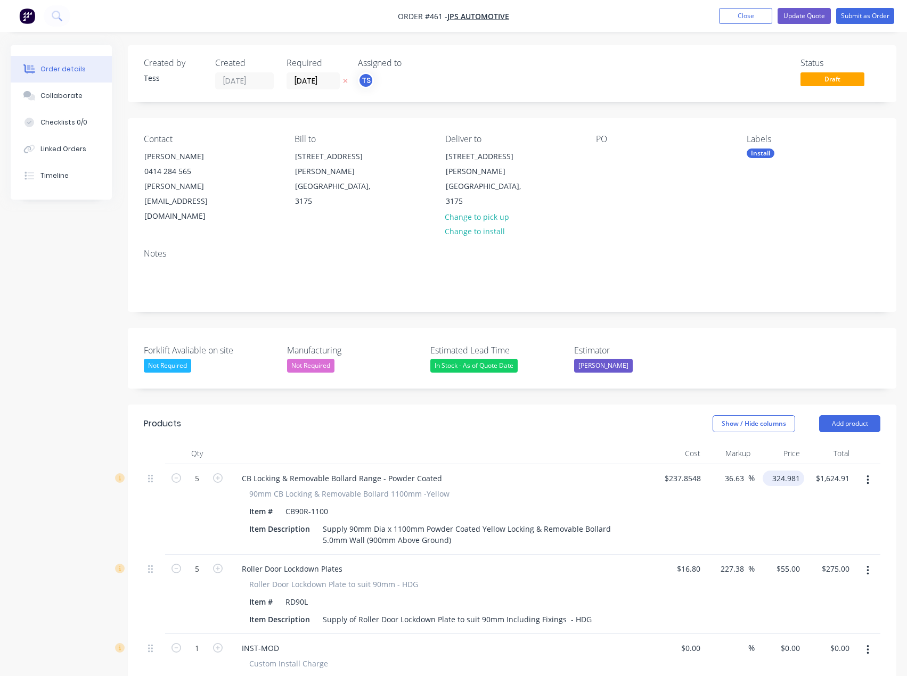
click at [791, 471] on input "324.981" at bounding box center [785, 478] width 37 height 15
type input "325"
type input "36.64"
type input "$325.00"
type input "$1,625.00"
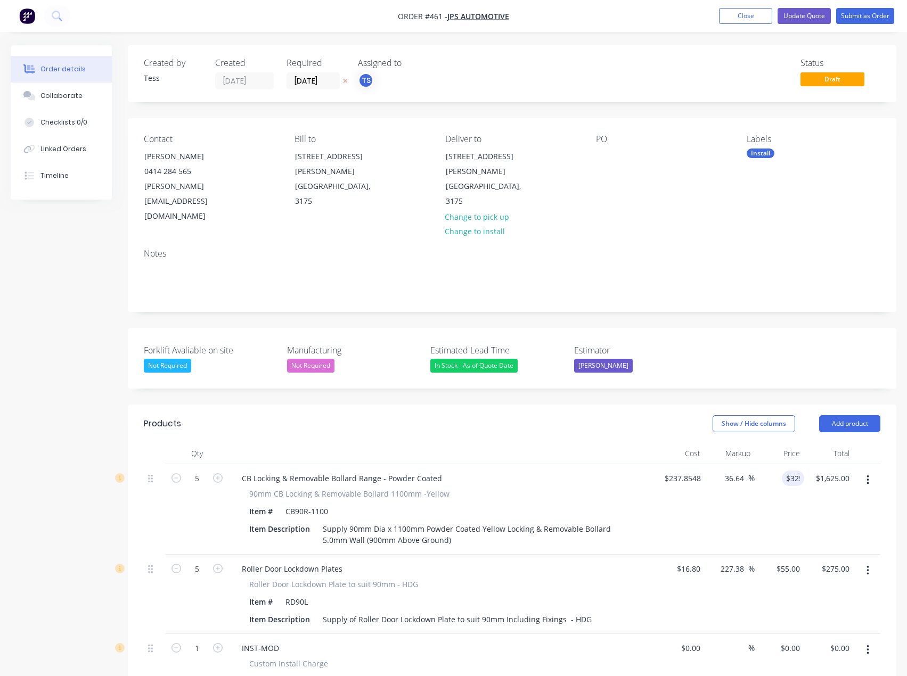
click at [676, 484] on div "$237.8548 $237.8548" at bounding box center [680, 509] width 50 height 91
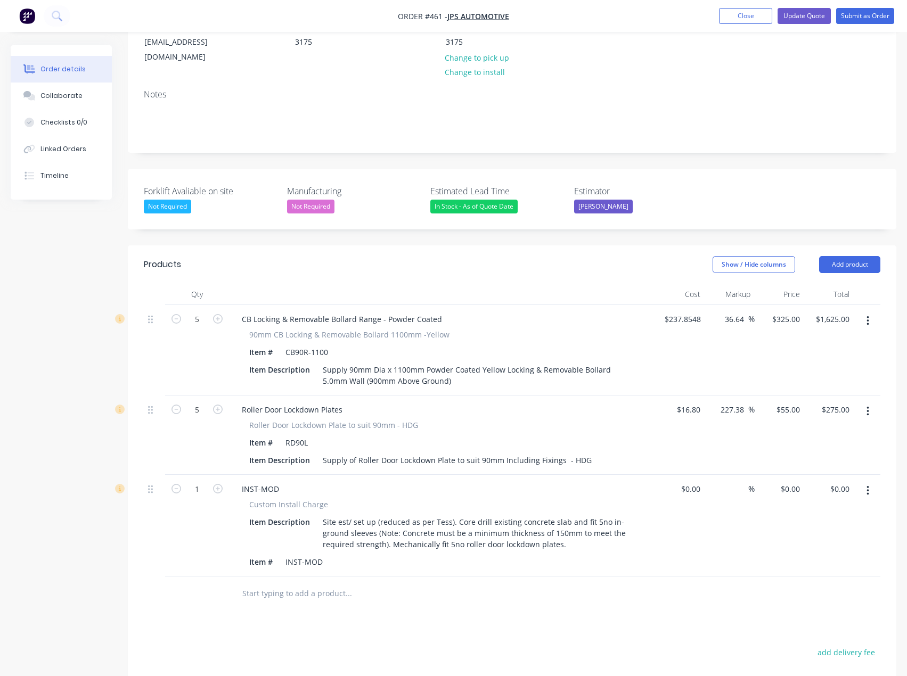
scroll to position [160, 0]
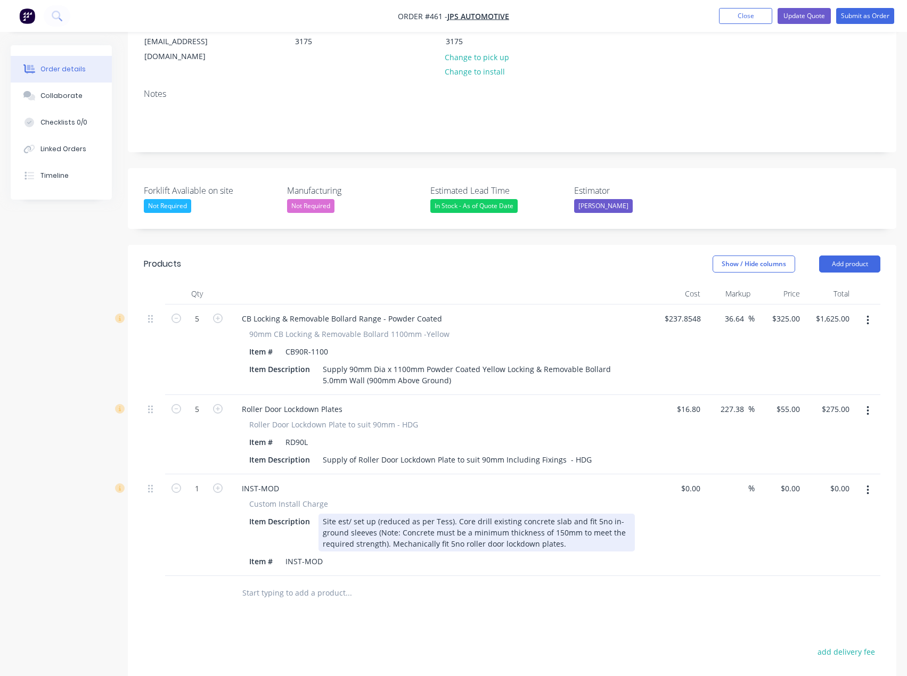
click at [571, 515] on div "Site est/ set up (reduced as per Tess). Core drill existing concrete slab and f…" at bounding box center [476, 533] width 316 height 38
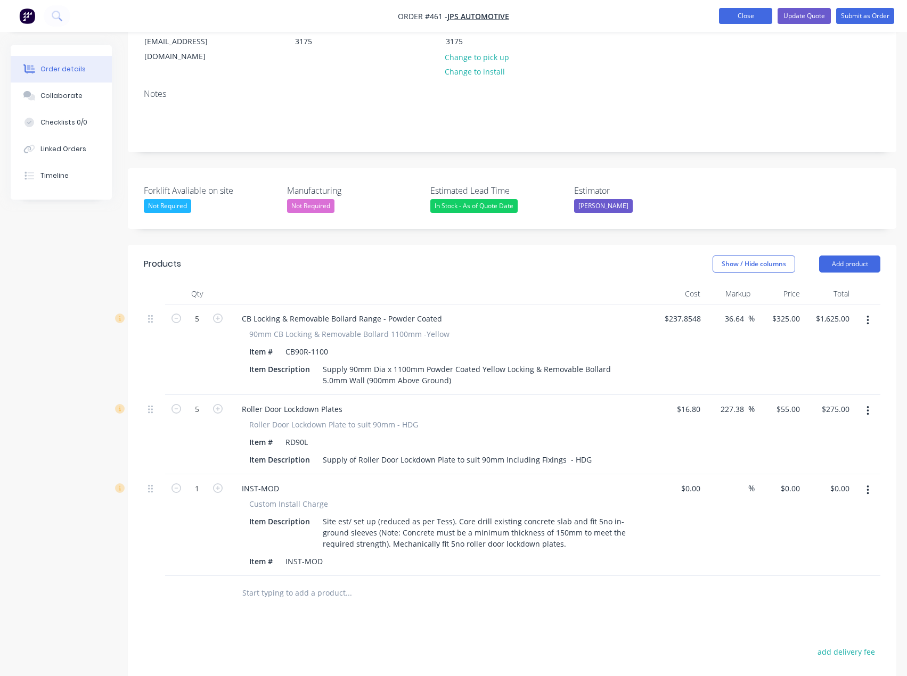
click at [747, 16] on button "Close" at bounding box center [745, 16] width 53 height 16
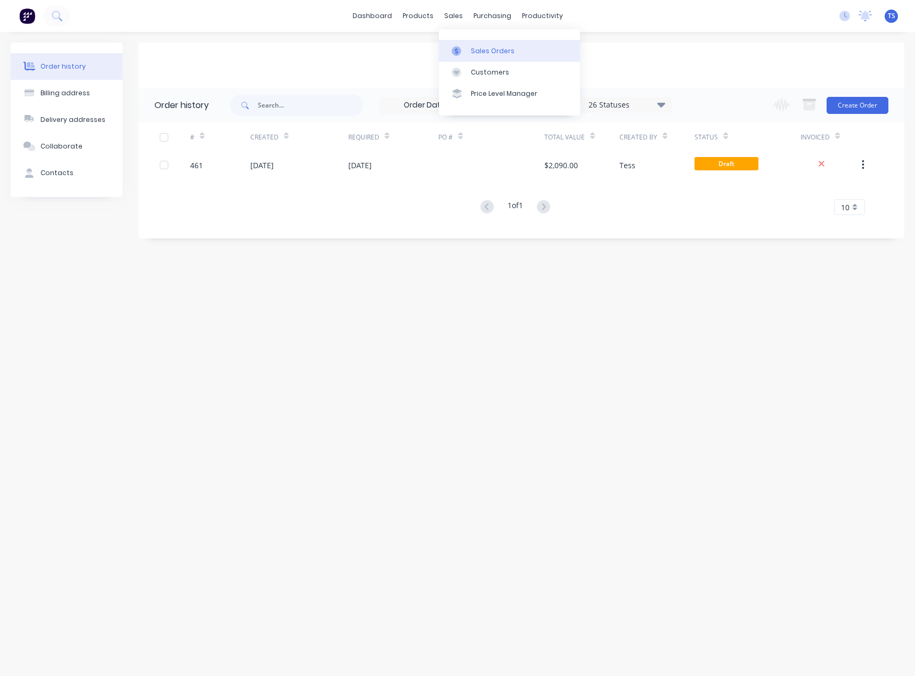
click at [464, 44] on link "Sales Orders" at bounding box center [509, 50] width 141 height 21
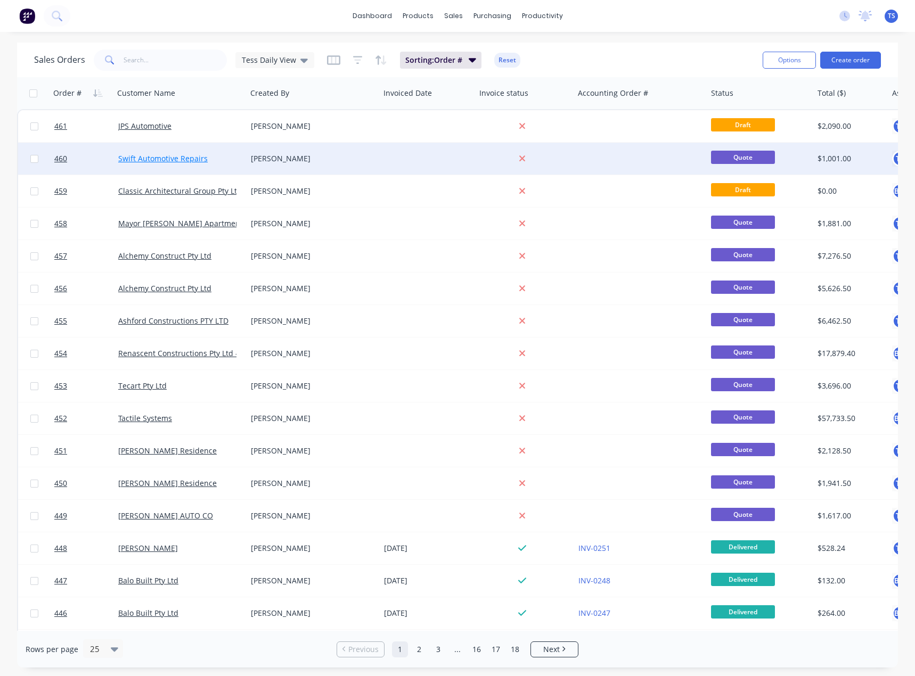
click at [145, 158] on link "Swift Automotive Repairs" at bounding box center [162, 158] width 89 height 10
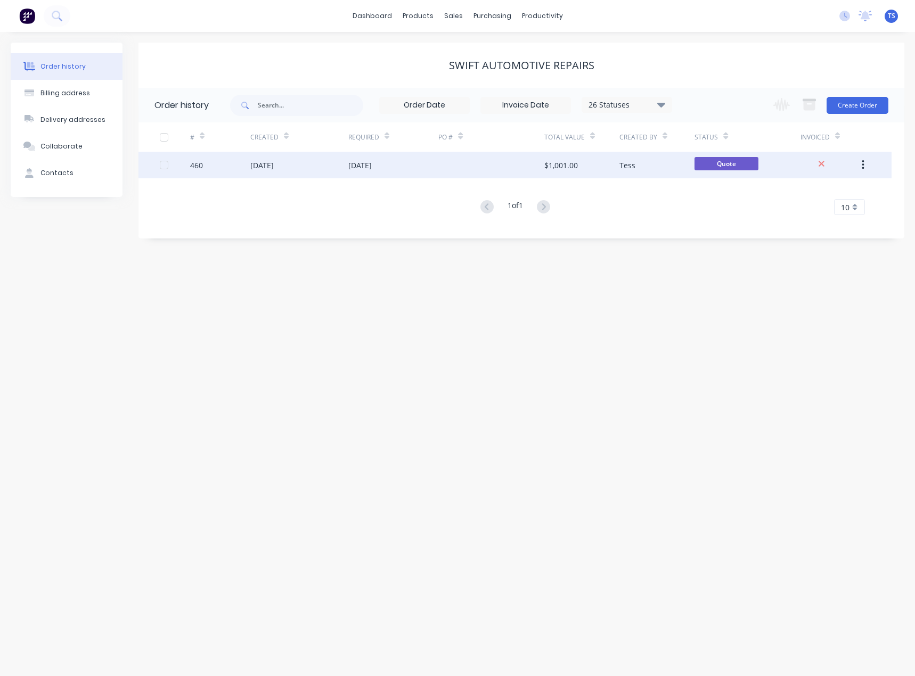
click at [370, 163] on div "[DATE]" at bounding box center [359, 165] width 23 height 11
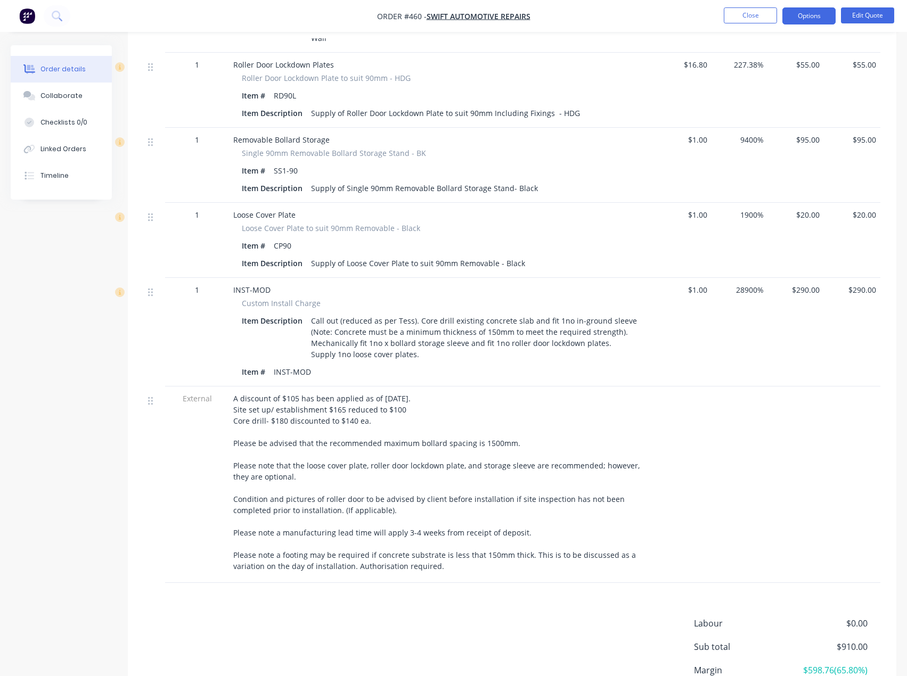
scroll to position [591, 0]
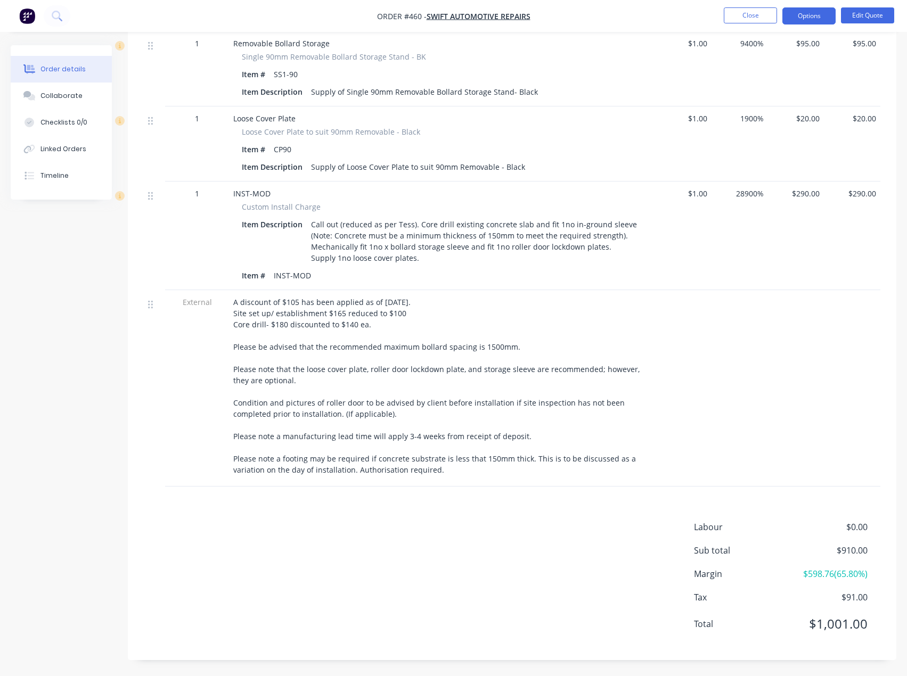
copy span "A discount of $105 has been applied as of [DATE]. Site set up/ establishment $1…"
drag, startPoint x: 438, startPoint y: 475, endPoint x: 233, endPoint y: 303, distance: 267.2
click at [233, 303] on div "A discount of $105 has been applied as of [DATE]. Site set up/ establishment $1…" at bounding box center [442, 386] width 418 height 179
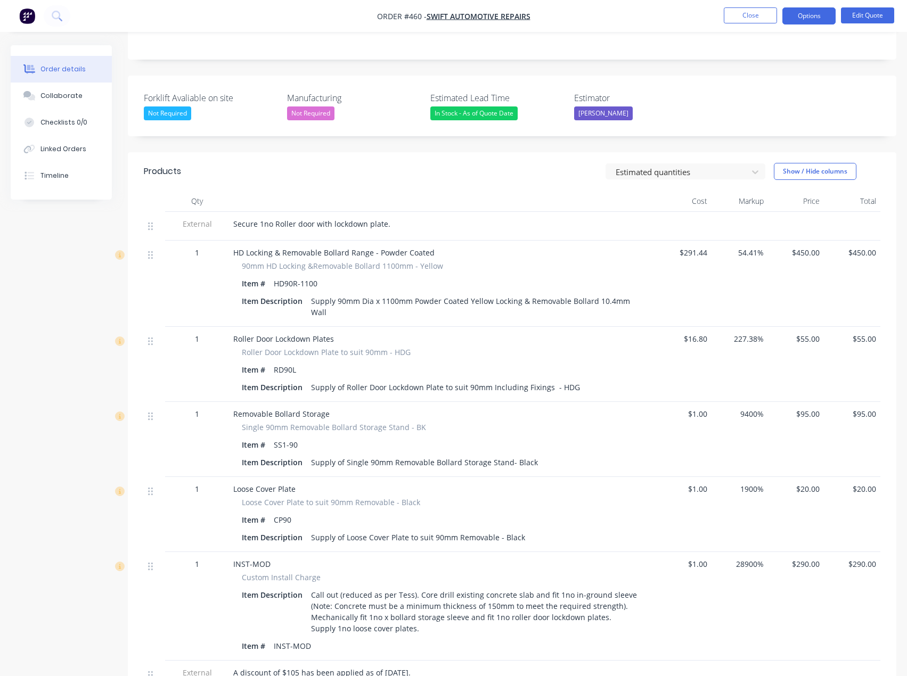
scroll to position [218, 0]
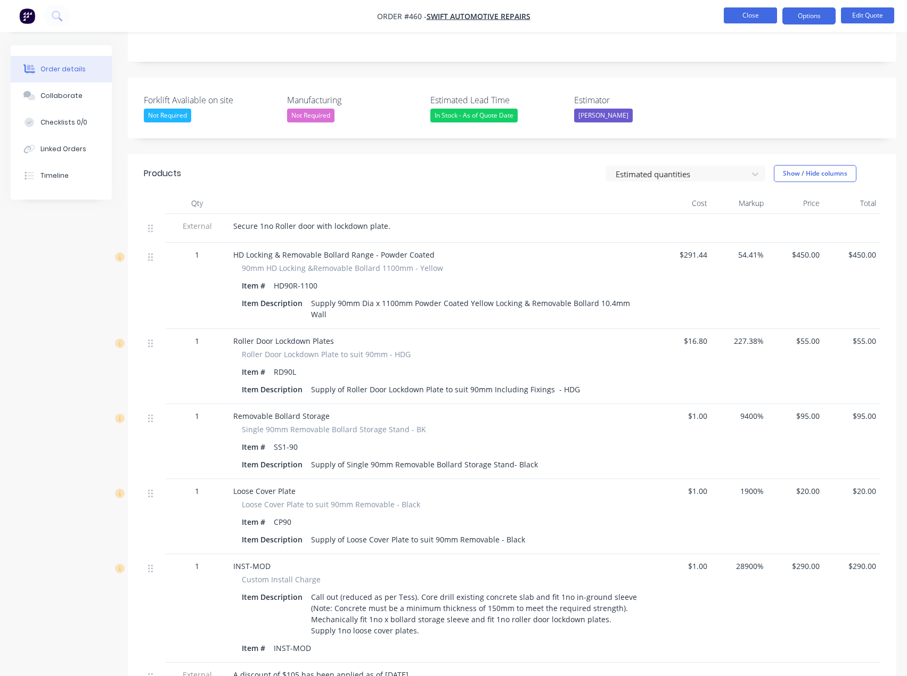
click at [744, 18] on button "Close" at bounding box center [750, 15] width 53 height 16
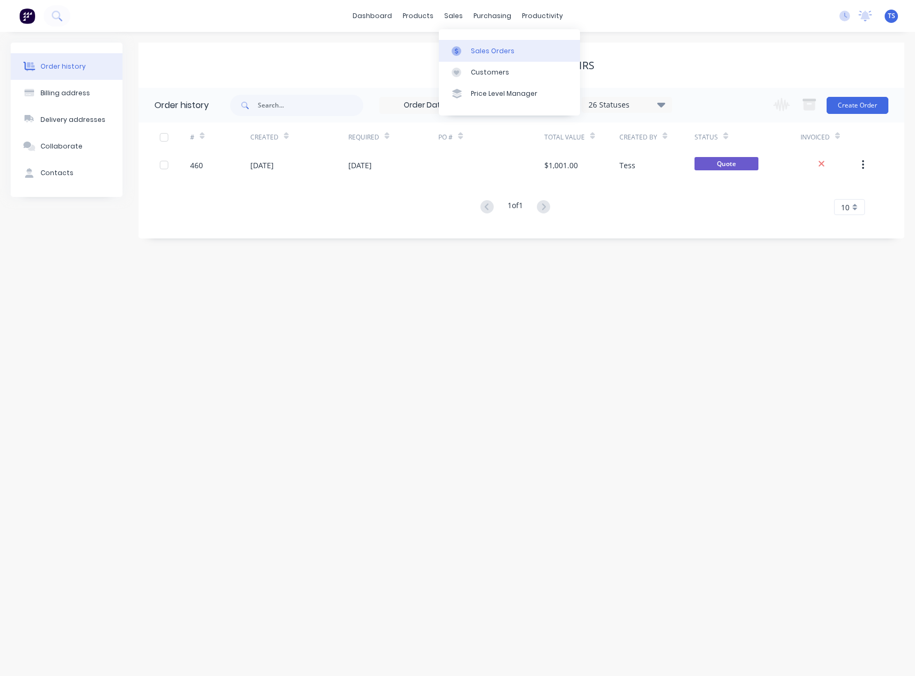
click at [470, 45] on link "Sales Orders" at bounding box center [509, 50] width 141 height 21
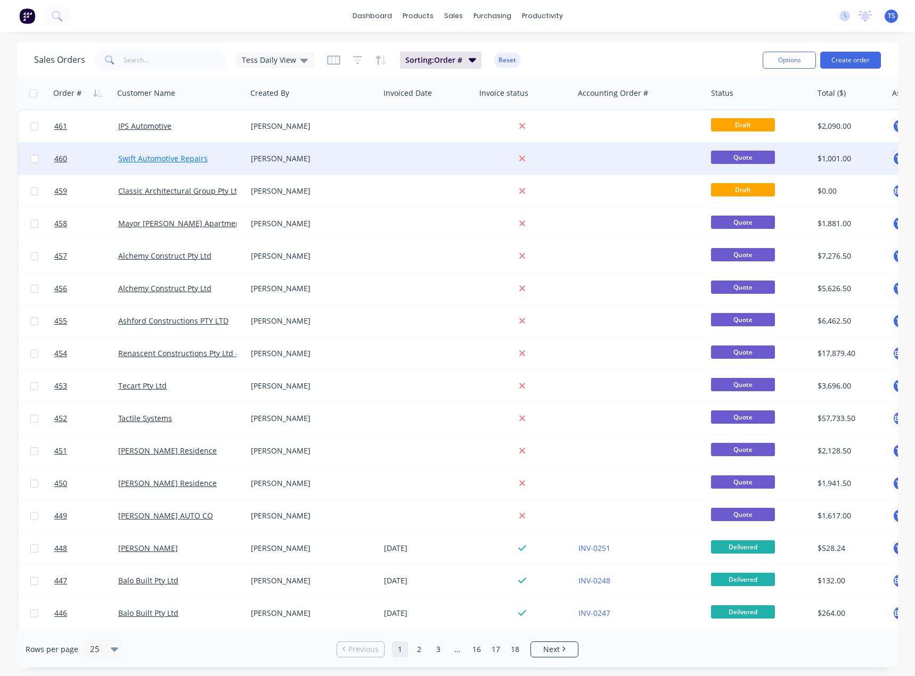
click at [138, 158] on link "Swift Automotive Repairs" at bounding box center [162, 158] width 89 height 10
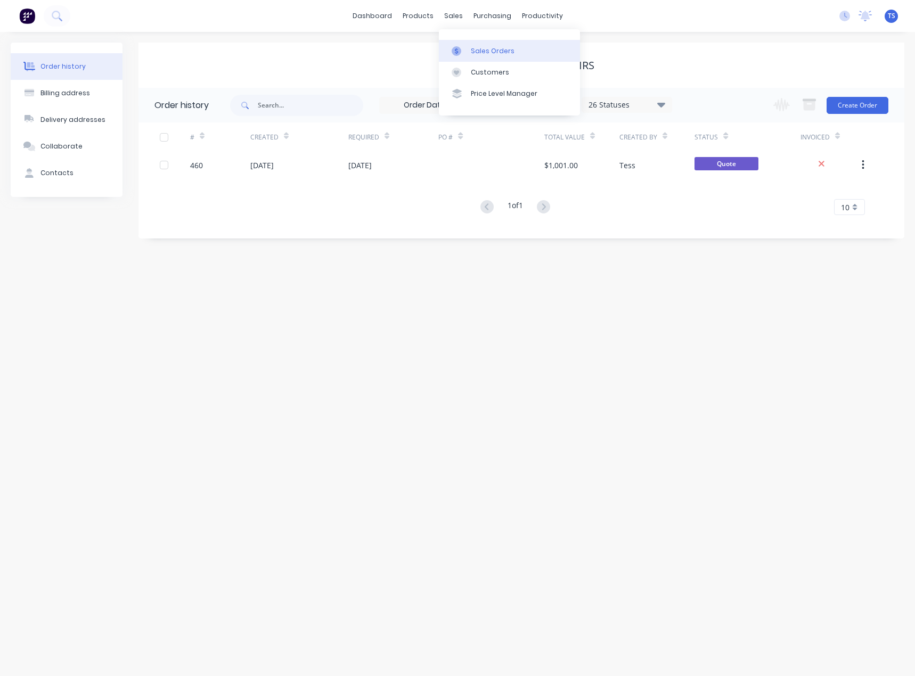
click at [466, 48] on div at bounding box center [460, 51] width 16 height 10
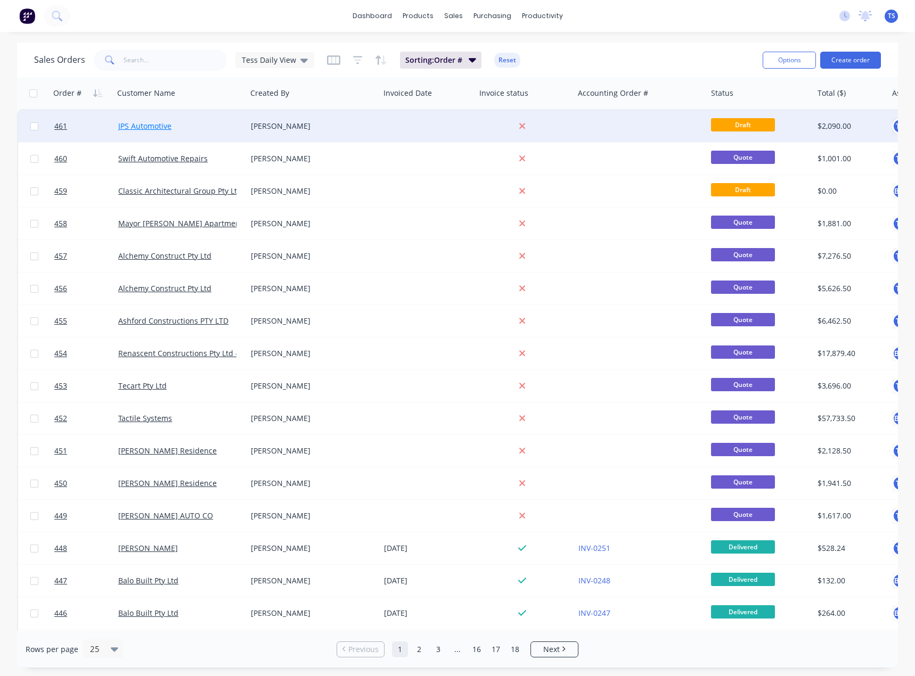
click at [151, 130] on link "JPS Automotive" at bounding box center [144, 126] width 53 height 10
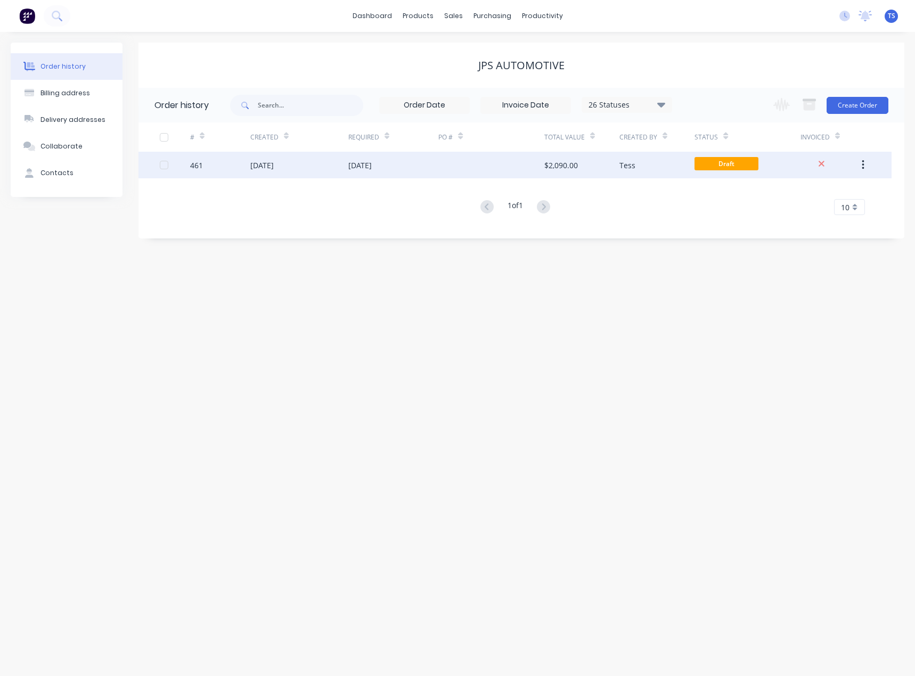
click at [372, 164] on div "[DATE]" at bounding box center [359, 165] width 23 height 11
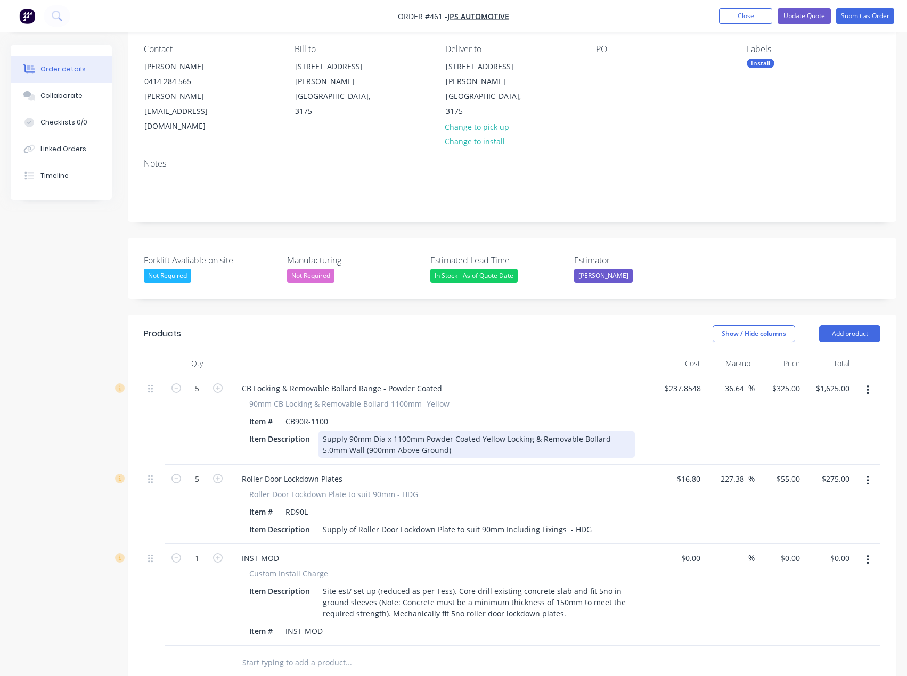
scroll to position [213, 0]
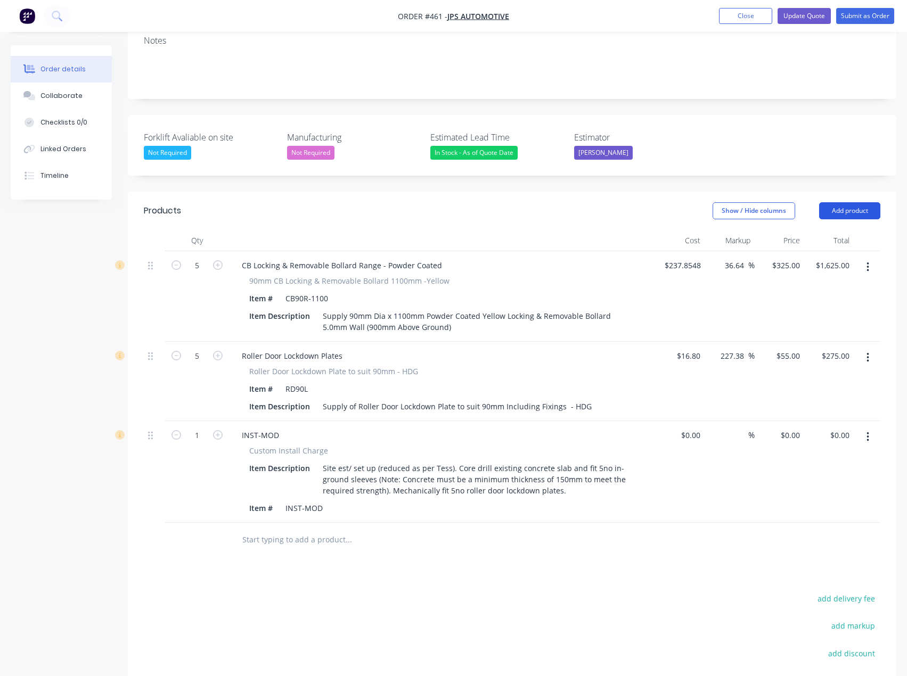
click at [855, 202] on button "Add product" at bounding box center [849, 210] width 61 height 17
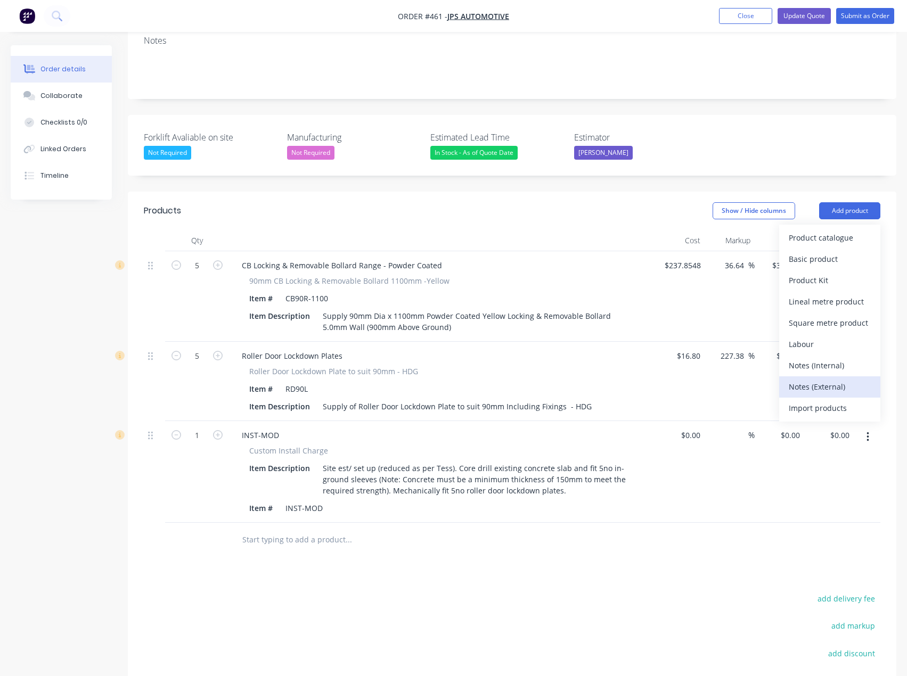
click at [808, 379] on div "Notes (External)" at bounding box center [830, 386] width 82 height 15
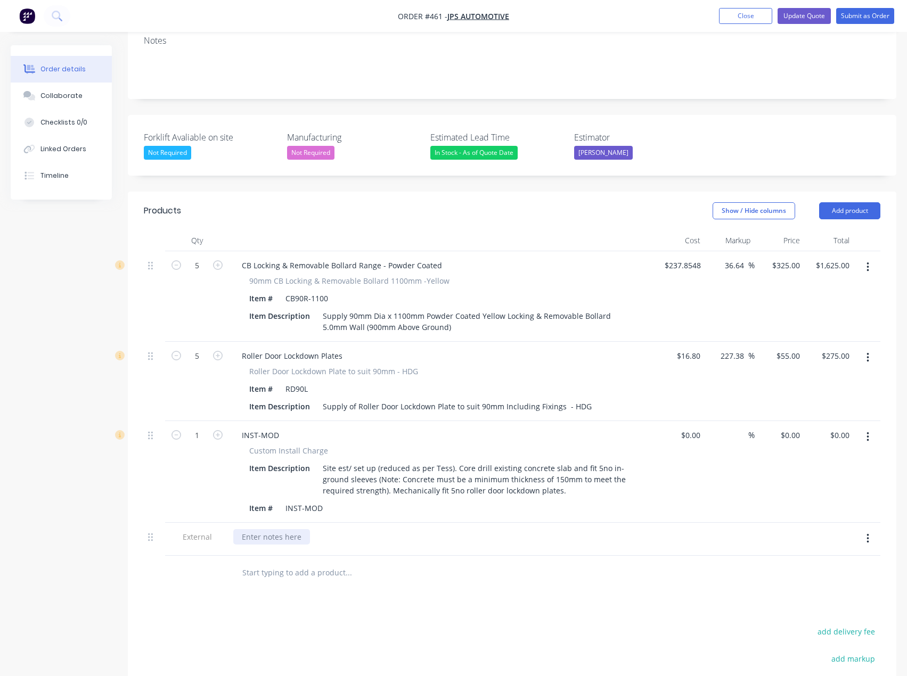
click at [274, 529] on div at bounding box center [271, 536] width 77 height 15
paste div
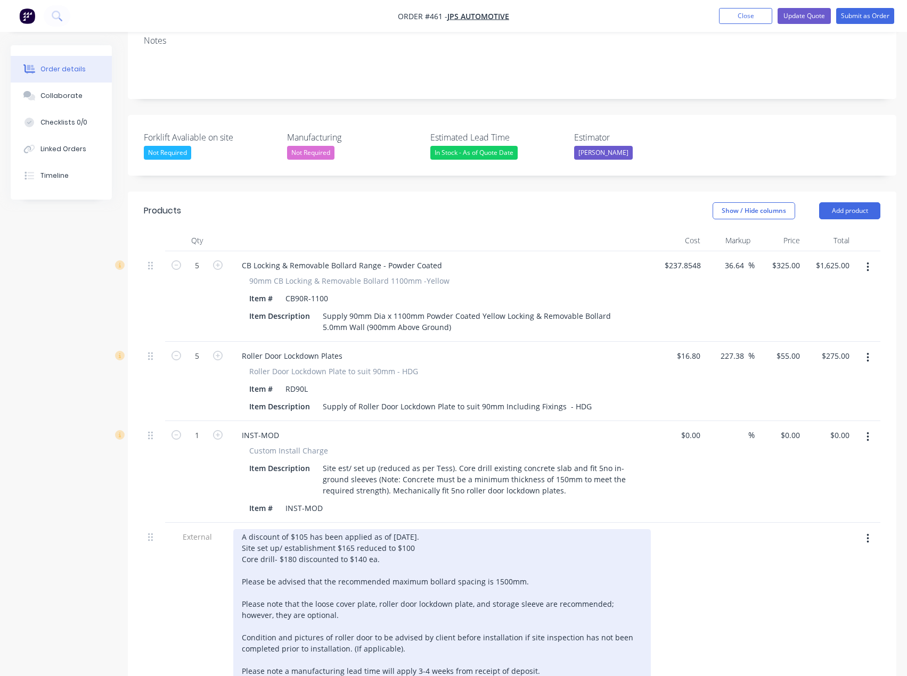
click at [305, 529] on div "A discount of $105 has been applied as of [DATE]. Site set up/ establishment $1…" at bounding box center [442, 620] width 418 height 183
click at [386, 534] on div "A discount of $105 has been applied as of [DATE]. Site set up/ establishment $1…" at bounding box center [442, 620] width 418 height 183
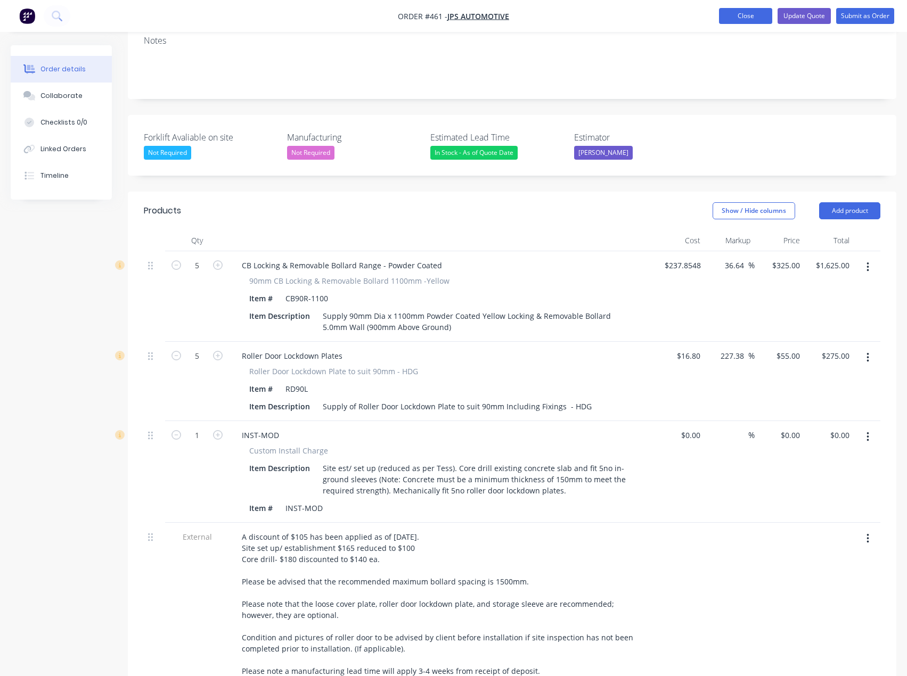
click at [725, 11] on button "Close" at bounding box center [745, 16] width 53 height 16
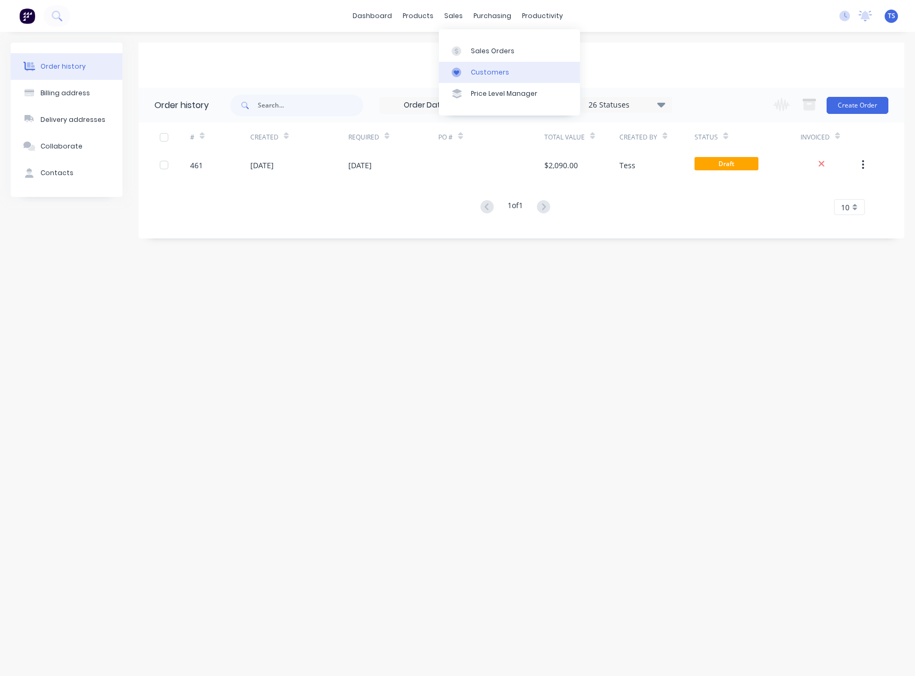
click at [462, 70] on div at bounding box center [460, 73] width 16 height 10
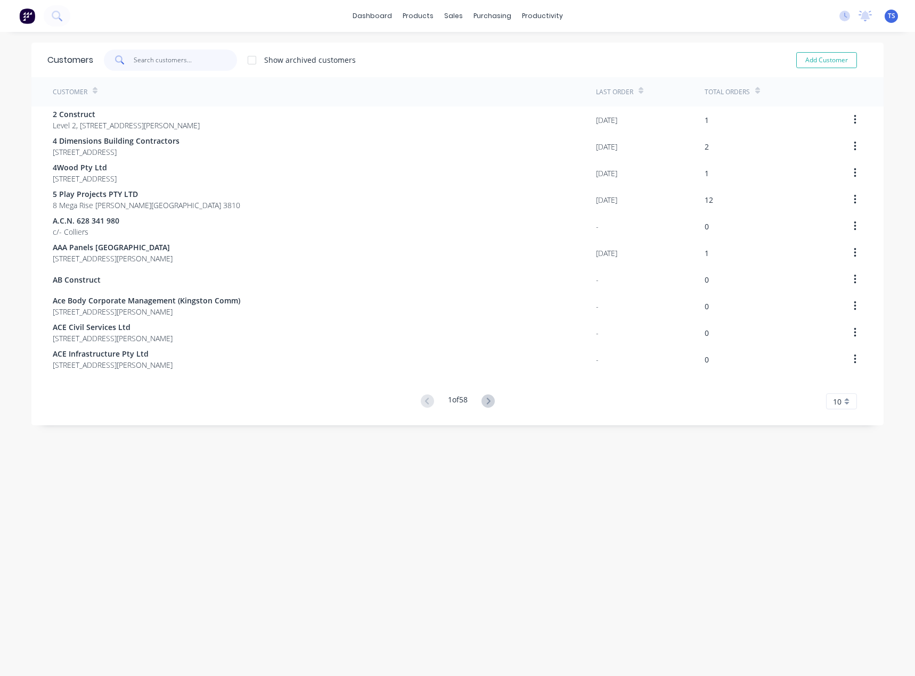
click at [155, 60] on input "text" at bounding box center [186, 60] width 104 height 21
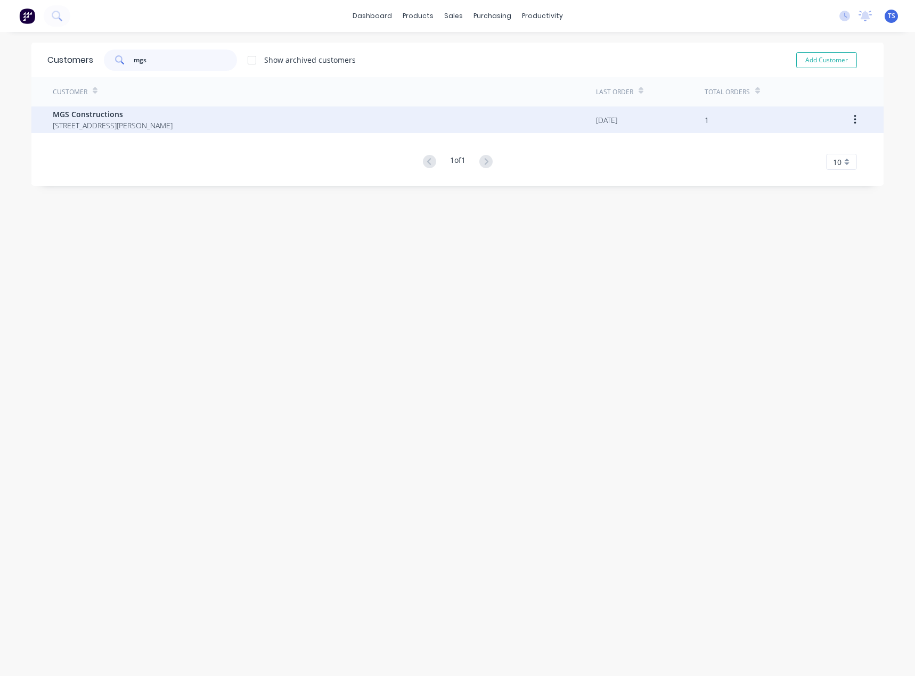
type input "mgs"
click at [133, 119] on span "MGS Constructions" at bounding box center [113, 114] width 120 height 11
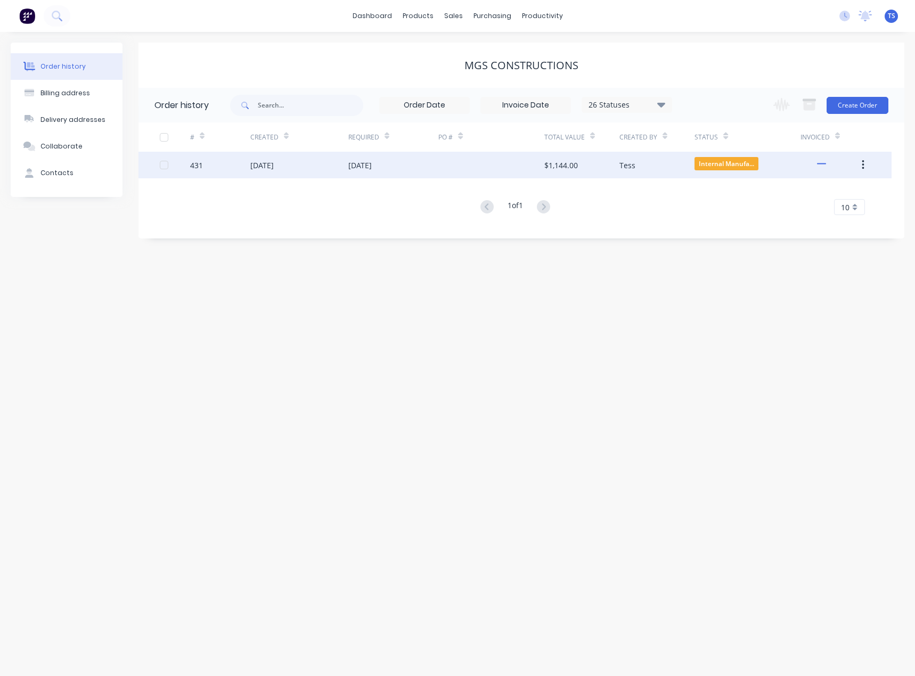
click at [372, 163] on div "[DATE]" at bounding box center [359, 165] width 23 height 11
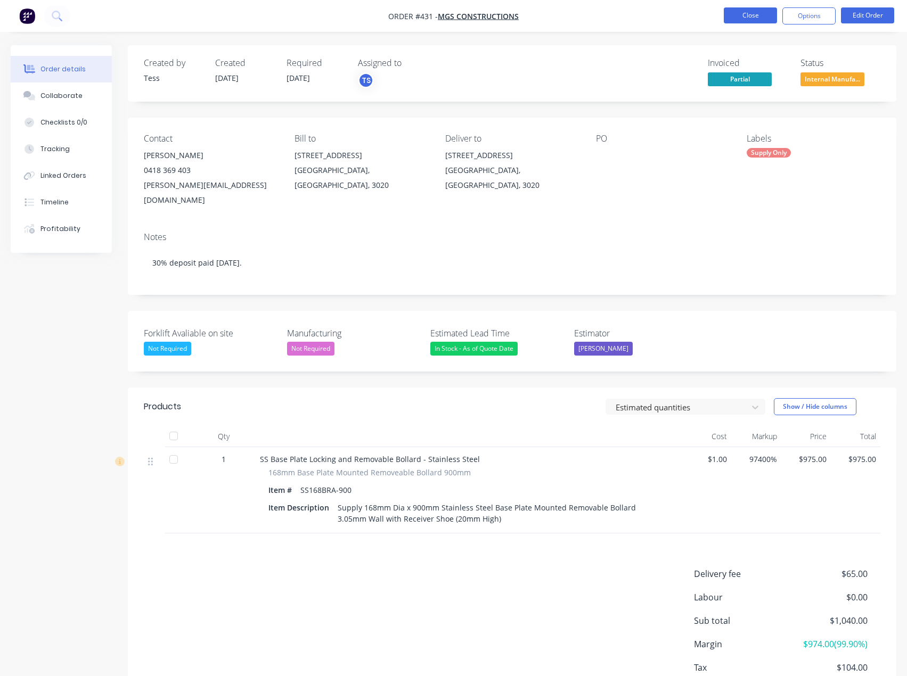
click at [745, 13] on button "Close" at bounding box center [750, 15] width 53 height 16
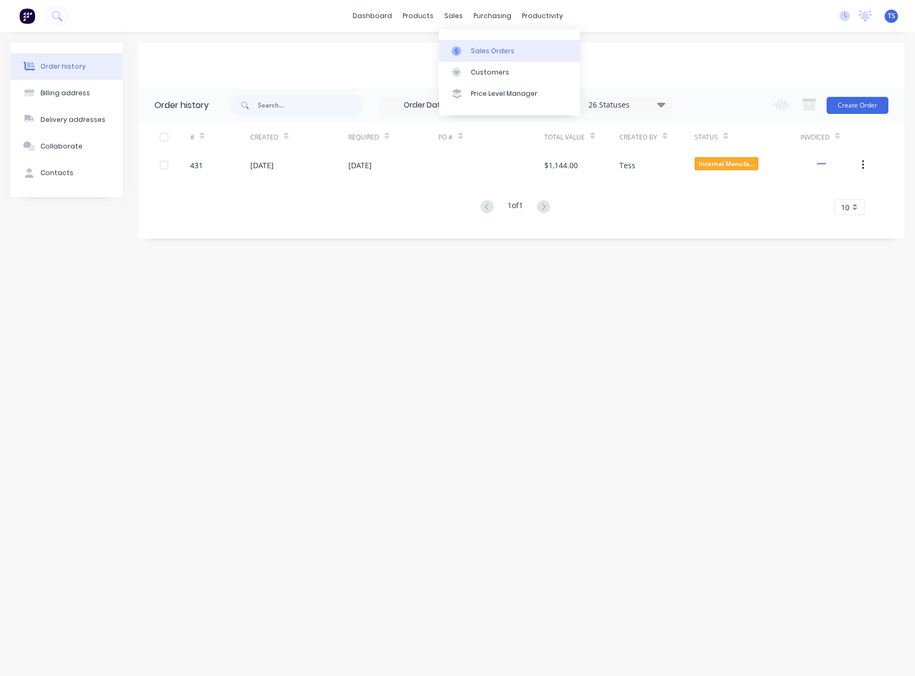
click at [468, 48] on link "Sales Orders" at bounding box center [509, 50] width 141 height 21
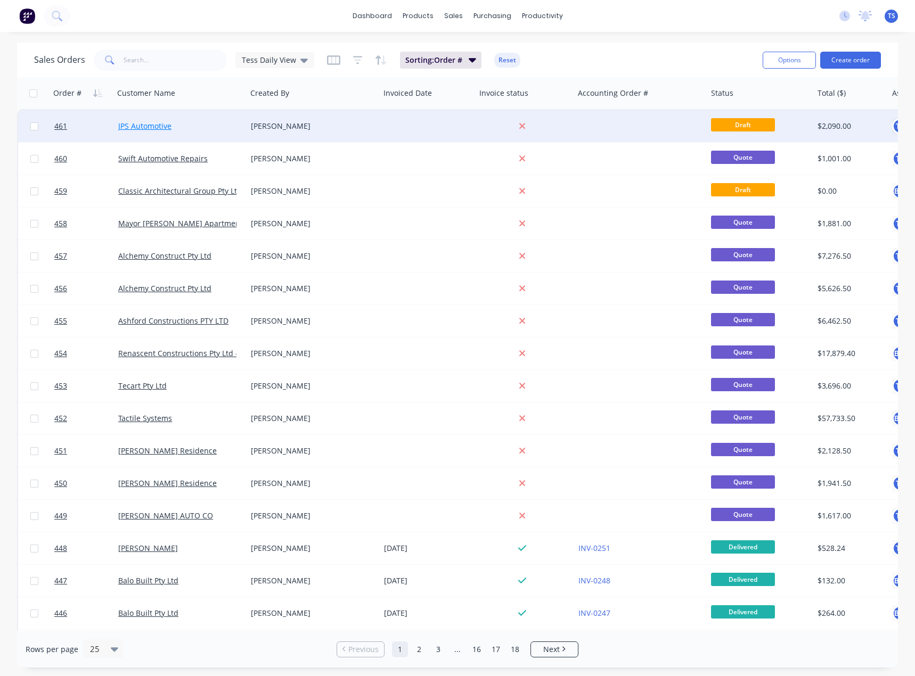
click at [146, 128] on link "JPS Automotive" at bounding box center [144, 126] width 53 height 10
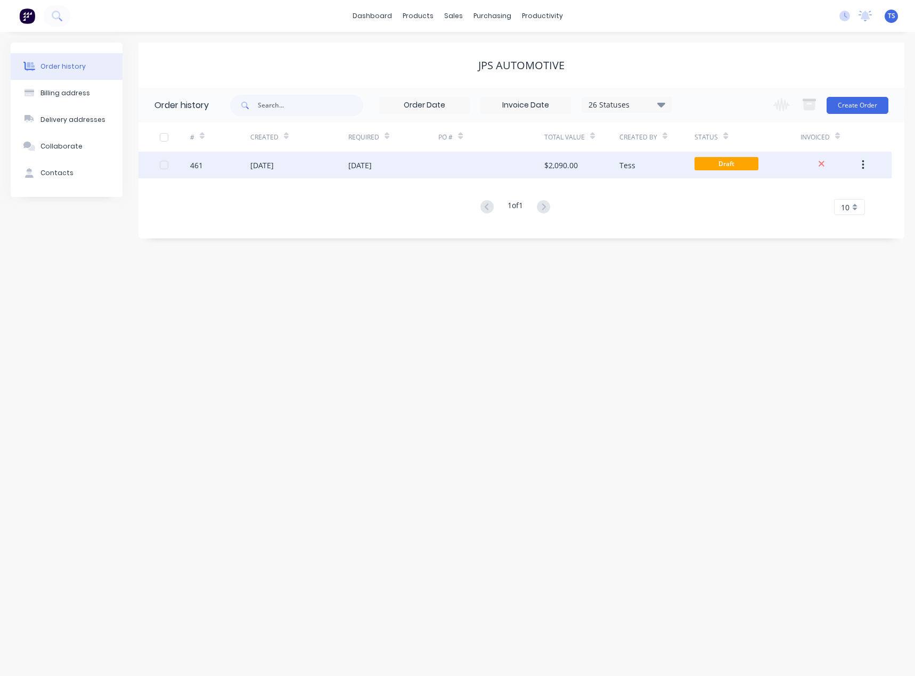
click at [361, 161] on div "[DATE]" at bounding box center [359, 165] width 23 height 11
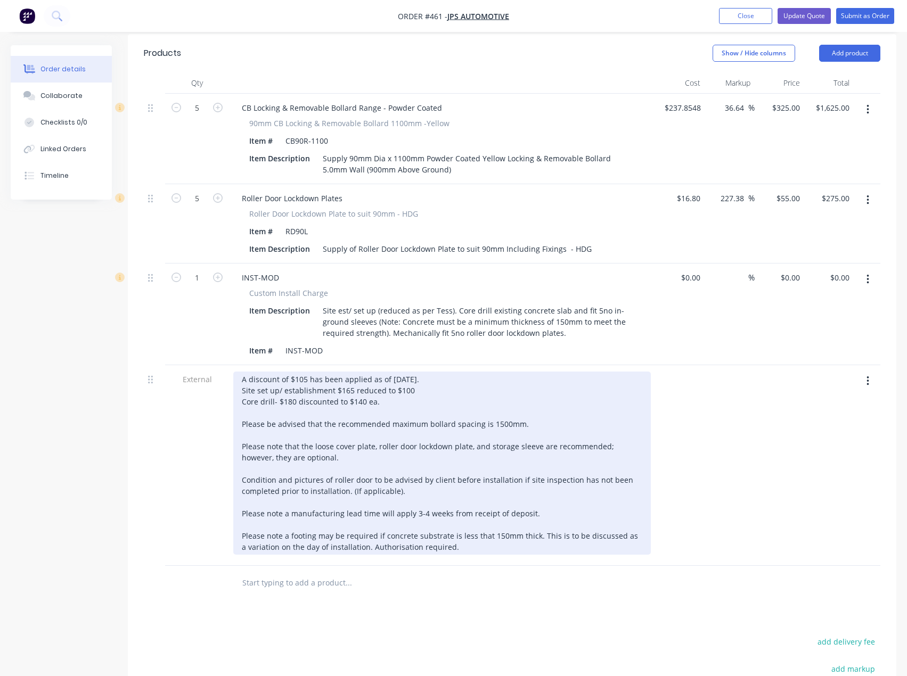
scroll to position [373, 0]
click at [380, 370] on div "A discount of $105 has been applied as of [DATE]. Site set up/ establishment $1…" at bounding box center [442, 461] width 418 height 183
click at [305, 370] on div "A discount of $105 has been applied as of [DATE]. Site set up/ establishment $1…" at bounding box center [442, 461] width 418 height 183
click at [401, 370] on div "A discount of $265 has been applied as of [DATE]. Site set up/ establishment $1…" at bounding box center [442, 461] width 418 height 183
click at [411, 370] on div "A discount of $265 has been applied as of [DATE]. Site set up/ establishment $1…" at bounding box center [442, 461] width 418 height 183
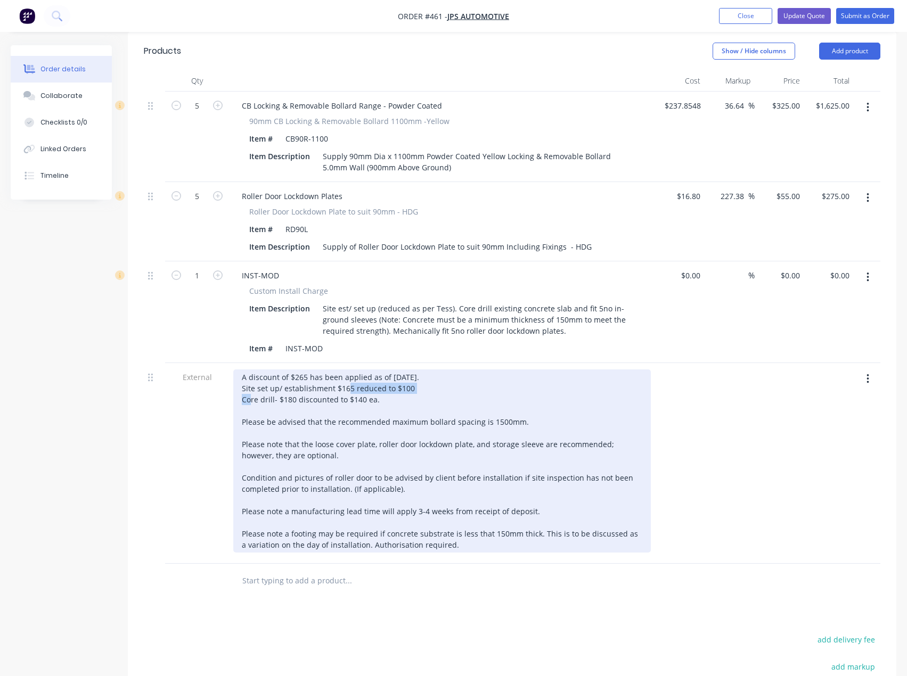
drag, startPoint x: 420, startPoint y: 358, endPoint x: 335, endPoint y: 361, distance: 84.7
click at [335, 370] on div "A discount of $265 has been applied as of [DATE]. Site set up/ establishment $1…" at bounding box center [442, 461] width 418 height 183
click at [428, 370] on div "A discount of $265 has been applied as of [DATE]. Site set up/ establishment re…" at bounding box center [442, 461] width 418 height 183
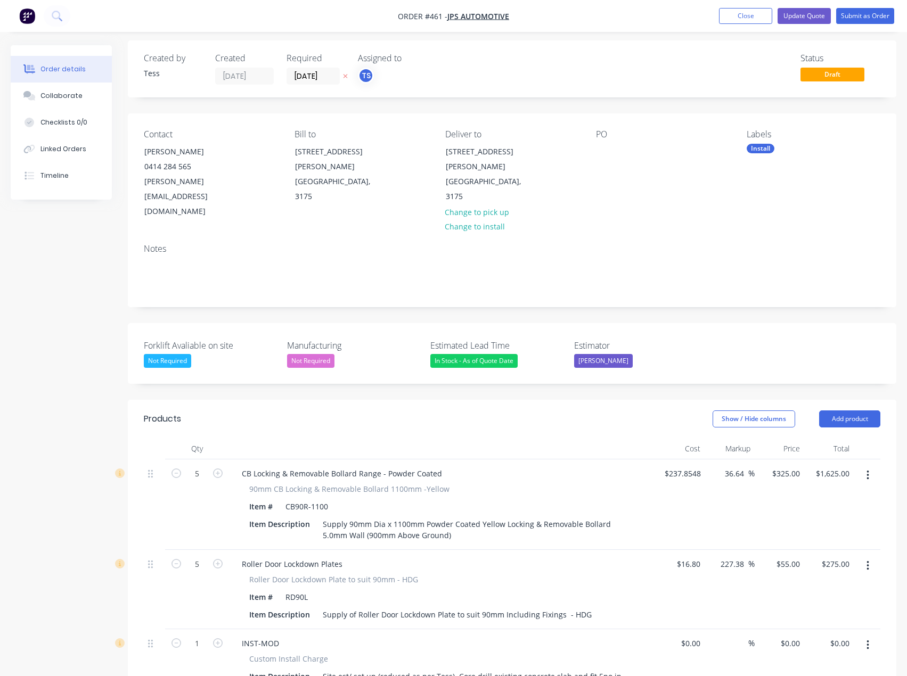
scroll to position [0, 0]
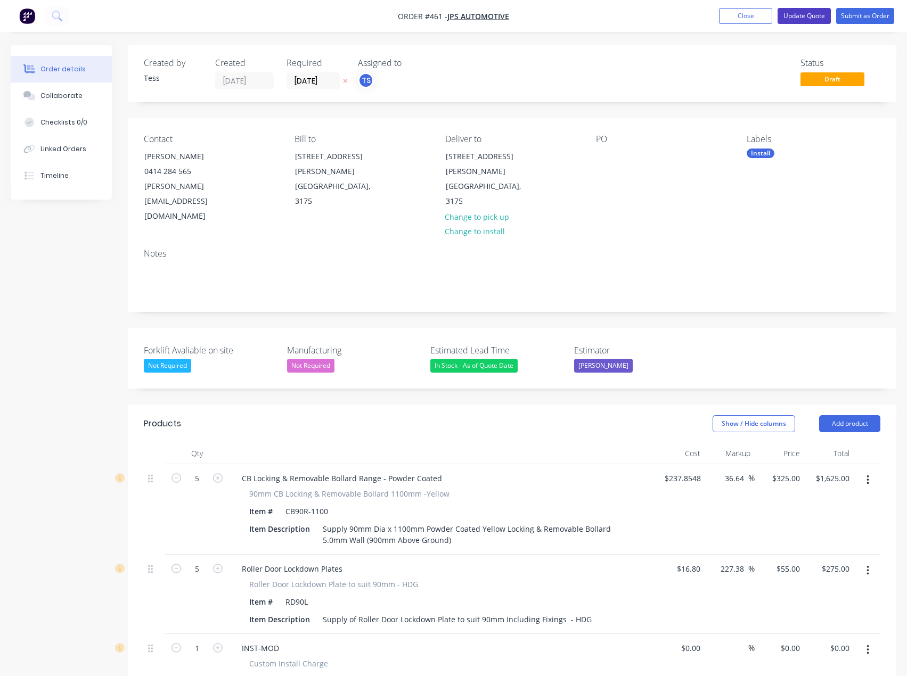
click at [801, 16] on button "Update Quote" at bounding box center [803, 16] width 53 height 16
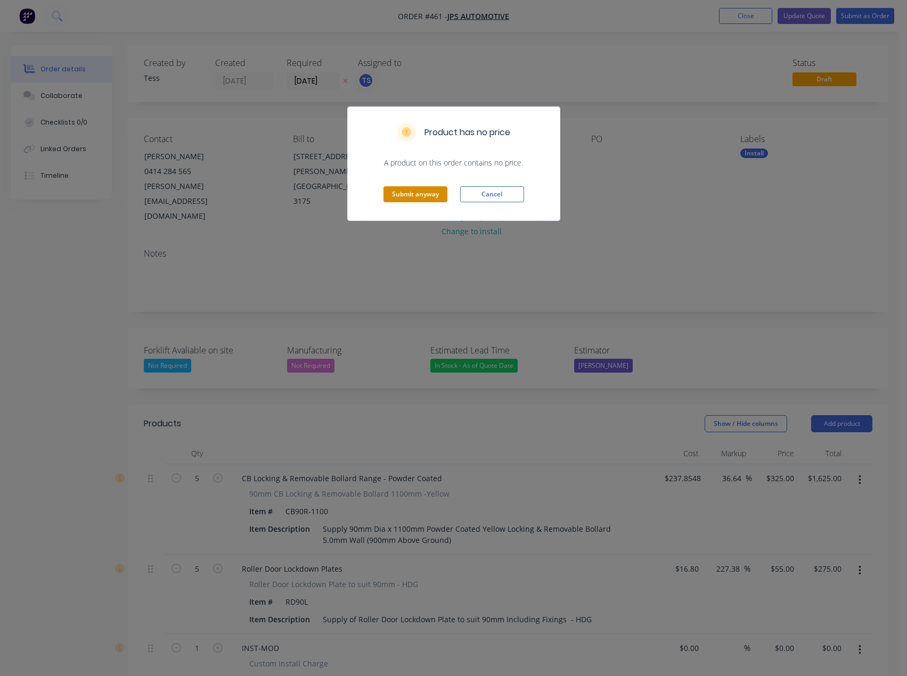
click at [400, 197] on button "Submit anyway" at bounding box center [415, 194] width 64 height 16
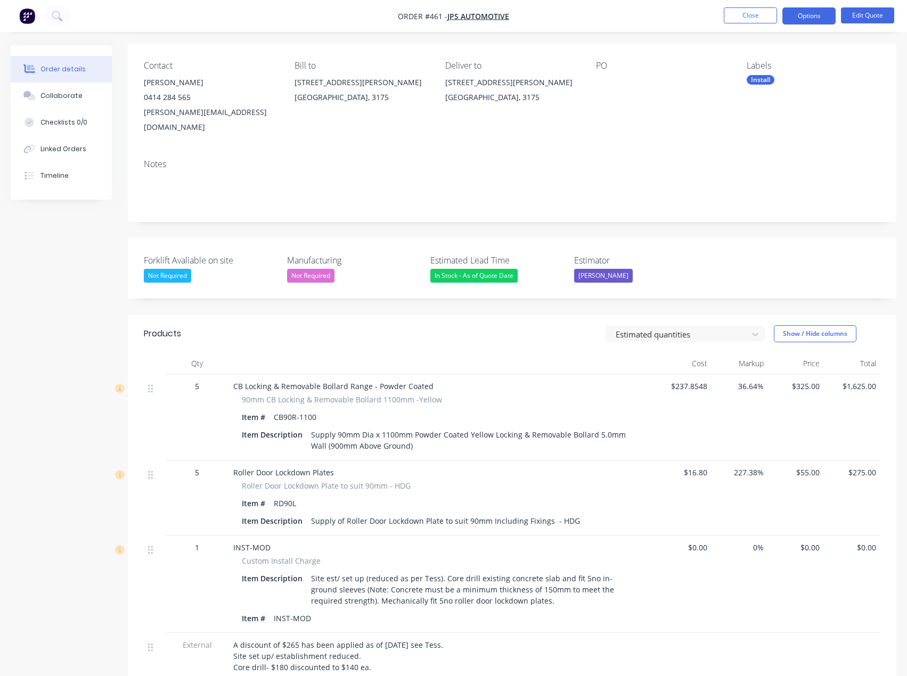
scroll to position [213, 0]
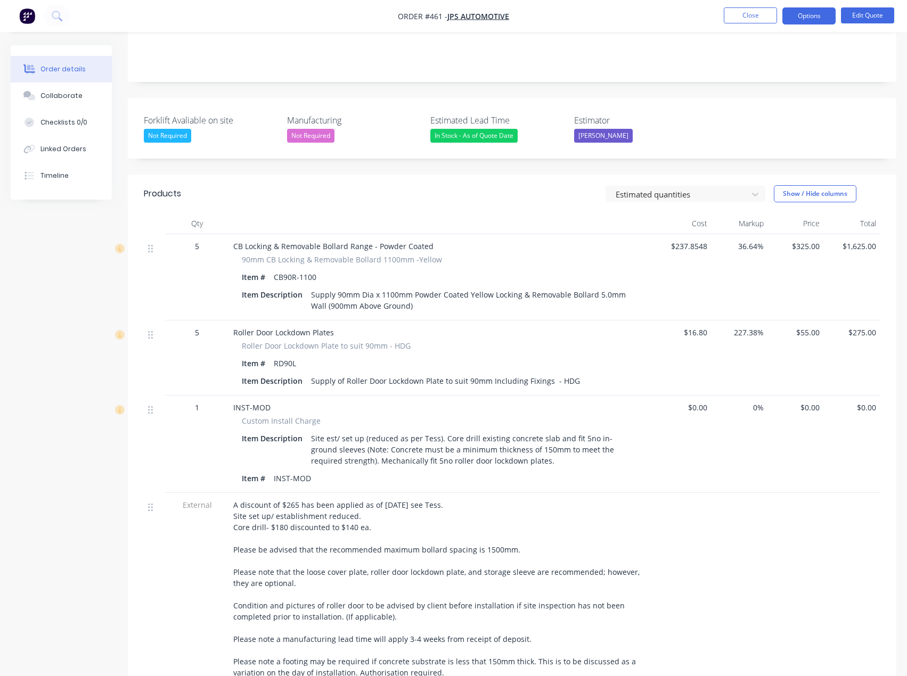
click at [804, 402] on span "$0.00" at bounding box center [796, 407] width 48 height 11
click at [701, 402] on span "$0.00" at bounding box center [683, 407] width 48 height 11
click at [870, 12] on button "Edit Quote" at bounding box center [867, 15] width 53 height 16
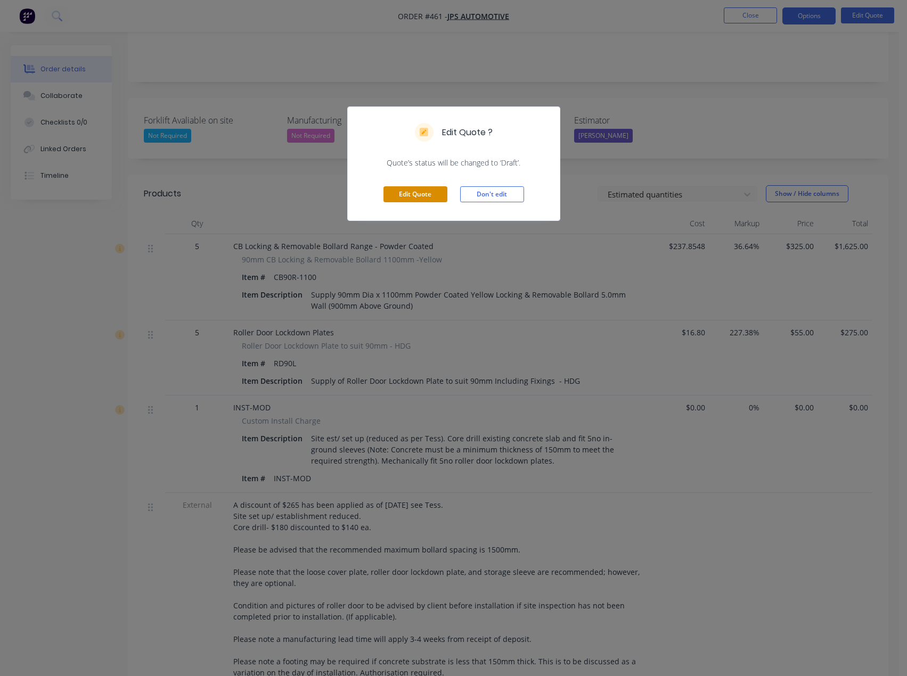
drag, startPoint x: 419, startPoint y: 192, endPoint x: 438, endPoint y: 194, distance: 19.3
click at [420, 192] on button "Edit Quote" at bounding box center [415, 194] width 64 height 16
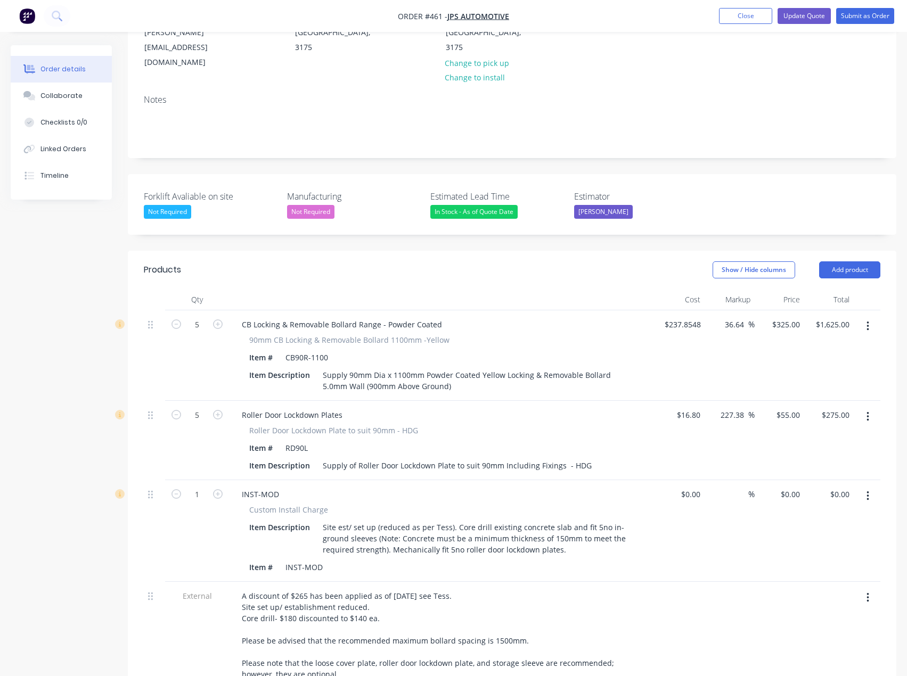
scroll to position [160, 0]
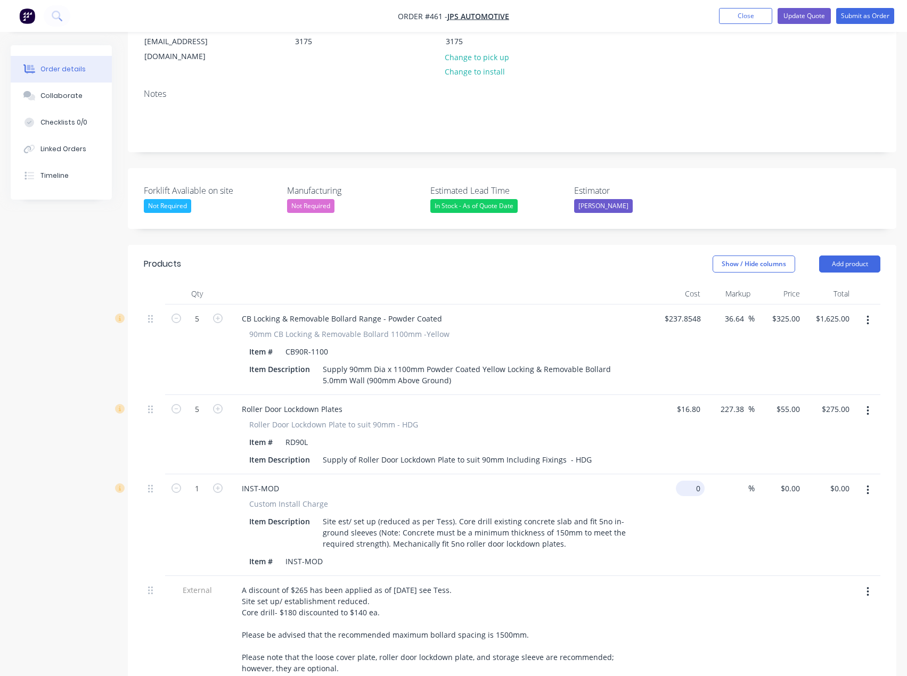
click at [699, 481] on input "0" at bounding box center [692, 488] width 24 height 15
type input "$1.00"
click at [807, 474] on div "$1.00 $0.00" at bounding box center [829, 525] width 50 height 102
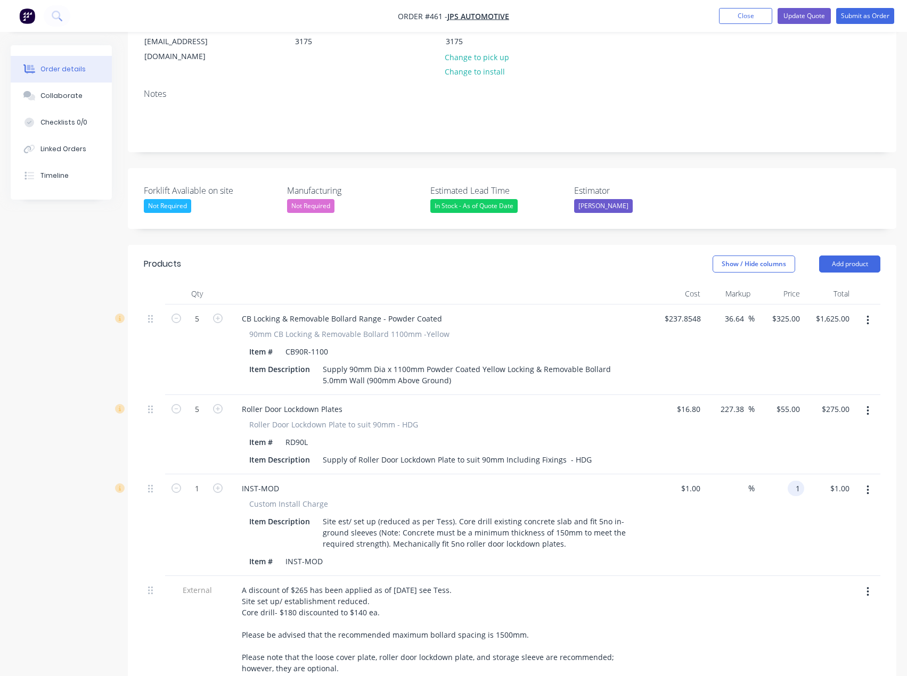
click at [794, 481] on input "1" at bounding box center [798, 488] width 12 height 15
type input "7"
type input "875"
type input "87400"
type input "$875.00"
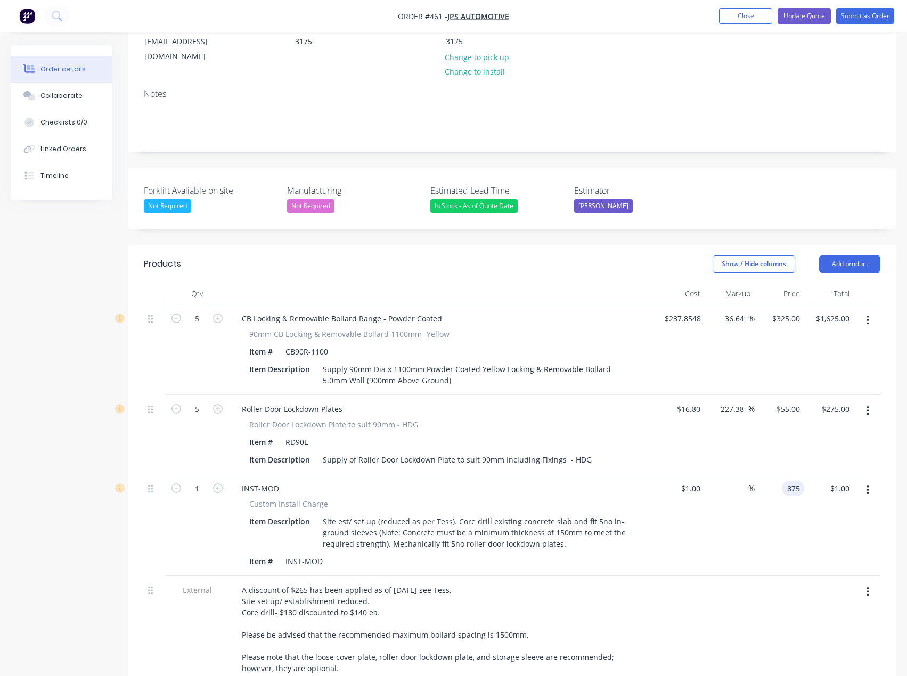
type input "$875.00"
click at [799, 474] on div "1 INST-MOD Custom Install Charge Item Description Site est/ set up (reduced as …" at bounding box center [512, 525] width 736 height 102
click at [799, 481] on input "875" at bounding box center [787, 488] width 33 height 15
type input "975"
type input "97400"
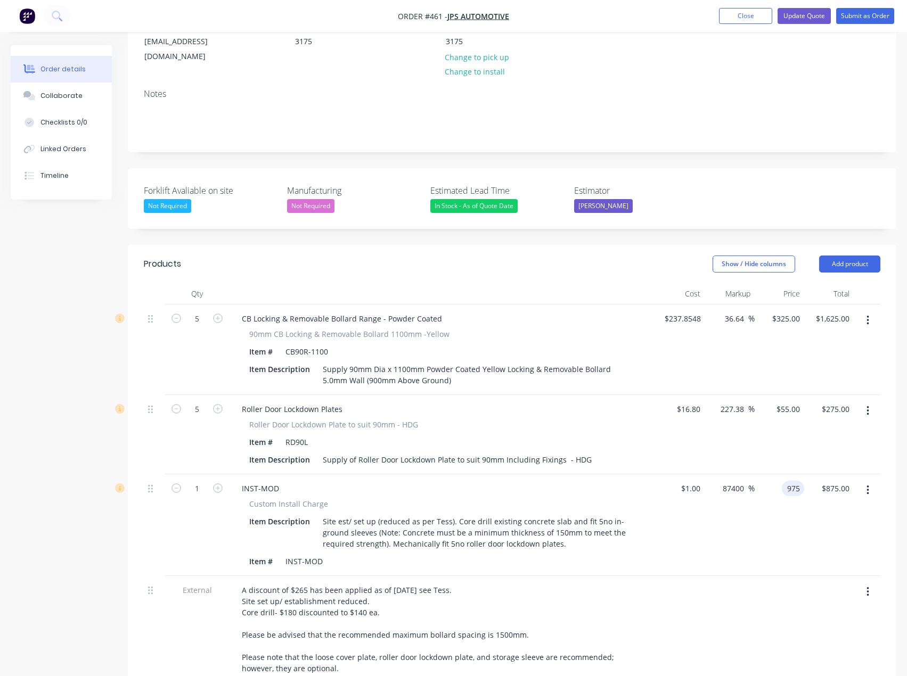
type input "$975.00"
click at [715, 576] on div at bounding box center [730, 676] width 50 height 201
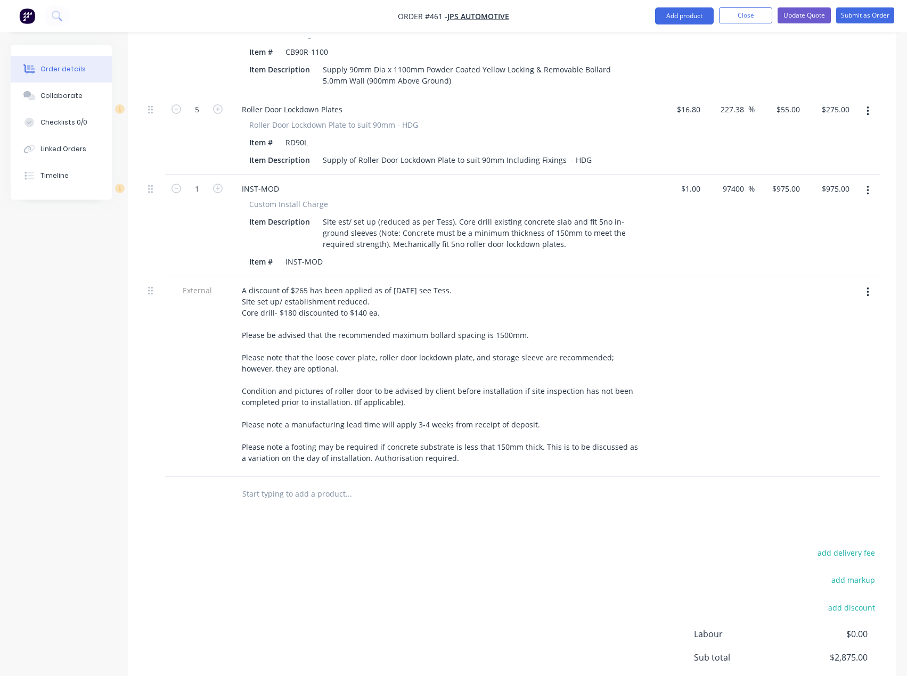
scroll to position [426, 0]
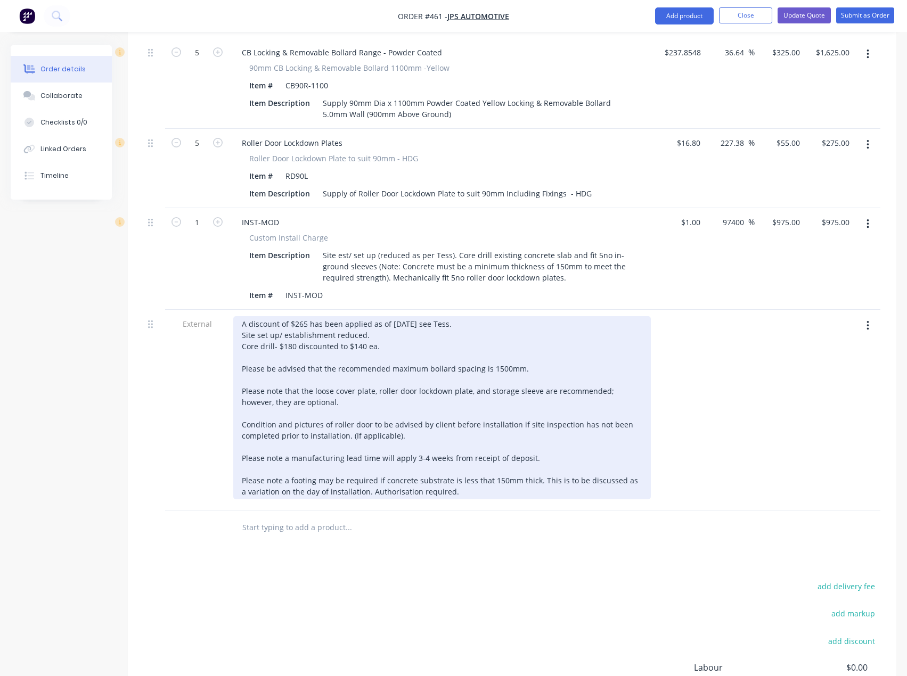
click at [419, 316] on div "A discount of $265 has been applied as of [DATE] see Tess. Site set up/ establi…" at bounding box center [442, 407] width 418 height 183
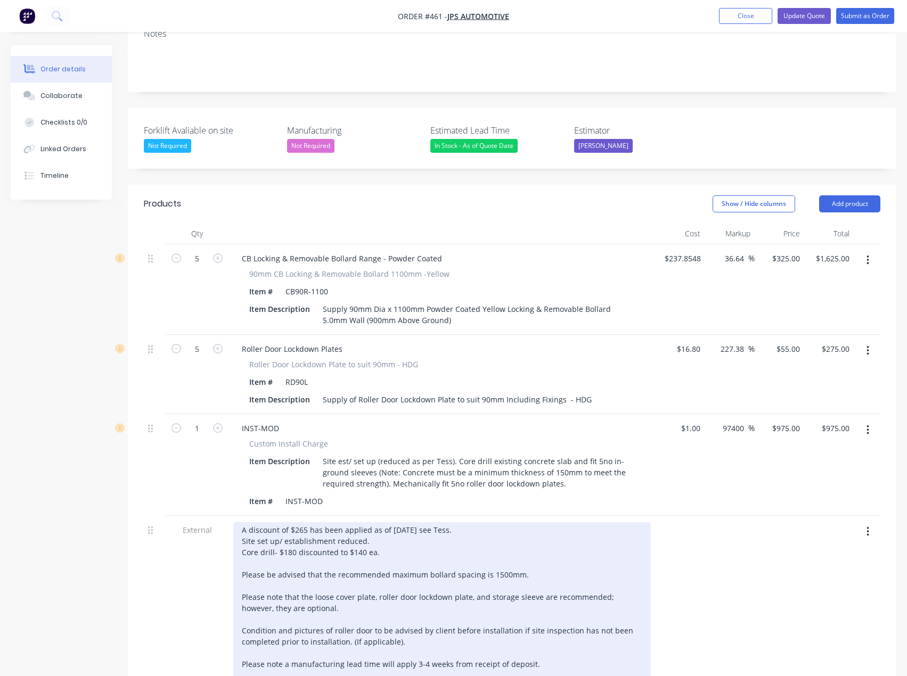
scroll to position [213, 0]
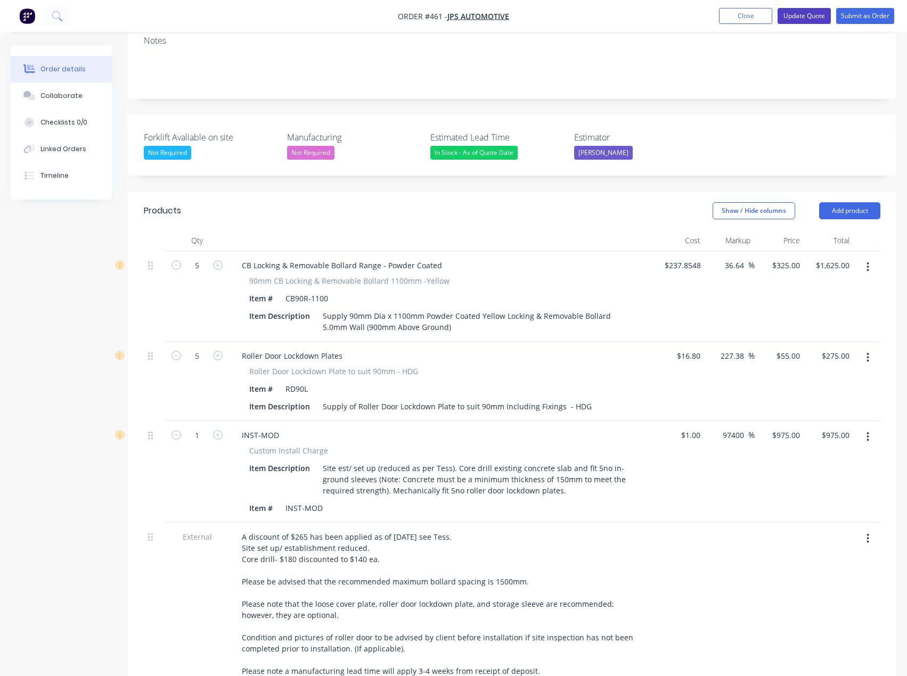
click at [814, 17] on button "Update Quote" at bounding box center [803, 16] width 53 height 16
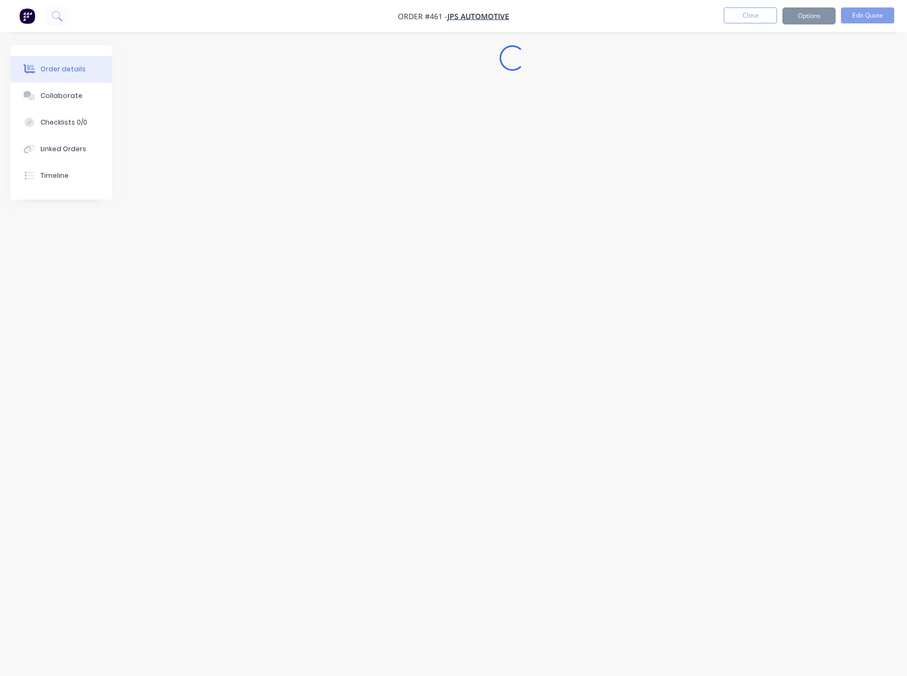
scroll to position [0, 0]
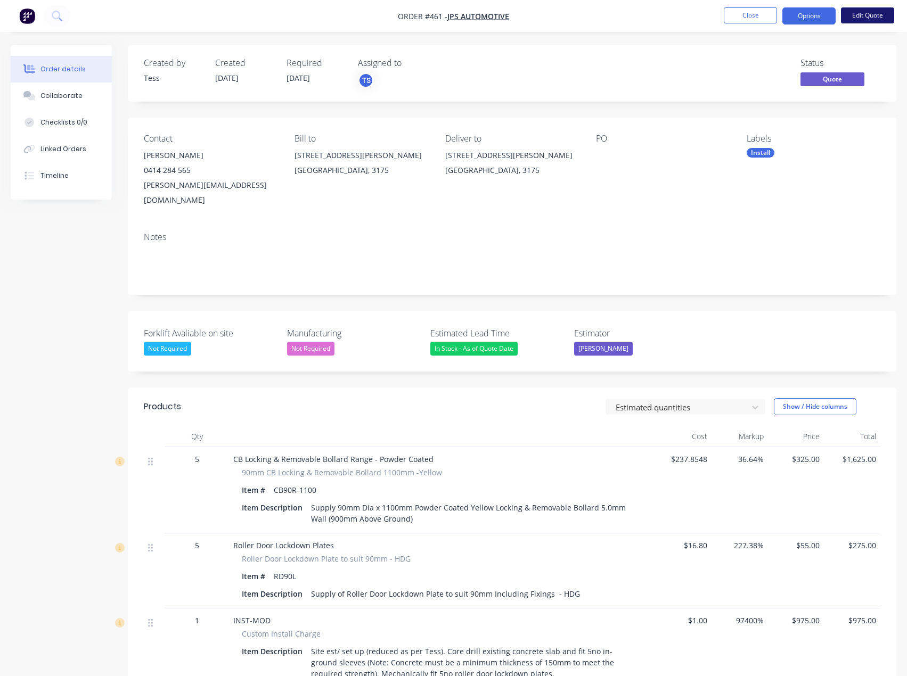
click at [877, 14] on button "Edit Quote" at bounding box center [867, 15] width 53 height 16
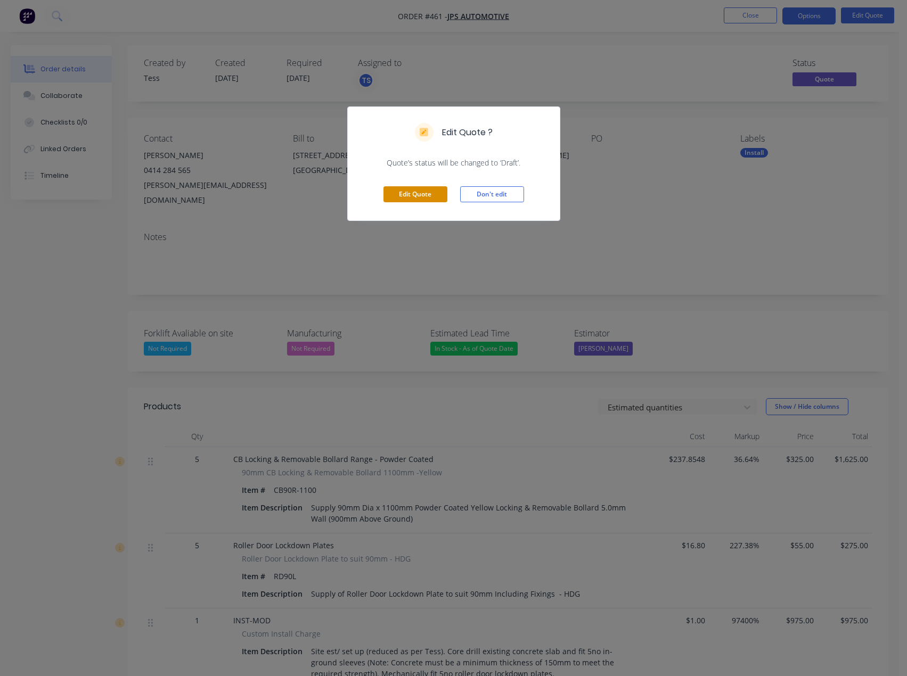
click at [420, 194] on button "Edit Quote" at bounding box center [415, 194] width 64 height 16
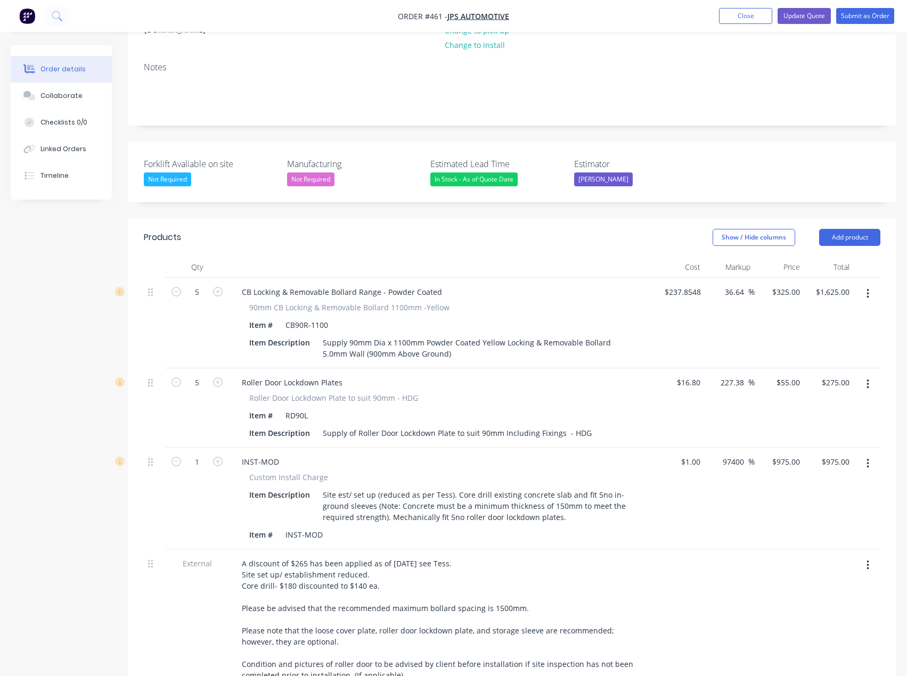
scroll to position [213, 0]
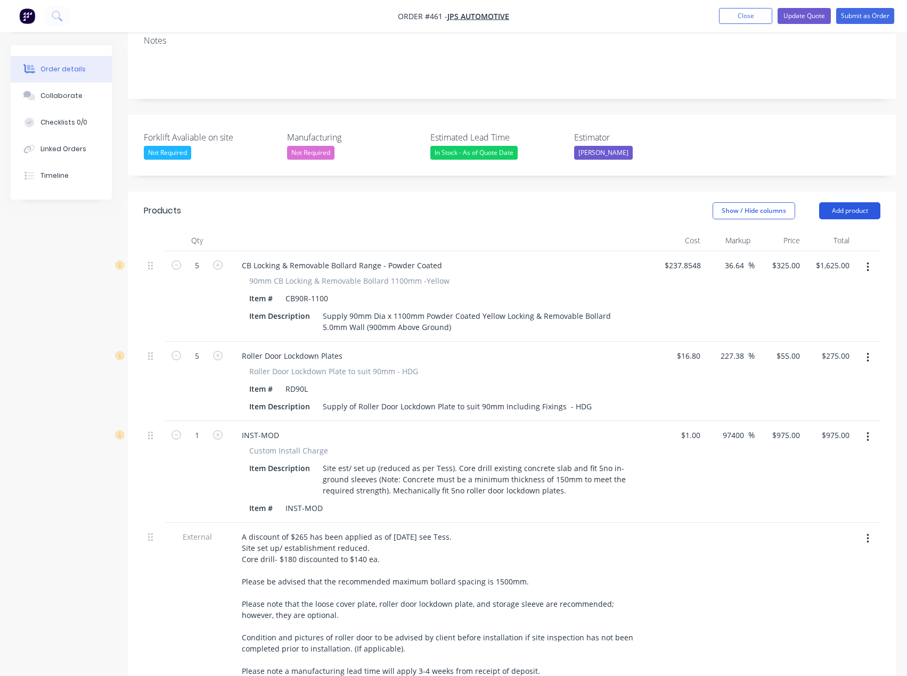
click at [861, 202] on button "Add product" at bounding box center [849, 210] width 61 height 17
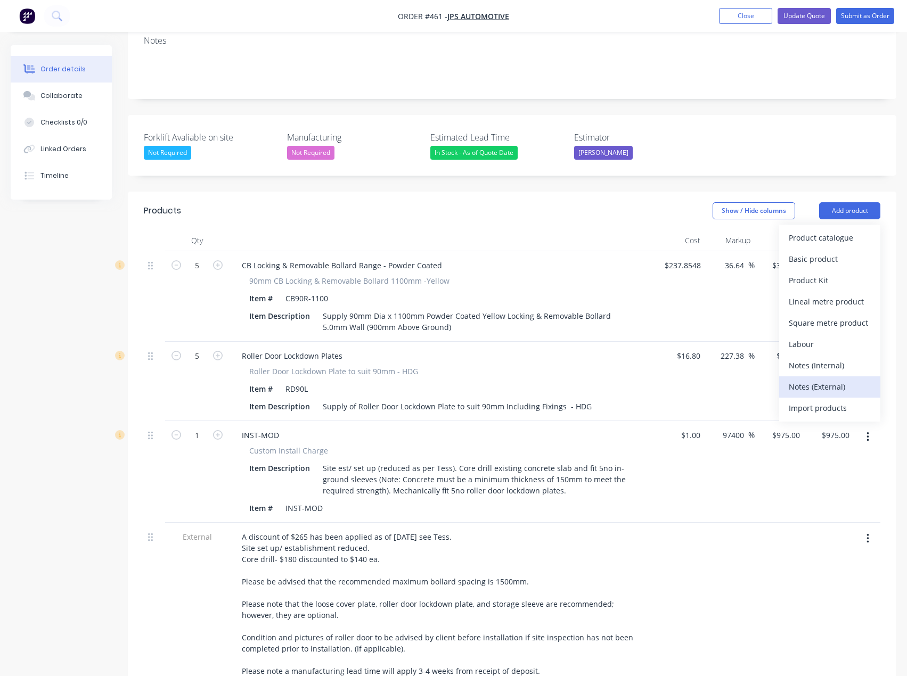
click at [837, 379] on div "Notes (External)" at bounding box center [830, 386] width 82 height 15
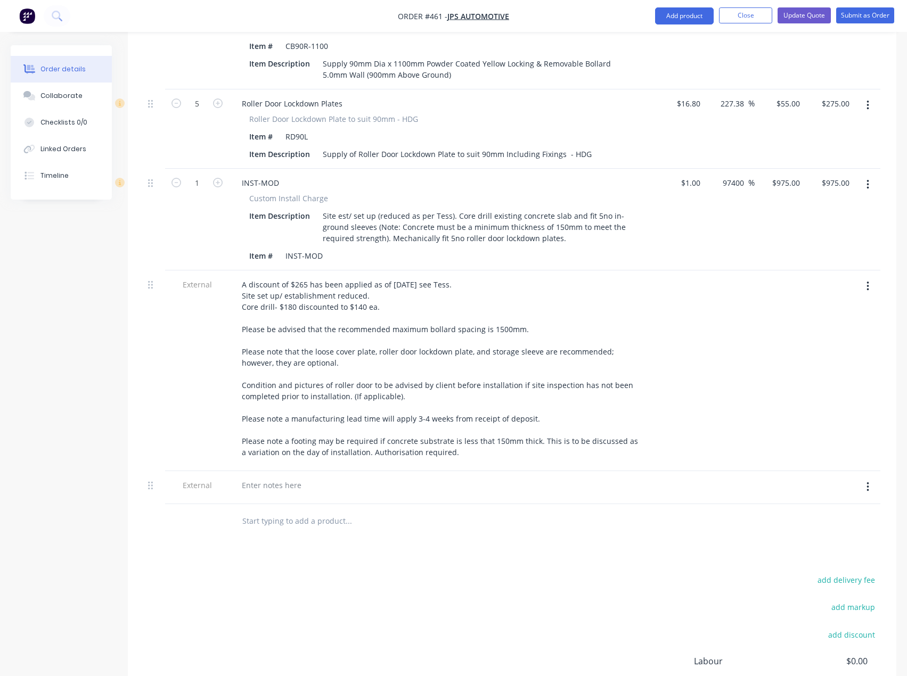
scroll to position [479, 0]
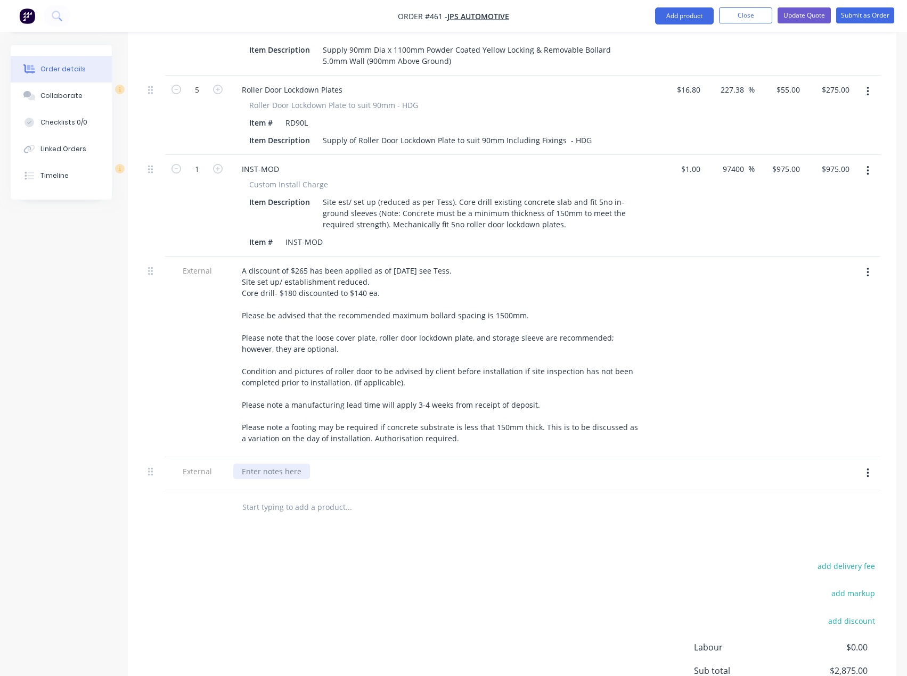
click at [292, 464] on div at bounding box center [271, 471] width 77 height 15
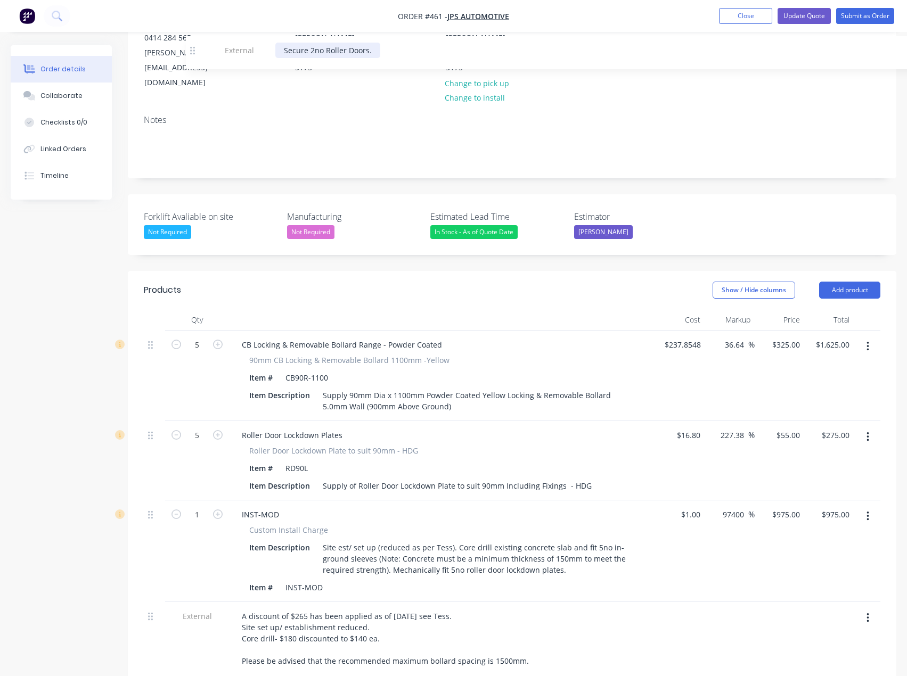
scroll to position [125, 0]
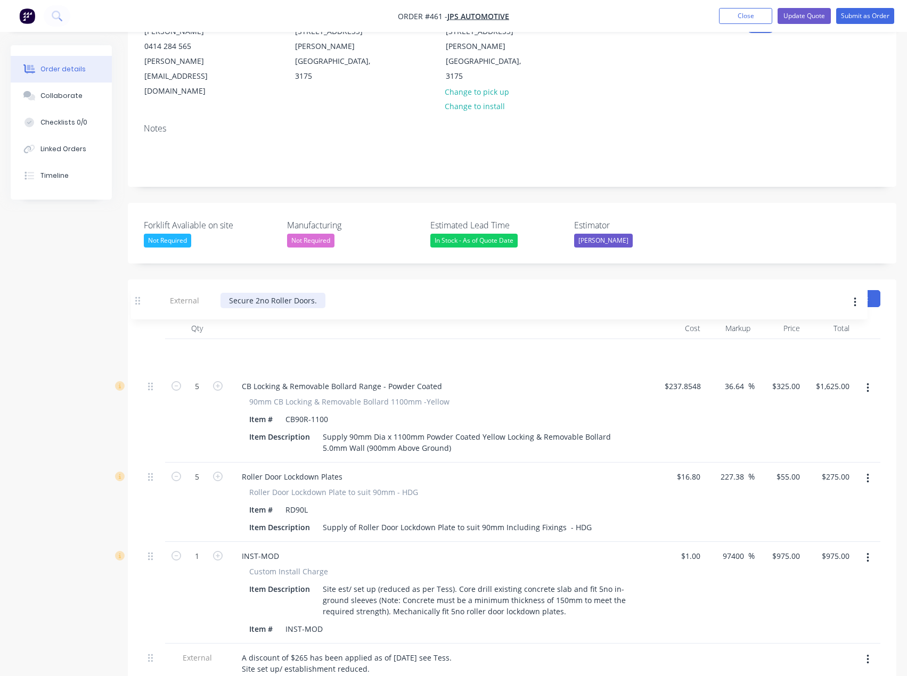
drag, startPoint x: 153, startPoint y: 441, endPoint x: 141, endPoint y: 300, distance: 141.2
click at [141, 318] on div "Qty Cost Markup Price Total 5 CB Locking & Removable Bollard Range - Powder Coa…" at bounding box center [512, 598] width 768 height 561
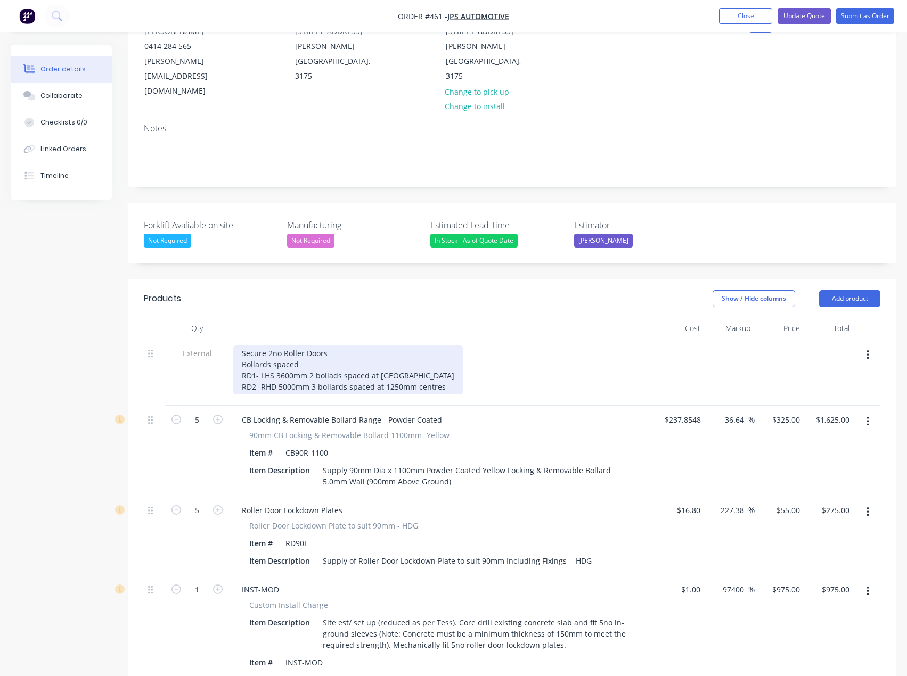
click at [414, 348] on div "Secure 2no Roller Doors Bollards spaced RD1- LHS 3600mm 2 bollads spaced at [GE…" at bounding box center [348, 370] width 230 height 49
click at [333, 346] on div "Secure 2no Roller Doors Bollards spaced RD1- LHS 3600mm 2 bollads spaced at 120…" at bounding box center [343, 370] width 221 height 49
click at [440, 355] on div "Secure 2no Roller Doors Bollards spaced RD1- LHS 3600mm 2 bollards spaced at 12…" at bounding box center [343, 370] width 221 height 49
drag, startPoint x: 305, startPoint y: 336, endPoint x: 244, endPoint y: 333, distance: 60.2
click at [244, 346] on div "Secure 2no Roller Doors Bollards spaced RD1- LHS 3600mm 2 bollards spaced at 12…" at bounding box center [343, 370] width 221 height 49
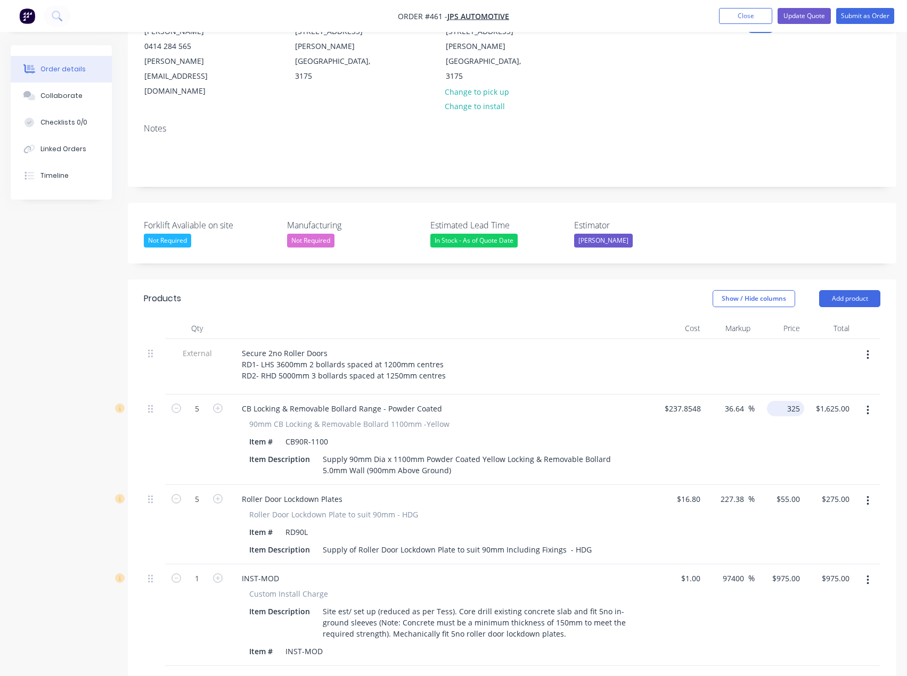
click at [788, 401] on input "325" at bounding box center [787, 408] width 33 height 15
type input "315"
type input "32.43"
type input "$315.00"
type input "$1,575.00"
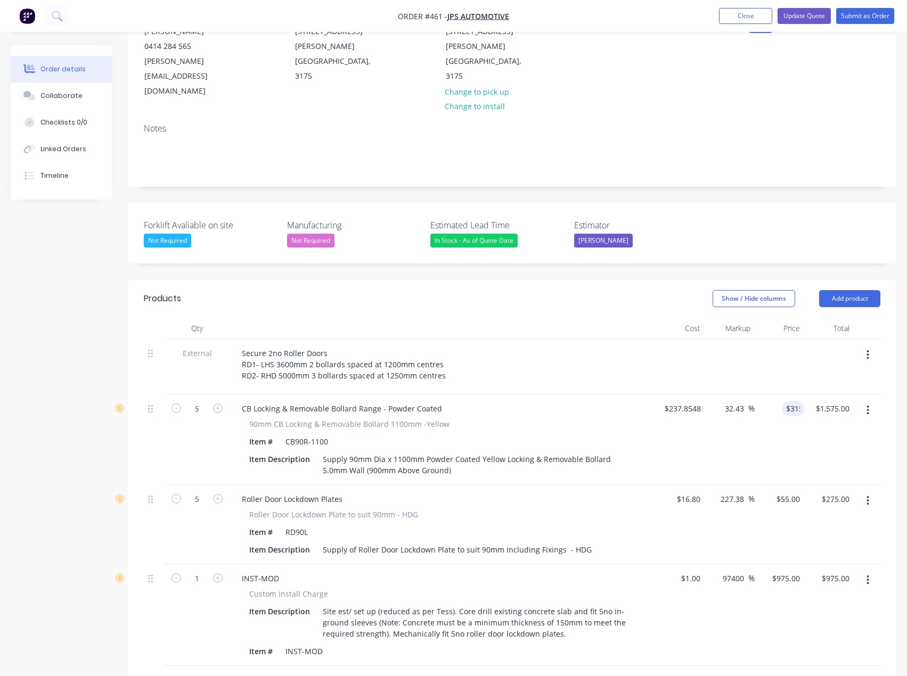
click at [676, 416] on div "$237.8548 $237.8548" at bounding box center [680, 440] width 50 height 91
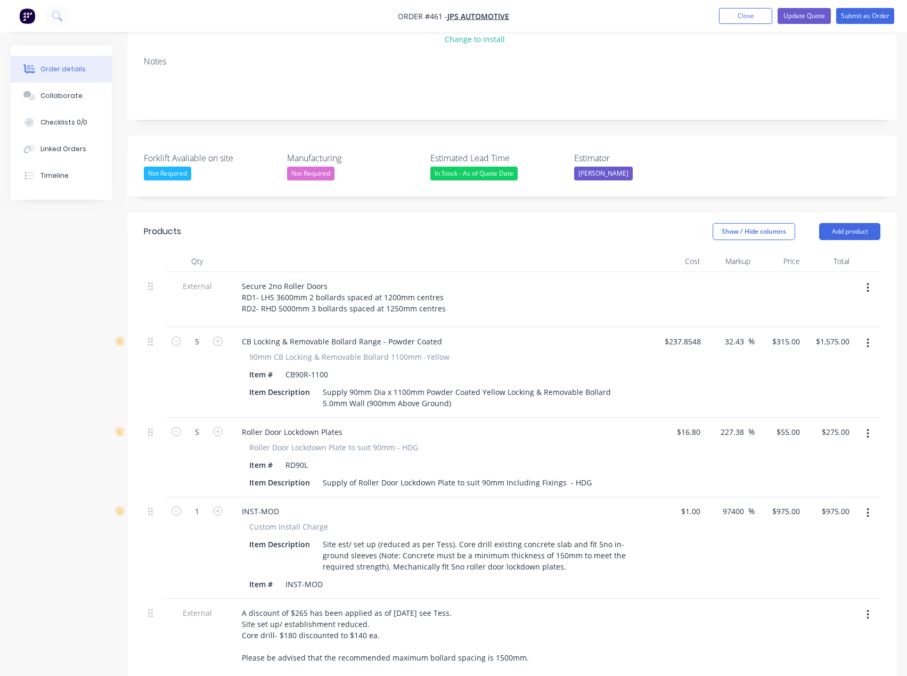
scroll to position [391, 0]
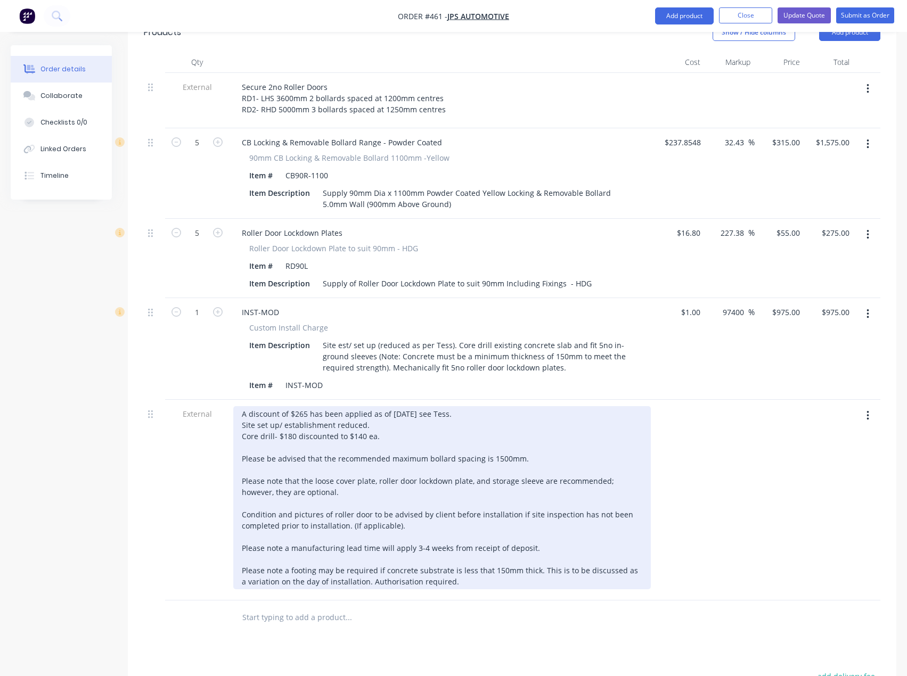
click at [370, 406] on div "A discount of $265 has been applied as of [DATE] see Tess. Site set up/ establi…" at bounding box center [442, 497] width 418 height 183
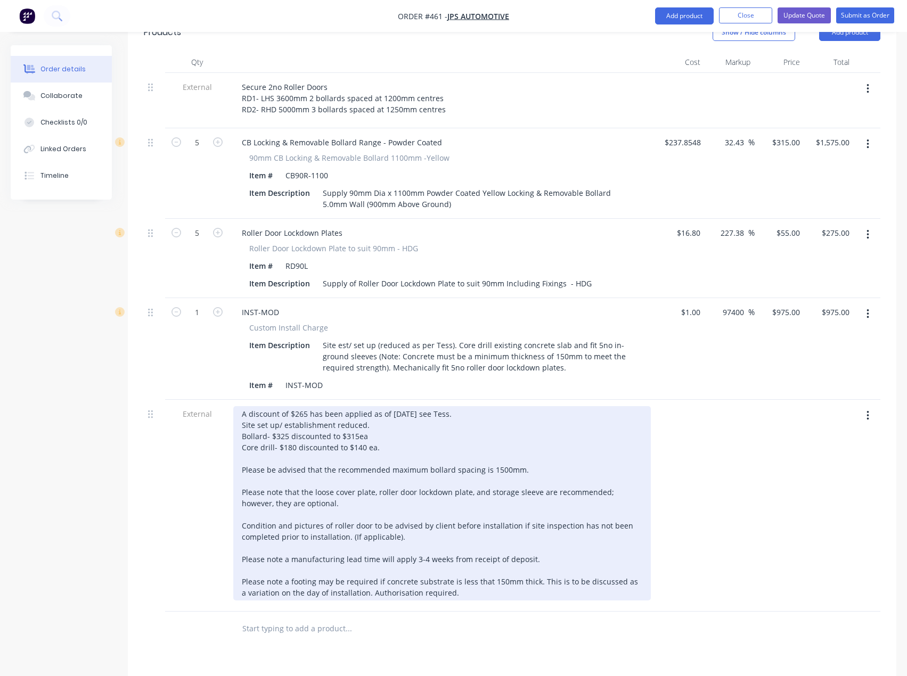
click at [305, 406] on div "A discount of $265 has been applied as of [DATE] see Tess. Site set up/ establi…" at bounding box center [442, 503] width 418 height 194
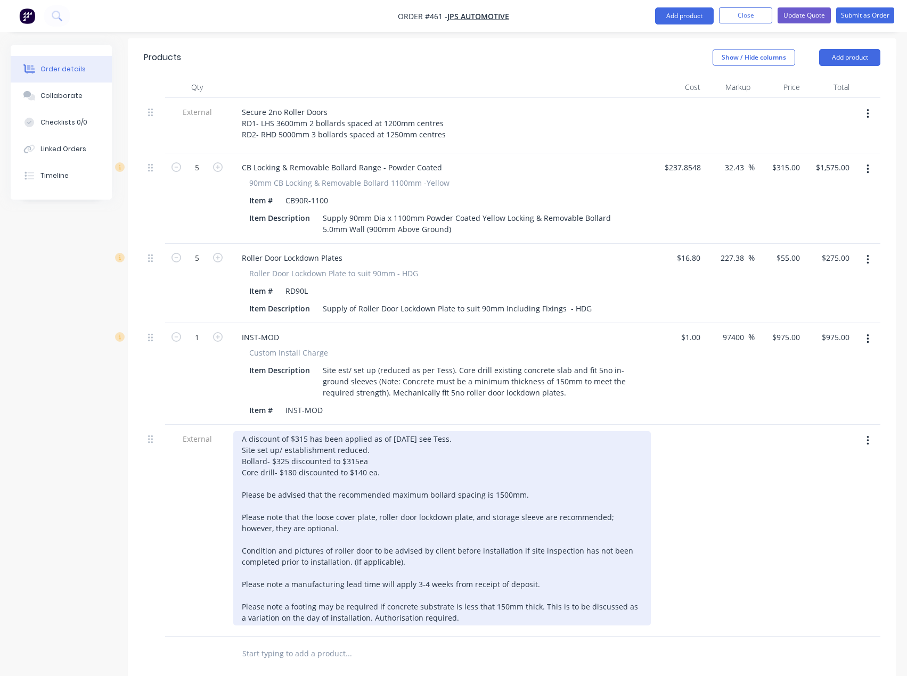
scroll to position [232, 0]
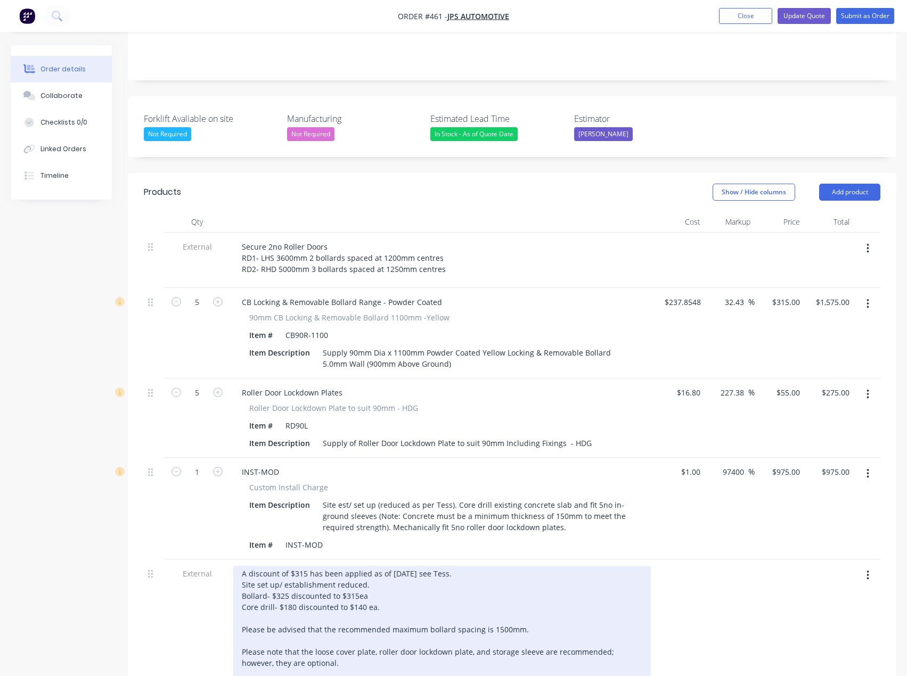
click at [426, 569] on div "A discount of $315 has been applied as of [DATE] see Tess. Site set up/ establi…" at bounding box center [442, 663] width 418 height 194
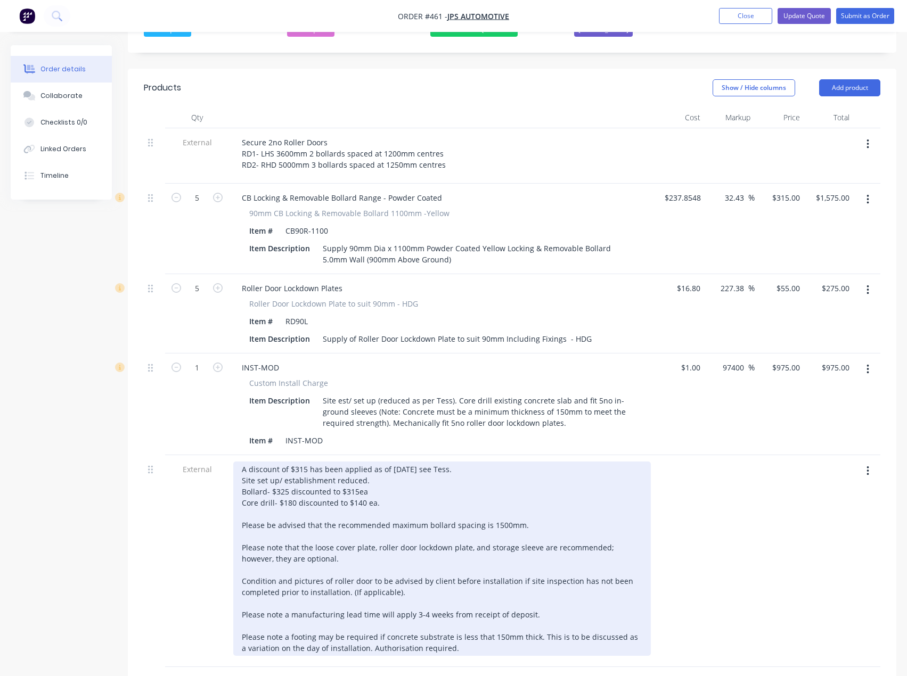
scroll to position [338, 0]
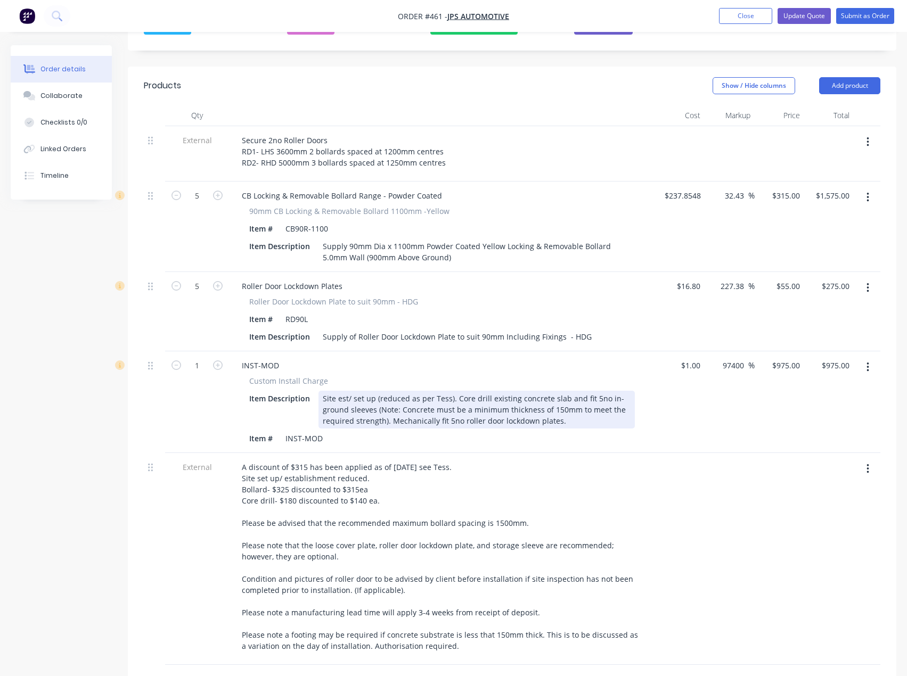
click at [583, 391] on div "Site est/ set up (reduced as per Tess). Core drill existing concrete slab and f…" at bounding box center [476, 410] width 316 height 38
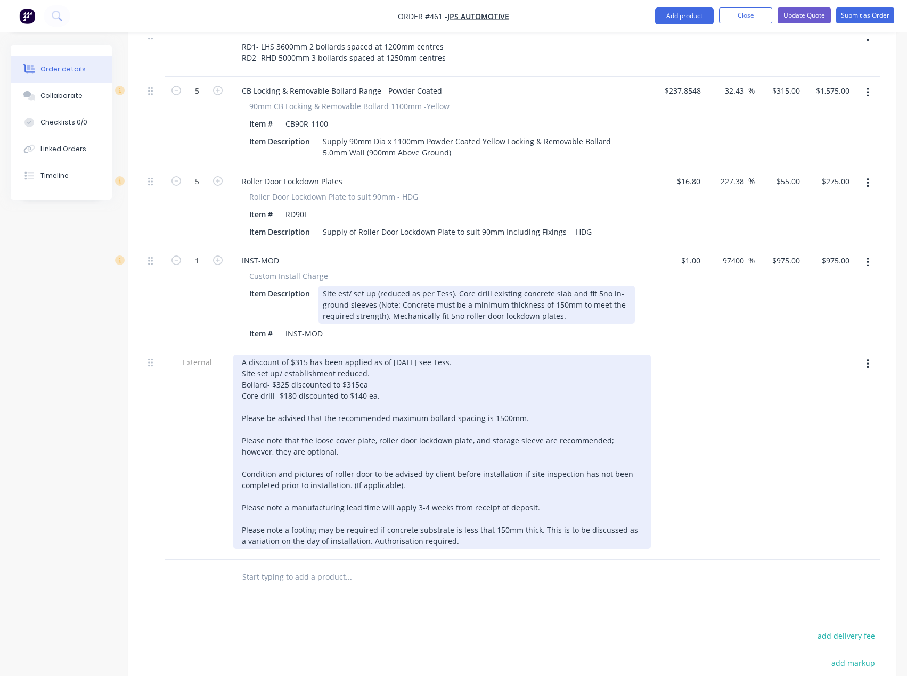
scroll to position [445, 0]
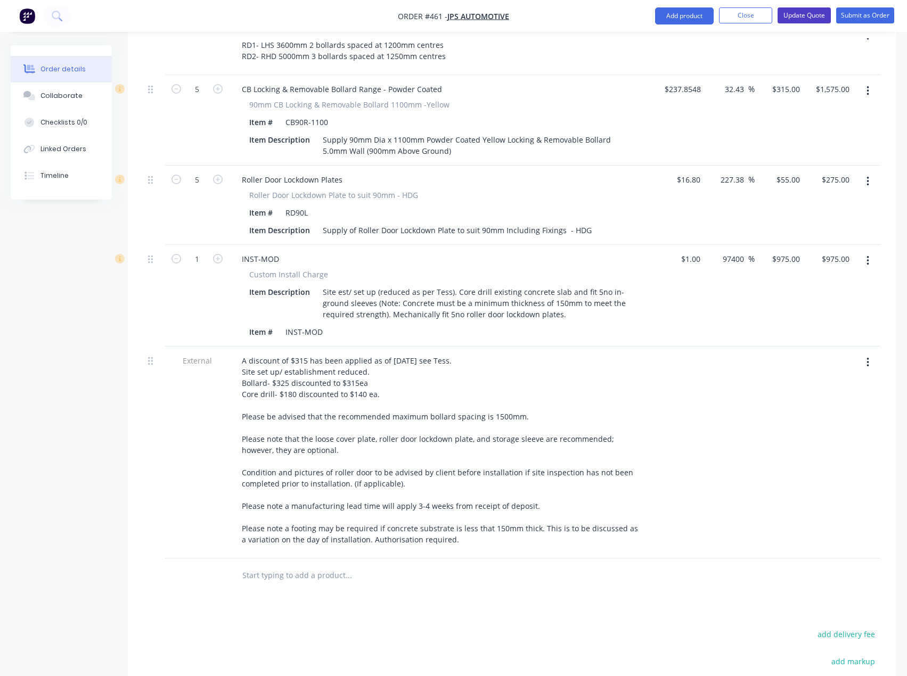
click at [813, 15] on button "Update Quote" at bounding box center [803, 15] width 53 height 16
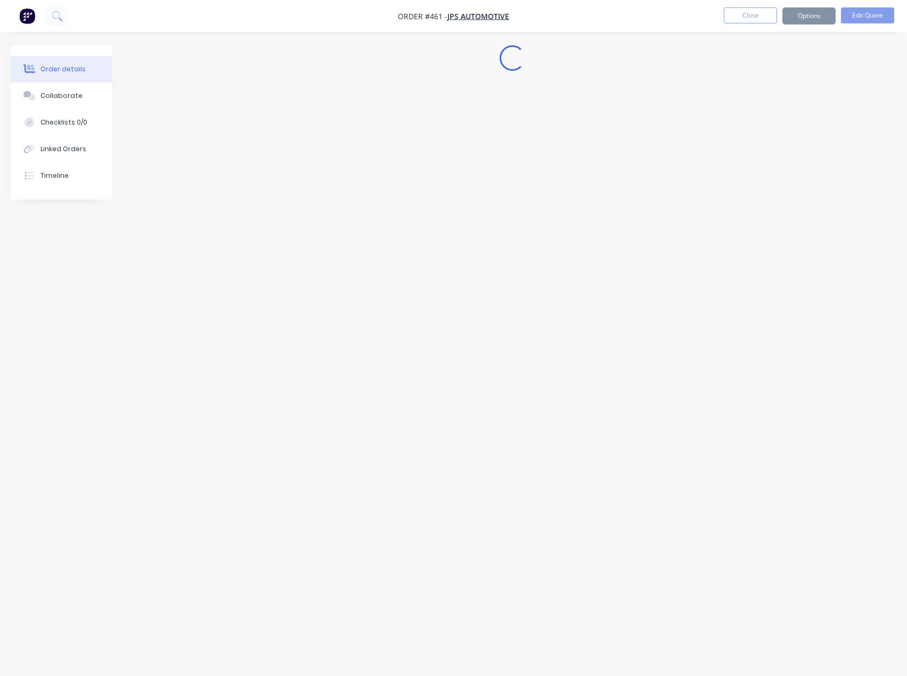
scroll to position [0, 0]
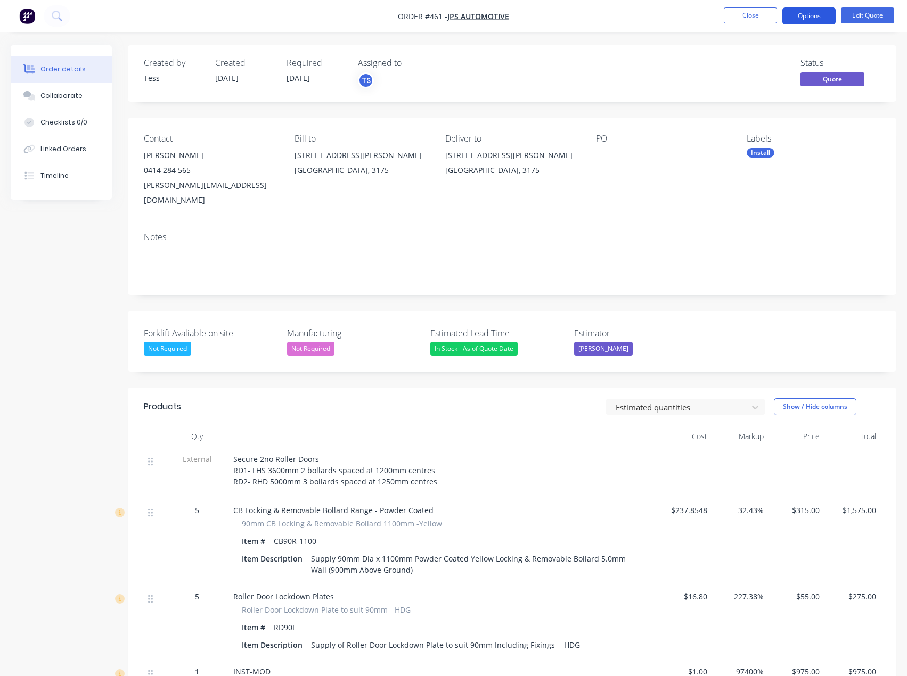
click at [815, 17] on button "Options" at bounding box center [808, 15] width 53 height 17
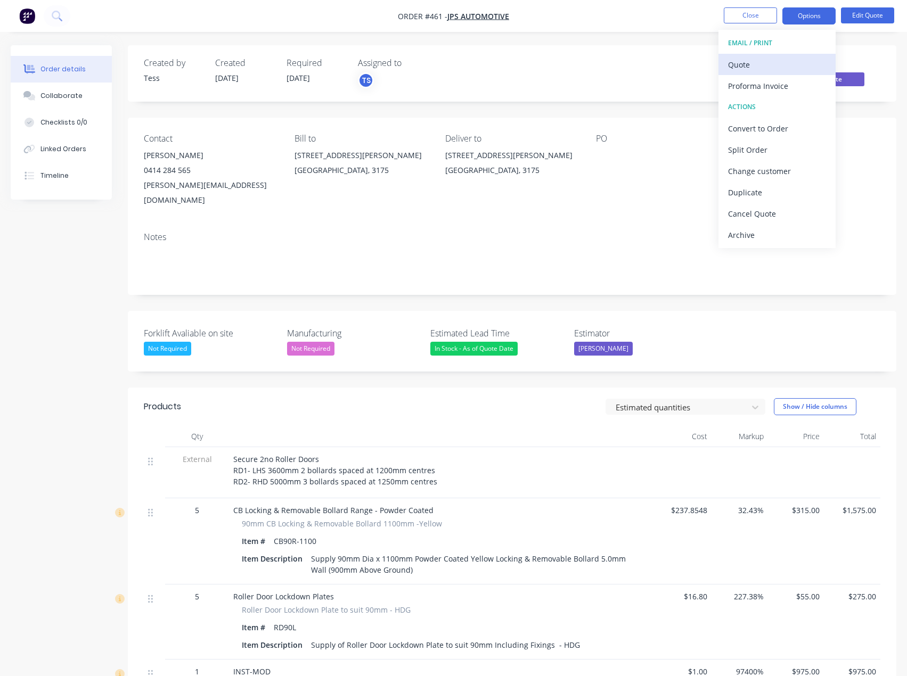
click at [760, 61] on div "Quote" at bounding box center [777, 64] width 98 height 15
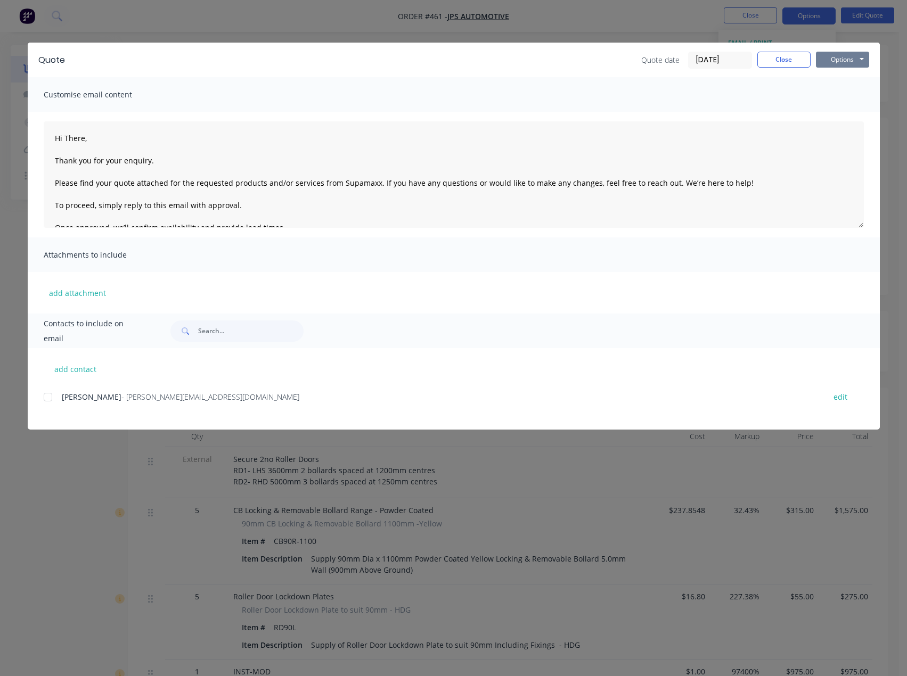
click at [839, 56] on button "Options" at bounding box center [842, 60] width 53 height 16
click at [845, 74] on button "Preview" at bounding box center [850, 79] width 68 height 18
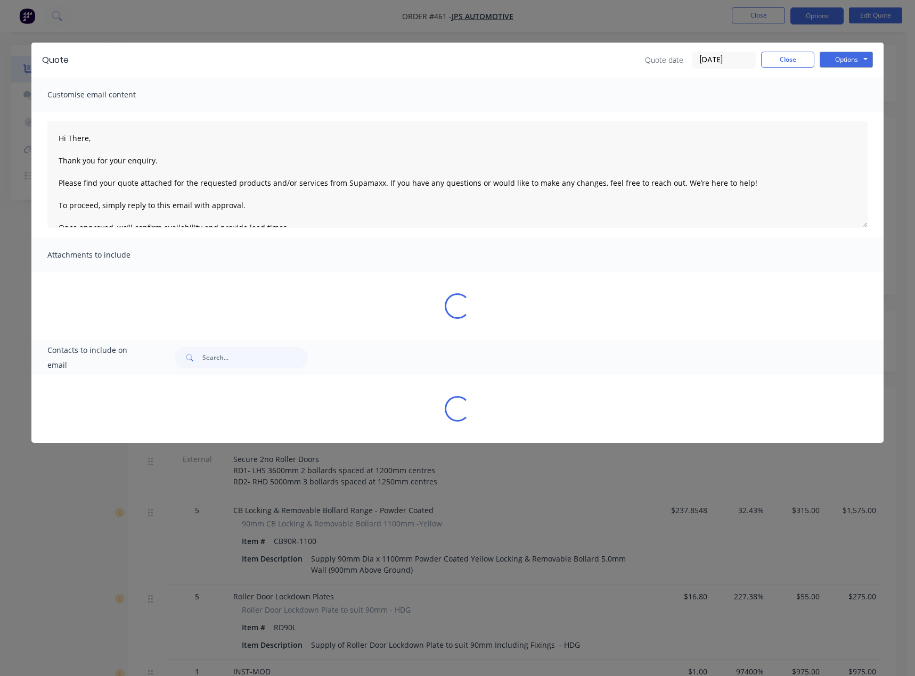
type textarea "Hi There, Thank you for your enquiry. Please find your quote attached for the r…"
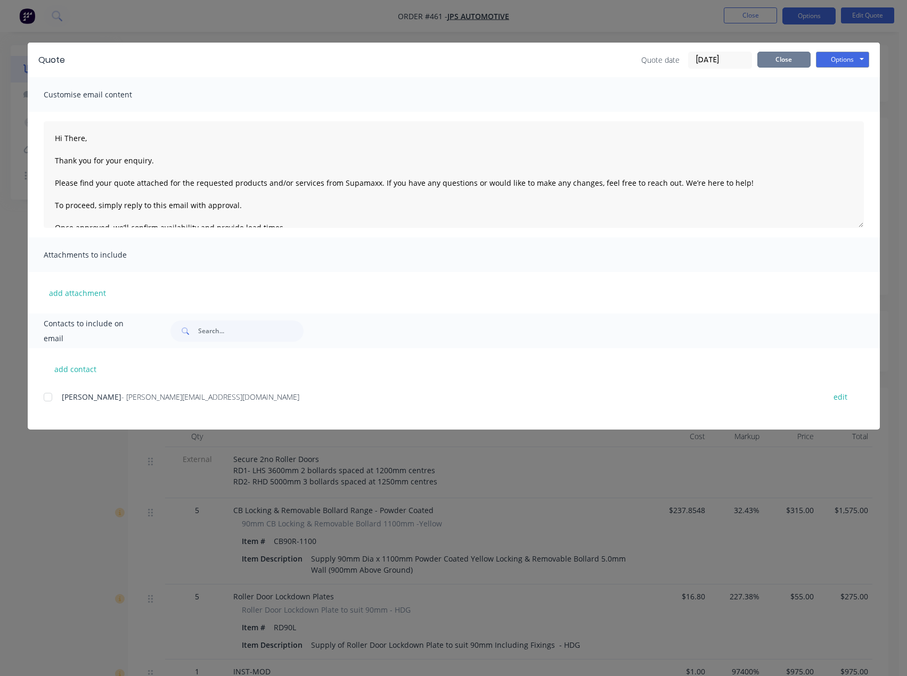
click at [772, 61] on button "Close" at bounding box center [783, 60] width 53 height 16
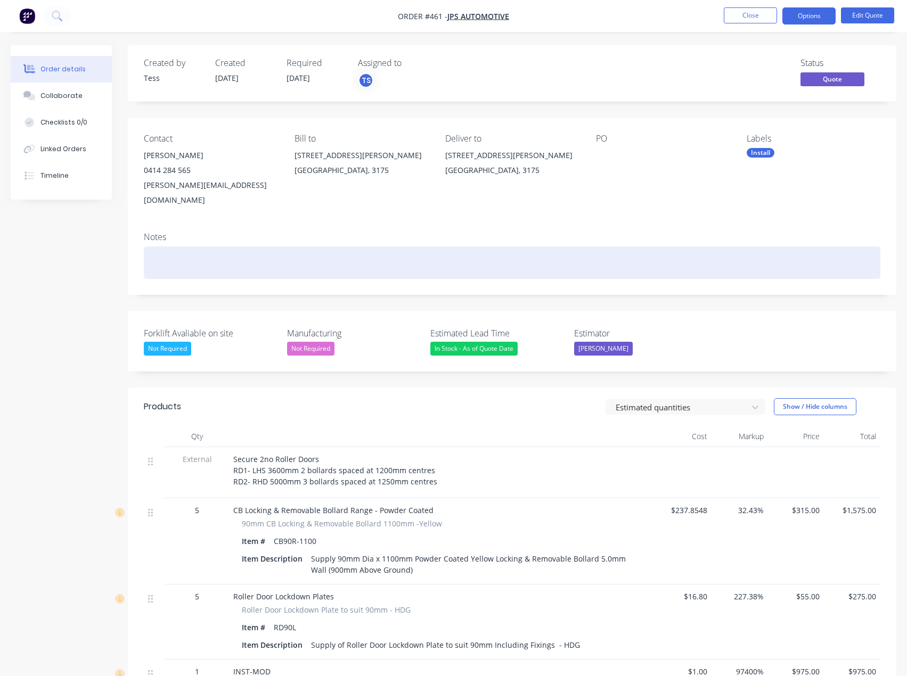
click at [170, 247] on div at bounding box center [512, 263] width 736 height 32
drag, startPoint x: 264, startPoint y: 251, endPoint x: 208, endPoint y: 252, distance: 56.5
click at [208, 252] on div "Quote emailed 9706 6322" at bounding box center [512, 263] width 736 height 32
drag, startPoint x: 274, startPoint y: 252, endPoint x: 235, endPoint y: 249, distance: 39.5
click at [235, 249] on div "Quote emailed on the [DATE]." at bounding box center [512, 263] width 736 height 32
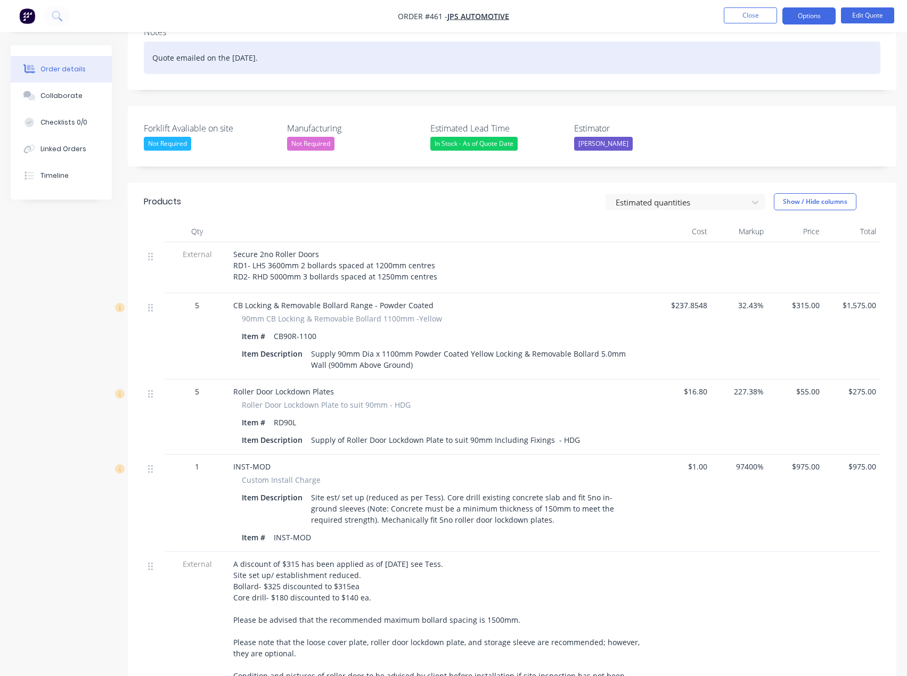
scroll to position [213, 0]
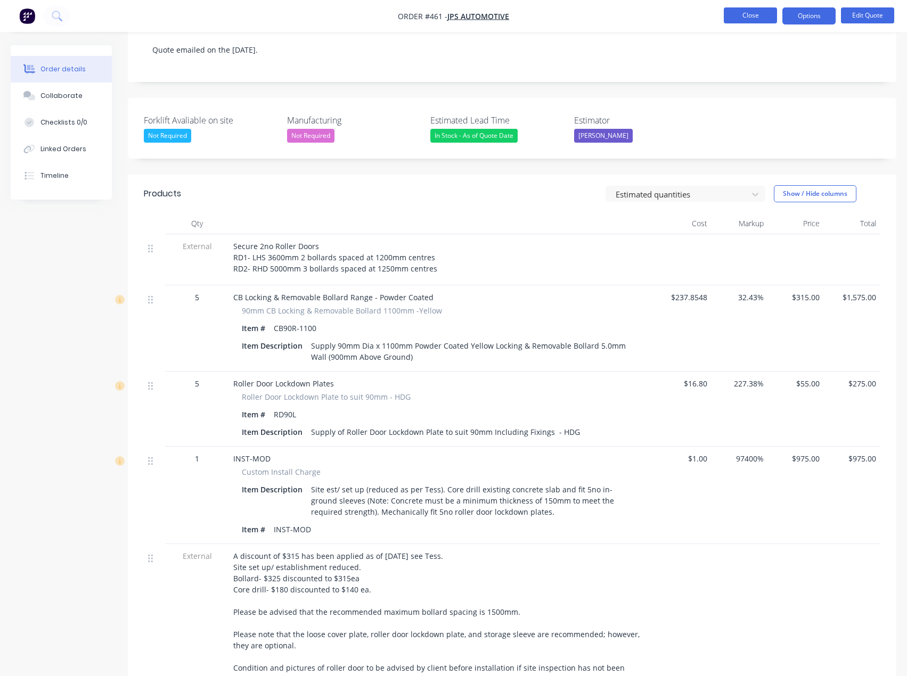
click at [751, 18] on button "Close" at bounding box center [750, 15] width 53 height 16
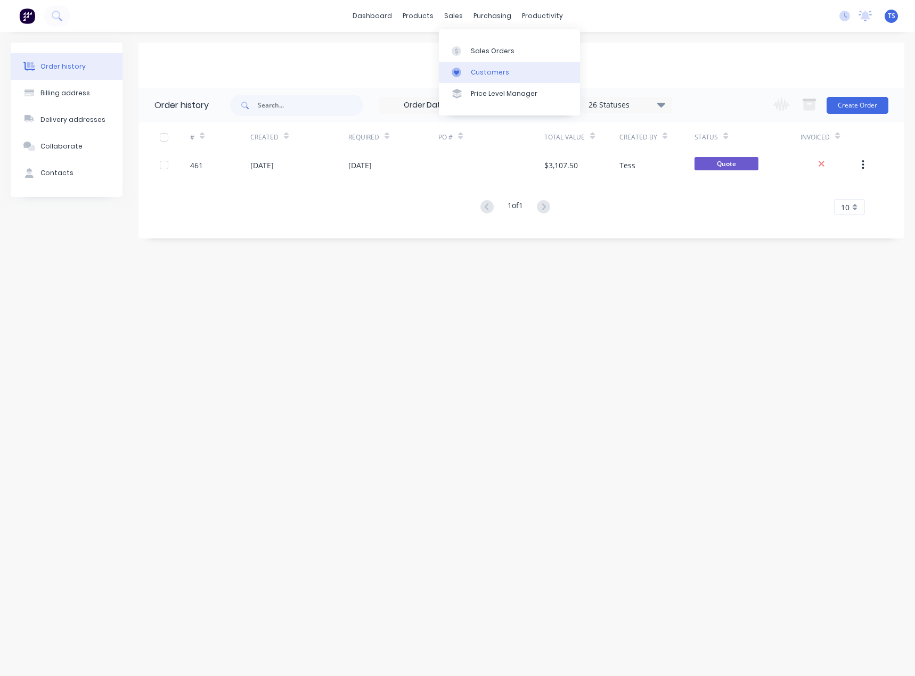
click at [469, 74] on link "Customers" at bounding box center [509, 72] width 141 height 21
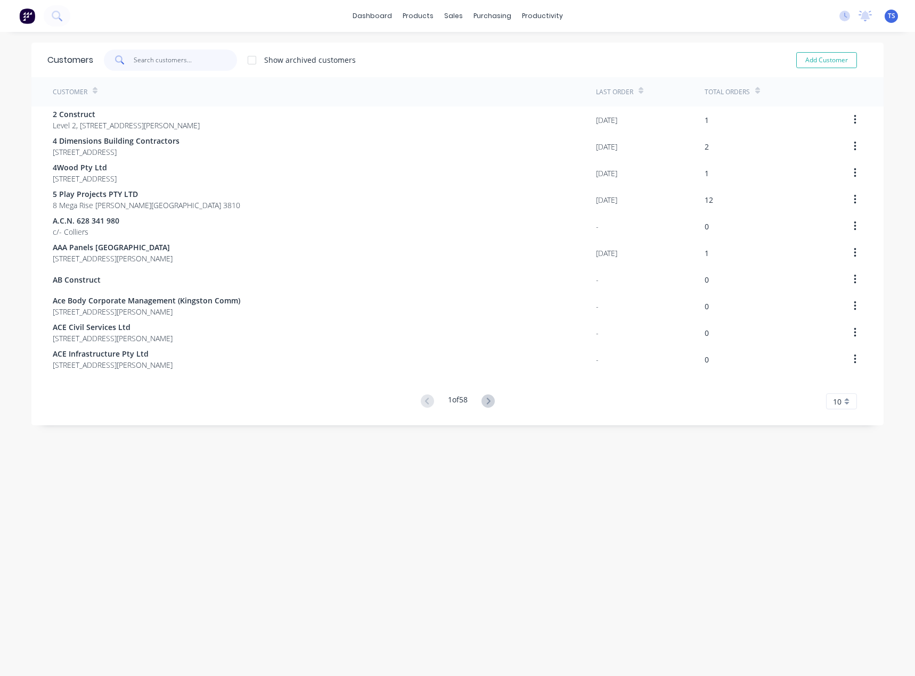
click at [170, 63] on input "text" at bounding box center [186, 60] width 104 height 21
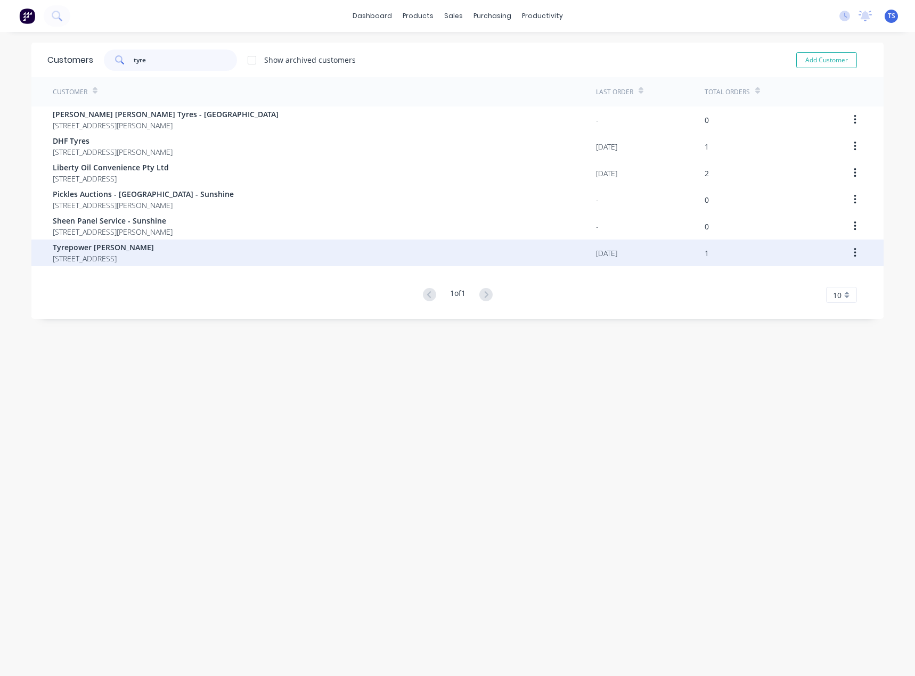
type input "tyre"
click at [127, 252] on span "Tyrepower [PERSON_NAME]" at bounding box center [103, 247] width 101 height 11
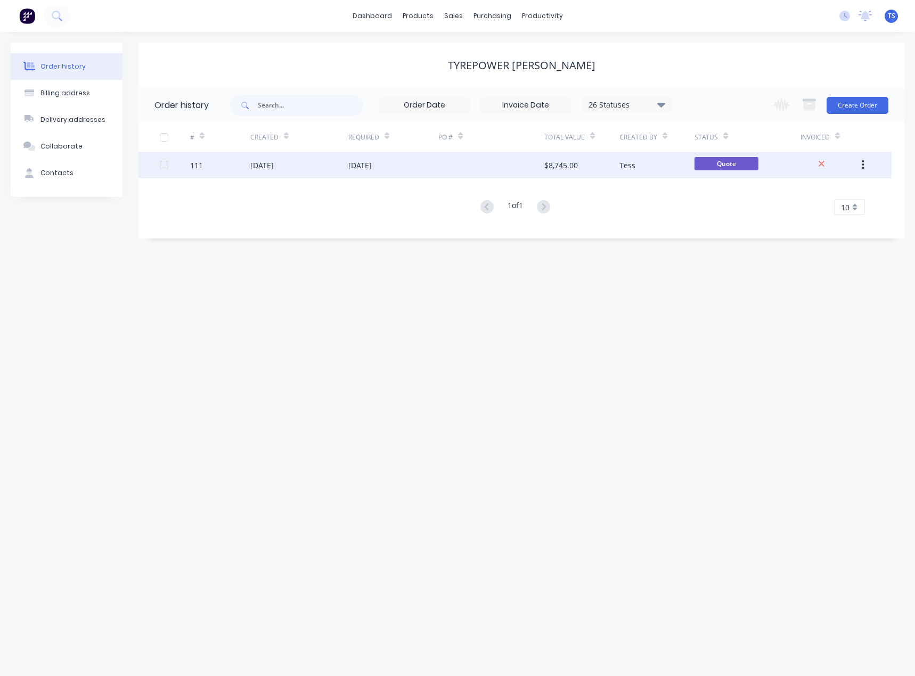
click at [274, 167] on div "[DATE]" at bounding box center [261, 165] width 23 height 11
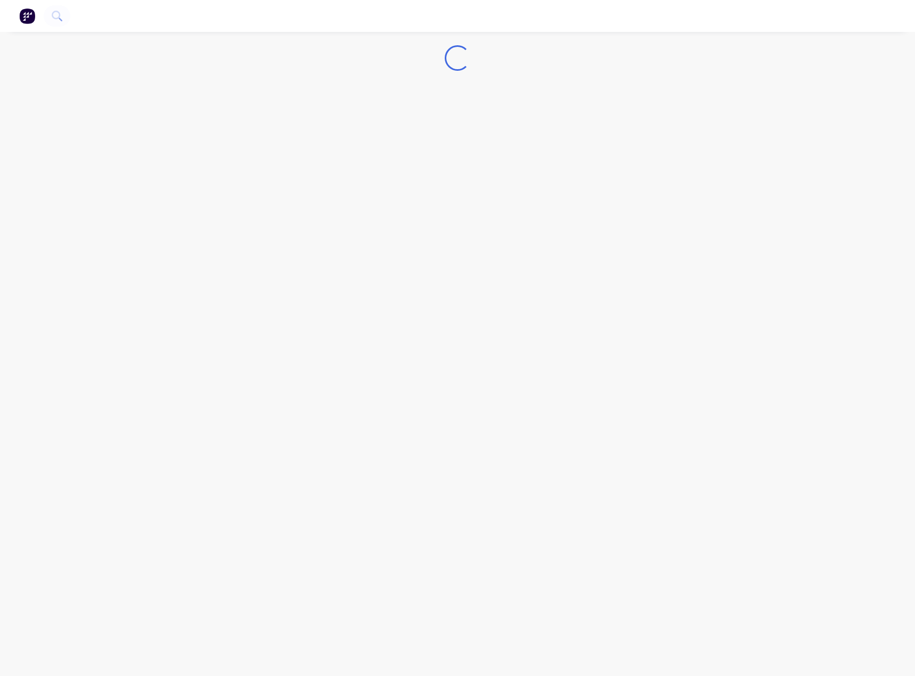
click at [277, 167] on div "Loading..." at bounding box center [457, 338] width 915 height 676
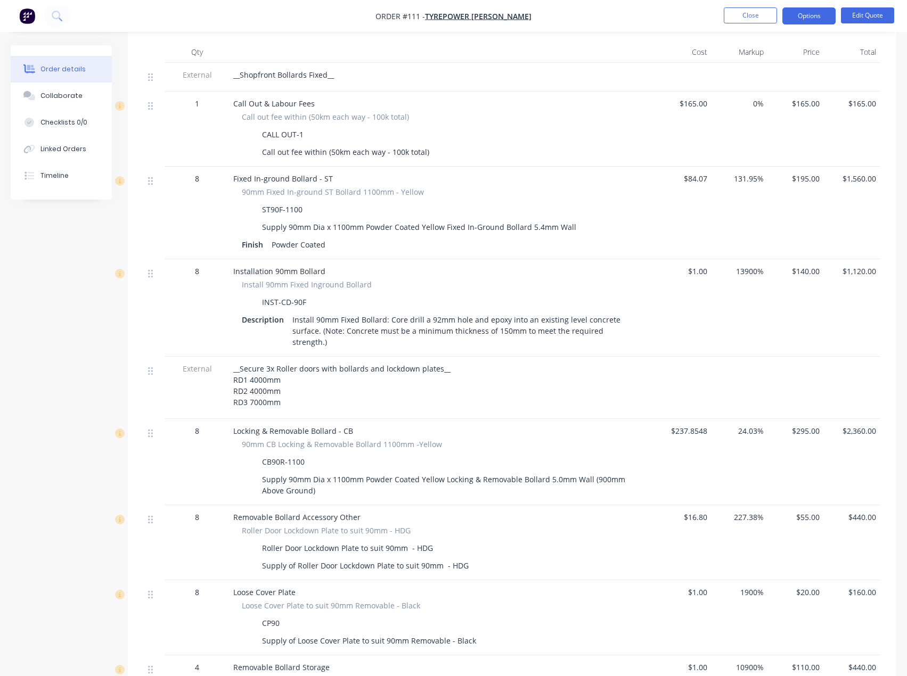
scroll to position [53, 0]
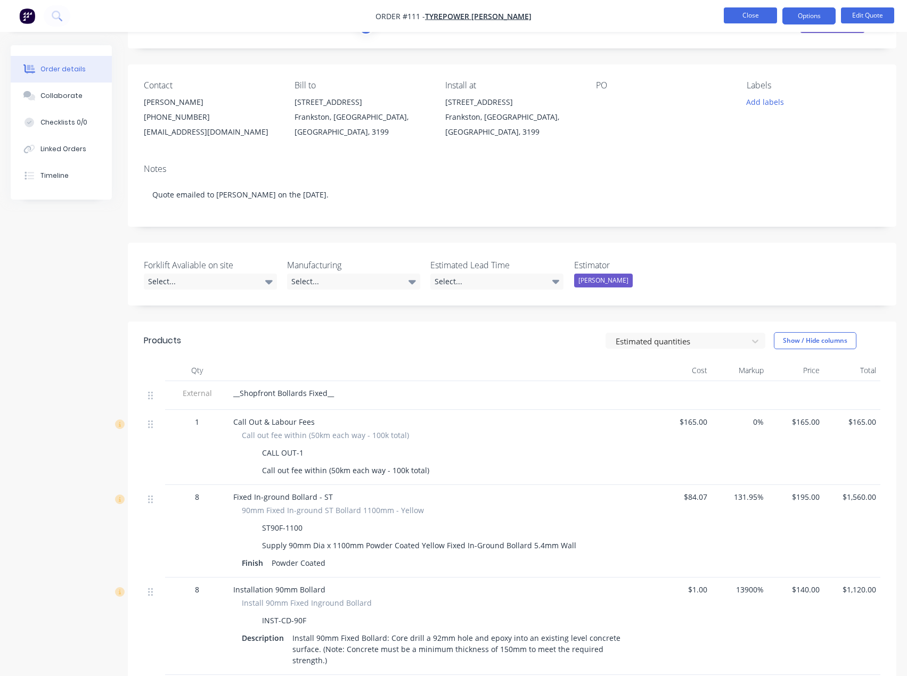
click at [729, 19] on button "Close" at bounding box center [750, 15] width 53 height 16
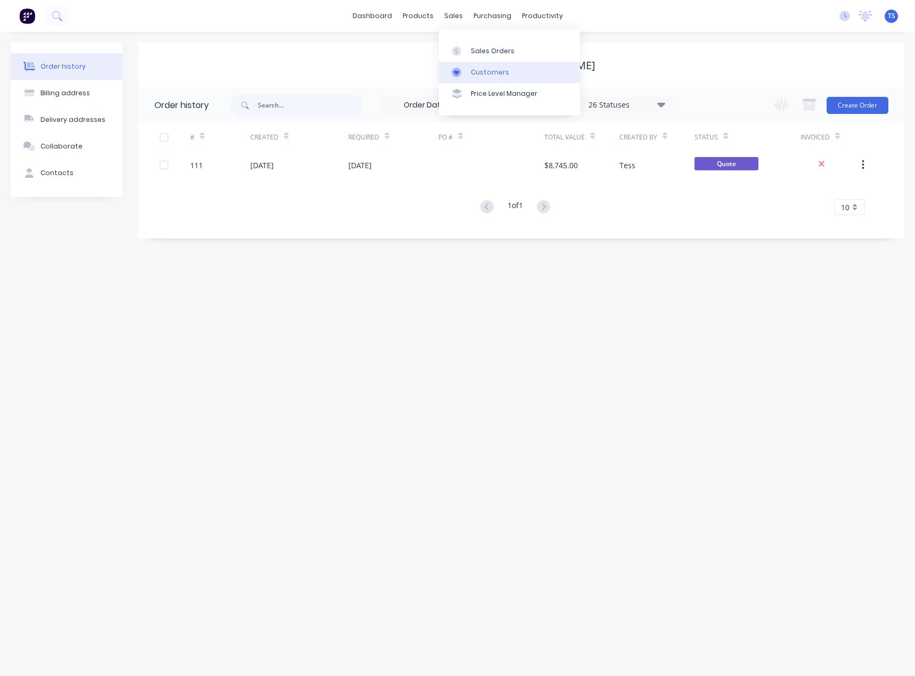
click at [487, 76] on div "Customers" at bounding box center [490, 73] width 38 height 10
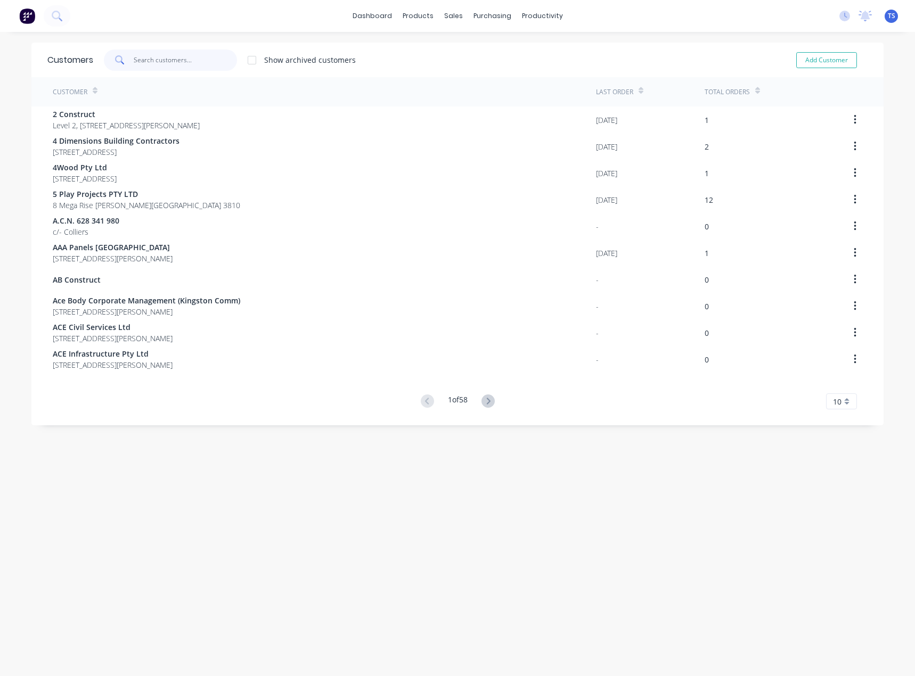
click at [164, 60] on input "text" at bounding box center [186, 60] width 104 height 21
paste input "Tyrepower Mornington"
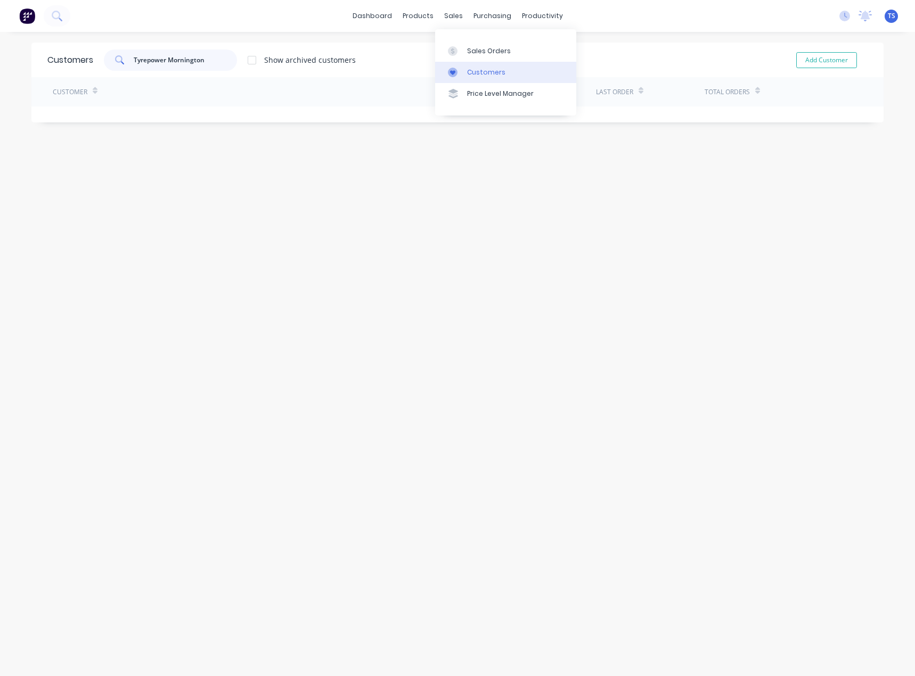
type input "Tyrepower Mornington"
click at [472, 73] on div "Customers" at bounding box center [486, 73] width 38 height 10
click at [831, 60] on button "Add Customer" at bounding box center [826, 60] width 61 height 16
select select "AU"
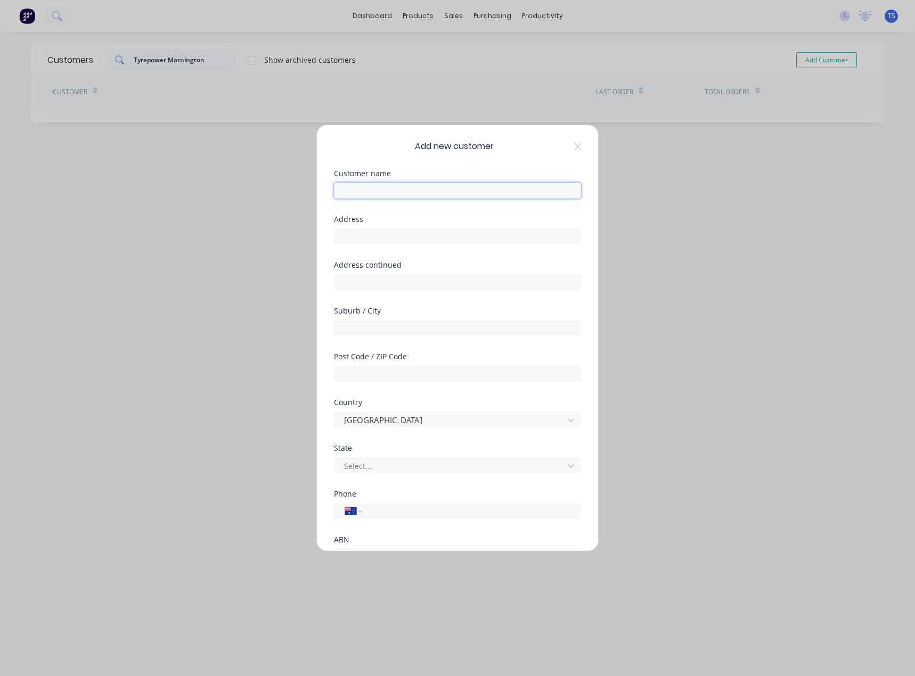
click at [349, 195] on input "text" at bounding box center [457, 191] width 247 height 16
paste input "Tyrepower Mornington"
type input "Tyrepower Mornington"
click at [362, 233] on input "text" at bounding box center [457, 236] width 247 height 16
click at [366, 238] on input "text" at bounding box center [457, 236] width 247 height 16
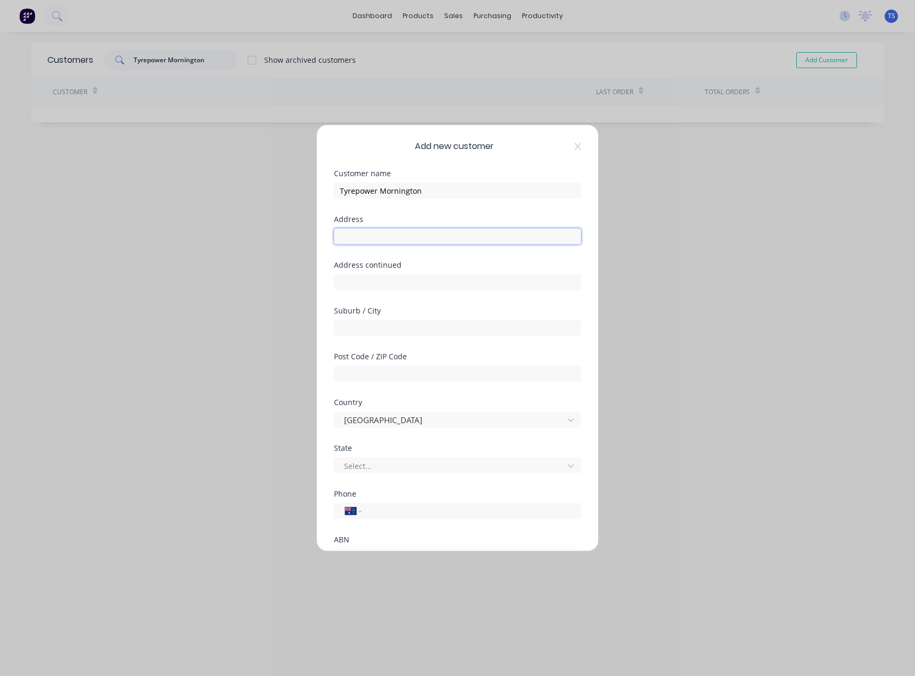
paste input "[STREET_ADDRESS][PERSON_NAME]"
type input "[STREET_ADDRESS][PERSON_NAME]"
click at [360, 330] on input "text" at bounding box center [457, 328] width 247 height 16
type input "Mornington"
click at [371, 370] on input "text" at bounding box center [457, 374] width 247 height 16
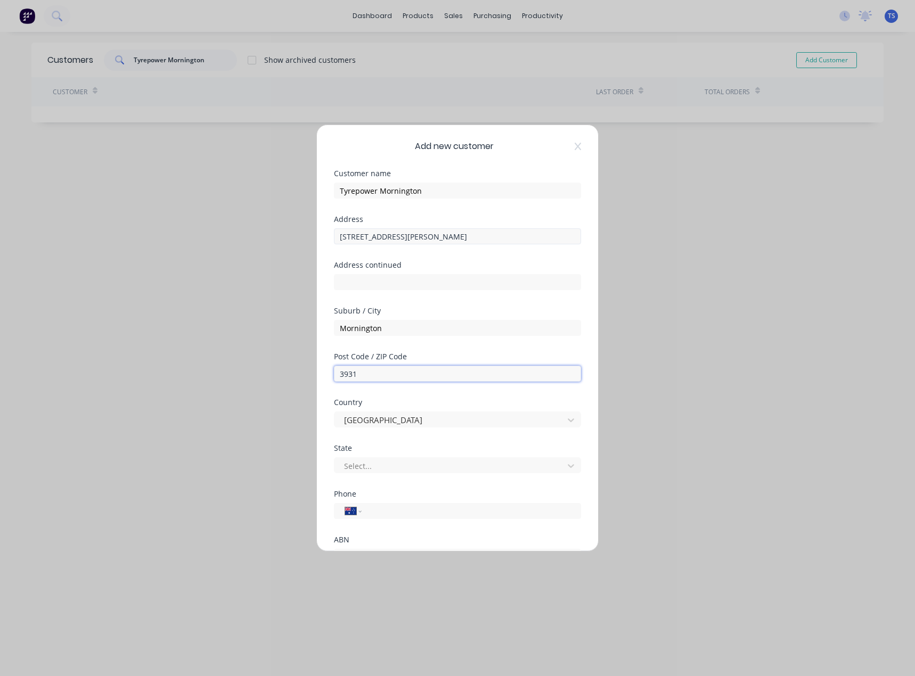
type input "3931"
drag, startPoint x: 513, startPoint y: 238, endPoint x: 432, endPoint y: 240, distance: 80.4
click at [432, 240] on input "[STREET_ADDRESS][PERSON_NAME]" at bounding box center [457, 236] width 247 height 16
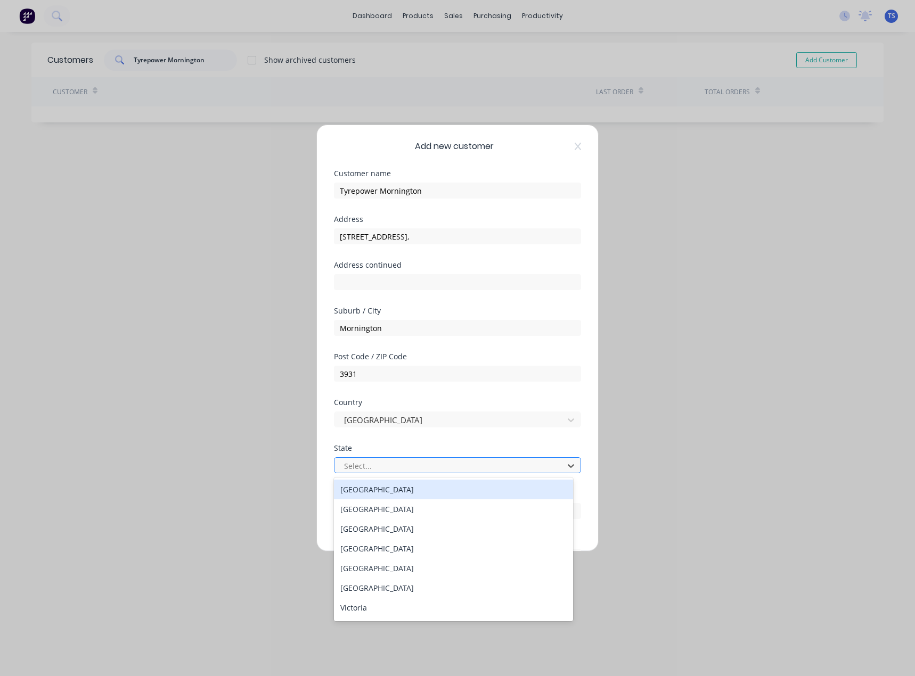
click at [350, 470] on div at bounding box center [450, 466] width 215 height 13
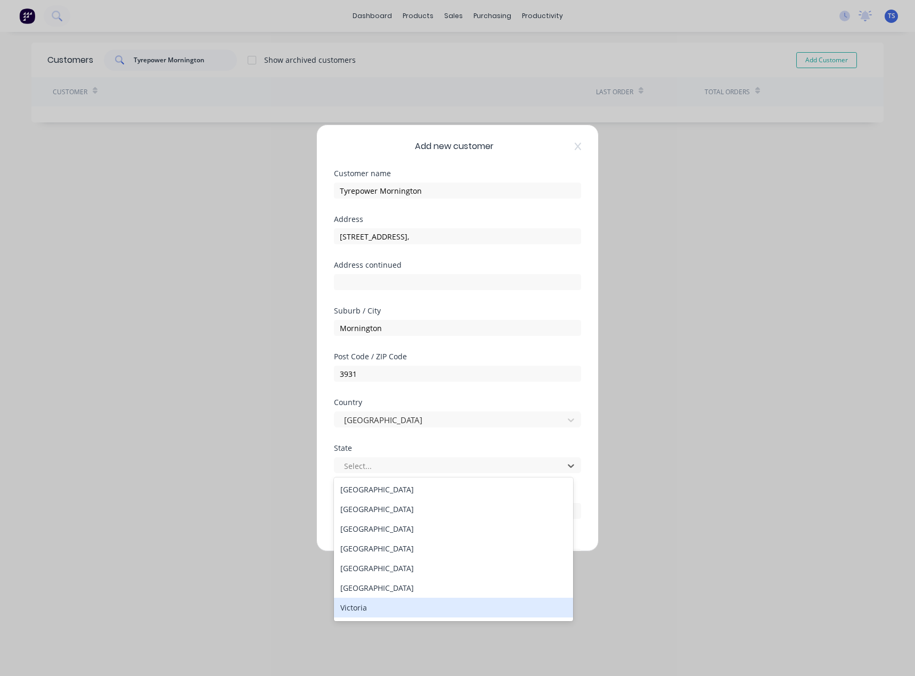
click at [373, 610] on div "Victoria" at bounding box center [453, 608] width 239 height 20
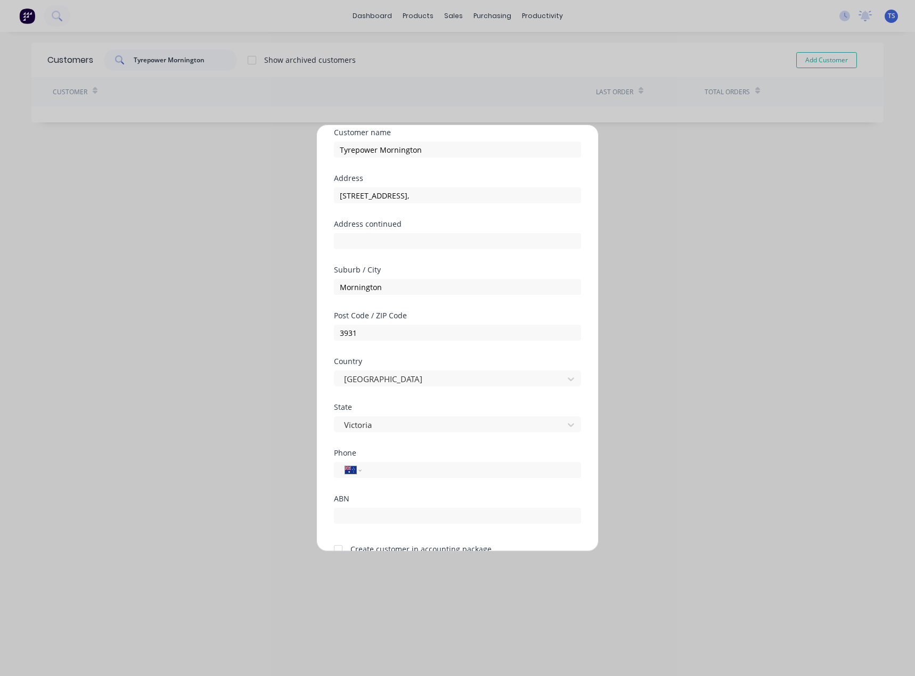
scroll to position [94, 0]
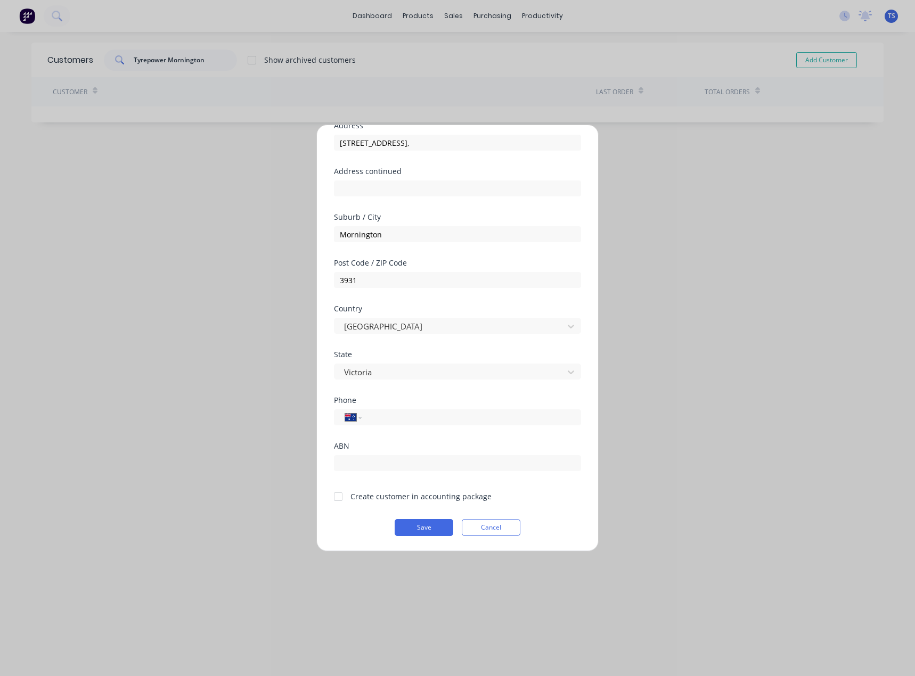
click at [335, 497] on div at bounding box center [338, 496] width 21 height 21
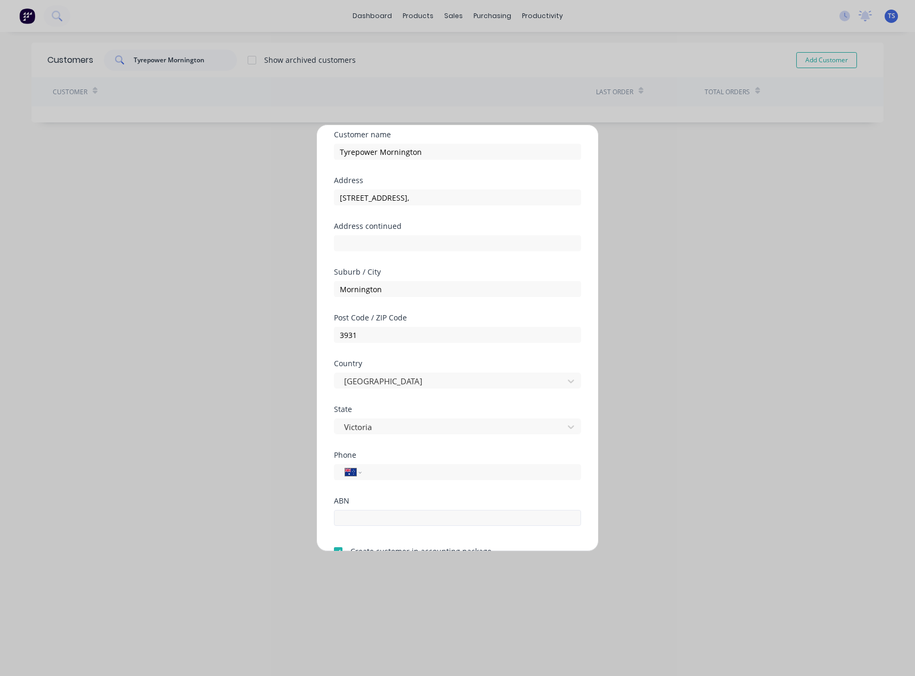
scroll to position [0, 0]
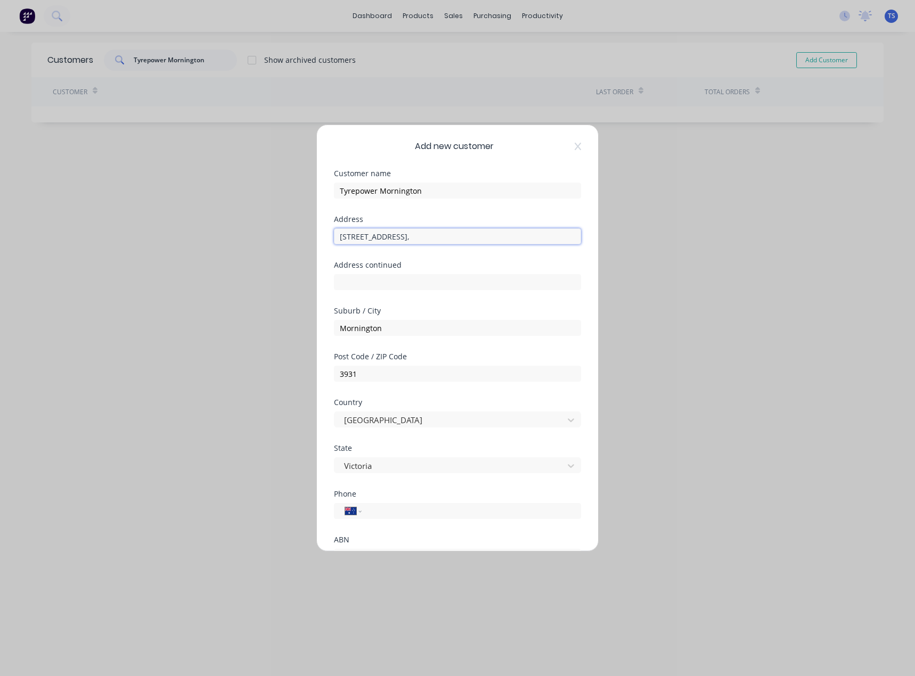
click at [428, 235] on input "[STREET_ADDRESS]," at bounding box center [457, 236] width 247 height 16
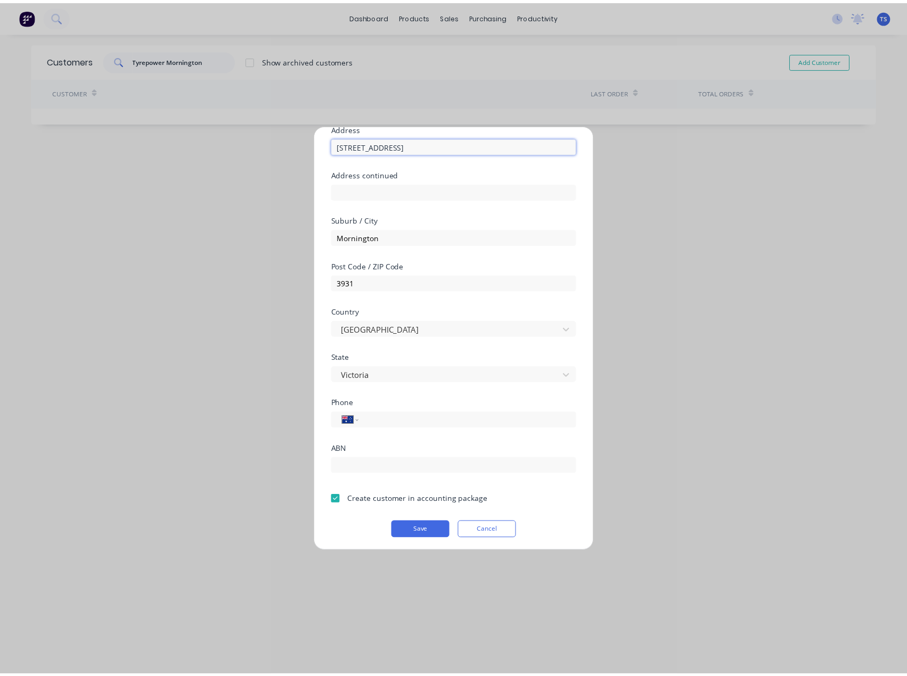
scroll to position [94, 0]
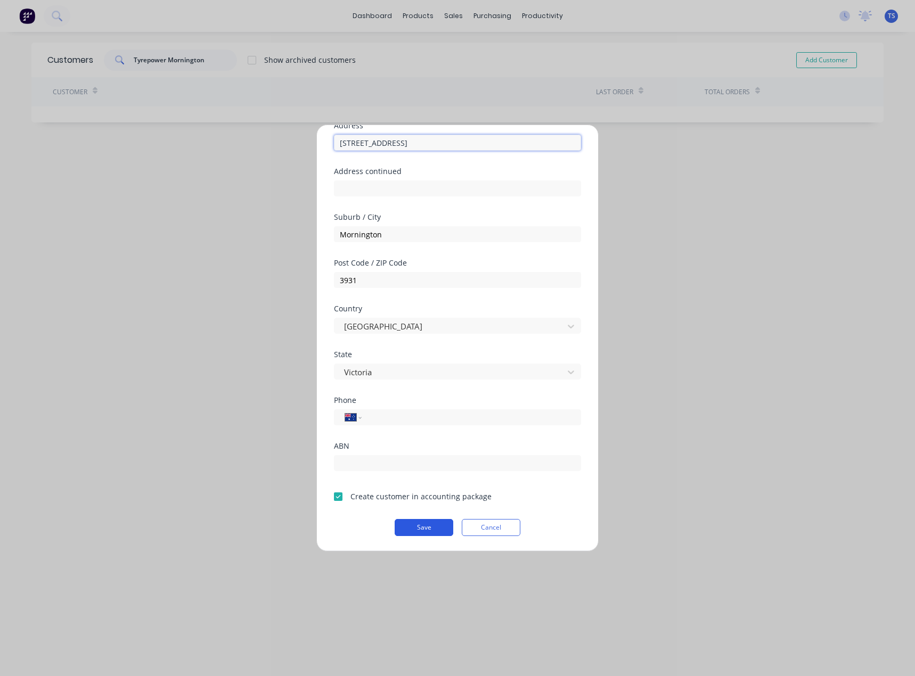
type input "[STREET_ADDRESS]"
click at [421, 523] on button "Save" at bounding box center [424, 527] width 59 height 17
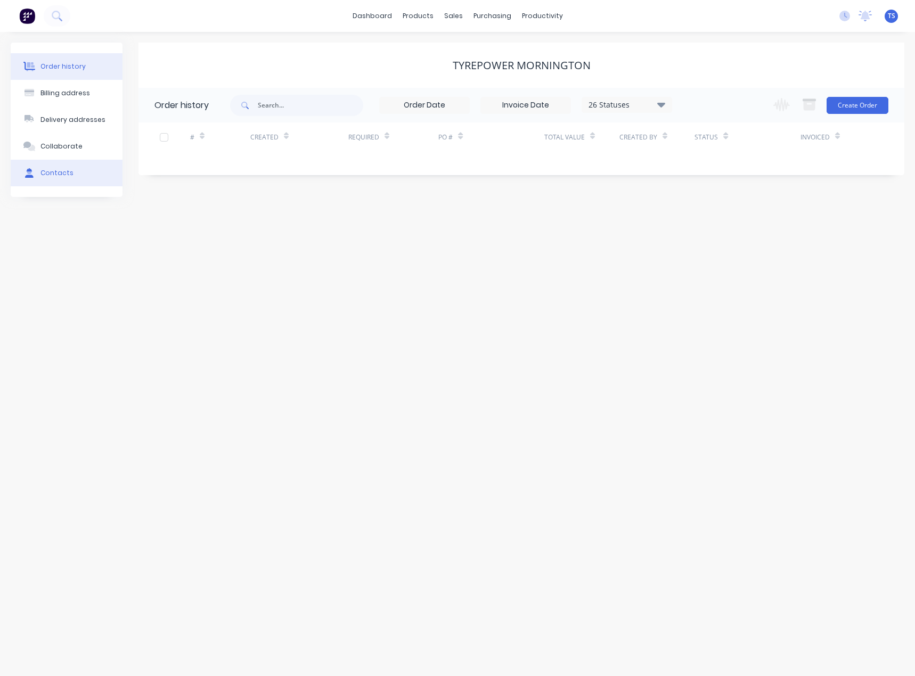
click at [53, 175] on div "Contacts" at bounding box center [56, 173] width 33 height 10
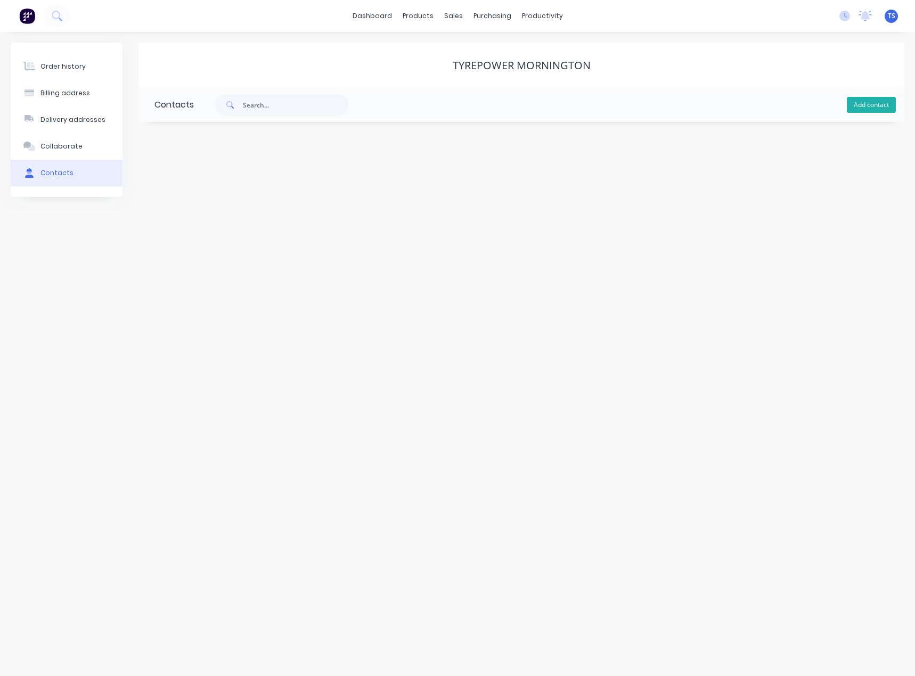
click at [884, 101] on button "Add contact" at bounding box center [871, 105] width 49 height 16
select select "AU"
click at [191, 182] on input "text" at bounding box center [241, 183] width 174 height 16
type input "[PERSON_NAME]"
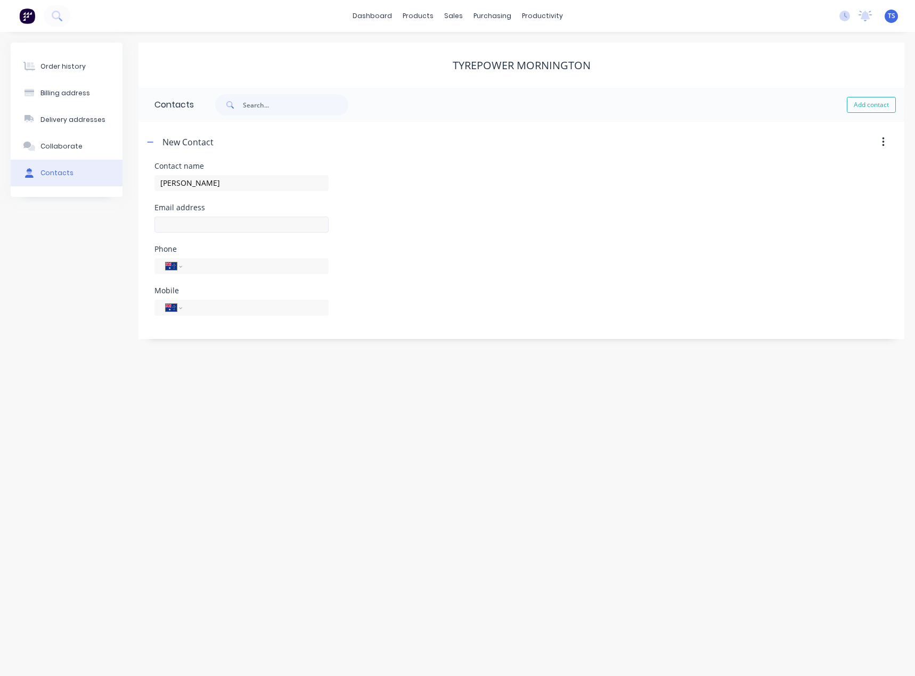
select select "AU"
click at [177, 224] on input "text" at bounding box center [241, 225] width 174 height 16
type input "[EMAIL_ADDRESS][DOMAIN_NAME]"
click at [214, 264] on input "tel" at bounding box center [254, 266] width 128 height 12
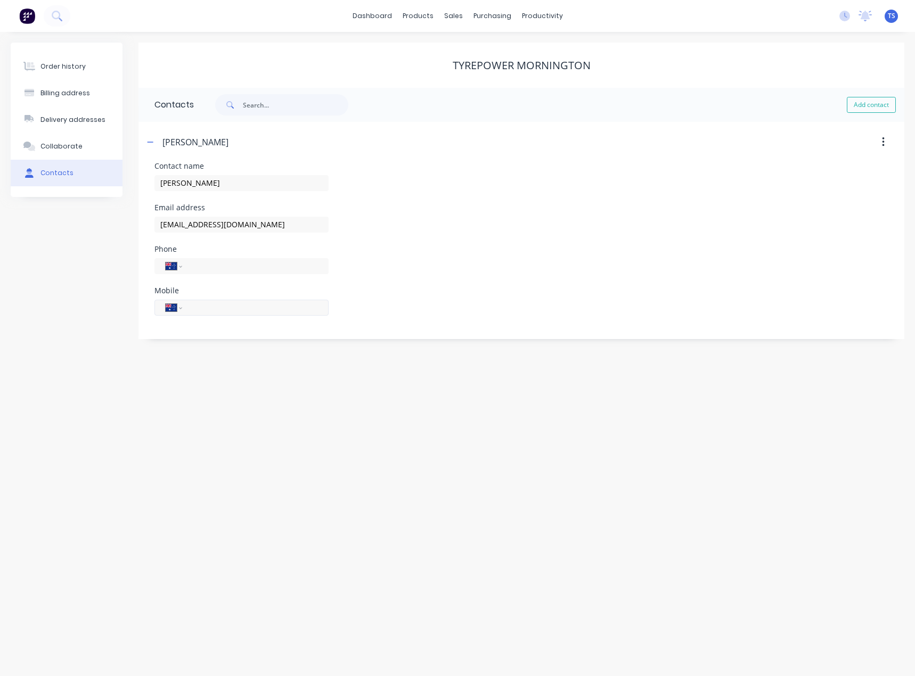
click at [204, 308] on input "tel" at bounding box center [254, 307] width 128 height 12
click at [209, 266] on input "tel" at bounding box center [254, 266] width 128 height 12
click at [184, 437] on div "Order history Billing address Delivery addresses Collaborate Contacts Tyrepower…" at bounding box center [457, 354] width 915 height 644
click at [191, 267] on input "59751199" at bounding box center [254, 266] width 128 height 12
type input "[PHONE_NUMBER]"
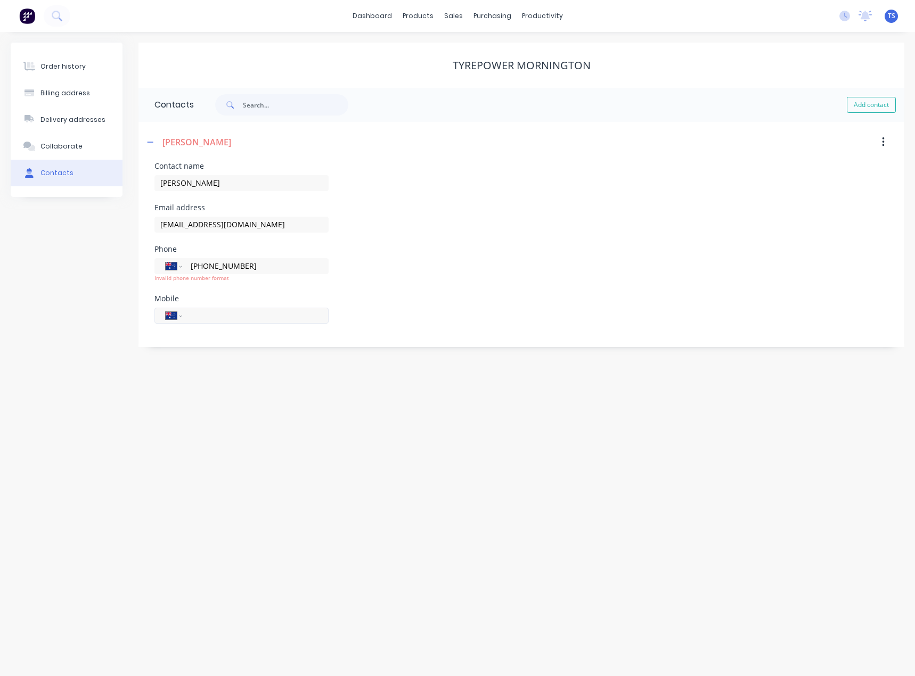
drag, startPoint x: 218, startPoint y: 405, endPoint x: 235, endPoint y: 302, distance: 104.2
click at [218, 405] on div "Order history Billing address Delivery addresses Collaborate Contacts Tyrepower…" at bounding box center [457, 354] width 915 height 644
click at [61, 69] on div "Order history" at bounding box center [62, 67] width 45 height 10
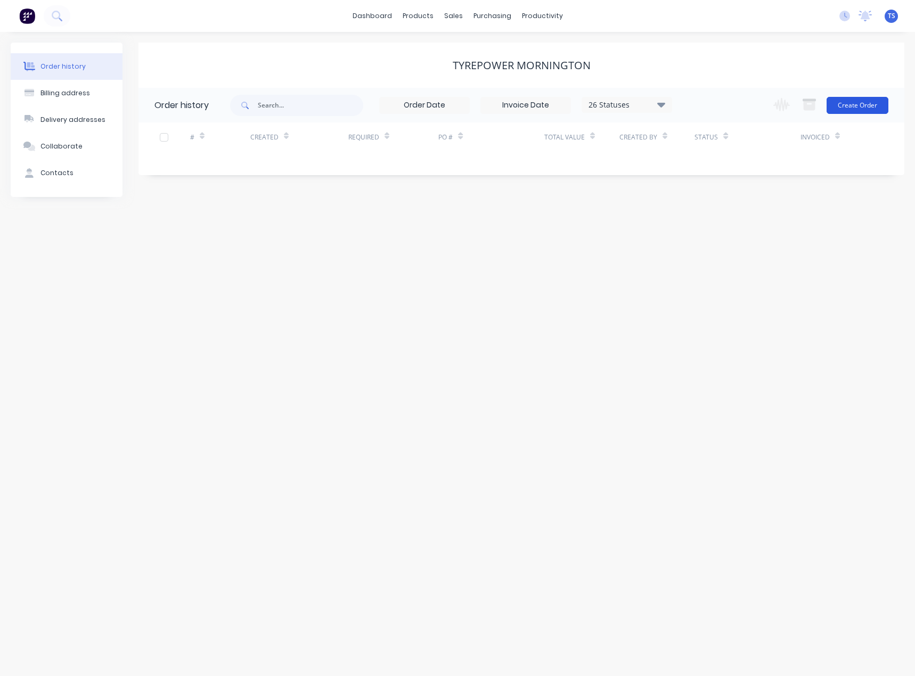
click at [848, 104] on button "Create Order" at bounding box center [857, 105] width 62 height 17
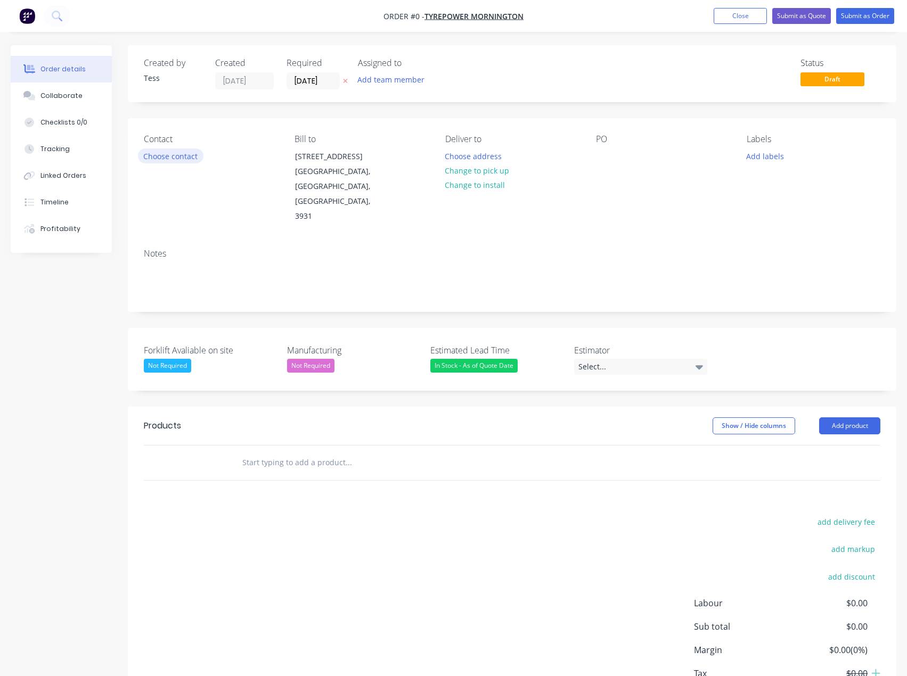
click at [179, 157] on button "Choose contact" at bounding box center [171, 156] width 66 height 14
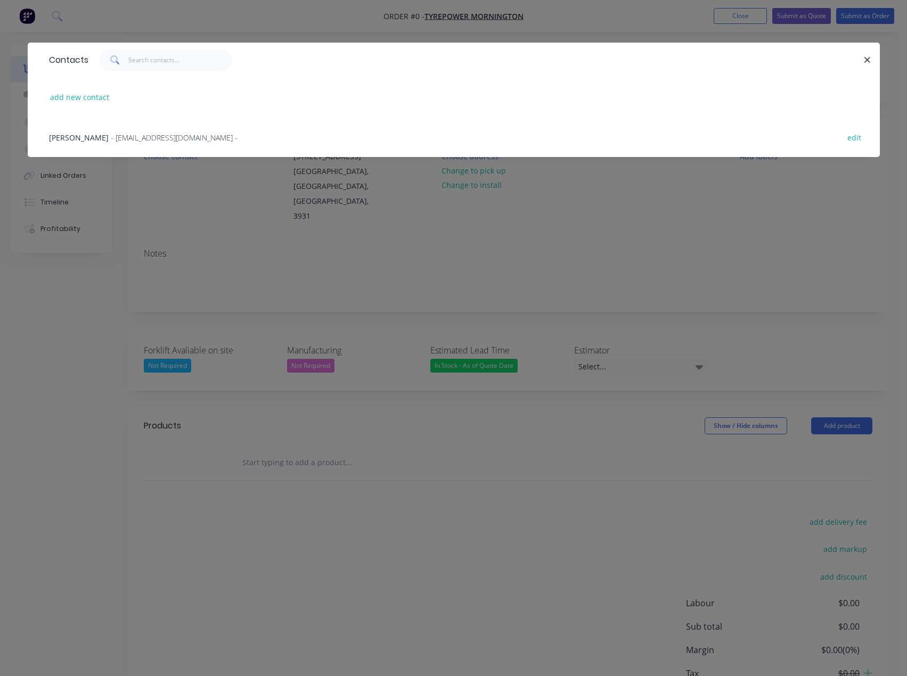
click at [140, 139] on span "- [EMAIL_ADDRESS][DOMAIN_NAME] -" at bounding box center [174, 138] width 127 height 10
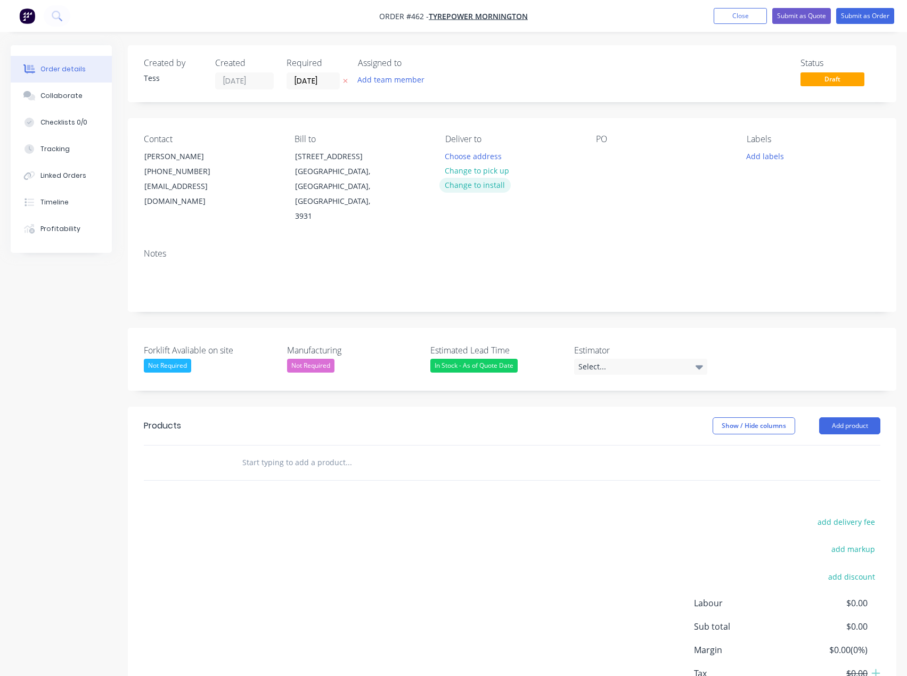
click at [470, 183] on button "Change to install" at bounding box center [474, 185] width 71 height 14
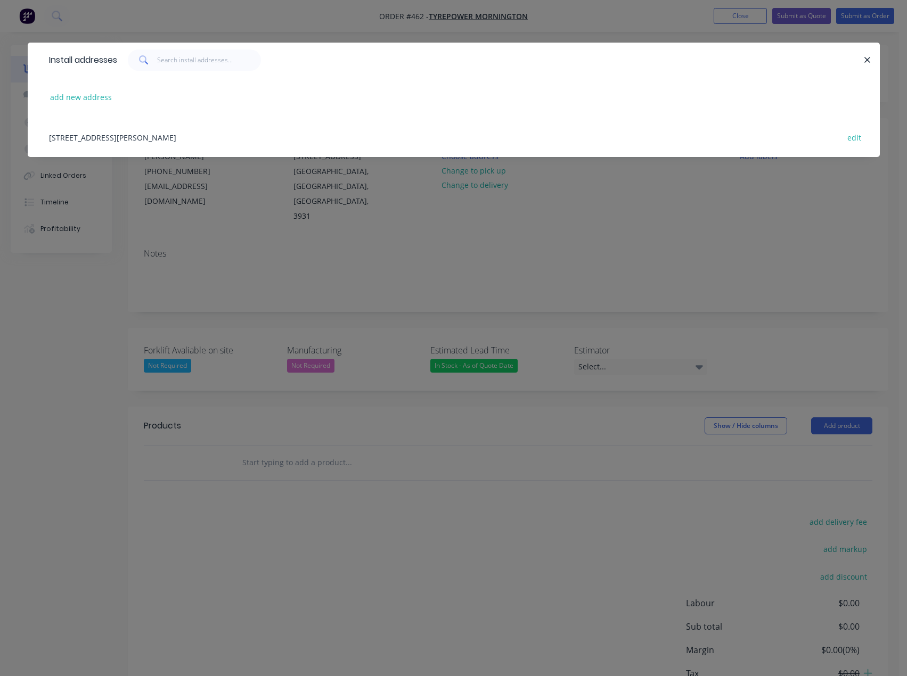
click at [173, 136] on div "[STREET_ADDRESS][PERSON_NAME] edit" at bounding box center [454, 137] width 820 height 40
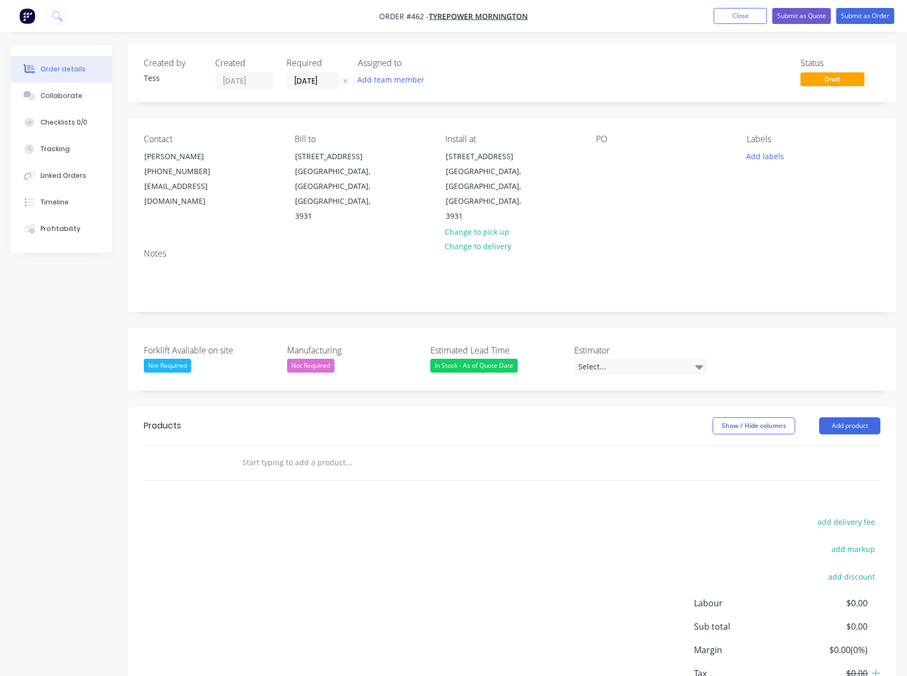
click at [269, 452] on input "text" at bounding box center [348, 462] width 213 height 21
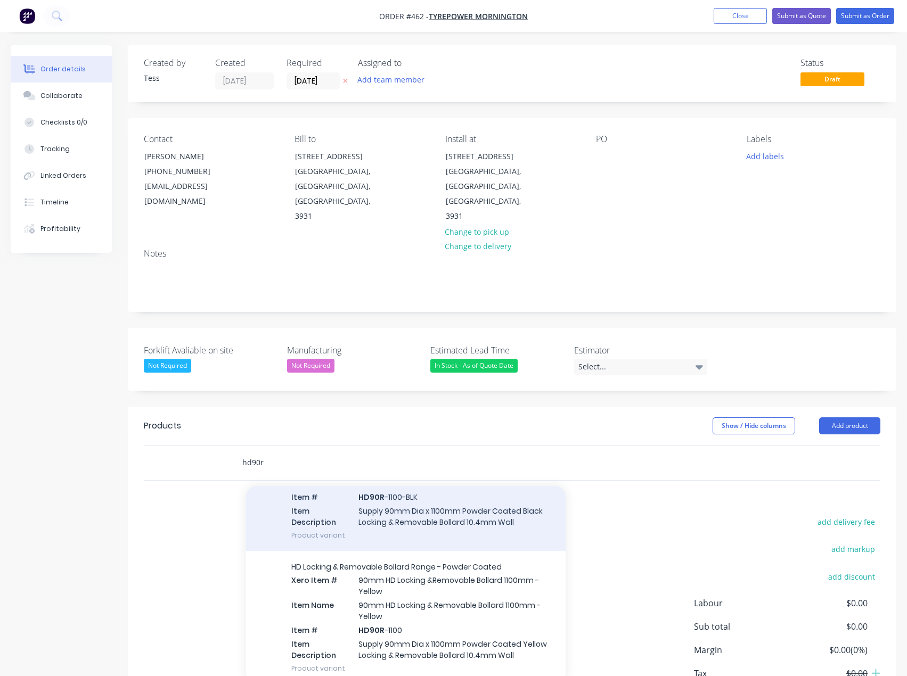
scroll to position [107, 0]
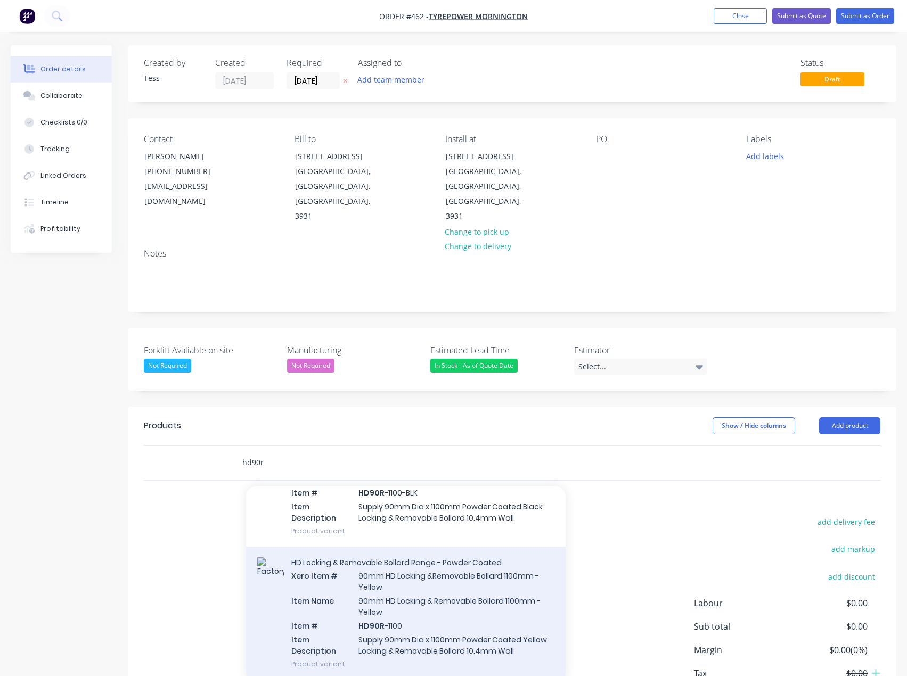
type input "hd90r"
click at [397, 550] on div "HD Locking & Removable Bollard Range - Powder Coated Xero Item # 90mm HD Lockin…" at bounding box center [406, 613] width 320 height 133
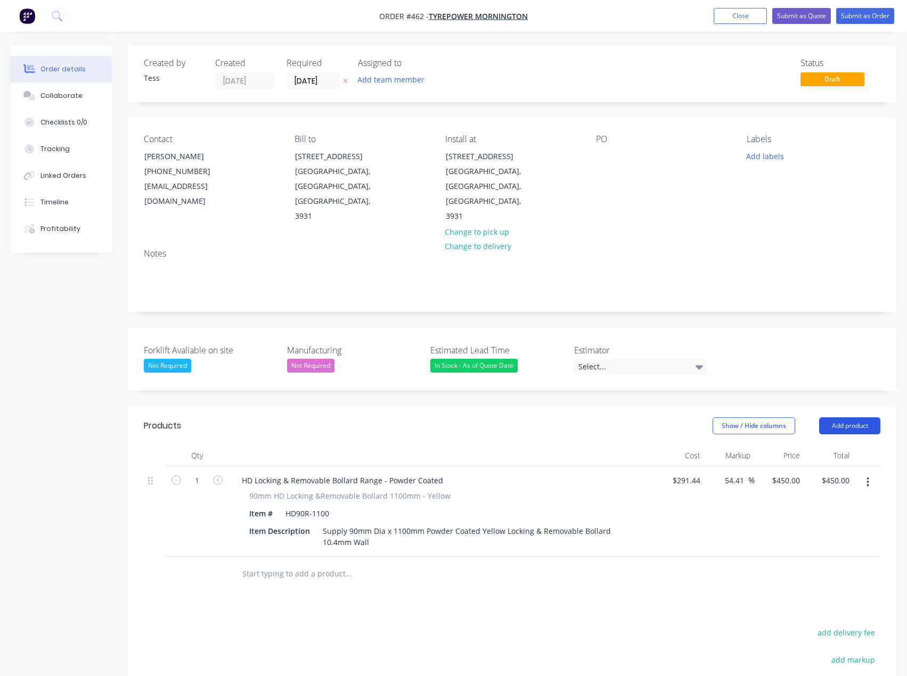
click at [847, 418] on button "Add product" at bounding box center [849, 426] width 61 height 17
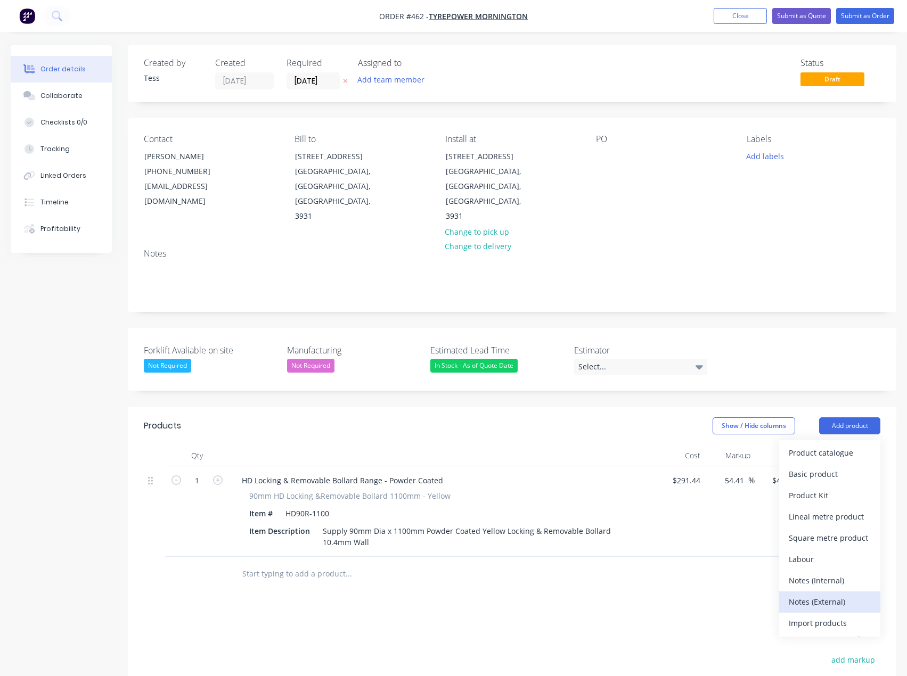
click at [820, 594] on div "Notes (External)" at bounding box center [830, 601] width 82 height 15
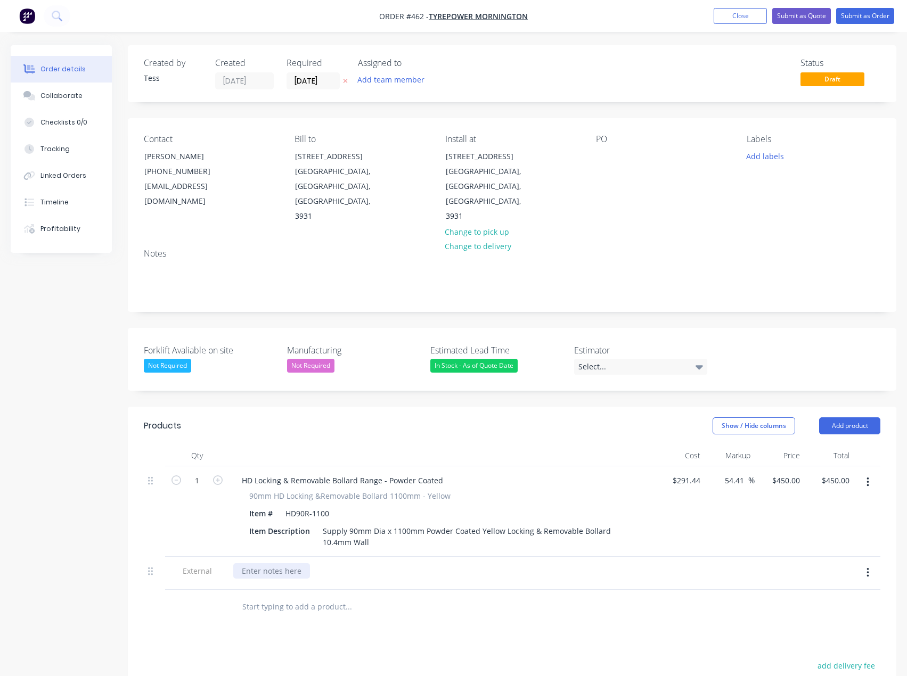
click at [261, 563] on div at bounding box center [271, 570] width 77 height 15
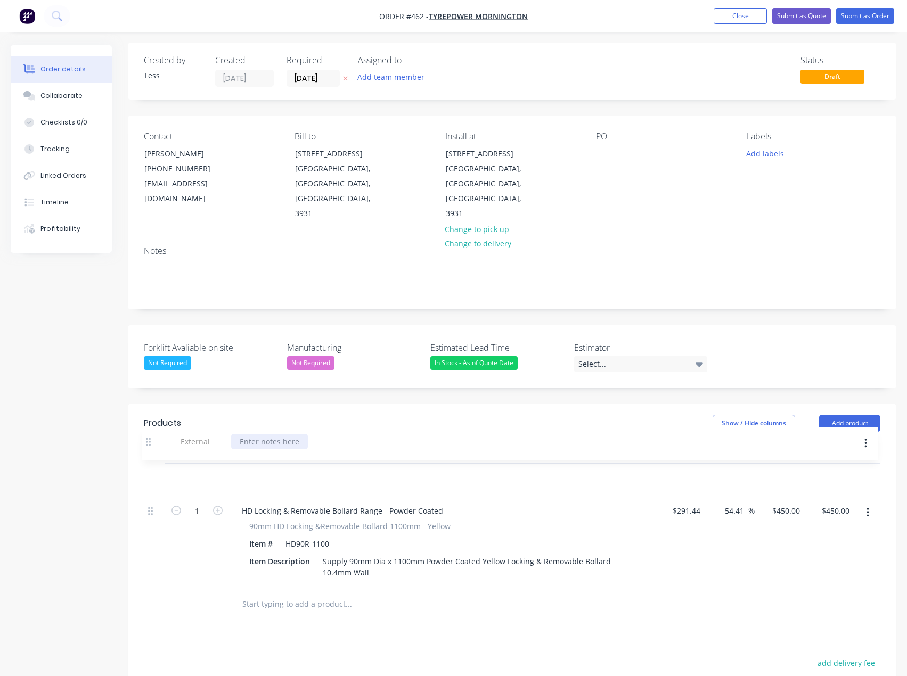
drag, startPoint x: 148, startPoint y: 546, endPoint x: 146, endPoint y: 439, distance: 107.6
click at [146, 464] on div "1 HD Locking & Removable Bollard Range - Powder Coated 90mm HD Locking &Removab…" at bounding box center [512, 526] width 736 height 124
click at [368, 470] on div "Gemlock to Suit existing key number#66103" at bounding box center [319, 477] width 173 height 15
click at [361, 589] on div at bounding box center [420, 604] width 383 height 35
click at [853, 415] on button "Add product" at bounding box center [849, 423] width 61 height 17
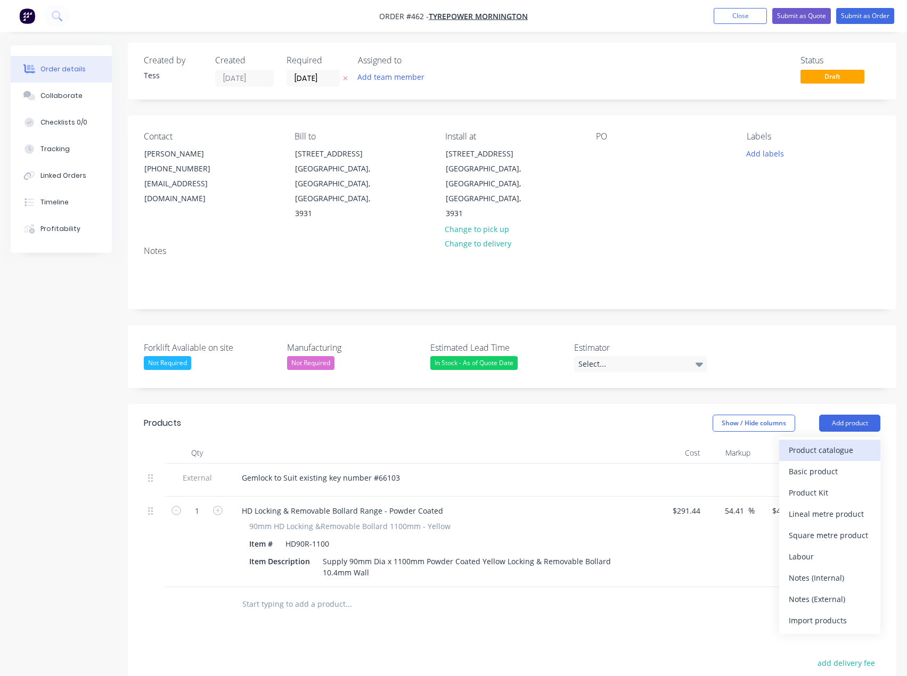
click at [821, 443] on div "Product catalogue" at bounding box center [830, 450] width 82 height 15
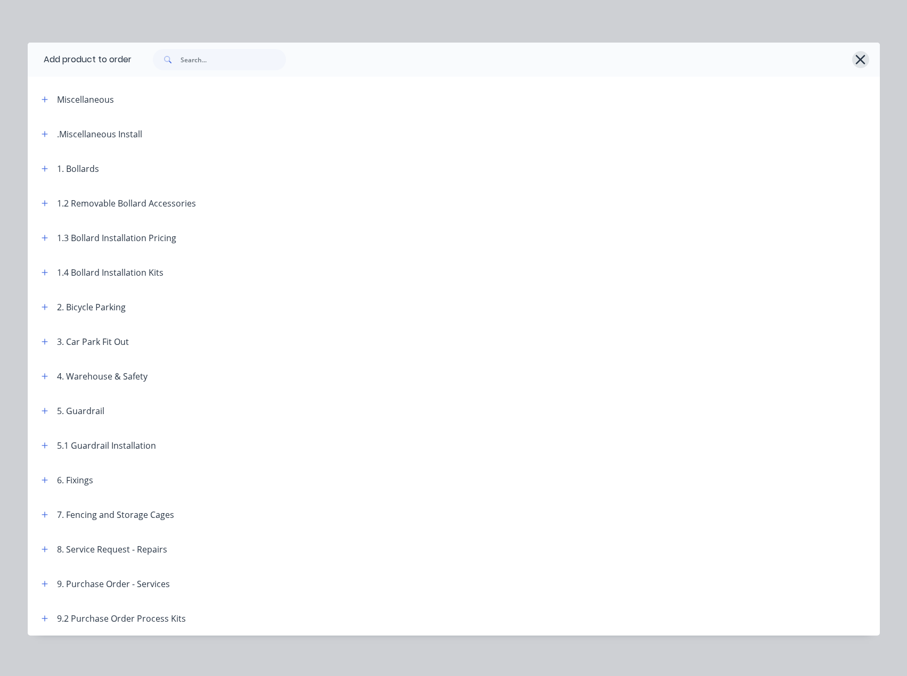
click at [862, 60] on button "button" at bounding box center [860, 59] width 17 height 17
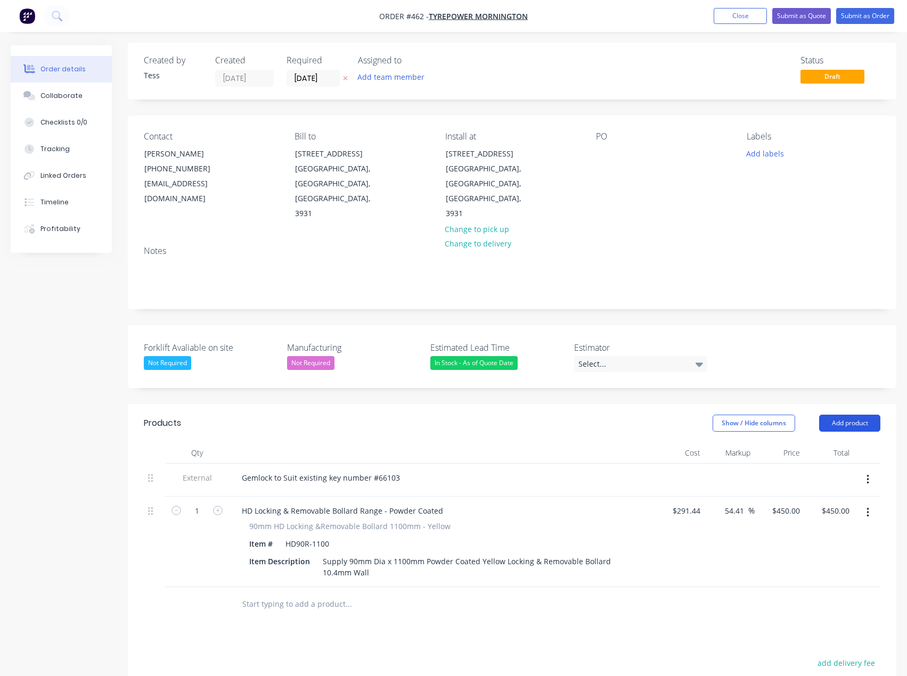
click at [865, 415] on button "Add product" at bounding box center [849, 423] width 61 height 17
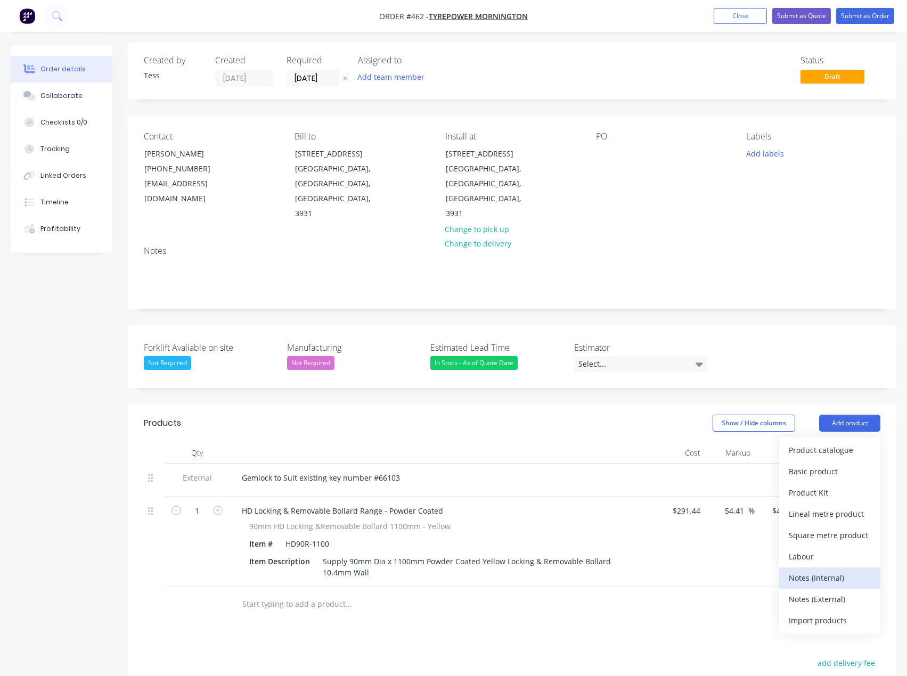
click at [811, 570] on div "Notes (Internal)" at bounding box center [830, 577] width 82 height 15
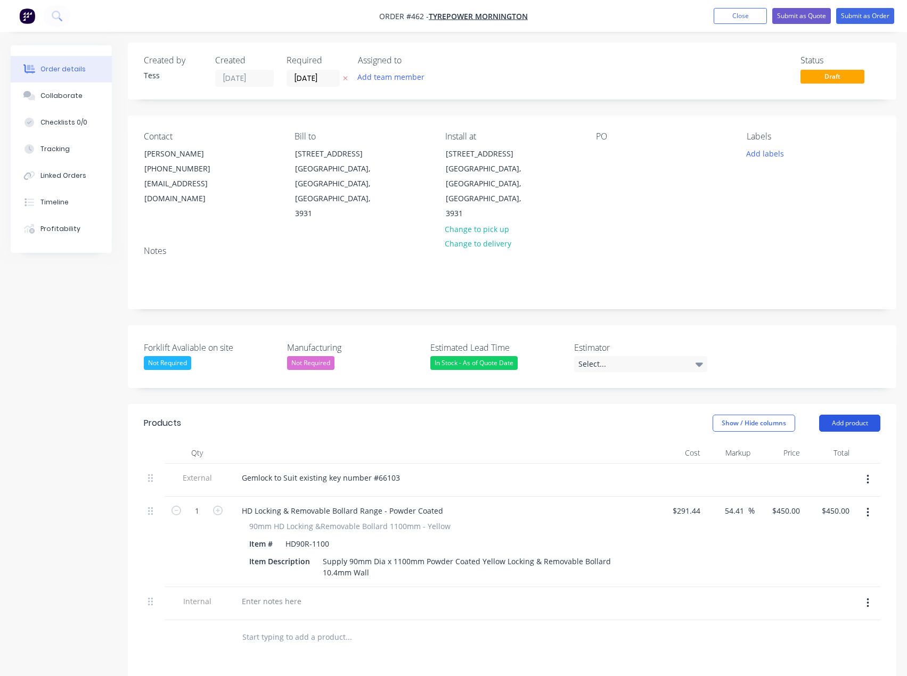
click at [849, 415] on button "Add product" at bounding box center [849, 423] width 61 height 17
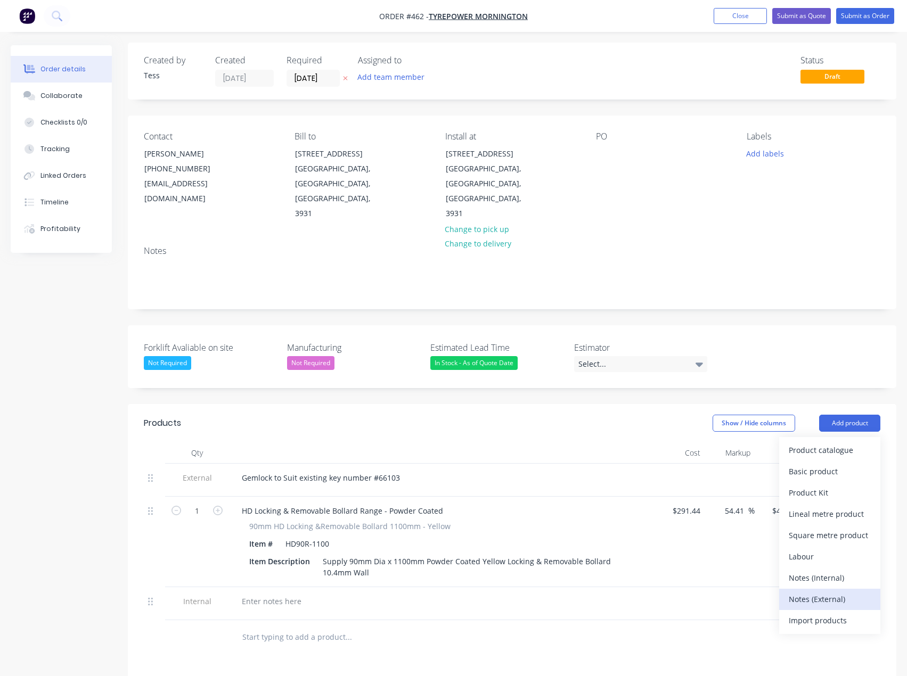
click at [808, 592] on div "Notes (External)" at bounding box center [830, 599] width 82 height 15
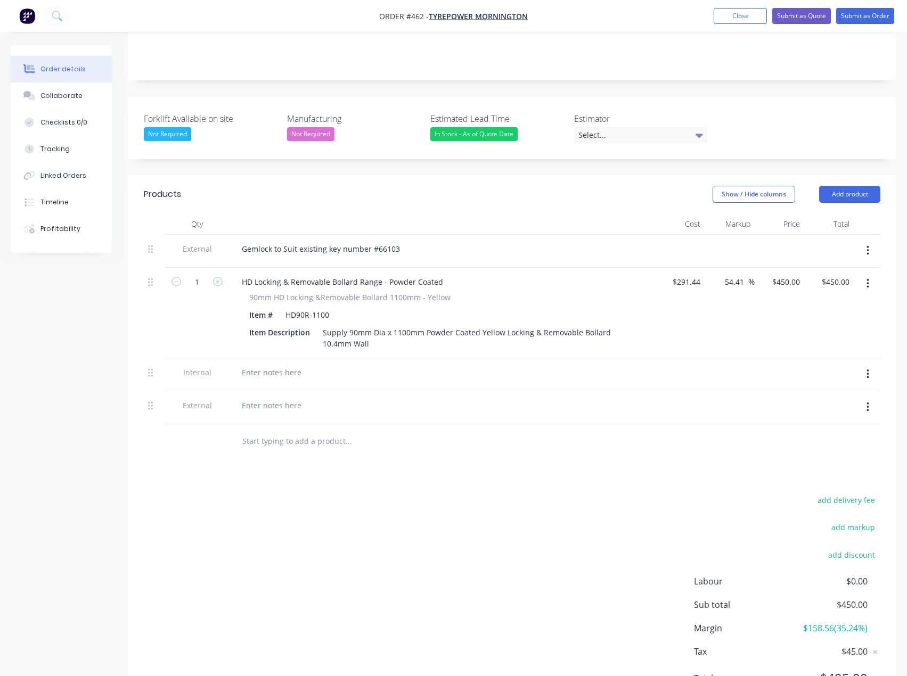
scroll to position [256, 0]
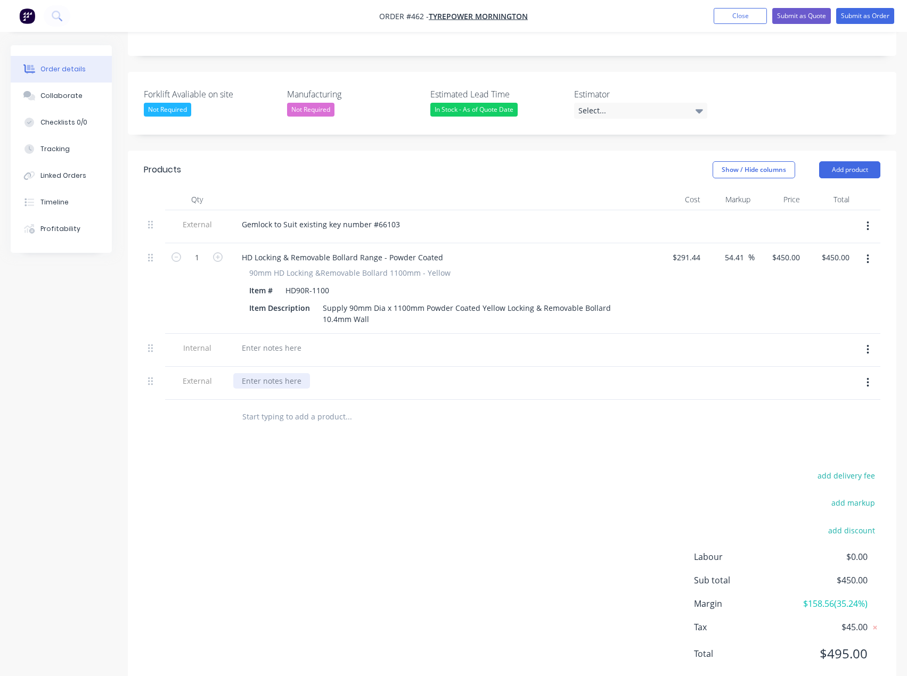
click at [256, 373] on div at bounding box center [271, 380] width 77 height 15
paste div
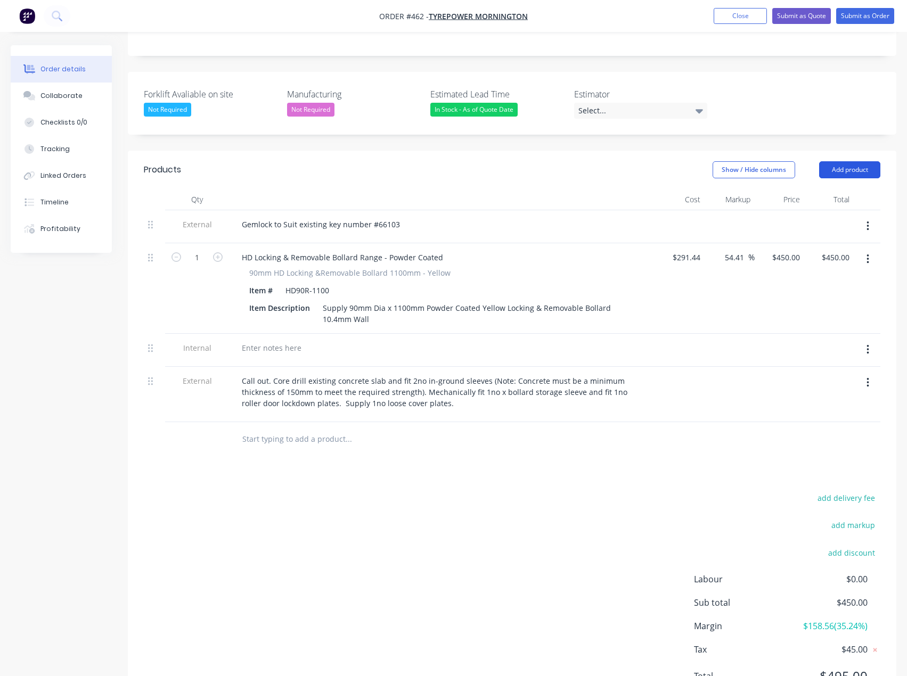
click at [860, 161] on button "Add product" at bounding box center [849, 169] width 61 height 17
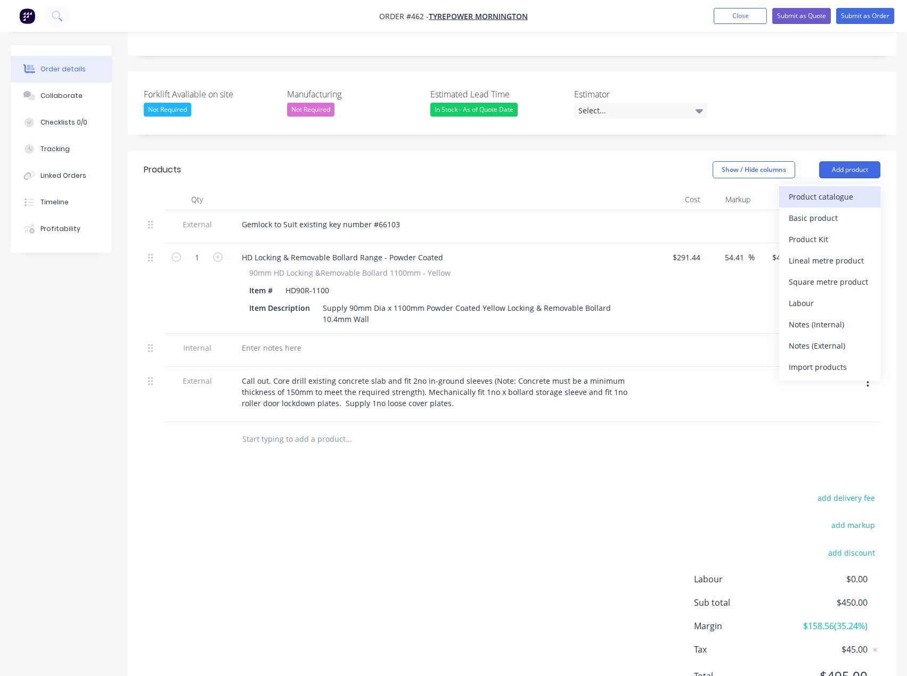
click at [854, 189] on div "Product catalogue" at bounding box center [830, 196] width 82 height 15
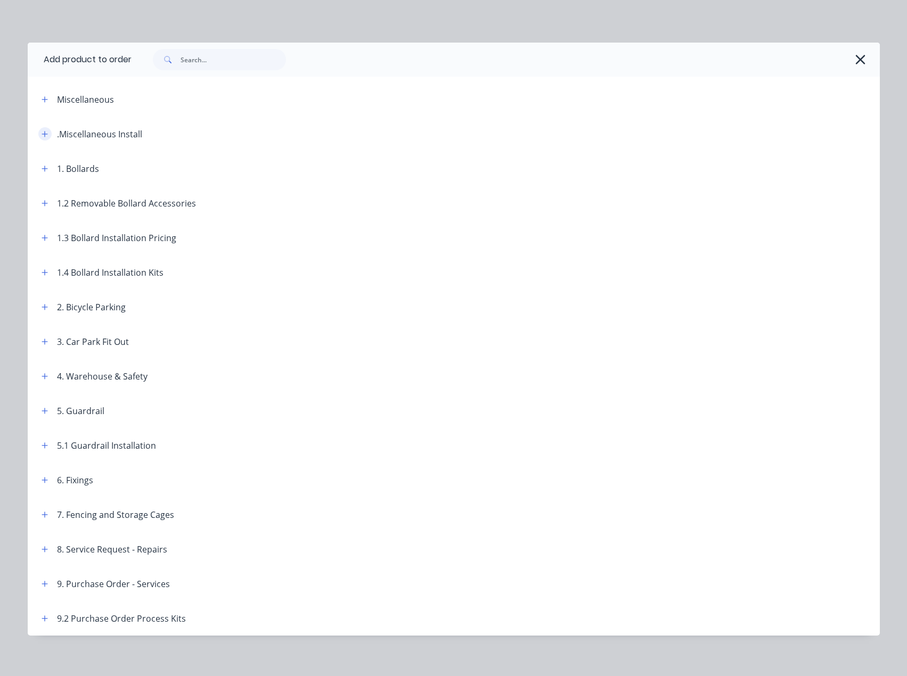
click at [42, 130] on icon "button" at bounding box center [45, 133] width 6 height 7
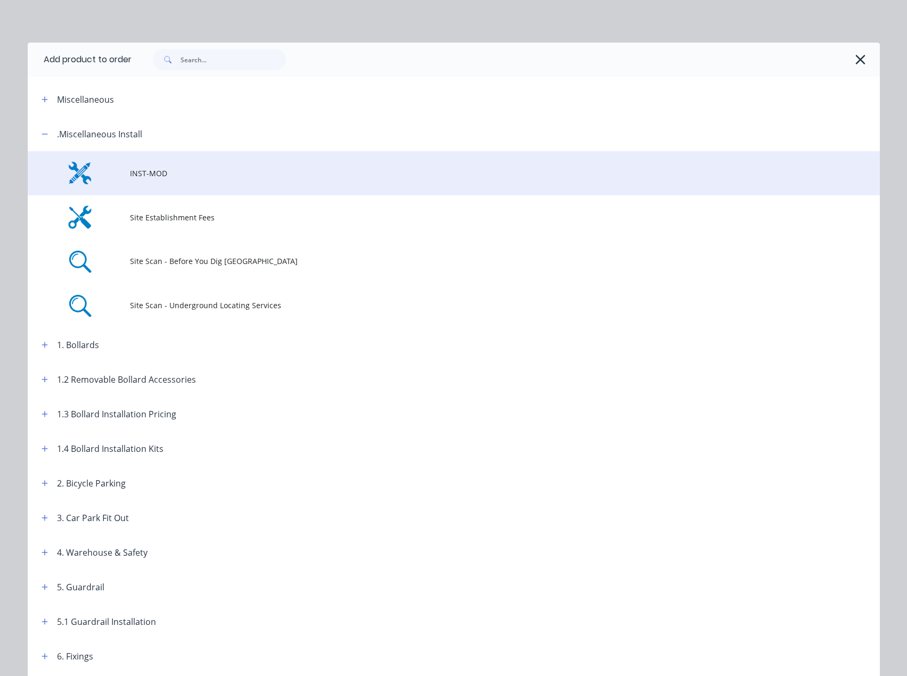
click at [137, 167] on td "INST-MOD" at bounding box center [505, 173] width 750 height 44
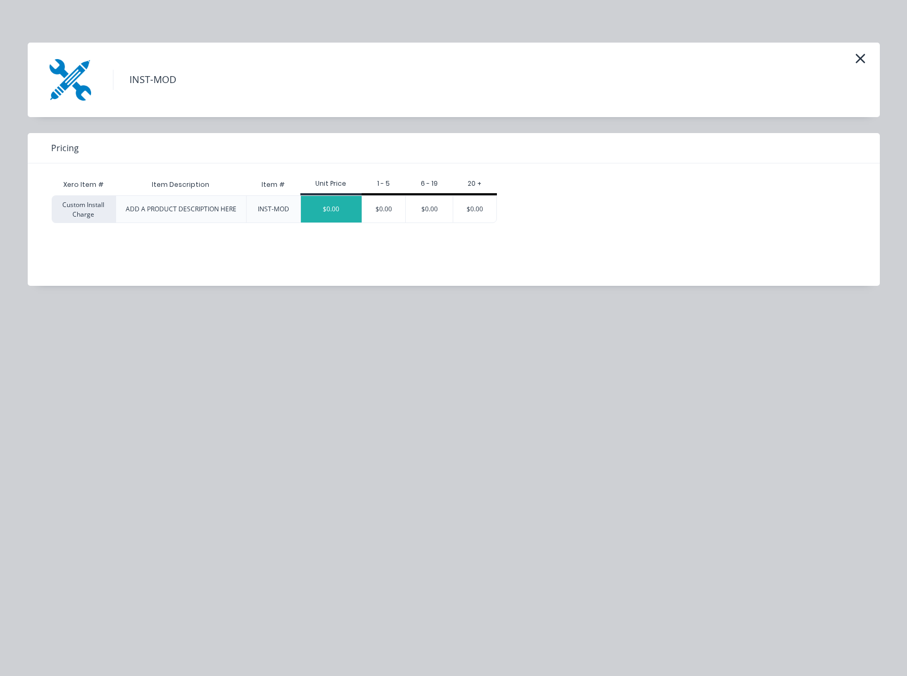
click at [334, 216] on div "$0.00" at bounding box center [331, 209] width 61 height 27
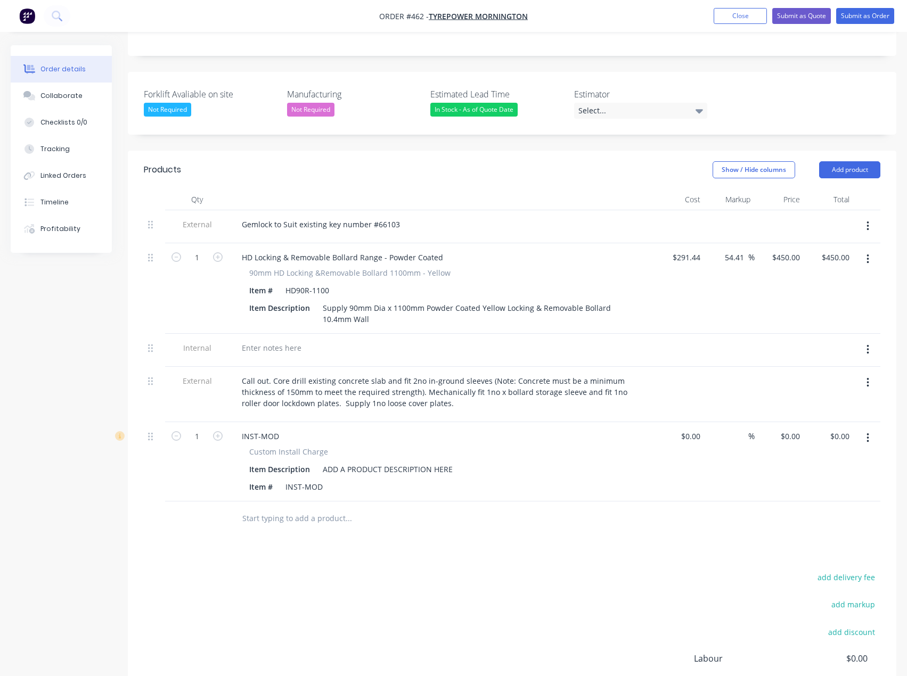
click at [869, 340] on button "button" at bounding box center [867, 349] width 25 height 19
click at [807, 391] on div "Delete" at bounding box center [830, 398] width 82 height 15
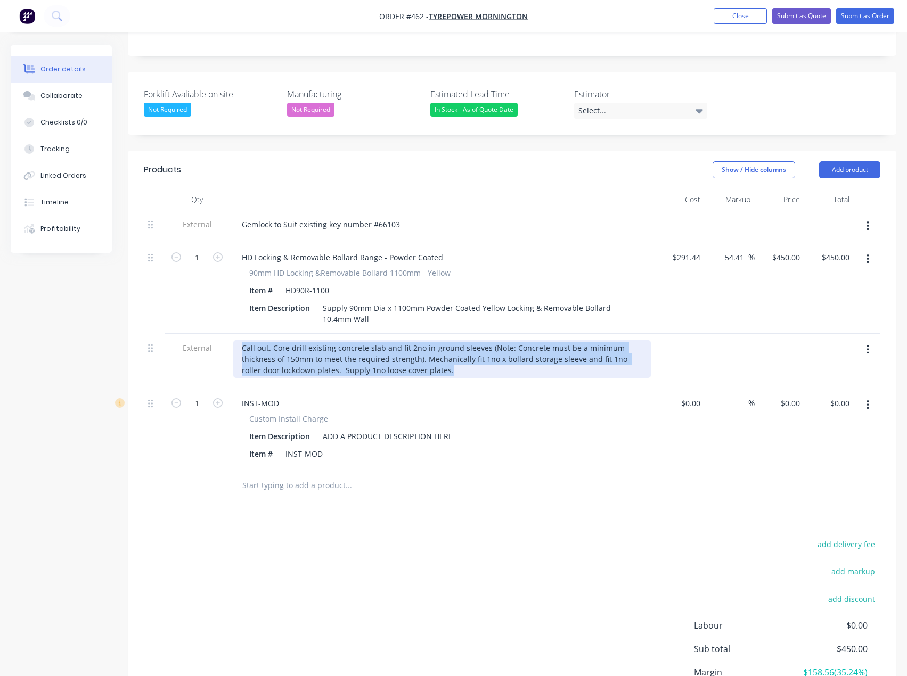
drag, startPoint x: 428, startPoint y: 341, endPoint x: 237, endPoint y: 317, distance: 192.1
click at [237, 340] on div "Call out. Core drill existing concrete slab and fit 2no in-ground sleeves (Note…" at bounding box center [442, 359] width 418 height 38
copy div "Call out. Core drill existing concrete slab and fit 2no in-ground sleeves (Note…"
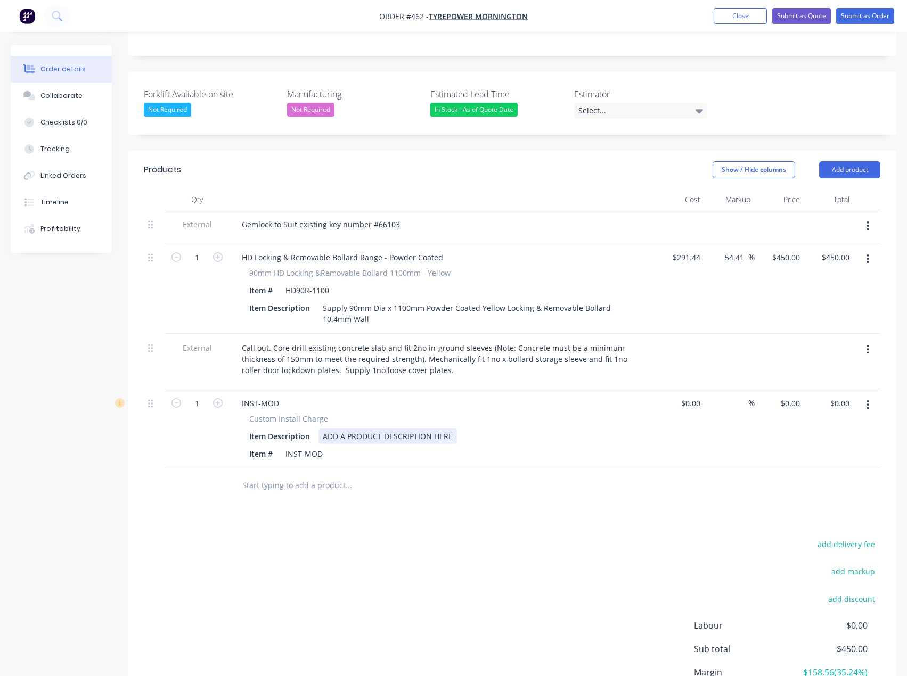
click at [323, 429] on div "ADD A PRODUCT DESCRIPTION HERE" at bounding box center [387, 436] width 138 height 15
drag, startPoint x: 455, startPoint y: 407, endPoint x: 300, endPoint y: 405, distance: 155.5
click at [300, 429] on div "Item Description ADD A PRODUCT DESCRIPTION HERE" at bounding box center [440, 436] width 390 height 15
paste div
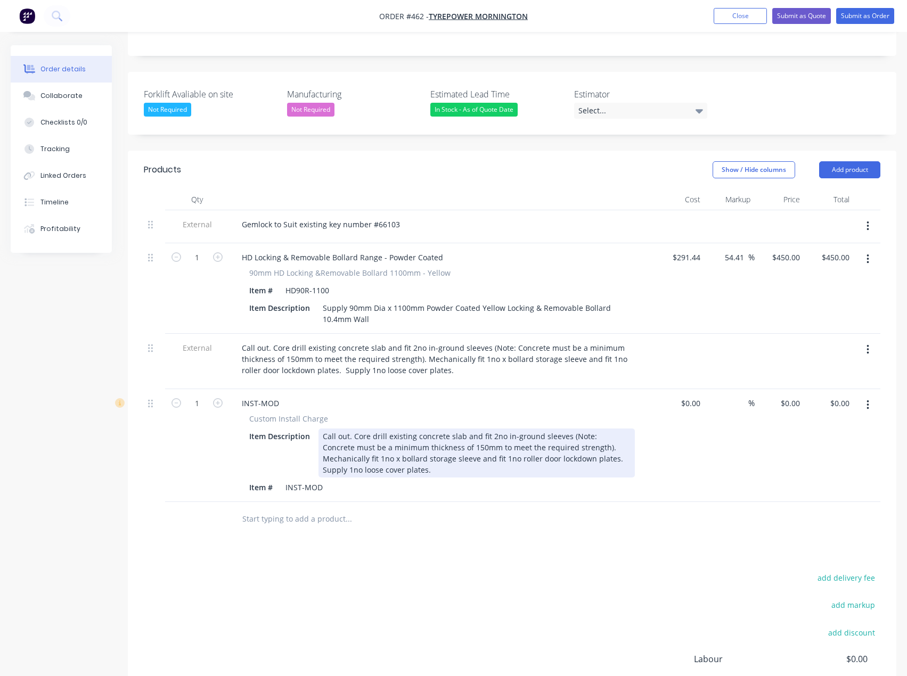
click at [493, 429] on div "Call out. Core drill existing concrete slab and fit 2no in-ground sleeves (Note…" at bounding box center [476, 453] width 316 height 49
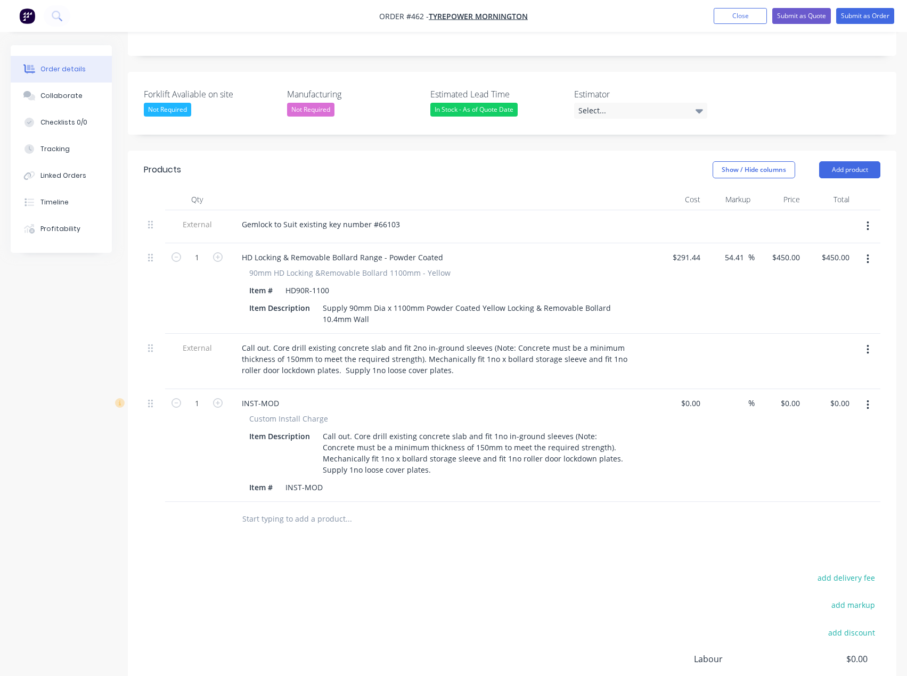
click at [313, 509] on input "text" at bounding box center [348, 519] width 213 height 21
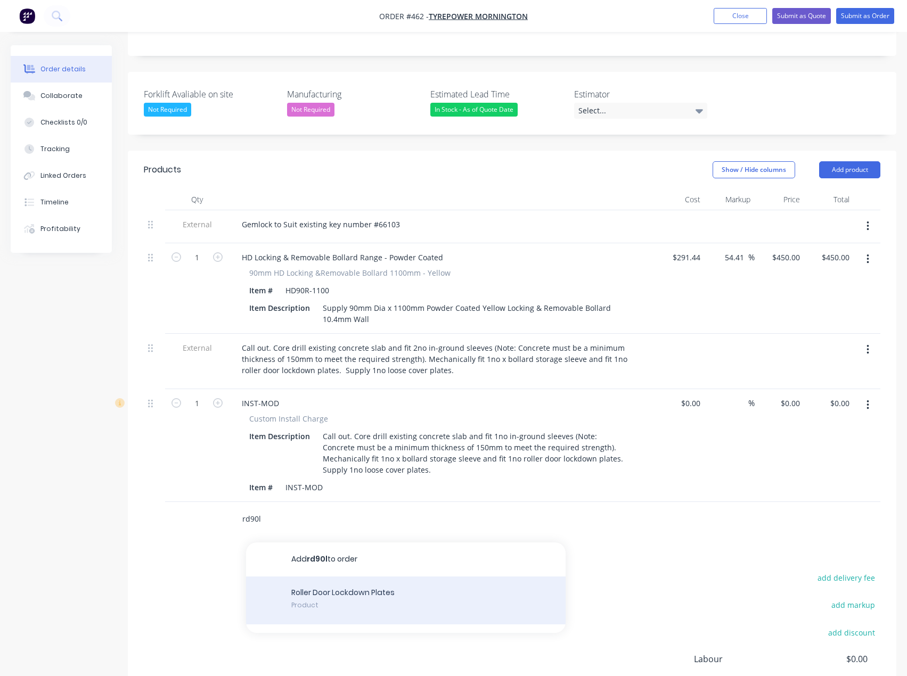
type input "rd90l"
click at [333, 577] on div "Roller Door Lockdown Plates Product" at bounding box center [406, 601] width 320 height 48
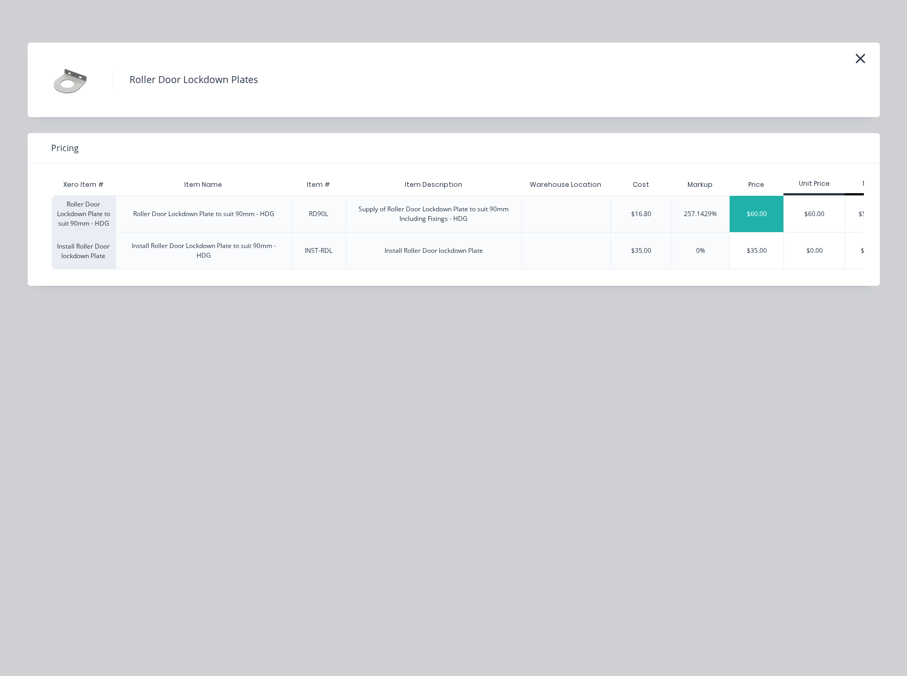
click at [747, 211] on div "$60.00" at bounding box center [757, 214] width 54 height 36
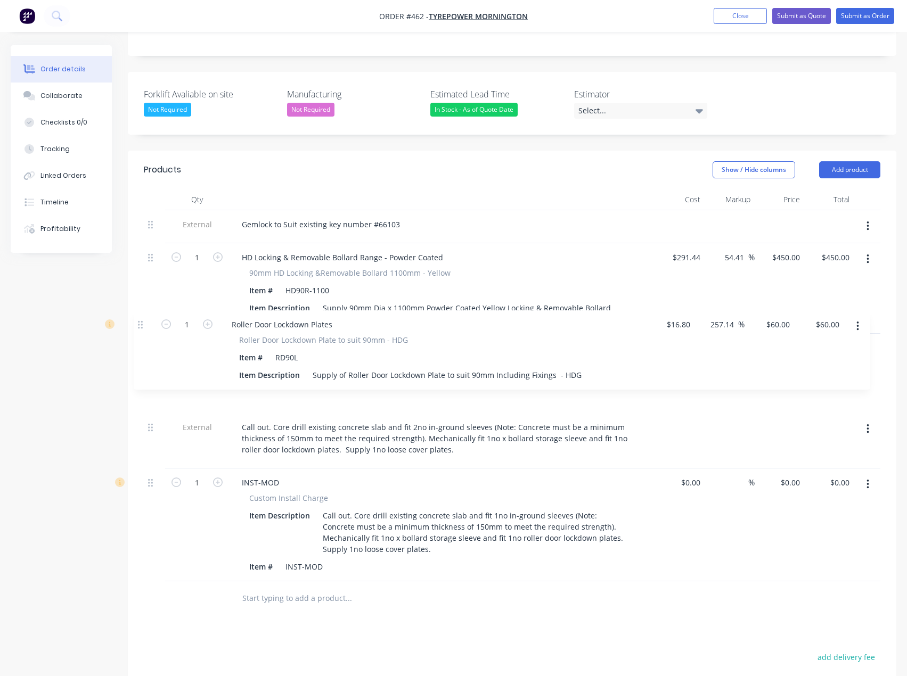
drag, startPoint x: 150, startPoint y: 487, endPoint x: 140, endPoint y: 316, distance: 171.8
click at [140, 316] on div "Qty Cost Markup Price Total External Gemlock to Suit existing key number #66103…" at bounding box center [512, 402] width 768 height 427
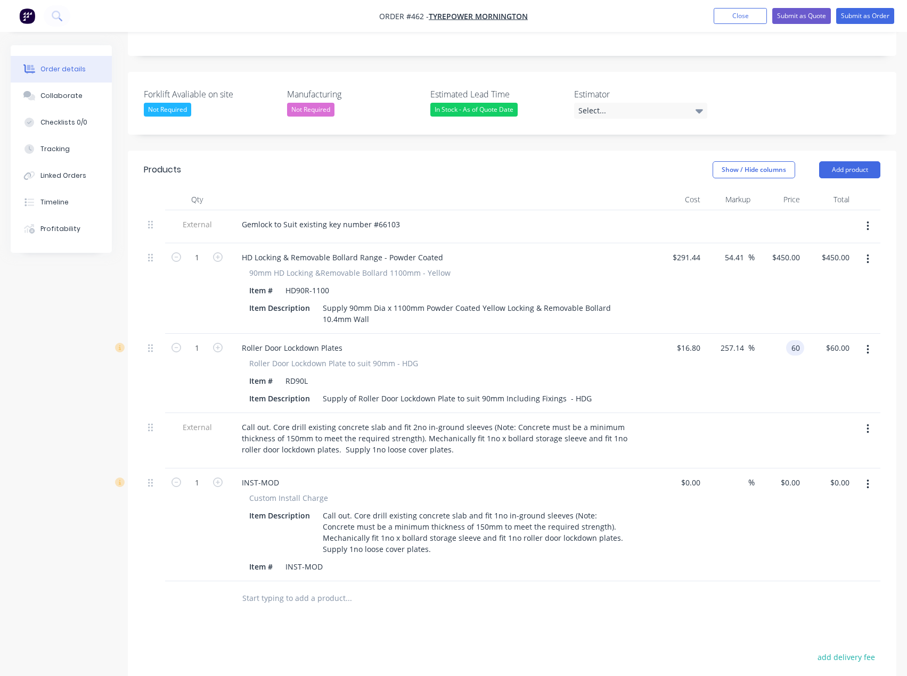
click at [783, 334] on div "60 60" at bounding box center [780, 373] width 50 height 79
type input "55"
type input "227.38"
type input "$55.00"
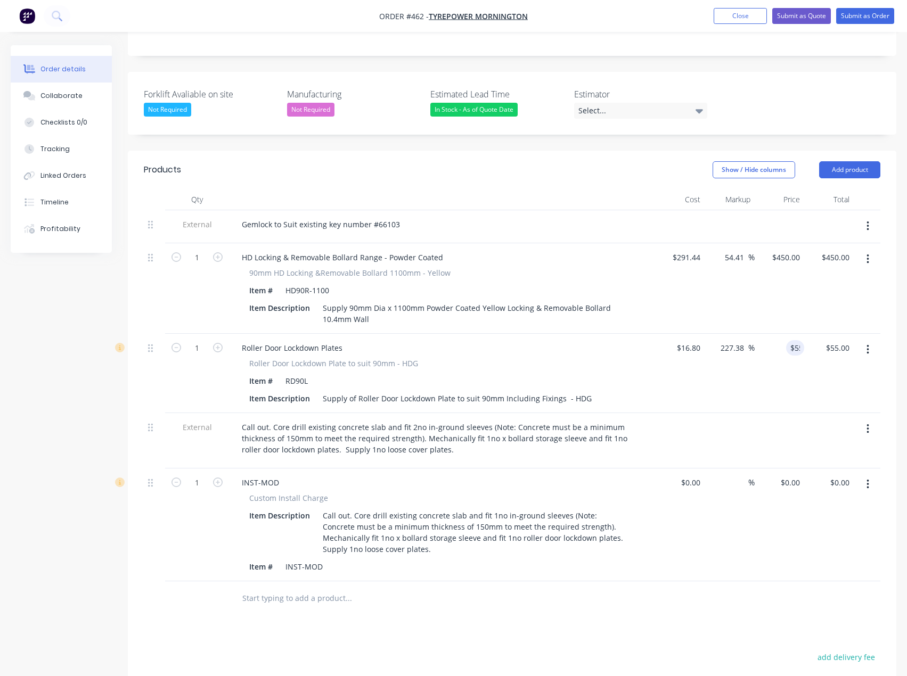
click at [604, 617] on div "Products Show / Hide columns Add product Qty Cost Markup Price Total External G…" at bounding box center [512, 511] width 768 height 721
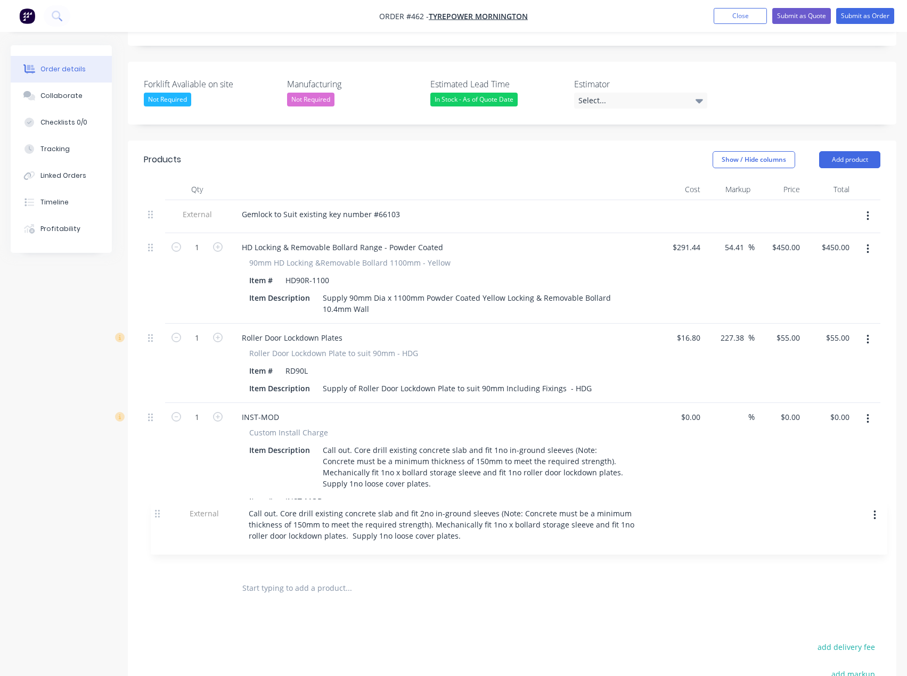
drag, startPoint x: 152, startPoint y: 398, endPoint x: 159, endPoint y: 523, distance: 124.8
click at [159, 523] on div "External Gemlock to Suit existing key number #66103 1 HD Locking & Removable Bo…" at bounding box center [512, 385] width 736 height 371
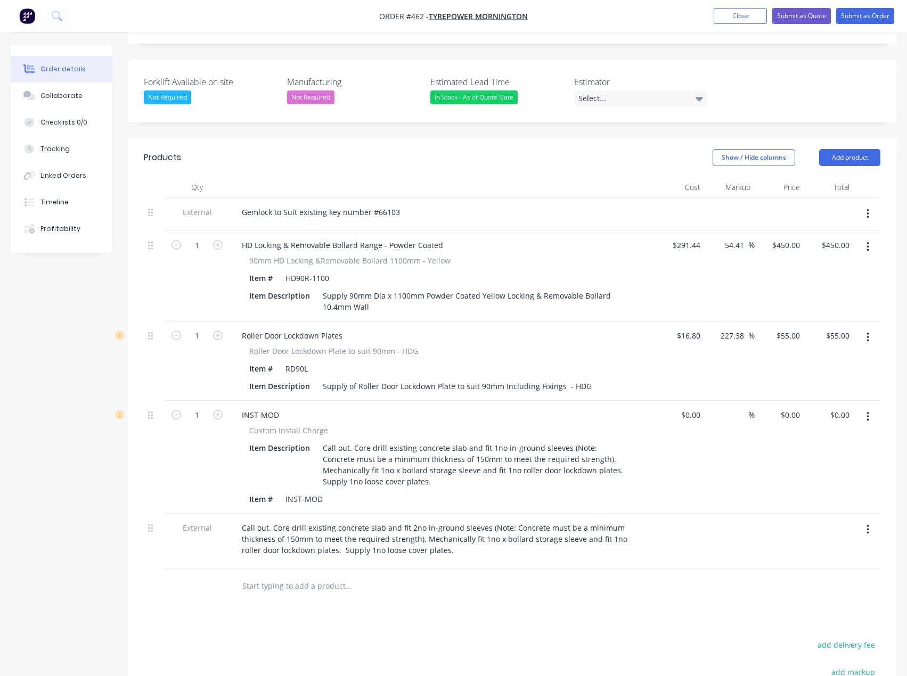
click at [870, 520] on button "button" at bounding box center [867, 529] width 25 height 19
click at [816, 571] on div "Delete" at bounding box center [830, 578] width 82 height 15
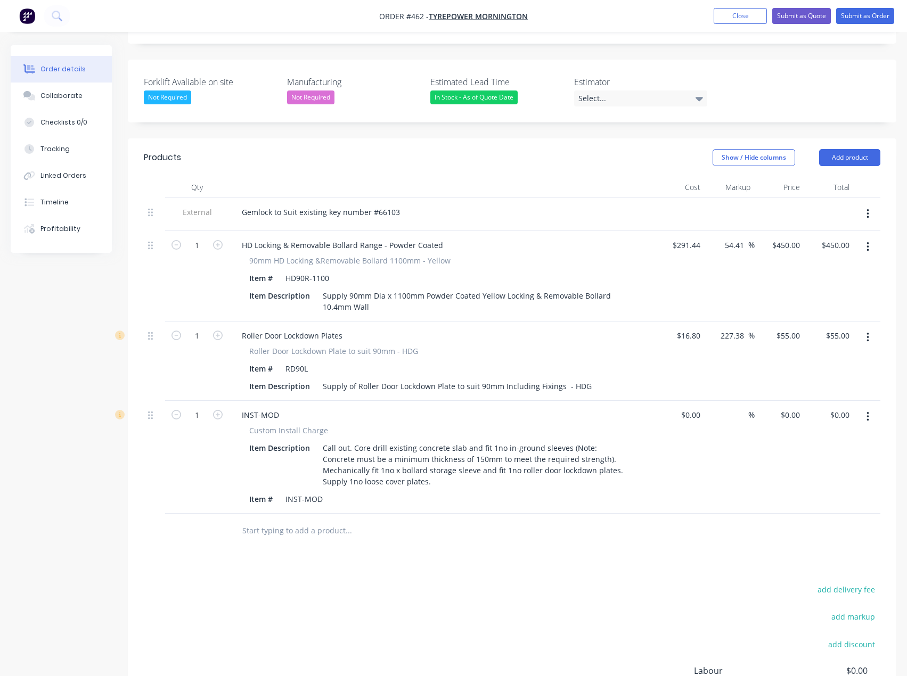
click at [269, 520] on input "text" at bounding box center [348, 530] width 213 height 21
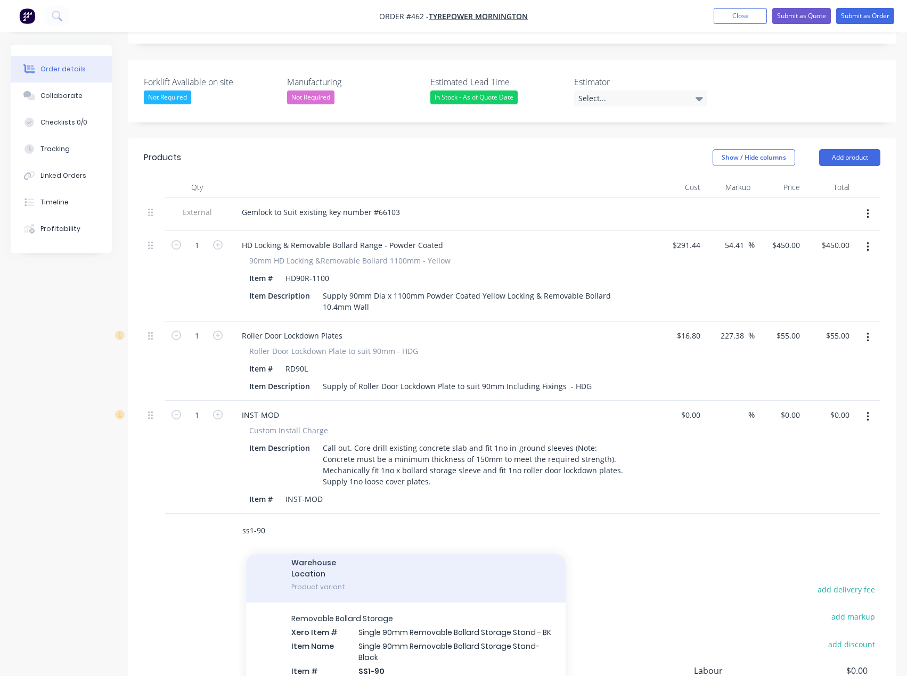
scroll to position [533, 0]
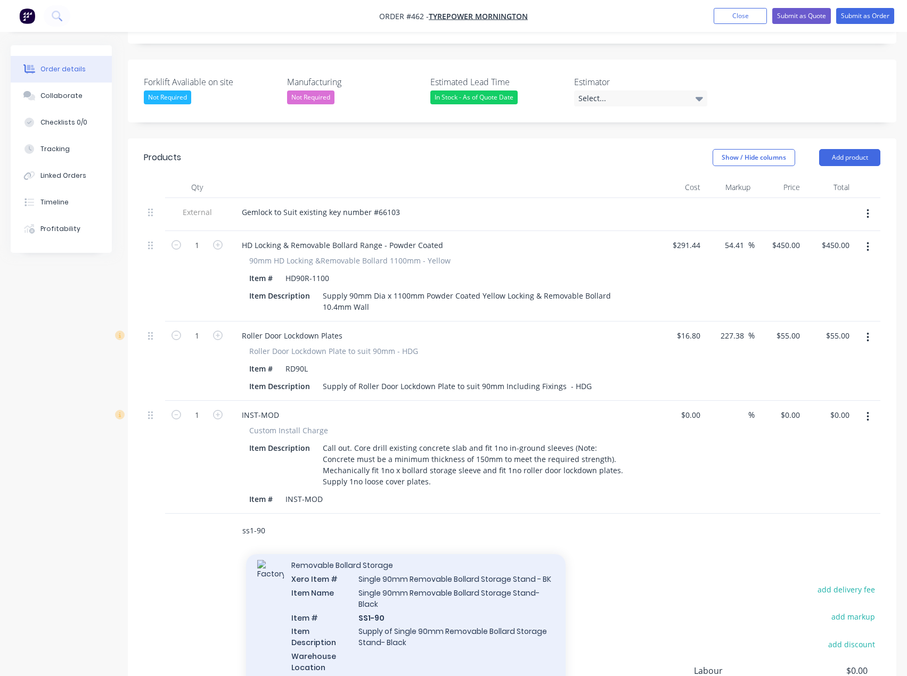
type input "ss1-90"
click at [396, 617] on div "Removable Bollard Storage Xero Item # Single 90mm Removable Bollard Storage Sta…" at bounding box center [406, 623] width 320 height 147
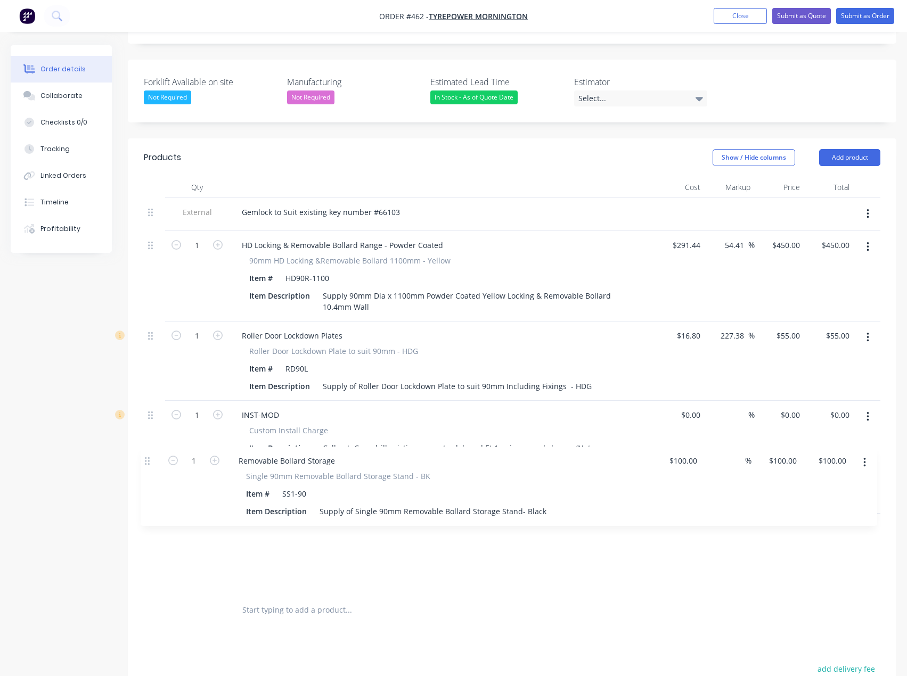
scroll to position [269, 0]
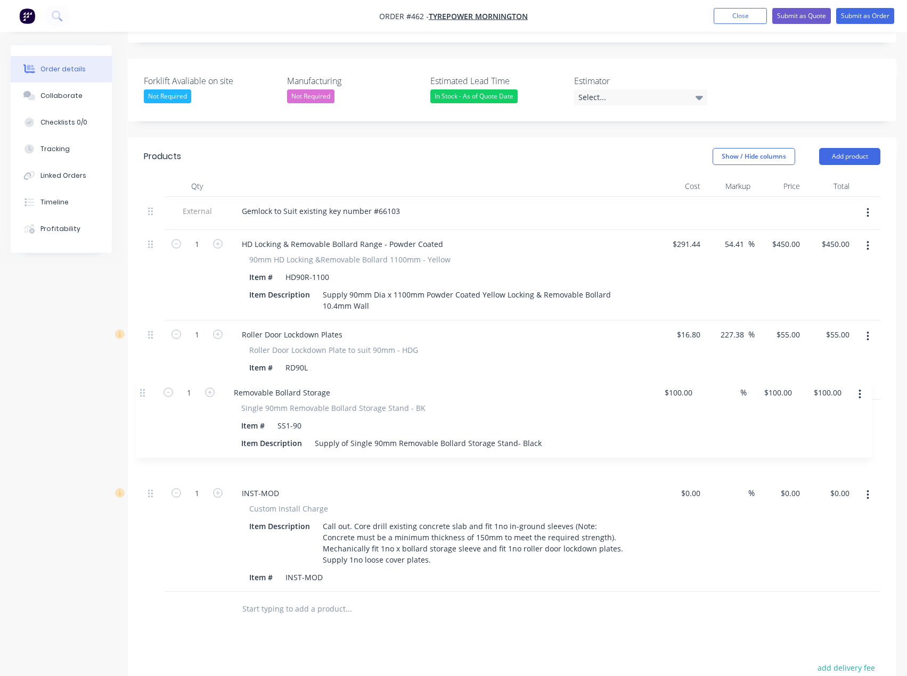
drag, startPoint x: 150, startPoint y: 500, endPoint x: 142, endPoint y: 387, distance: 113.2
click at [142, 387] on div "Qty Cost Markup Price Total External Gemlock to Suit existing key number #66103…" at bounding box center [512, 401] width 768 height 451
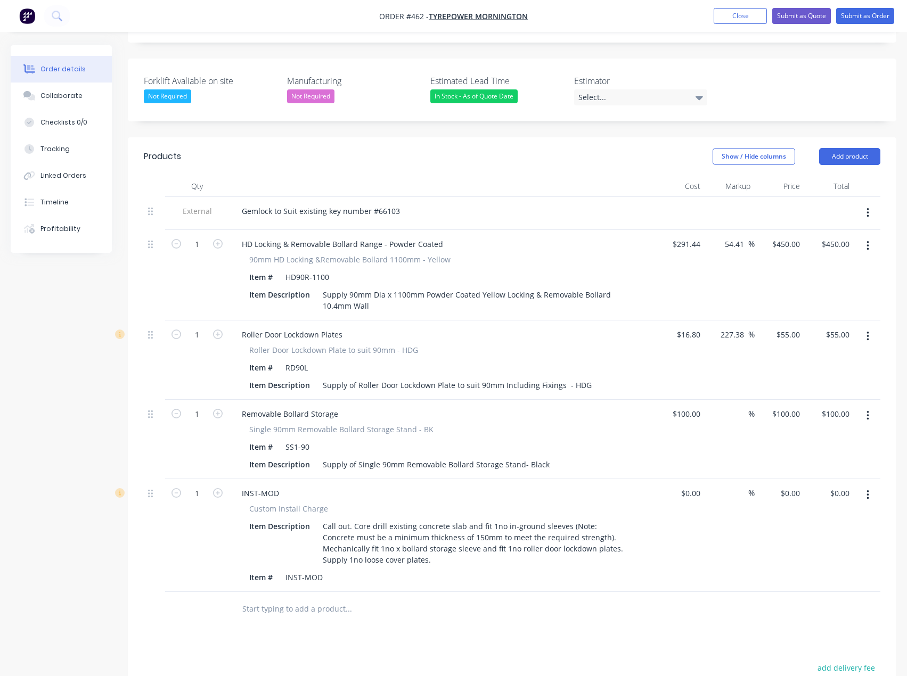
click at [256, 599] on input "text" at bounding box center [348, 609] width 213 height 21
type input "cp90"
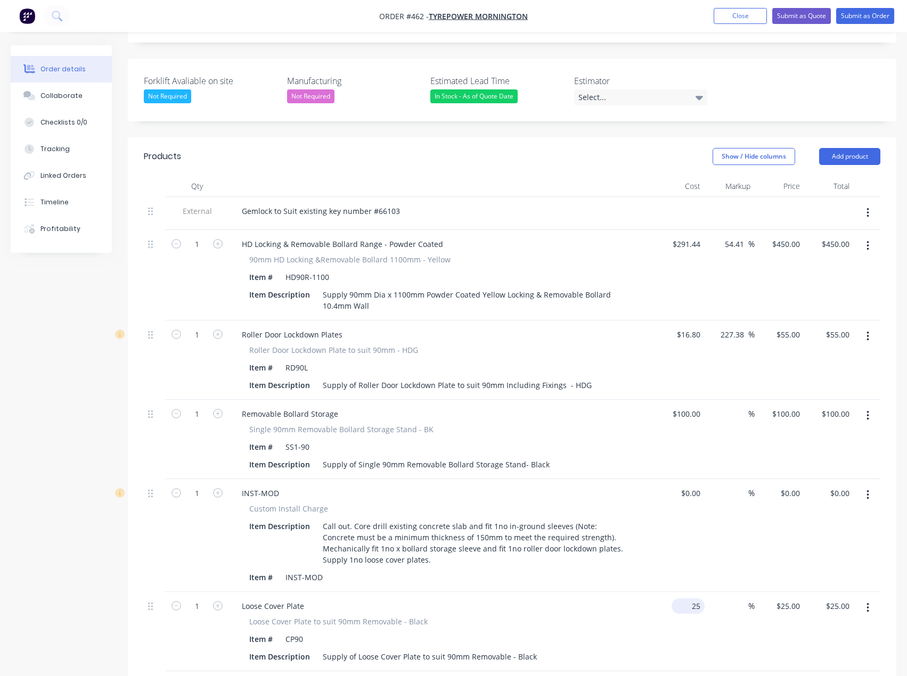
click at [699, 599] on input "25" at bounding box center [690, 606] width 29 height 15
type input "$1.00"
type input "1"
type input "$1.00"
click at [795, 599] on input "1" at bounding box center [789, 606] width 29 height 15
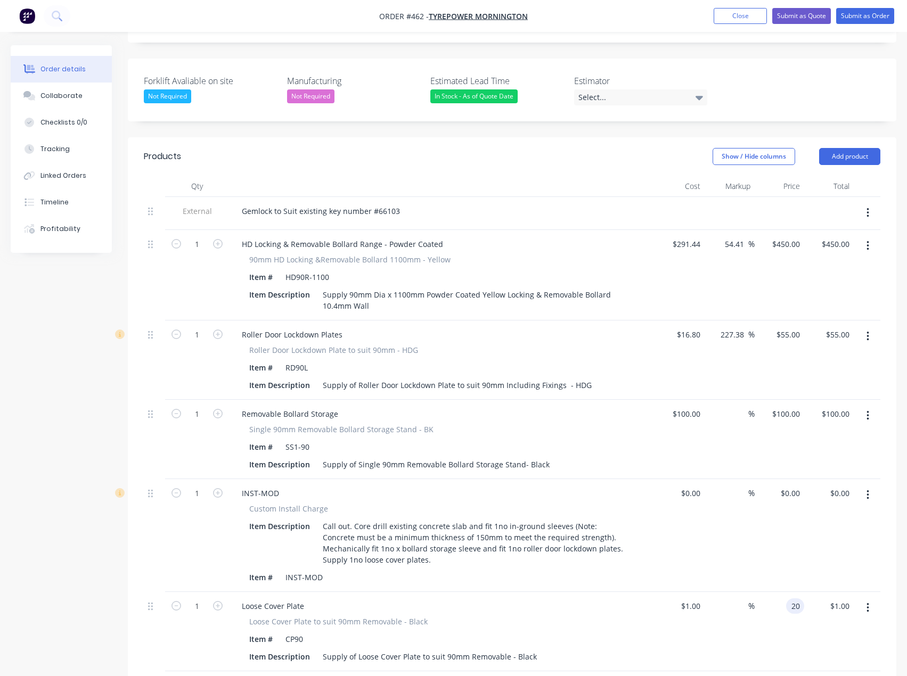
type input "20"
type input "1900"
type input "$20.00"
click at [685, 626] on div "$1.00 $1.00" at bounding box center [680, 631] width 50 height 79
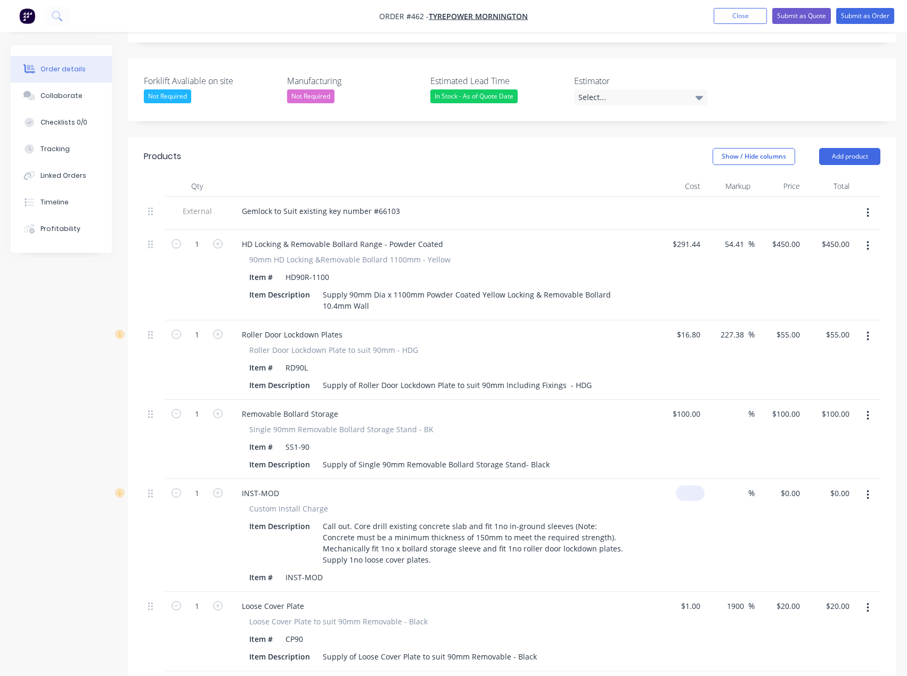
click at [692, 486] on div "$0.00" at bounding box center [690, 493] width 29 height 15
type input "$1.00"
click at [852, 148] on button "Add product" at bounding box center [849, 156] width 61 height 17
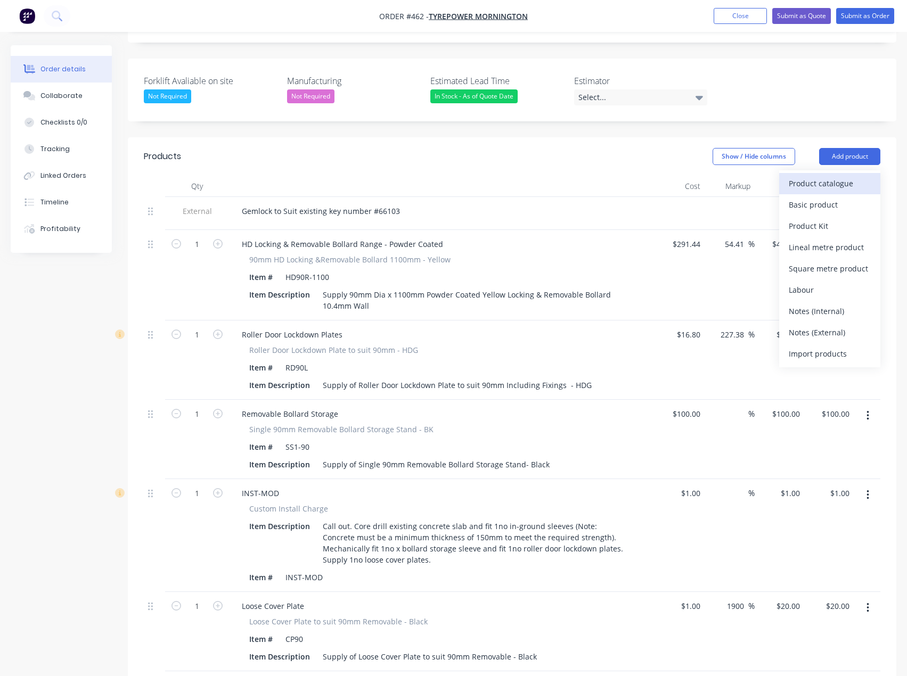
click at [833, 176] on div "Product catalogue" at bounding box center [830, 183] width 82 height 15
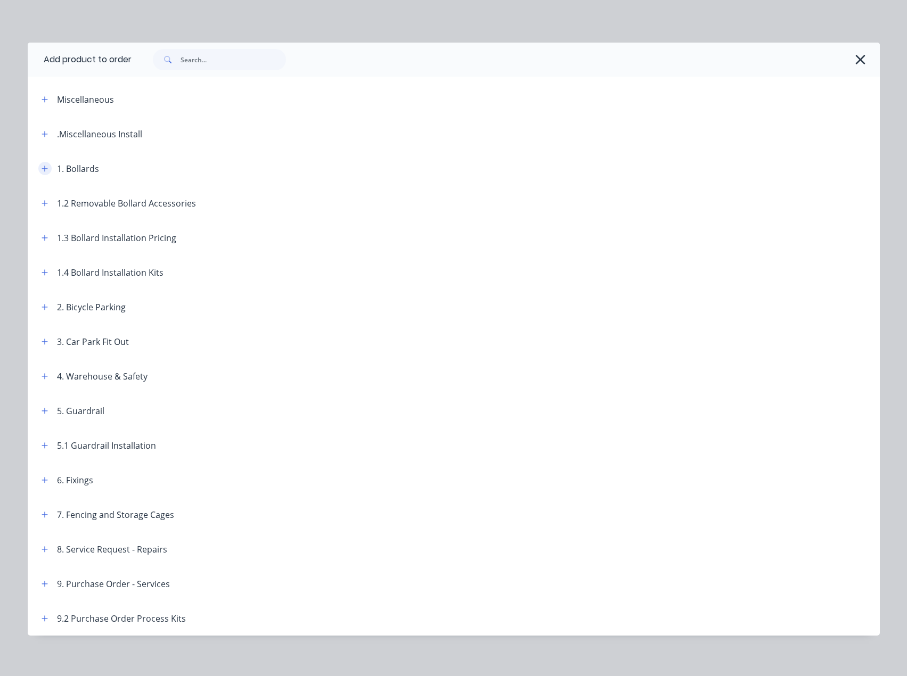
click at [42, 167] on icon "button" at bounding box center [45, 168] width 6 height 7
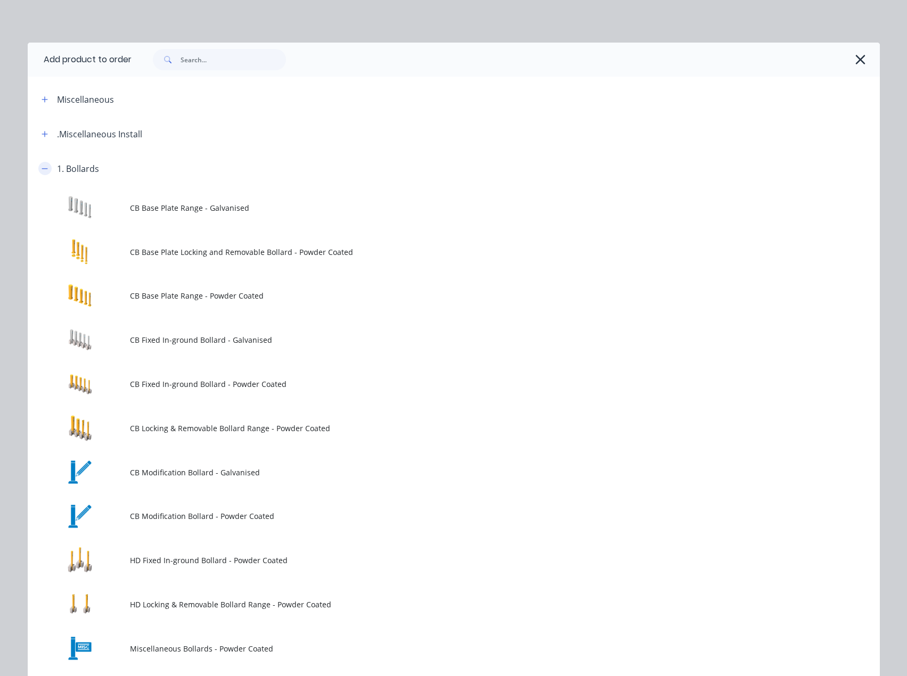
click at [43, 167] on icon "button" at bounding box center [45, 168] width 6 height 7
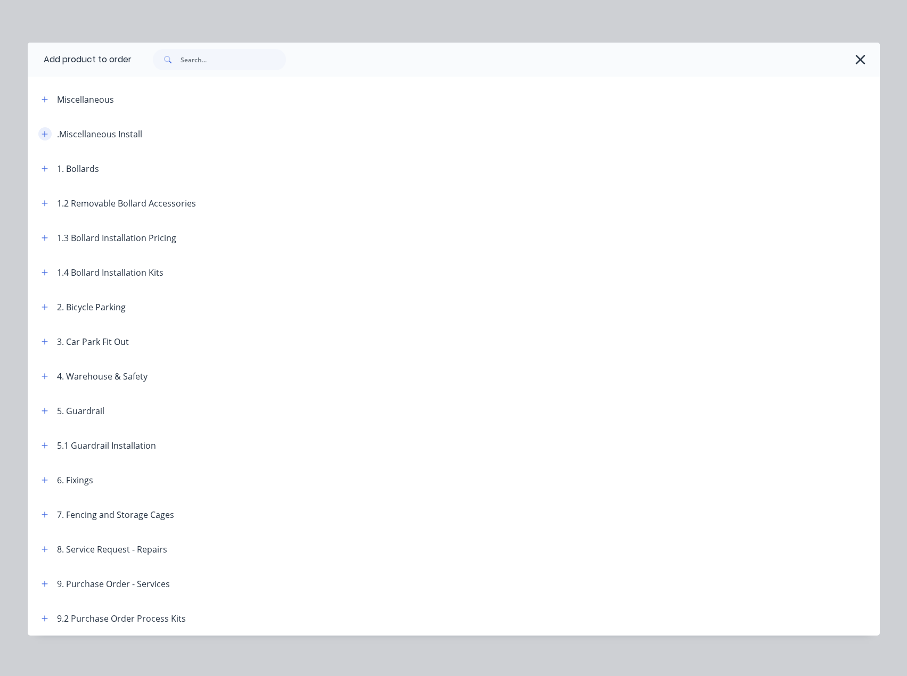
click at [42, 131] on icon "button" at bounding box center [45, 133] width 6 height 7
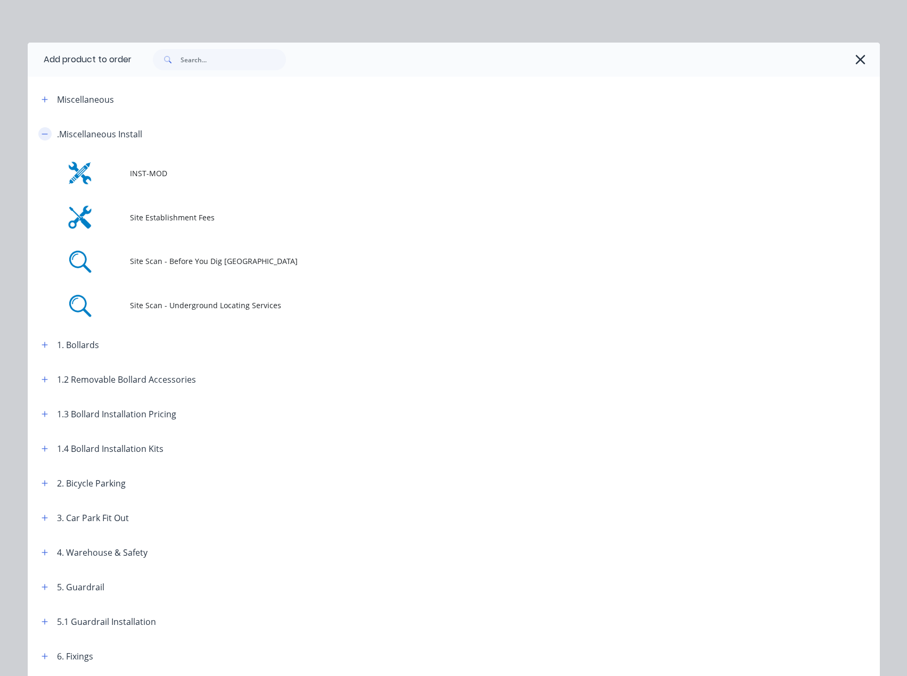
click at [42, 136] on icon "button" at bounding box center [45, 133] width 6 height 7
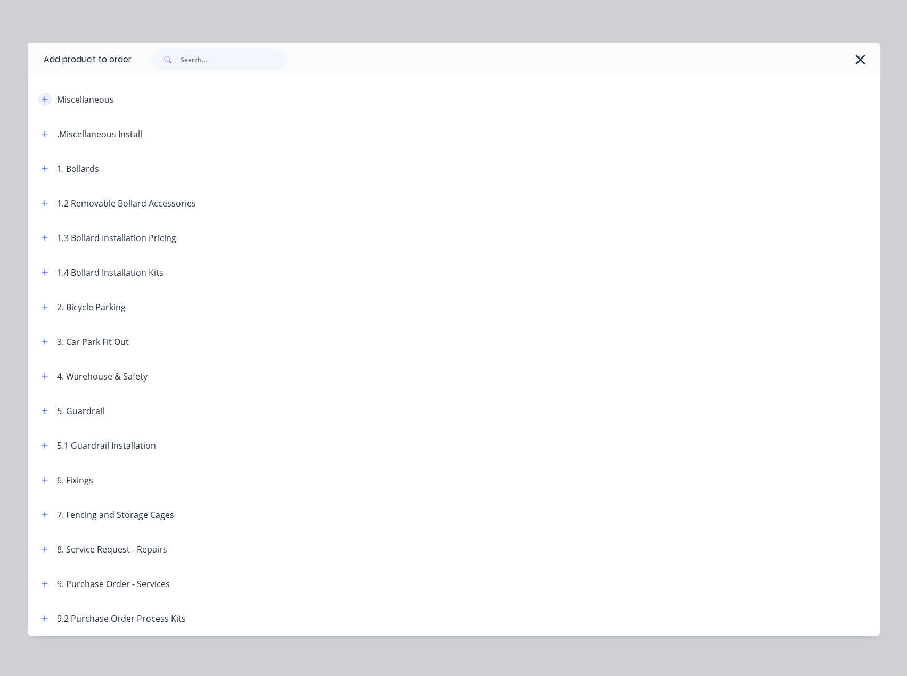
click at [42, 97] on icon "button" at bounding box center [45, 99] width 6 height 7
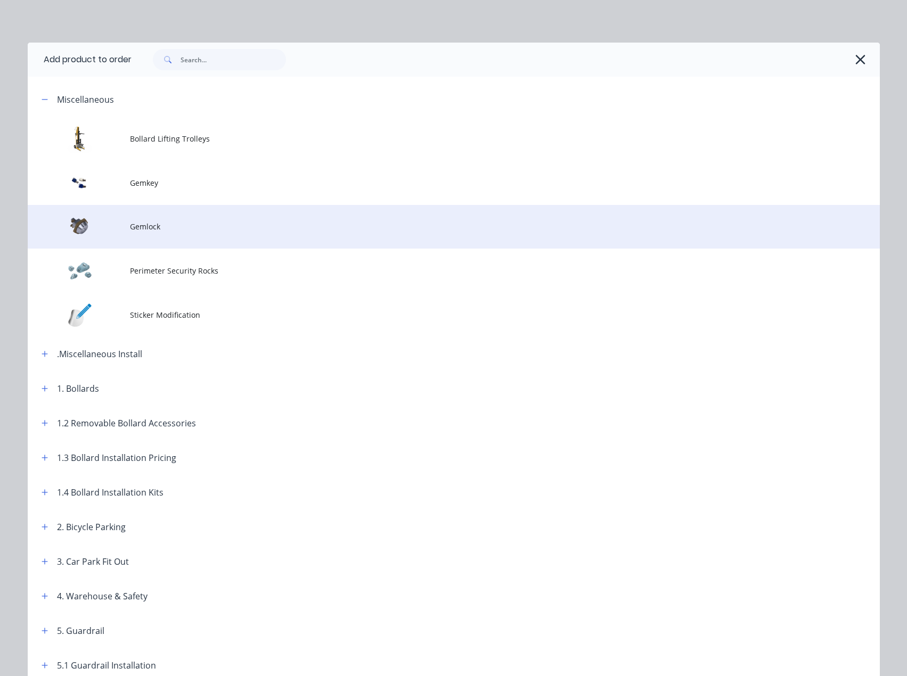
click at [138, 220] on td "Gemlock" at bounding box center [505, 227] width 750 height 44
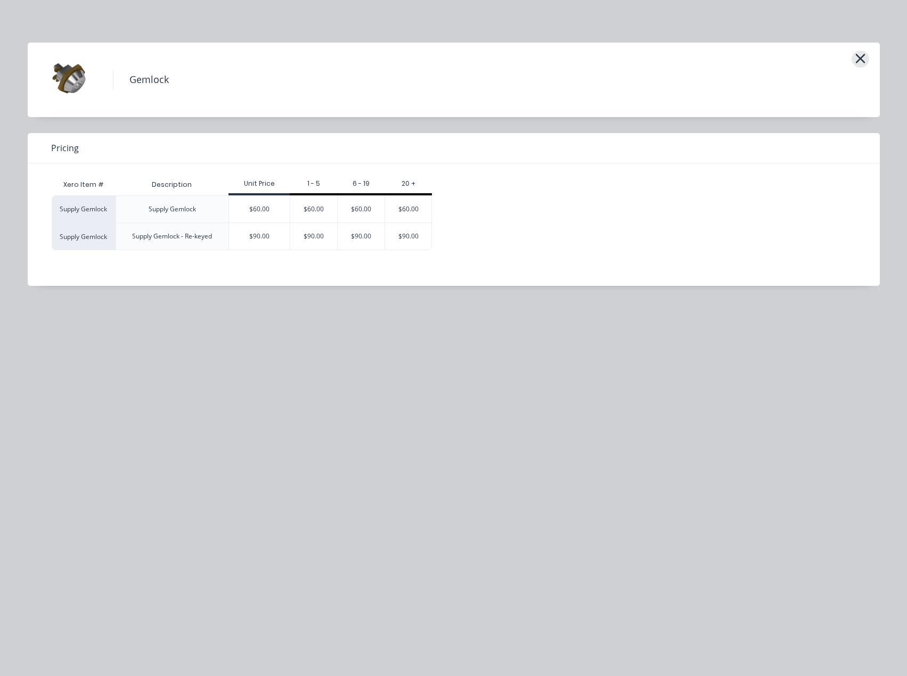
click at [862, 54] on icon "button" at bounding box center [860, 58] width 11 height 15
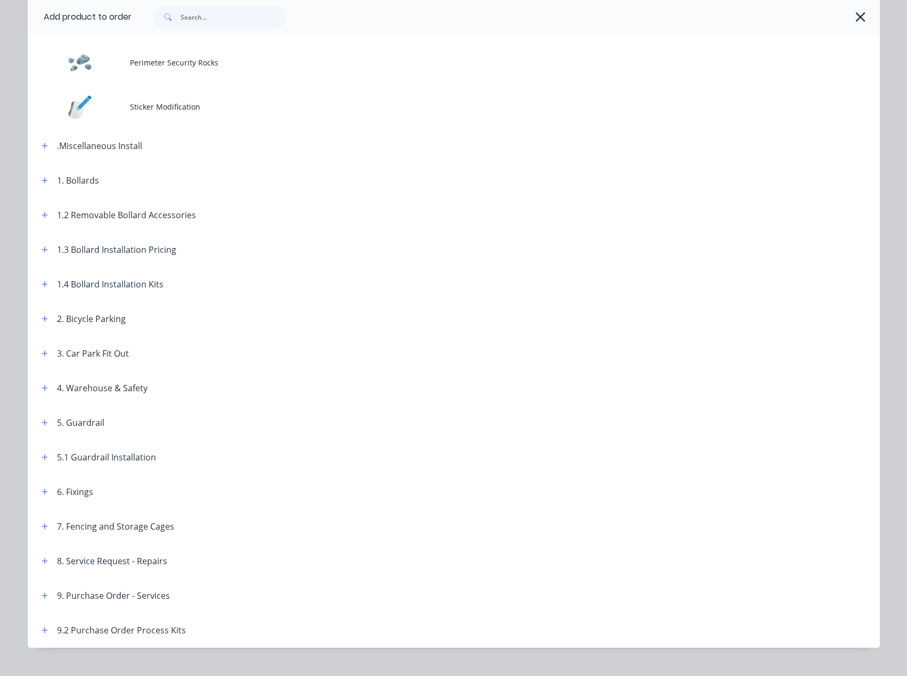
scroll to position [227, 0]
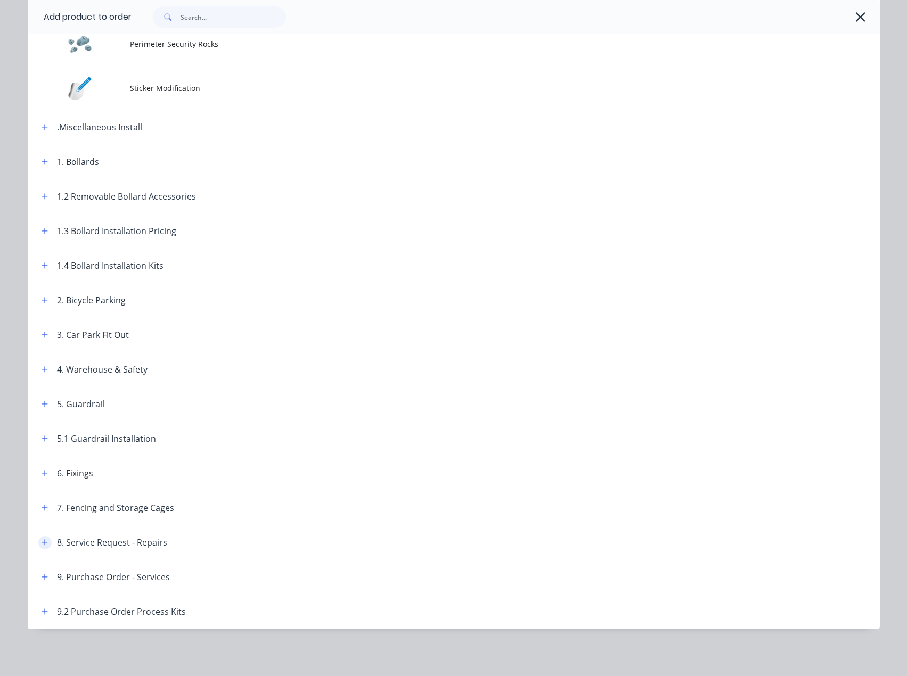
click at [38, 547] on button "button" at bounding box center [44, 542] width 13 height 13
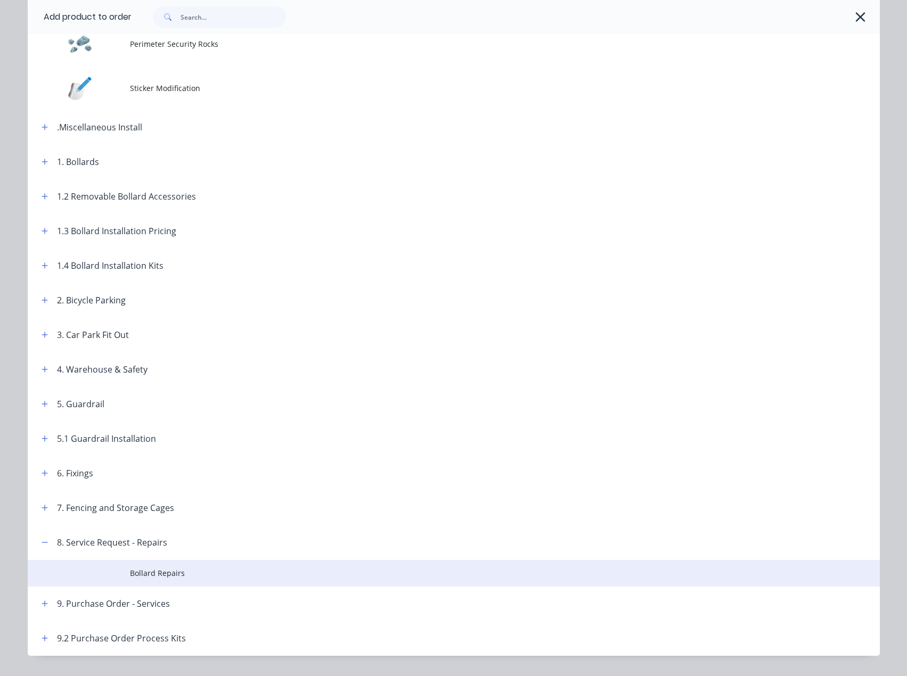
click at [130, 574] on span "Bollard Repairs" at bounding box center [430, 573] width 600 height 11
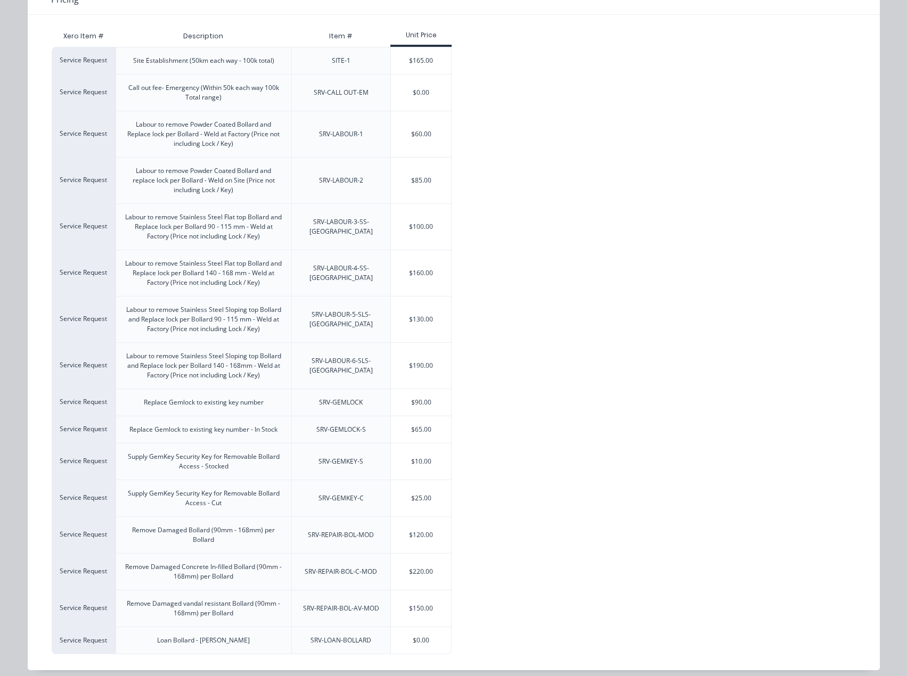
scroll to position [125, 0]
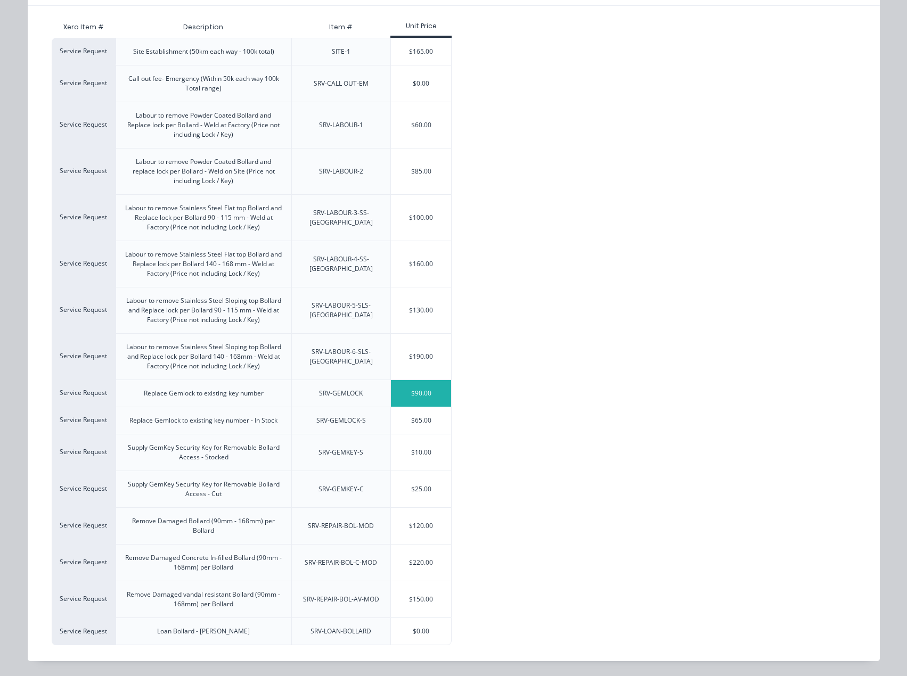
click at [427, 395] on div "$90.00" at bounding box center [421, 393] width 60 height 27
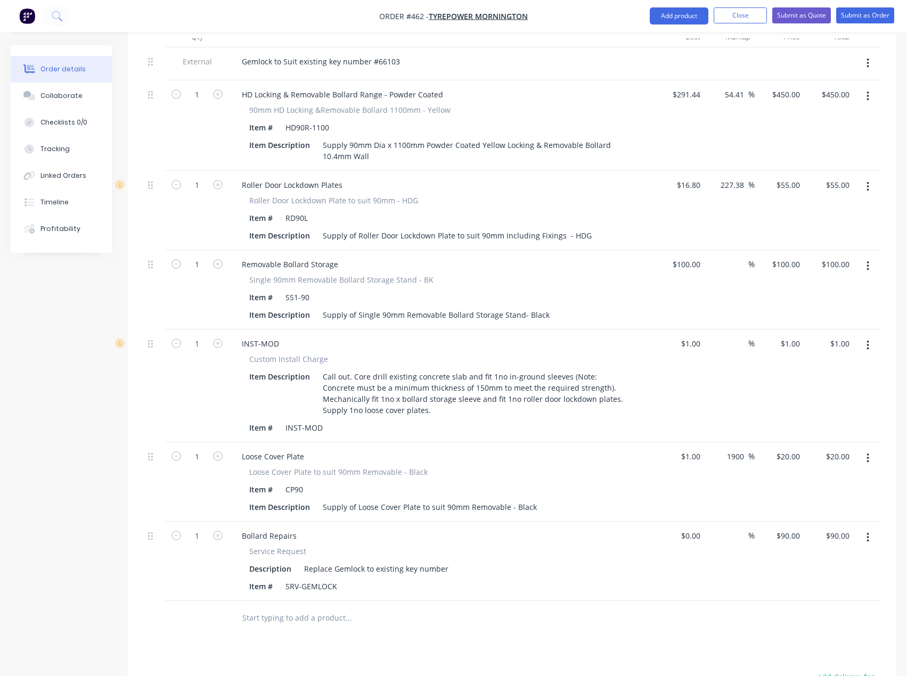
scroll to position [429, 0]
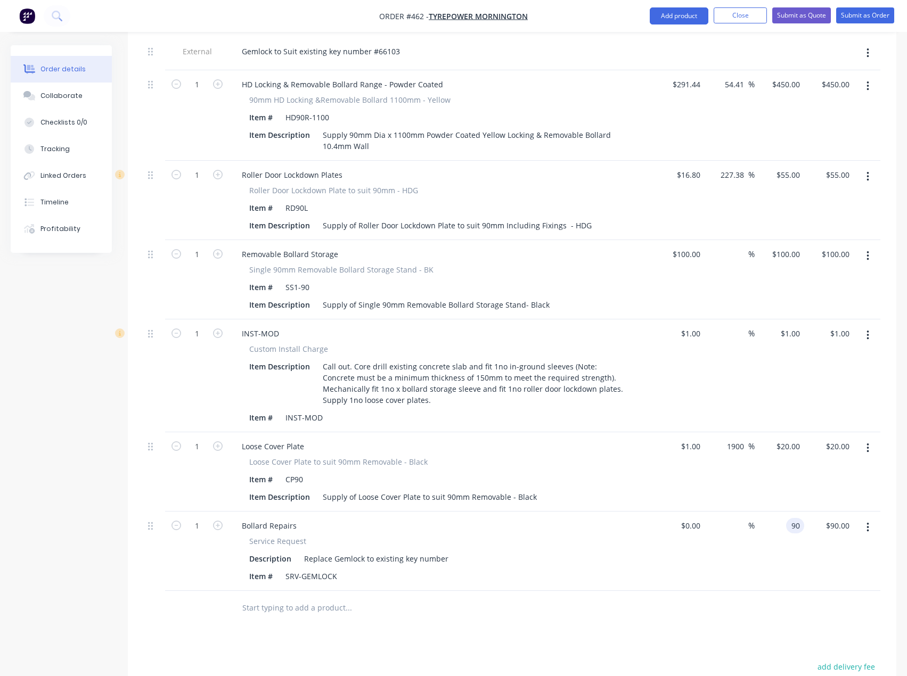
click at [786, 518] on div "90 90" at bounding box center [795, 525] width 18 height 15
type input "$65.00"
click at [707, 591] on div at bounding box center [512, 608] width 736 height 35
click at [152, 522] on icon at bounding box center [150, 526] width 5 height 8
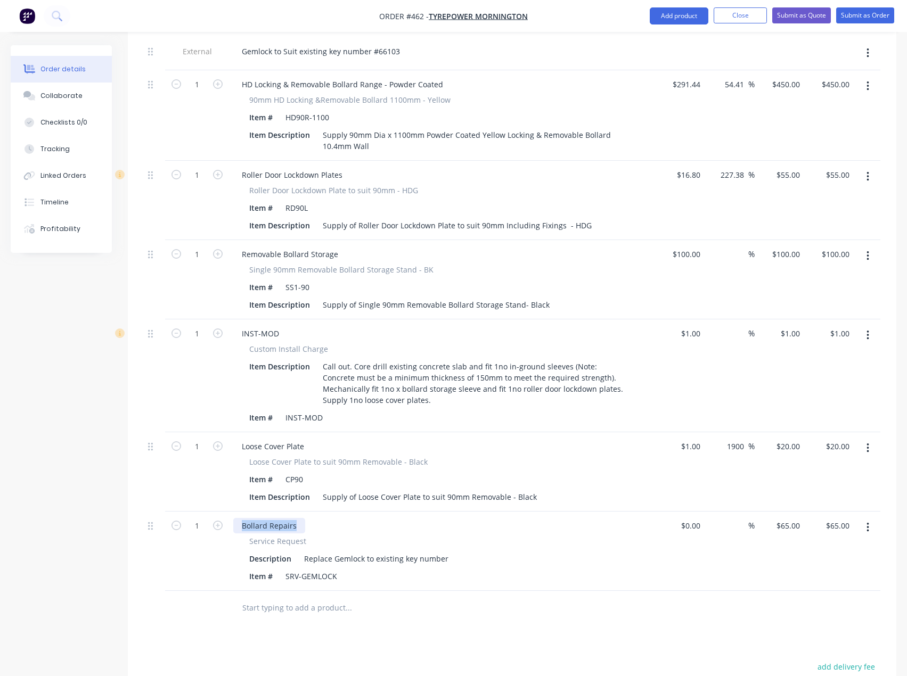
drag, startPoint x: 298, startPoint y: 496, endPoint x: 223, endPoint y: 494, distance: 75.7
click at [223, 512] on div "1 Bollard Repairs Service Request Description Replace Gemlock to existing key n…" at bounding box center [512, 551] width 736 height 79
click at [337, 595] on div at bounding box center [420, 608] width 383 height 35
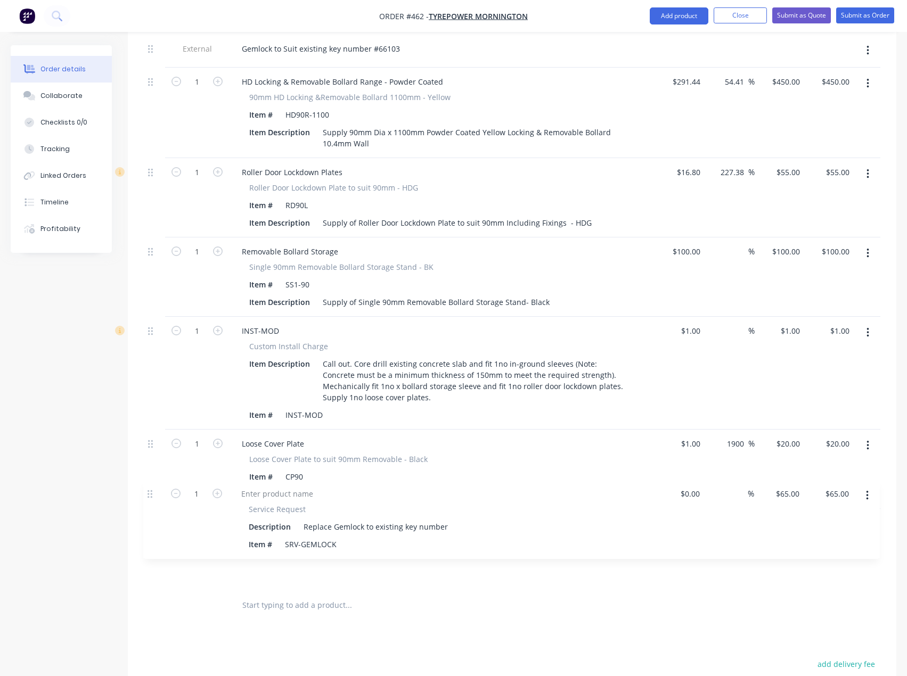
scroll to position [433, 0]
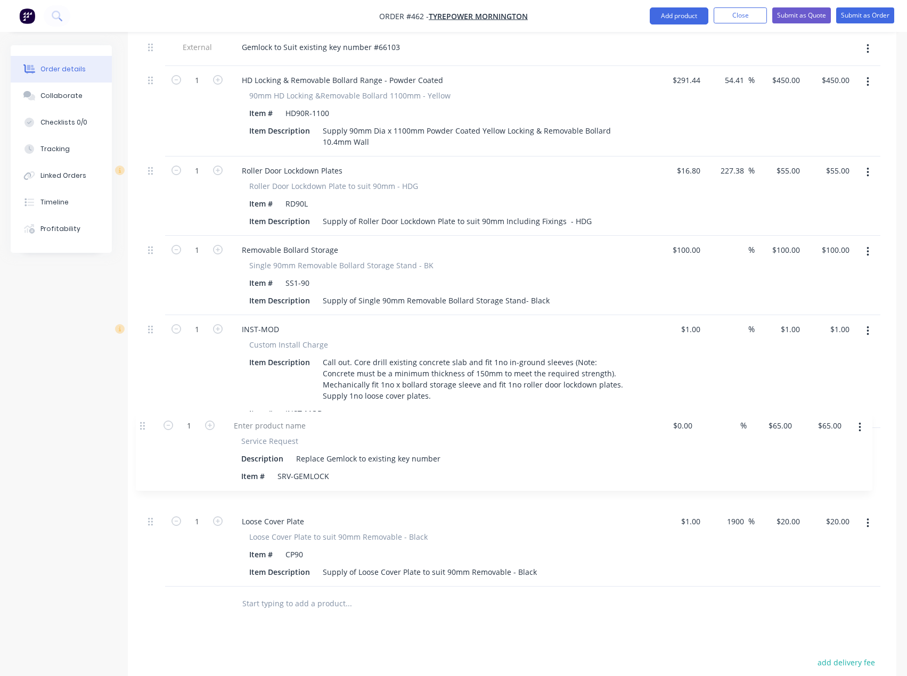
drag, startPoint x: 154, startPoint y: 499, endPoint x: 145, endPoint y: 422, distance: 77.2
click at [145, 422] on div "External Gemlock to Suit existing key number #66103 1 HD Locking & Removable Bo…" at bounding box center [512, 310] width 736 height 554
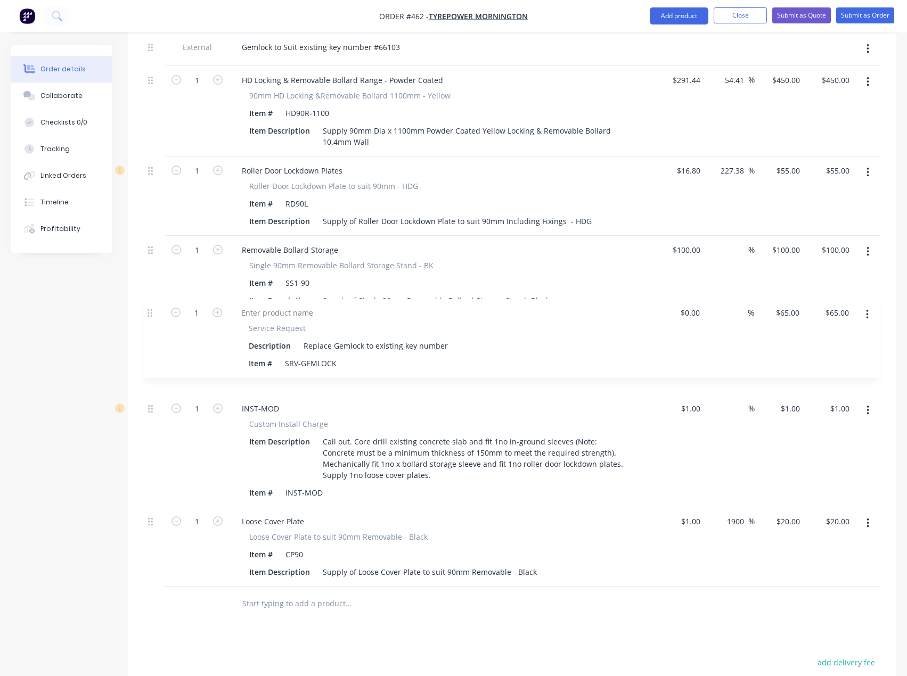
drag, startPoint x: 150, startPoint y: 410, endPoint x: 149, endPoint y: 301, distance: 109.2
click at [149, 301] on div "External Gemlock to Suit existing key number #66103 1 HD Locking & Removable Bo…" at bounding box center [512, 310] width 736 height 554
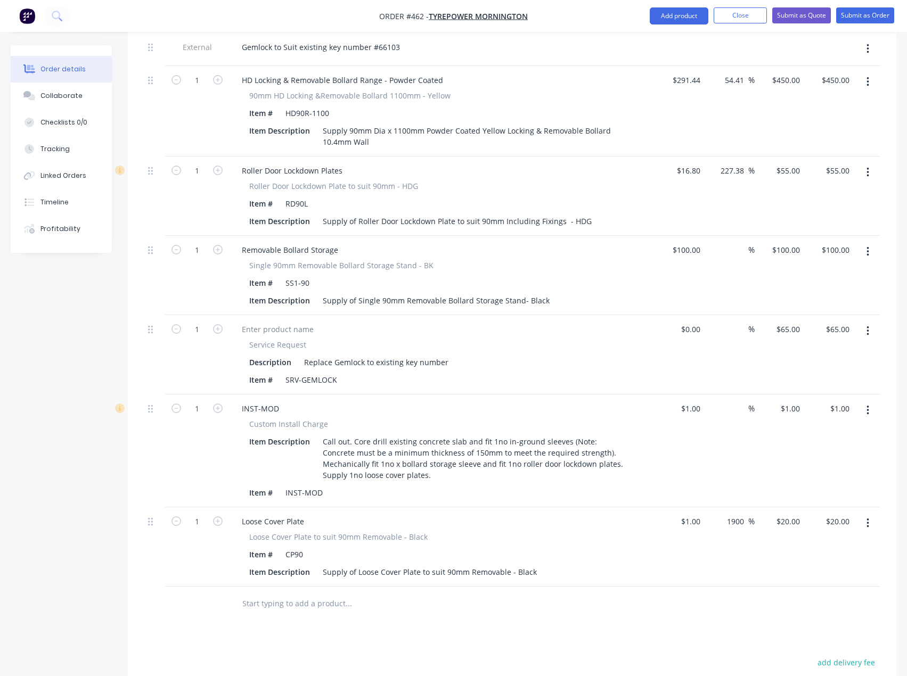
scroll to position [434, 0]
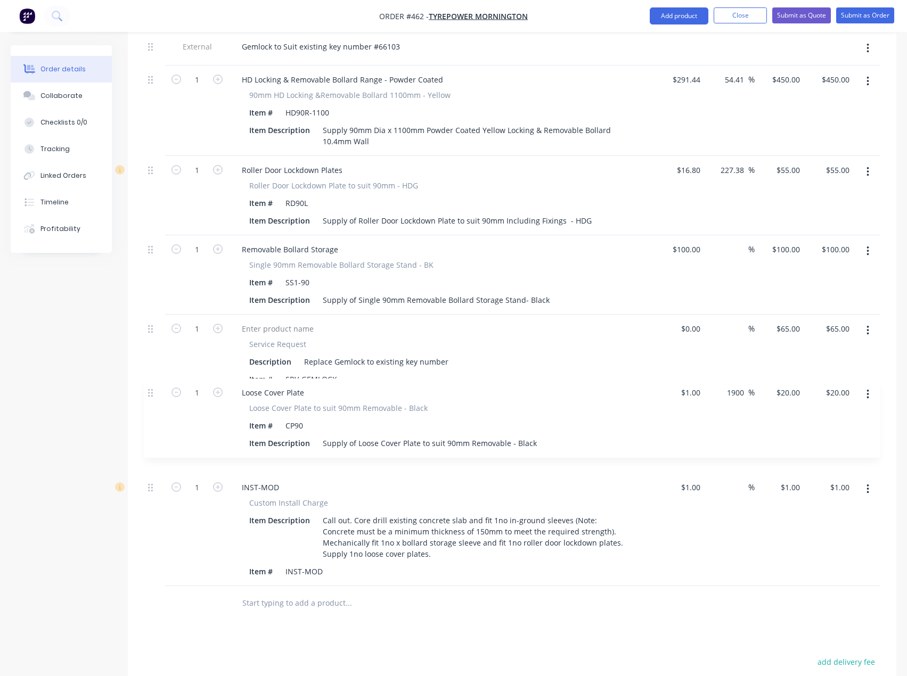
drag, startPoint x: 150, startPoint y: 495, endPoint x: 165, endPoint y: 393, distance: 102.8
click at [151, 388] on div "External Gemlock to Suit existing key number #66103 1 HD Locking & Removable Bo…" at bounding box center [512, 309] width 736 height 554
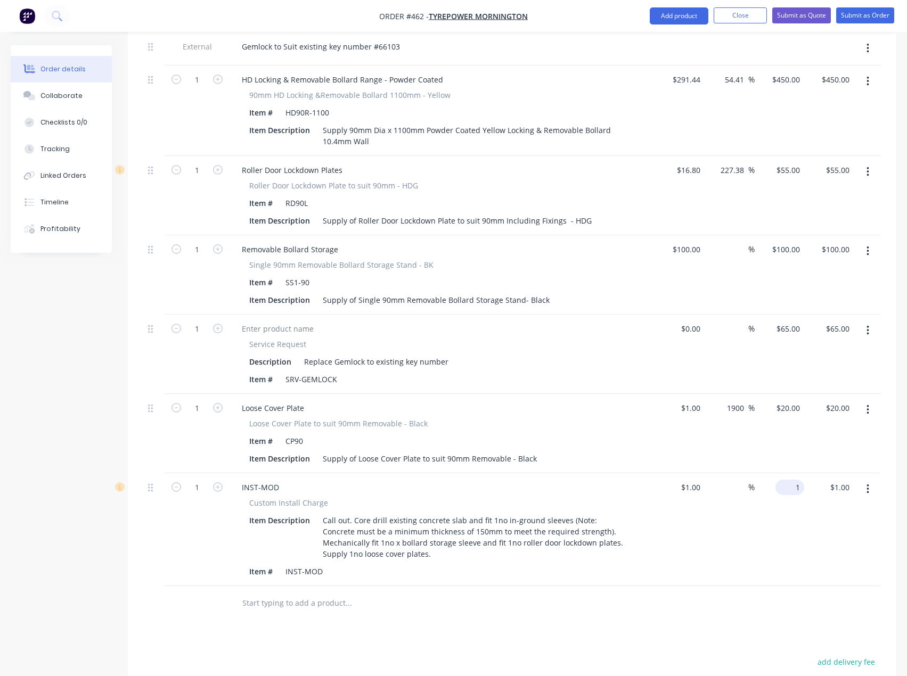
click at [794, 480] on input "1" at bounding box center [792, 487] width 24 height 15
type input "$1.00"
click at [420, 354] on div "Replace Gemlock to existing key number" at bounding box center [376, 361] width 153 height 15
click at [444, 354] on div "Replace Gemlock to existing key number" at bounding box center [376, 361] width 153 height 15
click at [691, 321] on div at bounding box center [696, 328] width 17 height 15
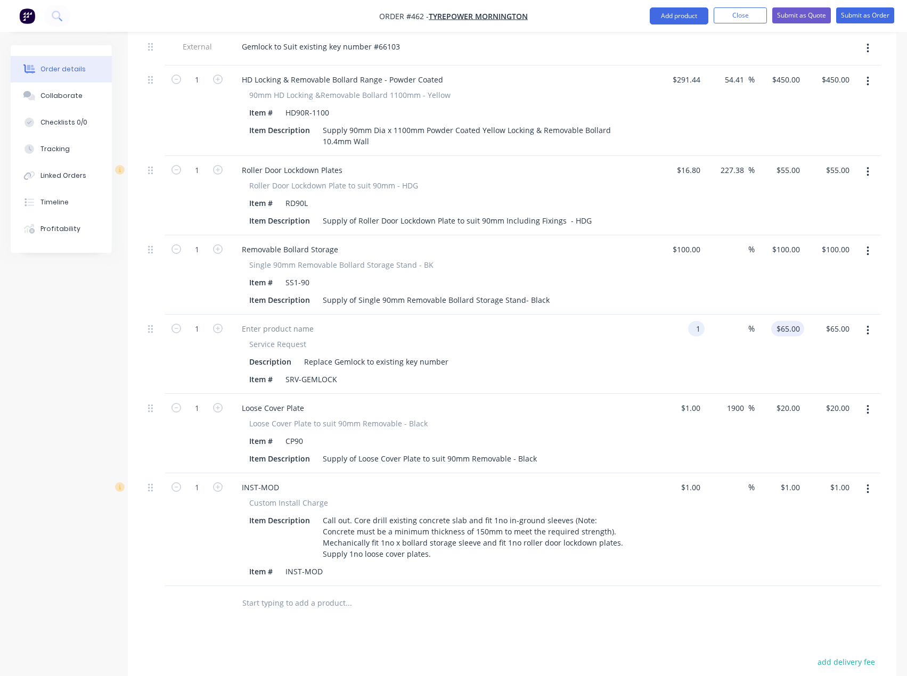
type input "$1.00"
type input "1"
type input "$1.00"
click at [790, 321] on div "1 $65.00" at bounding box center [787, 328] width 33 height 15
type input "65"
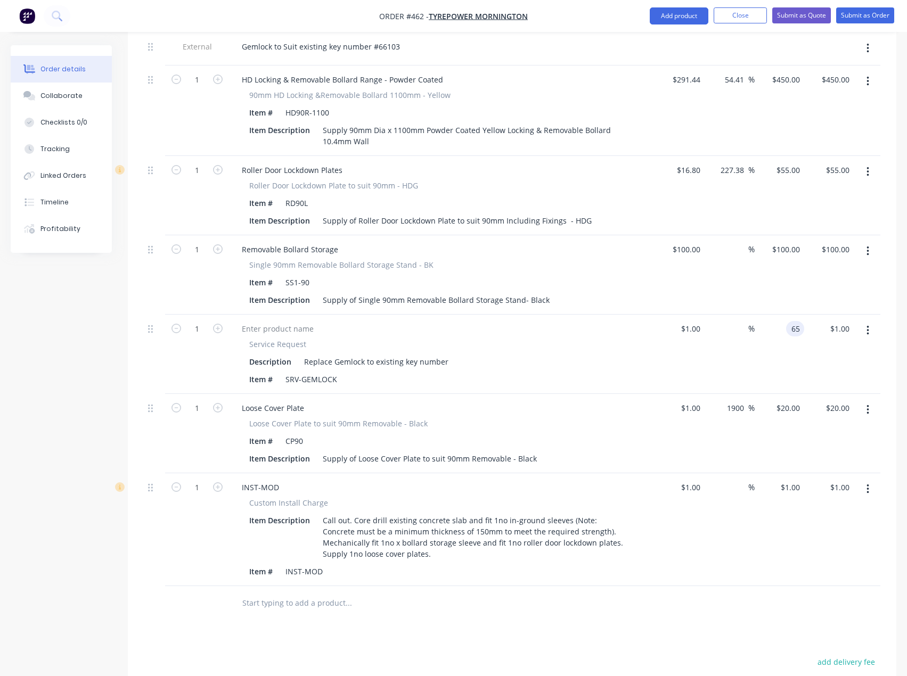
type input "6400"
type input "$65.00"
click at [625, 605] on div "Products Show / Hide columns Add product Qty Cost Markup Price Total External G…" at bounding box center [512, 425] width 768 height 904
click at [790, 480] on div "1 $1.00" at bounding box center [789, 487] width 29 height 15
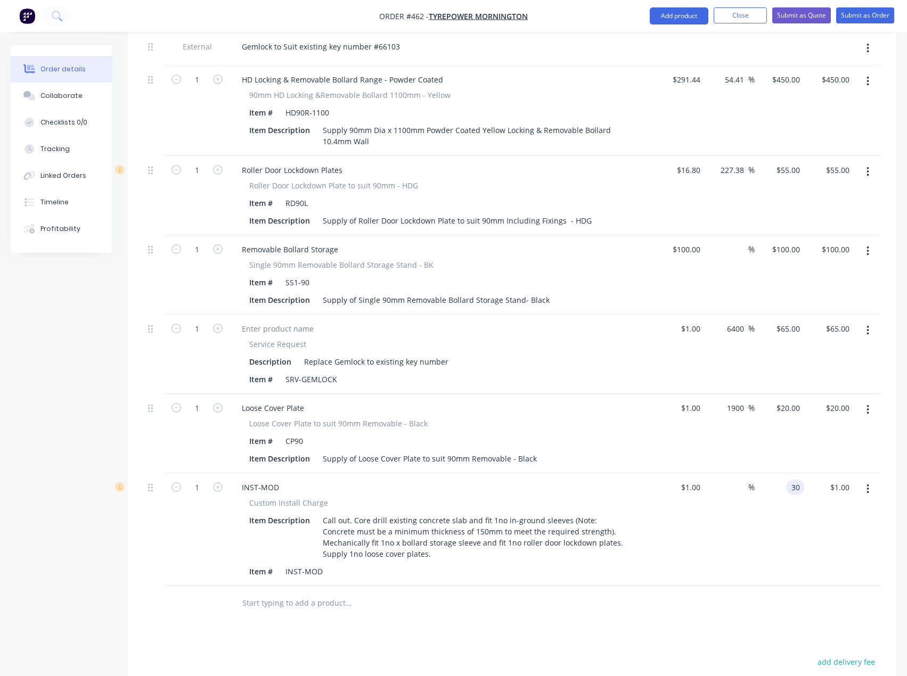
type input "3"
type input "355"
type input "35400"
type input "$355.00"
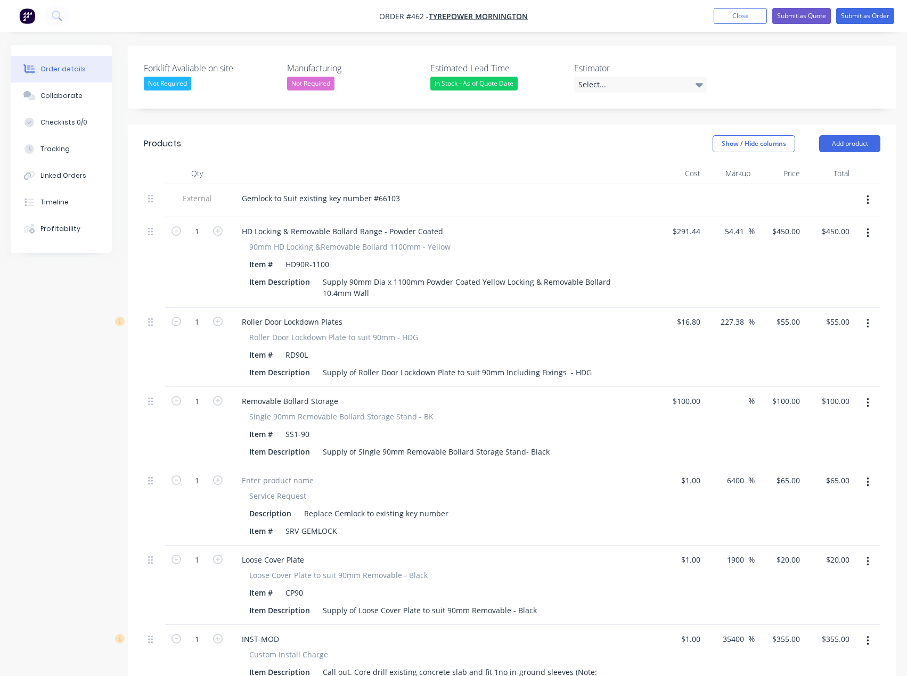
scroll to position [274, 0]
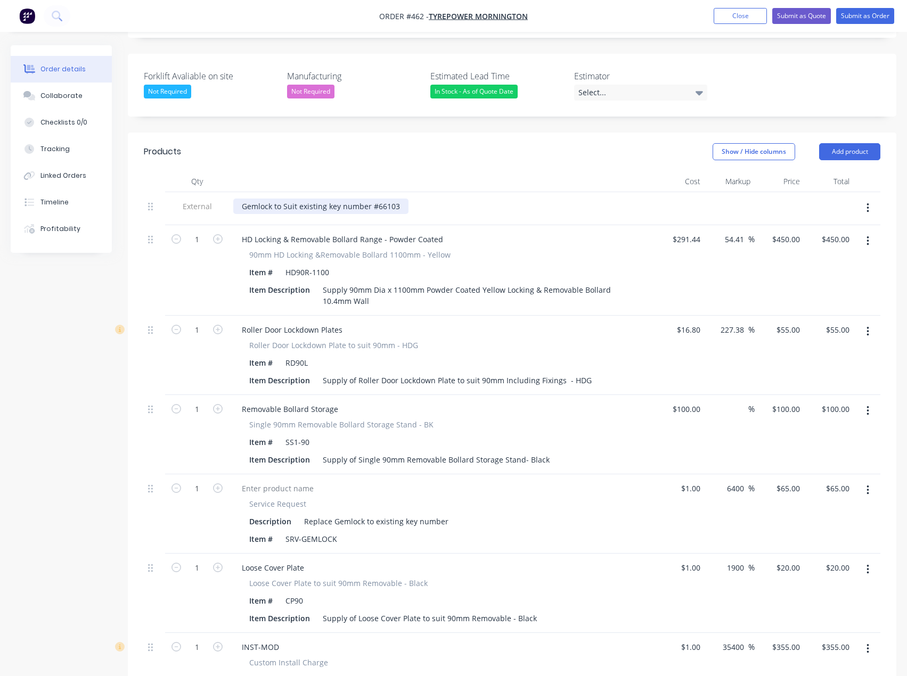
click at [399, 199] on div "Gemlock to Suit existing key number #66103" at bounding box center [320, 206] width 175 height 15
click at [243, 199] on div "Gemlock to Suit existing key number #66103" at bounding box center [320, 206] width 175 height 15
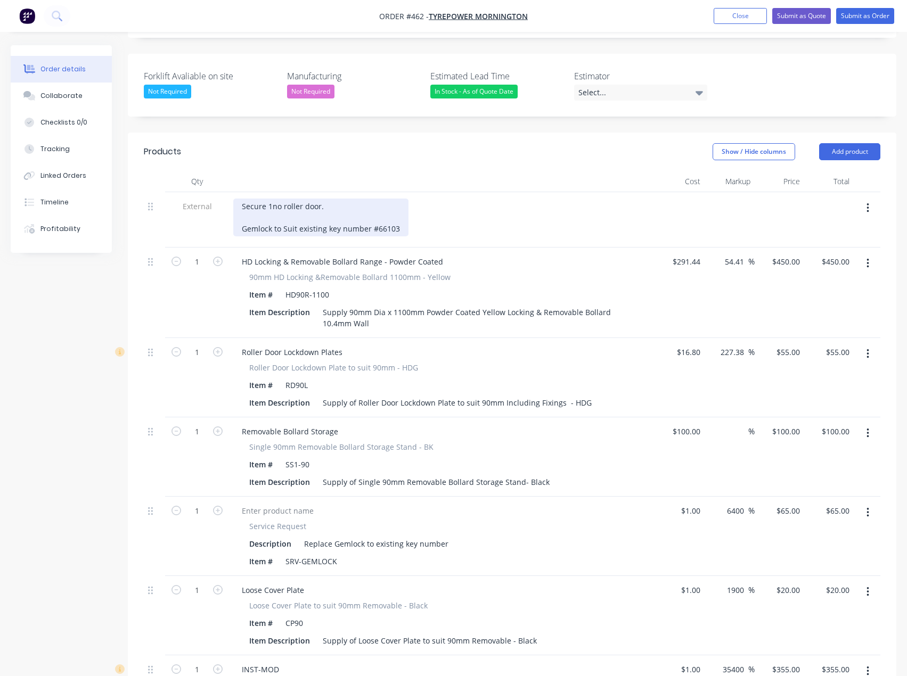
click at [250, 199] on div "Secure 1no roller door. Gemlock to Suit existing key number #66103" at bounding box center [320, 218] width 175 height 38
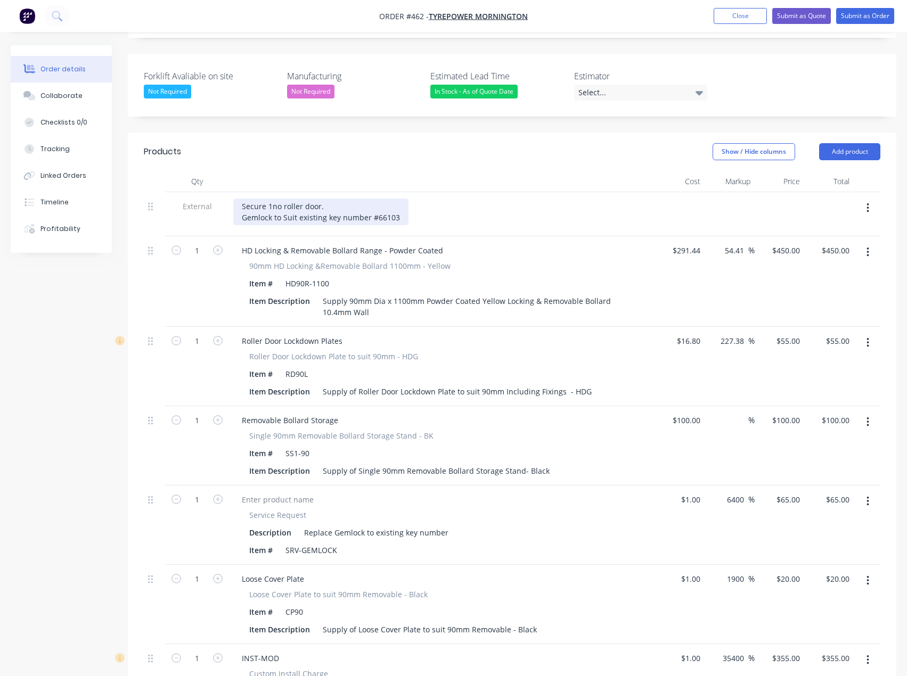
click at [397, 199] on div "Secure 1no roller door. Gemlock to Suit existing key number #66103" at bounding box center [320, 212] width 175 height 27
click at [324, 199] on div "Secure 1no roller door. Gemlock to Suit existing key number #66103" at bounding box center [320, 212] width 175 height 27
click at [282, 199] on div "Secure 1no roller door. Gemlock to Suit existing key number #66103" at bounding box center [320, 212] width 175 height 27
click at [363, 199] on div "Secure 1no 3100mm roller door. Gemlock to Suit existing key number #66103" at bounding box center [320, 212] width 175 height 27
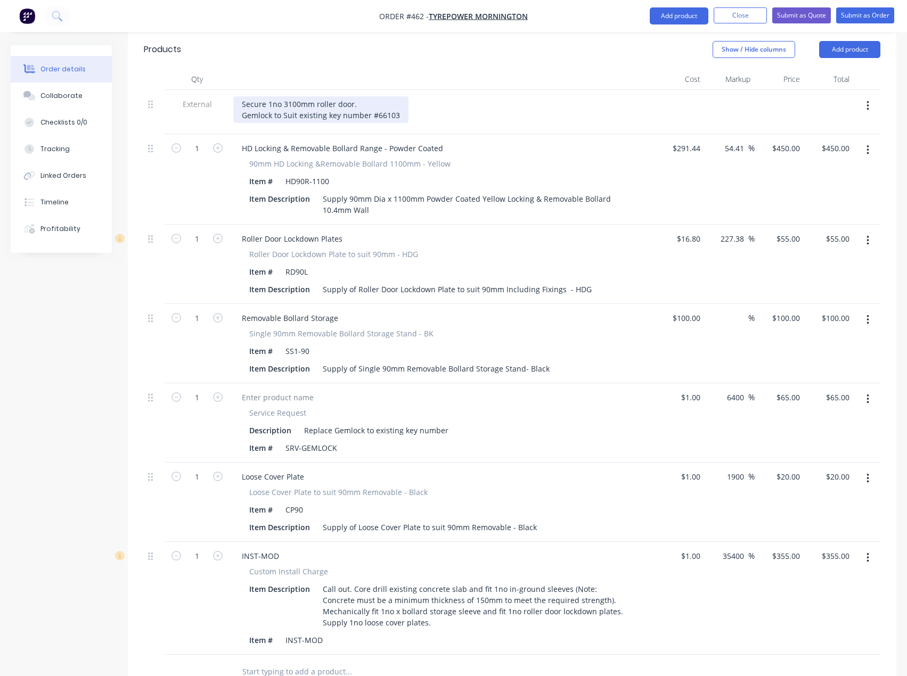
scroll to position [381, 0]
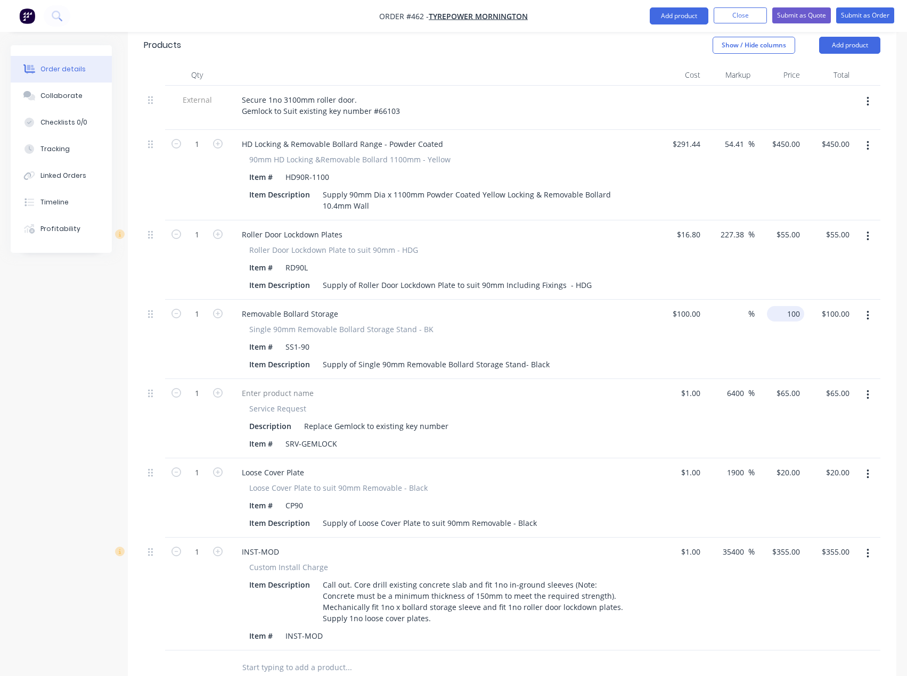
click at [791, 306] on input "100" at bounding box center [787, 313] width 33 height 15
type input "95"
type input "-5"
type input "$95.00"
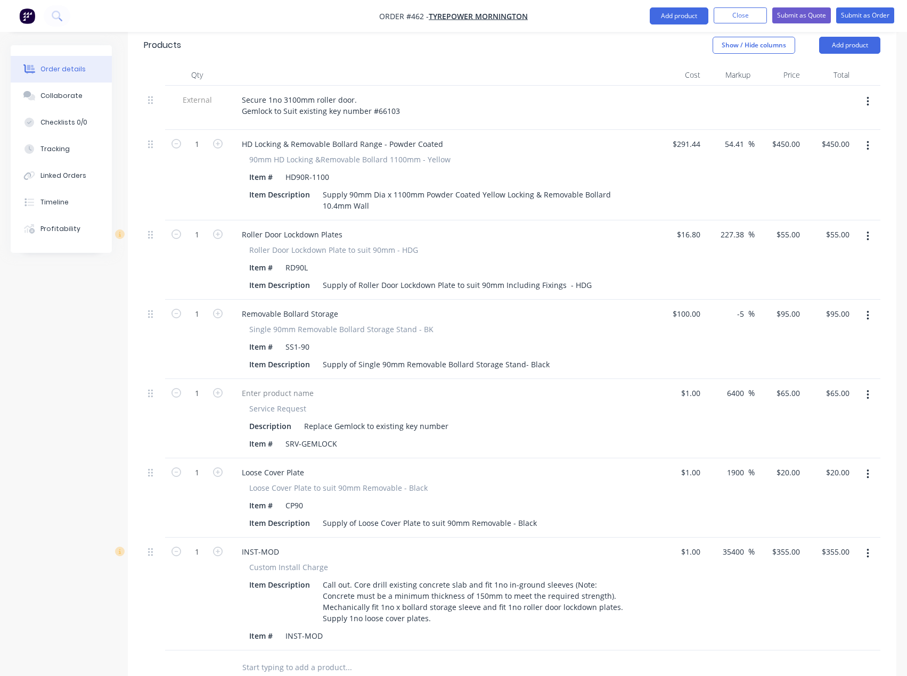
click at [639, 403] on div "Service Request Description Replace Gemlock to existing key number Item # SRV-G…" at bounding box center [442, 427] width 418 height 48
click at [400, 92] on div "Secure 1no 3100mm roller door. Gemlock to Suit existing key number #66103" at bounding box center [320, 105] width 175 height 27
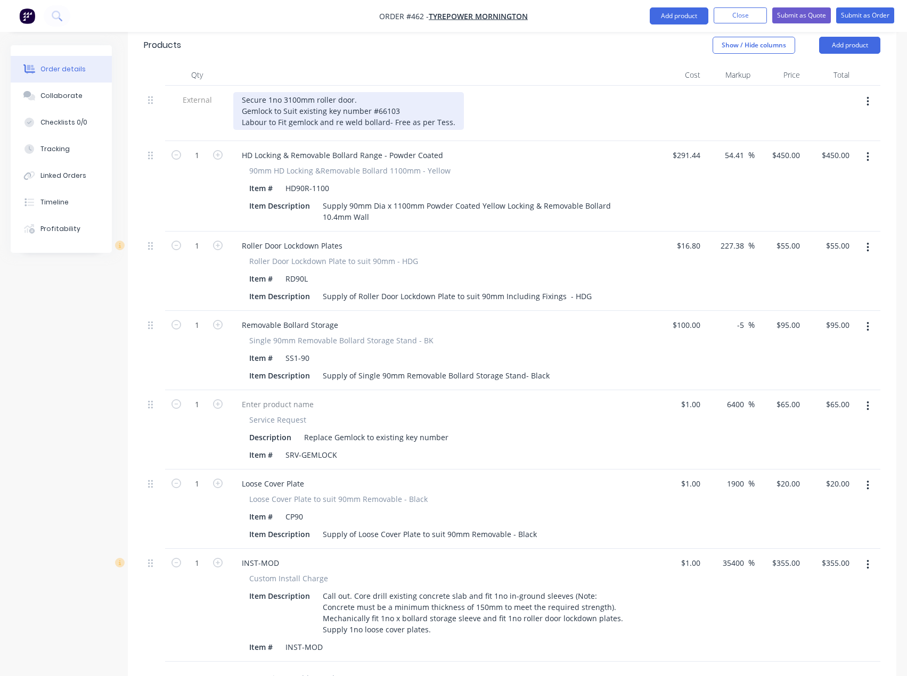
click at [406, 95] on div "Secure 1no 3100mm roller door. Gemlock to Suit existing key number #66103 Labou…" at bounding box center [348, 111] width 231 height 38
click at [471, 92] on div "Secure 1no 3100mm roller door. Gemlock to Suit existing key number #66103 Labou…" at bounding box center [381, 111] width 296 height 38
click at [397, 92] on div "Secure 1no 3100mm roller door. Gemlock to Suit existing key number #66103 Labou…" at bounding box center [381, 111] width 296 height 38
click at [242, 92] on div "Secure 1no 3100mm roller door. Gemlock to Suit existing key number #66103 Labou…" at bounding box center [381, 111] width 296 height 38
click at [285, 92] on div "Secure 1no 3100mm roller door. Gemlock to Suit existing key number #66103 Labou…" at bounding box center [381, 111] width 296 height 38
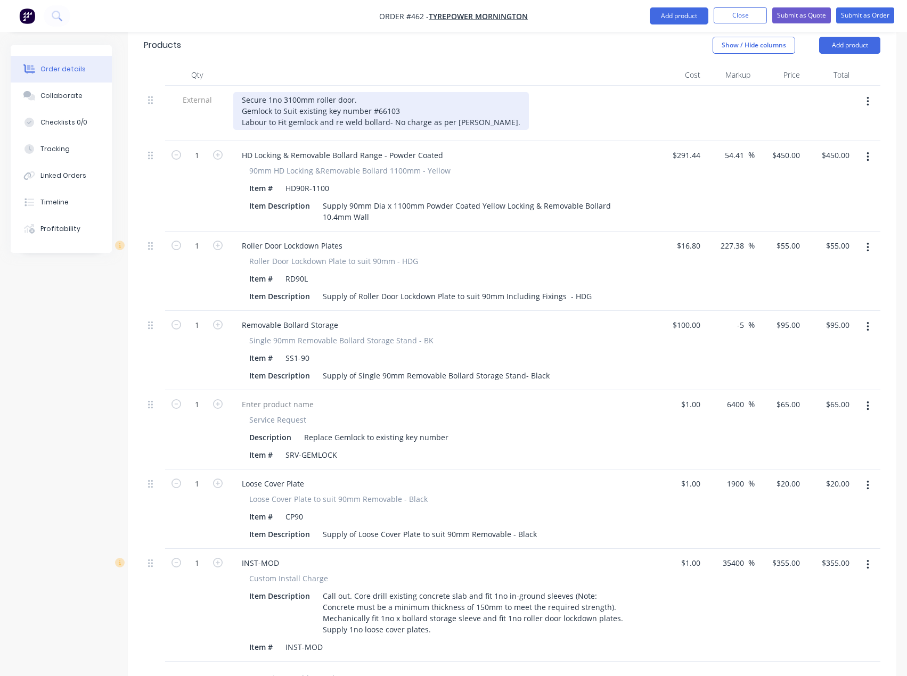
click at [287, 92] on div "Secure 1no 3100mm roller door. Gemlock to Suit existing key number #66103 Labou…" at bounding box center [381, 111] width 296 height 38
click at [274, 92] on div "Secure 1no 3100mm roller door. Gemlock to suit existing key number #66103 Labou…" at bounding box center [381, 111] width 296 height 38
click at [441, 92] on div "Secure 1no 3100mm roller door. Gemlock swapped to suit existing key number #661…" at bounding box center [381, 111] width 296 height 38
click at [280, 92] on div "Secure 1no 3100mm roller door. Gemlock swapped to suit existing key number #661…" at bounding box center [381, 111] width 296 height 38
click at [353, 92] on div "Secure 1x 3100mm roller door. Gemlock swapped to suit existing key number #6610…" at bounding box center [381, 111] width 296 height 38
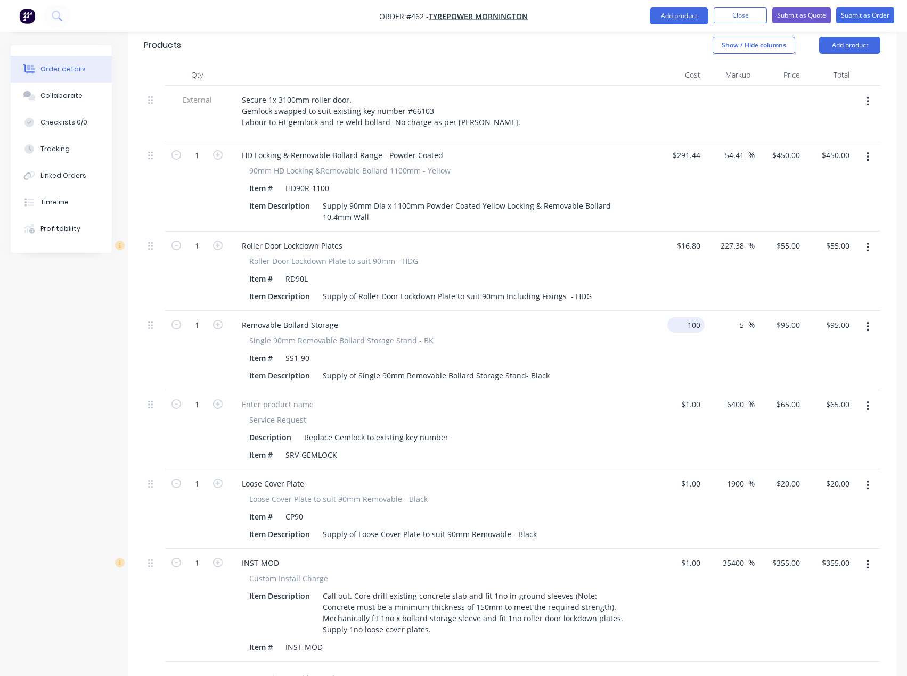
click at [691, 317] on input "100" at bounding box center [688, 324] width 33 height 15
type input "$1.00"
type input "0.95"
type input "$0.95"
click at [788, 317] on input "0.95" at bounding box center [794, 324] width 20 height 15
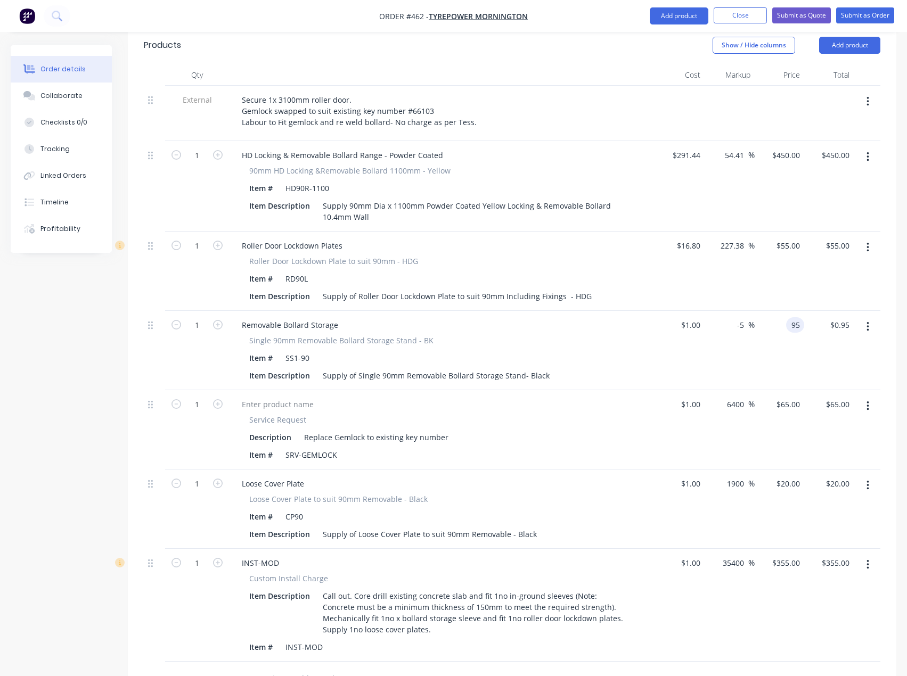
type input "95"
type input "9400"
type input "$95.00"
click at [638, 414] on div "Service Request Description Replace Gemlock to existing key number Item # SRV-G…" at bounding box center [442, 438] width 418 height 48
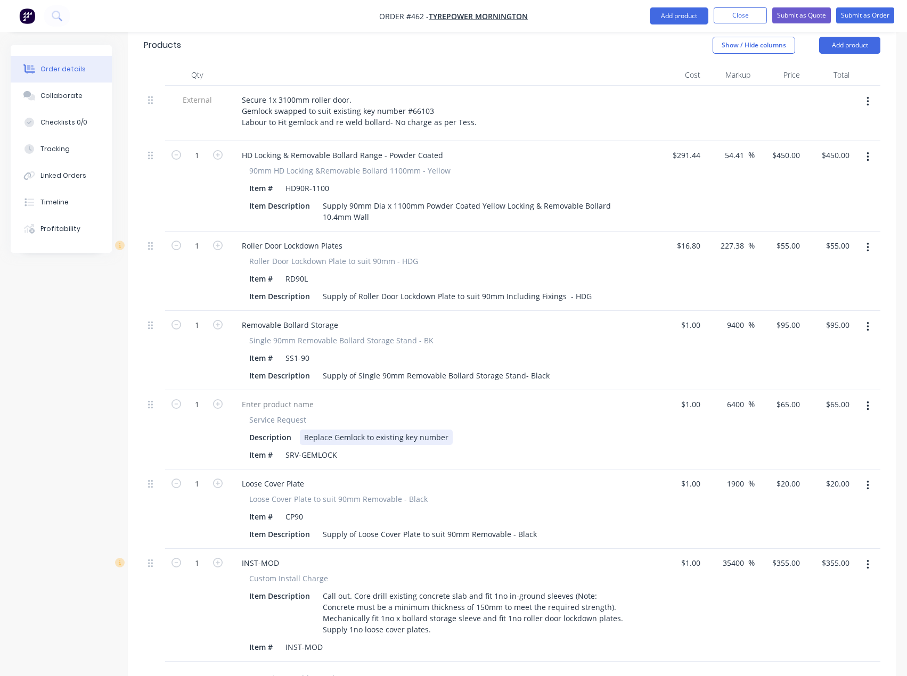
click at [445, 430] on div "Replace Gemlock to existing key number" at bounding box center [376, 437] width 153 height 15
click at [550, 430] on div "Description Replace Gemlock to existing key number (lock only)" at bounding box center [440, 437] width 390 height 15
click at [868, 402] on icon "button" at bounding box center [867, 407] width 2 height 10
click at [811, 490] on div "Delete" at bounding box center [830, 497] width 82 height 15
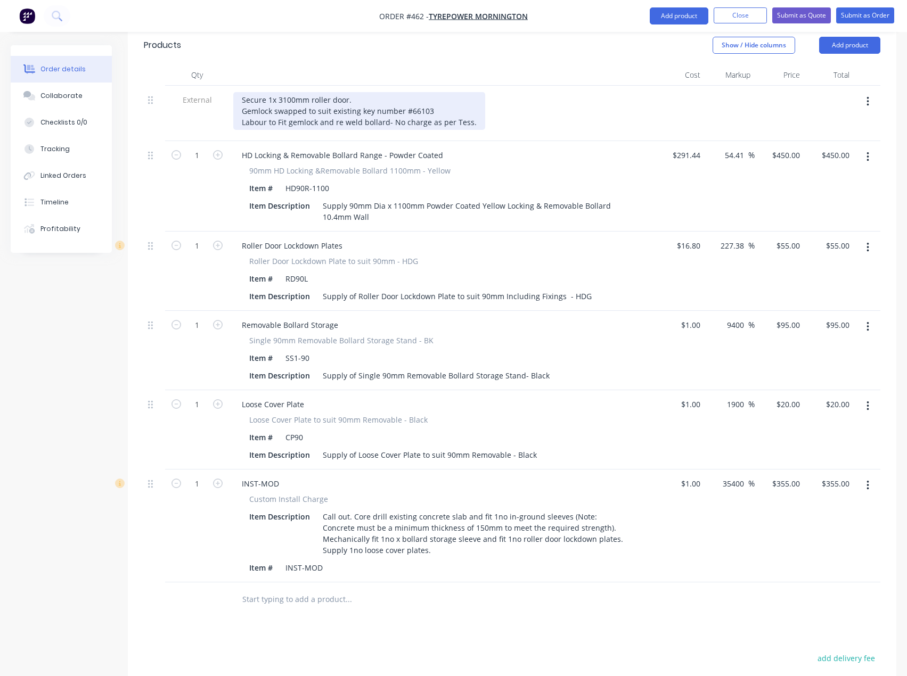
click at [469, 93] on div "Secure 1x 3100mm roller door. Gemlock swapped to suit existing key number #6610…" at bounding box center [359, 111] width 252 height 38
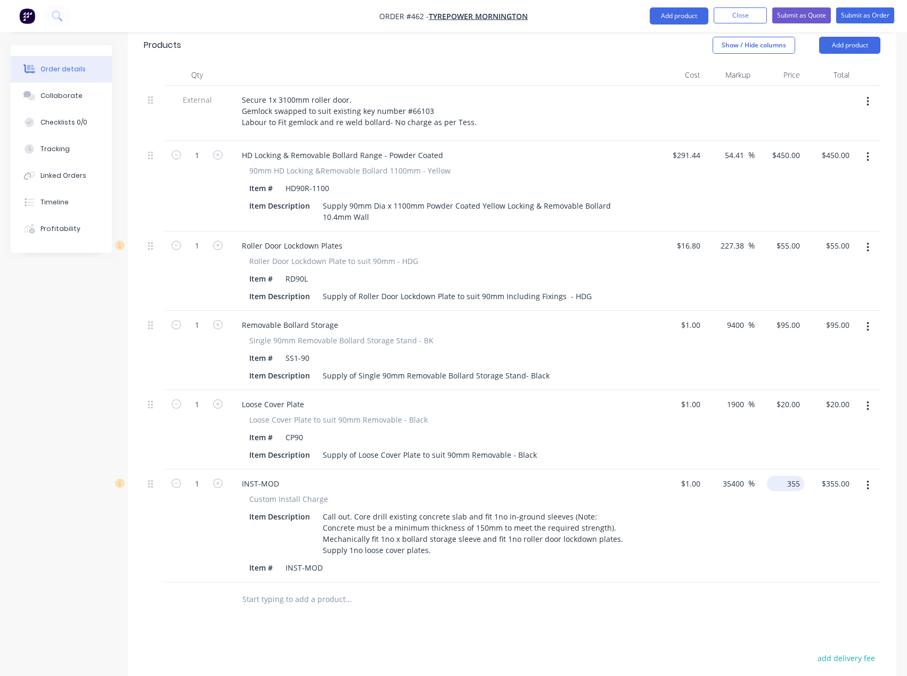
click at [784, 476] on div "355 $355.00" at bounding box center [785, 483] width 37 height 15
type input "395"
type input "39400"
type input "$395.00"
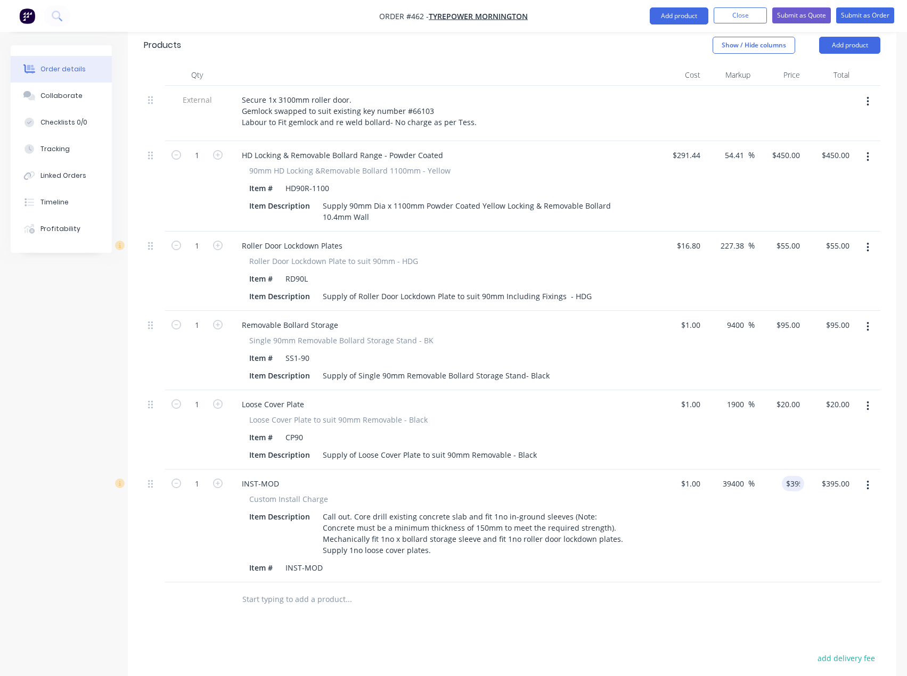
click at [789, 476] on input "395" at bounding box center [795, 483] width 18 height 15
type input "375"
type input "37400"
type input "$375.00"
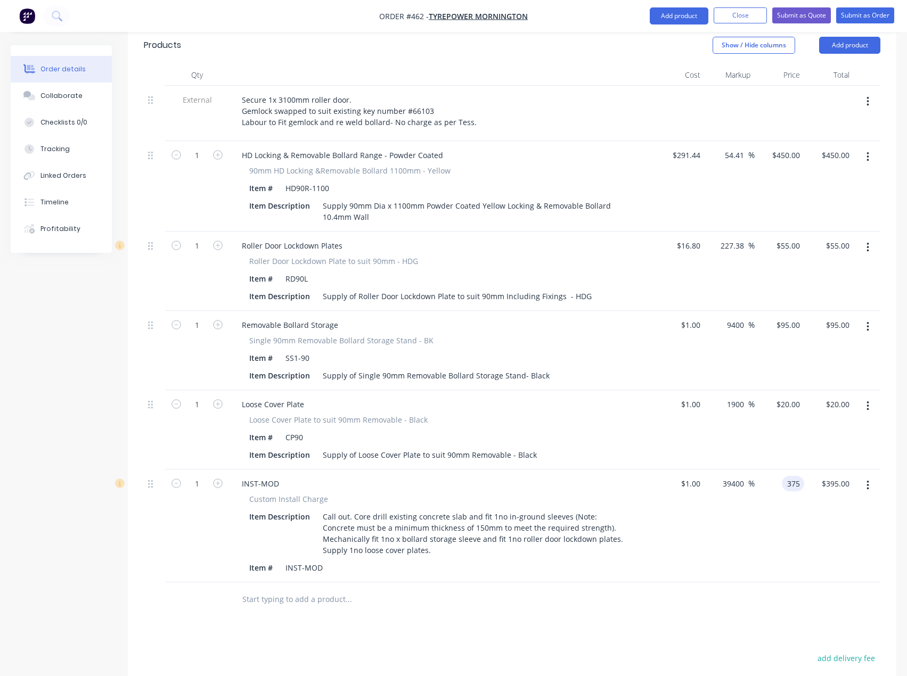
type input "$375.00"
click at [607, 592] on div "Products Show / Hide columns Add product Qty Cost Markup Price Total External S…" at bounding box center [512, 449] width 768 height 847
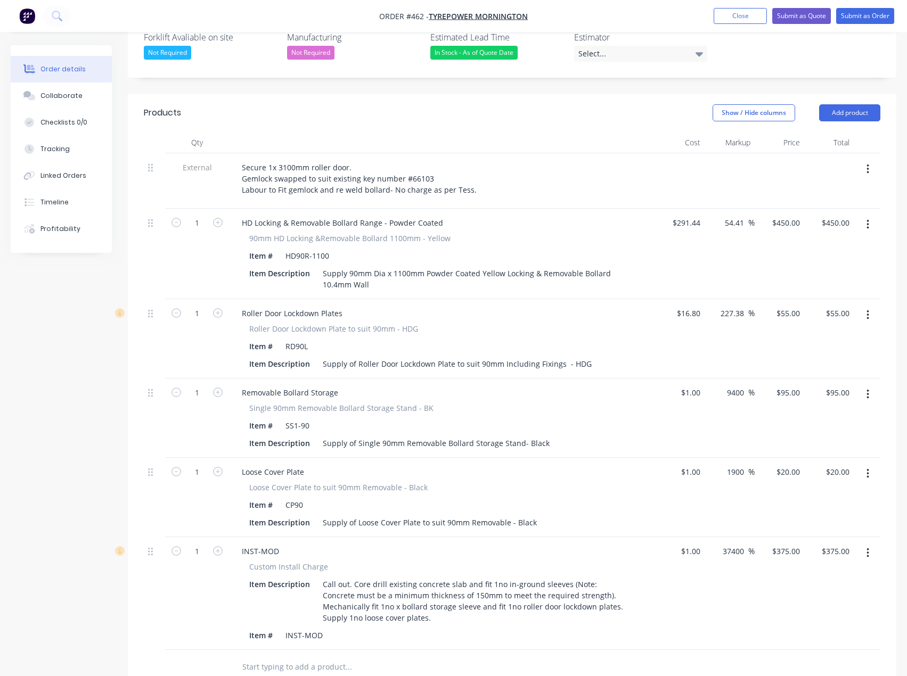
scroll to position [274, 0]
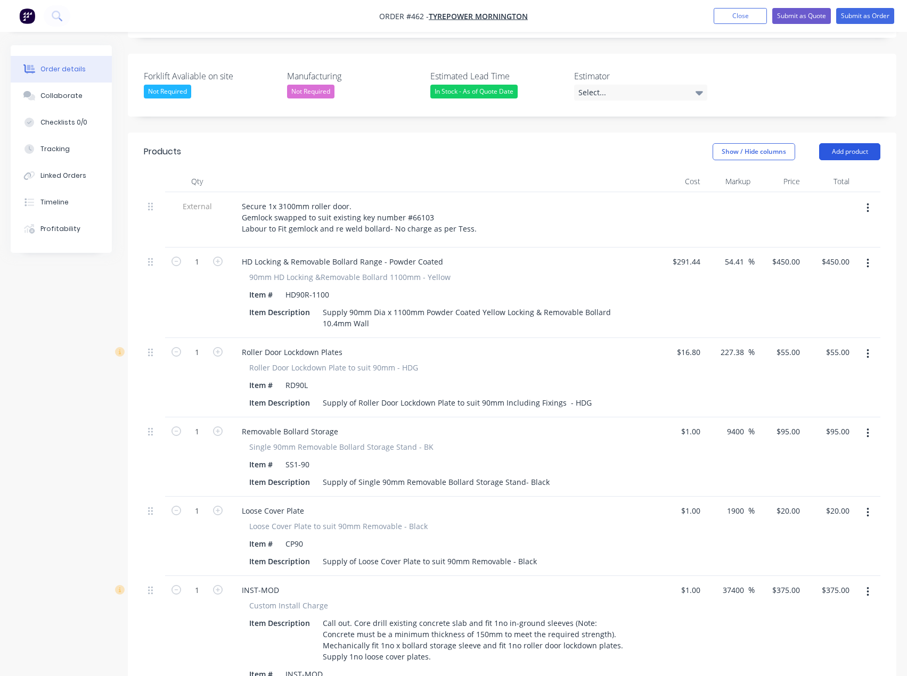
click at [850, 143] on button "Add product" at bounding box center [849, 151] width 61 height 17
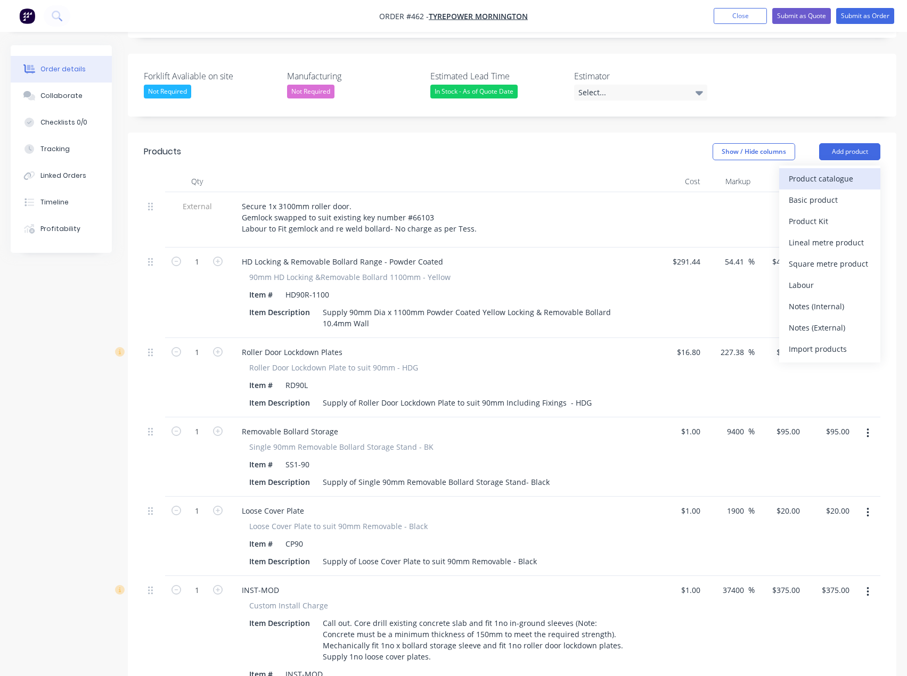
click at [826, 171] on div "Product catalogue" at bounding box center [830, 178] width 82 height 15
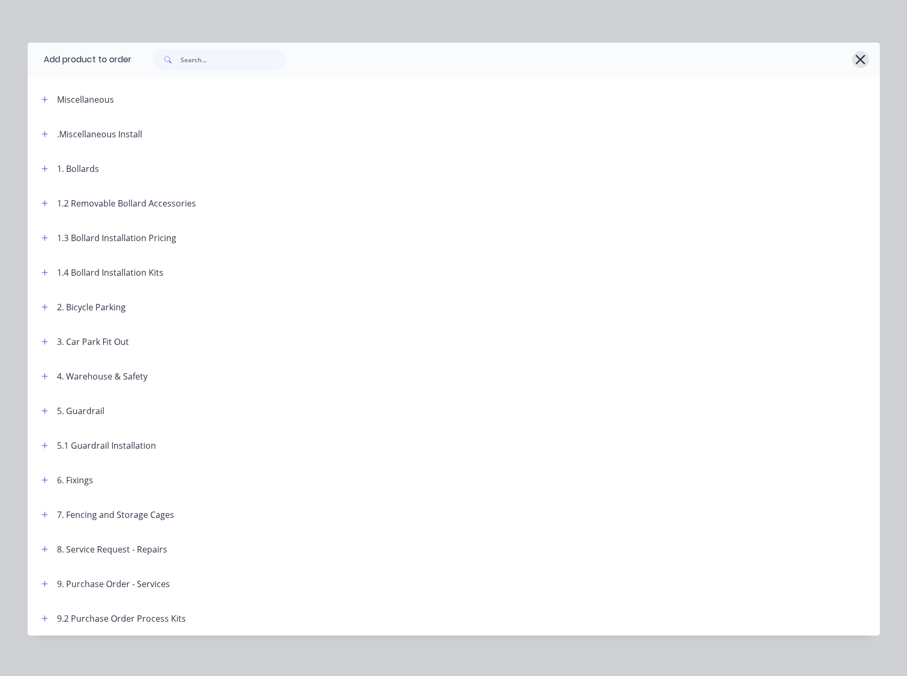
click at [855, 59] on icon "button" at bounding box center [860, 59] width 11 height 15
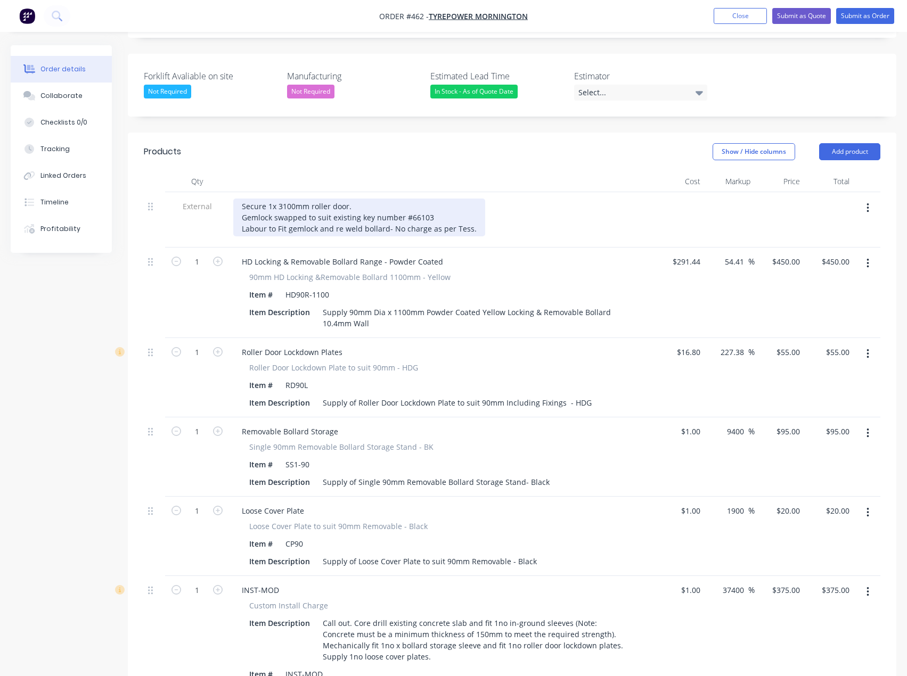
click at [280, 199] on div "Secure 1x 3100mm roller door. Gemlock swapped to suit existing key number #6610…" at bounding box center [359, 218] width 252 height 38
click at [471, 201] on div "Secure 1x 3100mm roller door. Gemlock swapped to suit existing key number #6610…" at bounding box center [358, 218] width 250 height 38
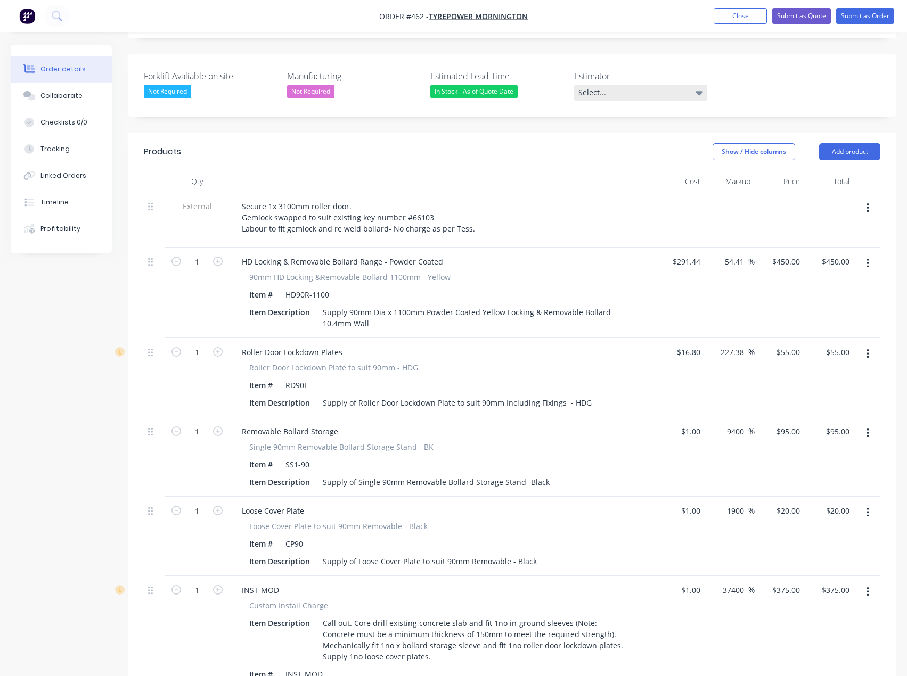
click at [644, 85] on div "Select..." at bounding box center [640, 93] width 133 height 16
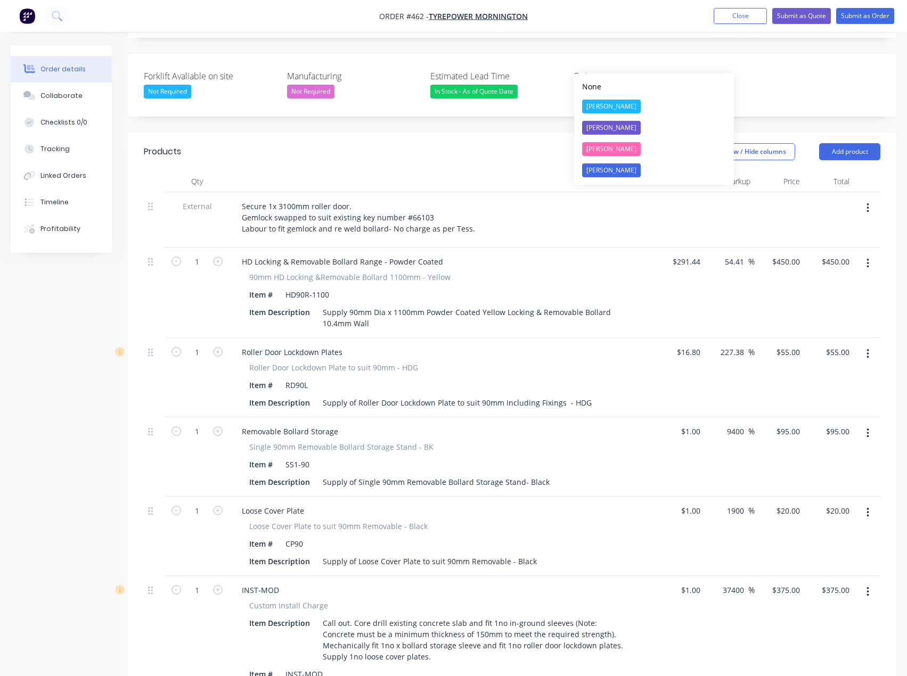
click at [610, 127] on div "[PERSON_NAME]" at bounding box center [611, 128] width 59 height 14
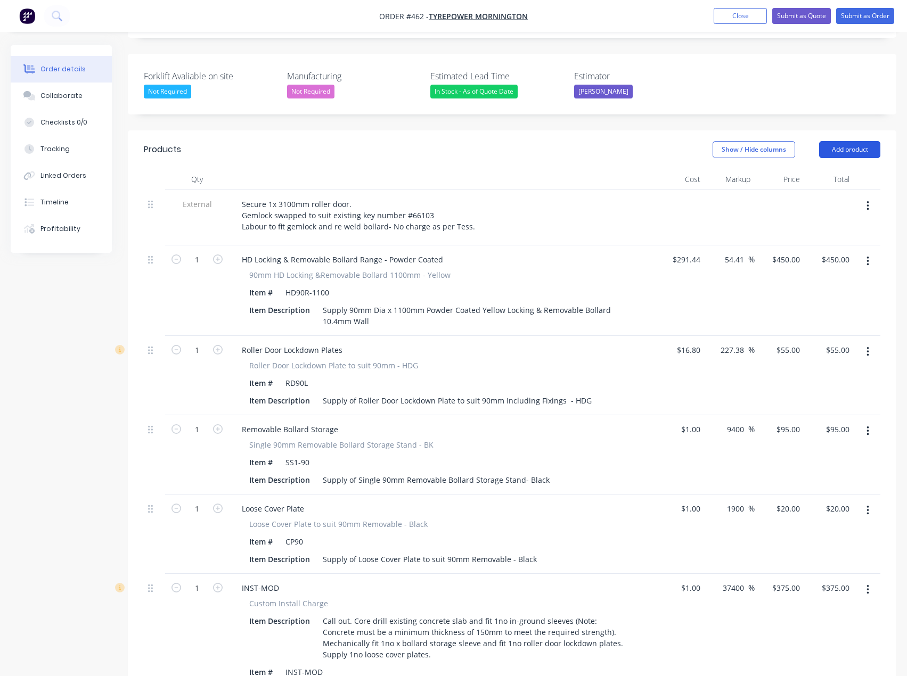
click at [853, 141] on button "Add product" at bounding box center [849, 149] width 61 height 17
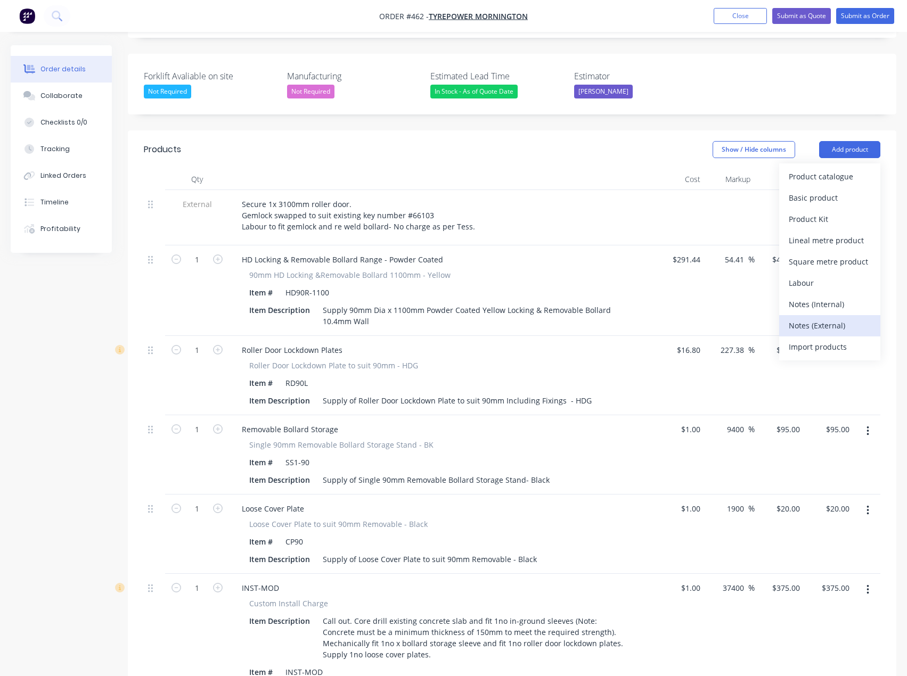
click at [821, 318] on div "Notes (External)" at bounding box center [830, 325] width 82 height 15
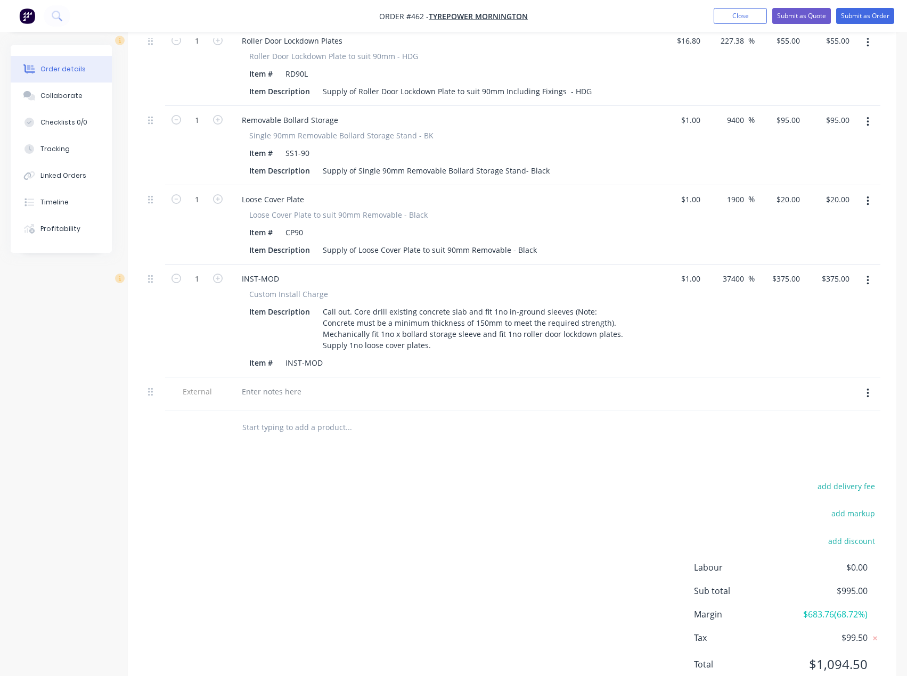
scroll to position [594, 0]
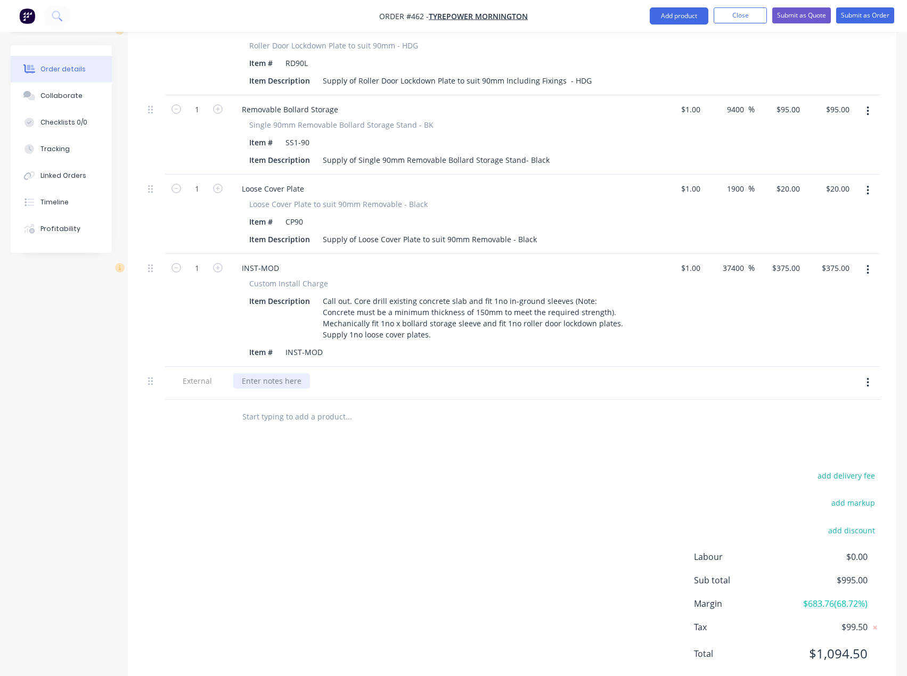
click at [266, 373] on div at bounding box center [271, 380] width 77 height 15
paste div
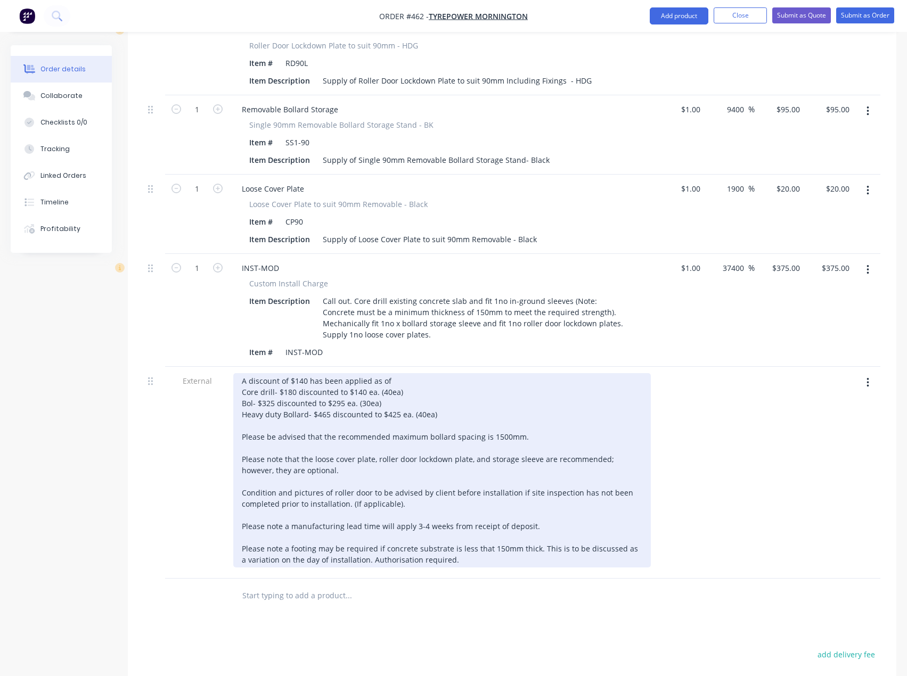
click at [274, 373] on div "A discount of $140 has been applied as of Core drill- $180 discounted to $140 e…" at bounding box center [442, 470] width 418 height 194
click at [345, 373] on div "A discount of $140 has been applied as of Core drill- $180 discounted to $140 e…" at bounding box center [442, 470] width 418 height 194
click at [385, 373] on div "A discount of $140 has been applied as of Core drill- $180 discounted to $140 e…" at bounding box center [442, 470] width 418 height 194
click at [392, 385] on div "A discount of $140 has been applied as of Core drill- $180 discounted to $140 e…" at bounding box center [442, 470] width 418 height 194
click at [391, 385] on div "A discount of $140 has been applied as of Core drill- $180 discounted to $140 e…" at bounding box center [442, 470] width 418 height 194
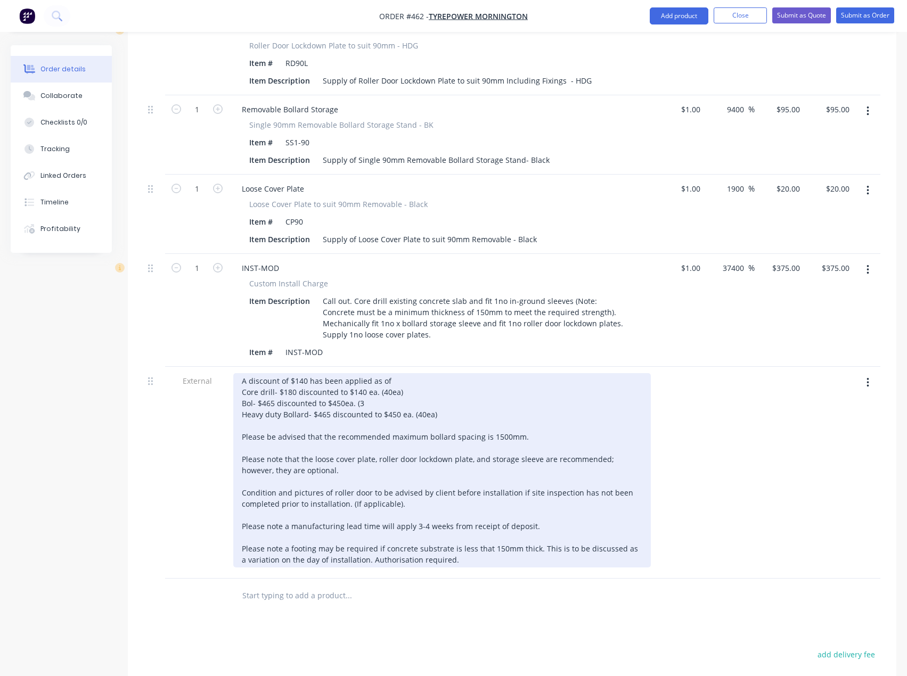
click at [441, 386] on div "A discount of $140 has been applied as of Core drill- $180 discounted to $140 e…" at bounding box center [442, 470] width 418 height 194
drag, startPoint x: 375, startPoint y: 375, endPoint x: 256, endPoint y: 372, distance: 119.3
click at [239, 373] on div "A discount of $140 has been applied as of Core drill- $180 discounted to $140 e…" at bounding box center [442, 470] width 418 height 194
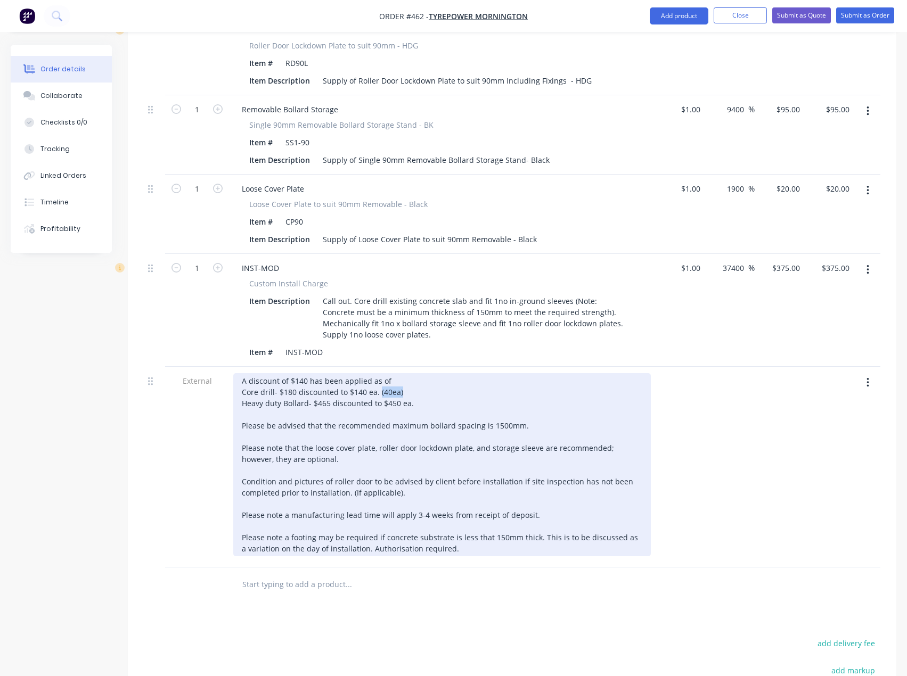
drag, startPoint x: 391, startPoint y: 362, endPoint x: 377, endPoint y: 364, distance: 14.5
click at [377, 373] on div "A discount of $140 has been applied as of Core drill- $180 discounted to $140 e…" at bounding box center [442, 464] width 418 height 183
click at [307, 373] on div "A discount of $140 has been applied as of Core drill- $180 discounted to $140 e…" at bounding box center [442, 464] width 418 height 183
click at [430, 373] on div "A discount of $55 has been applied as of Core drill- $180 discounted to $140 ea…" at bounding box center [442, 464] width 418 height 183
click at [388, 373] on div "A discount of $55 has been applied as of Core drill- $180 discounted to $140 ea…" at bounding box center [442, 464] width 418 height 183
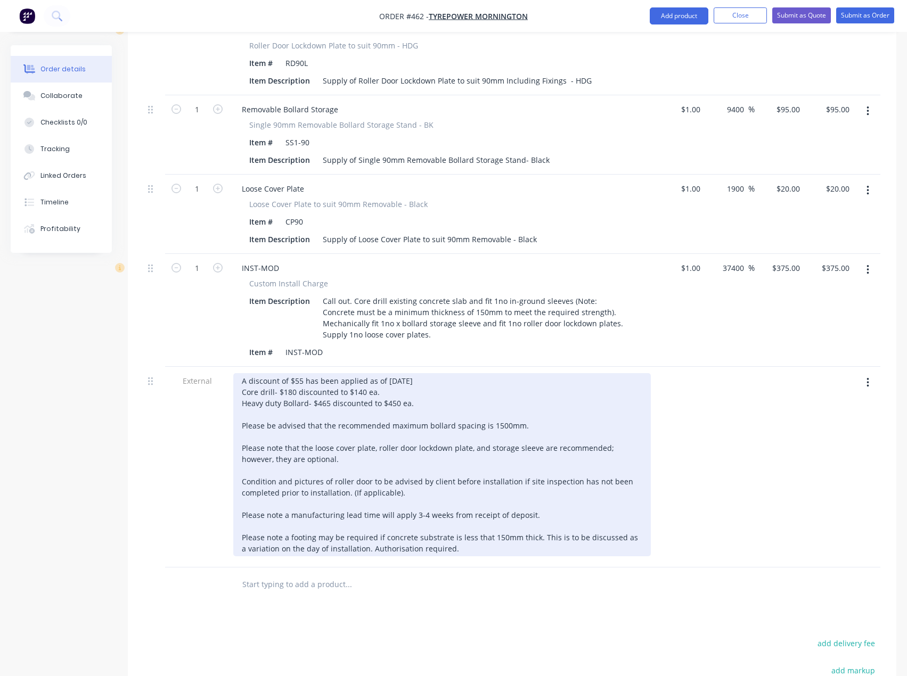
click at [412, 374] on div "A discount of $55 has been applied as of [DATE] Core drill- $180 discounted to …" at bounding box center [442, 464] width 418 height 183
click at [299, 373] on div "A discount of $55 has been applied as of [DATE] Core drill- $180 discounted to …" at bounding box center [442, 464] width 418 height 183
click at [303, 373] on div "A discount of $55 has been applied as of [DATE] Core drill- $180 discounted to …" at bounding box center [442, 464] width 418 height 183
click at [435, 373] on div "A discount of $180 has been applied as of [DATE] Core drill- $180 discounted to…" at bounding box center [442, 464] width 418 height 183
click at [367, 373] on div "A discount of $180 has been applied as of [DATE] as per Tess. Core drill- $180 …" at bounding box center [442, 464] width 418 height 183
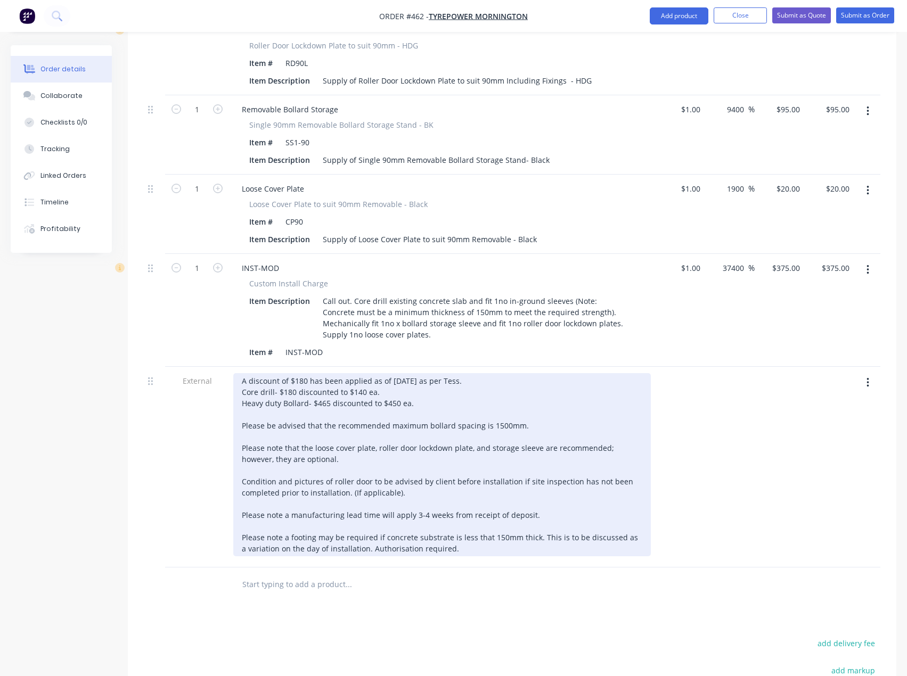
click at [367, 373] on div "A discount of $180 has been applied as of [DATE] as per Tess. Core drill- $180 …" at bounding box center [442, 464] width 418 height 183
click at [366, 373] on div "A discount of $180 has been applied as of [DATE] as per Tess. Core drill- $180 …" at bounding box center [442, 464] width 418 height 183
click at [415, 374] on div "A discount of $180 has been applied as of [DATE] as per Tess. Core drill- $180 …" at bounding box center [442, 464] width 418 height 183
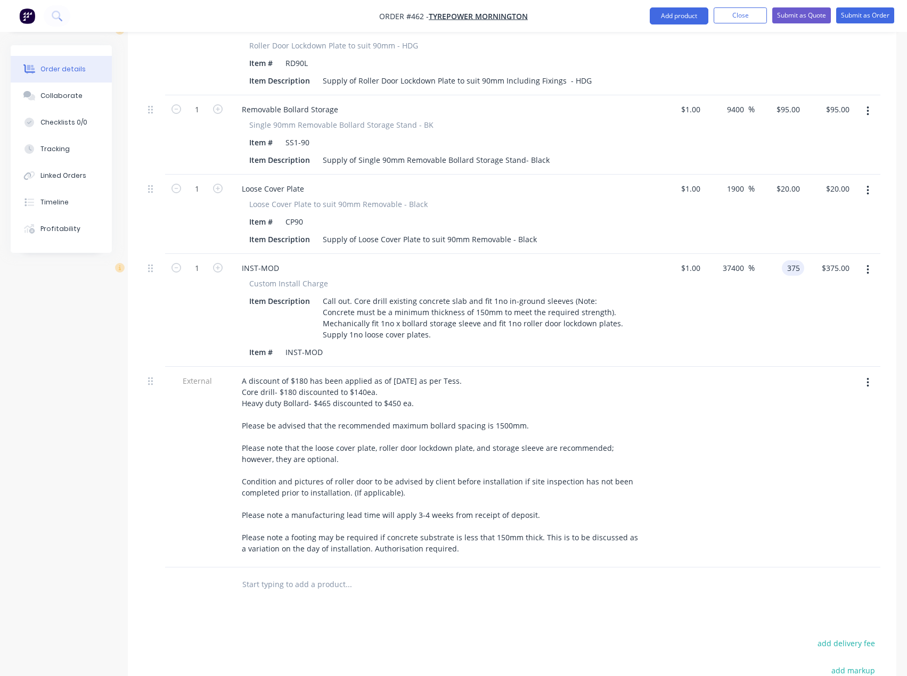
click at [774, 254] on div "375 375" at bounding box center [780, 310] width 50 height 113
type input "295"
type input "29400"
type input "$295.00"
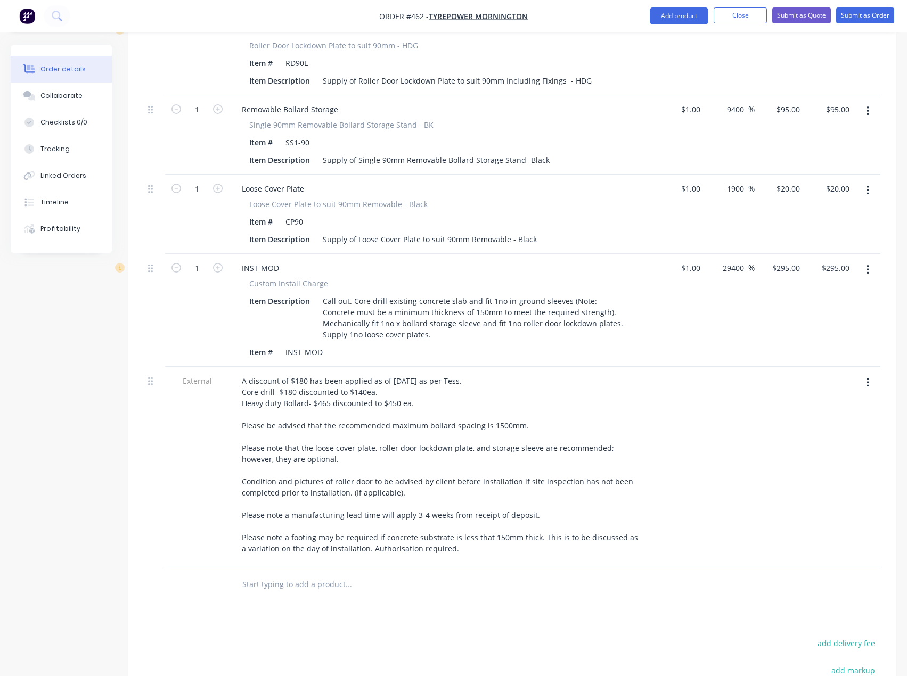
click at [345, 572] on div "Products Show / Hide columns Add product Qty Cost Markup Price Total External S…" at bounding box center [512, 333] width 768 height 1047
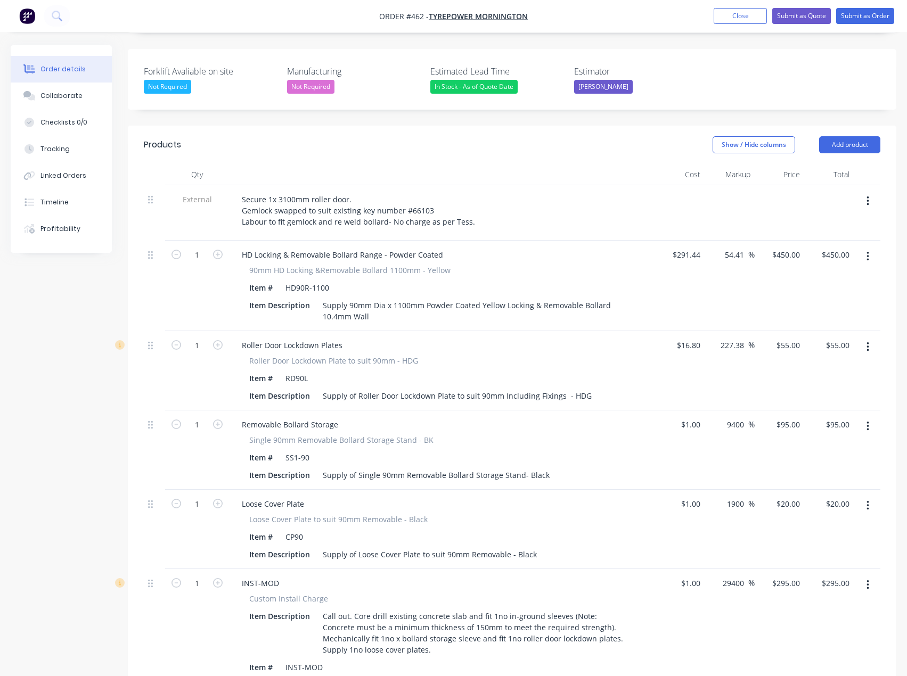
scroll to position [275, 0]
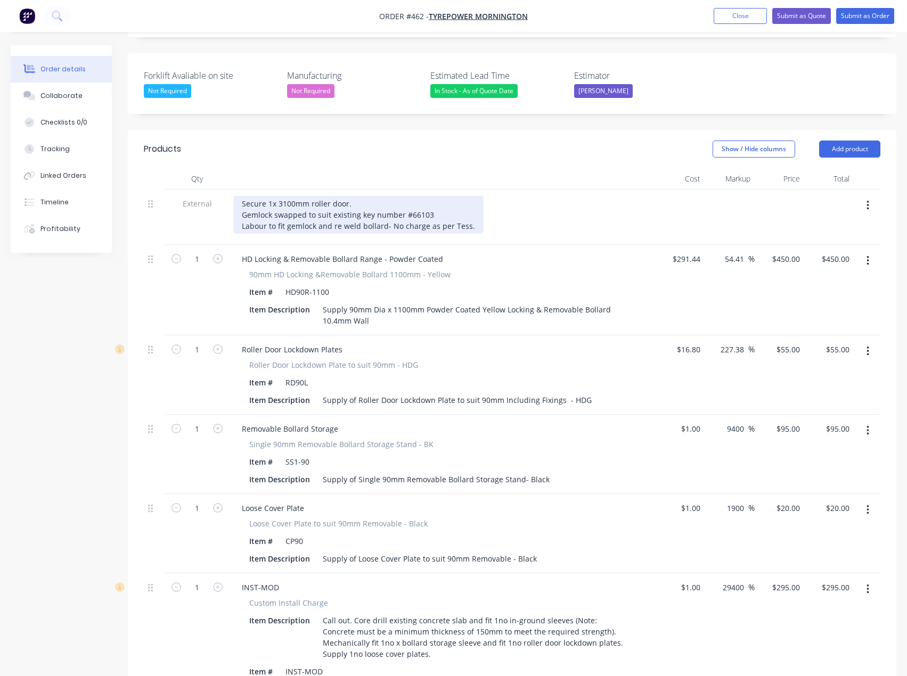
click at [242, 197] on div "Secure 1x 3100mm roller door. Gemlock swapped to suit existing key number #6610…" at bounding box center [358, 215] width 250 height 38
click at [502, 196] on div "Secure 1x 3100mm roller door. Gemlock swapped to suit existing key number #6610…" at bounding box center [375, 215] width 284 height 38
click at [275, 197] on div "Secure 1x 3100mm roller door. Gemlock swapped to suit existing key number #6610…" at bounding box center [375, 215] width 284 height 38
click at [394, 196] on div "Secure 1x 3100mm roller door. Gemlock swapped to suit existing key number #6610…" at bounding box center [375, 215] width 284 height 38
click at [507, 196] on div "Secure 1x 3100mm roller door. Gemlock swapped to suit existing key number #6610…" at bounding box center [375, 215] width 284 height 38
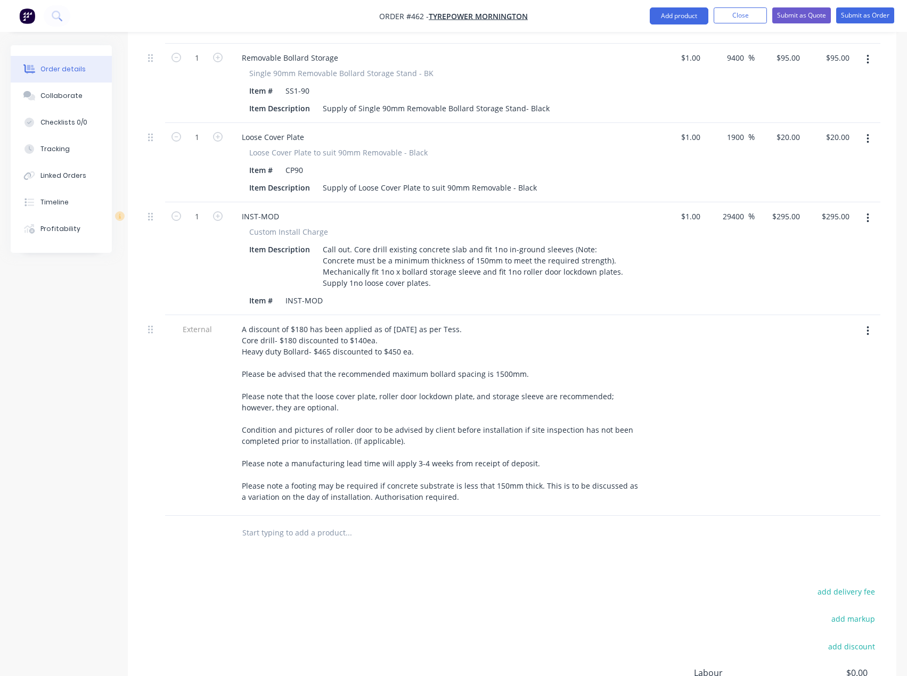
scroll to position [648, 0]
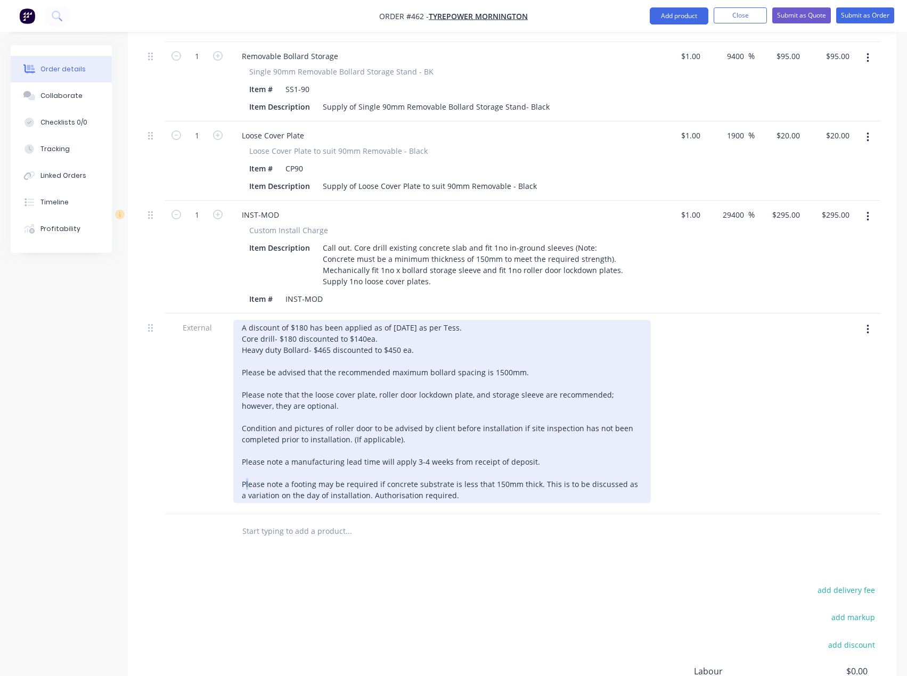
drag, startPoint x: 537, startPoint y: 432, endPoint x: 239, endPoint y: 438, distance: 298.3
click at [239, 438] on div "A discount of $180 has been applied as of [DATE] as per Tess. Core drill- $180 …" at bounding box center [442, 411] width 418 height 183
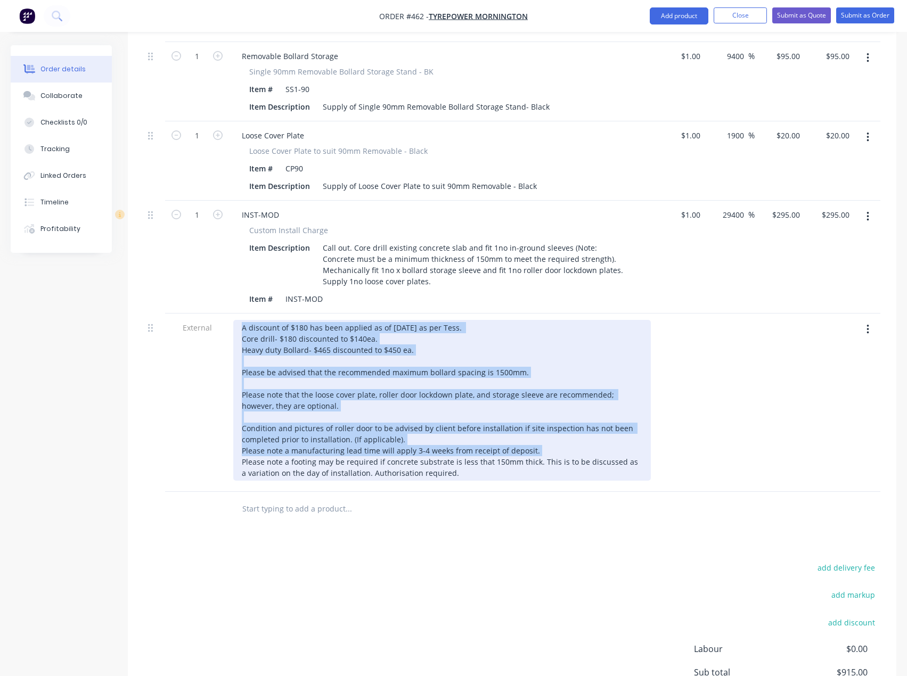
drag, startPoint x: 544, startPoint y: 444, endPoint x: 211, endPoint y: 436, distance: 332.4
click at [211, 436] on div "External A discount of $180 has been applied as of [DATE] as per Tess. Core dri…" at bounding box center [512, 403] width 736 height 178
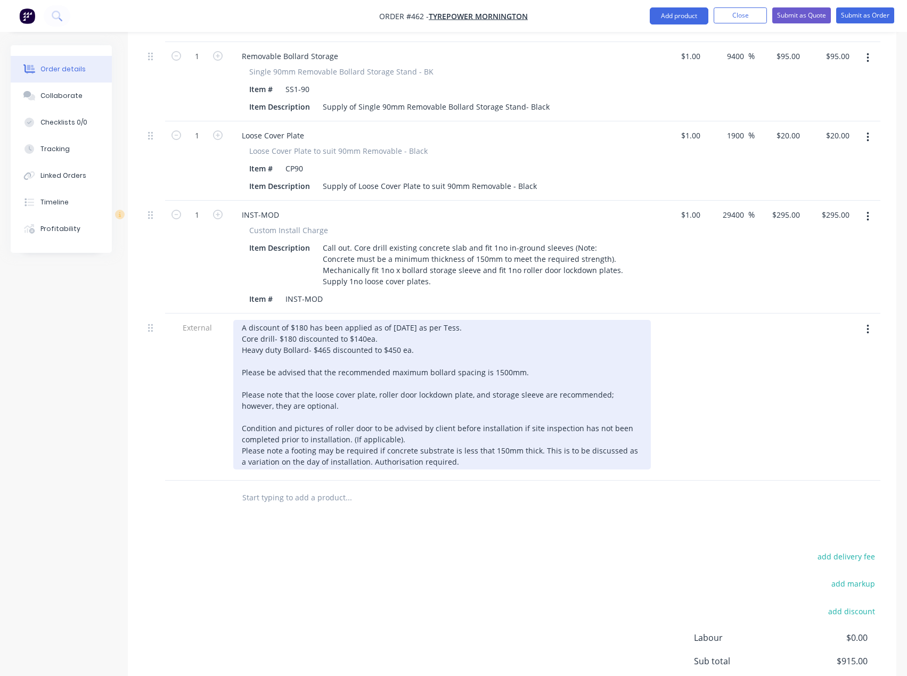
click at [416, 320] on div "A discount of $180 has been applied as of [DATE] as per Tess. Core drill- $180 …" at bounding box center [442, 395] width 418 height 150
click at [399, 321] on div "A discount of $180 has been applied as of [DATE] as per Tess. Core drill- $180 …" at bounding box center [442, 395] width 418 height 150
click at [420, 321] on div "A discount of $180 has been applied as of [DATE] as per Tess. Core drill- $180 …" at bounding box center [442, 395] width 418 height 150
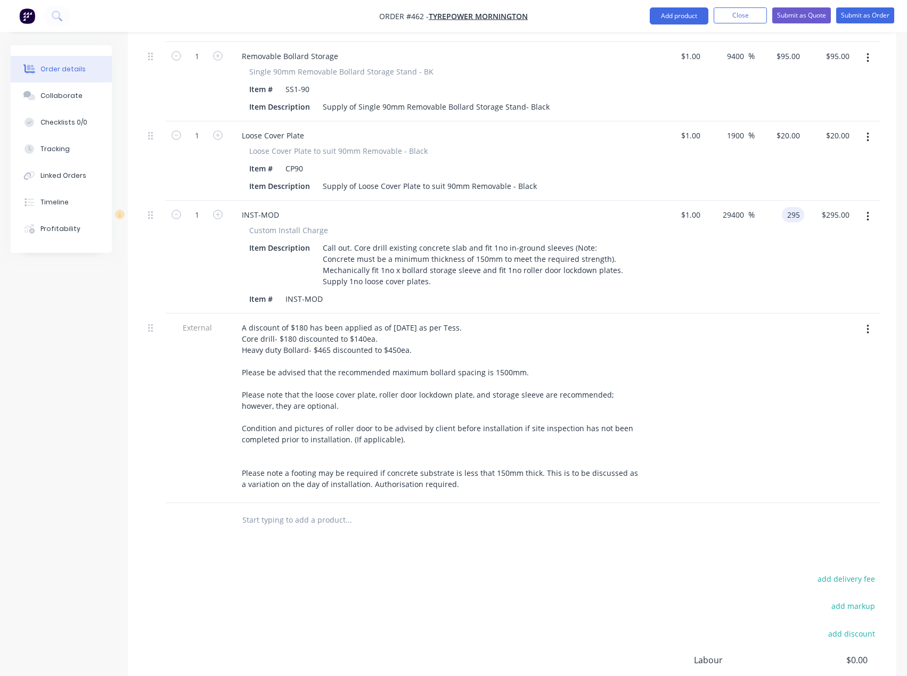
click at [785, 207] on div "295 295" at bounding box center [793, 214] width 22 height 15
type input "395"
type input "39400"
type input "$395.00"
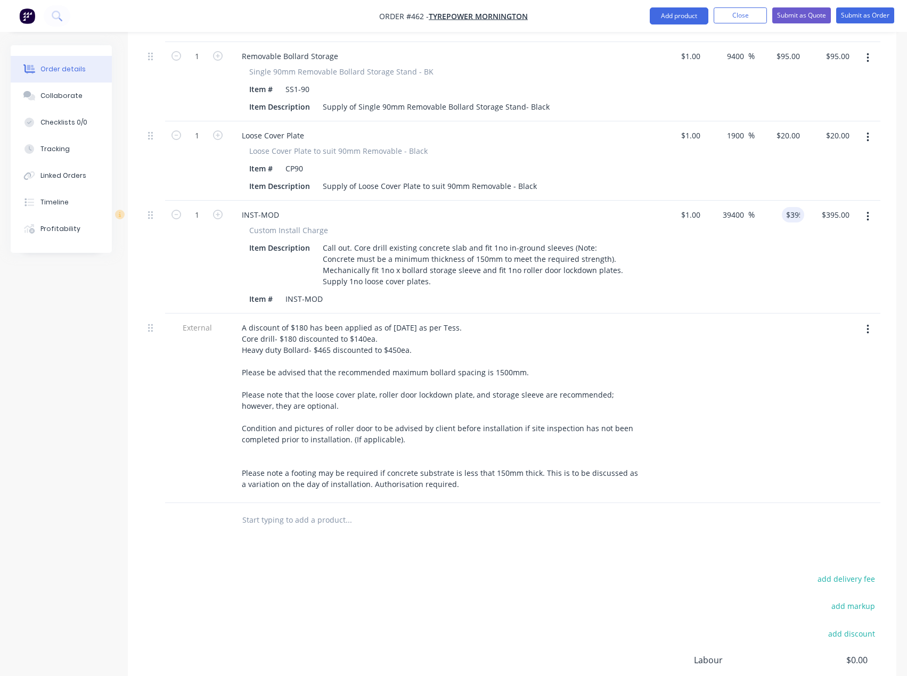
click at [551, 518] on div "Products Show / Hide columns Add product Qty Cost Markup Price Total External S…" at bounding box center [512, 275] width 768 height 1036
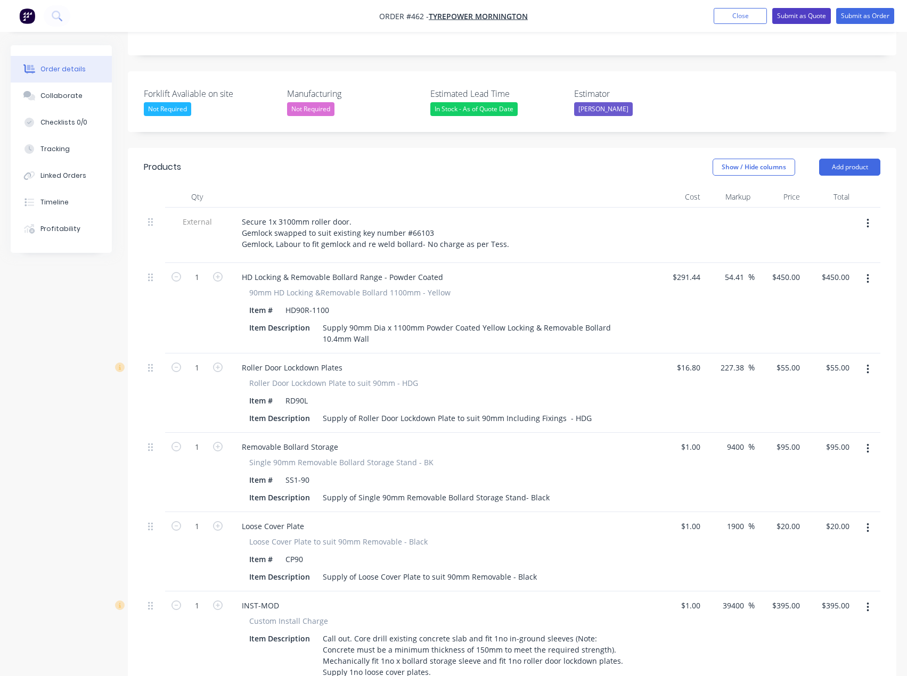
scroll to position [222, 0]
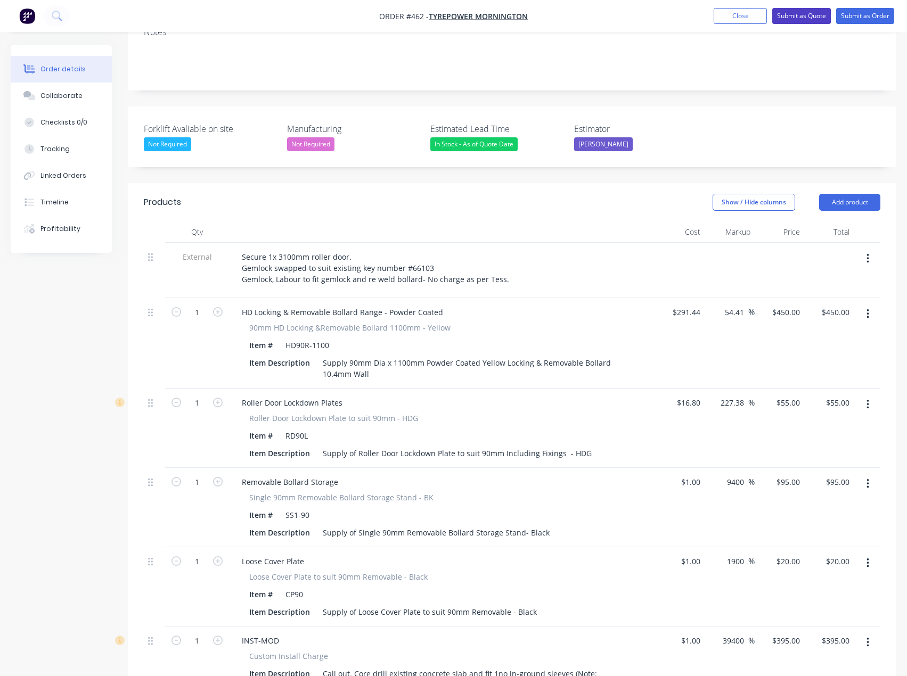
click at [806, 12] on button "Submit as Quote" at bounding box center [801, 16] width 59 height 16
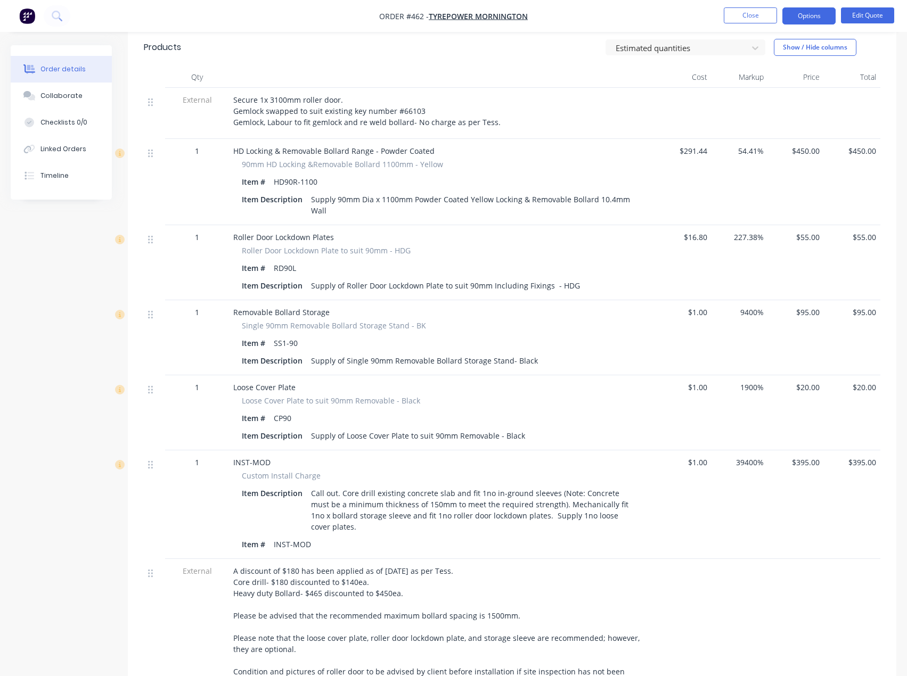
scroll to position [325, 0]
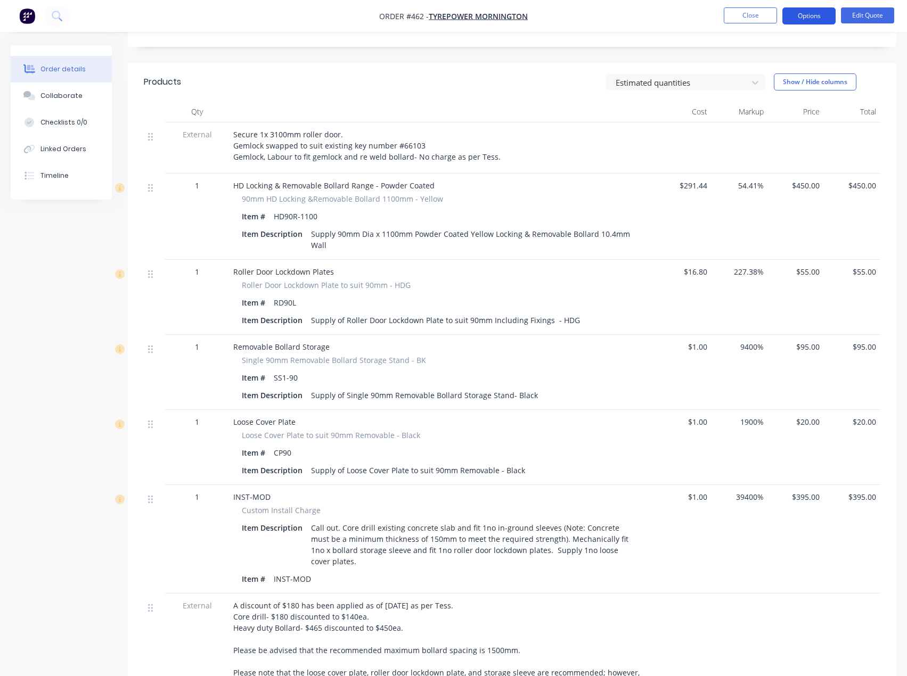
click at [817, 15] on button "Options" at bounding box center [808, 15] width 53 height 17
click at [804, 17] on button "Options" at bounding box center [808, 15] width 53 height 17
click at [831, 17] on button "Options" at bounding box center [808, 15] width 53 height 17
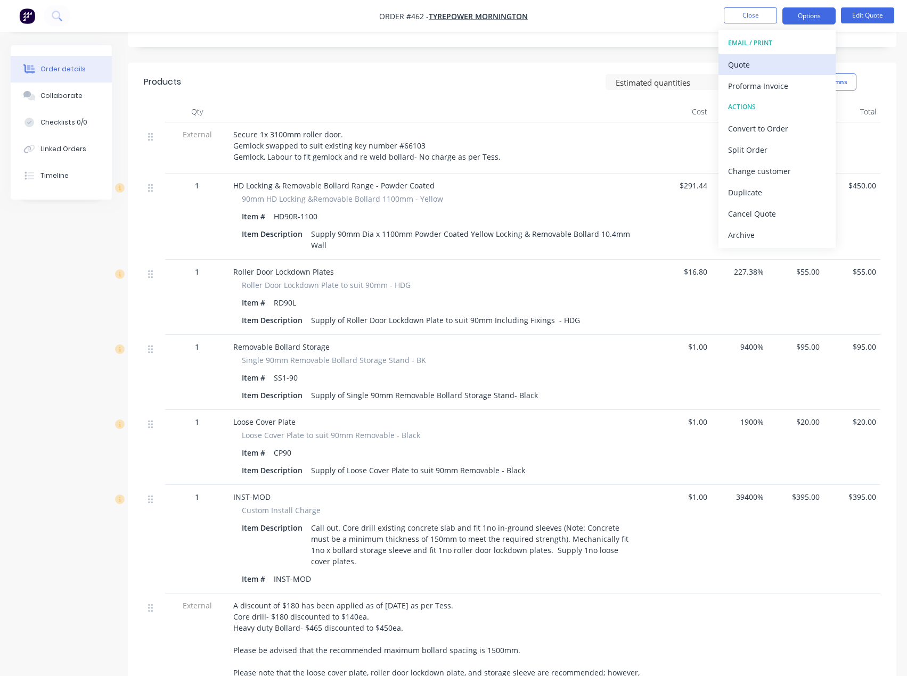
click at [749, 64] on div "Quote" at bounding box center [777, 64] width 98 height 15
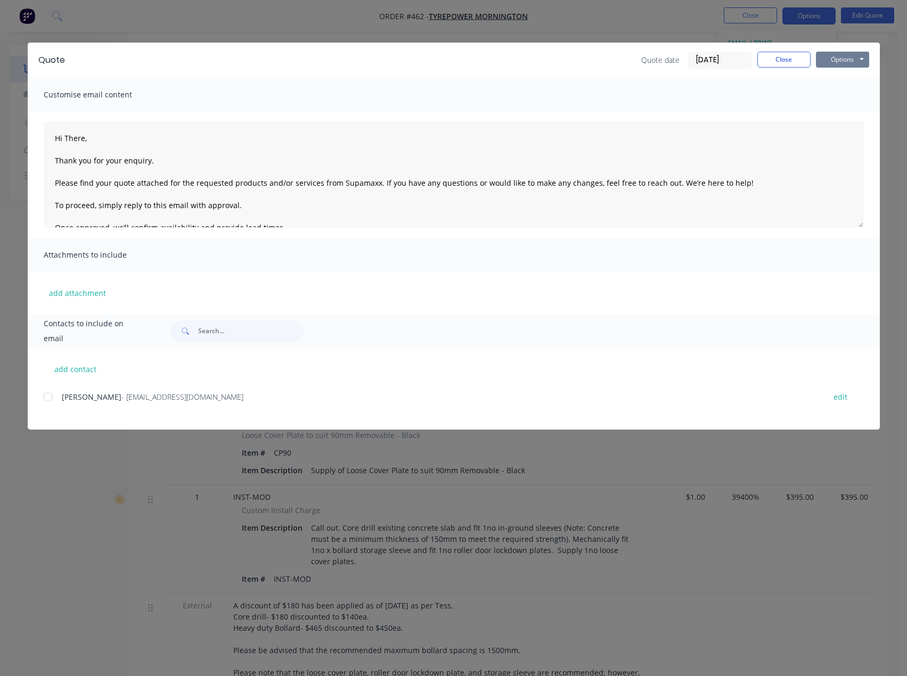
click at [842, 56] on button "Options" at bounding box center [842, 60] width 53 height 16
click at [844, 78] on button "Preview" at bounding box center [850, 79] width 68 height 18
drag, startPoint x: 787, startPoint y: 60, endPoint x: 752, endPoint y: 65, distance: 34.9
click at [784, 60] on button "Close" at bounding box center [783, 60] width 53 height 16
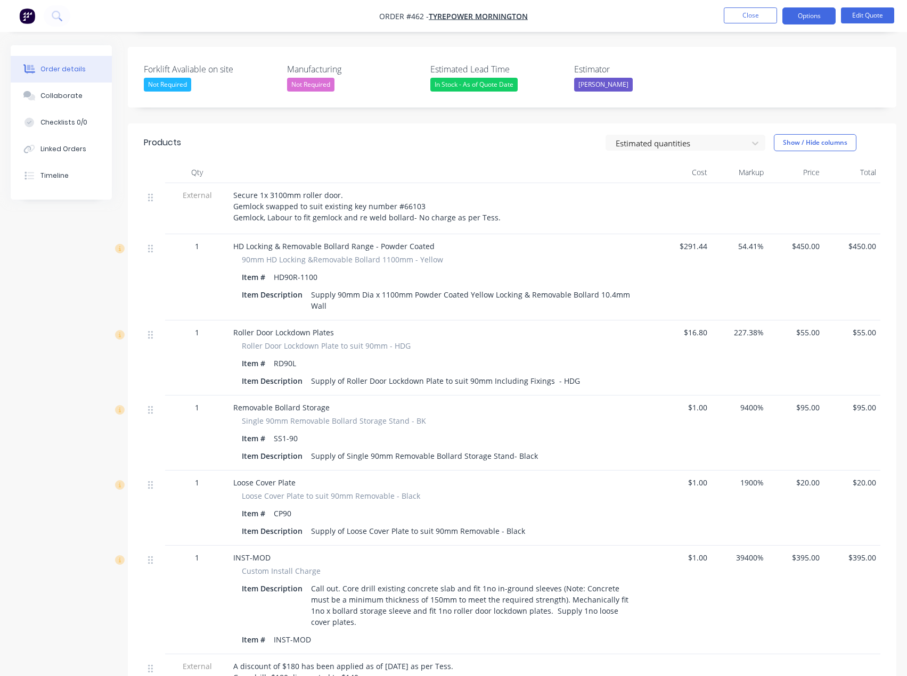
scroll to position [112, 0]
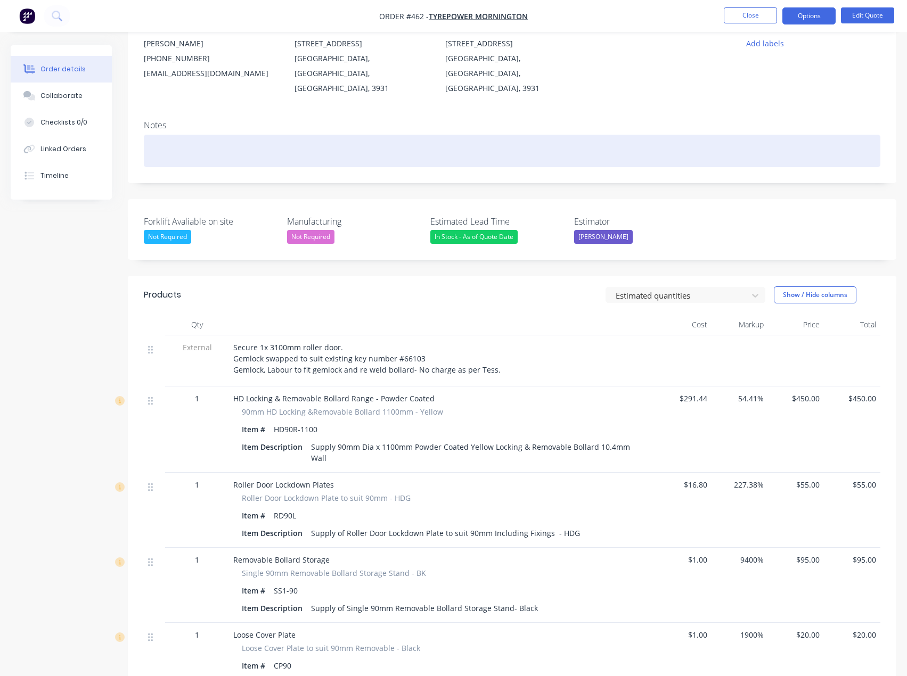
click at [175, 135] on div at bounding box center [512, 151] width 736 height 32
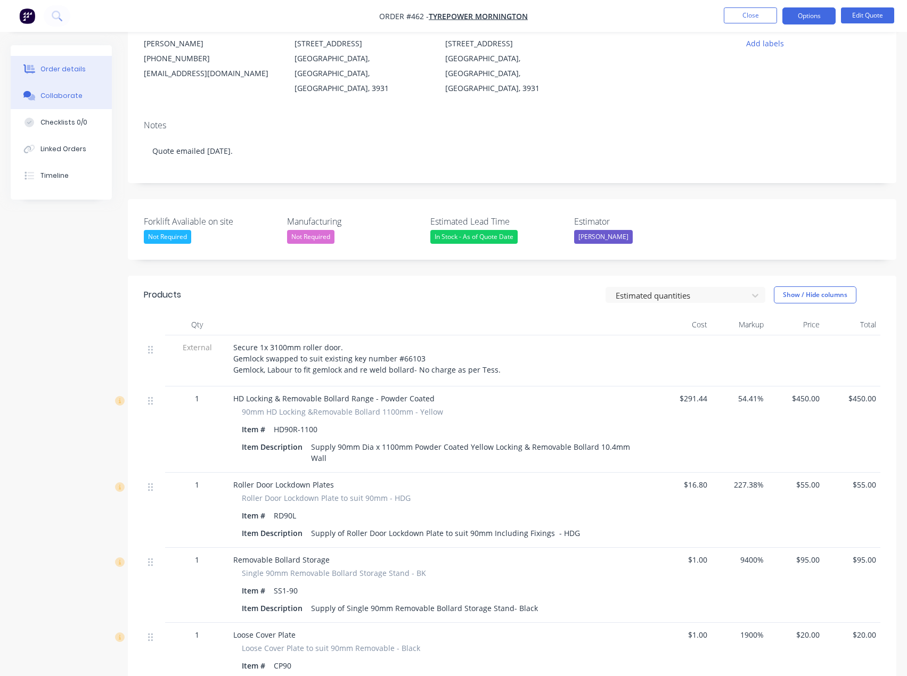
click at [54, 95] on div "Collaborate" at bounding box center [61, 96] width 42 height 10
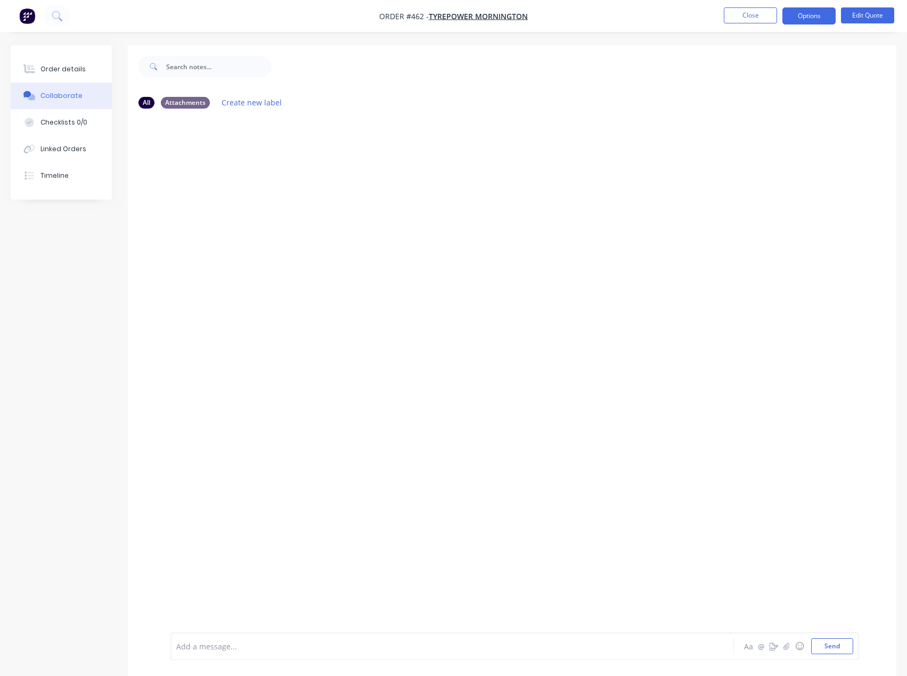
click at [252, 650] on div at bounding box center [430, 646] width 507 height 11
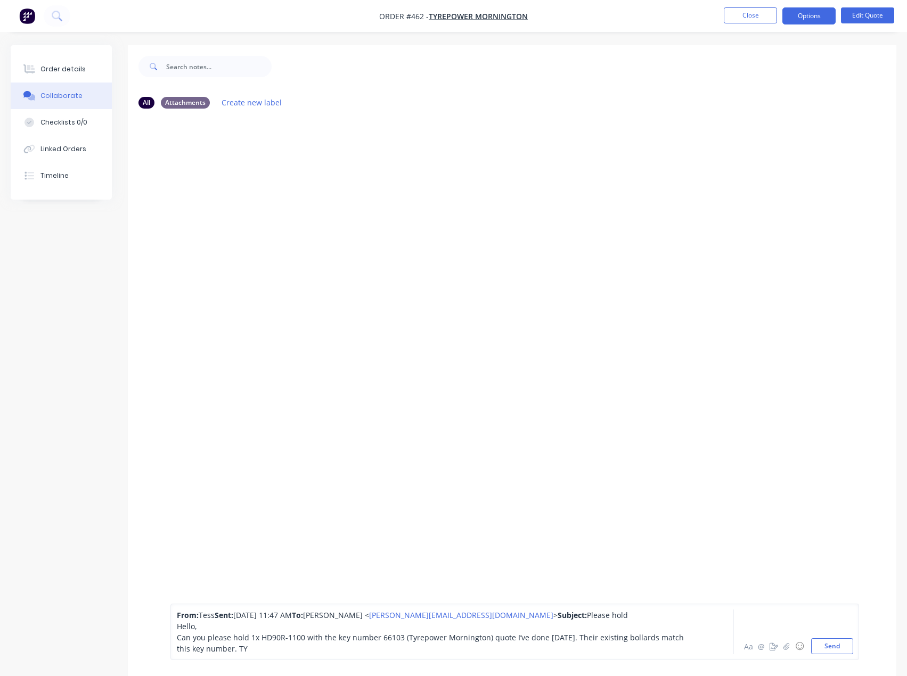
drag, startPoint x: 819, startPoint y: 644, endPoint x: 626, endPoint y: 625, distance: 194.2
click at [820, 644] on button "Send" at bounding box center [832, 647] width 42 height 16
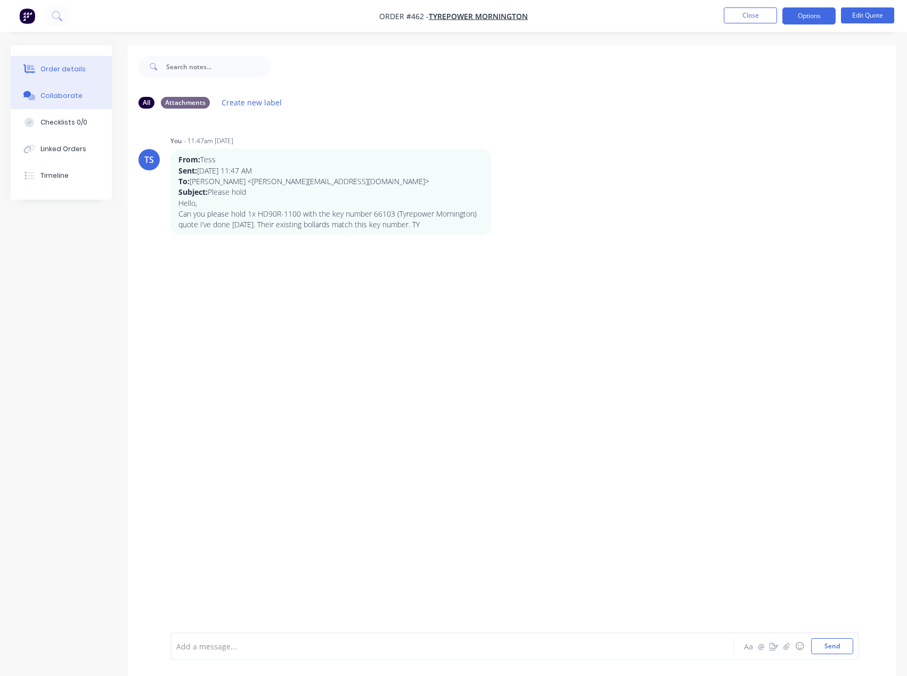
click at [55, 69] on div "Order details" at bounding box center [62, 69] width 45 height 10
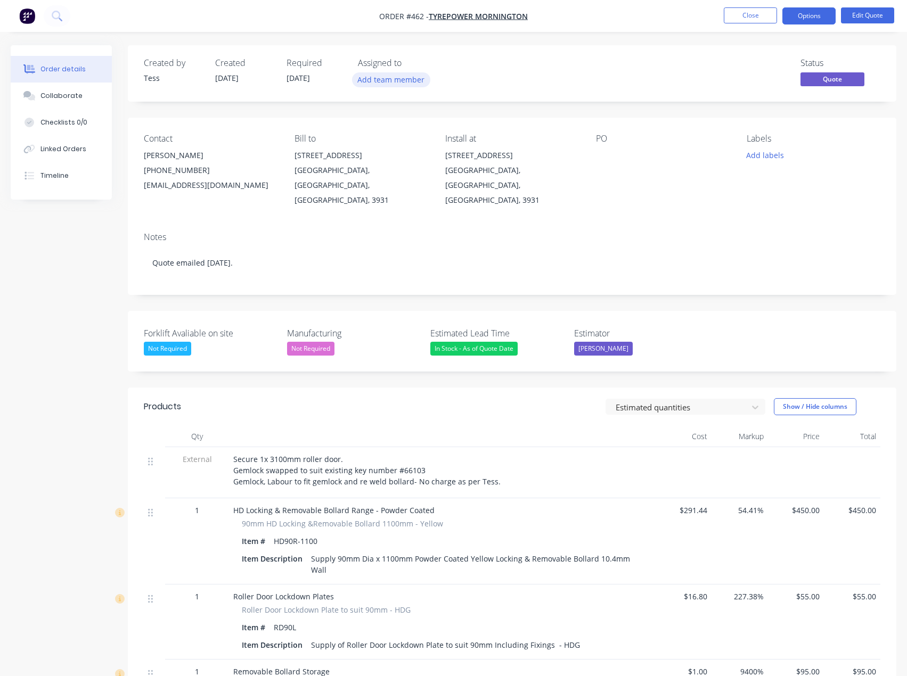
click at [390, 76] on button "Add team member" at bounding box center [391, 79] width 78 height 14
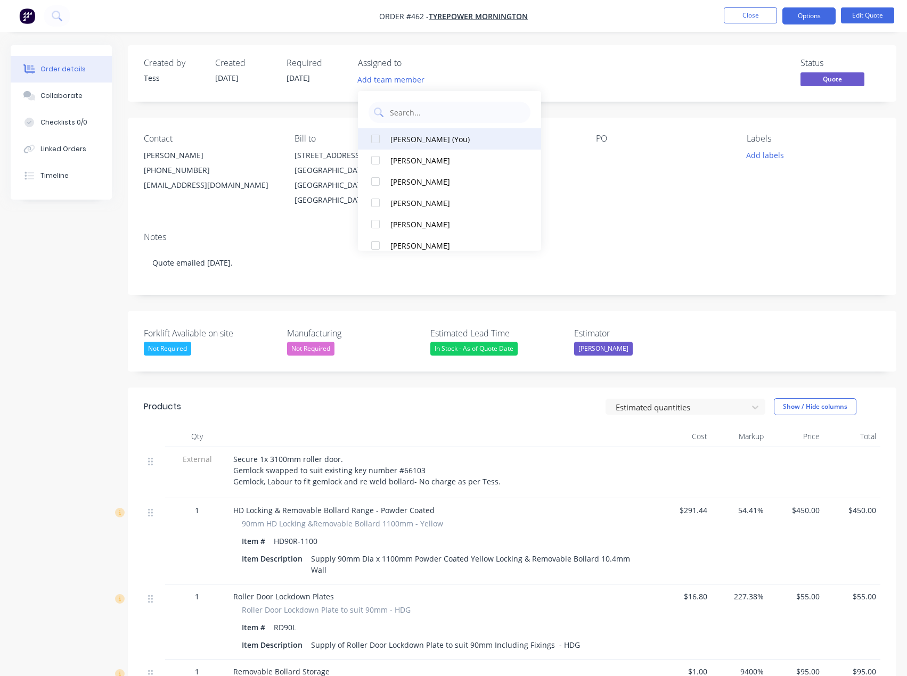
click at [402, 141] on div "[PERSON_NAME] (You)" at bounding box center [452, 139] width 125 height 11
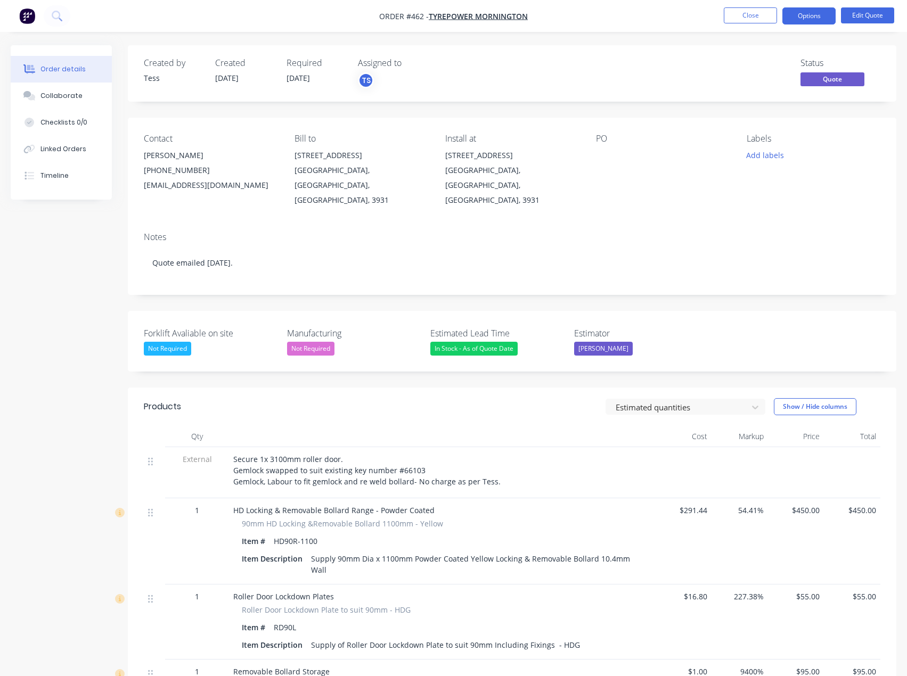
click at [513, 58] on div "Created by Tess Created [DATE] Required [DATE] Assigned to TS Status Quote" at bounding box center [512, 73] width 768 height 56
click at [759, 154] on button "Add labels" at bounding box center [765, 155] width 49 height 14
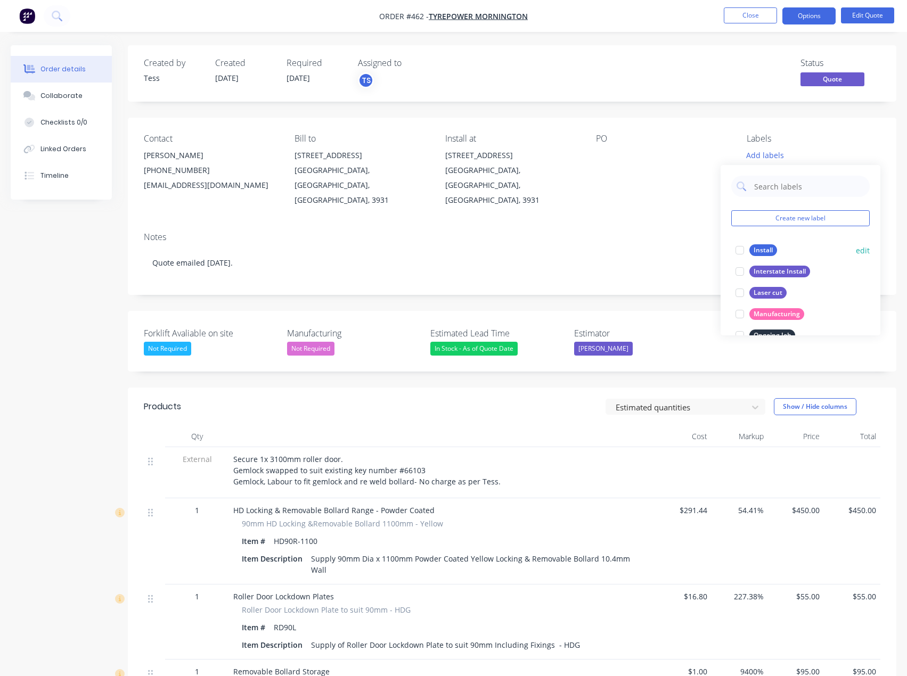
click at [764, 248] on div "Install" at bounding box center [763, 250] width 28 height 12
click at [726, 170] on div "Create new label Install edit Interstate Install edit Laser cut edit Manufactur…" at bounding box center [801, 245] width 160 height 170
click at [677, 128] on div "Contact [PERSON_NAME] [PHONE_NUMBER] [EMAIL_ADDRESS][DOMAIN_NAME] Bill to [STRE…" at bounding box center [512, 171] width 768 height 106
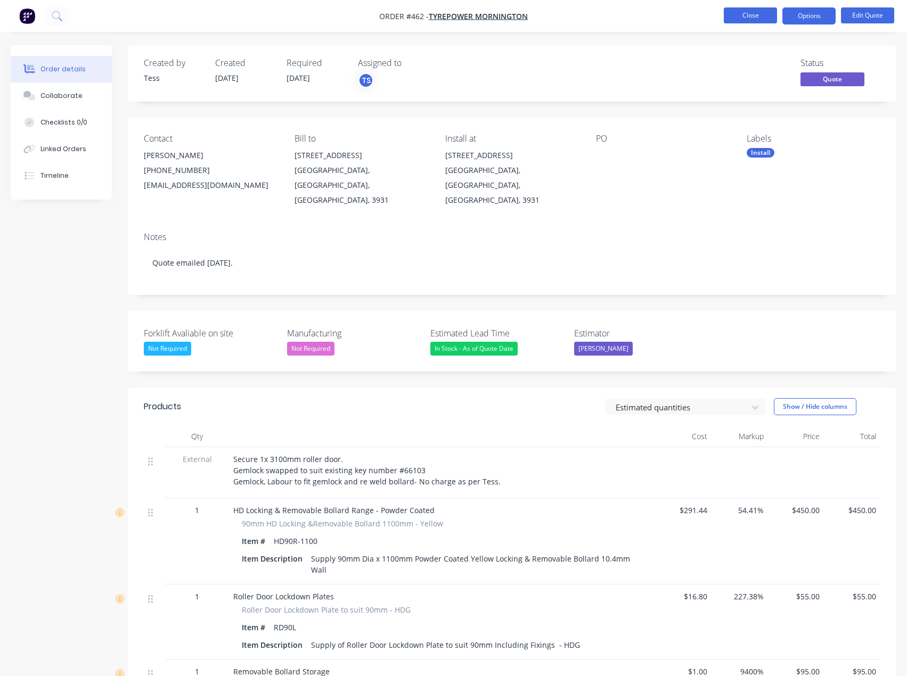
click at [754, 17] on button "Close" at bounding box center [750, 15] width 53 height 16
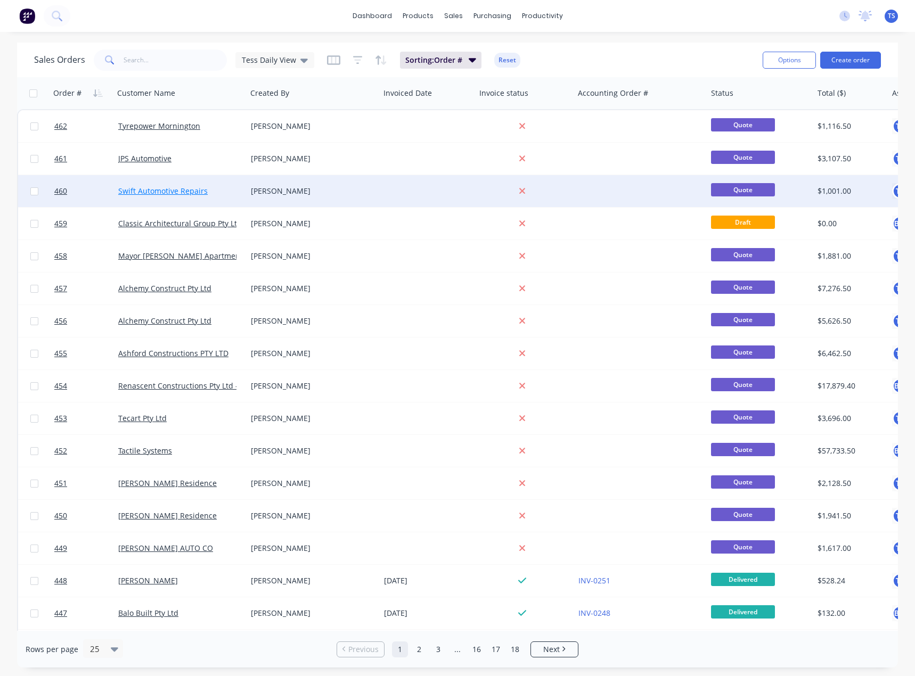
click at [154, 190] on link "Swift Automotive Repairs" at bounding box center [162, 191] width 89 height 10
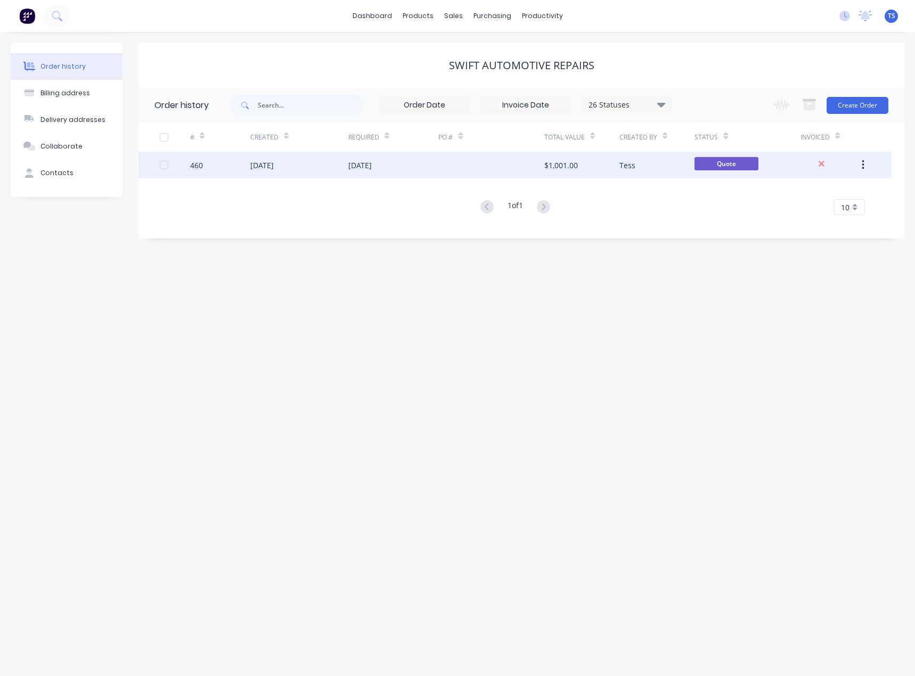
click at [297, 169] on div "[DATE]" at bounding box center [299, 165] width 98 height 27
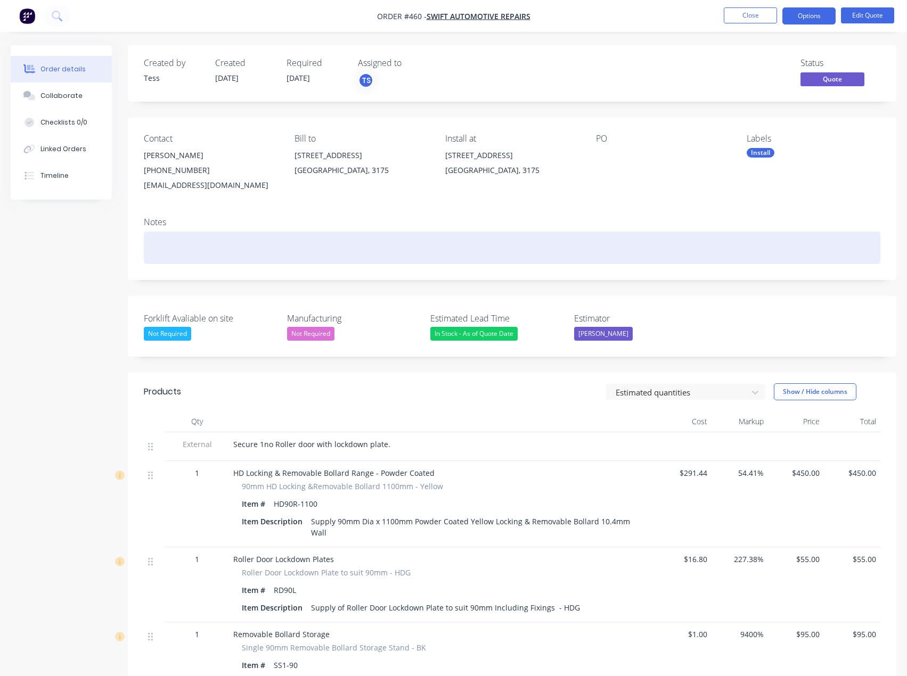
click at [151, 249] on div at bounding box center [512, 248] width 736 height 32
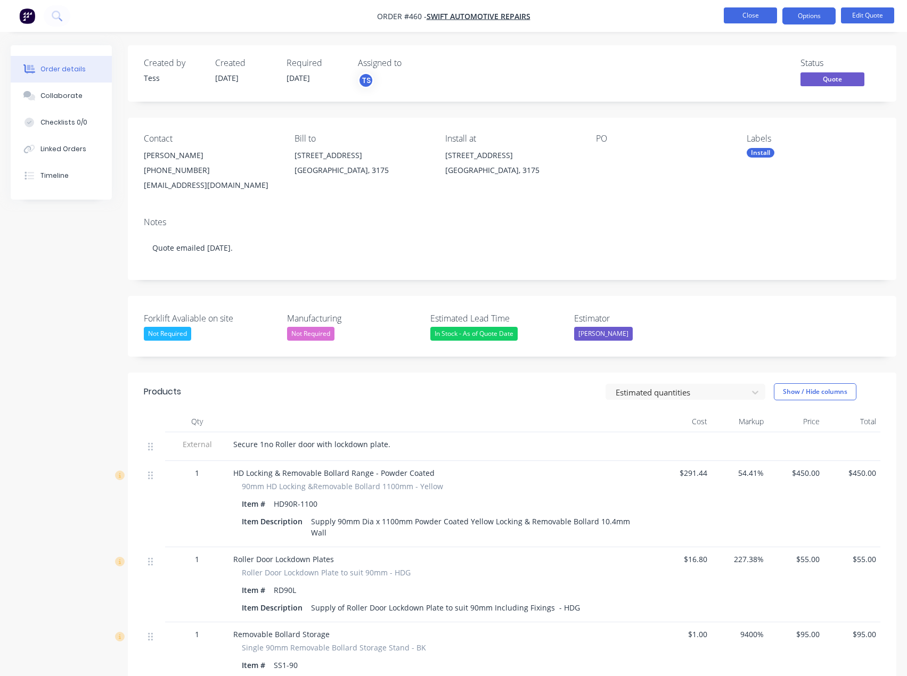
click at [742, 12] on button "Close" at bounding box center [750, 15] width 53 height 16
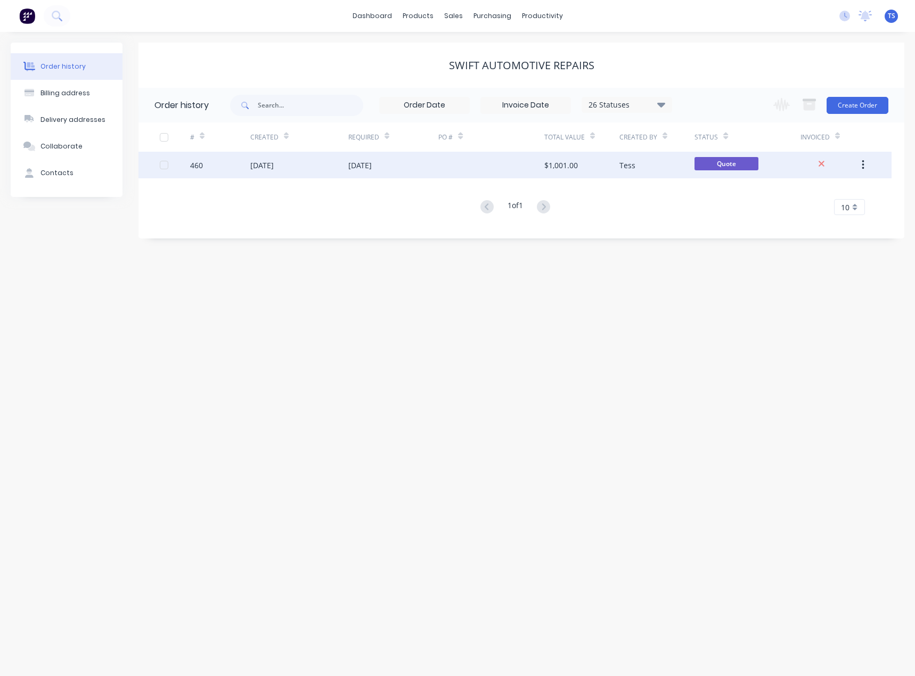
click at [367, 165] on div "[DATE]" at bounding box center [359, 165] width 23 height 11
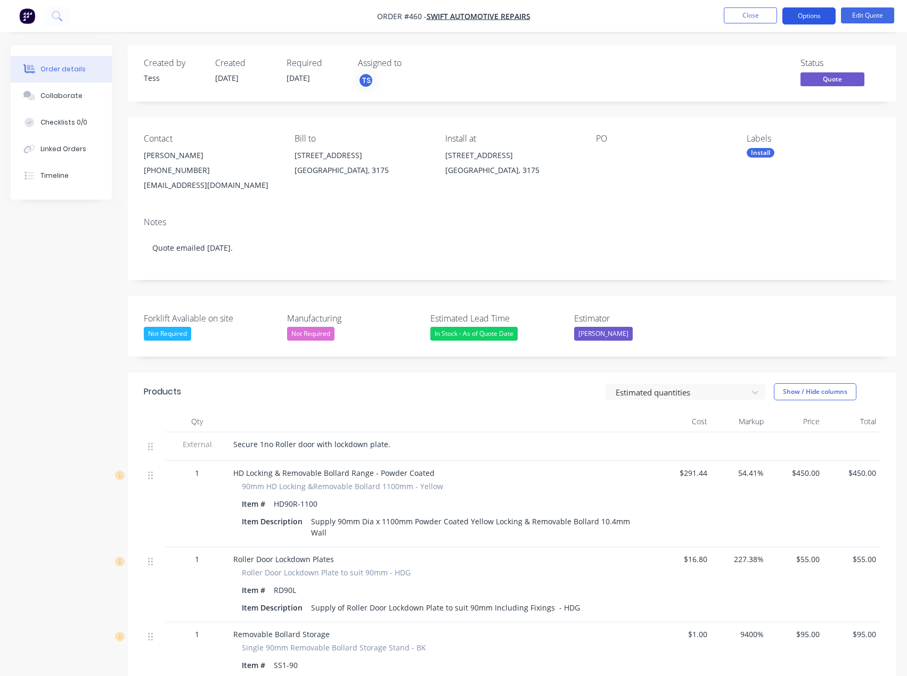
click at [813, 18] on button "Options" at bounding box center [808, 15] width 53 height 17
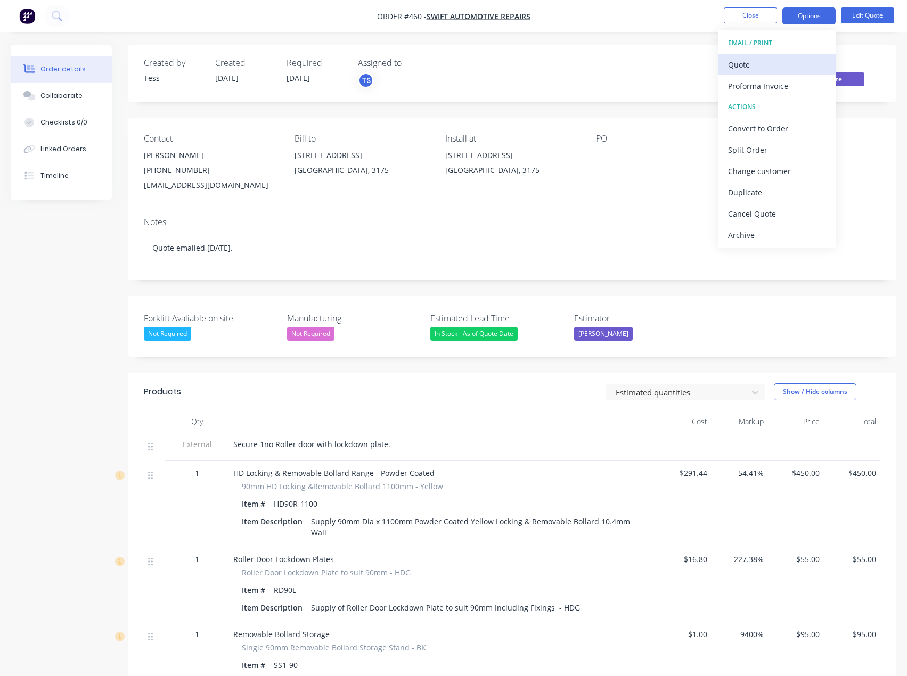
click at [769, 60] on div "Quote" at bounding box center [777, 64] width 98 height 15
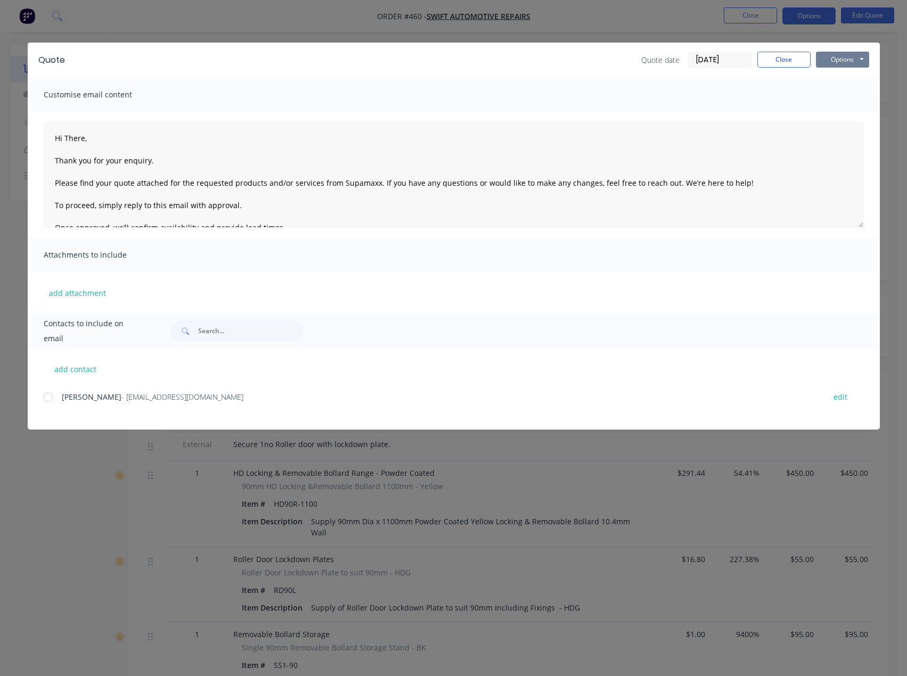
click at [849, 61] on button "Options" at bounding box center [842, 60] width 53 height 16
click at [842, 80] on button "Preview" at bounding box center [850, 79] width 68 height 18
click at [794, 61] on button "Close" at bounding box center [783, 60] width 53 height 16
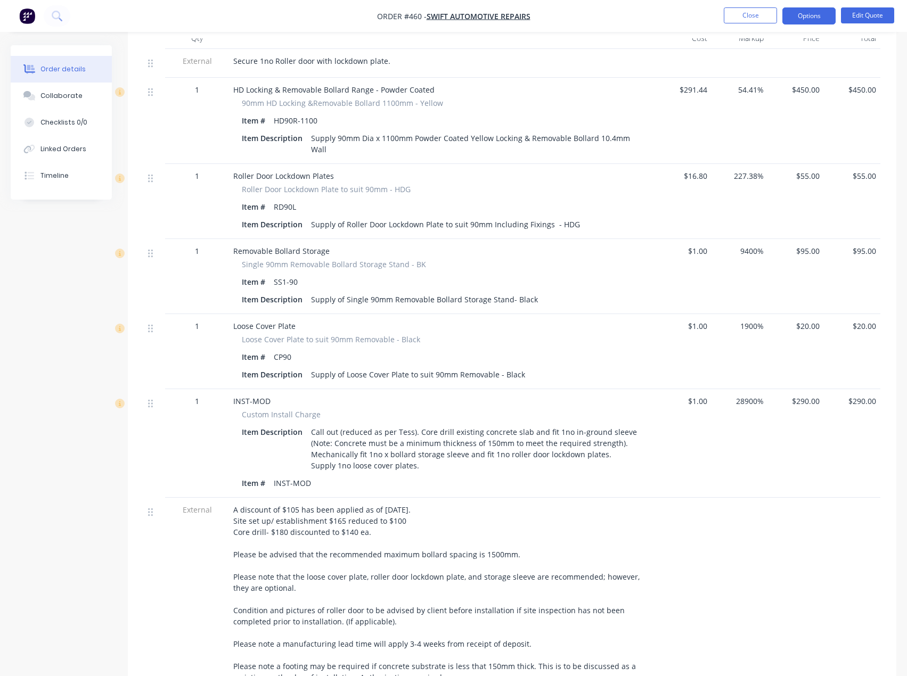
scroll to position [426, 0]
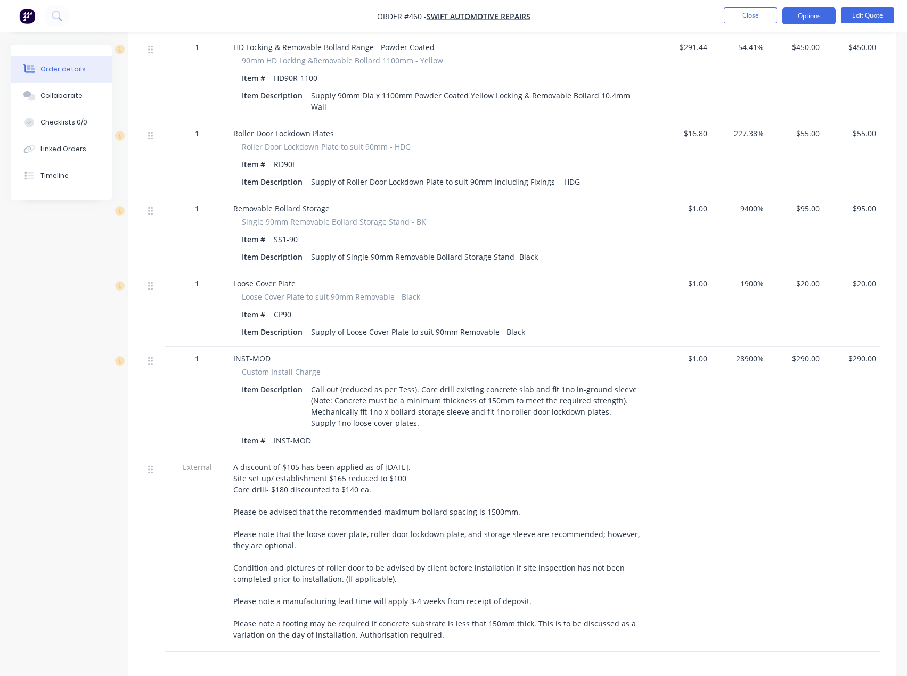
click at [801, 359] on span "$290.00" at bounding box center [796, 358] width 48 height 11
click at [865, 18] on button "Edit Quote" at bounding box center [867, 15] width 53 height 16
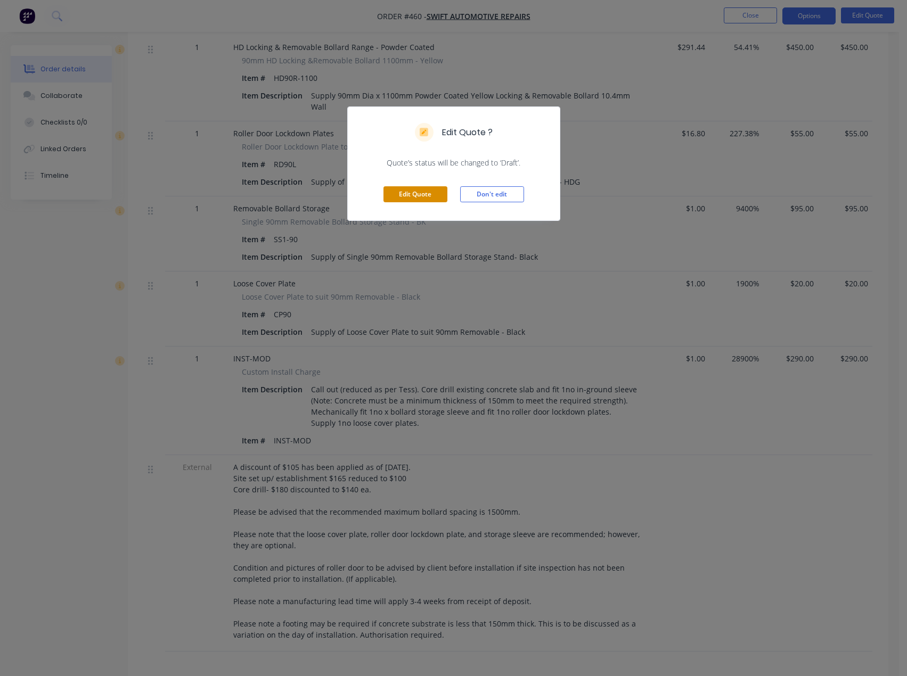
click at [425, 199] on button "Edit Quote" at bounding box center [415, 194] width 64 height 16
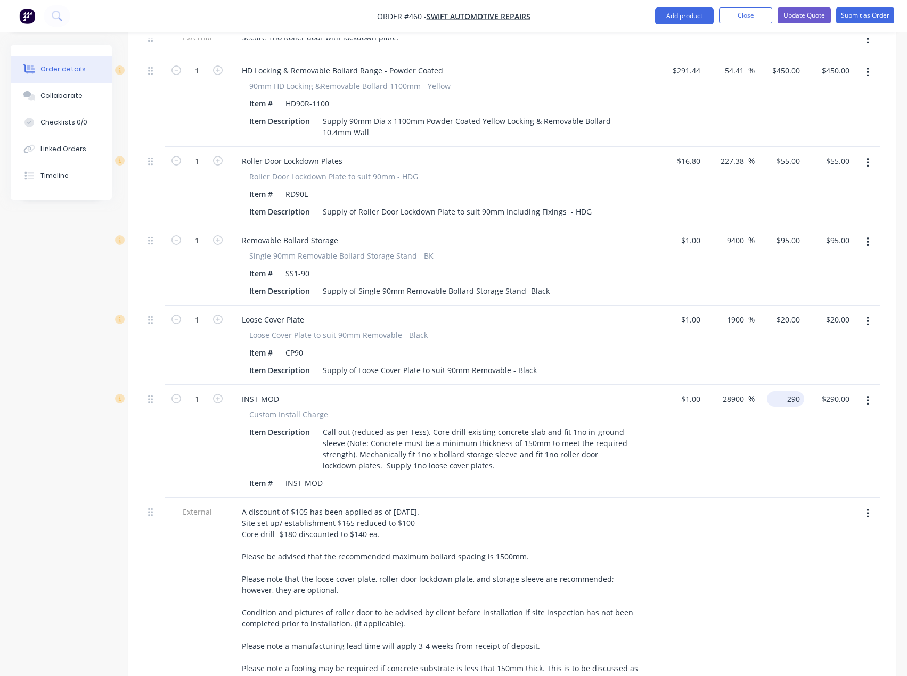
click at [785, 400] on div "290 $290.00" at bounding box center [787, 398] width 33 height 15
type input "285"
type input "28400"
type input "$285.00"
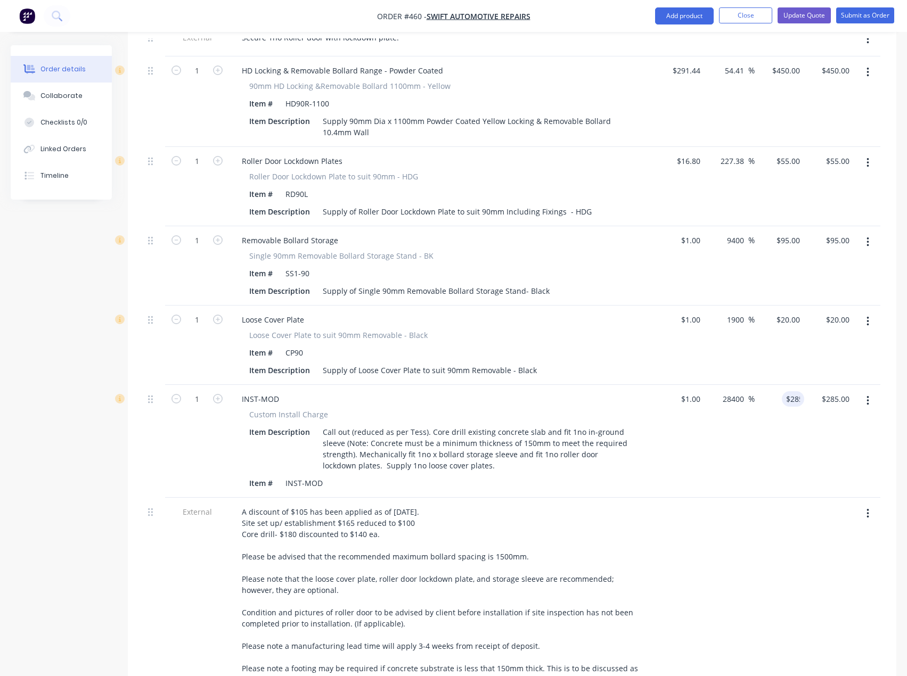
click at [752, 519] on div at bounding box center [730, 598] width 50 height 201
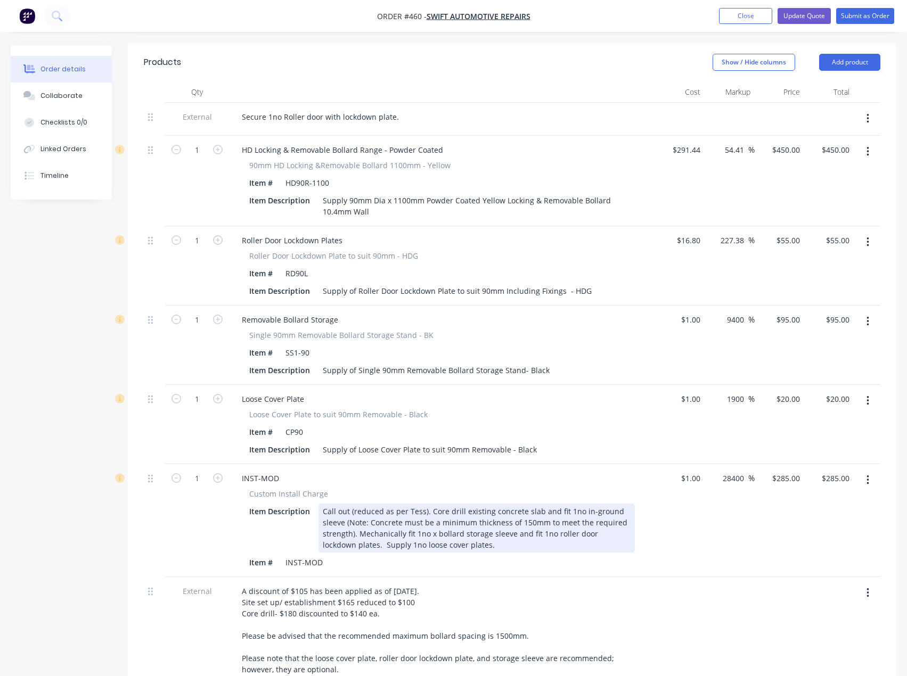
scroll to position [320, 0]
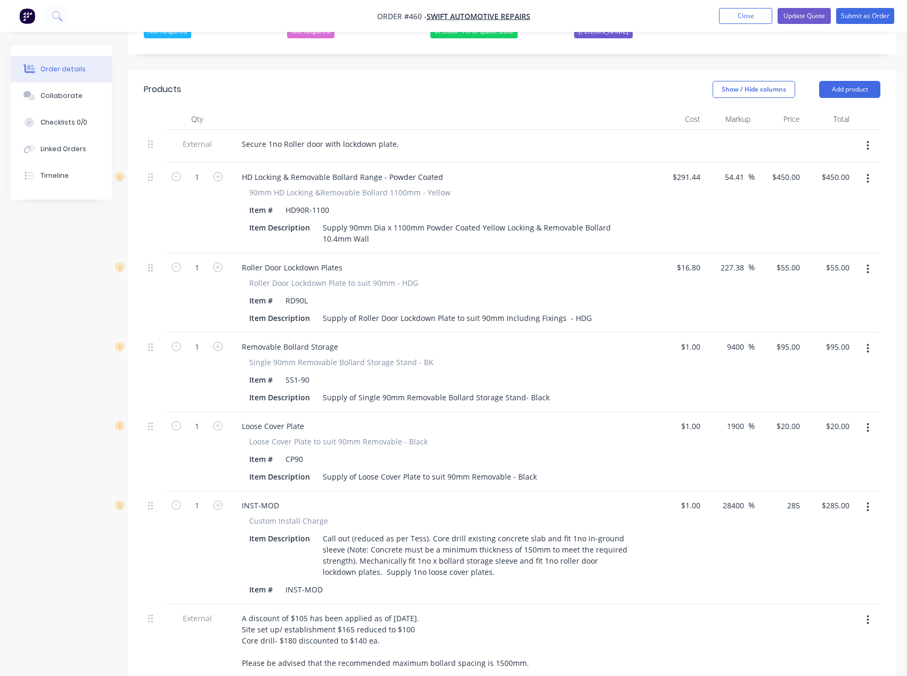
click at [781, 506] on div "285 $285.00" at bounding box center [780, 548] width 50 height 113
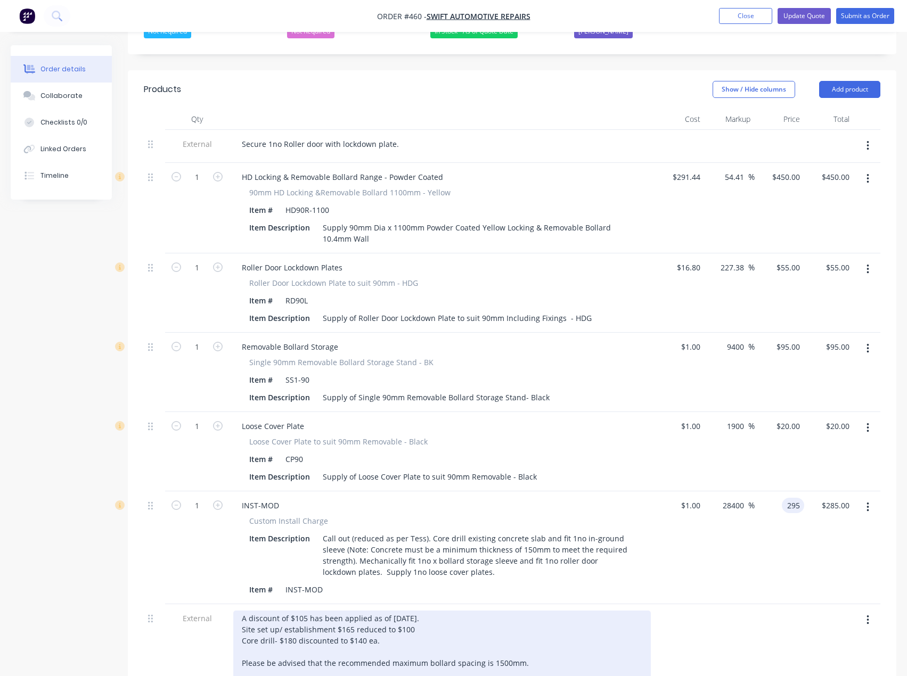
type input "295"
type input "29400"
type input "$295.00"
drag, startPoint x: 412, startPoint y: 630, endPoint x: 333, endPoint y: 628, distance: 78.8
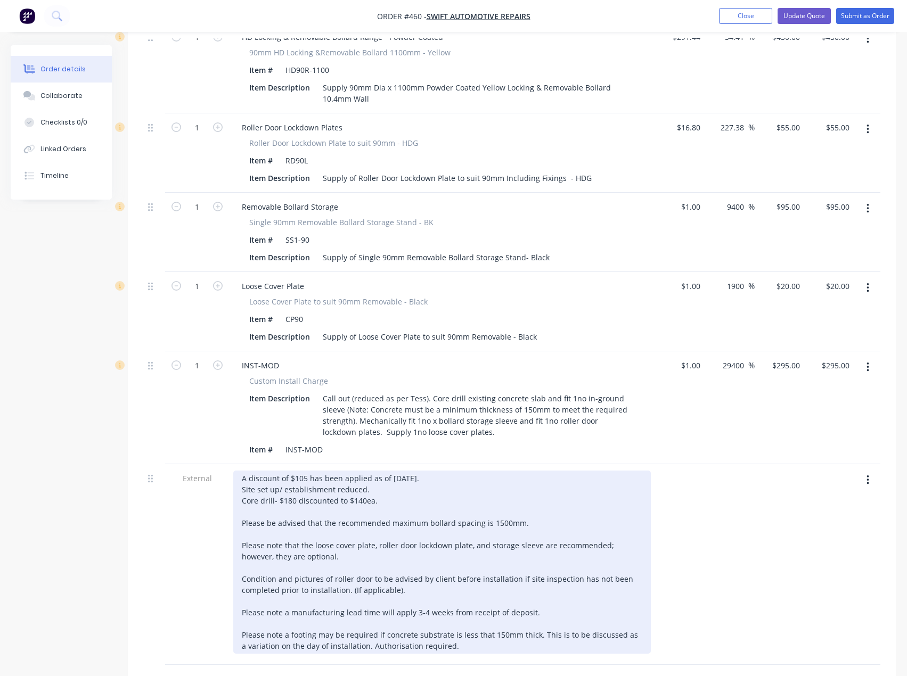
scroll to position [479, 0]
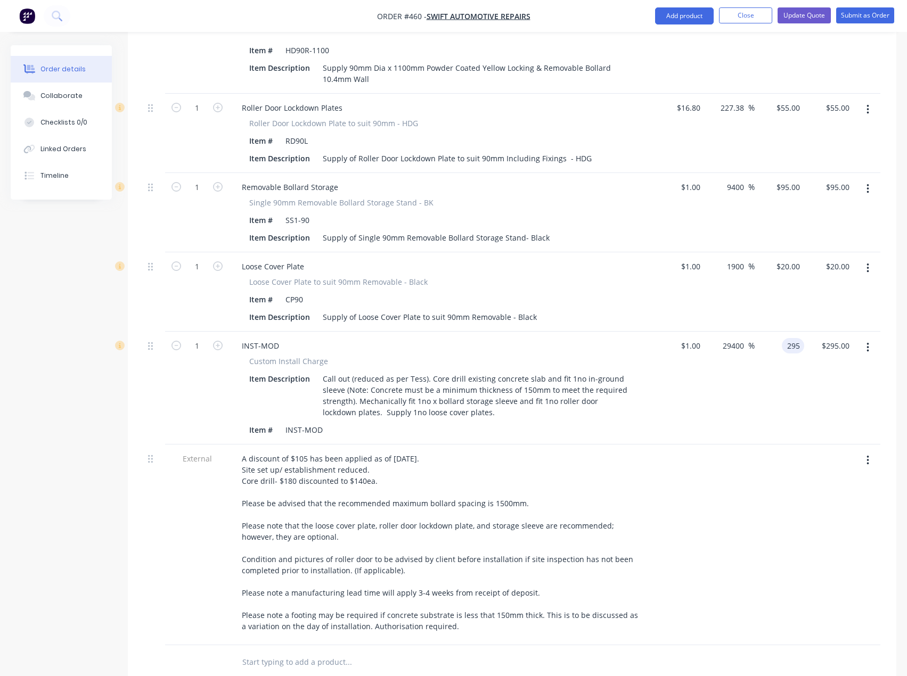
click at [786, 345] on input "295" at bounding box center [795, 345] width 18 height 15
type input "310"
type input "30900"
type input "$310.00"
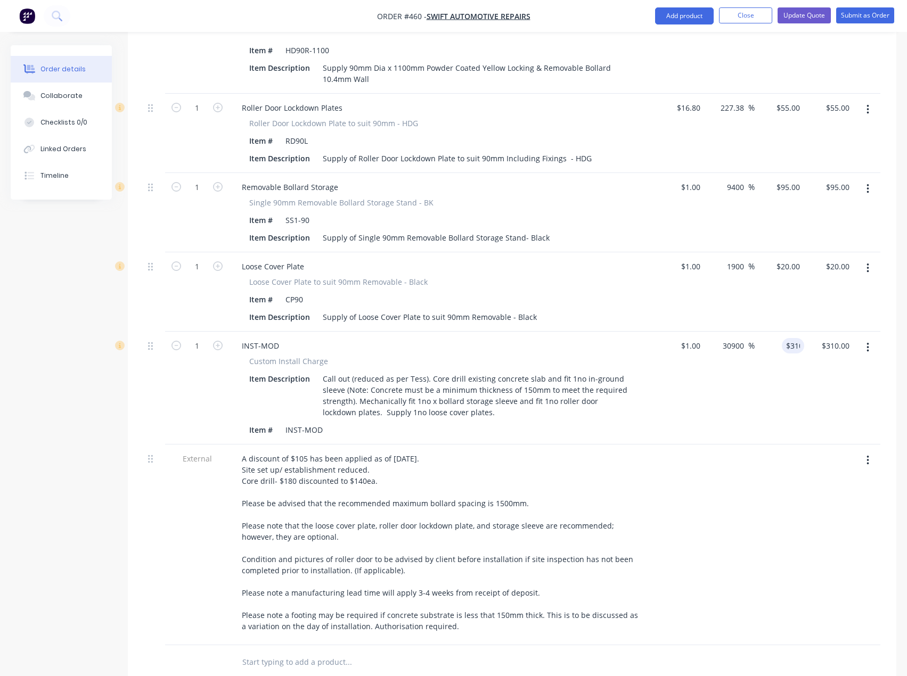
click at [701, 465] on div at bounding box center [680, 545] width 50 height 201
click at [713, 506] on div at bounding box center [730, 545] width 50 height 201
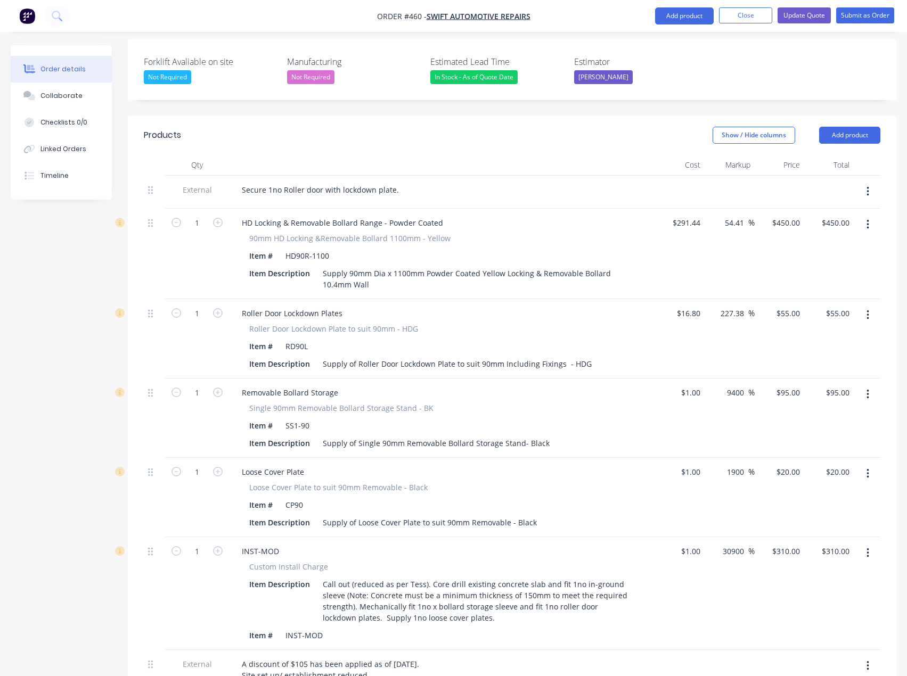
scroll to position [266, 0]
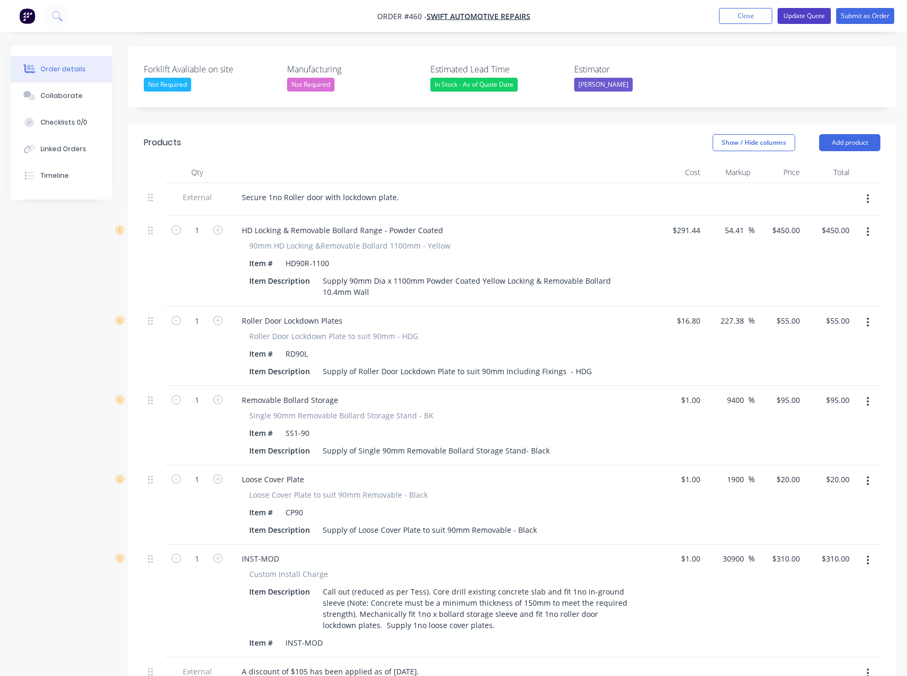
click at [803, 12] on button "Update Quote" at bounding box center [803, 16] width 53 height 16
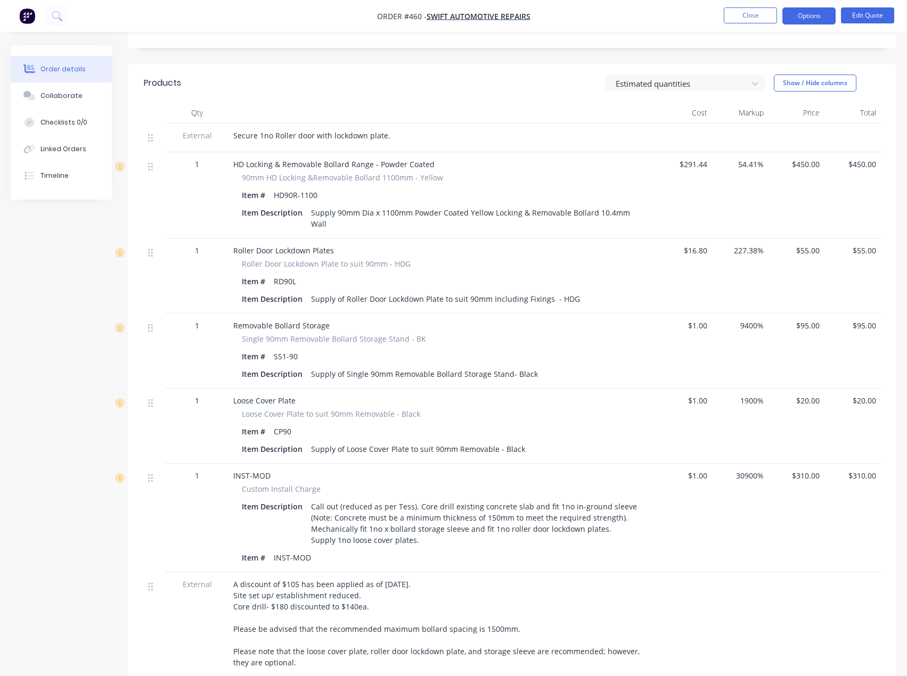
scroll to position [320, 0]
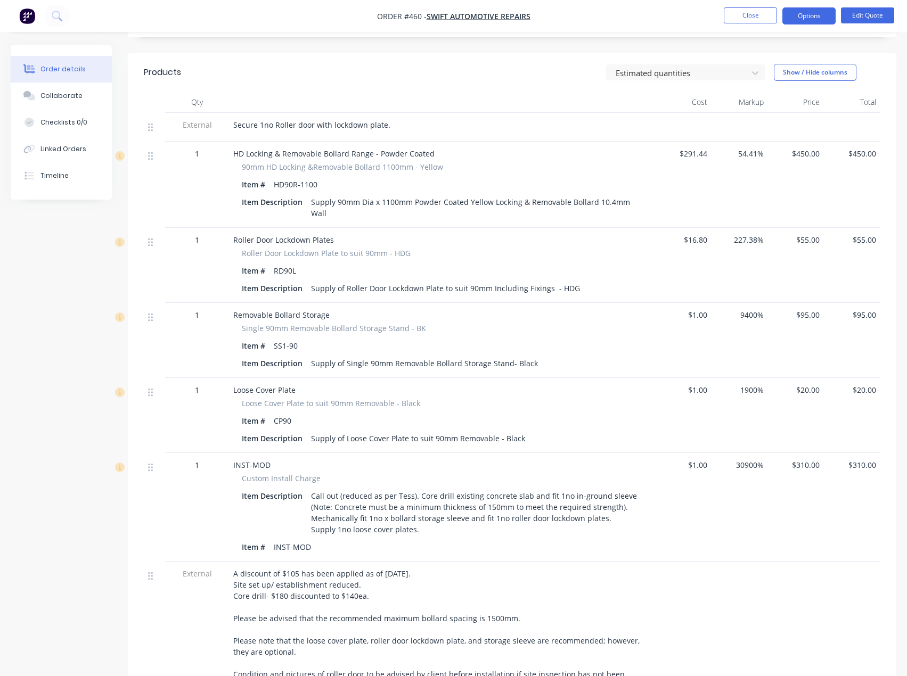
click at [356, 586] on span "A discount of $105 has been applied as of [DATE]. Site set up/ establishment re…" at bounding box center [437, 658] width 408 height 178
click at [873, 11] on button "Edit Quote" at bounding box center [867, 15] width 53 height 16
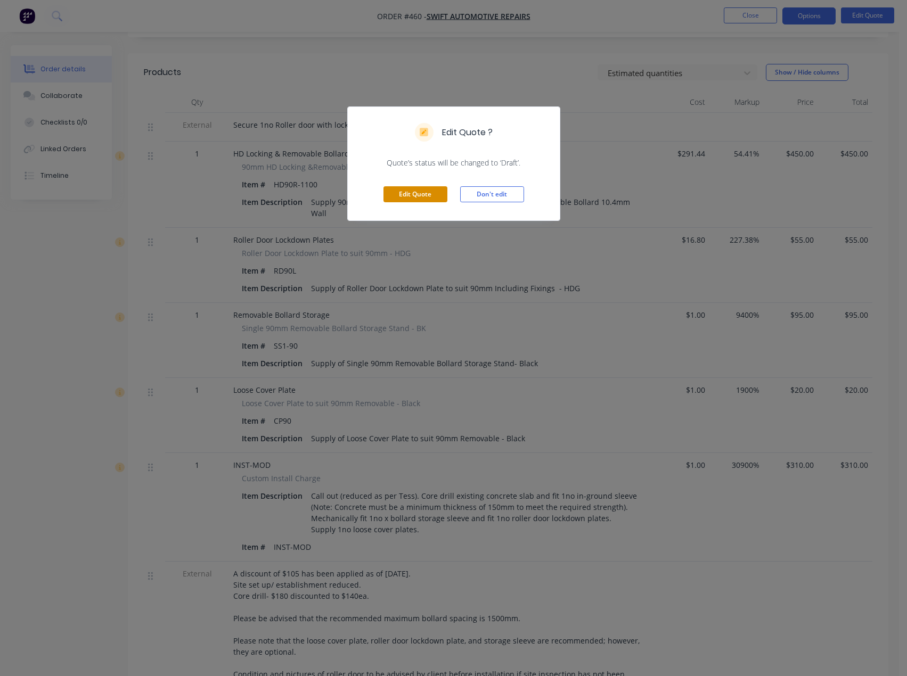
click at [415, 194] on button "Edit Quote" at bounding box center [415, 194] width 64 height 16
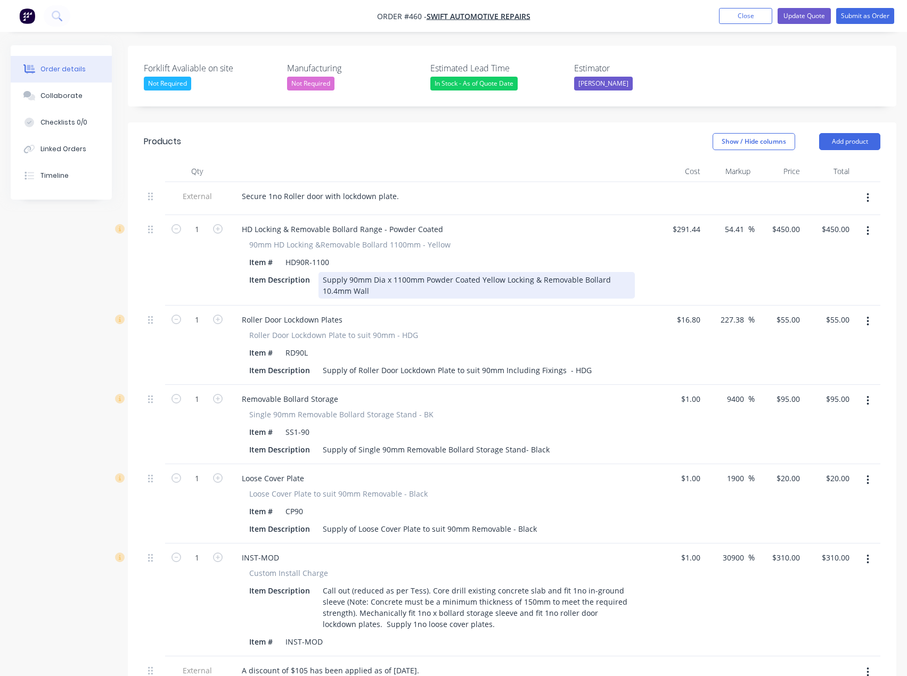
scroll to position [479, 0]
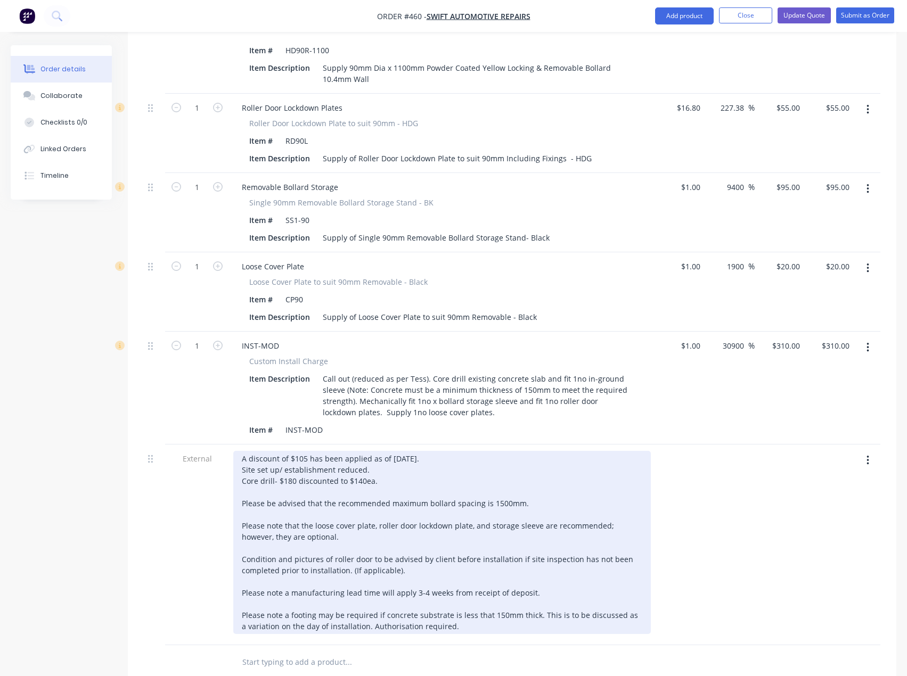
click at [364, 471] on div "A discount of $105 has been applied as of [DATE]. Site set up/ establishment re…" at bounding box center [442, 542] width 418 height 183
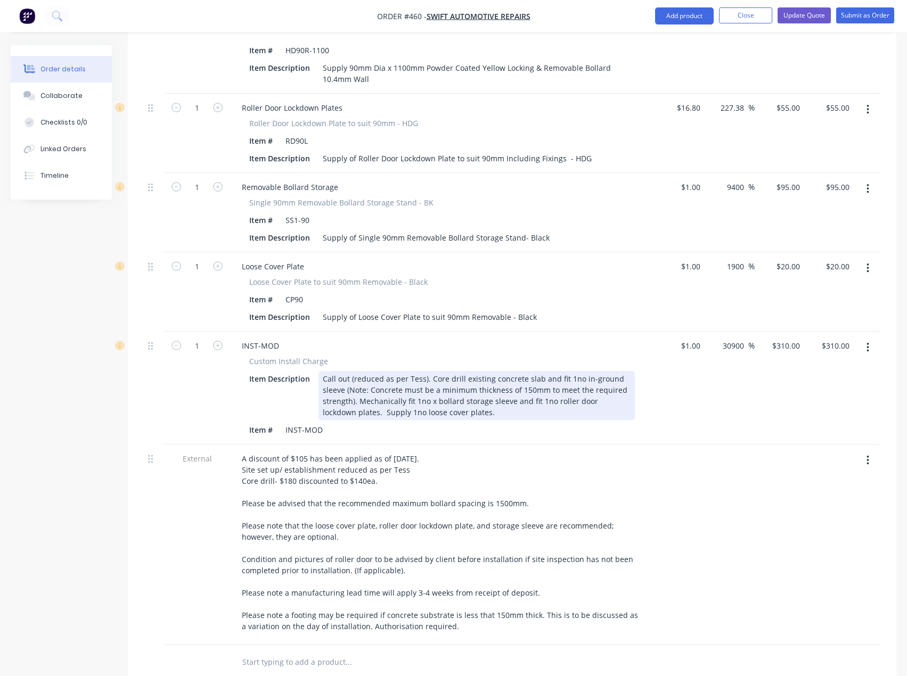
click at [452, 411] on div "Call out (reduced as per Tess). Core drill existing concrete slab and fit 1no i…" at bounding box center [476, 395] width 316 height 49
click at [455, 414] on div "Call out (reduced as per Tess). Core drill existing concrete slab and fit 1no i…" at bounding box center [476, 395] width 316 height 49
click at [484, 414] on div "Call out (reduced as per Tess). Core drill existing concrete slab and fit 1no i…" at bounding box center [476, 395] width 316 height 49
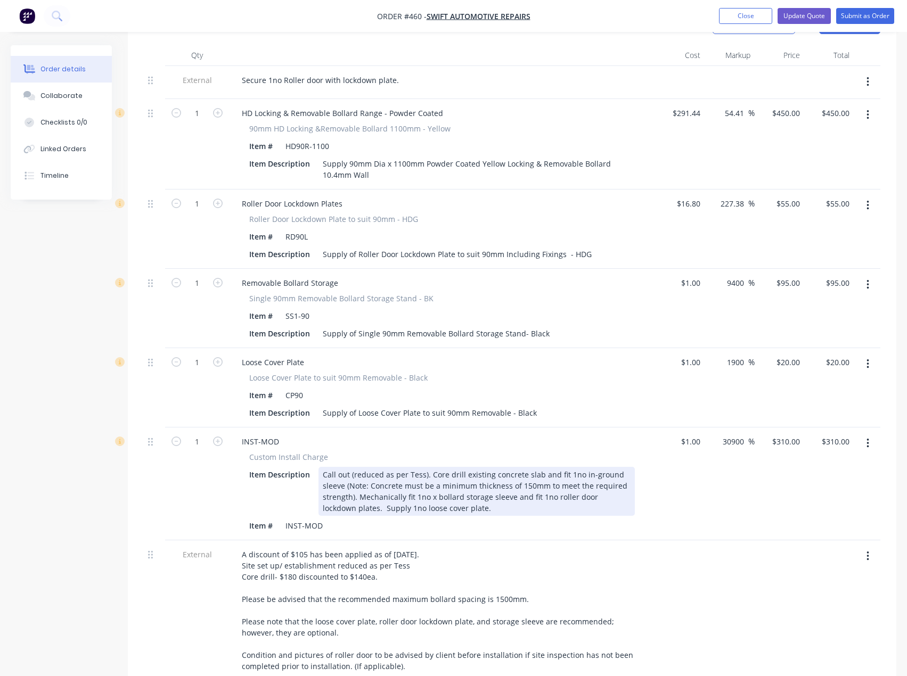
scroll to position [320, 0]
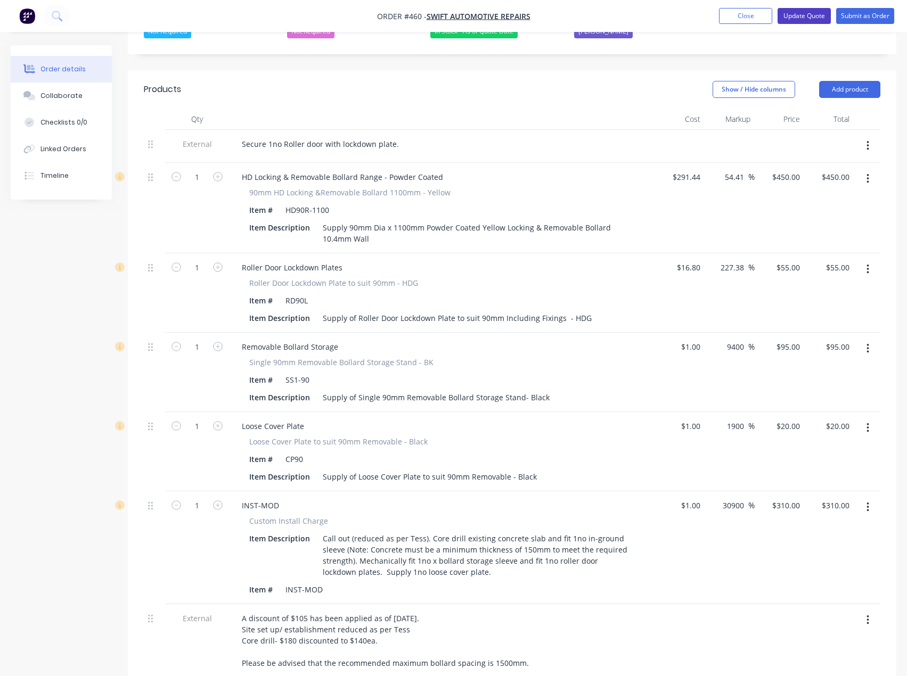
click at [791, 17] on button "Update Quote" at bounding box center [803, 16] width 53 height 16
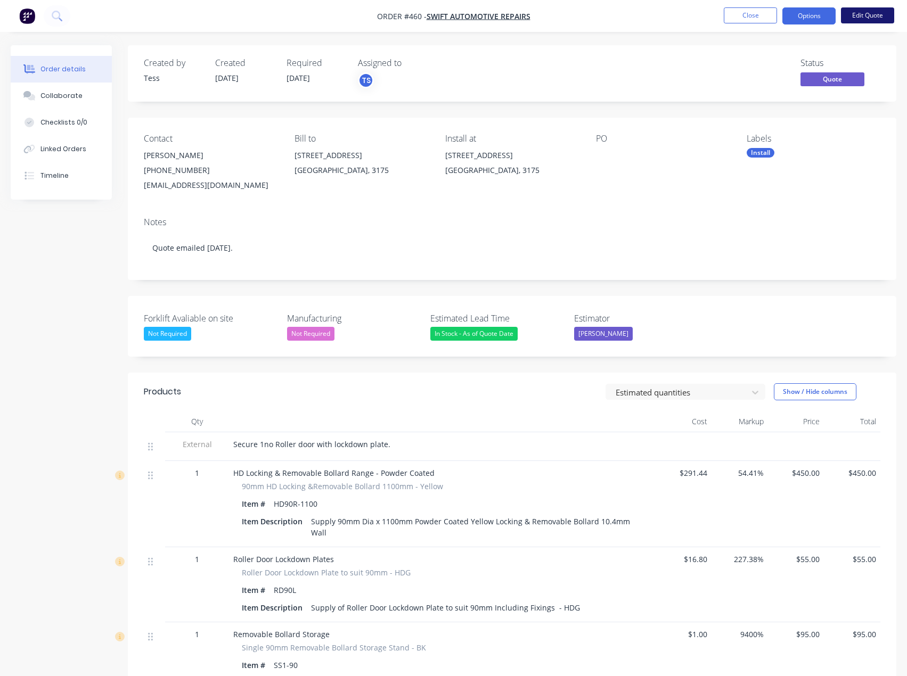
click at [875, 15] on button "Edit Quote" at bounding box center [867, 15] width 53 height 16
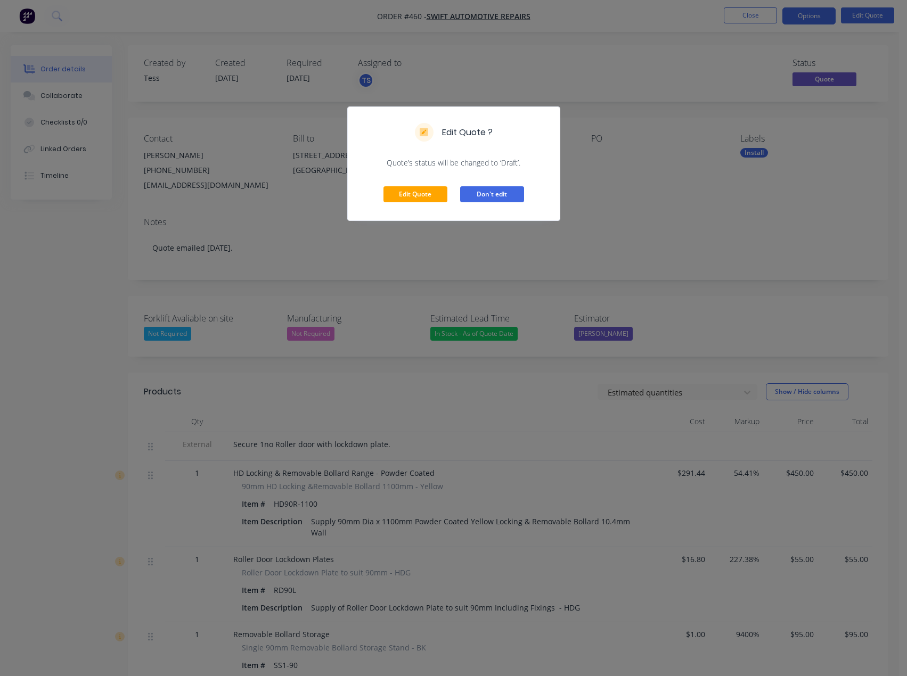
click at [503, 194] on button "Don't edit" at bounding box center [492, 194] width 64 height 16
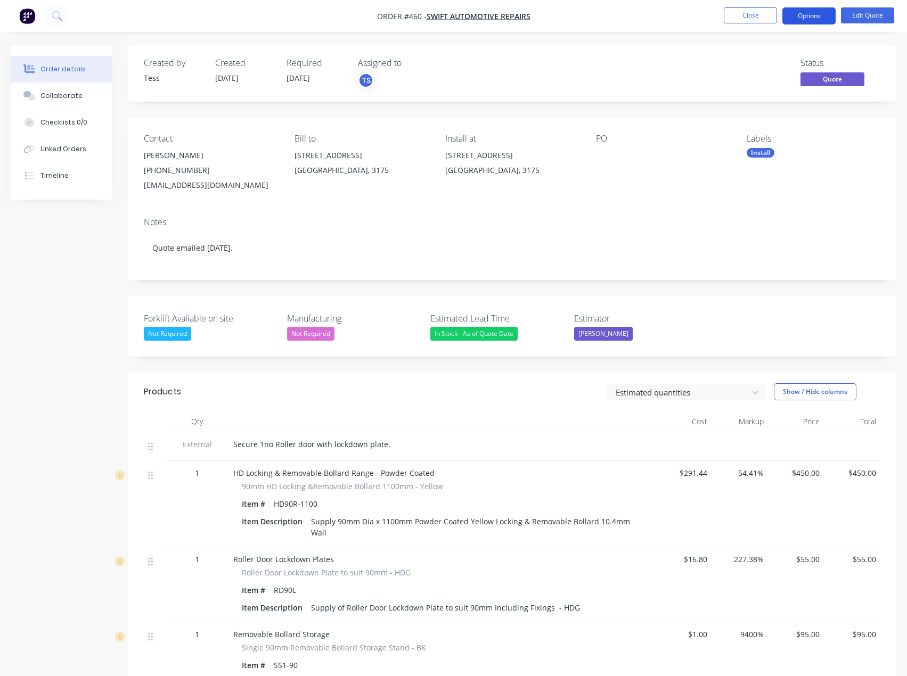
click at [811, 18] on button "Options" at bounding box center [808, 15] width 53 height 17
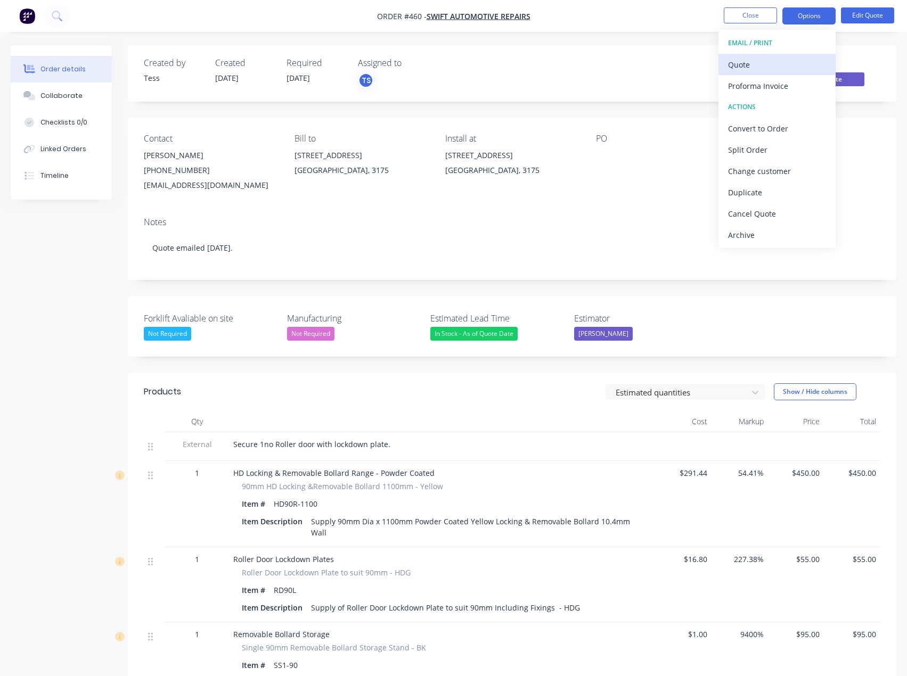
click at [768, 64] on div "Quote" at bounding box center [777, 64] width 98 height 15
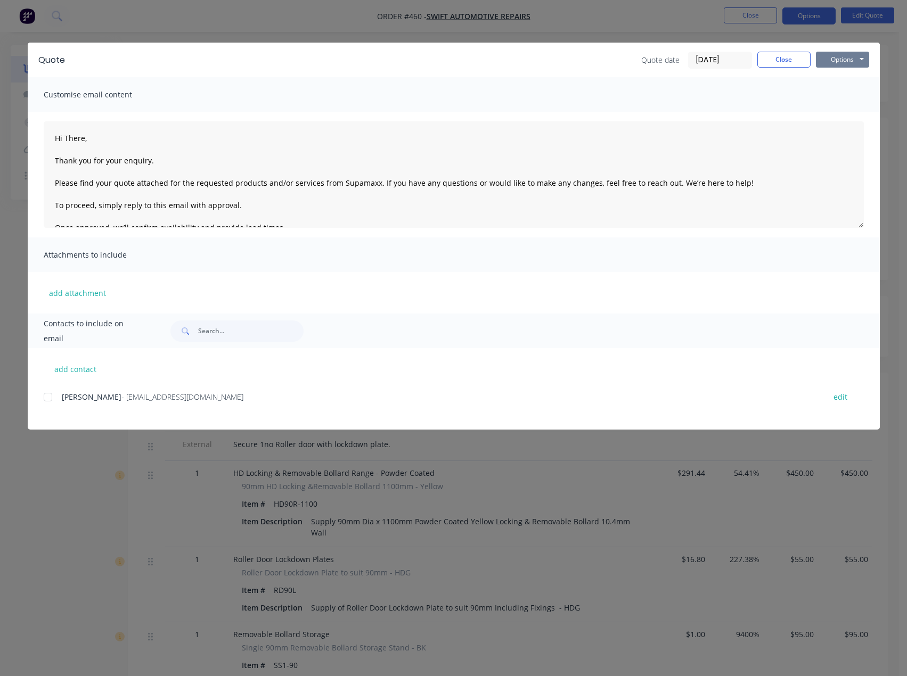
click at [850, 53] on button "Options" at bounding box center [842, 60] width 53 height 16
click at [842, 81] on button "Preview" at bounding box center [850, 79] width 68 height 18
click at [784, 65] on button "Close" at bounding box center [783, 60] width 53 height 16
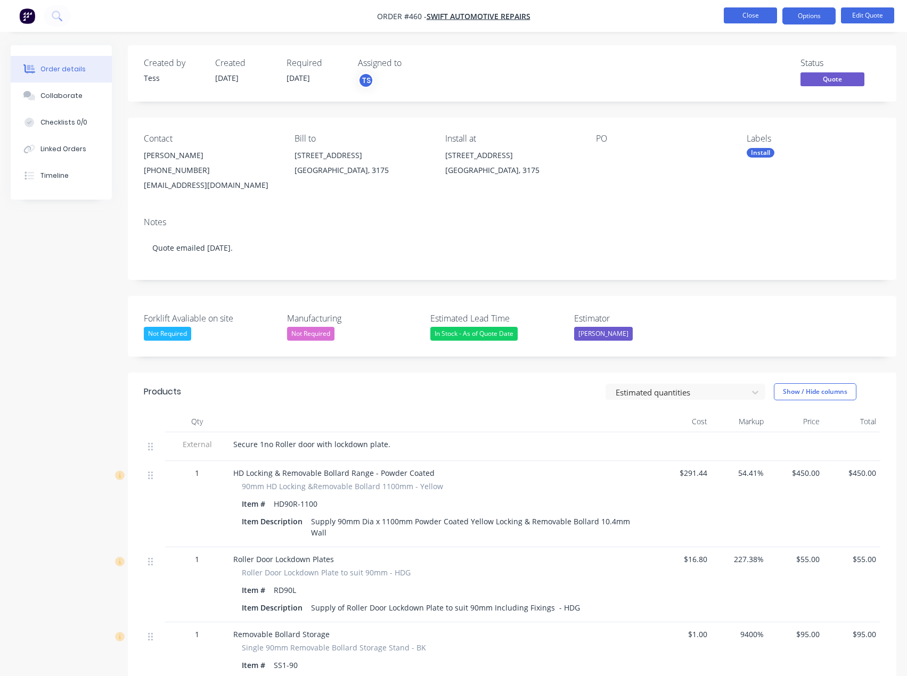
click at [736, 13] on button "Close" at bounding box center [750, 15] width 53 height 16
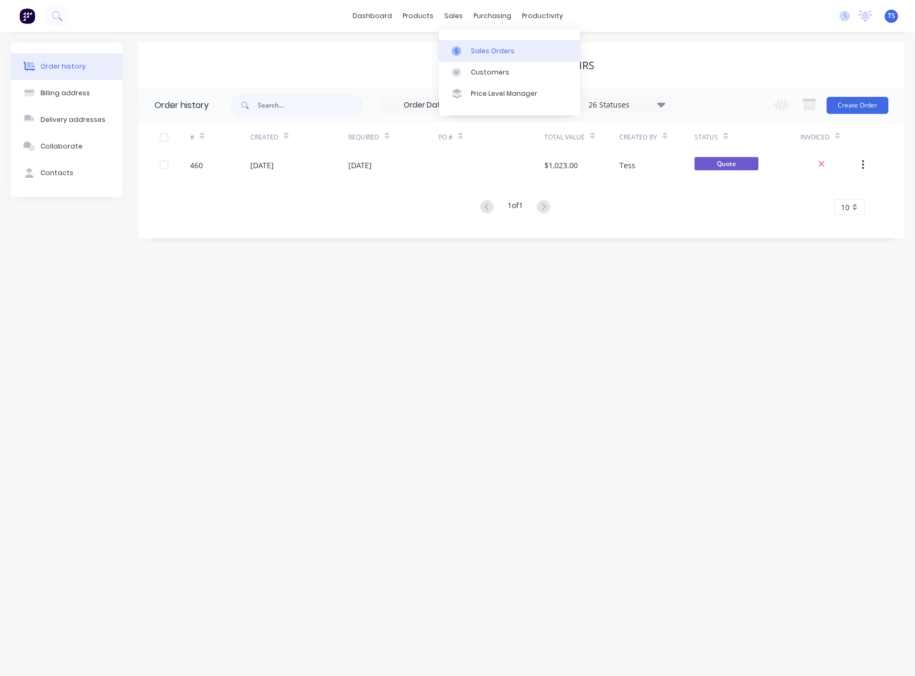
click at [479, 54] on div "Sales Orders" at bounding box center [493, 51] width 44 height 10
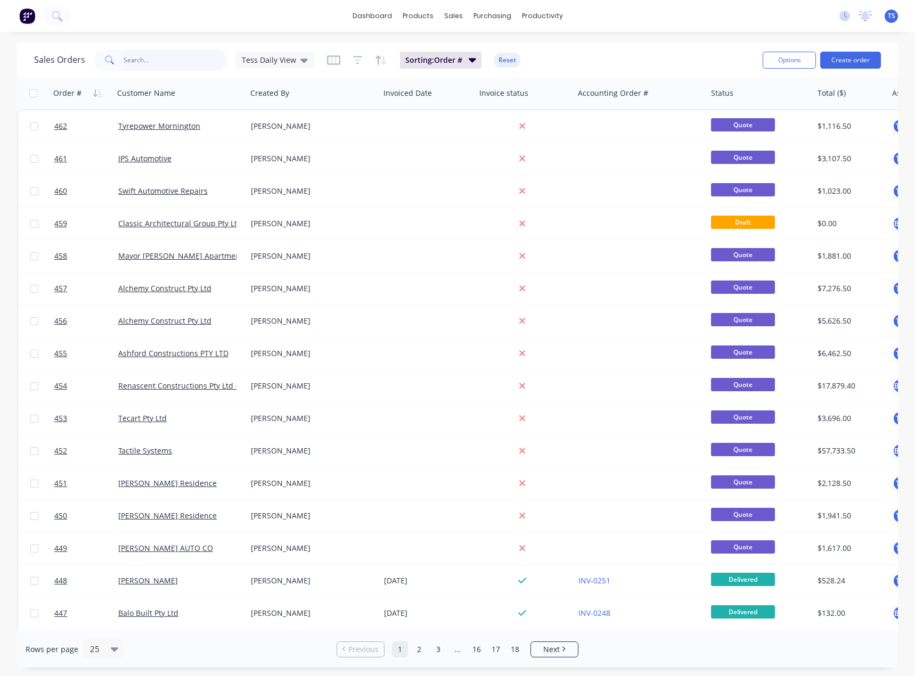
click at [166, 59] on input "text" at bounding box center [176, 60] width 104 height 21
click at [149, 59] on input "text" at bounding box center [176, 60] width 104 height 21
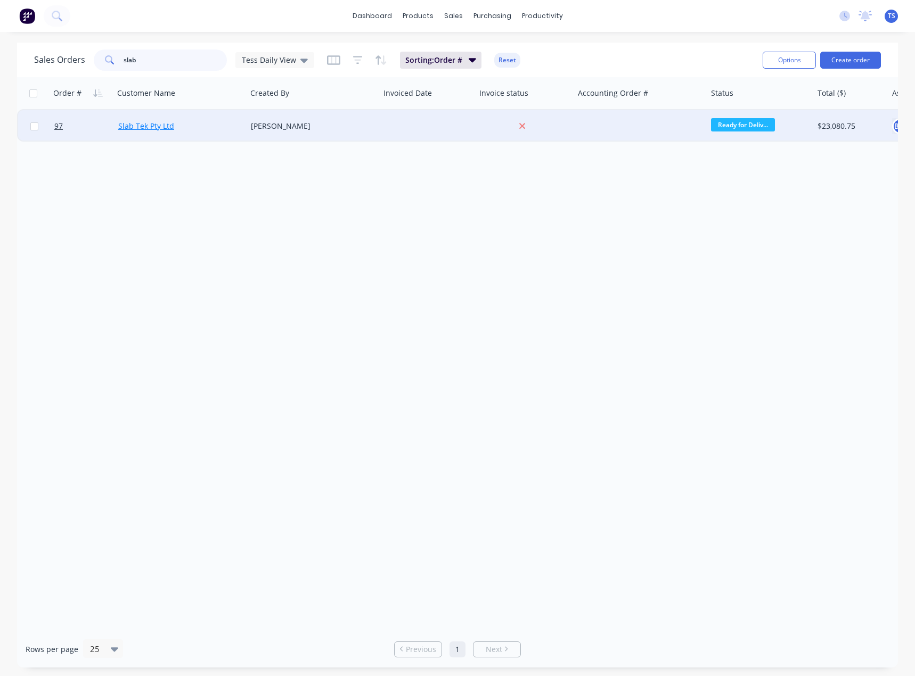
type input "slab"
click at [151, 127] on link "Slab Tek Pty Ltd" at bounding box center [146, 126] width 56 height 10
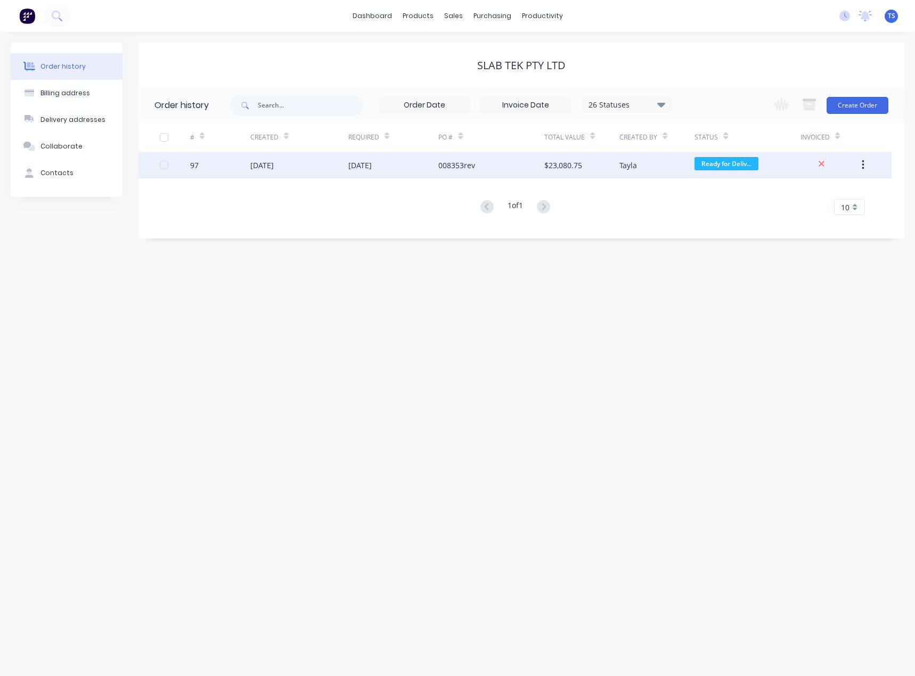
click at [366, 173] on div "[DATE]" at bounding box center [393, 165] width 91 height 27
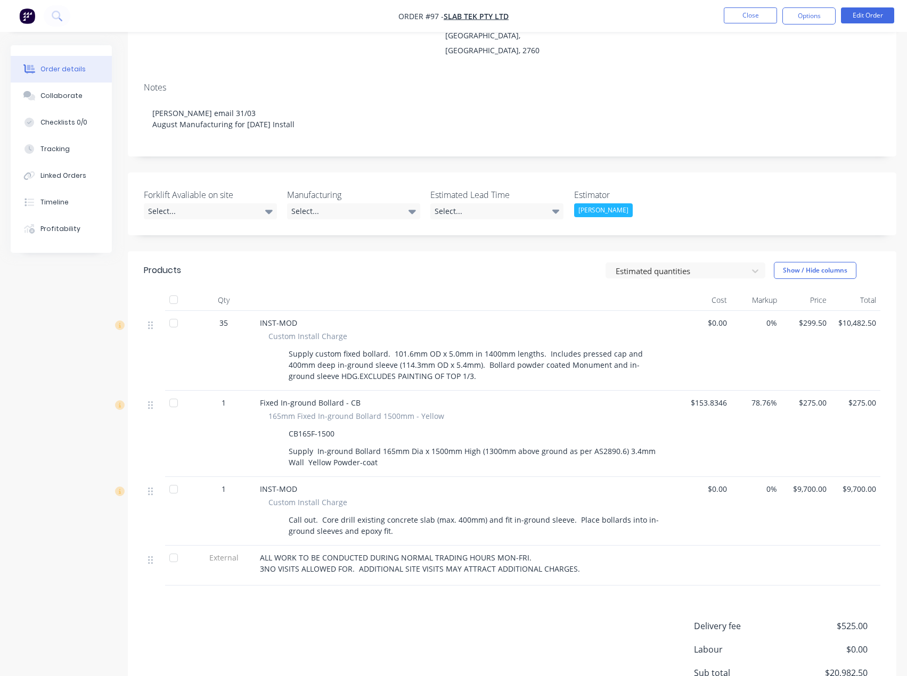
scroll to position [160, 0]
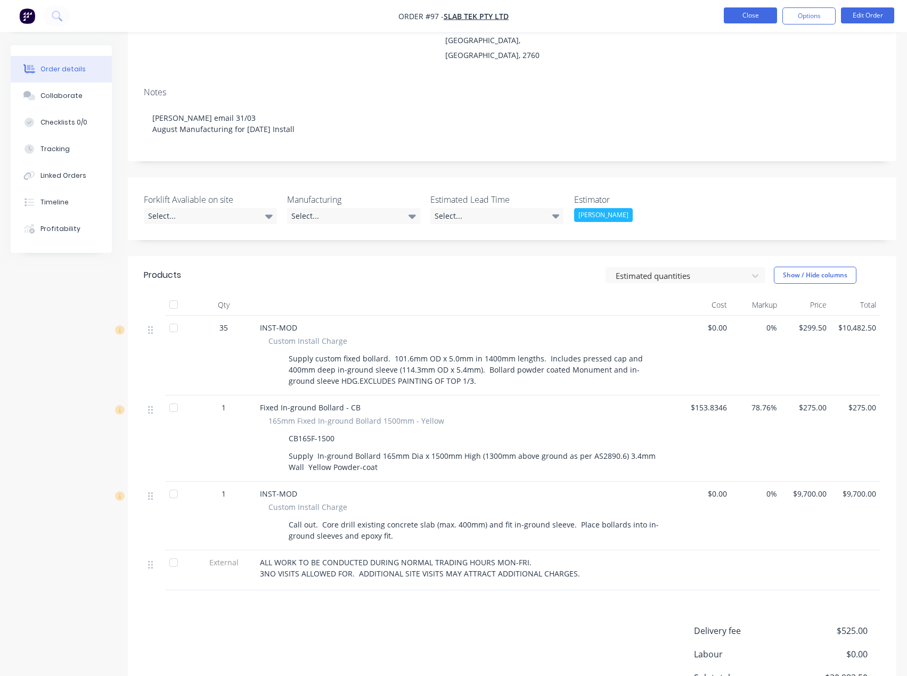
click at [744, 13] on button "Close" at bounding box center [750, 15] width 53 height 16
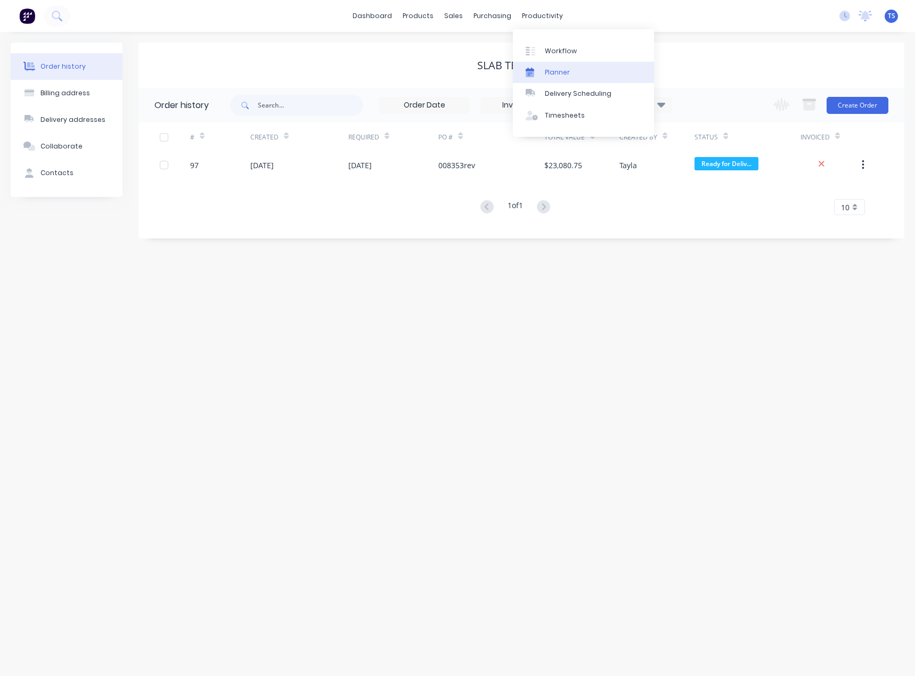
click at [545, 77] on div "Planner" at bounding box center [557, 73] width 25 height 10
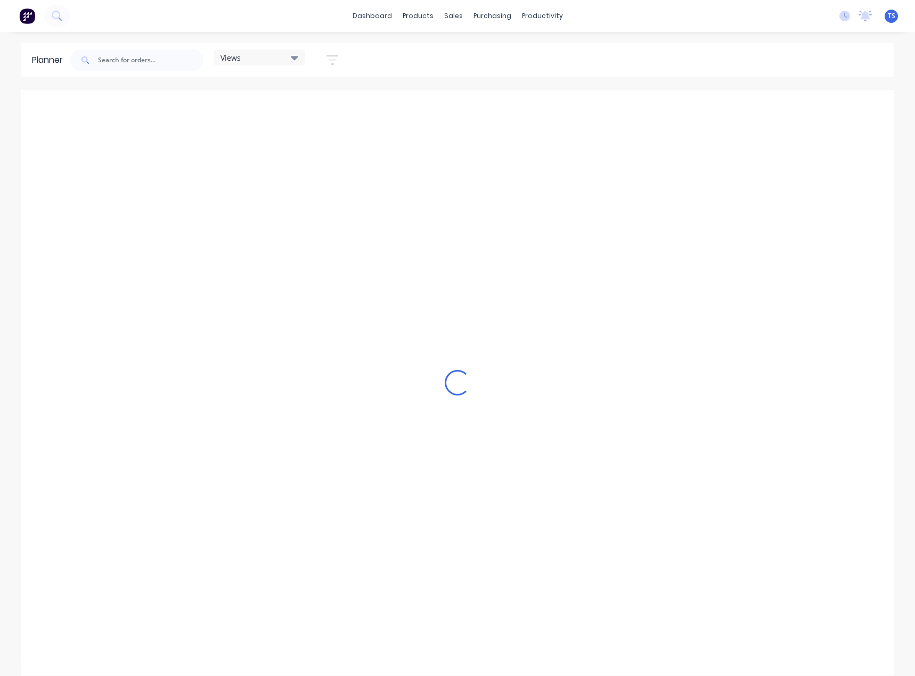
scroll to position [0, 770]
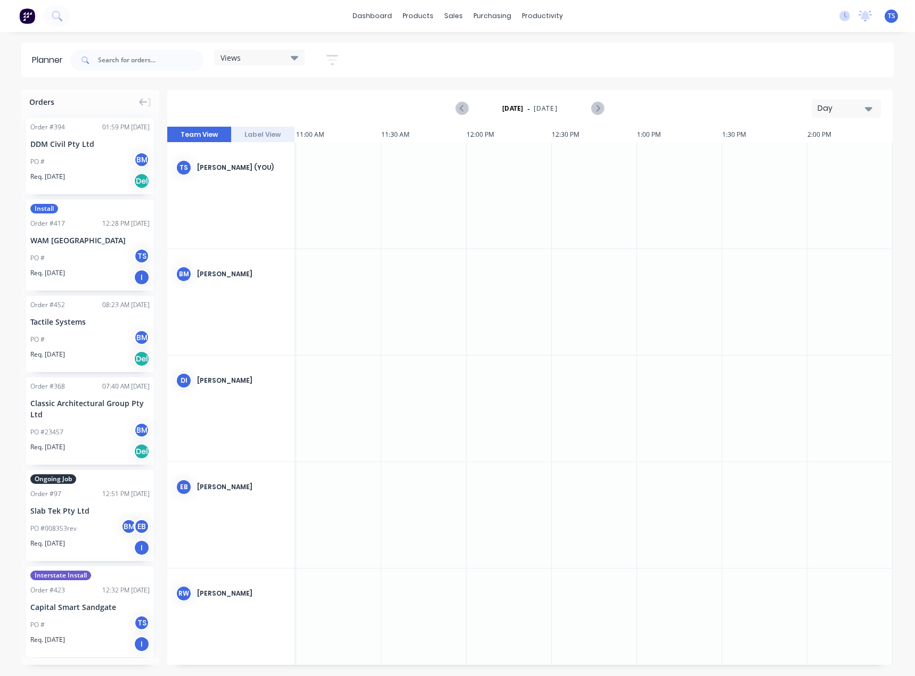
click at [861, 103] on div "Day" at bounding box center [841, 108] width 49 height 11
click at [811, 171] on div "Month" at bounding box center [826, 179] width 105 height 21
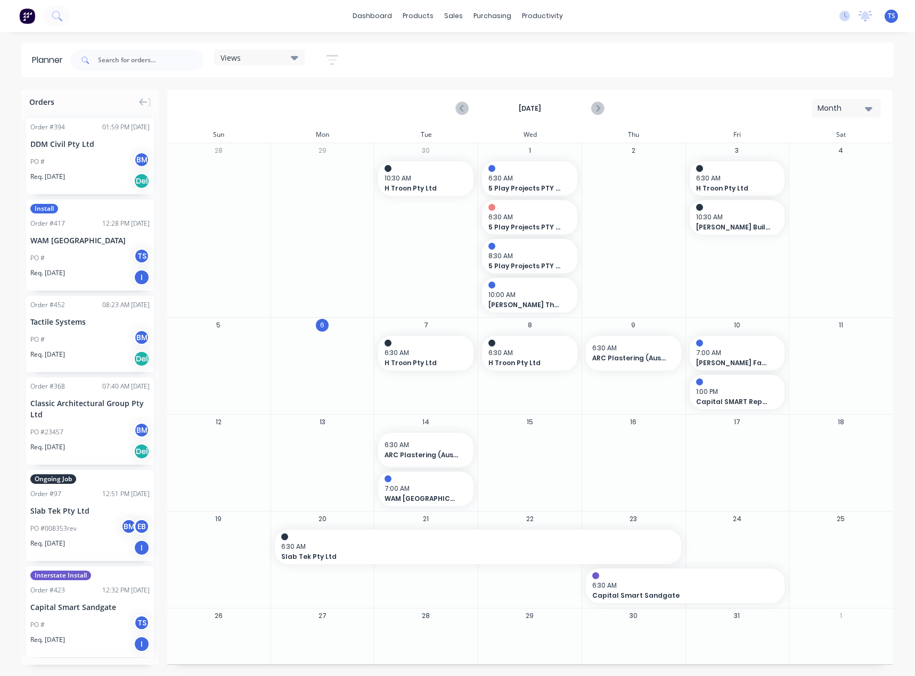
scroll to position [2, 0]
click at [275, 545] on div at bounding box center [276, 550] width 3 height 35
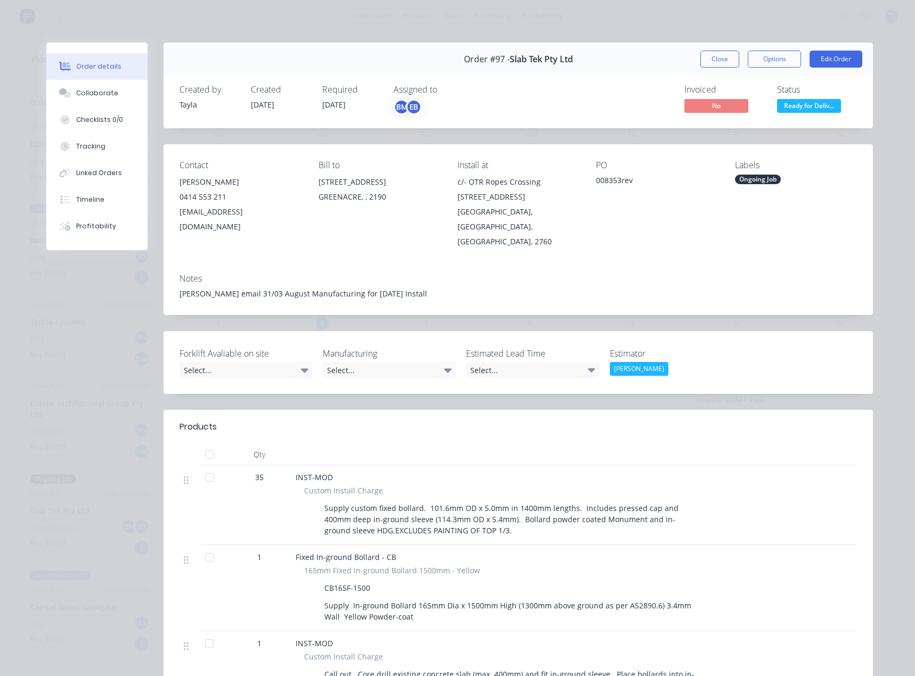
drag, startPoint x: 716, startPoint y: 54, endPoint x: 713, endPoint y: 144, distance: 90.1
click at [716, 54] on button "Close" at bounding box center [719, 59] width 39 height 17
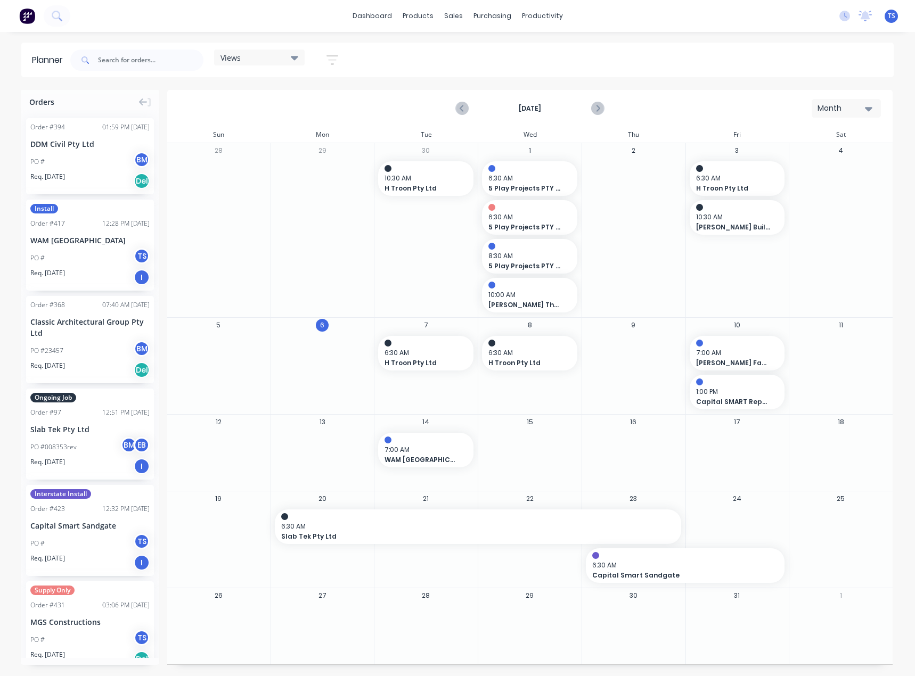
scroll to position [0, 0]
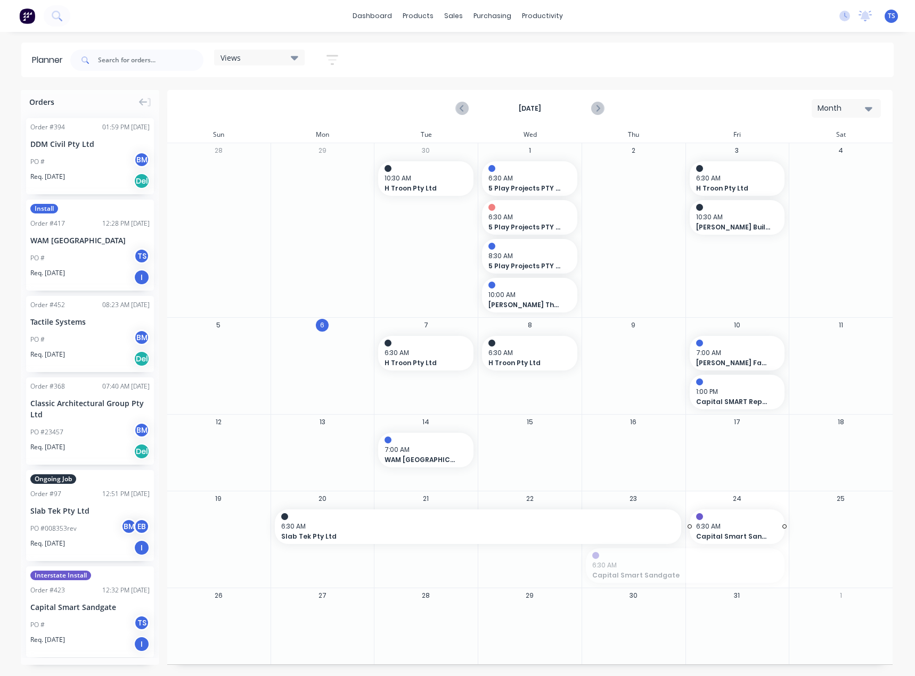
drag, startPoint x: 588, startPoint y: 564, endPoint x: 710, endPoint y: 570, distance: 122.1
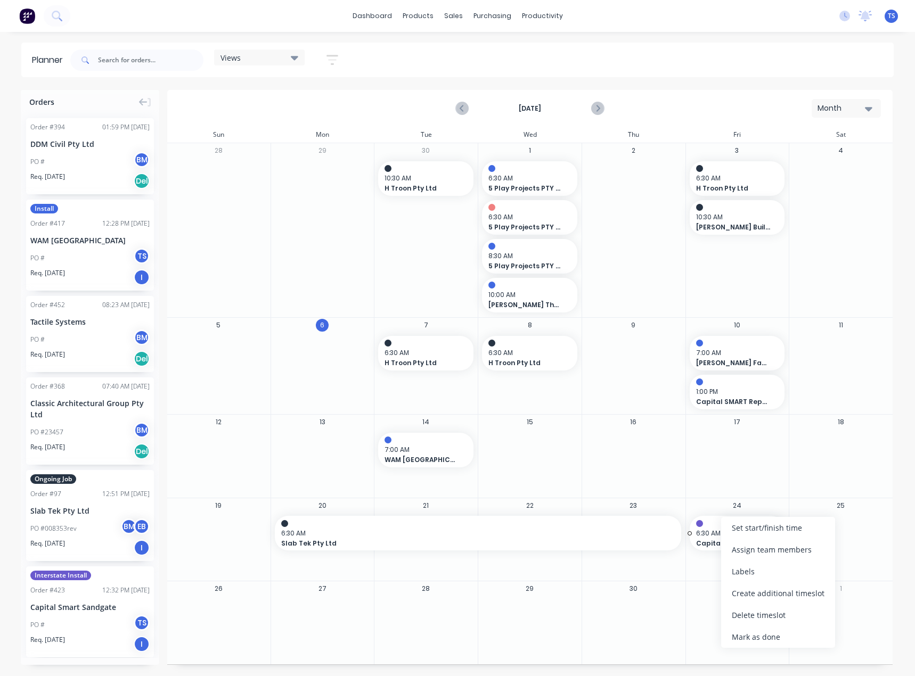
click at [708, 534] on span "6:30 AM" at bounding box center [734, 534] width 77 height 10
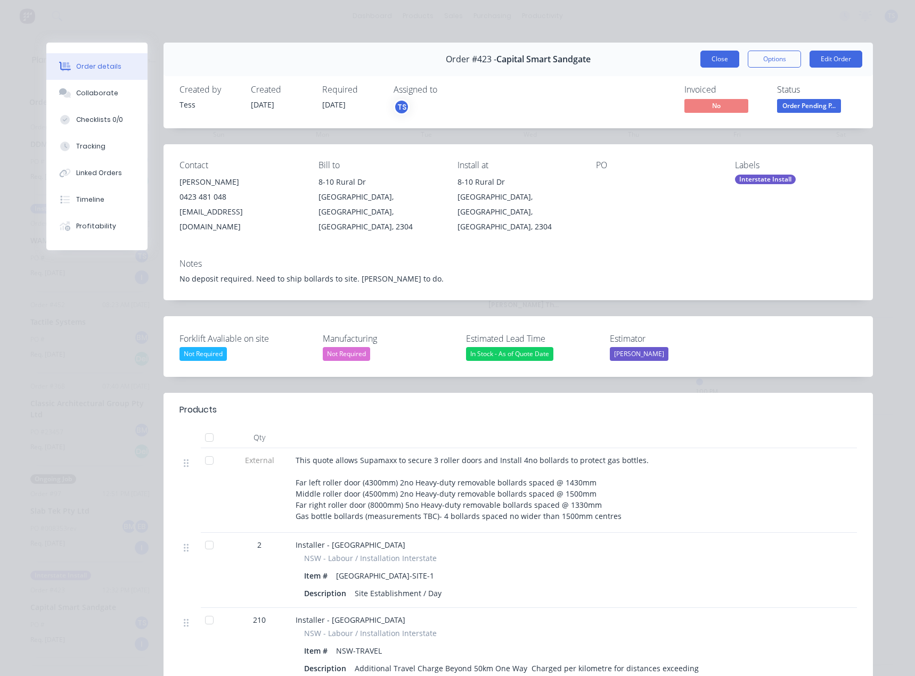
click at [713, 58] on button "Close" at bounding box center [719, 59] width 39 height 17
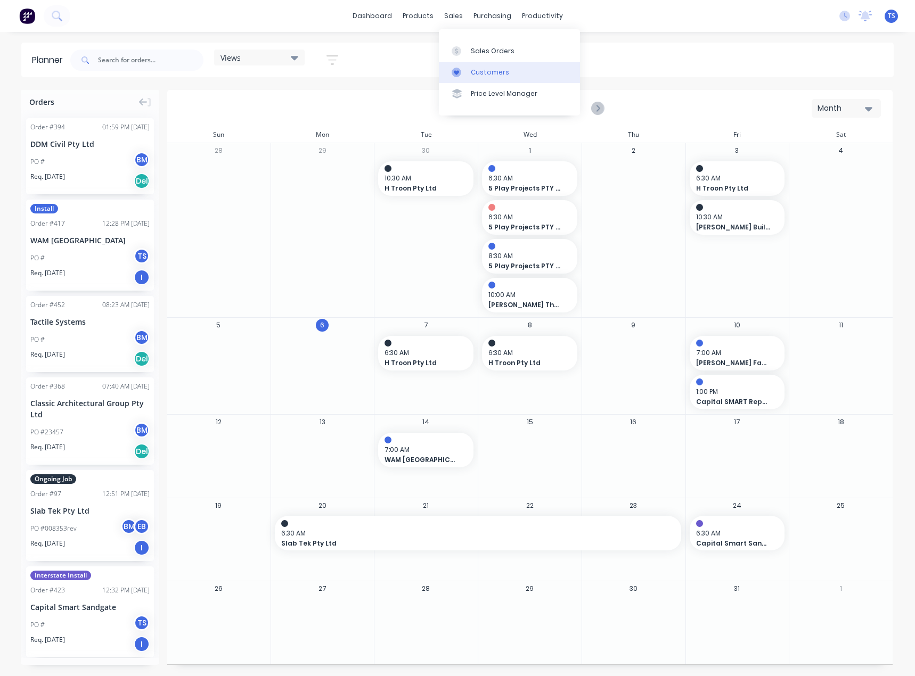
click at [473, 72] on div "Customers" at bounding box center [490, 73] width 38 height 10
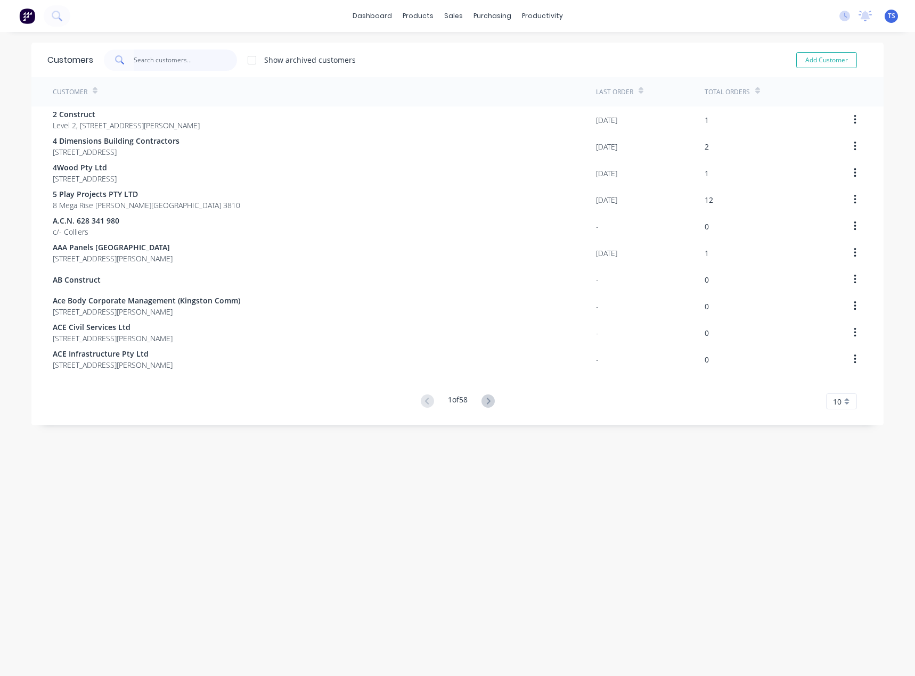
click at [193, 61] on input "text" at bounding box center [186, 60] width 104 height 21
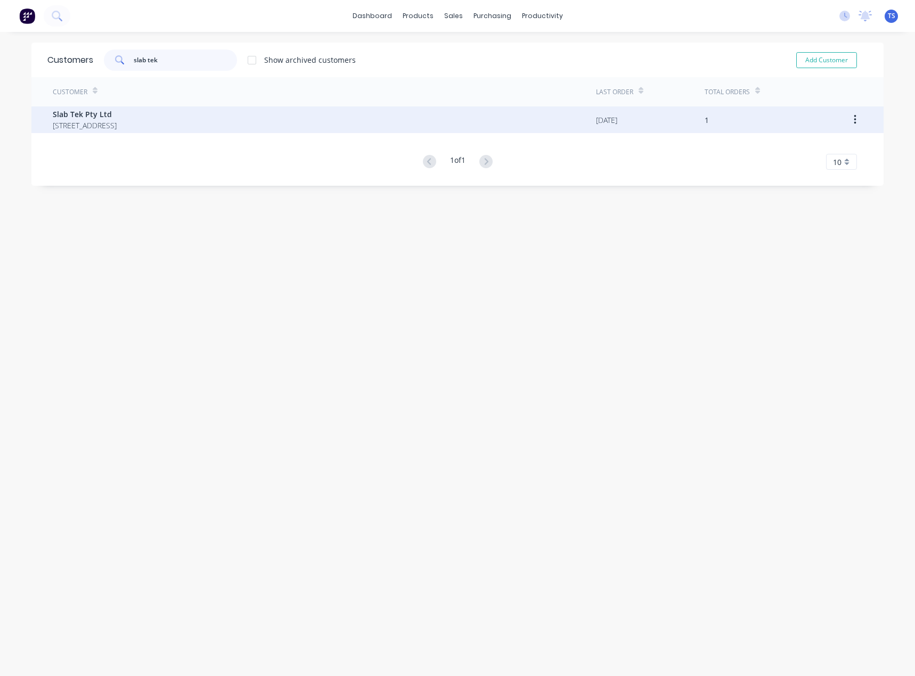
type input "slab tek"
click at [117, 119] on span "Slab Tek Pty Ltd" at bounding box center [85, 114] width 64 height 11
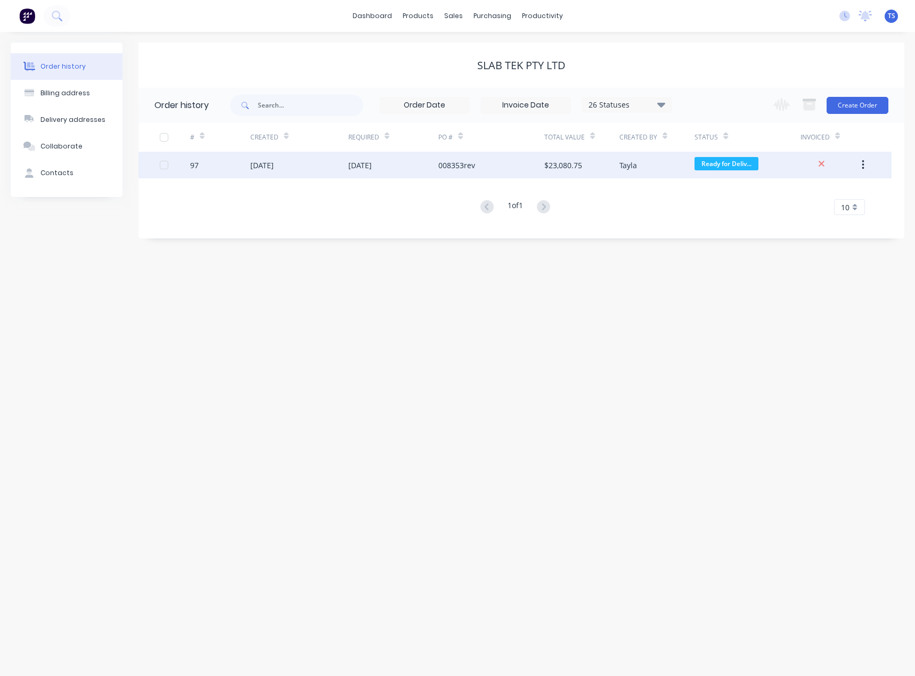
click at [372, 163] on div "[DATE]" at bounding box center [359, 165] width 23 height 11
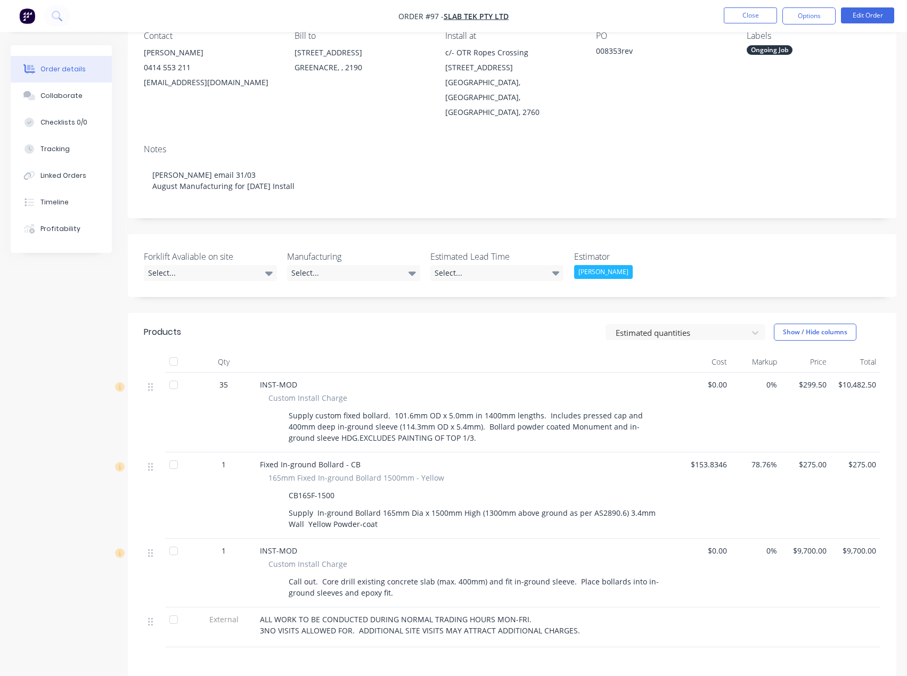
scroll to position [107, 0]
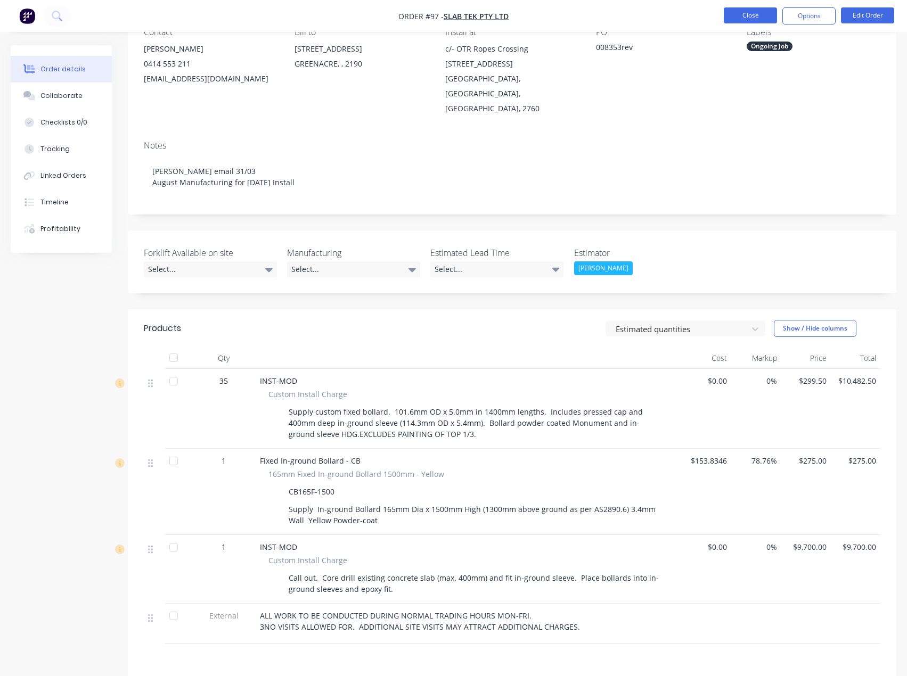
click at [735, 9] on button "Close" at bounding box center [750, 15] width 53 height 16
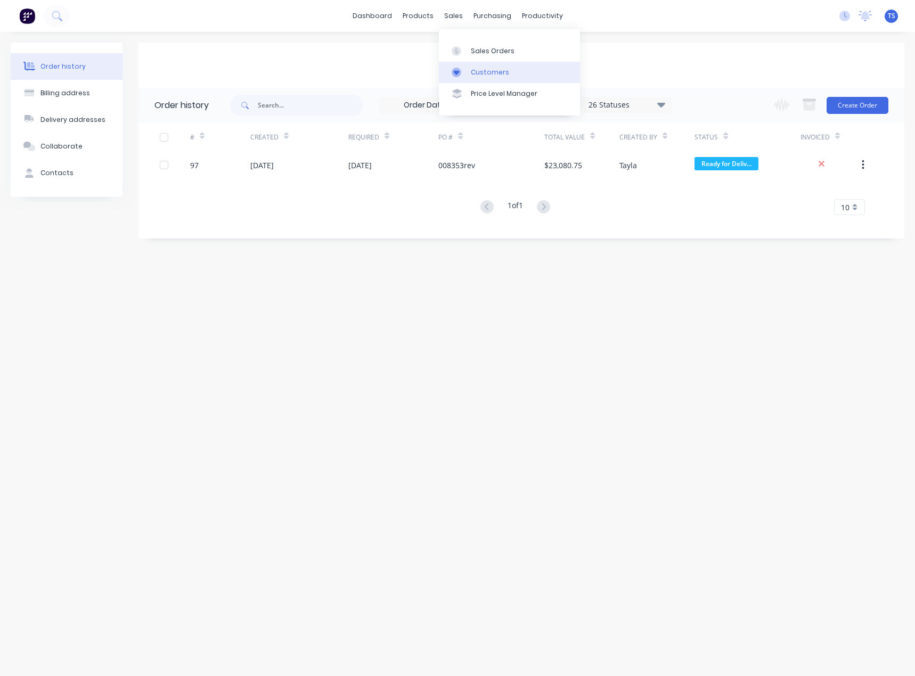
click at [472, 77] on div "Customers" at bounding box center [490, 73] width 38 height 10
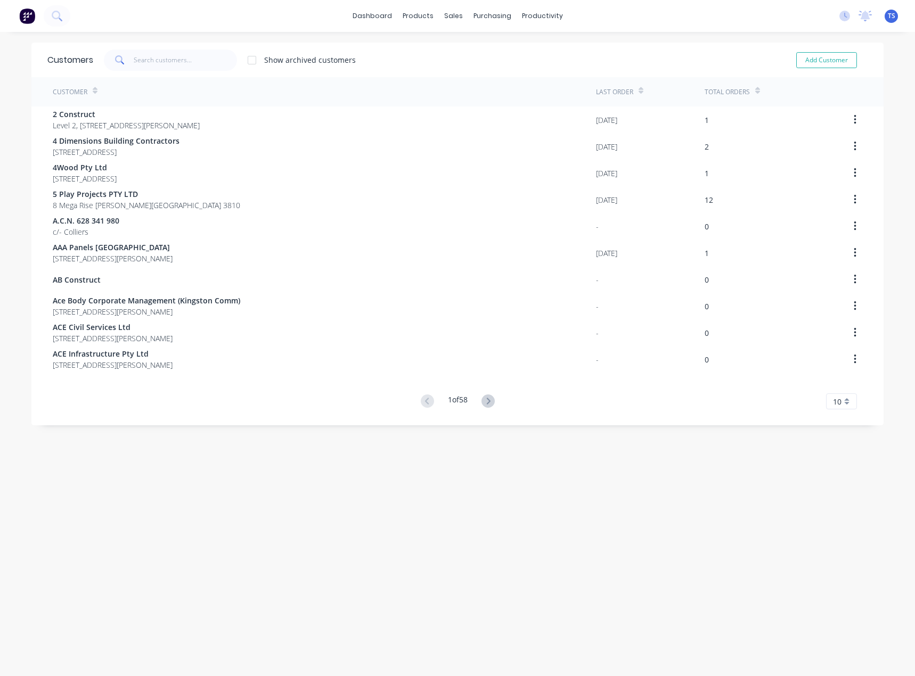
drag, startPoint x: 129, startPoint y: 62, endPoint x: 135, endPoint y: 56, distance: 7.9
click at [129, 61] on span at bounding box center [119, 60] width 30 height 21
click at [135, 56] on input "text" at bounding box center [186, 60] width 104 height 21
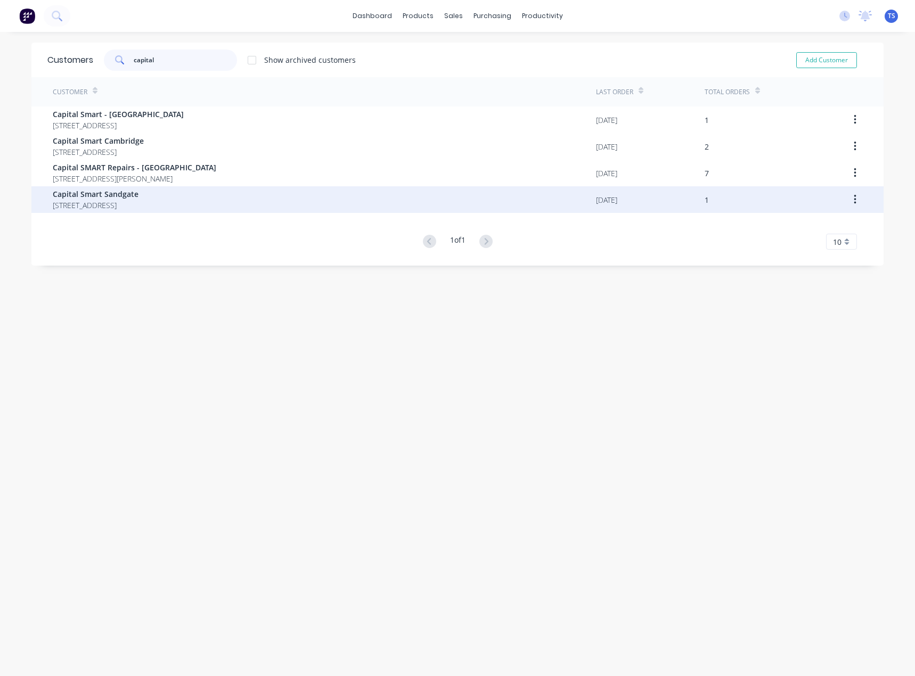
type input "capital"
click at [111, 199] on span "Capital Smart Sandgate" at bounding box center [96, 194] width 86 height 11
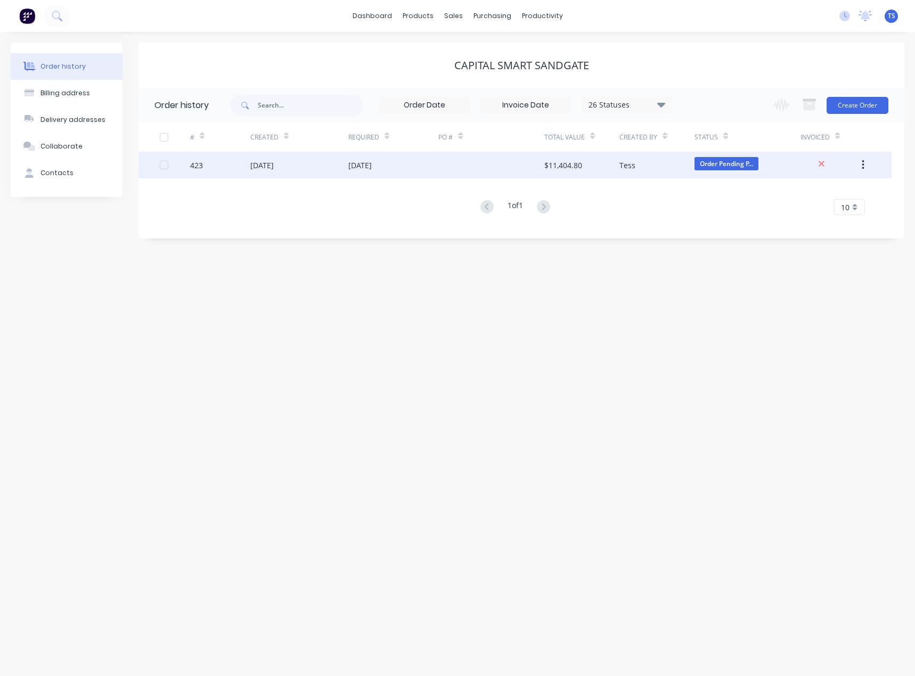
click at [367, 169] on div "[DATE]" at bounding box center [359, 165] width 23 height 11
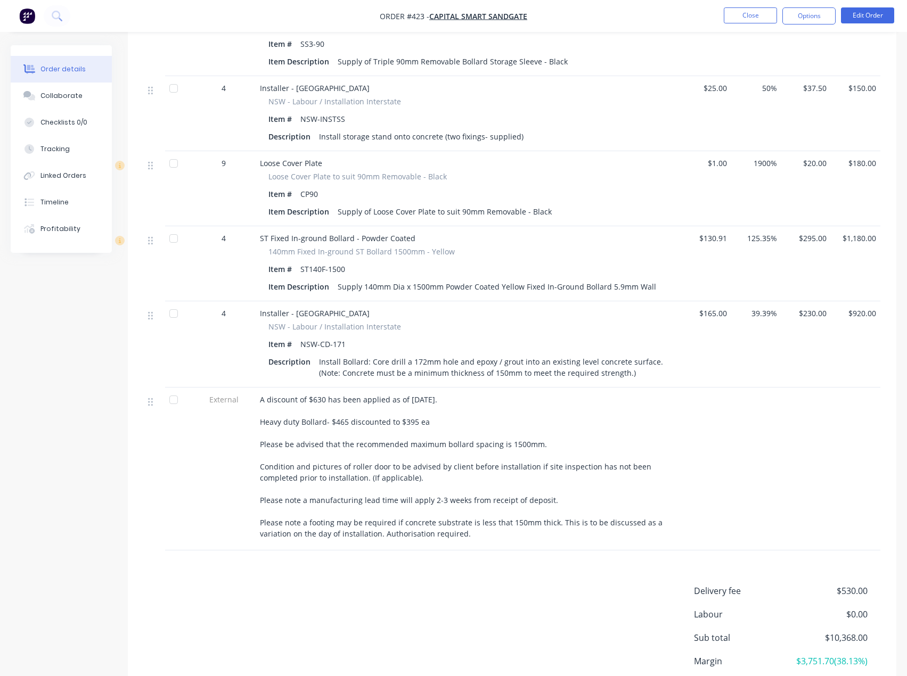
scroll to position [1118, 0]
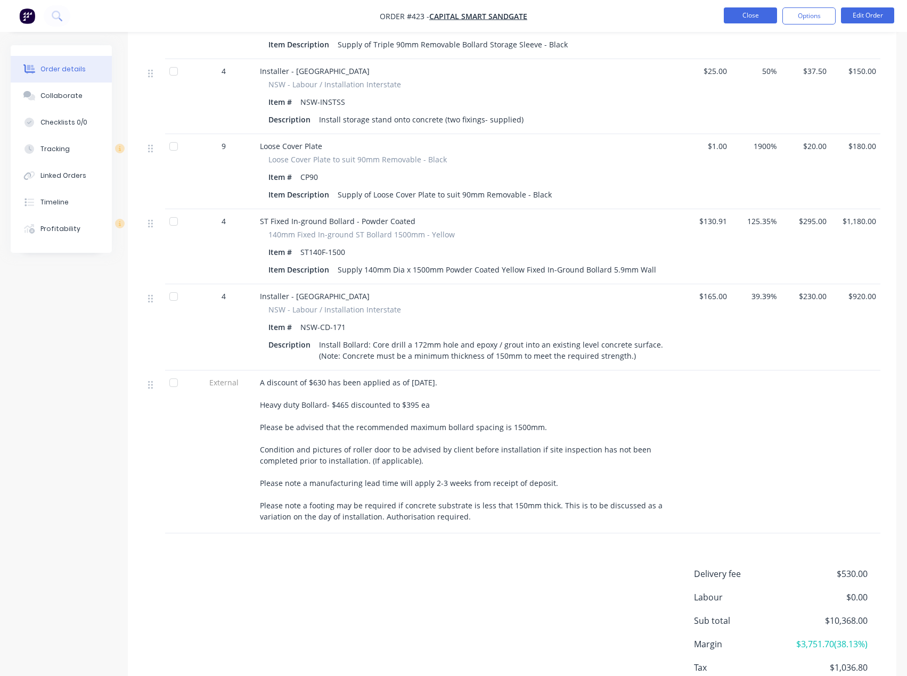
click at [743, 17] on button "Close" at bounding box center [750, 15] width 53 height 16
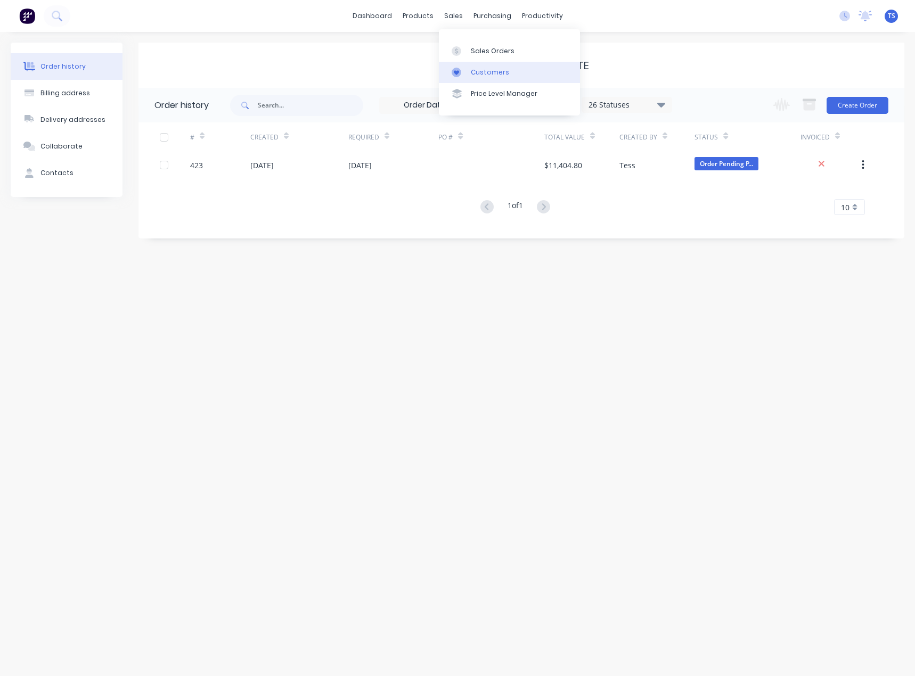
click at [470, 74] on link "Customers" at bounding box center [509, 72] width 141 height 21
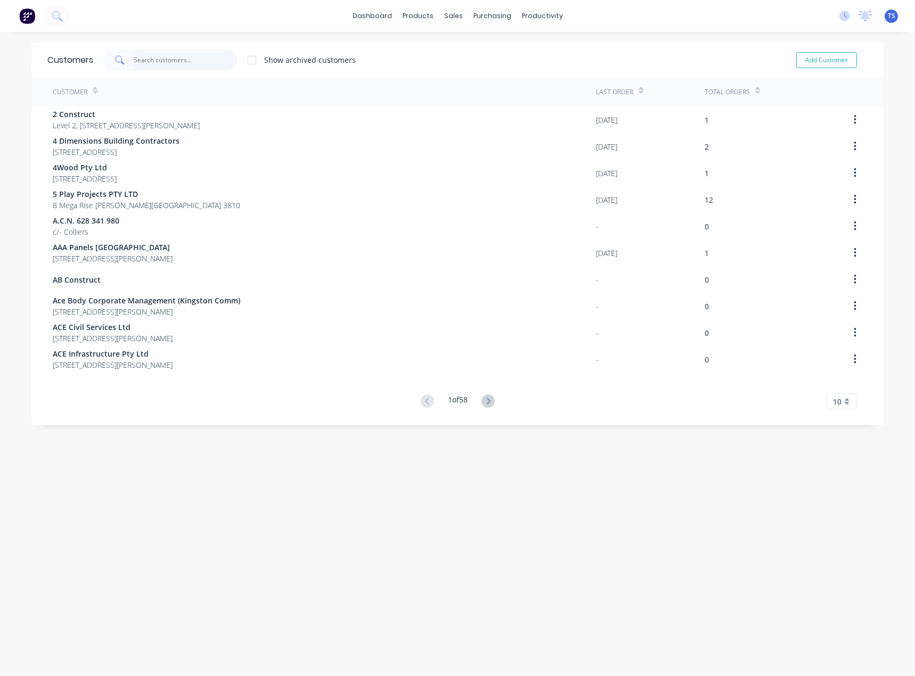
click at [205, 62] on input "text" at bounding box center [186, 60] width 104 height 21
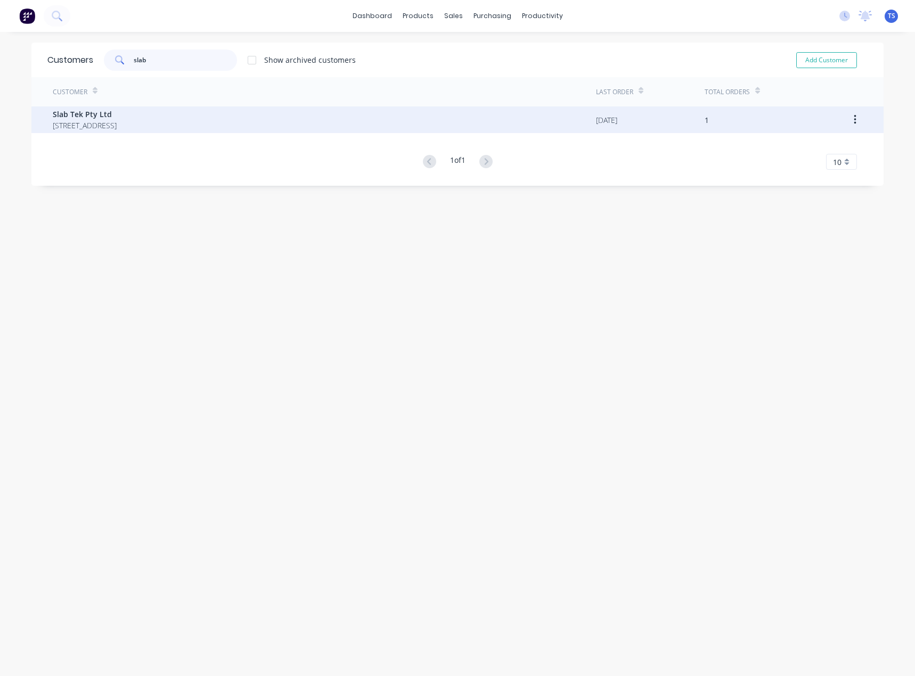
type input "slab"
click at [117, 114] on span "Slab Tek Pty Ltd" at bounding box center [85, 114] width 64 height 11
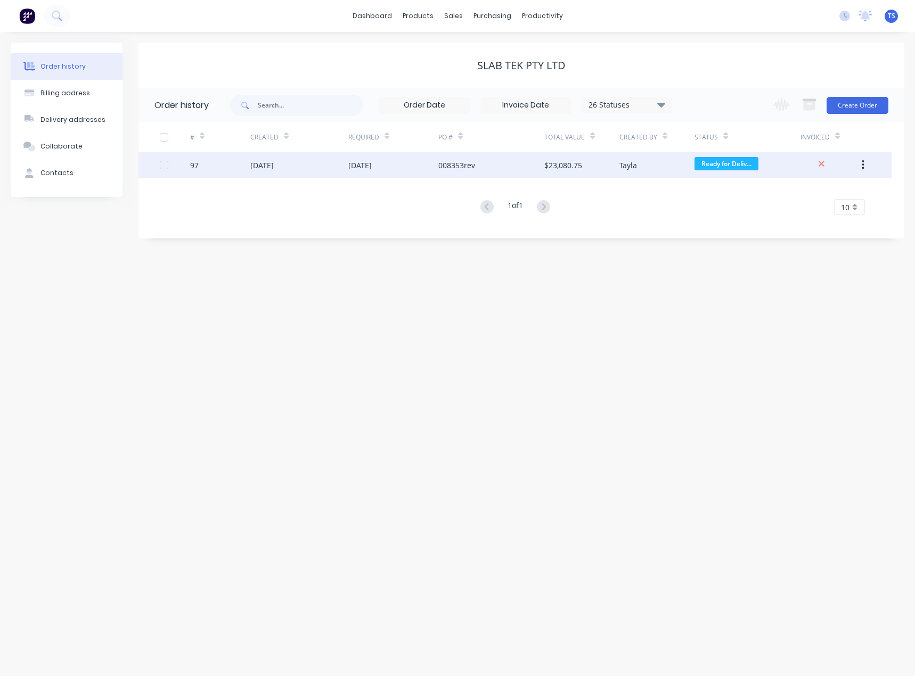
click at [355, 167] on div "[DATE]" at bounding box center [359, 165] width 23 height 11
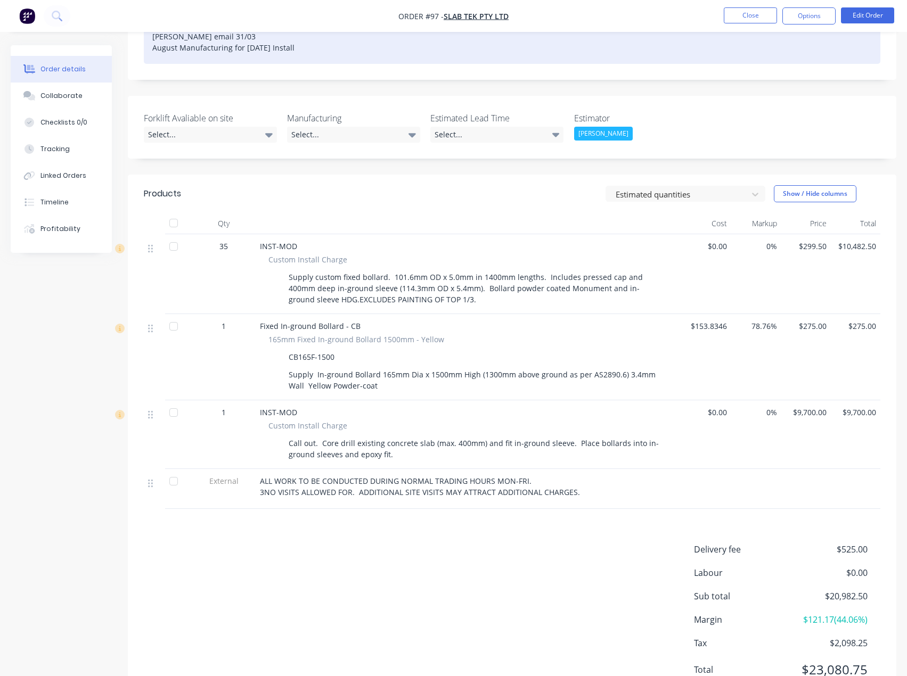
scroll to position [272, 0]
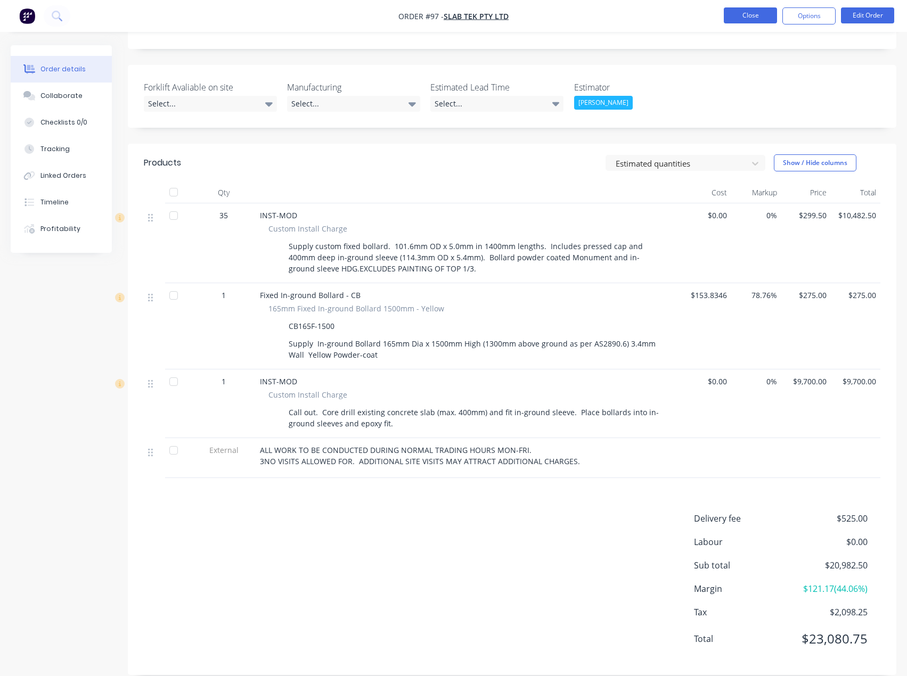
click at [744, 18] on button "Close" at bounding box center [750, 15] width 53 height 16
